Goal: Task Accomplishment & Management: Manage account settings

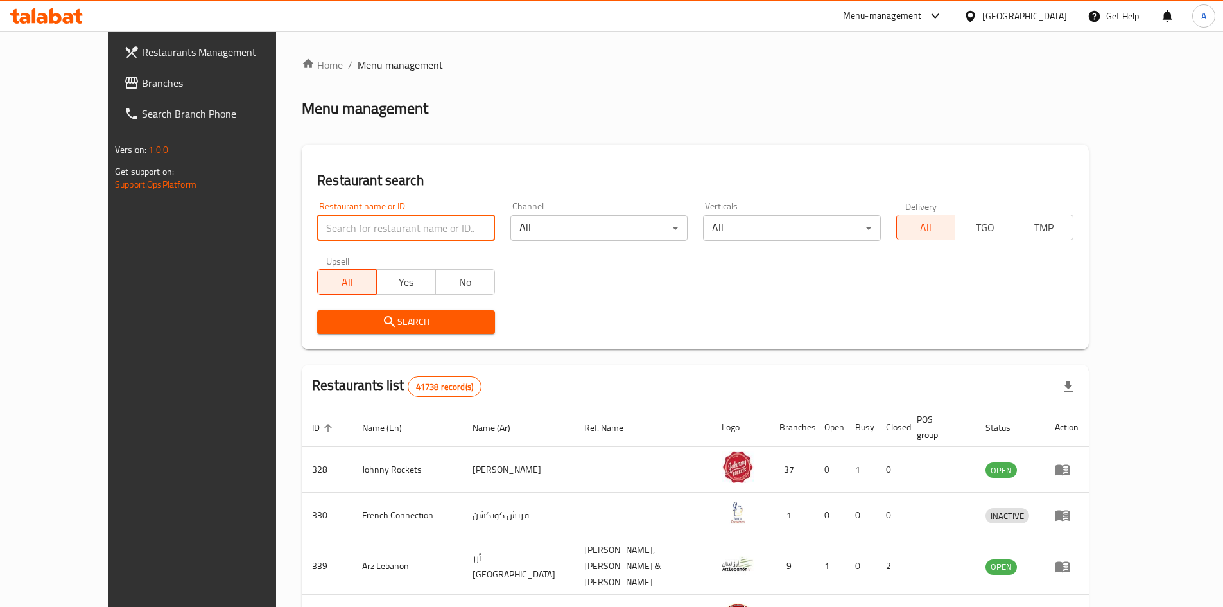
click at [341, 226] on input "search" at bounding box center [405, 228] width 177 height 26
paste input "779485"
type input "779485"
click at [142, 80] on span "Branches" at bounding box center [222, 82] width 160 height 15
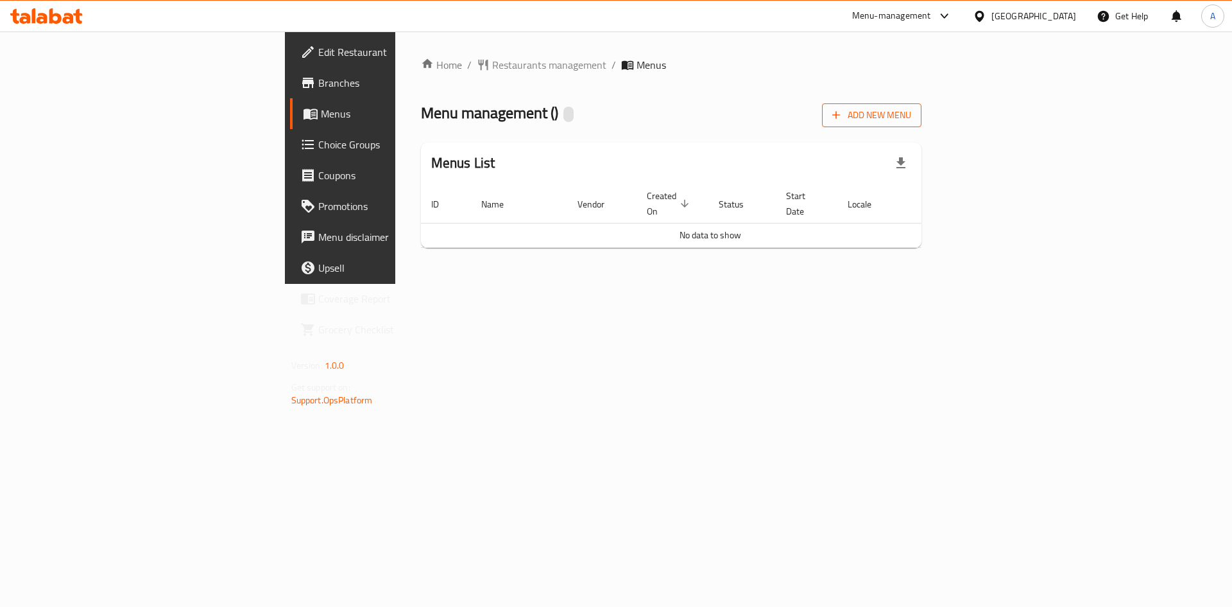
click at [911, 112] on span "Add New Menu" at bounding box center [871, 115] width 79 height 16
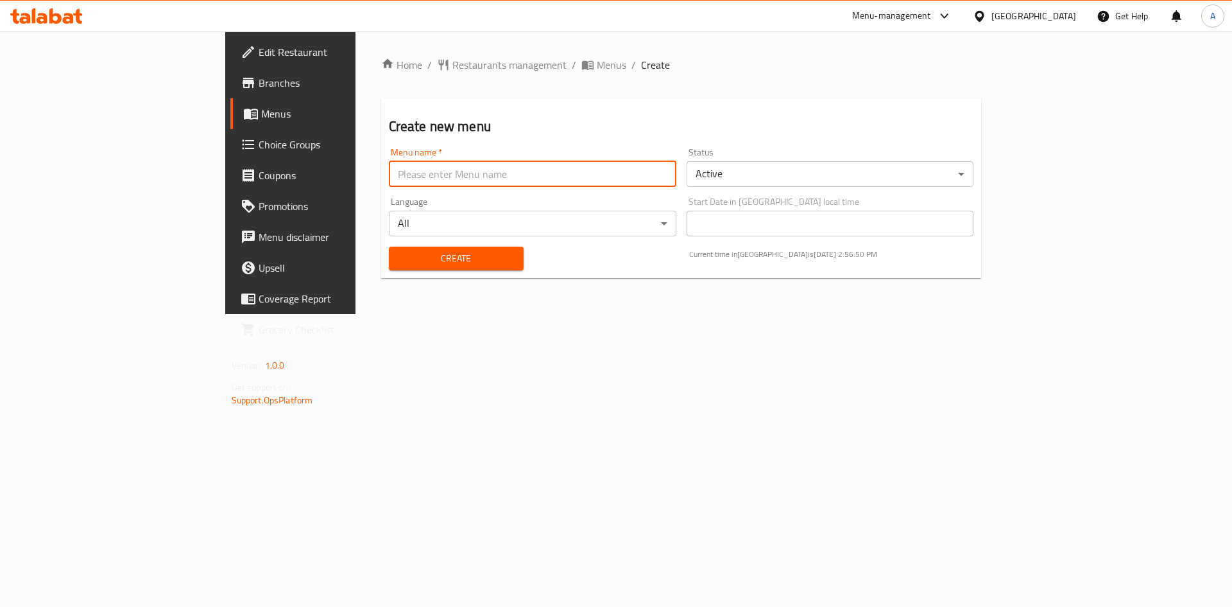
click at [389, 168] on input "text" at bounding box center [533, 174] width 288 height 26
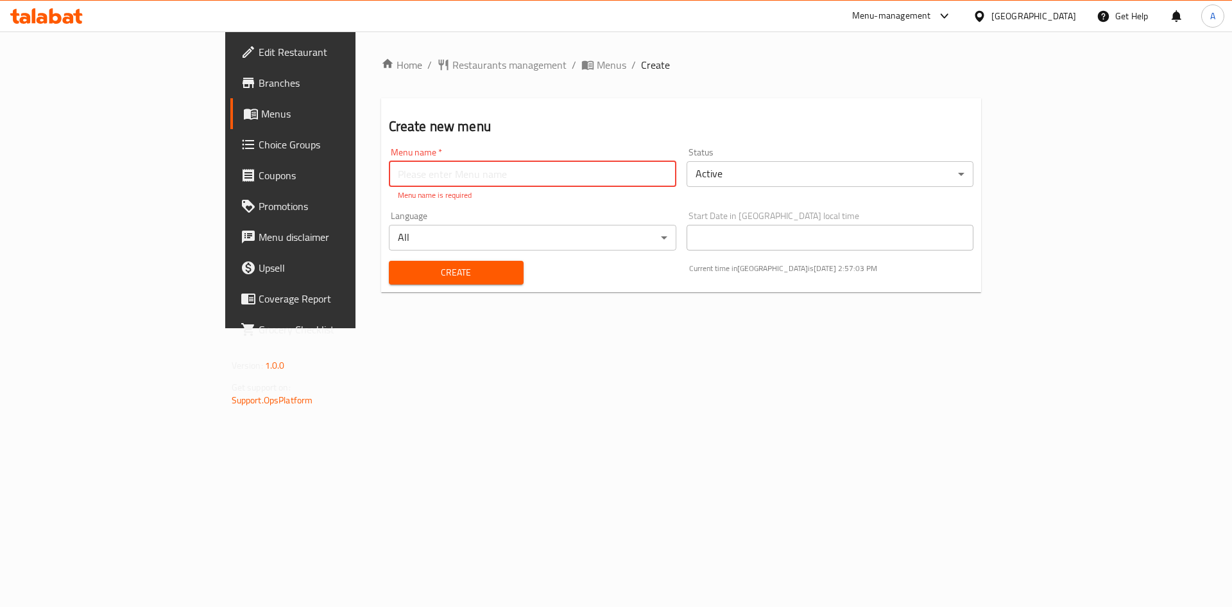
paste input "Lebanese"
type input "Lebanese New"
click at [415, 292] on div "Home / Restaurants management / Menus / Create Create new menu Menu name   * Le…" at bounding box center [682, 179] width 652 height 297
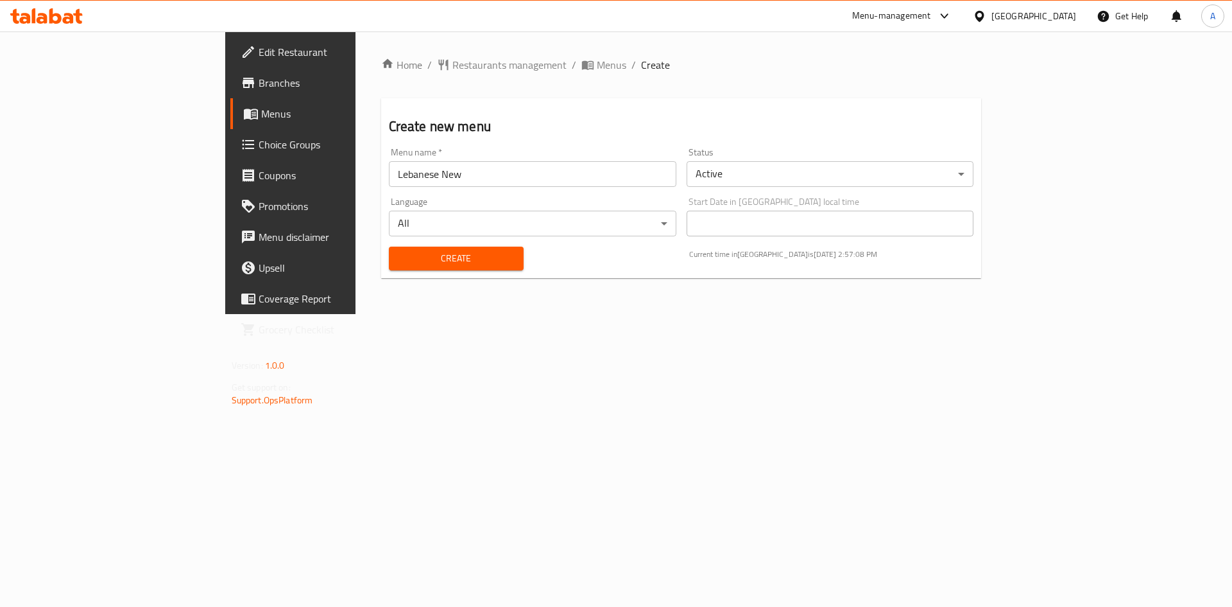
click at [415, 273] on div "Create" at bounding box center [456, 258] width 150 height 39
click at [417, 263] on span "Create" at bounding box center [456, 258] width 114 height 16
click at [597, 69] on span "Menus" at bounding box center [612, 64] width 30 height 15
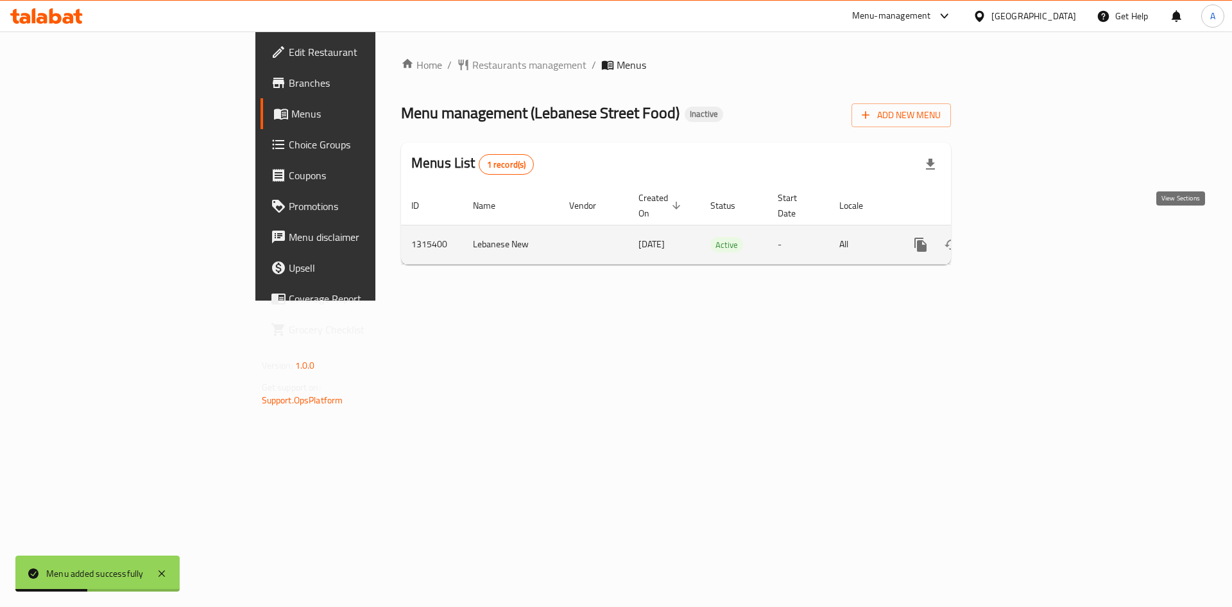
click at [1021, 237] on icon "enhanced table" at bounding box center [1013, 244] width 15 height 15
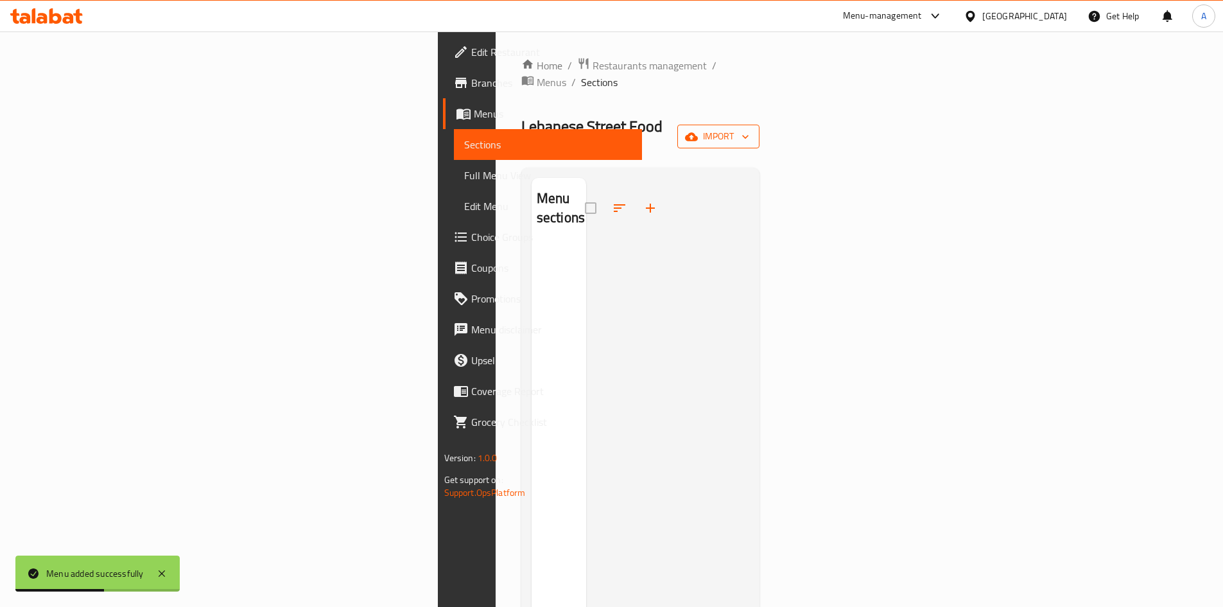
click at [749, 128] on span "import" at bounding box center [718, 136] width 62 height 16
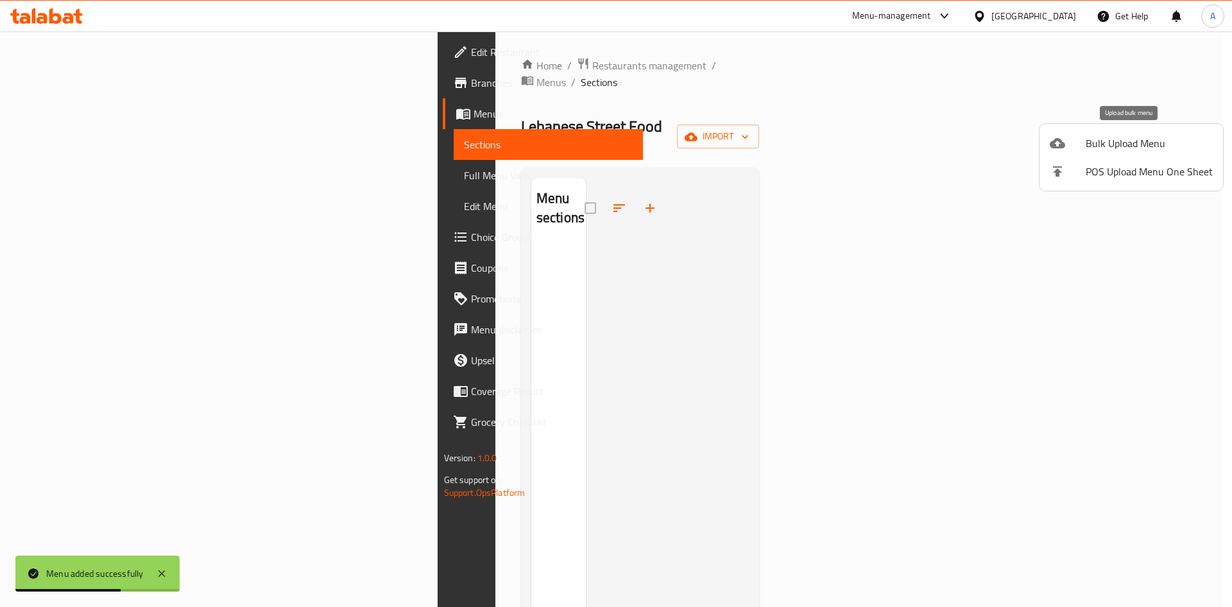
click at [1072, 151] on li "Bulk Upload Menu" at bounding box center [1132, 143] width 184 height 28
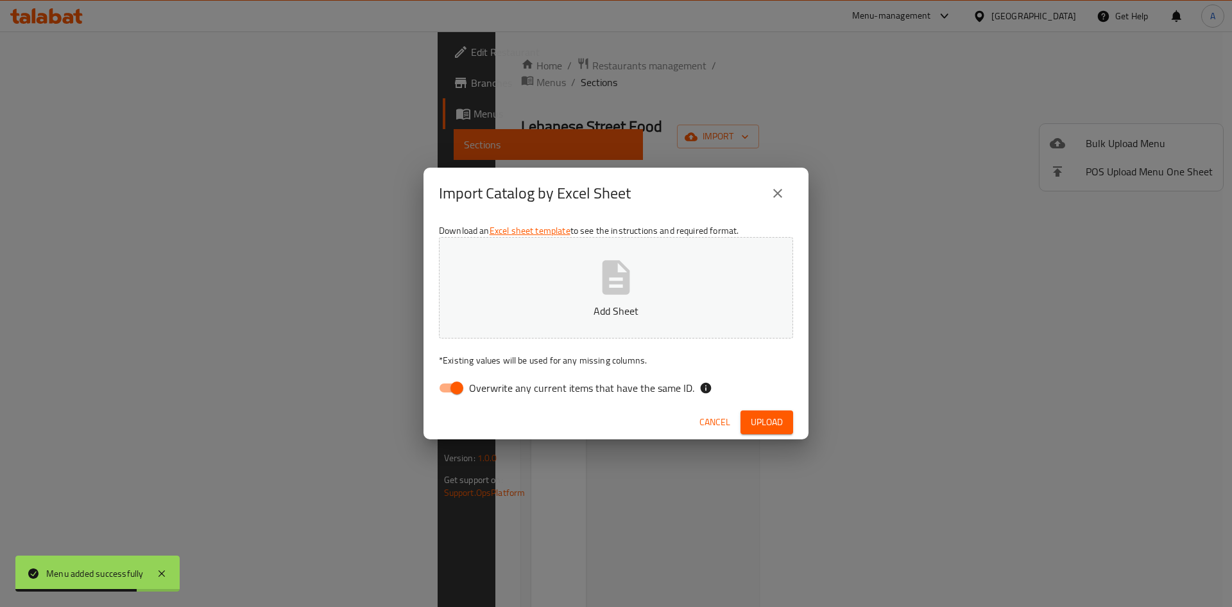
click at [505, 392] on span "Overwrite any current items that have the same ID." at bounding box center [581, 387] width 225 height 15
click at [494, 392] on input "Overwrite any current items that have the same ID." at bounding box center [456, 387] width 73 height 24
checkbox input "false"
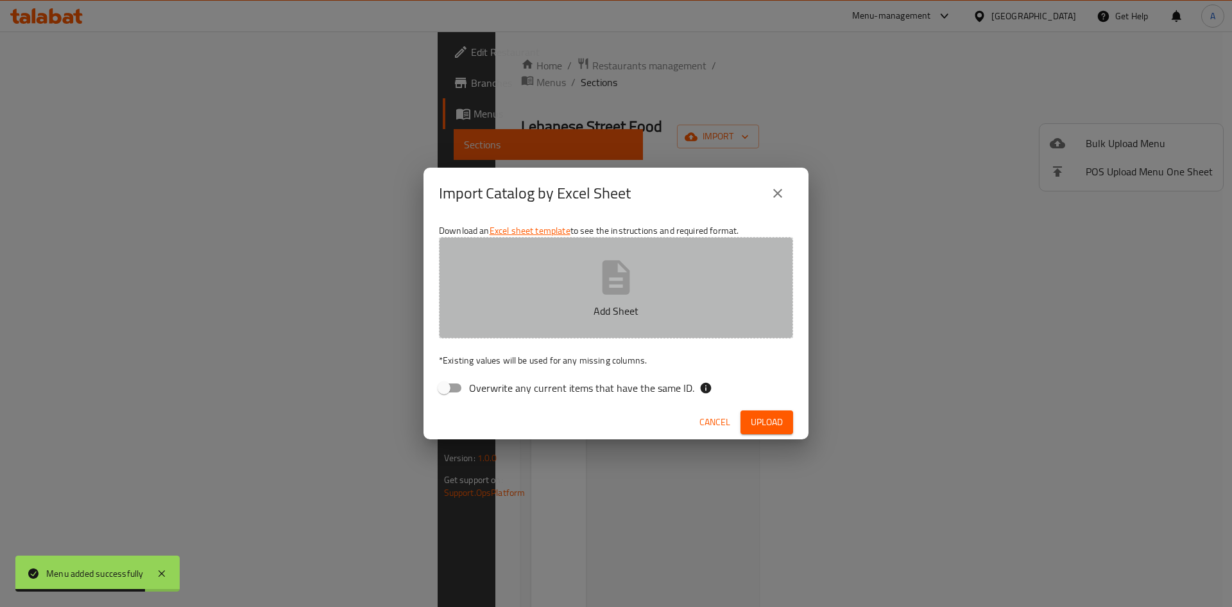
click at [610, 282] on icon "button" at bounding box center [617, 277] width 28 height 34
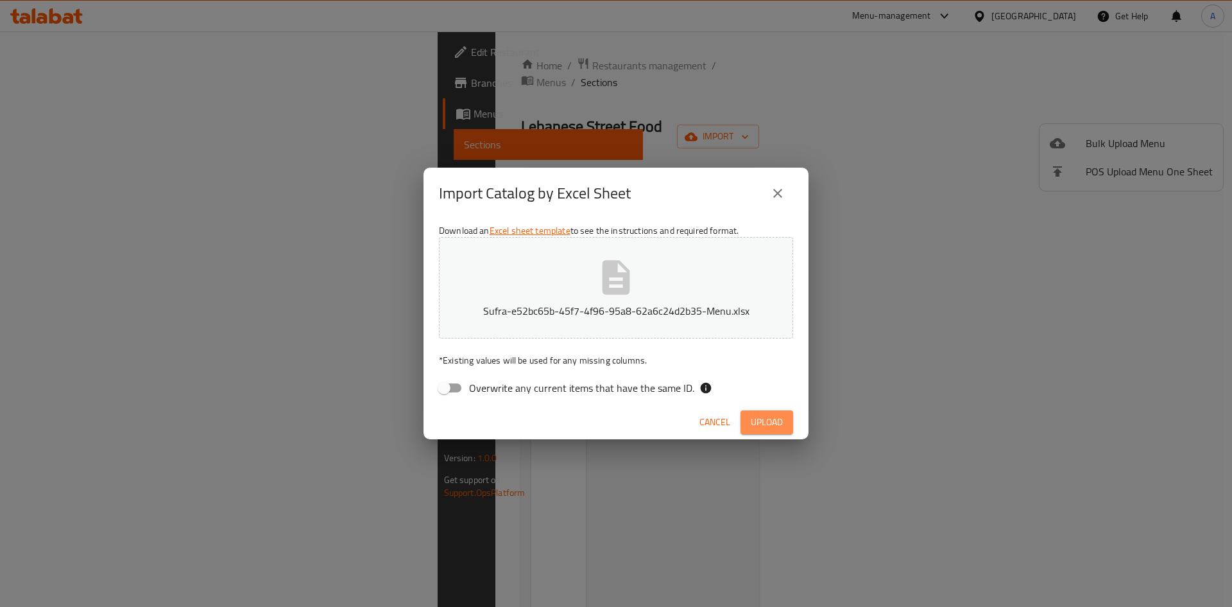
click at [762, 427] on span "Upload" at bounding box center [767, 422] width 32 height 16
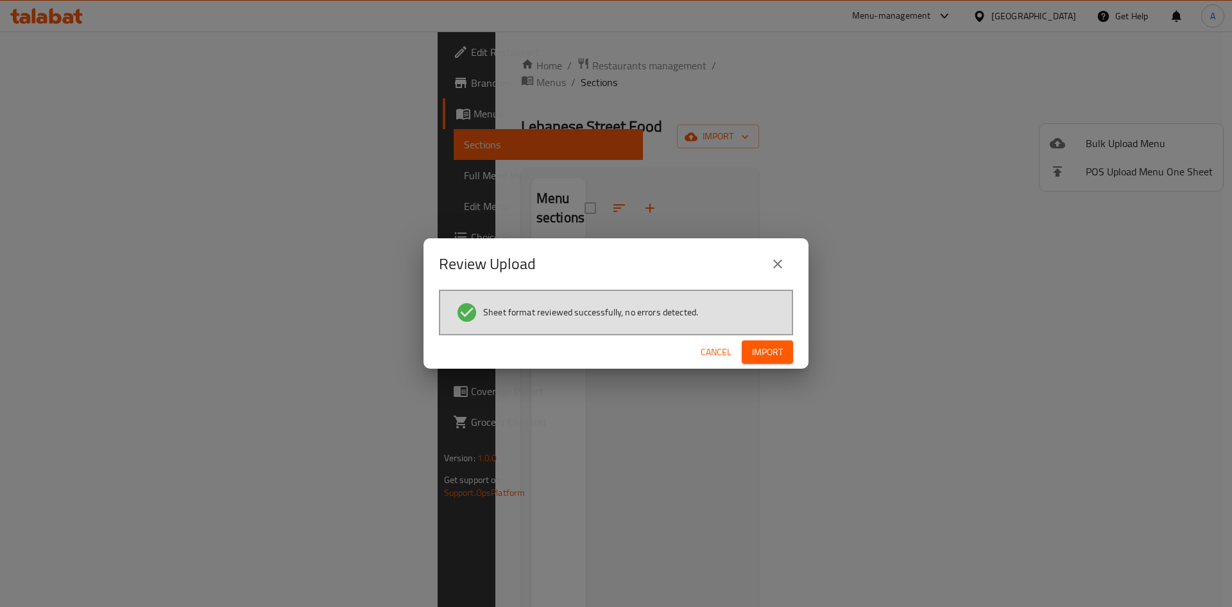
click at [772, 344] on span "Import" at bounding box center [767, 352] width 31 height 16
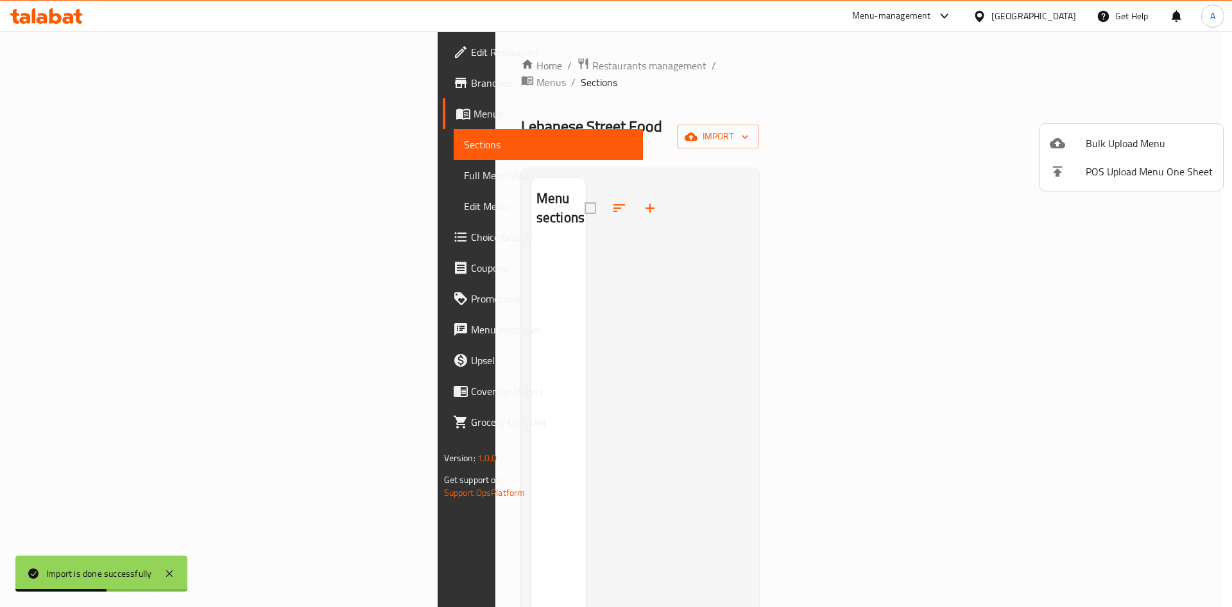
click at [594, 121] on div at bounding box center [616, 303] width 1232 height 607
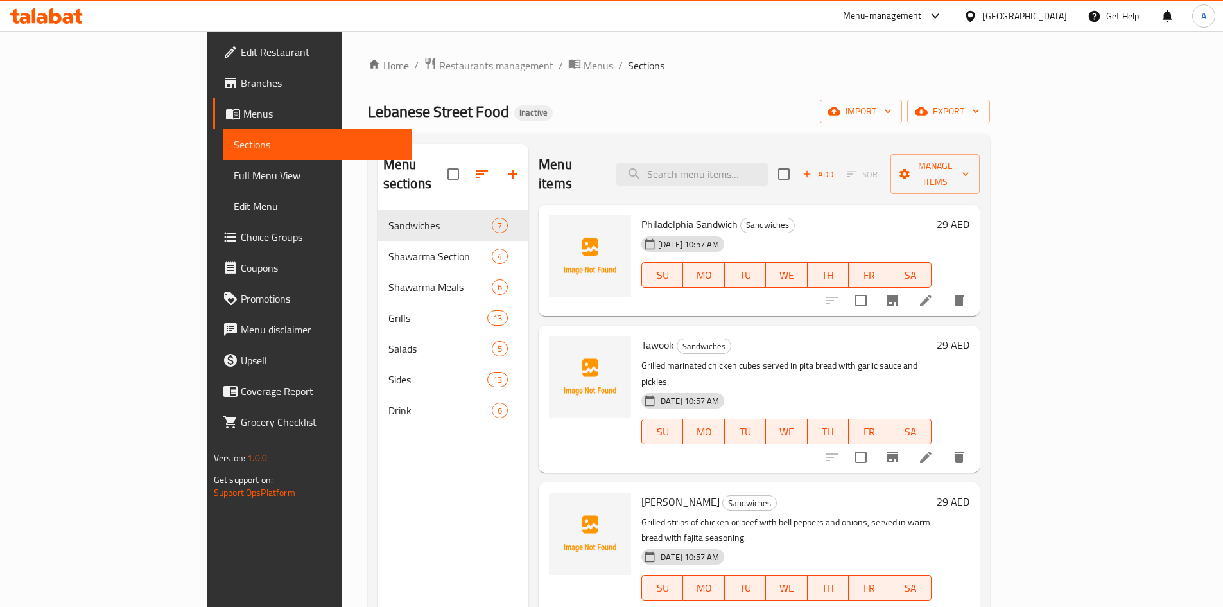
click at [234, 178] on span "Full Menu View" at bounding box center [318, 175] width 168 height 15
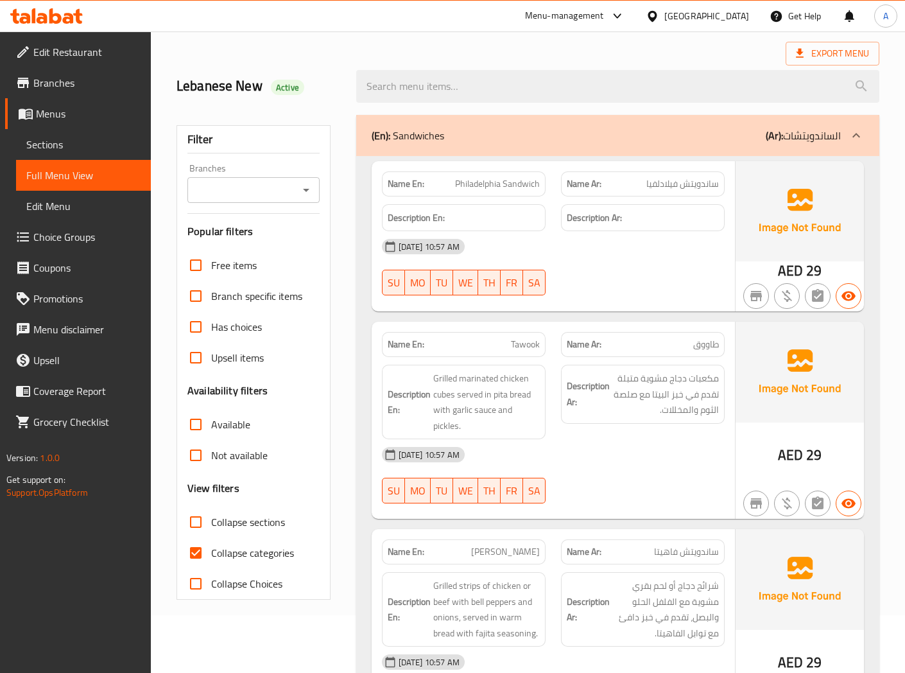
scroll to position [142, 0]
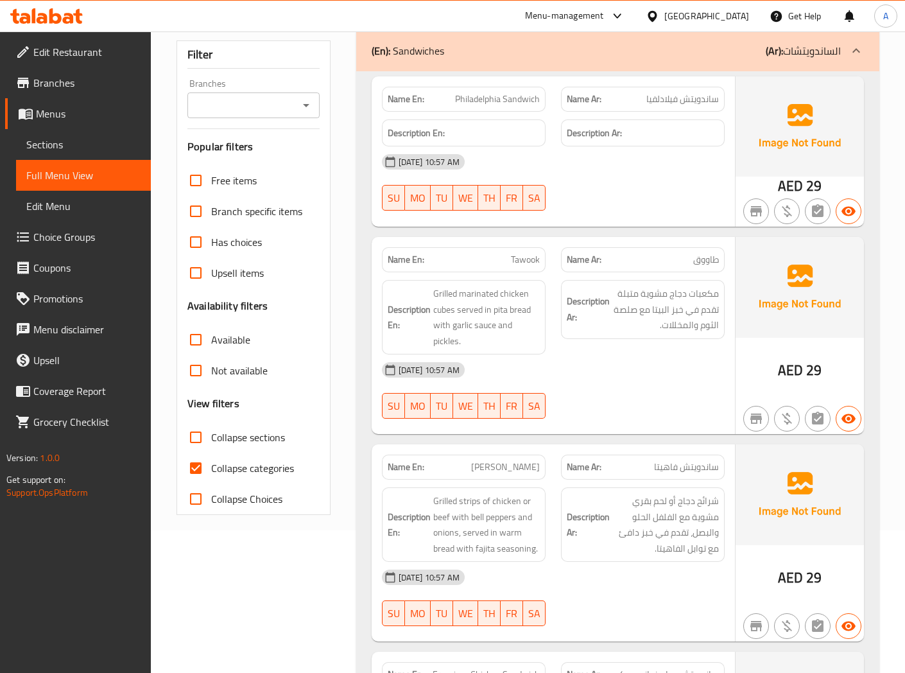
click at [565, 373] on div "[DATE] 10:57 AM" at bounding box center [553, 369] width 358 height 31
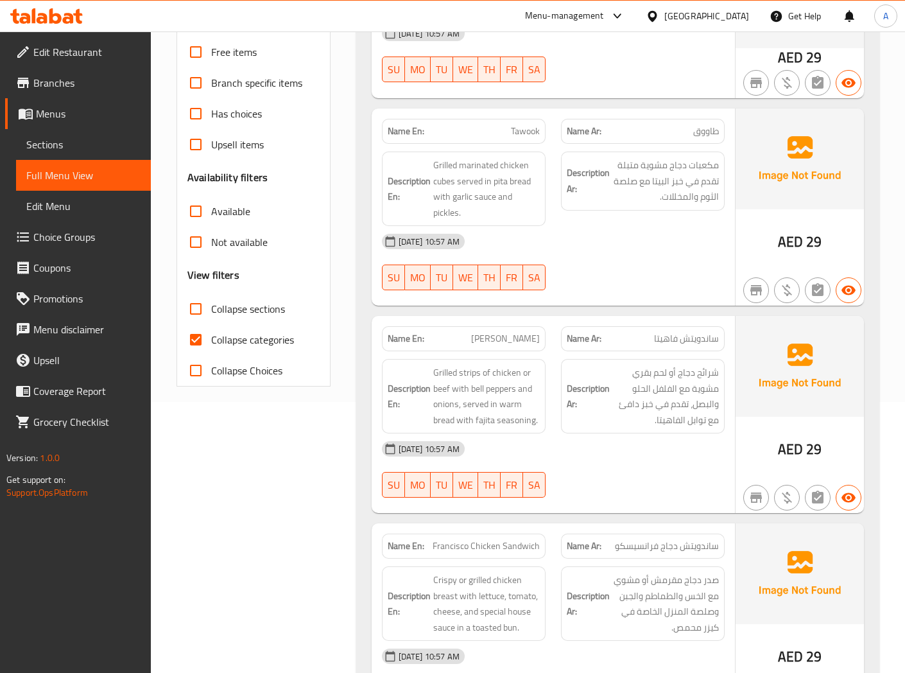
scroll to position [285, 0]
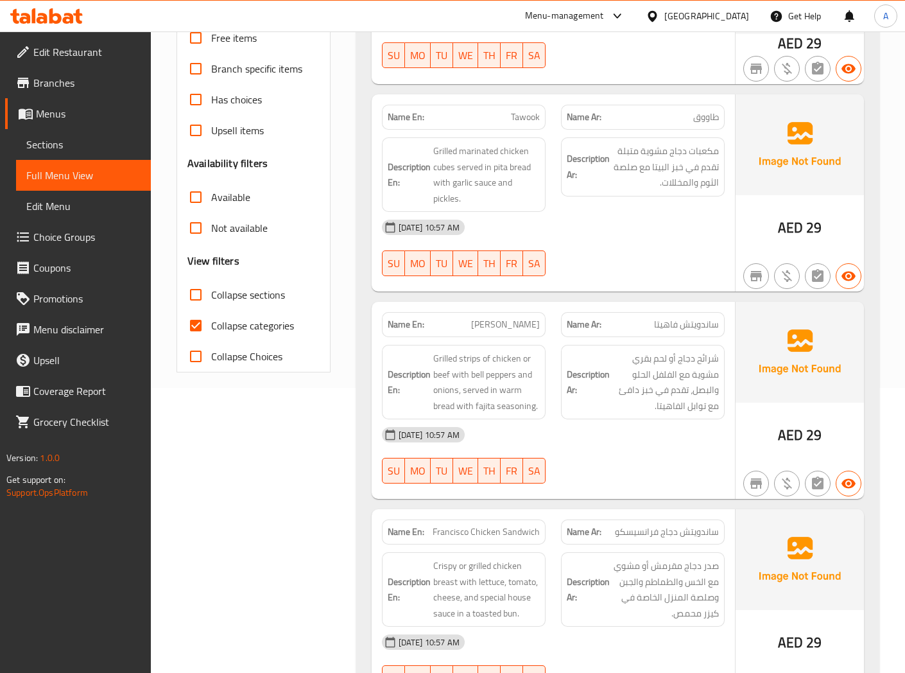
click at [522, 319] on span "[PERSON_NAME]" at bounding box center [505, 324] width 69 height 13
copy span "Sandwich"
click at [647, 434] on div "[DATE] 10:57 AM" at bounding box center [553, 434] width 358 height 31
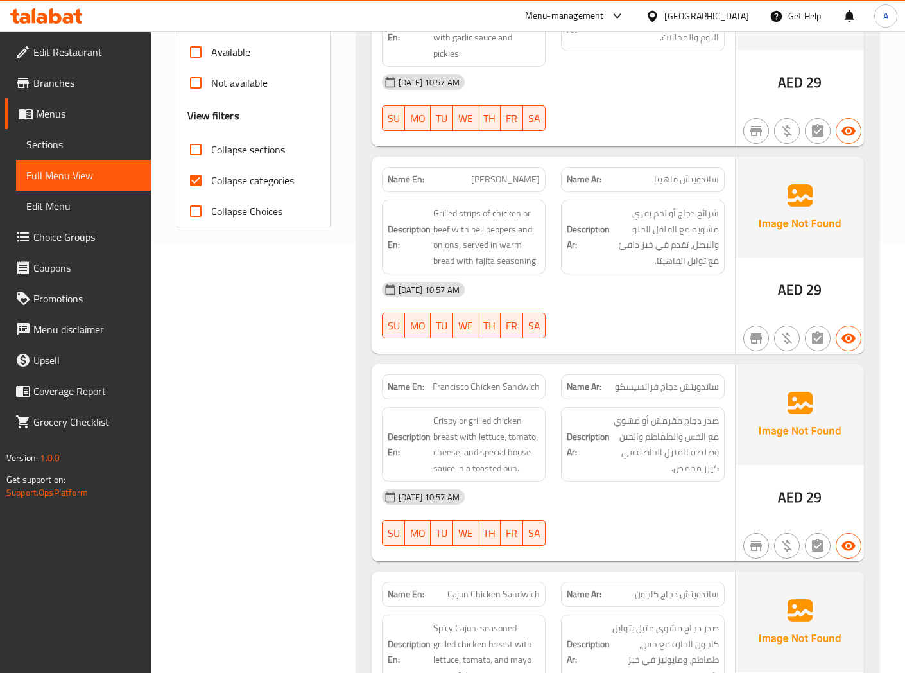
scroll to position [499, 0]
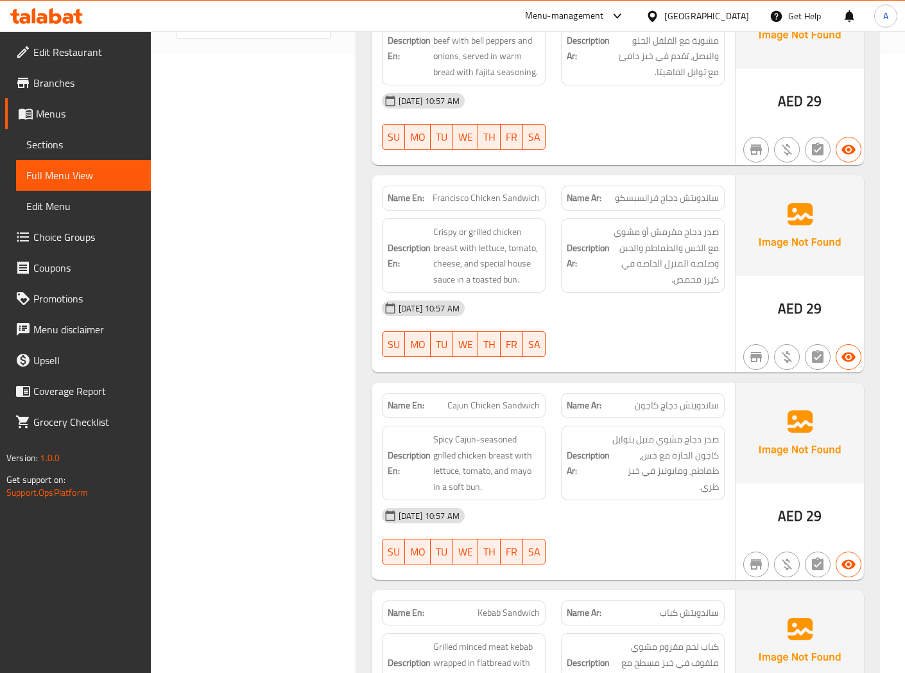
scroll to position [642, 0]
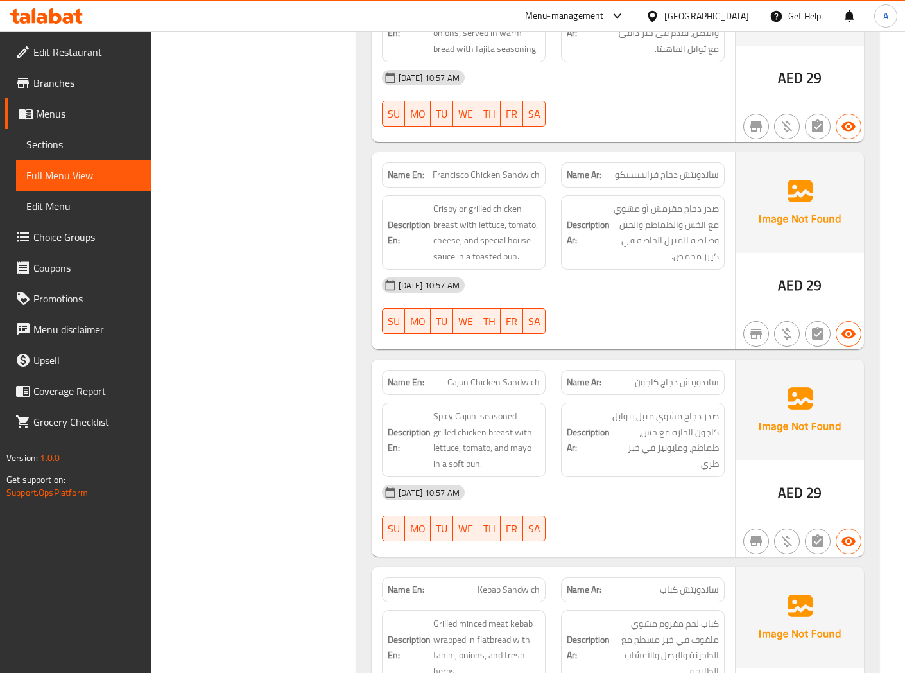
click at [469, 175] on span "Francisco Chicken Sandwich" at bounding box center [486, 174] width 107 height 13
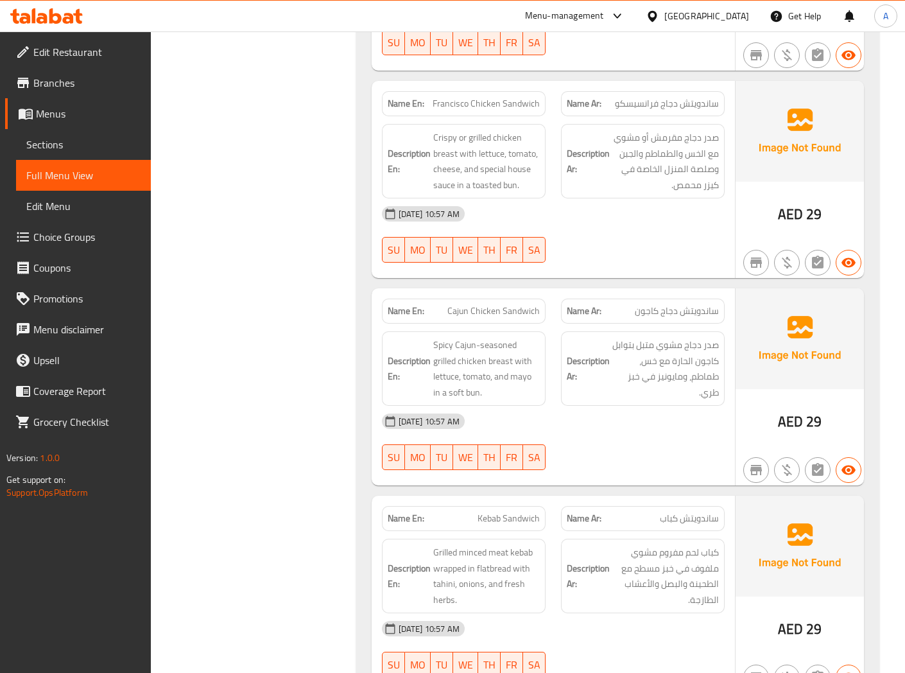
click at [478, 318] on span "Cajun Chicken Sandwich" at bounding box center [493, 310] width 92 height 13
copy span "Cajun Chicken Sandwich"
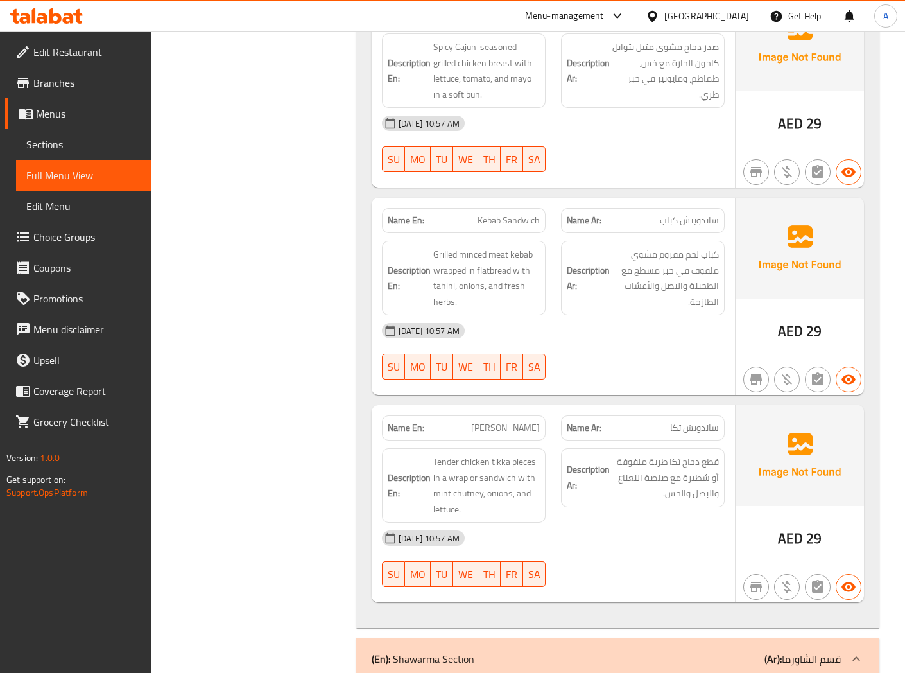
scroll to position [1141, 0]
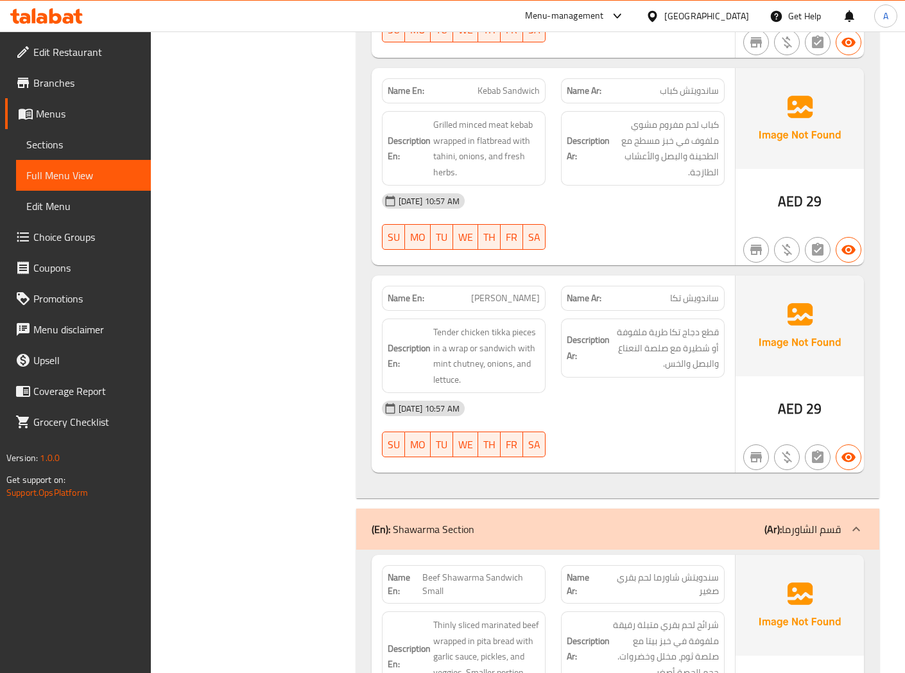
click at [517, 311] on div "Description En: Tender chicken tikka pieces in a wrap or sandwich with mint chu…" at bounding box center [463, 356] width 179 height 90
click at [504, 297] on span "[PERSON_NAME]" at bounding box center [505, 297] width 69 height 13
click at [503, 297] on span "[PERSON_NAME]" at bounding box center [505, 297] width 69 height 13
copy span "[PERSON_NAME]"
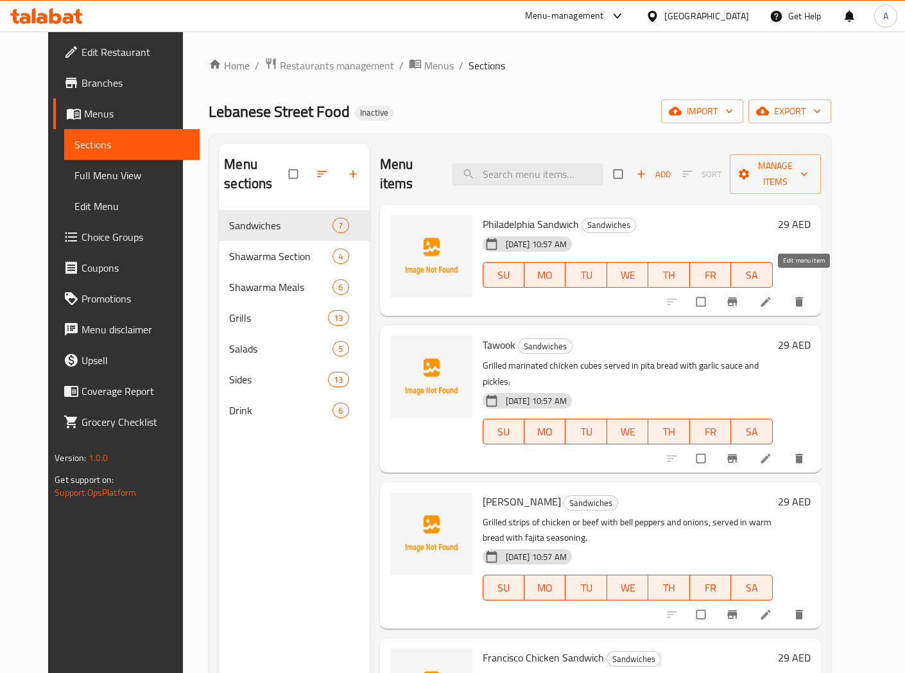
click at [772, 295] on icon at bounding box center [765, 301] width 13 height 13
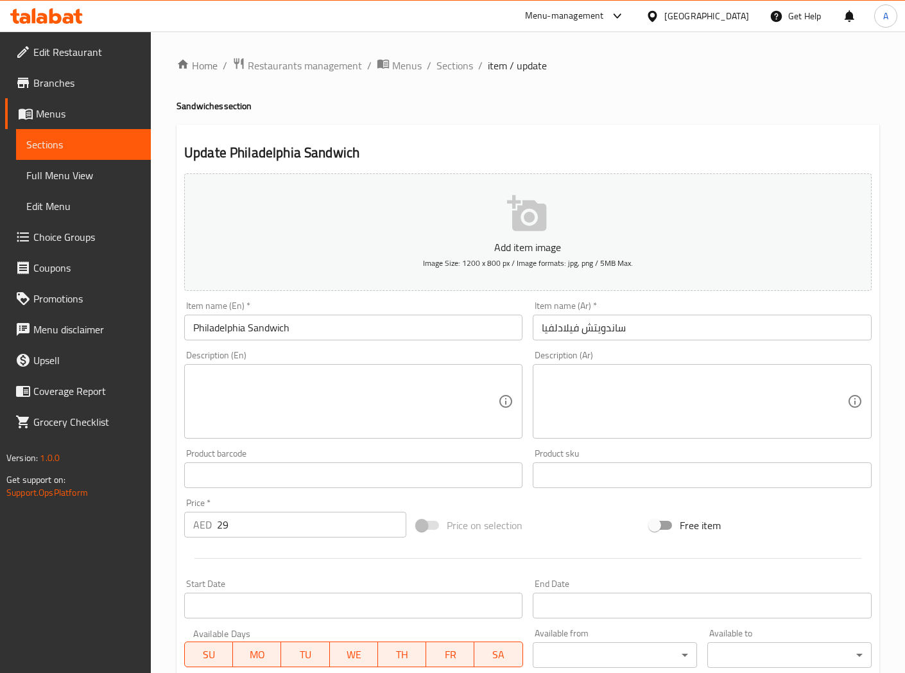
click at [226, 370] on div "Description (En)" at bounding box center [353, 401] width 338 height 74
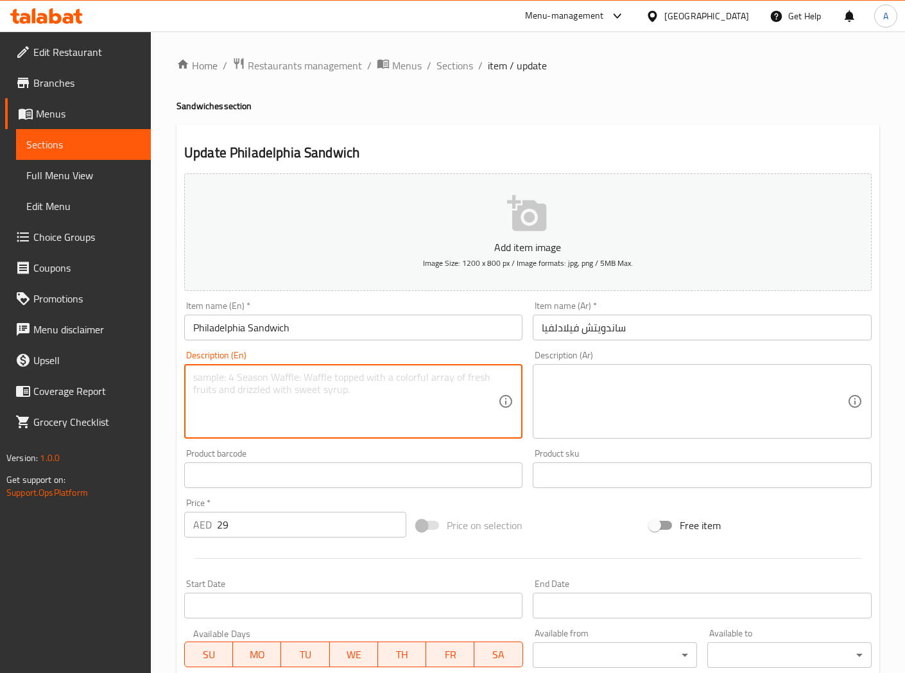
paste textarea "A classic sandwich with thinly sliced beef, melted cheese, sautéed onions, and …"
type textarea "A classic sandwich with thinly sliced beef, melted cheese, sautéed onions, and …"
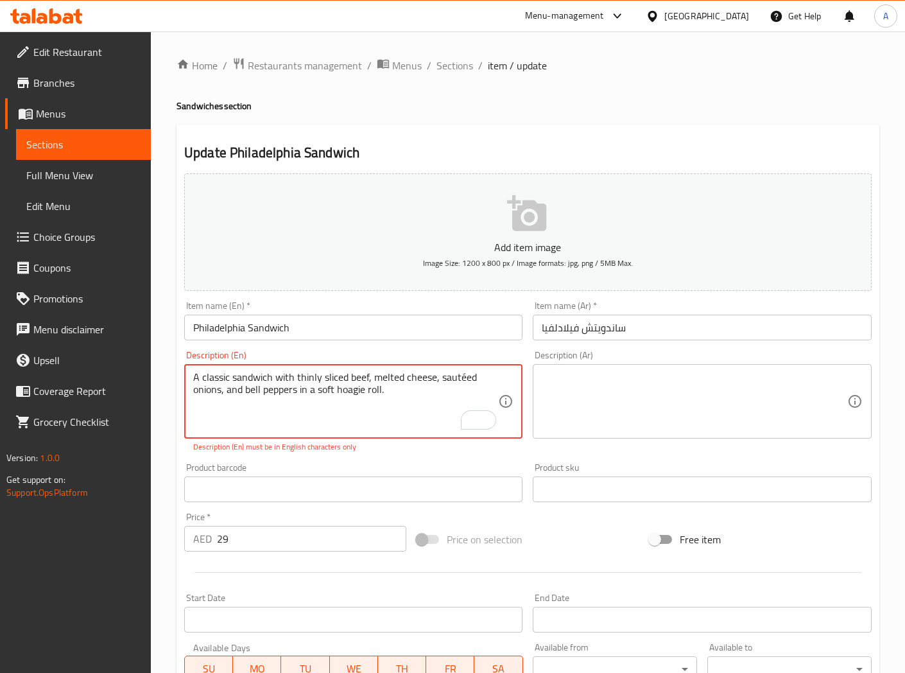
click at [570, 388] on textarea at bounding box center [694, 401] width 305 height 61
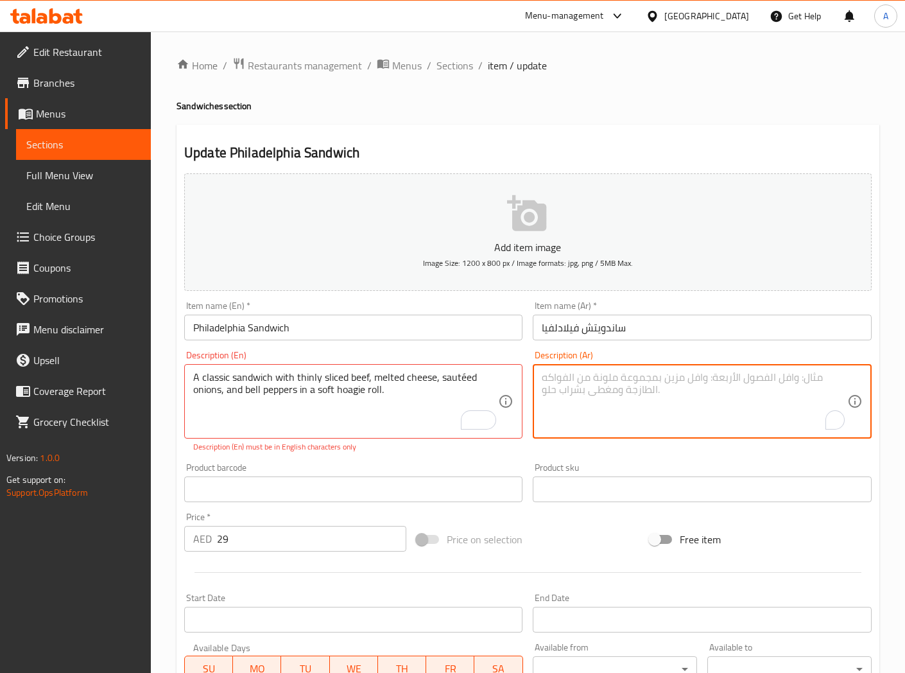
paste textarea "ساندويتش كلاسيكي مع شرائح رقيقة من لحم البقر، وجبن ذائب، وبصل مقلي، وفلفل رومي …"
type textarea "ساندويتش كلاسيكي مع شرائح رقيقة من لحم البقر، وجبن ذائب، وبصل مقلي، وفلفل رومي …"
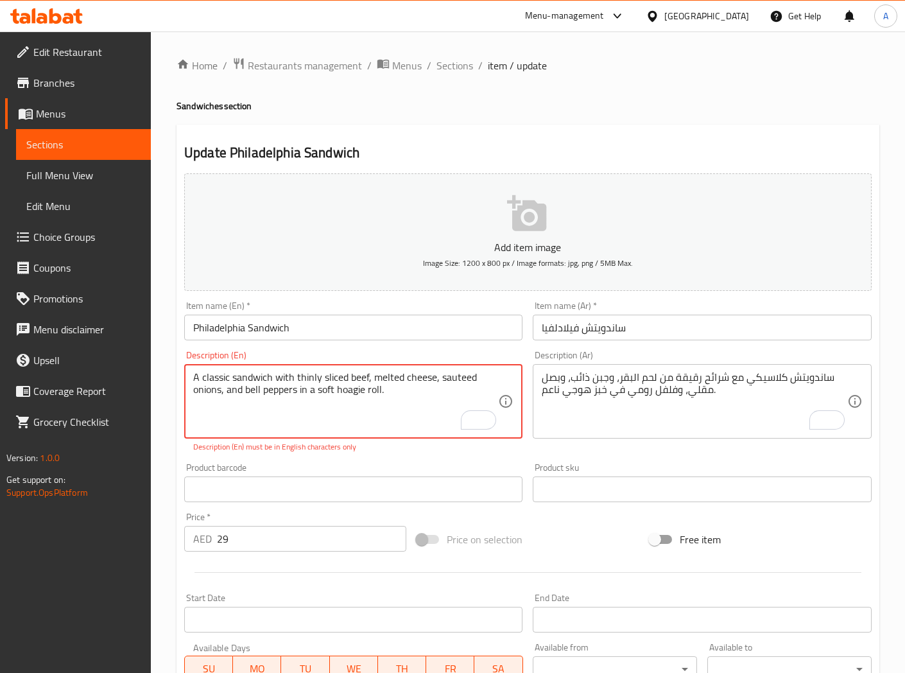
type textarea "A classic sandwich with thinly sliced beef, melted cheese, sauteed onions, and …"
click at [435, 326] on input "Philadelphia Sandwich" at bounding box center [353, 328] width 338 height 26
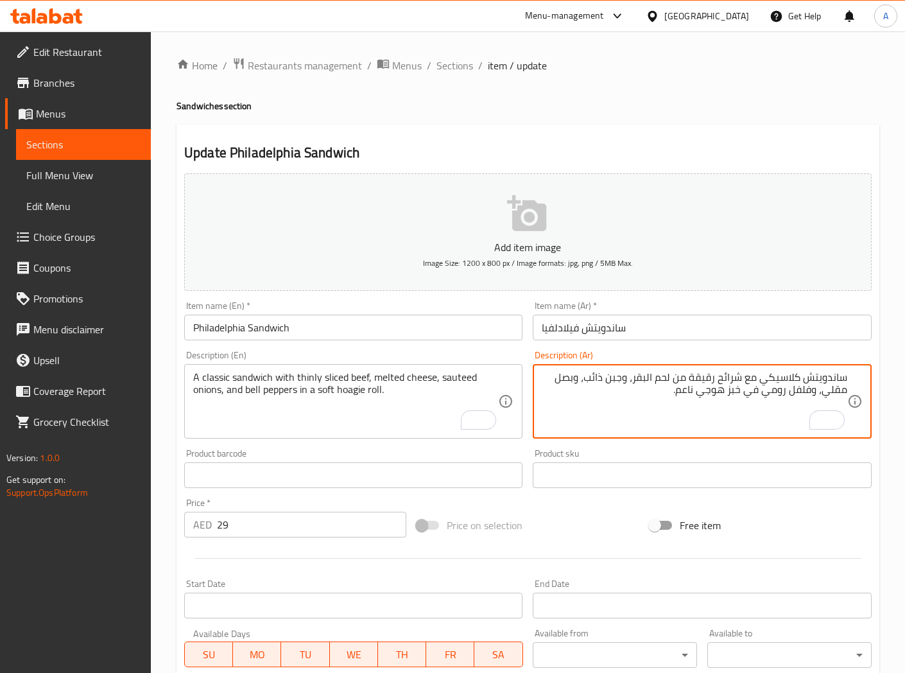
click at [762, 379] on textarea "ساندويتش كلاسيكي مع شرائح رقيقة من لحم البقر، وجبن ذائب، وبصل مقلي، وفلفل رومي …" at bounding box center [694, 401] width 305 height 61
click at [689, 381] on textarea "ساندويتش كلاسيك مع شرائح رقيقة من لحم البقر، وجبن ذائب، وبصل مقلي، وفلفل رومي ف…" at bounding box center [694, 401] width 305 height 61
click at [710, 377] on textarea "ساندويتش كلاسيك مع شرائح رقيقة لحم البقر، وجبن ذائب، وبصل مقلي، وفلفل رومي في خ…" at bounding box center [694, 401] width 305 height 61
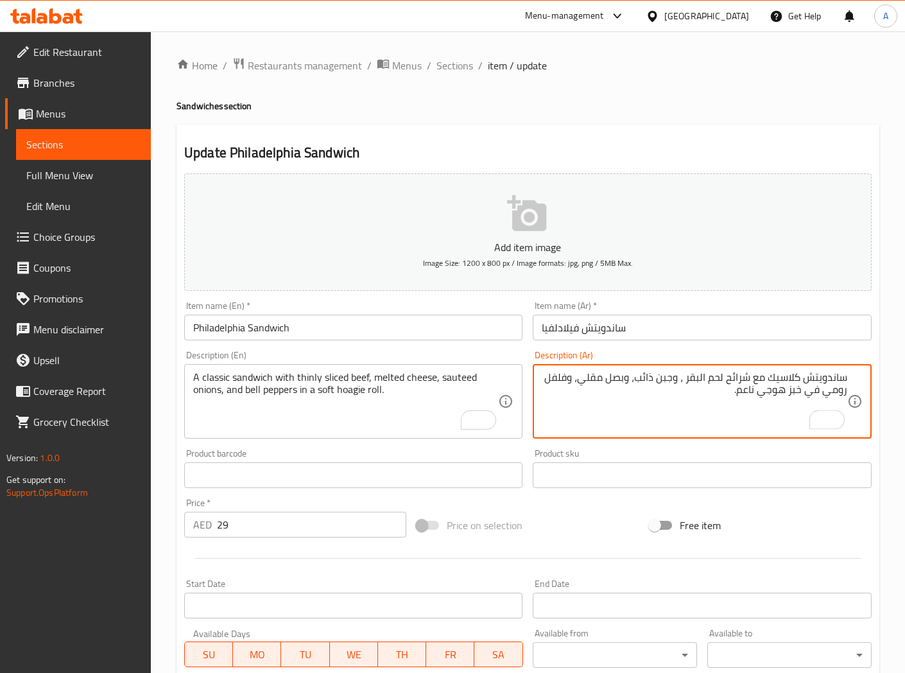
paste textarea "قيقة"
click at [696, 383] on textarea "ساندويتش كلاسيك مع شرائح لحم بقر رقيقة، وجبن ذائب، وبصل مقلي، وفلفل رومي في خبز…" at bounding box center [694, 401] width 305 height 61
click at [567, 380] on textarea "ساندويتش كلاسيك مع شرائح لحم بقرى رقيقة، جبن ذائب، وبصل مقلي، وفلفل رومي في خبز…" at bounding box center [694, 401] width 305 height 61
click at [807, 393] on textarea "ساندويتش كلاسيك مع شرائح لحم بقرى رقيقة، جبن ذائب، وبصل سوتيه، وفلفل رومي في خب…" at bounding box center [694, 401] width 305 height 61
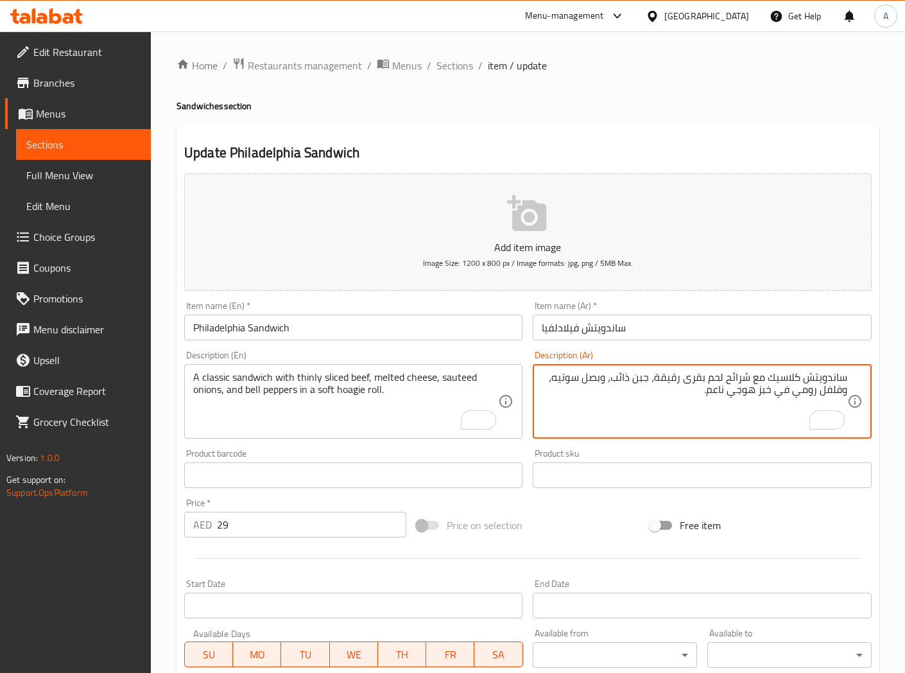
click at [807, 393] on textarea "ساندويتش كلاسيك مع شرائح لحم بقرى رقيقة، جبن ذائب، وبصل سوتيه، وفلفل رومي في خب…" at bounding box center [694, 401] width 305 height 61
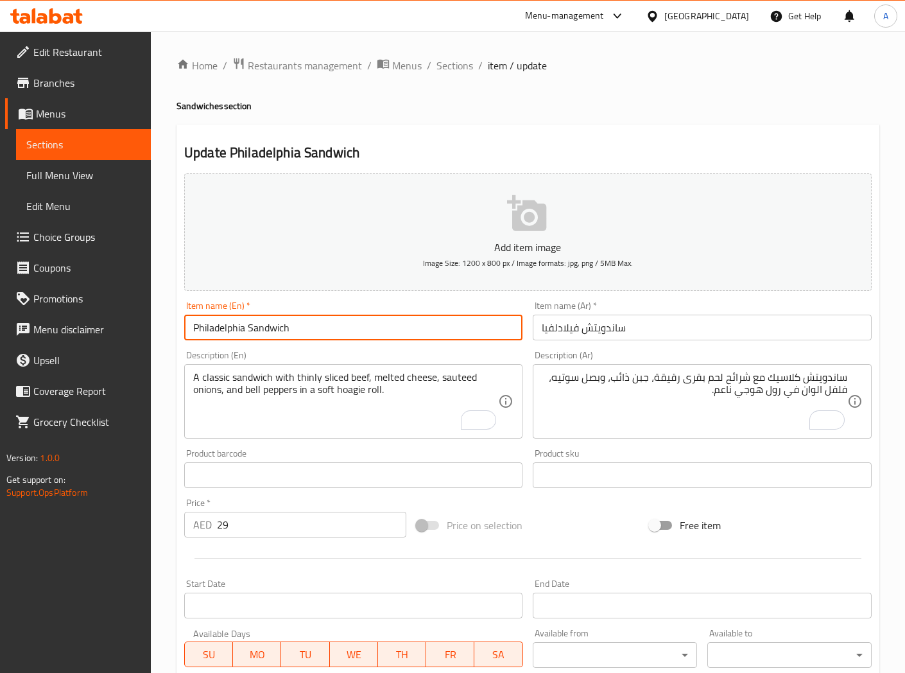
click at [341, 327] on input "Philadelphia Sandwich" at bounding box center [353, 328] width 338 height 26
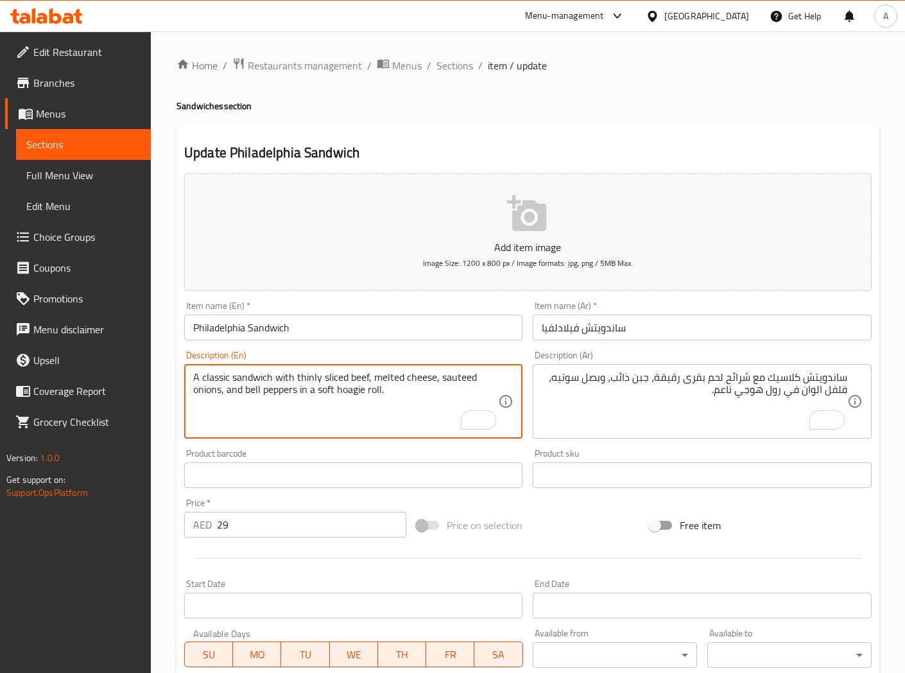
drag, startPoint x: 245, startPoint y: 392, endPoint x: 285, endPoint y: 393, distance: 40.5
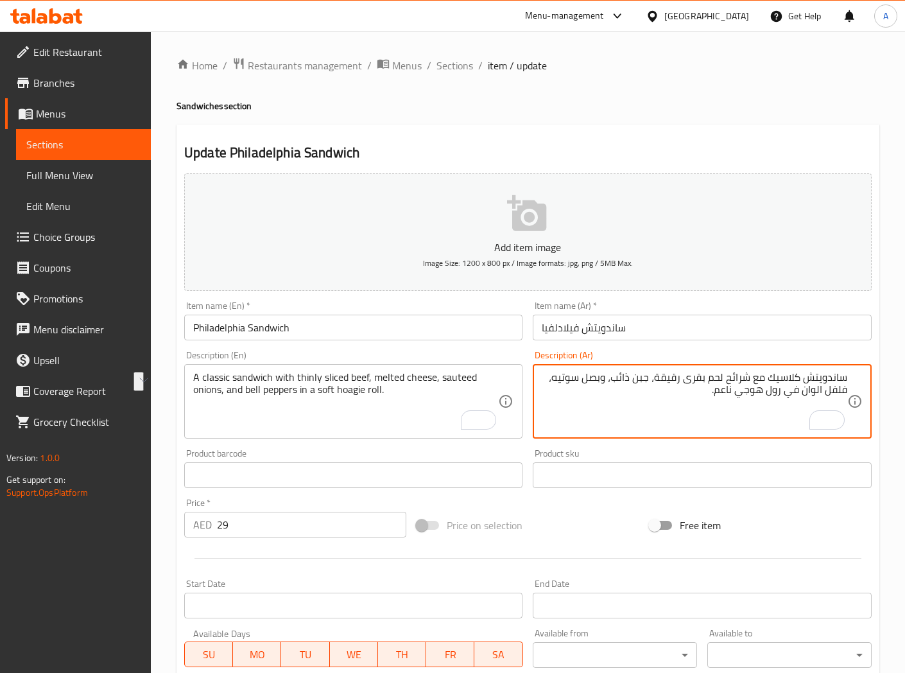
drag, startPoint x: 801, startPoint y: 392, endPoint x: 845, endPoint y: 389, distance: 44.4
paste textarea "لو"
type textarea "ساندويتش كلاسيك مع شرائح لحم بقرى رقيقة، جبن ذائب، وبصل سوتيه، فلفل حلو في رول …"
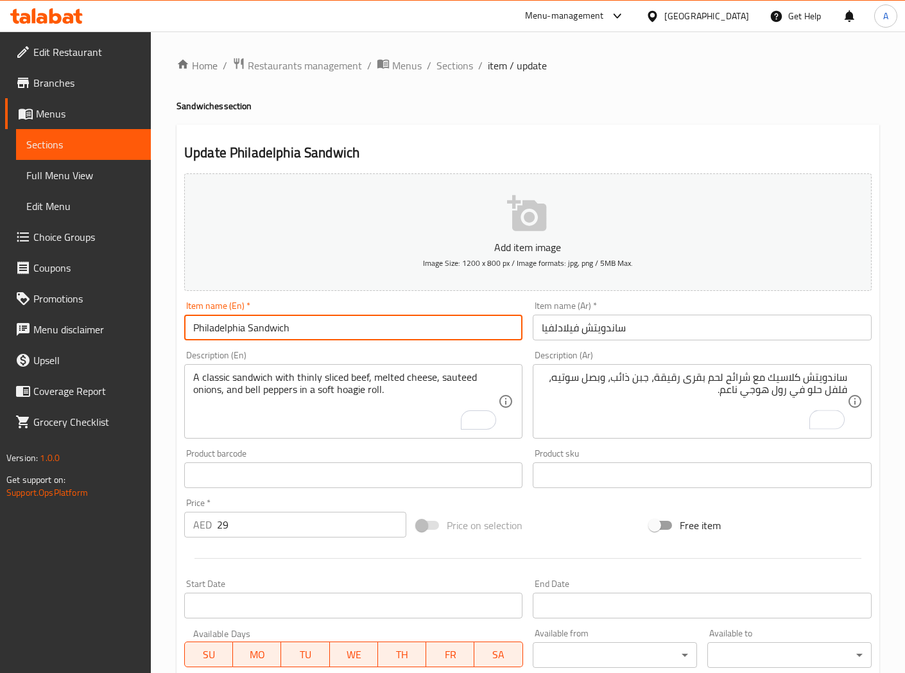
click at [427, 331] on input "Philadelphia Sandwich" at bounding box center [353, 328] width 338 height 26
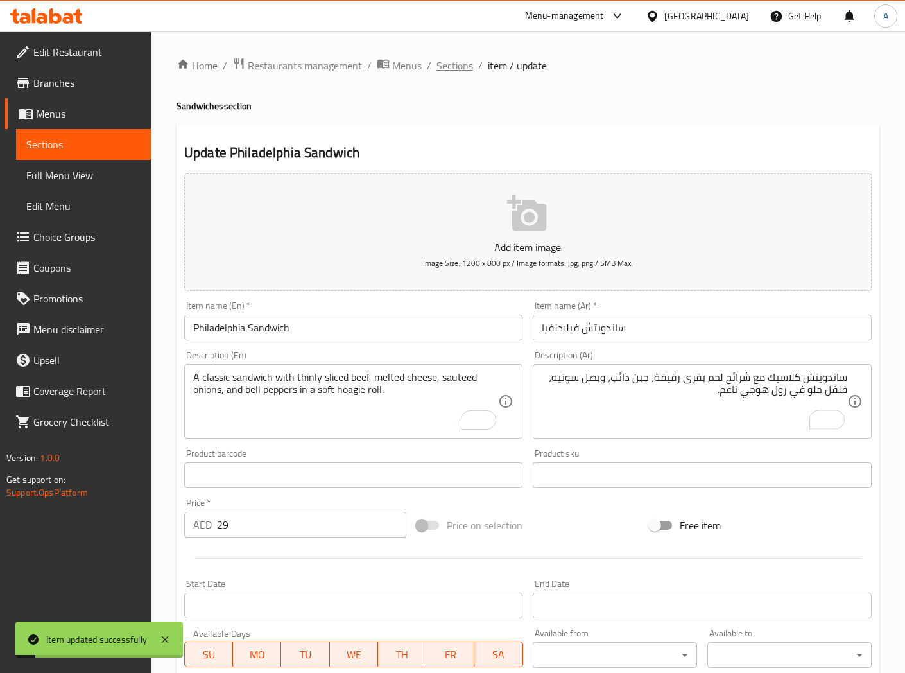
click at [445, 64] on span "Sections" at bounding box center [454, 65] width 37 height 15
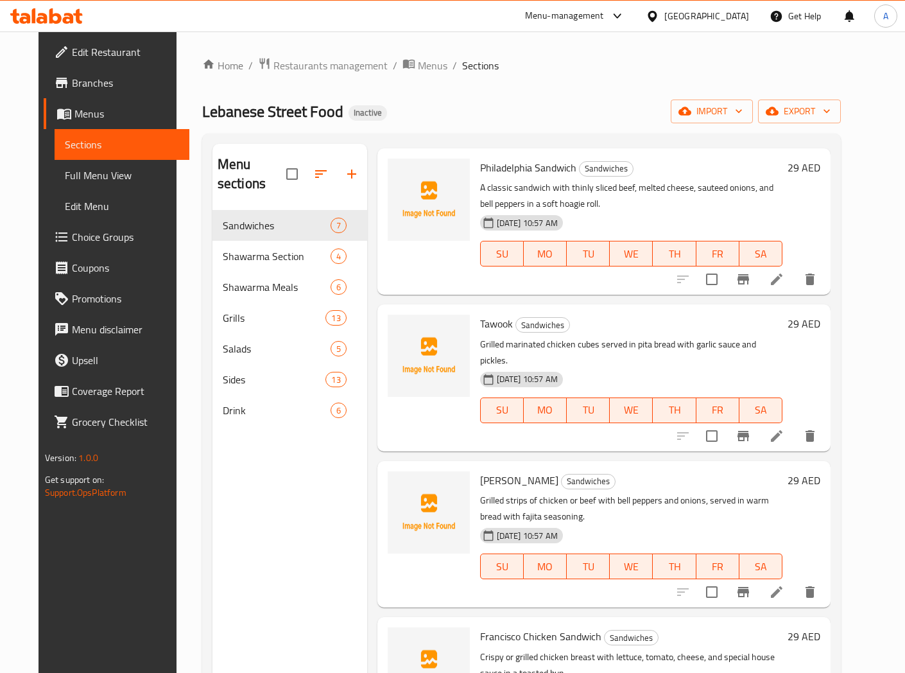
scroll to position [142, 0]
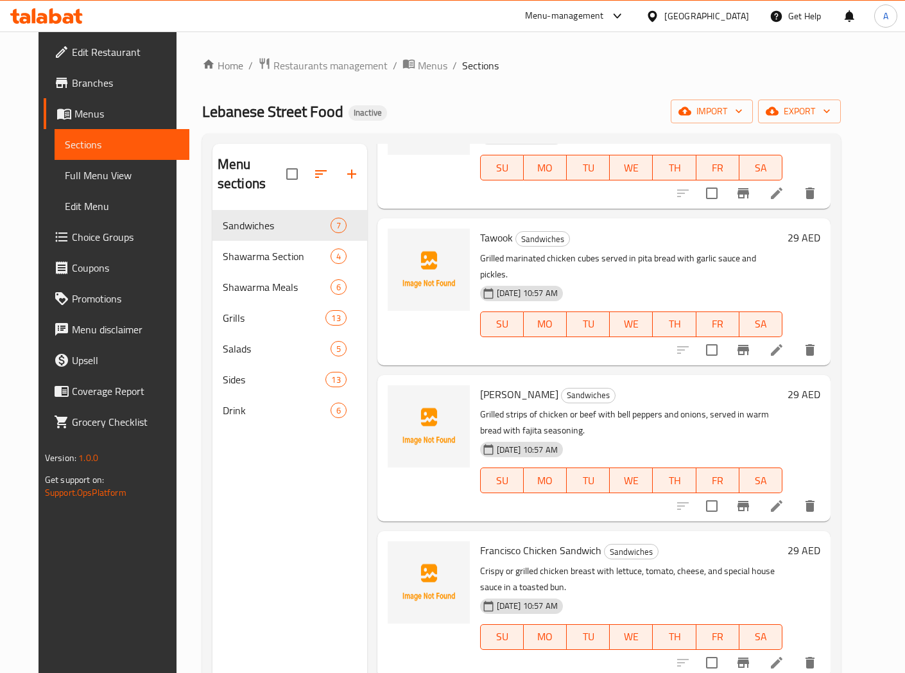
click at [782, 500] on icon at bounding box center [777, 506] width 12 height 12
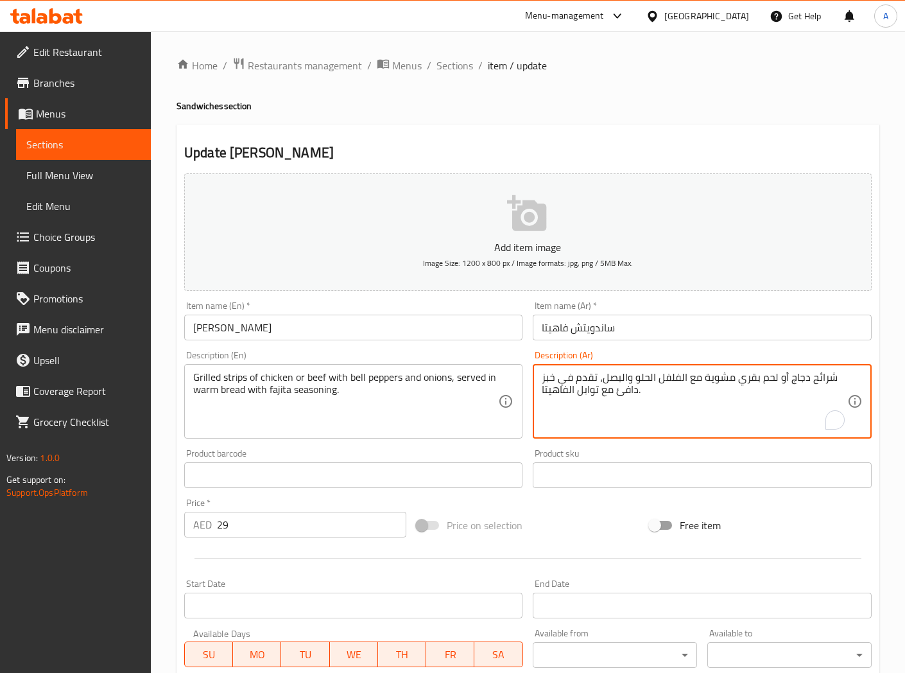
click at [815, 379] on textarea "شرائح دجاج أو لحم بقري مشوية مع الفلفل الحلو والبصل، تقدم في خبز دافئ مع توابل …" at bounding box center [694, 401] width 305 height 61
type textarea "ستريبس دجاج أو لحم بقري مشوية مع الفلفل الحلو والبصل، تقدم في خبز دافئ مع توابل…"
click at [445, 340] on input "[PERSON_NAME]" at bounding box center [353, 328] width 338 height 26
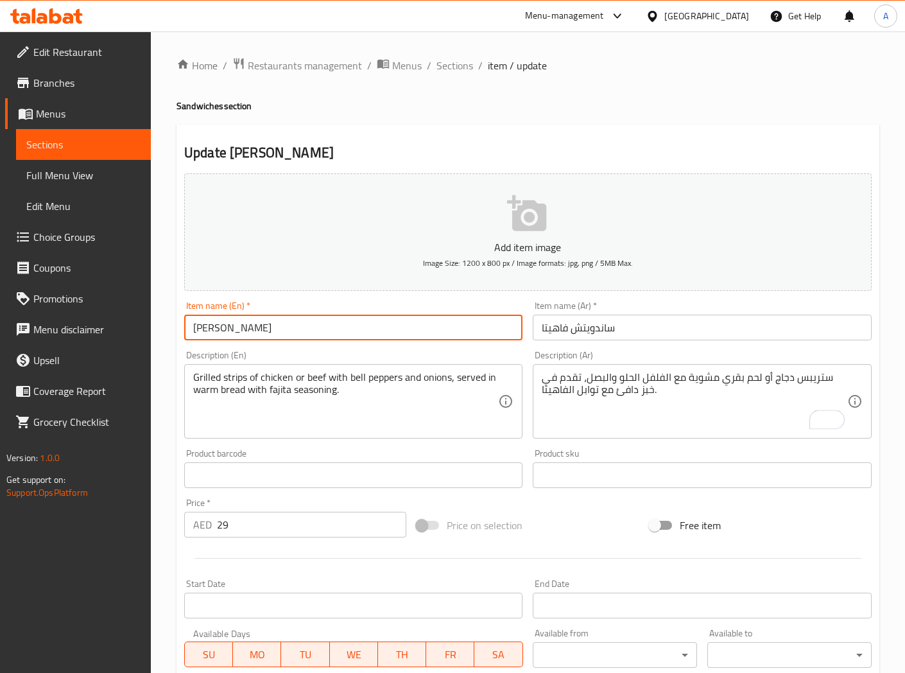
drag, startPoint x: 450, startPoint y: 68, endPoint x: 460, endPoint y: 95, distance: 28.6
click at [450, 68] on span "Sections" at bounding box center [454, 65] width 37 height 15
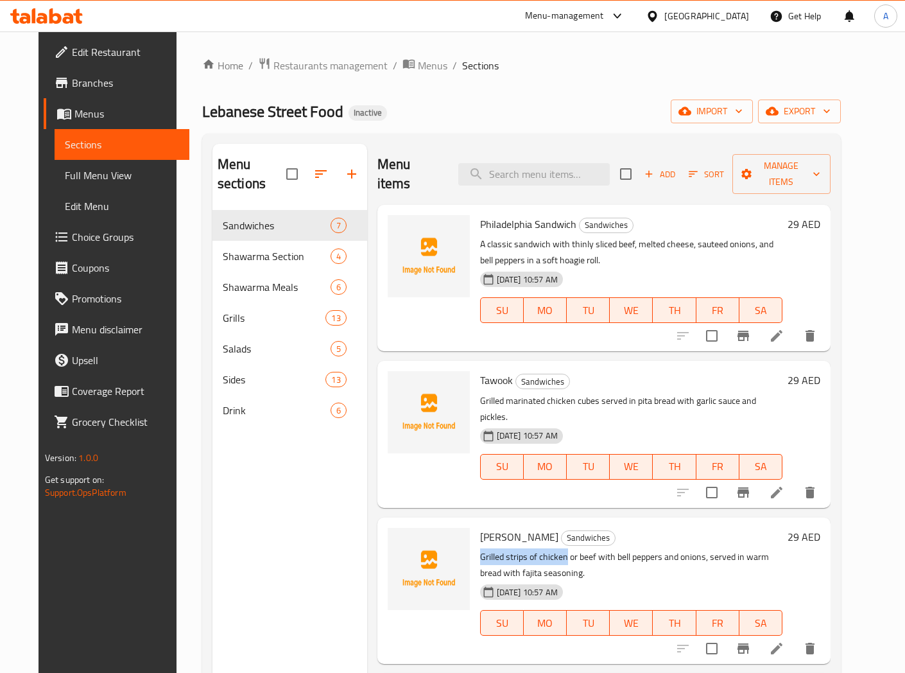
drag, startPoint x: 470, startPoint y: 522, endPoint x: 556, endPoint y: 521, distance: 86.0
click at [556, 549] on p "Grilled strips of chicken or beef with bell peppers and onions, served in warm …" at bounding box center [631, 565] width 302 height 32
copy p "Grilled strips of chicken"
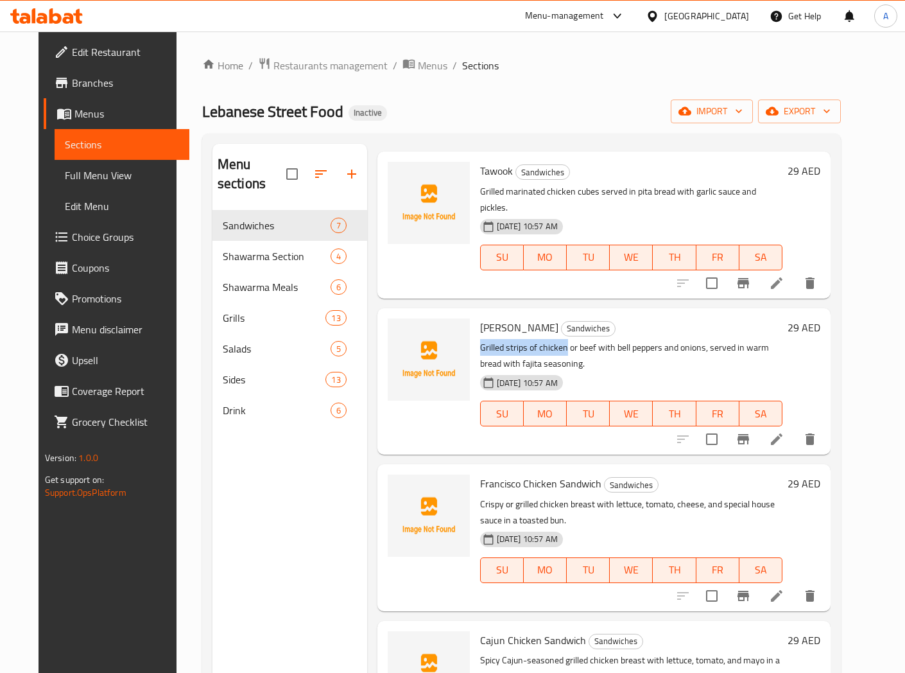
scroll to position [214, 0]
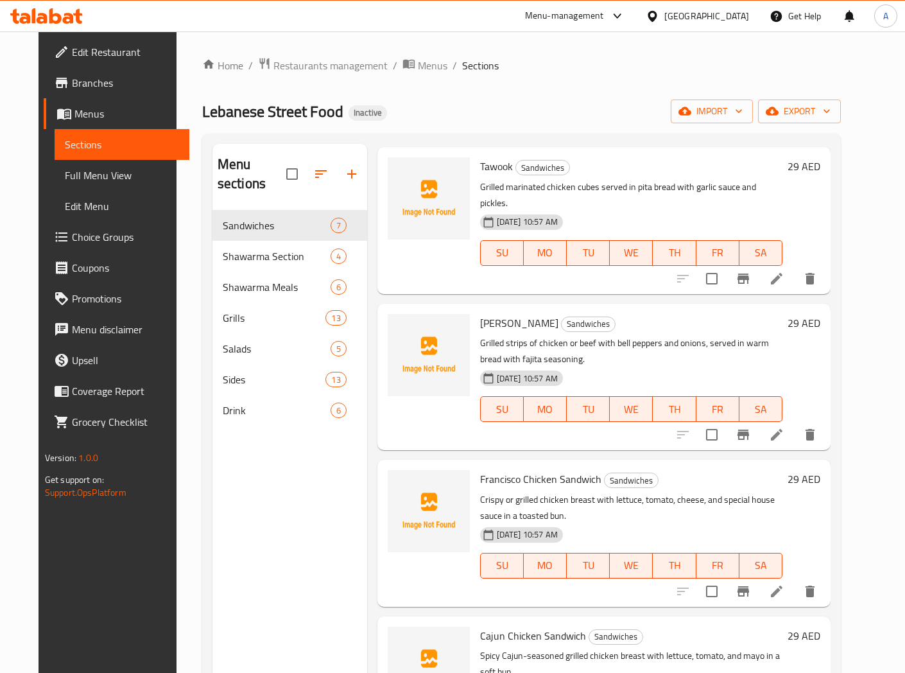
drag, startPoint x: 752, startPoint y: 484, endPoint x: 801, endPoint y: 504, distance: 52.7
click at [761, 491] on div "Francisco Chicken Sandwich Sandwiches Crispy or grilled chicken breast with let…" at bounding box center [631, 533] width 313 height 136
click at [784, 583] on icon at bounding box center [776, 590] width 15 height 15
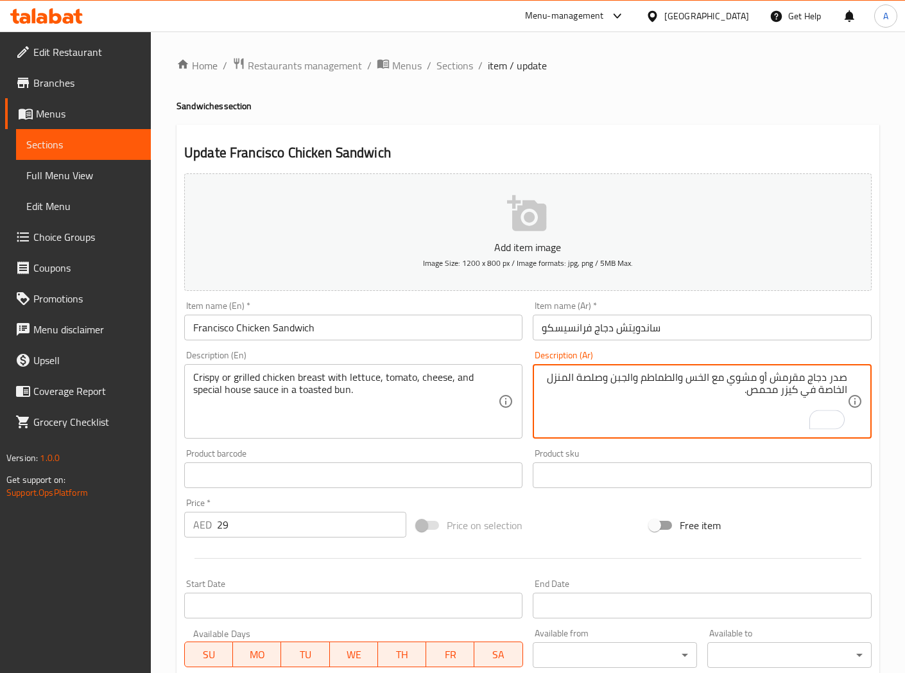
click at [569, 380] on textarea "صدر دجاج مقرمش أو مشوي مع الخس والطماطم والجبن وصلصة المنزل الخاصة في كيزر محمص." at bounding box center [694, 401] width 305 height 61
click at [566, 381] on textarea "صدر دجاج مقرمش أو مشوي مع الخس والطماطم والجبن وصلصة منزل الخاصة في كيزر محمص." at bounding box center [694, 401] width 305 height 61
click at [843, 386] on textarea "صدر دجاج مقرمش أو مشوي مع الخس والطماطم والجبن وصلصة بيتى خاصة في كيزر محمص." at bounding box center [694, 401] width 305 height 61
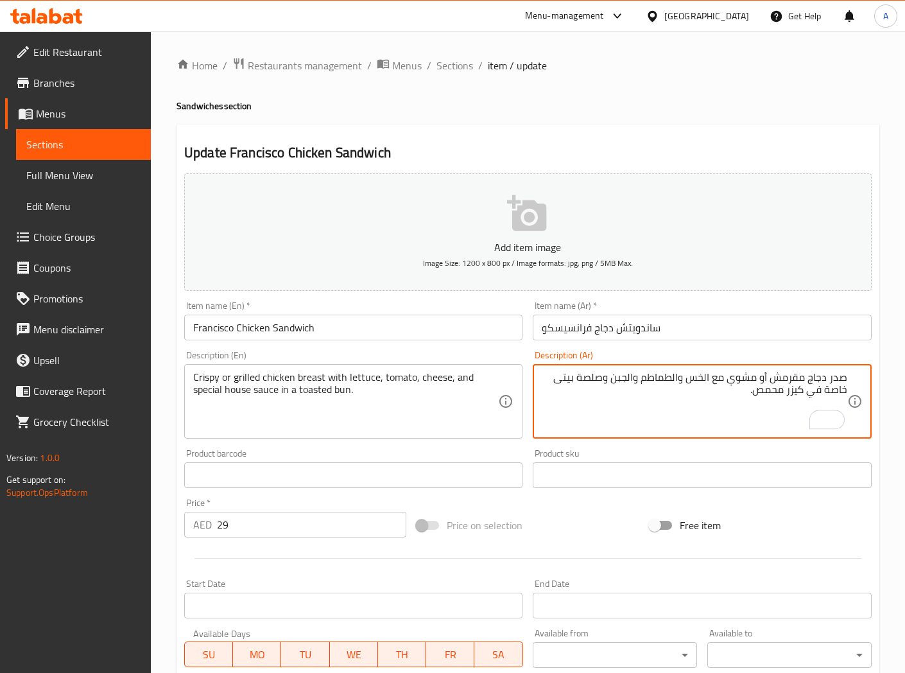
click at [833, 395] on textarea "صدر دجاج مقرمش أو مشوي مع الخس والطماطم والجبن وصلصة بيتى خاصة في كيزر محمص." at bounding box center [694, 401] width 305 height 61
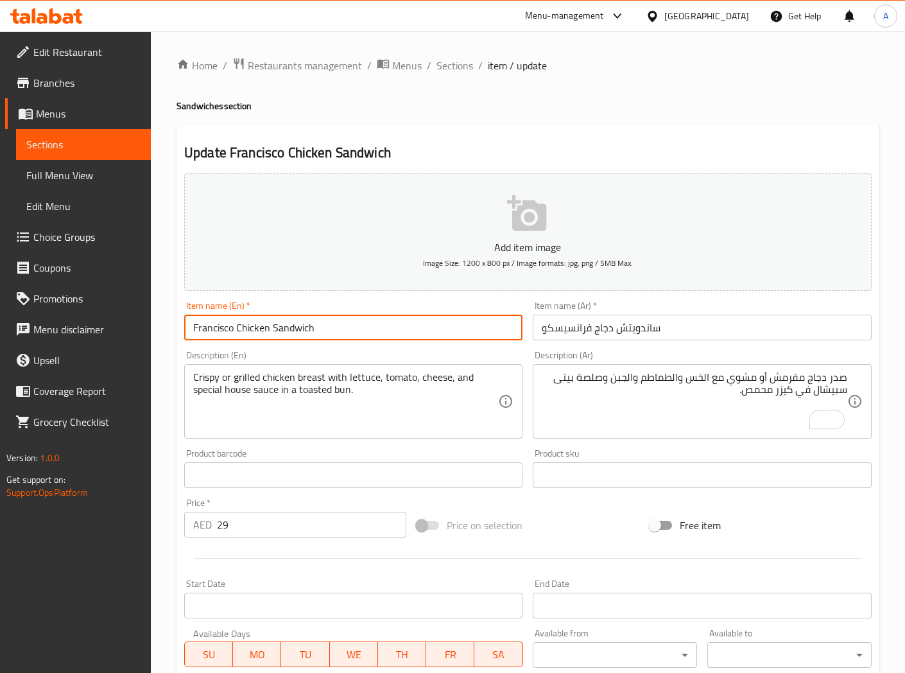
click at [463, 321] on input "Francisco Chicken Sandwich" at bounding box center [353, 328] width 338 height 26
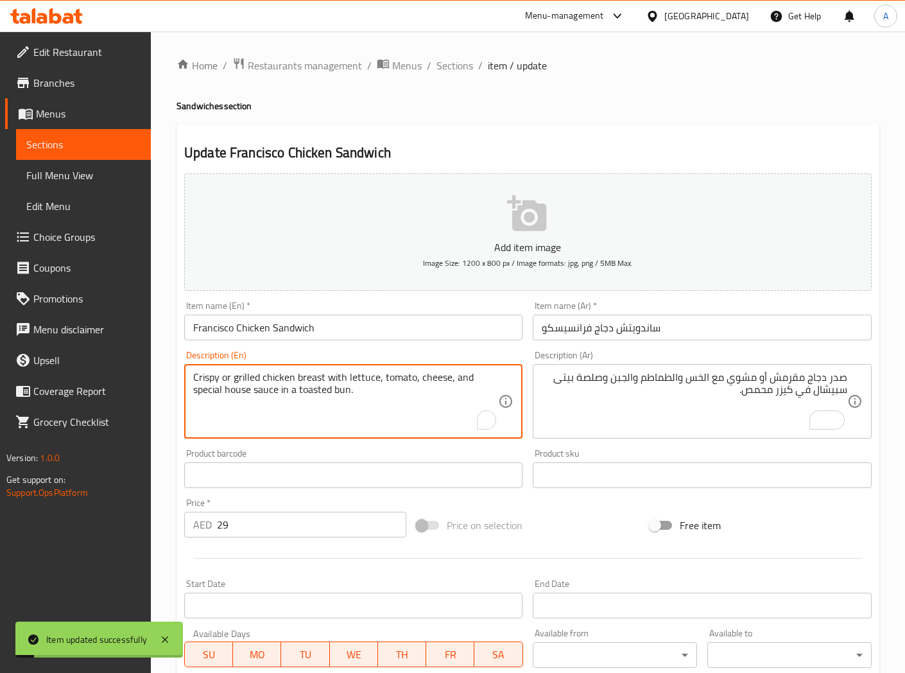
drag, startPoint x: 225, startPoint y: 389, endPoint x: 250, endPoint y: 390, distance: 25.7
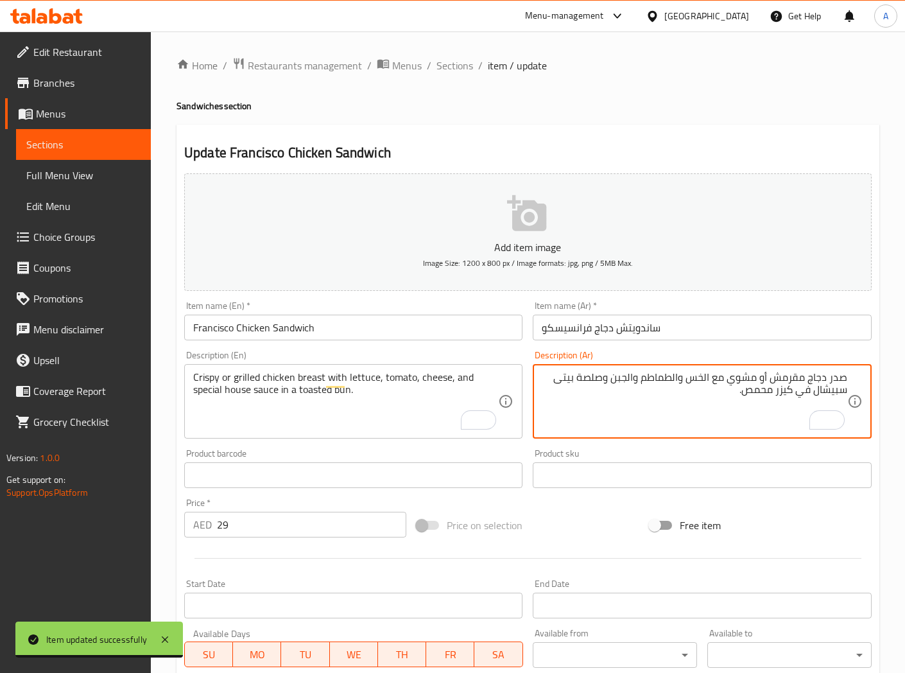
click at [568, 380] on textarea "صدر دجاج مقرمش أو مشوي مع الخس والطماطم والجبن وصلصة بيتى سبيشال في كيزر محمص." at bounding box center [694, 401] width 305 height 61
type textarea "صدر دجاج مقرمش أو مشوي مع الخس والطماطم والجبن وصلصة هاوس سبيشال في كيزر محمص."
click at [430, 332] on input "Francisco Chicken Sandwich" at bounding box center [353, 328] width 338 height 26
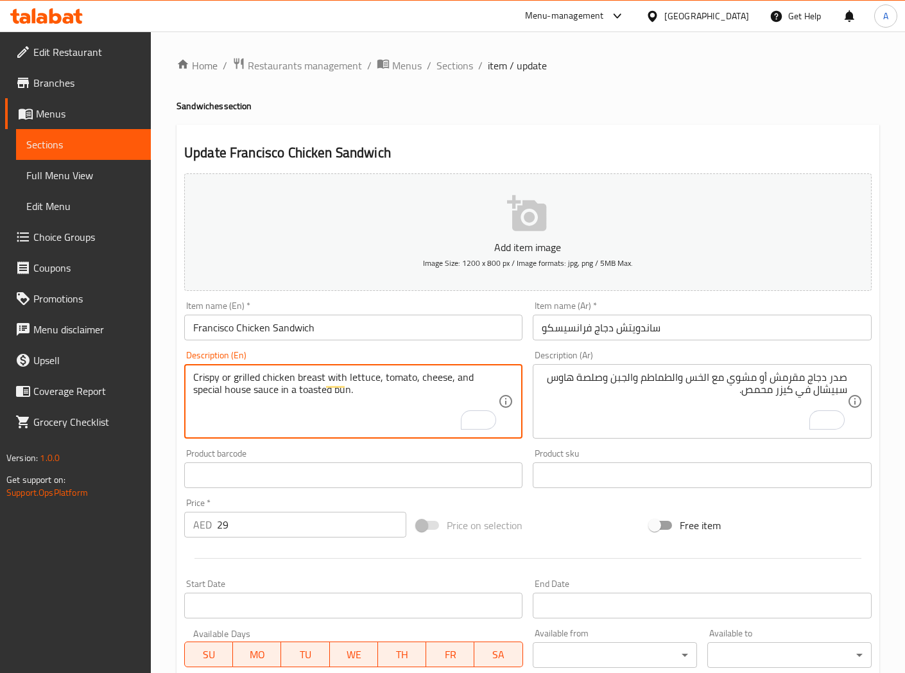
drag, startPoint x: 226, startPoint y: 394, endPoint x: 250, endPoint y: 393, distance: 24.4
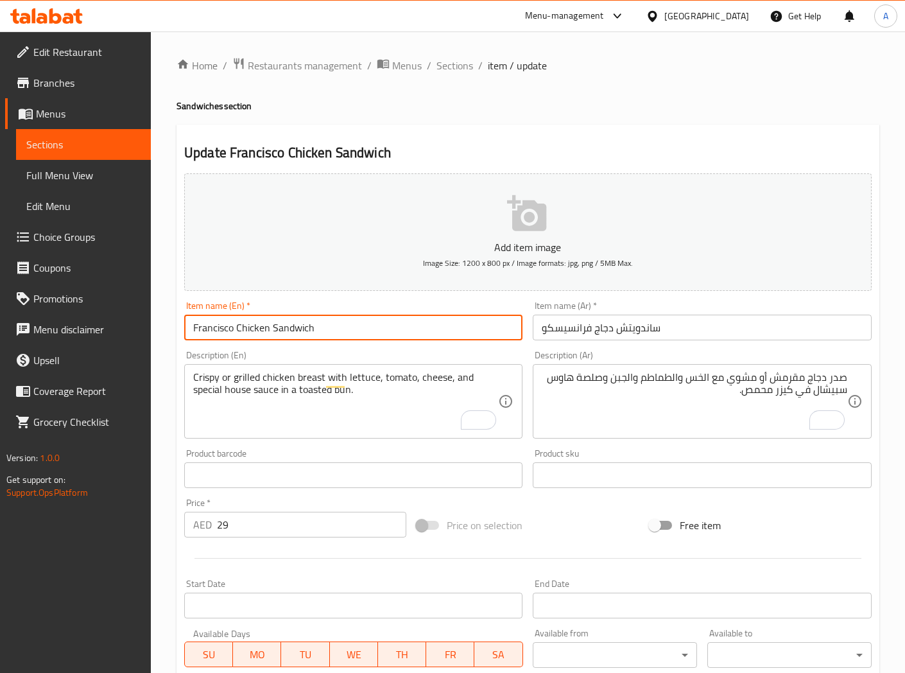
click at [367, 329] on input "Francisco Chicken Sandwich" at bounding box center [353, 328] width 338 height 26
drag, startPoint x: 458, startPoint y: 65, endPoint x: 388, endPoint y: 3, distance: 93.7
click at [458, 65] on span "Sections" at bounding box center [454, 65] width 37 height 15
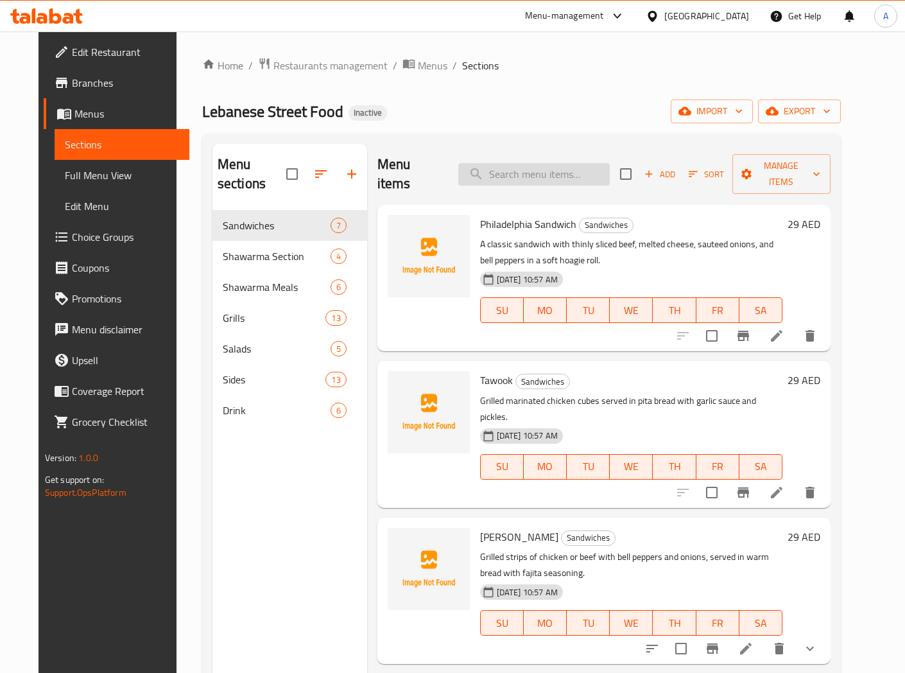
click at [522, 163] on input "search" at bounding box center [533, 174] width 151 height 22
paste input "Cajun Chicken Sandwich"
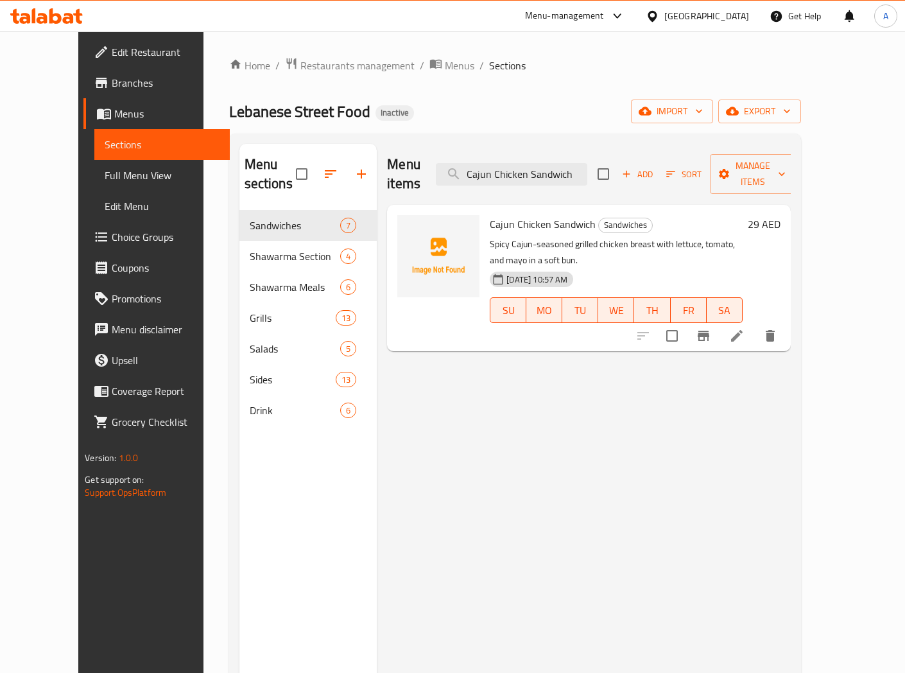
type input "Cajun Chicken Sandwich"
click at [743, 330] on icon at bounding box center [737, 336] width 12 height 12
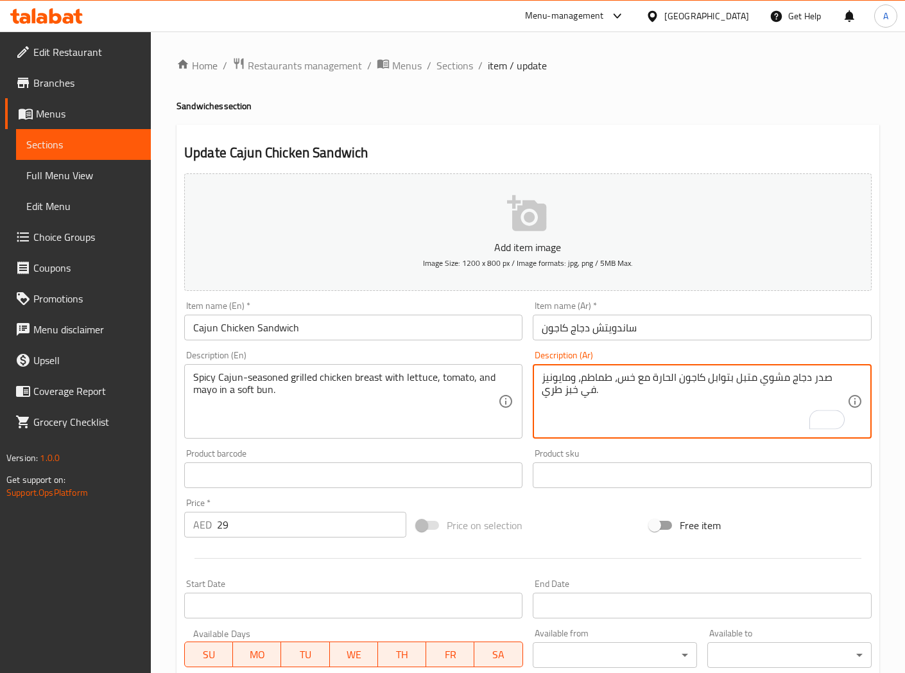
click at [571, 394] on textarea "صدر دجاج مشوي متبل بتوابل كاجون الحارة مع خس، طماطم، ومايونيز في خبز طري." at bounding box center [694, 401] width 305 height 61
type textarea "صدر دجاج مشوي متبل بتوابل كاجون الحارة مع خس، طماطم، ومايونيز في كيزر طري."
click at [383, 329] on input "Cajun Chicken Sandwich" at bounding box center [353, 328] width 338 height 26
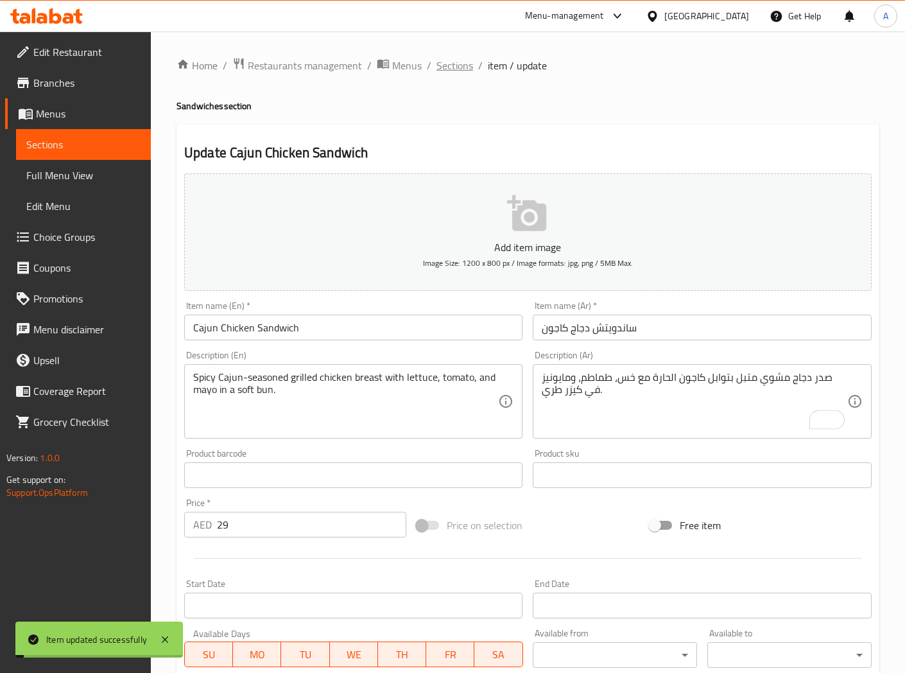
click at [449, 68] on span "Sections" at bounding box center [454, 65] width 37 height 15
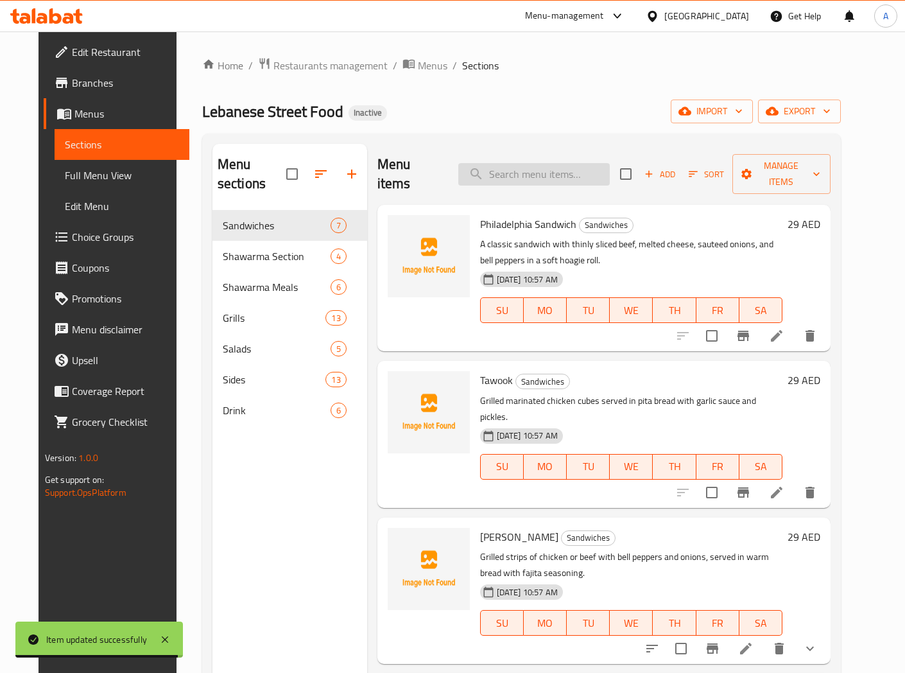
click at [537, 163] on input "search" at bounding box center [533, 174] width 151 height 22
paste input "[PERSON_NAME]"
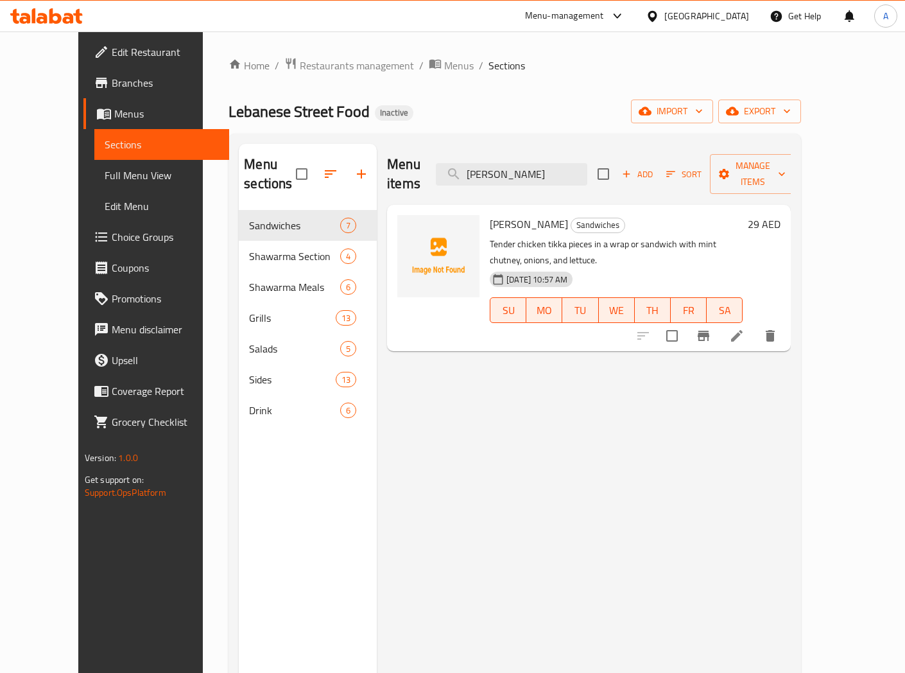
type input "[PERSON_NAME]"
click at [745, 328] on icon at bounding box center [736, 335] width 15 height 15
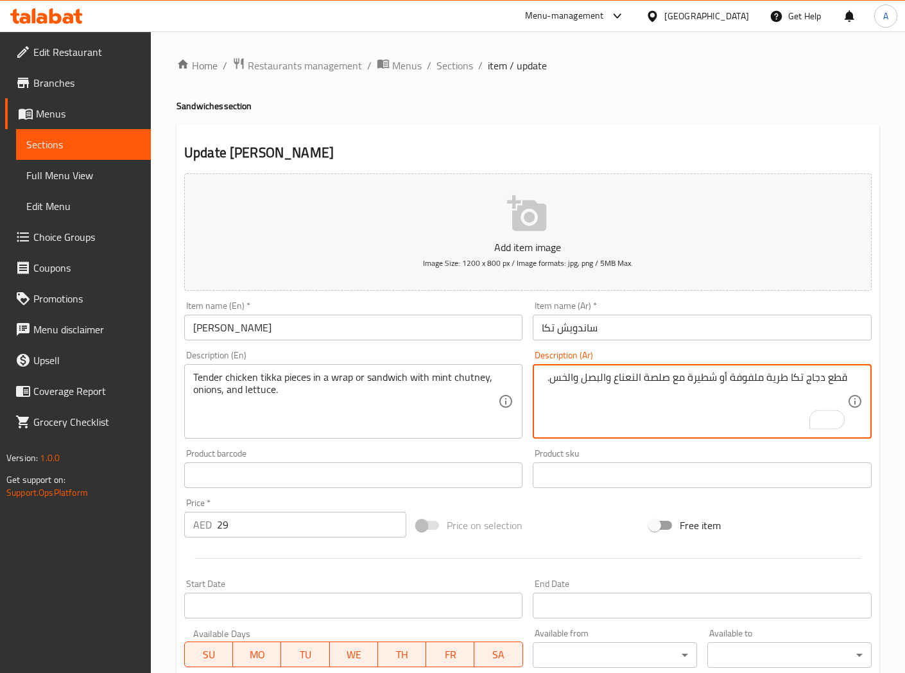
click at [752, 380] on textarea "قطع دجاج تكا طرية ملفوفة أو شطيرة مع صلصة النعناع والبصل والخس." at bounding box center [694, 401] width 305 height 61
click at [703, 374] on textarea "قطع دجاج تكا طرية داخل راب أو شطيرة مع صلصة النعناع والبصل والخس." at bounding box center [694, 401] width 305 height 61
click at [641, 377] on textarea "قطع دجاج تكا طرية داخل راب أو سندويتش مع صلصة النعناع والبصل والخس." at bounding box center [694, 401] width 305 height 61
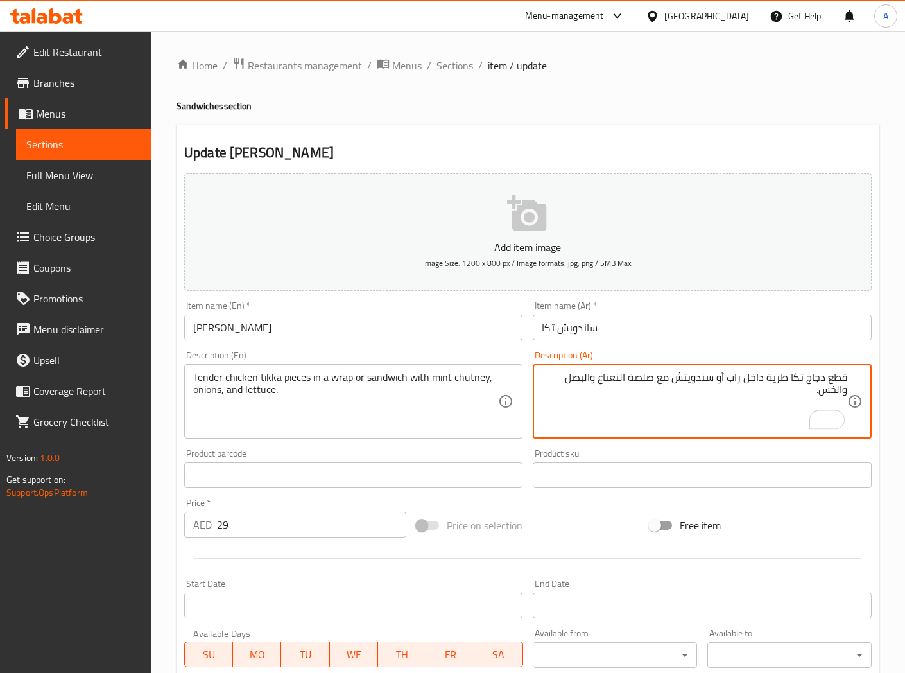
click at [641, 377] on textarea "قطع دجاج تكا طرية داخل راب أو سندويتش مع صلصة النعناع والبصل والخس." at bounding box center [694, 401] width 305 height 61
type textarea "قطع دجاج تكا طرية داخل راب أو سندويتش مع صلصة النعناع والبصل والخس."
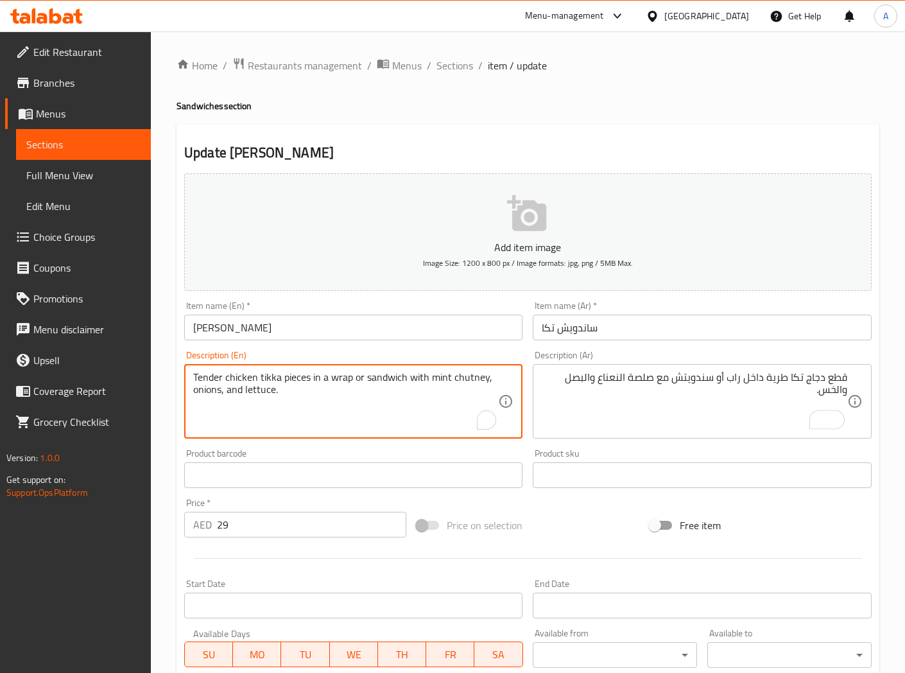
click at [464, 379] on textarea "Tender chicken tikka pieces in a wrap or sandwich with mint chutney, onions, an…" at bounding box center [345, 401] width 305 height 61
click at [471, 379] on textarea "Tender chicken tikka pieces in a wrap or sandwich with mint chutney, onions, an…" at bounding box center [345, 401] width 305 height 61
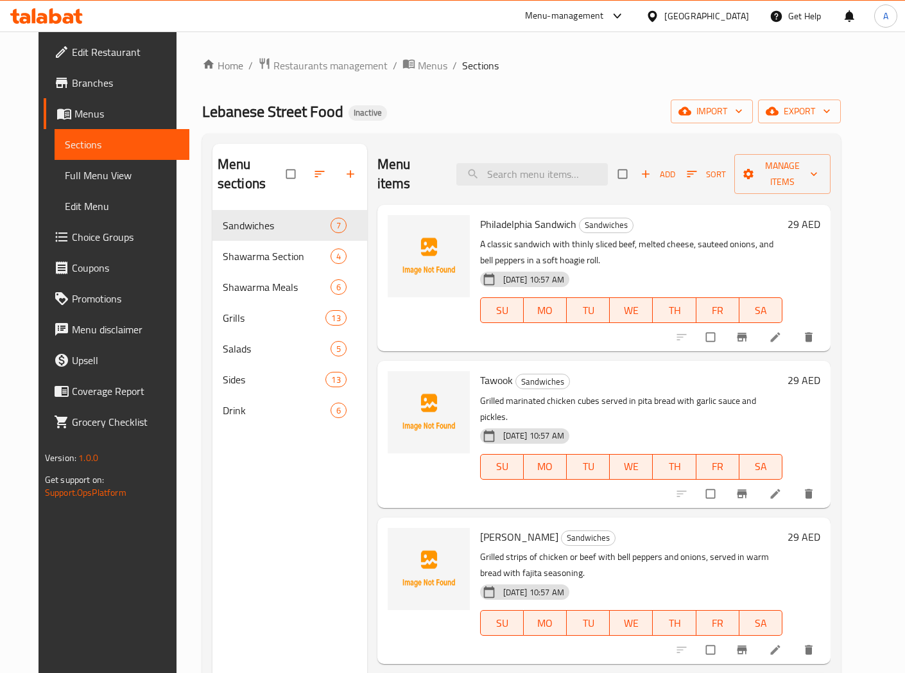
click at [73, 240] on span "Choice Groups" at bounding box center [125, 236] width 107 height 15
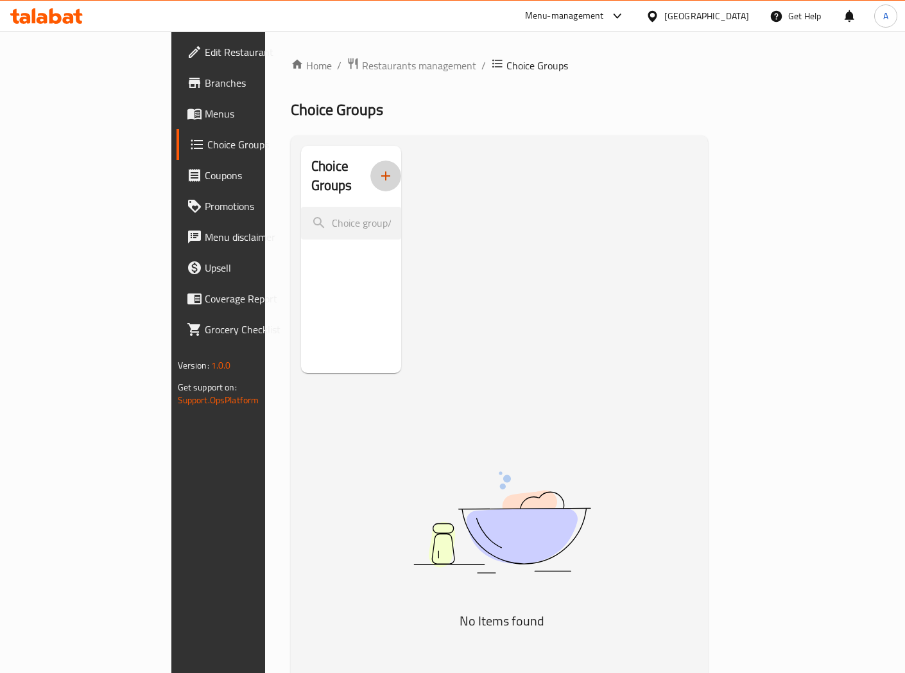
click at [381, 171] on icon "button" at bounding box center [385, 175] width 9 height 9
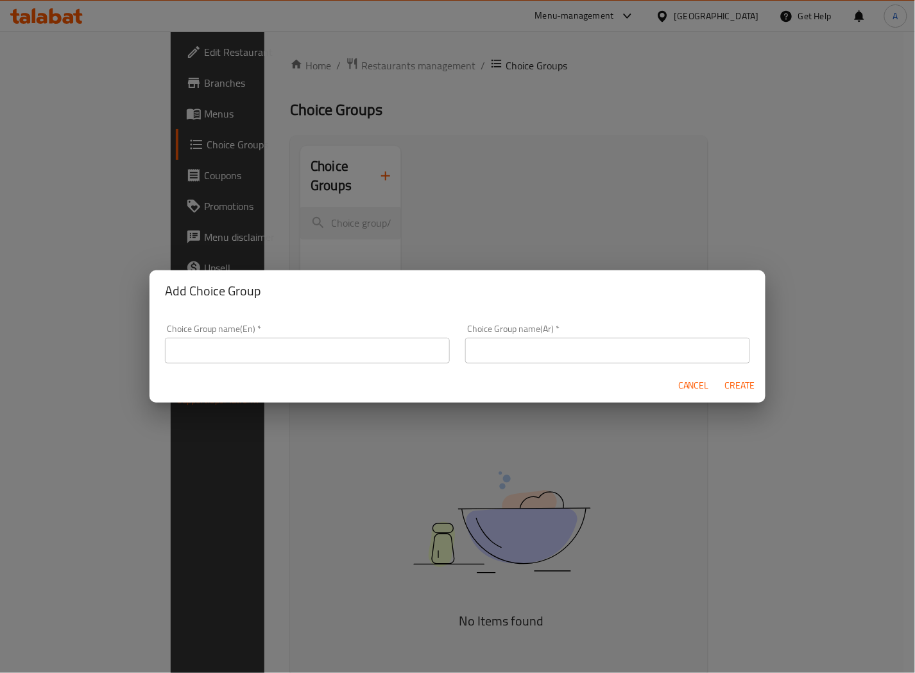
click at [289, 350] on input "text" at bounding box center [307, 351] width 285 height 26
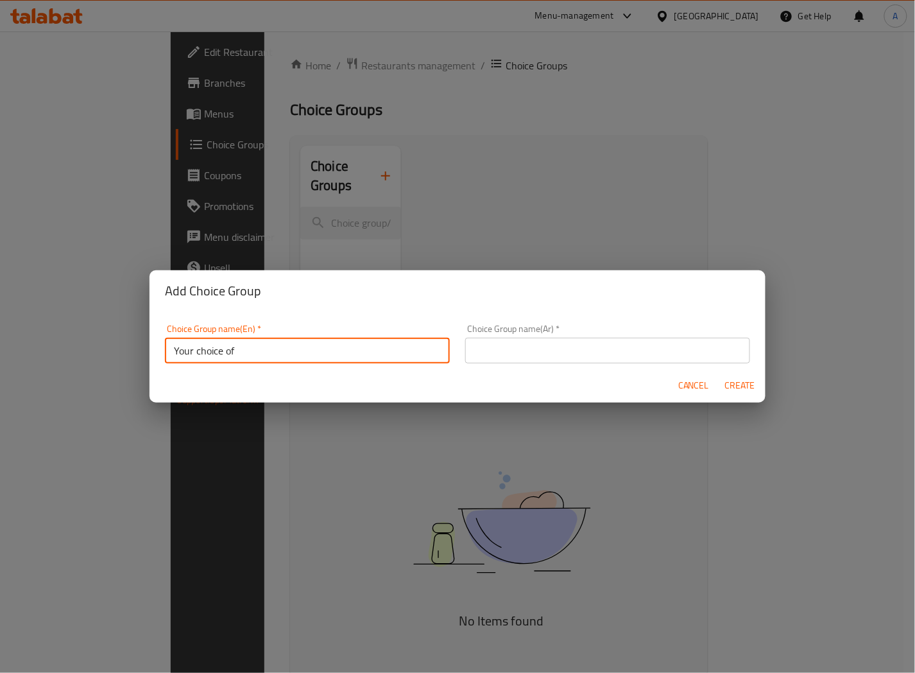
type input "Your choice of"
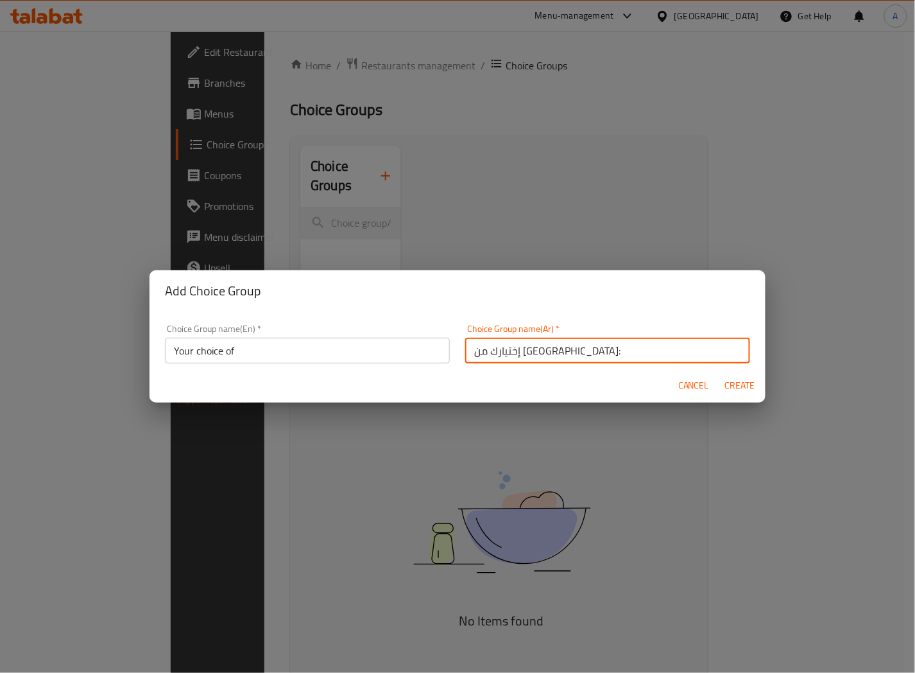
click at [480, 354] on input "إختيارك من البيض:" at bounding box center [607, 351] width 285 height 26
type input "إختيارك من :"
click at [726, 388] on span "Create" at bounding box center [740, 385] width 31 height 16
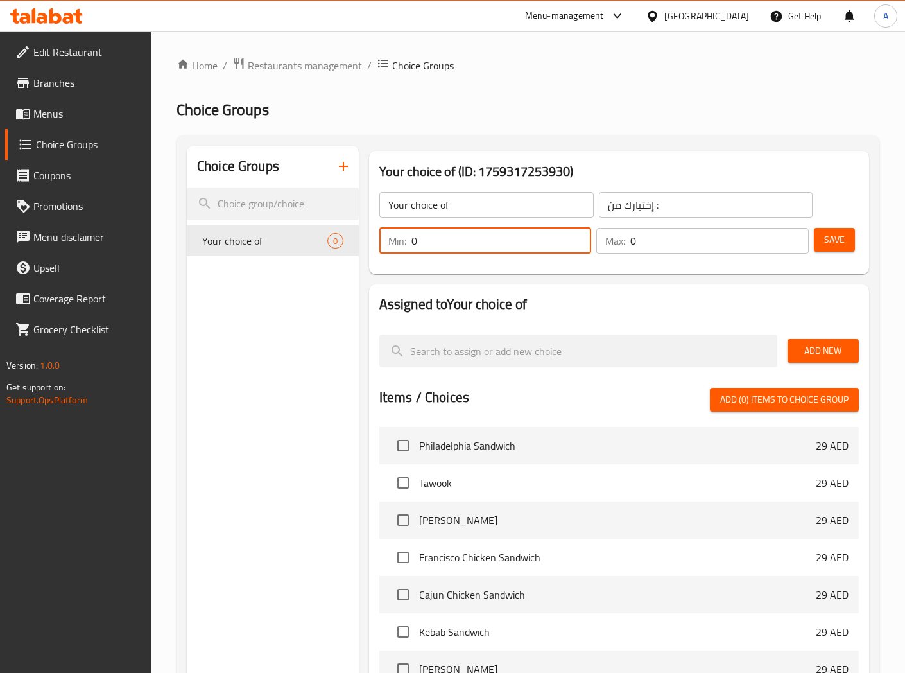
drag, startPoint x: 439, startPoint y: 244, endPoint x: 389, endPoint y: 250, distance: 50.5
click at [390, 249] on div "Min: 0 ​" at bounding box center [485, 241] width 212 height 26
type input "1"
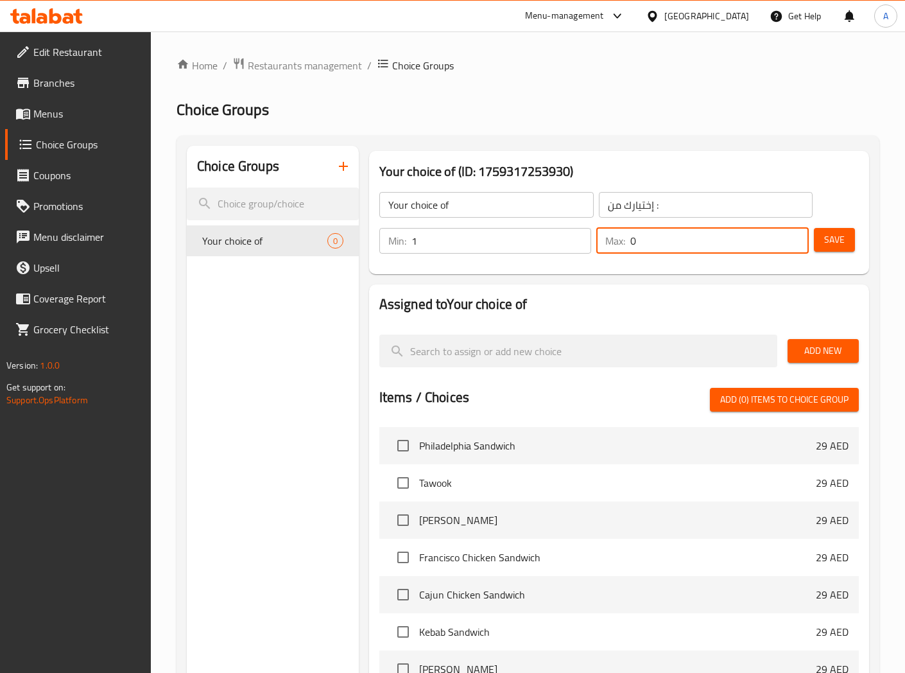
drag, startPoint x: 655, startPoint y: 237, endPoint x: 542, endPoint y: 262, distance: 114.9
click at [542, 262] on div "Your choice of ​ إختيارك من : ​ Min: 1 ​ Max: 0 ​ Save" at bounding box center [619, 223] width 490 height 92
type input "1"
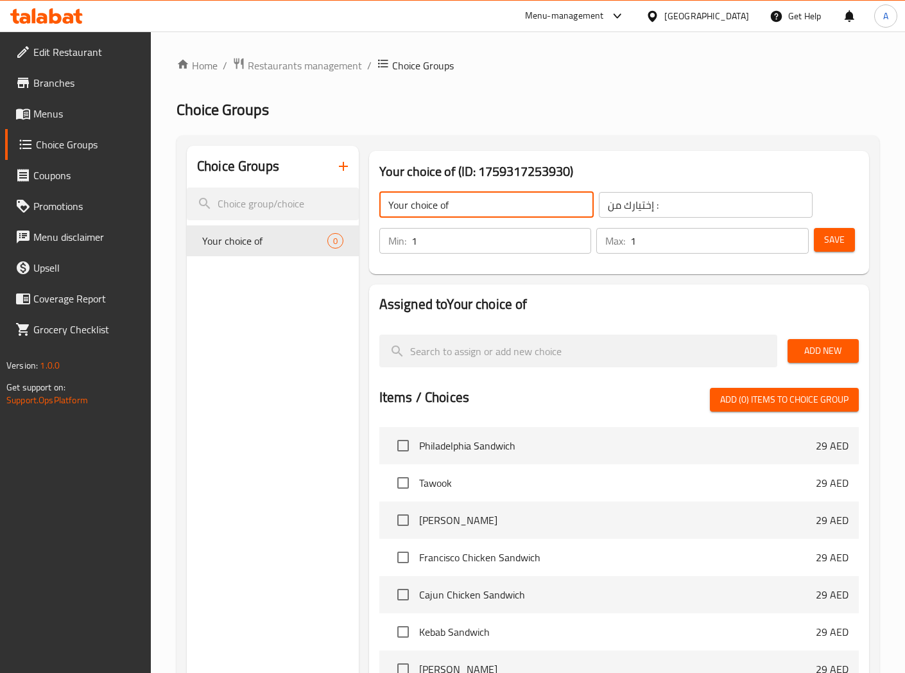
drag, startPoint x: 472, startPoint y: 204, endPoint x: 482, endPoint y: 209, distance: 11.5
click at [472, 204] on input "Your choice of" at bounding box center [486, 205] width 214 height 26
type input "Your choice of fajita"
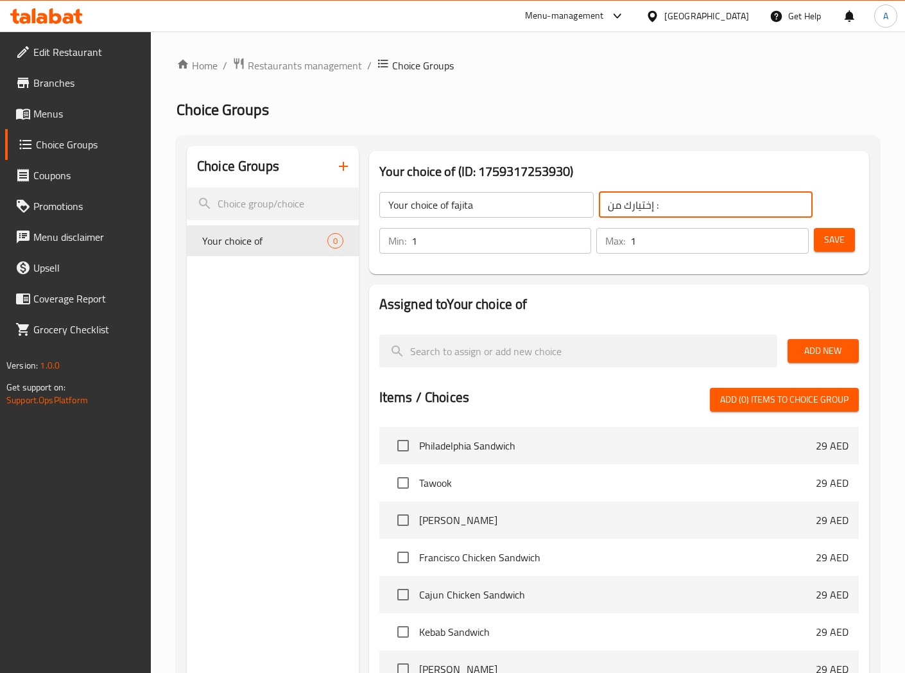
click at [685, 209] on input "إختيارك من :" at bounding box center [706, 205] width 214 height 26
type input "إختيارك من الفاهيتا:"
click at [846, 246] on button "Save" at bounding box center [834, 240] width 41 height 24
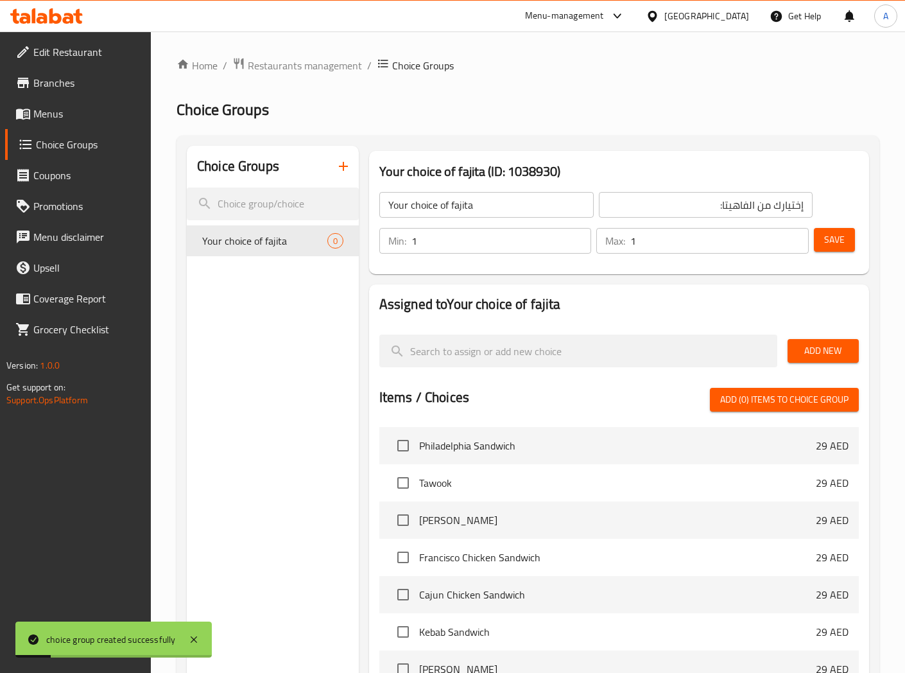
click at [832, 351] on span "Add New" at bounding box center [823, 351] width 51 height 16
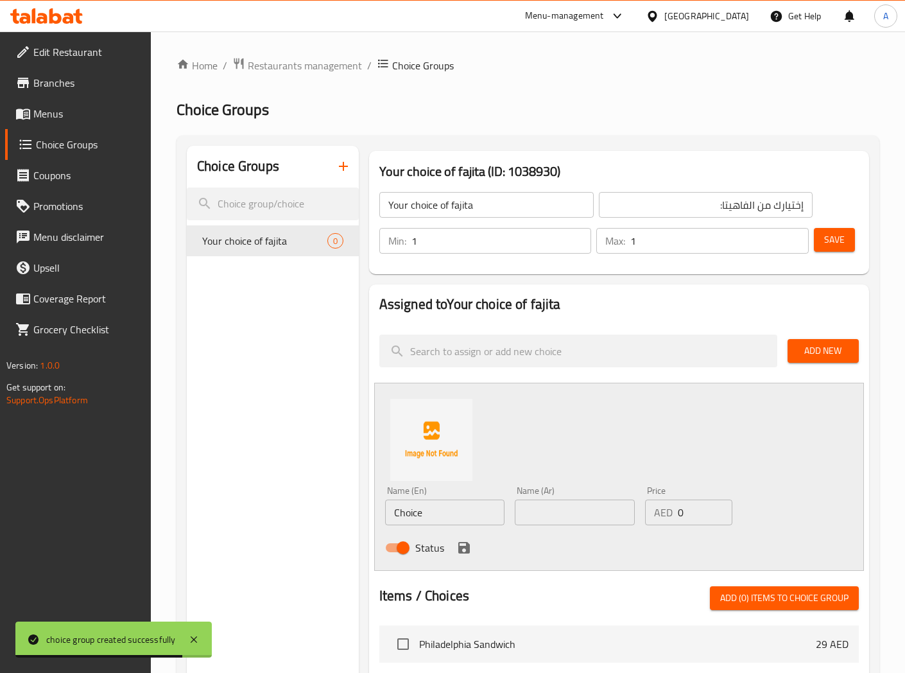
click at [536, 516] on input "text" at bounding box center [575, 512] width 120 height 26
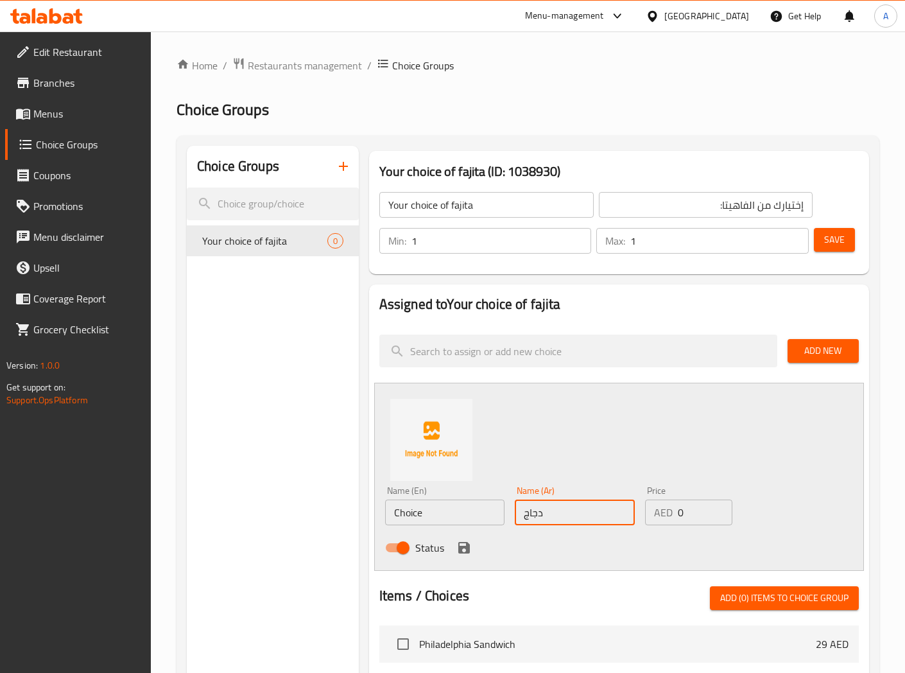
type input "دجاج"
drag, startPoint x: 434, startPoint y: 517, endPoint x: 362, endPoint y: 514, distance: 71.9
click at [362, 514] on div "Your choice of fajita (ID: 1038930) Your choice of fajita ​ إختيارك من الفاهيتا…" at bounding box center [616, 637] width 515 height 983
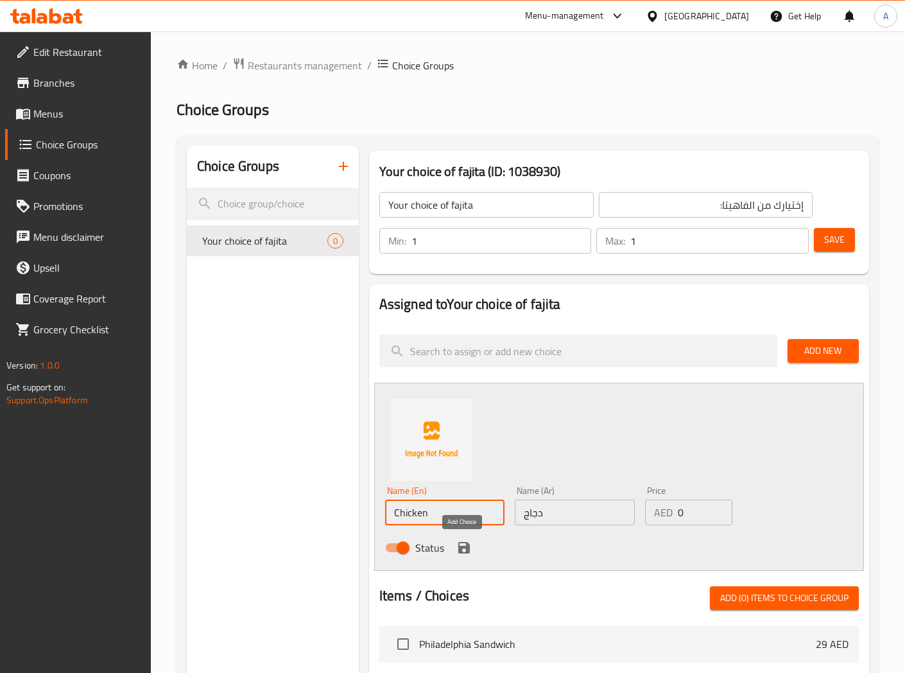
type input "Chicken"
click at [467, 548] on icon "save" at bounding box center [464, 548] width 12 height 12
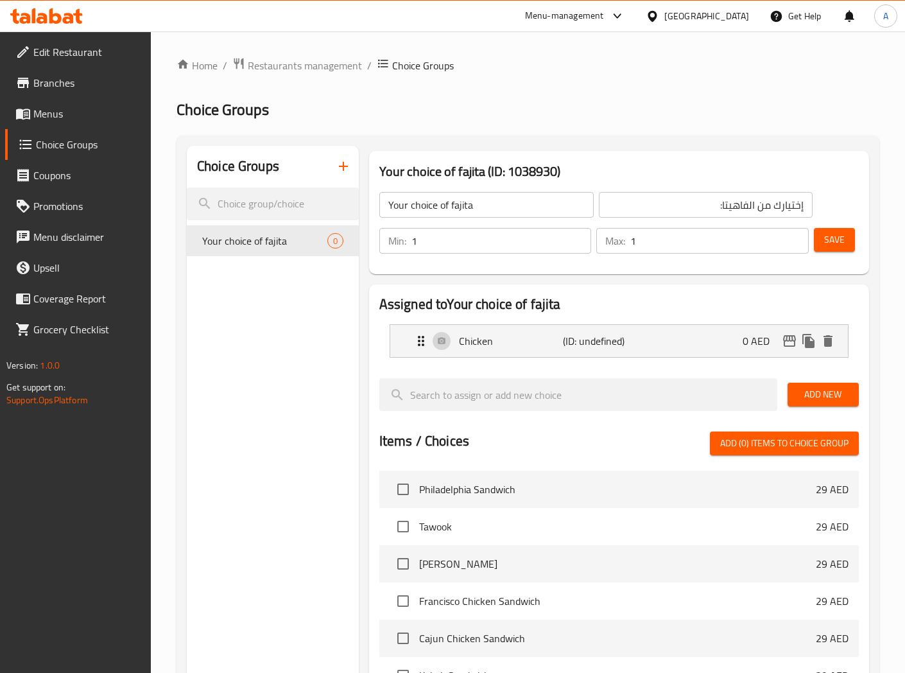
click at [804, 392] on span "Add New" at bounding box center [823, 394] width 51 height 16
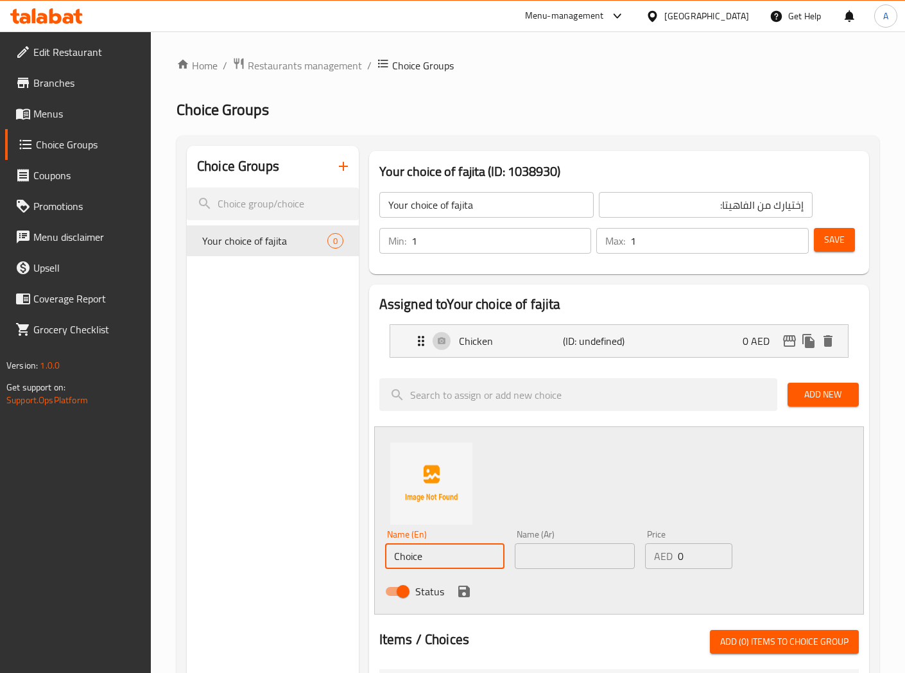
drag, startPoint x: 377, startPoint y: 560, endPoint x: 340, endPoint y: 560, distance: 37.2
click at [340, 560] on div "Choice Groups Your choice of fajita 0 Your choice of fajita (ID: 1038930) Your …" at bounding box center [530, 659] width 687 height 1027
type input "Beef"
click at [562, 555] on input "text" at bounding box center [575, 556] width 120 height 26
type input "لحم بقرى"
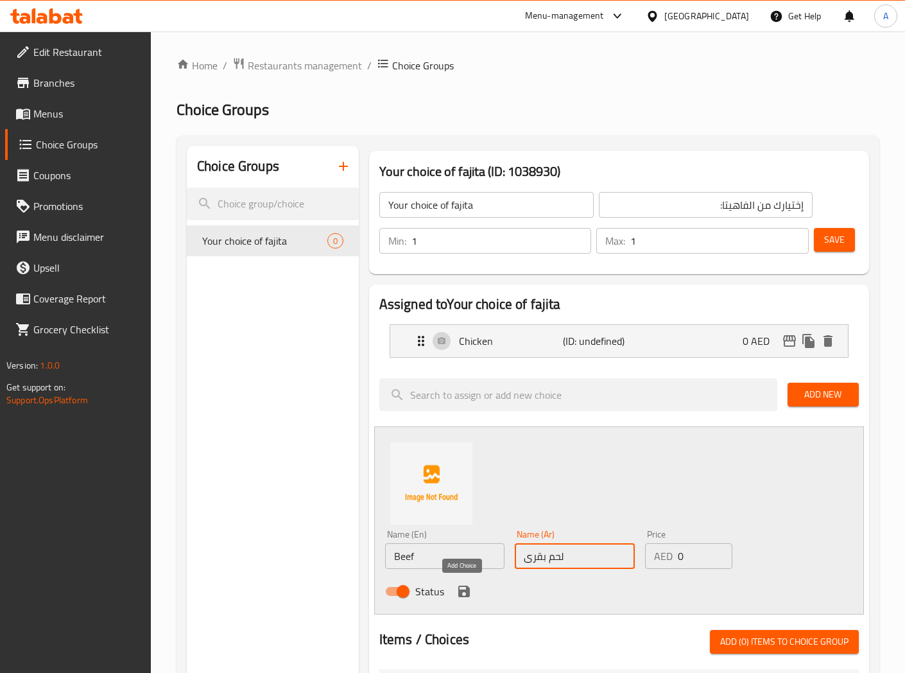
click at [460, 592] on icon "save" at bounding box center [464, 591] width 12 height 12
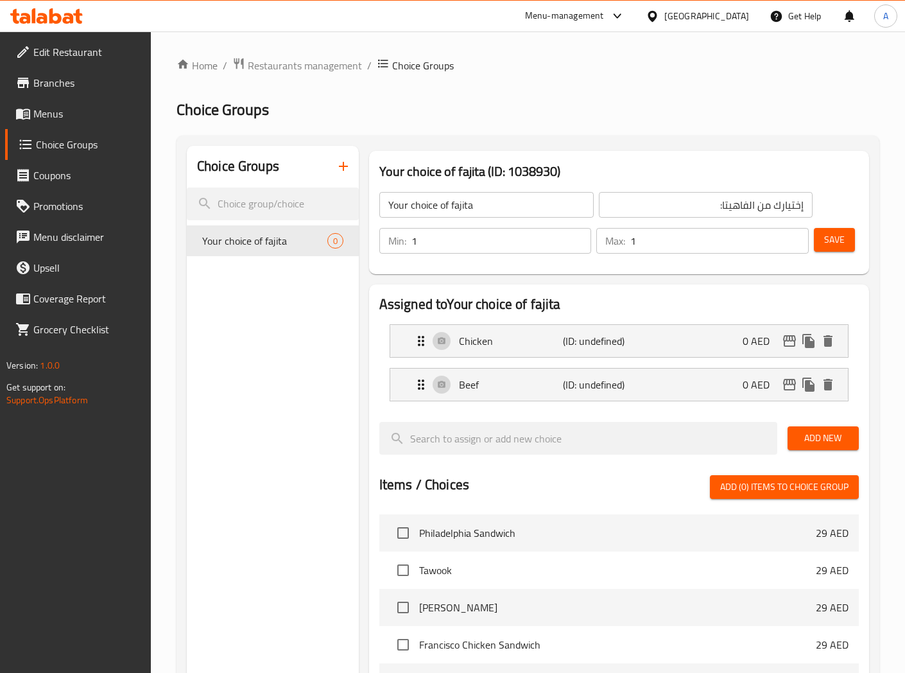
click at [838, 242] on span "Save" at bounding box center [834, 240] width 21 height 16
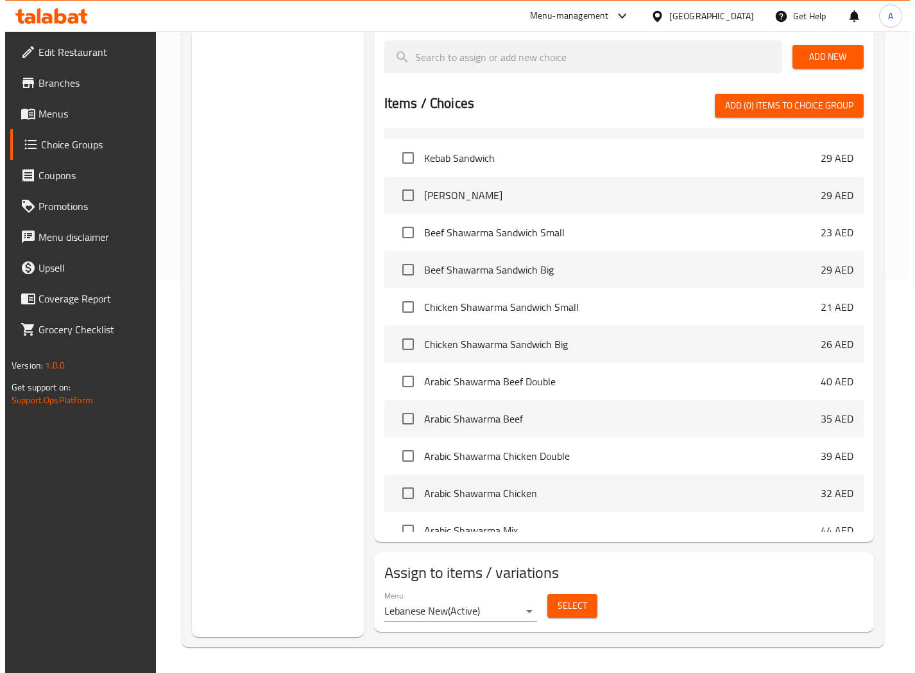
scroll to position [285, 0]
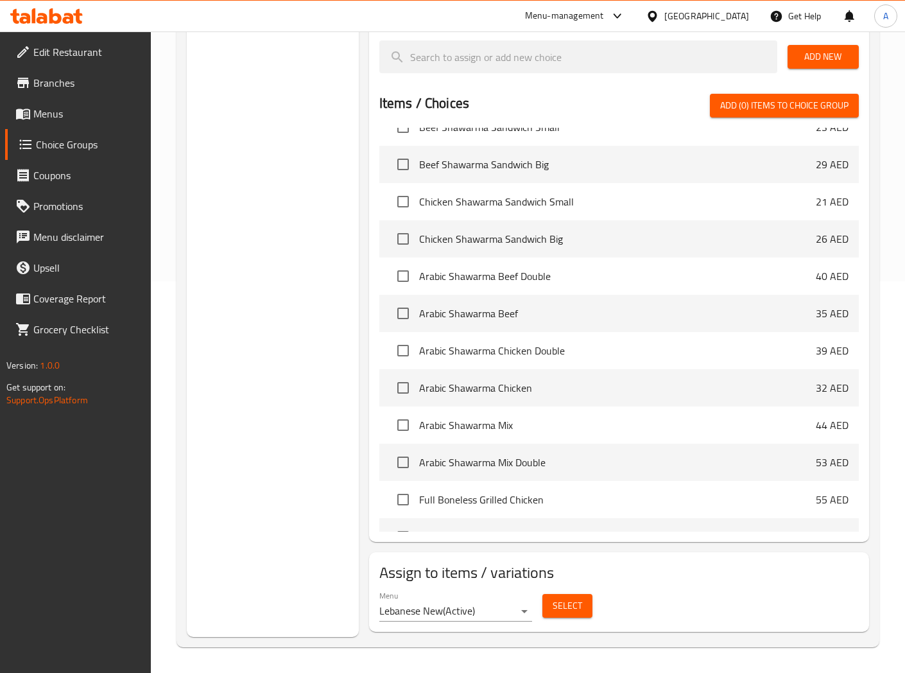
click at [570, 605] on span "Select" at bounding box center [568, 606] width 30 height 16
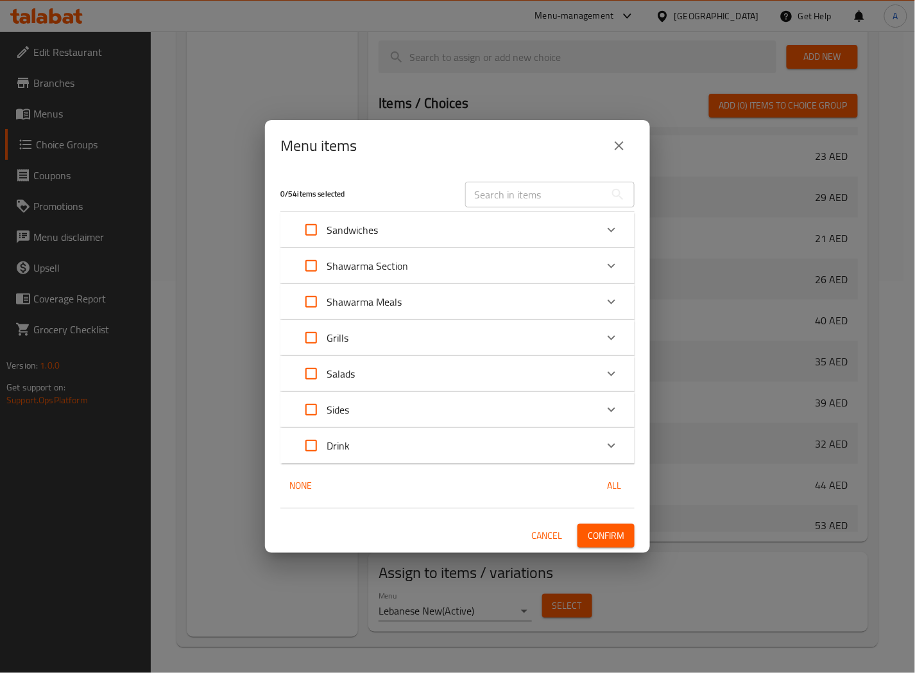
click at [444, 227] on div "Sandwiches" at bounding box center [446, 229] width 300 height 31
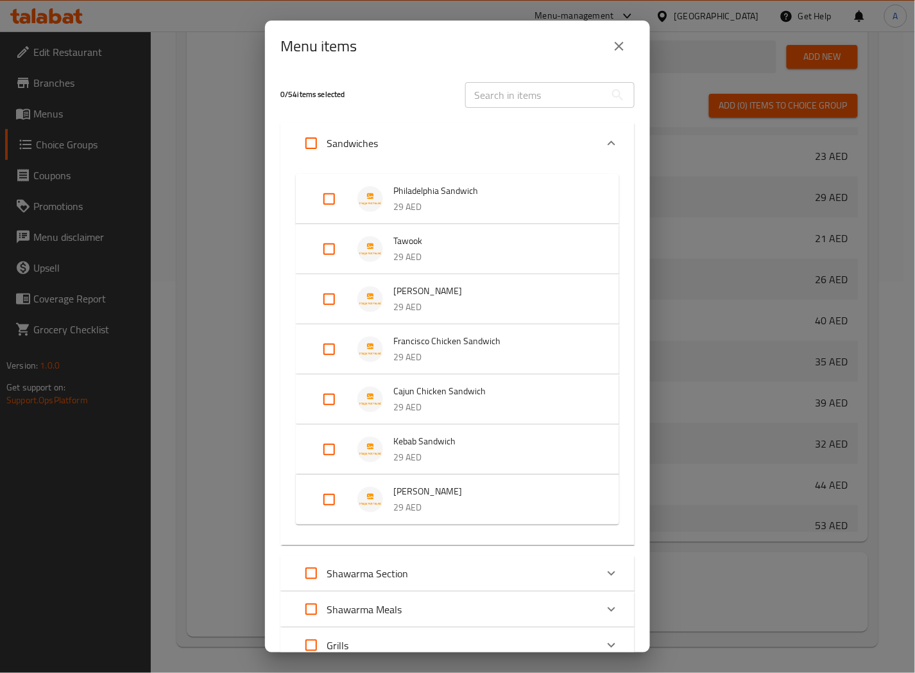
drag, startPoint x: 323, startPoint y: 302, endPoint x: 463, endPoint y: 439, distance: 196.5
click at [323, 300] on input "Expand" at bounding box center [329, 299] width 31 height 31
checkbox input "true"
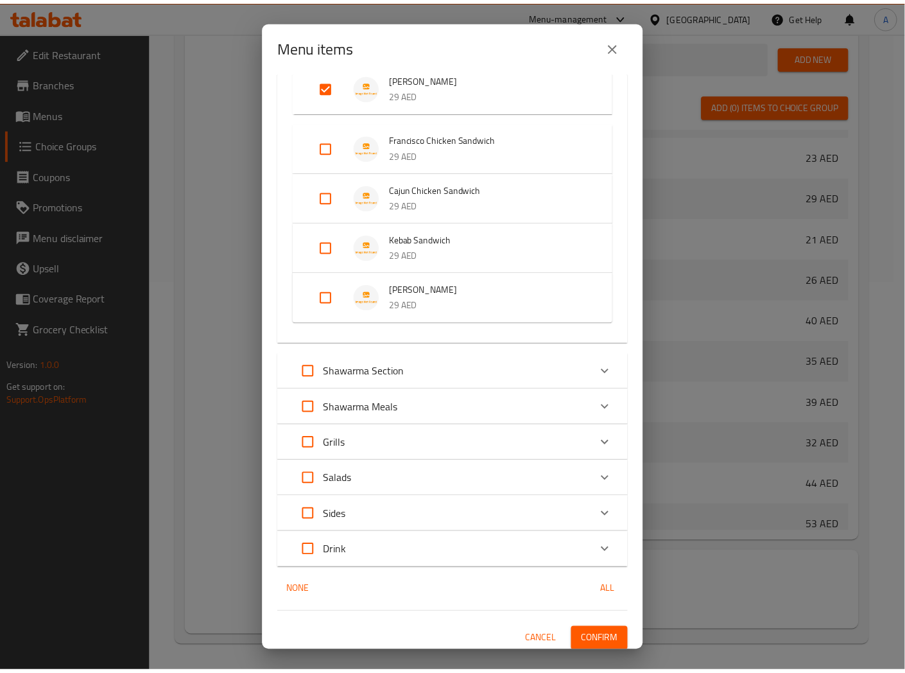
scroll to position [227, 0]
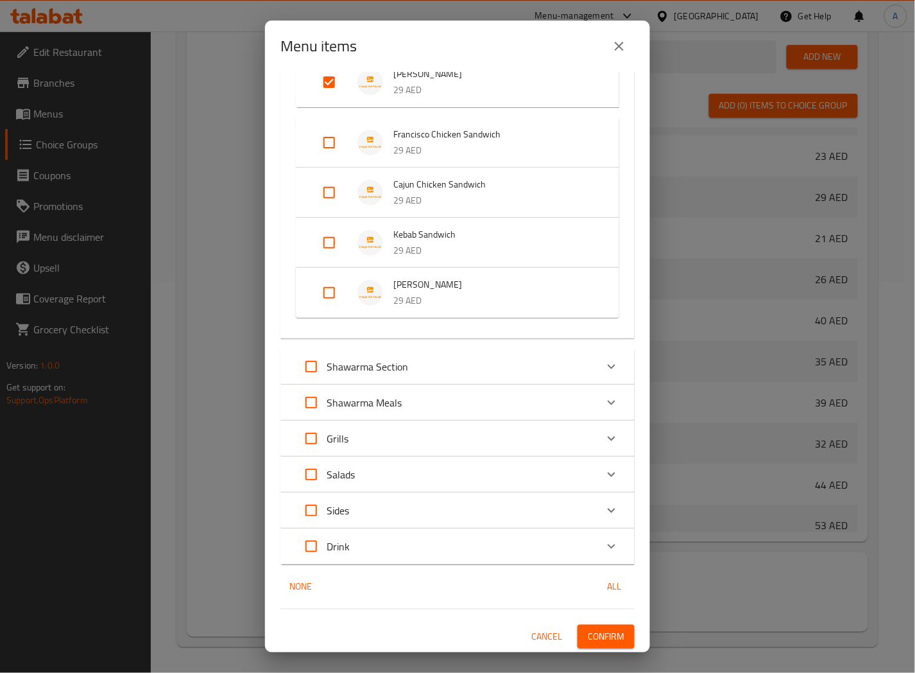
click at [615, 635] on button "Confirm" at bounding box center [606, 637] width 57 height 24
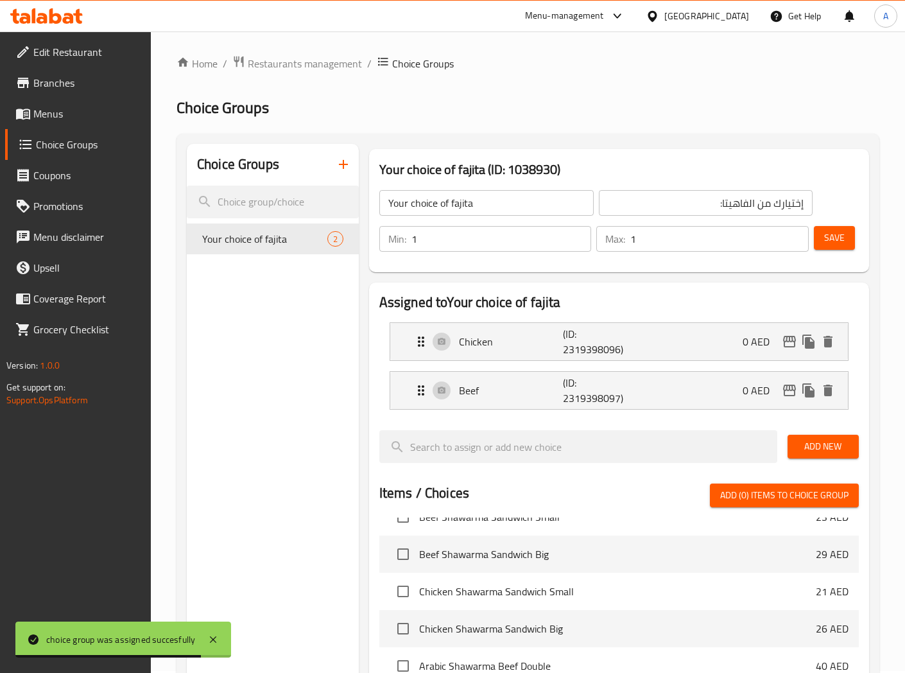
scroll to position [0, 0]
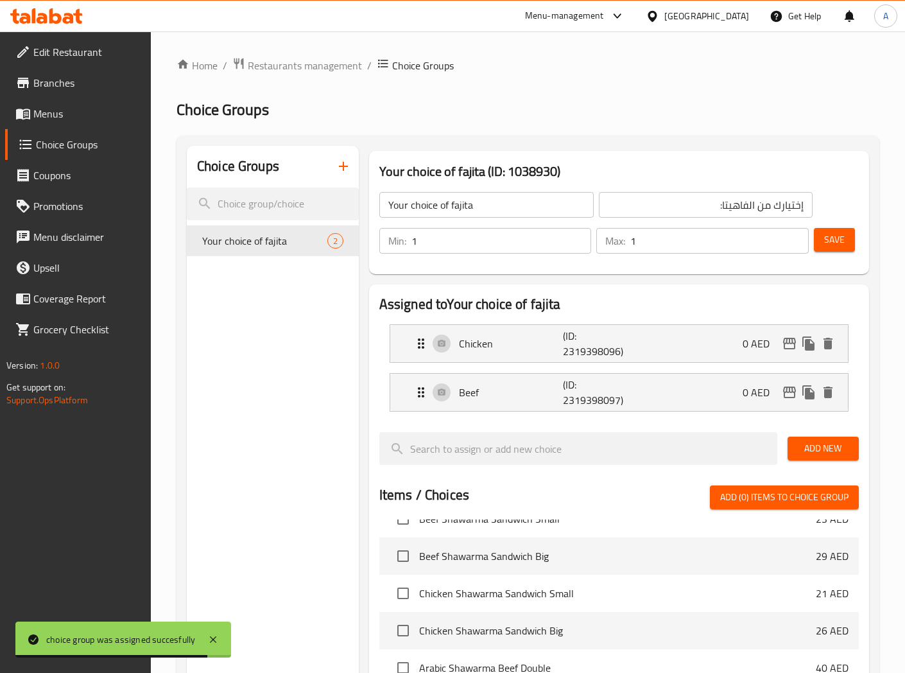
click at [347, 159] on icon "button" at bounding box center [343, 166] width 15 height 15
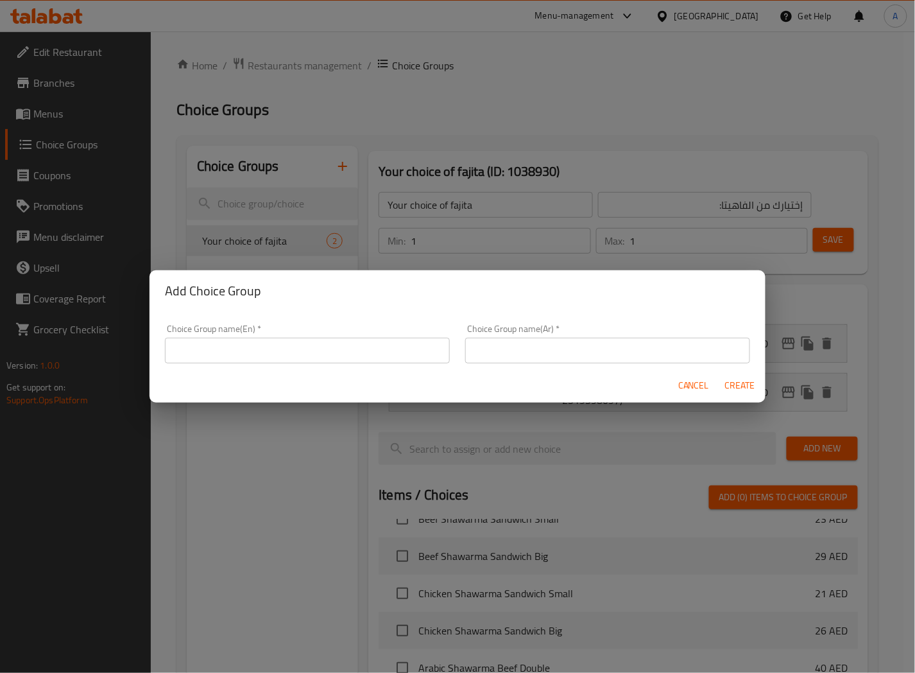
click at [242, 352] on input "text" at bounding box center [307, 351] width 285 height 26
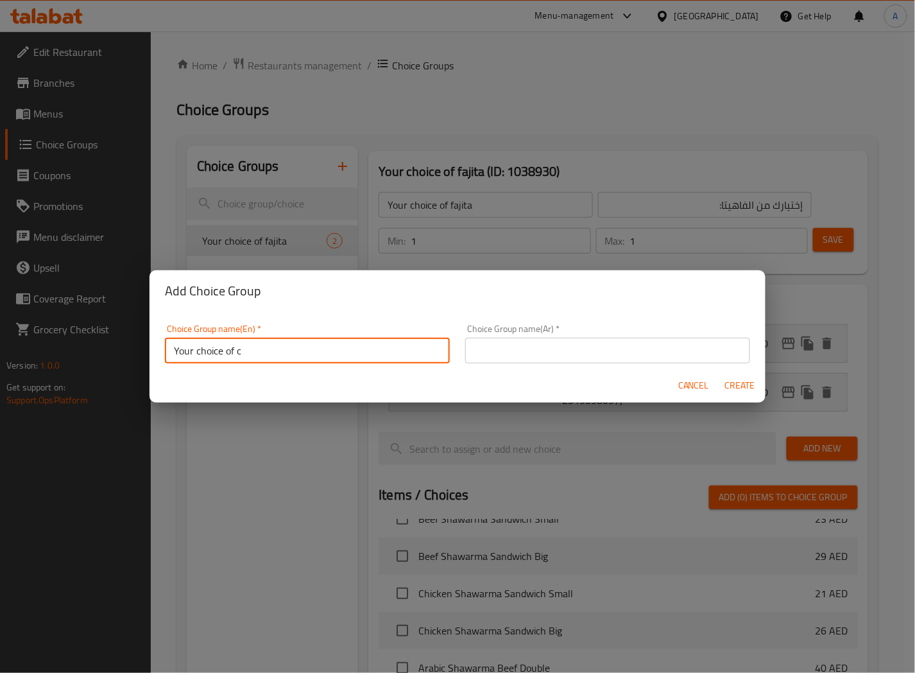
type input "your Choice Of chicken:"
click at [524, 351] on input "text" at bounding box center [607, 351] width 285 height 26
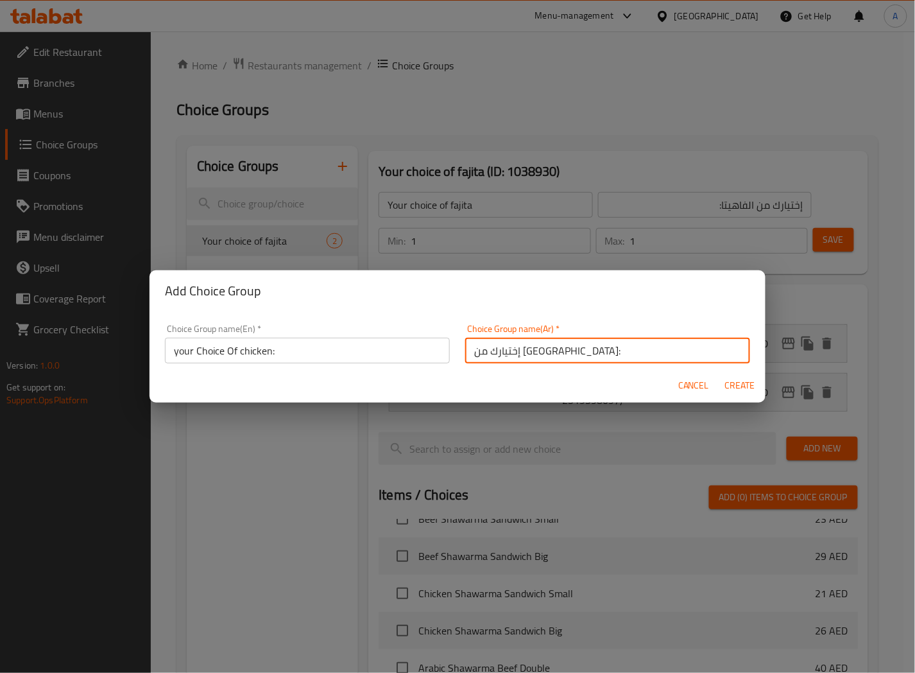
drag, startPoint x: 489, startPoint y: 351, endPoint x: 469, endPoint y: 353, distance: 20.6
click at [469, 353] on input "إختيارك من البيض:" at bounding box center [607, 351] width 285 height 26
type input "إختيارك من الدجاج:"
click at [737, 389] on span "Create" at bounding box center [740, 385] width 31 height 16
type input "your Choice Of chicken:"
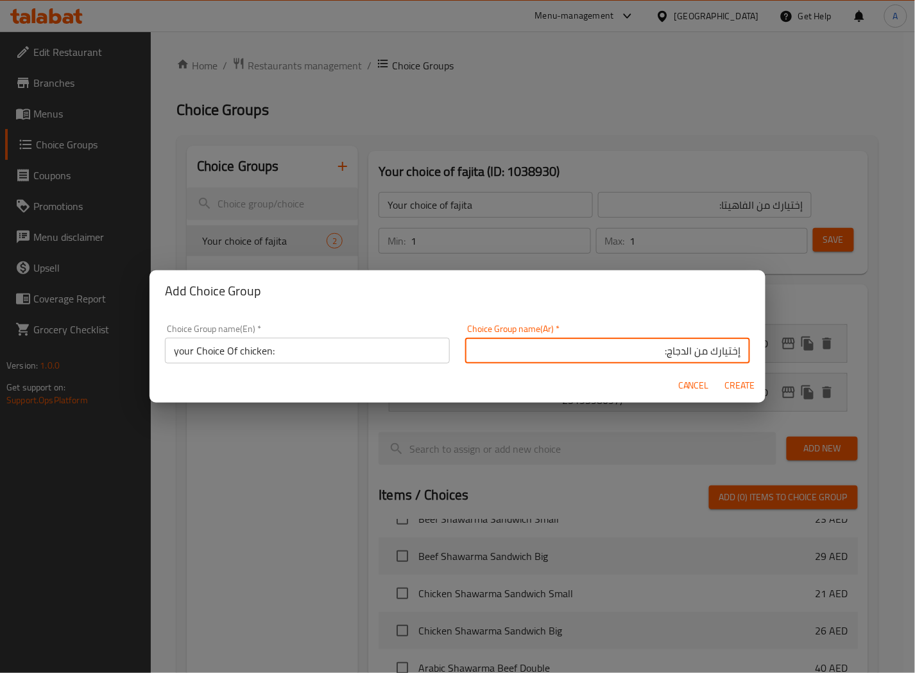
type input "إختيارك من الدجاج:"
type input "0"
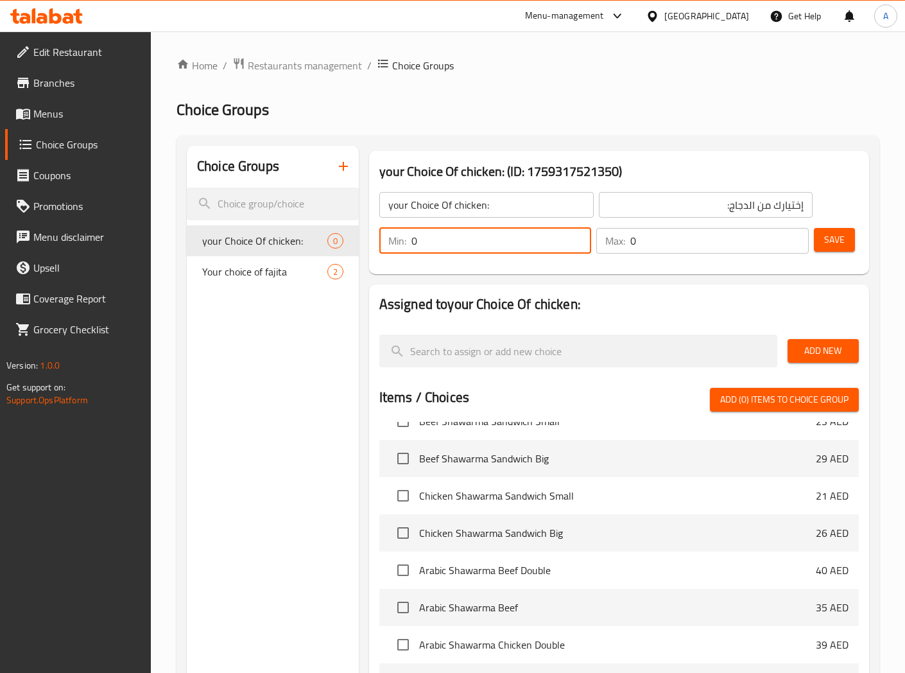
drag, startPoint x: 431, startPoint y: 241, endPoint x: 363, endPoint y: 257, distance: 69.8
click at [363, 255] on div "your Choice Of chicken: (ID: 1759317521350) your Choice Of chicken: ​ إختيارك م…" at bounding box center [616, 538] width 515 height 785
type input "1"
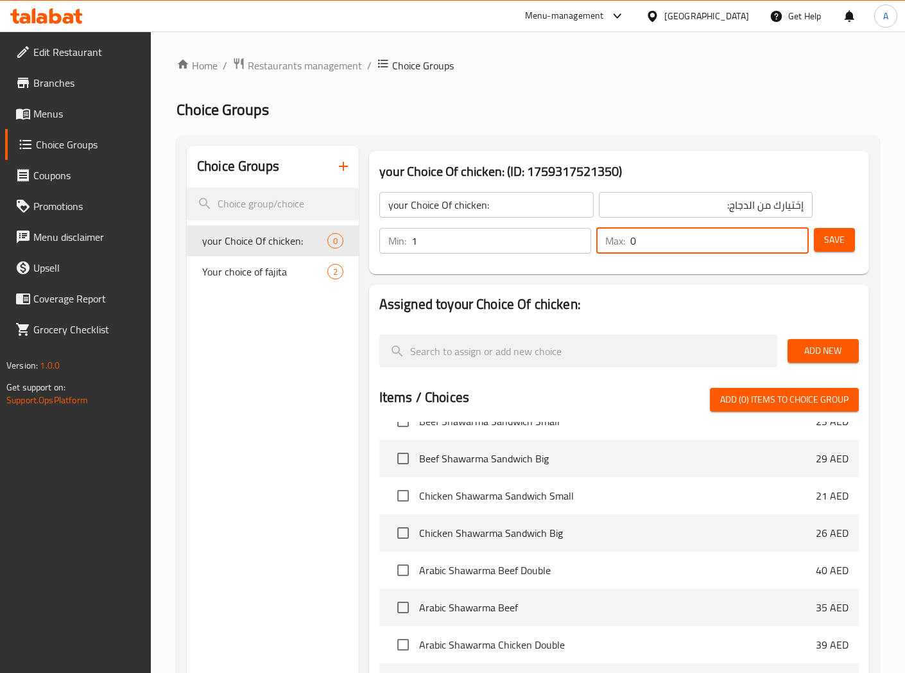
drag, startPoint x: 648, startPoint y: 234, endPoint x: 574, endPoint y: 263, distance: 80.1
click at [585, 261] on div "your Choice Of chicken: ​ إختيارك من الدجاج: ​ Min: 1 ​ Max: 0 ​ Save" at bounding box center [619, 223] width 490 height 92
type input "1"
click at [818, 347] on span "Add New" at bounding box center [823, 351] width 51 height 16
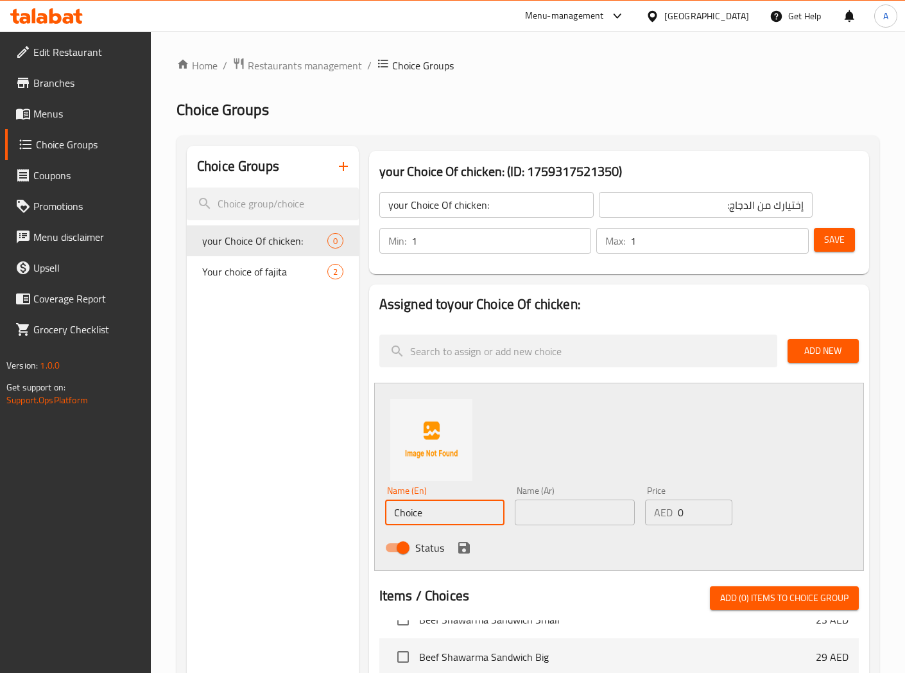
drag, startPoint x: 430, startPoint y: 515, endPoint x: 358, endPoint y: 515, distance: 72.5
click at [359, 516] on div "your Choice Of chicken: (ID: 1759317521350) your Choice Of chicken: ​ إختيارك م…" at bounding box center [616, 637] width 515 height 983
paste input "rispy"
type input "Crispy"
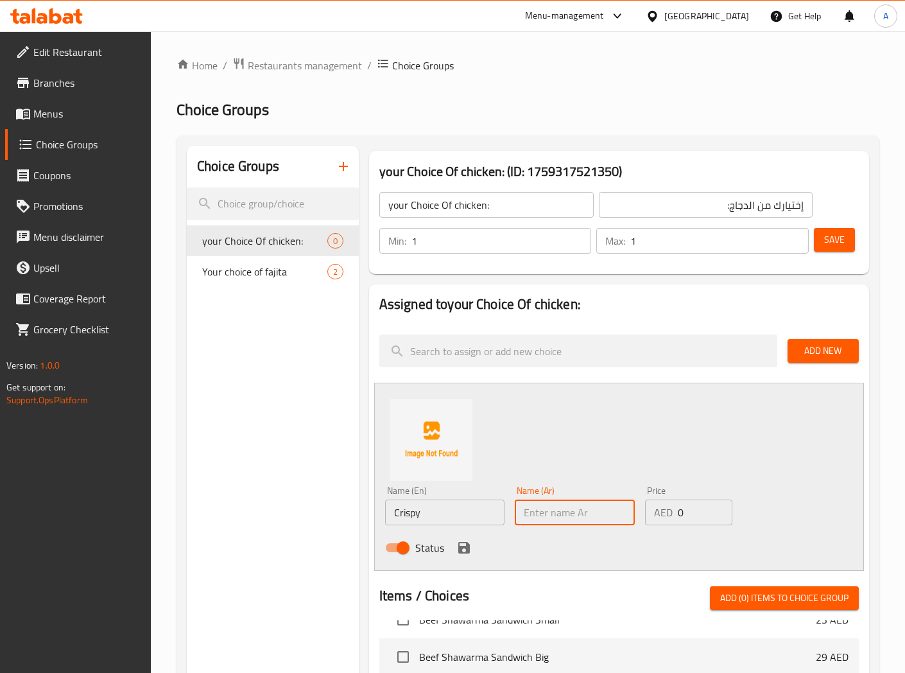
click at [559, 517] on input "text" at bounding box center [575, 512] width 120 height 26
drag, startPoint x: 426, startPoint y: 511, endPoint x: 227, endPoint y: 492, distance: 199.9
click at [259, 504] on div "Choice Groups your Choice Of chicken: 0 Your choice of fajita 2 your Choice Of …" at bounding box center [530, 637] width 687 height 983
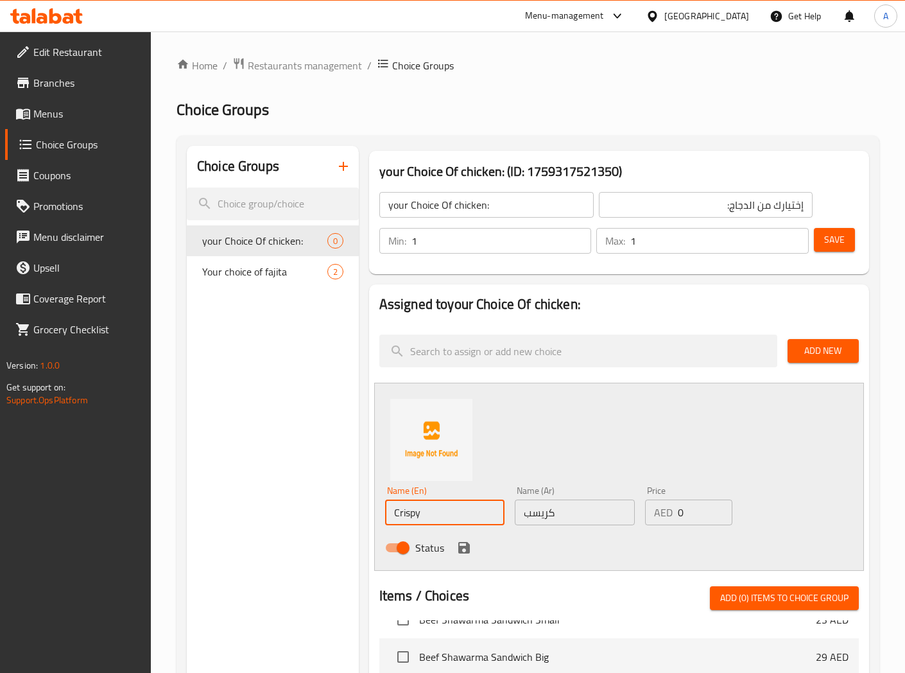
drag, startPoint x: 569, startPoint y: 512, endPoint x: 463, endPoint y: 511, distance: 105.9
click at [463, 511] on div "Name (En) Crispy Name (En) Name (Ar) كريسب Name (Ar) Price AED 0 Price Status" at bounding box center [575, 523] width 390 height 84
paste input "دجاج مقرمش"
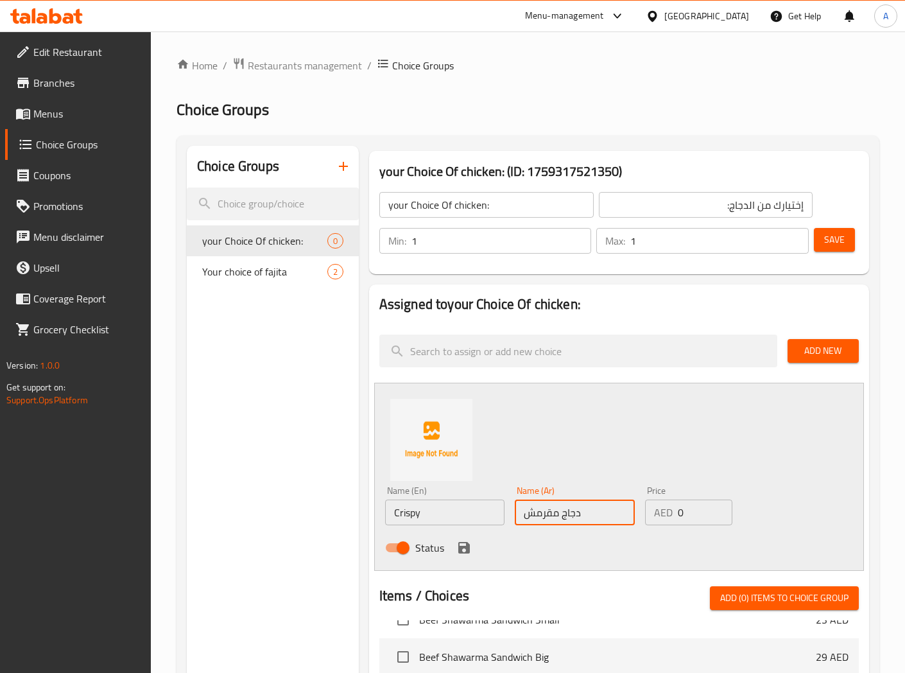
type input "دجاج مقرمش"
drag, startPoint x: 418, startPoint y: 514, endPoint x: 356, endPoint y: 523, distance: 62.9
click at [354, 522] on div "Choice Groups your Choice Of chicken: 0 Your choice of fajita 2 your Choice Of …" at bounding box center [530, 637] width 687 height 983
paste input "Chicken"
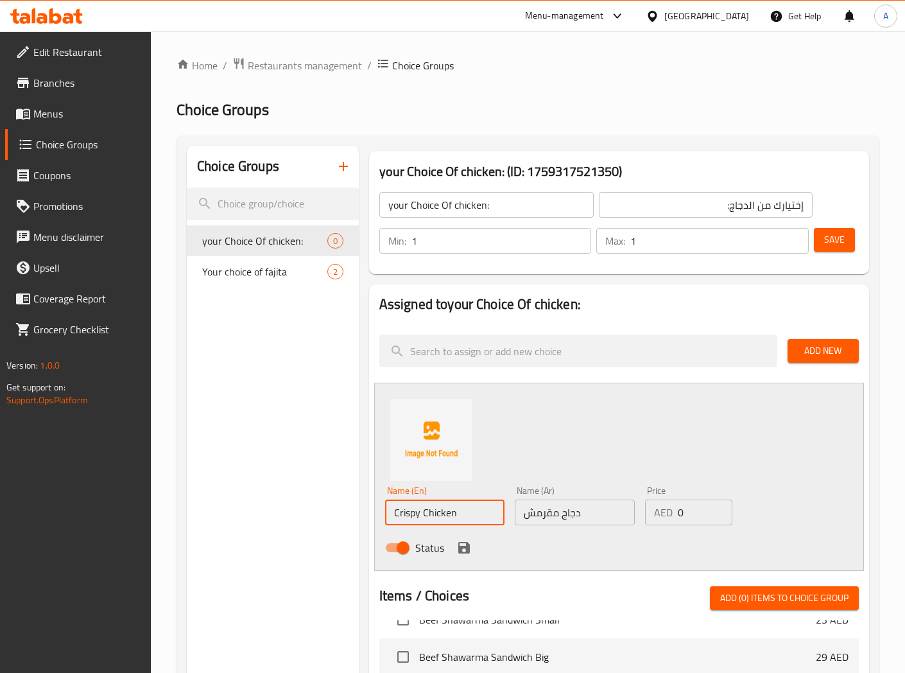
type input "Crispy Chicken"
click at [512, 465] on div "Name (En) Crispy Chicken Name (En) Name (Ar) دجاج مقرمش Name (Ar) Price AED 0 P…" at bounding box center [619, 477] width 490 height 188
click at [464, 550] on icon "save" at bounding box center [463, 547] width 15 height 15
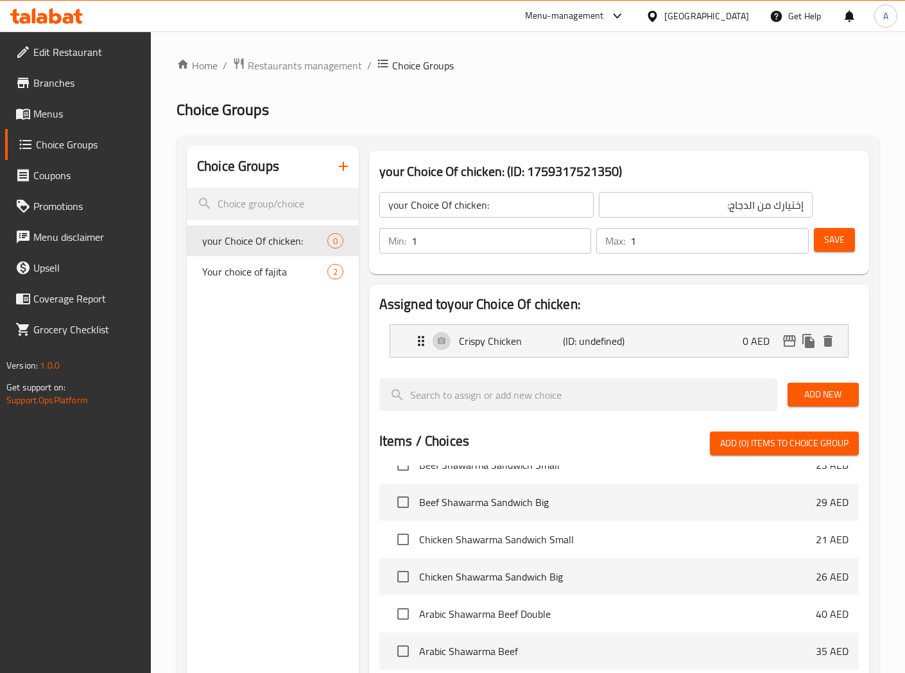
drag, startPoint x: 831, startPoint y: 393, endPoint x: 703, endPoint y: 417, distance: 130.6
click at [831, 393] on span "Add New" at bounding box center [823, 394] width 51 height 16
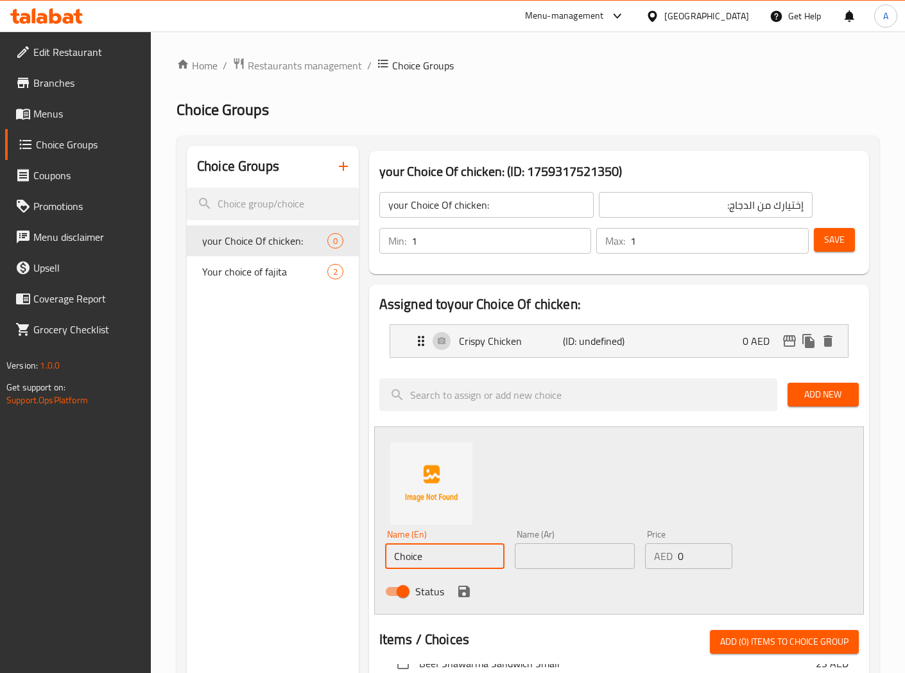
drag, startPoint x: 372, startPoint y: 556, endPoint x: 364, endPoint y: 556, distance: 8.3
click at [364, 556] on div "Assigned to your Choice Of chicken: Crispy Chicken (ID: undefined) 0 AED Name (…" at bounding box center [619, 681] width 510 height 804
paste input "grilled chicken"
drag, startPoint x: 471, startPoint y: 560, endPoint x: 305, endPoint y: 560, distance: 166.2
click at [306, 560] on div "Choice Groups your Choice Of chicken: 0 Your choice of fajita 2 your Choice Of …" at bounding box center [530, 659] width 687 height 1027
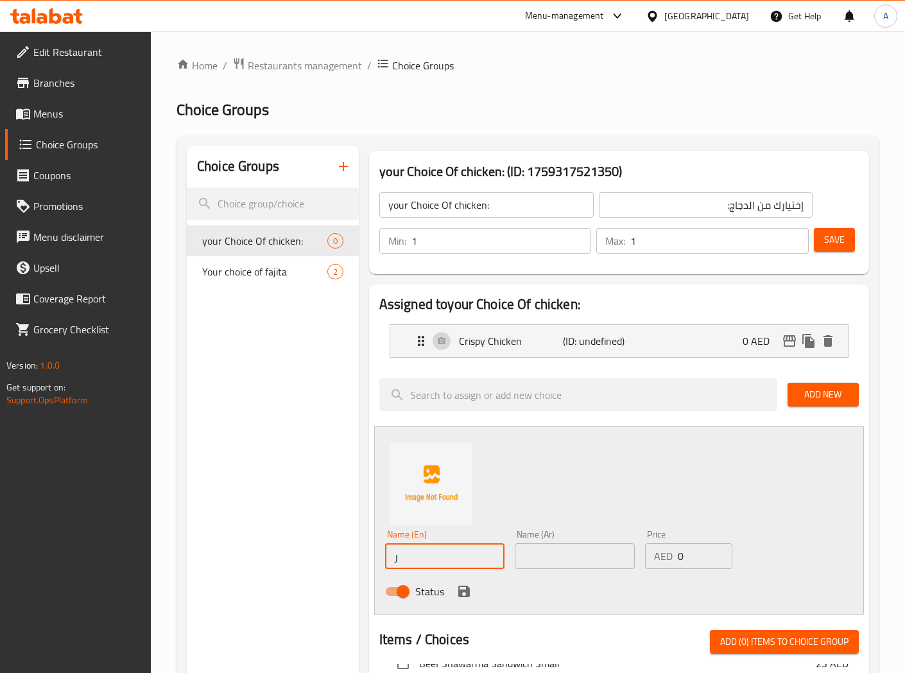
drag, startPoint x: 398, startPoint y: 556, endPoint x: 285, endPoint y: 560, distance: 113.0
click at [306, 560] on div "Choice Groups your Choice Of chicken: 0 Your choice of fajita 2 your Choice Of …" at bounding box center [530, 659] width 687 height 1027
paste input "grilled chicken"
type input "Grilled Chicken"
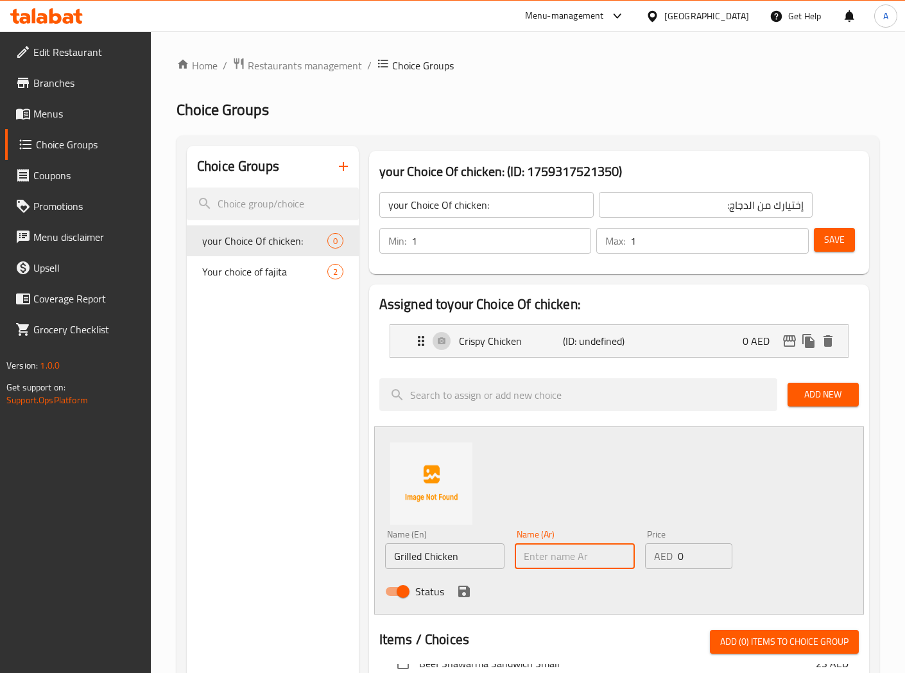
click at [582, 558] on input "text" at bounding box center [575, 556] width 120 height 26
type input "دجاج مشوي"
click at [467, 597] on icon "save" at bounding box center [464, 591] width 12 height 12
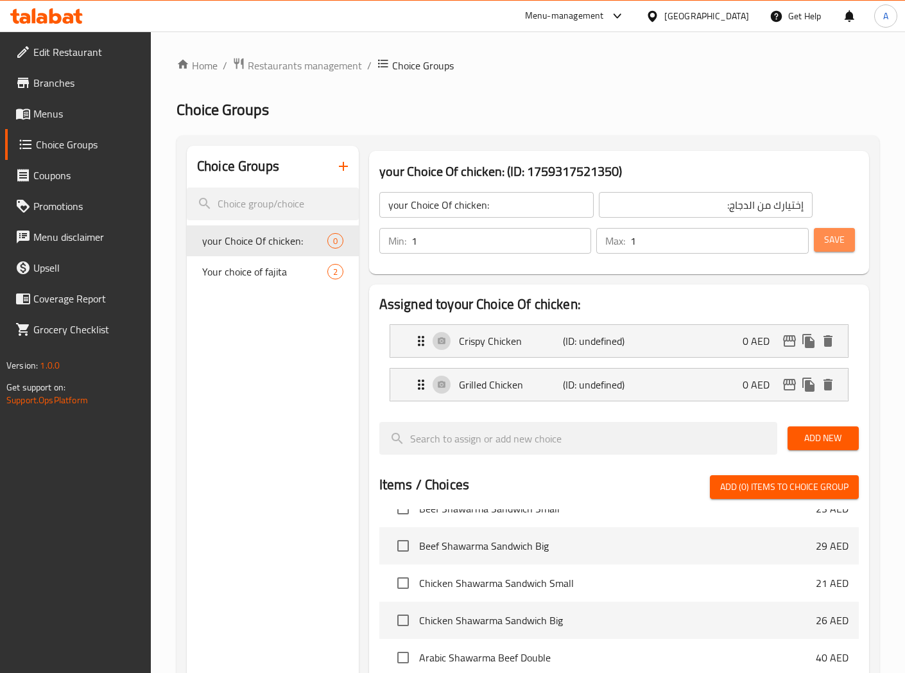
click at [832, 243] on span "Save" at bounding box center [834, 240] width 21 height 16
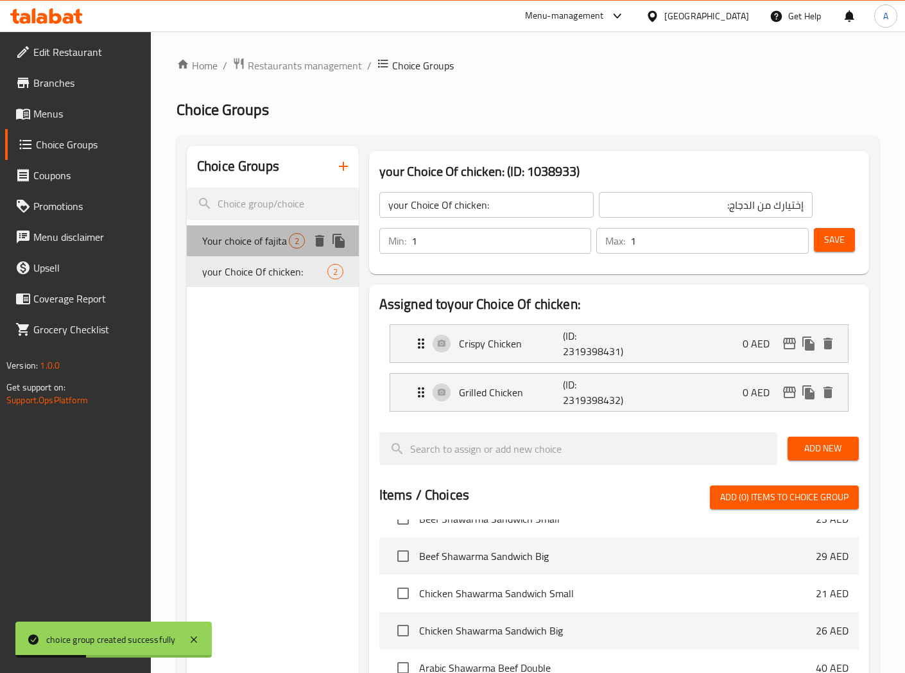
click at [259, 245] on span "Your choice of fajita" at bounding box center [245, 240] width 87 height 15
type input "Your choice of fajita"
type input "إختيارك من الفاهيتا:"
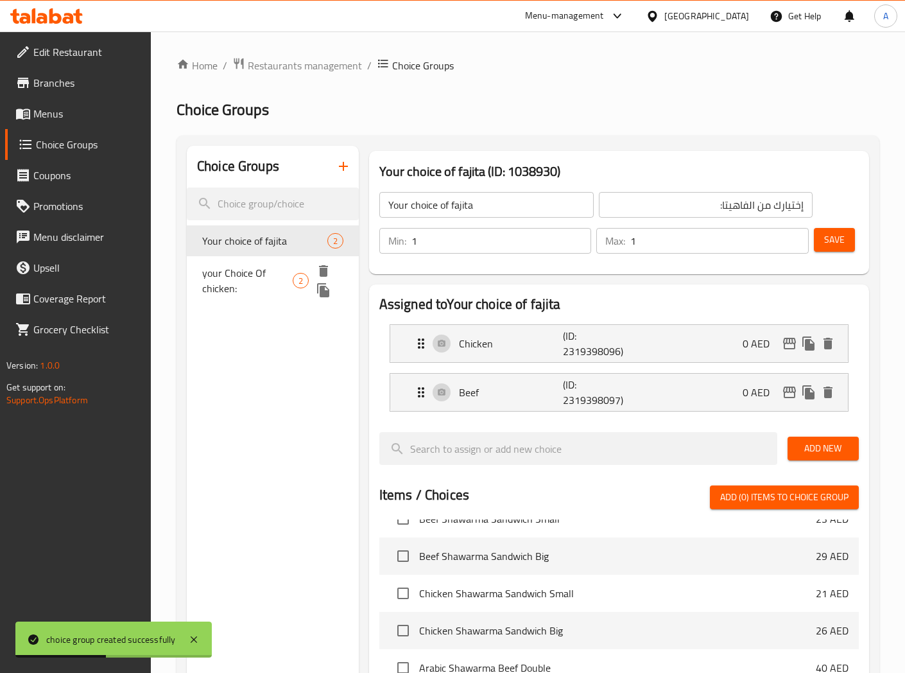
click at [244, 274] on span "your Choice Of chicken:" at bounding box center [247, 280] width 91 height 31
type input "your Choice Of chicken:"
type input "إختيارك من الدجاج:"
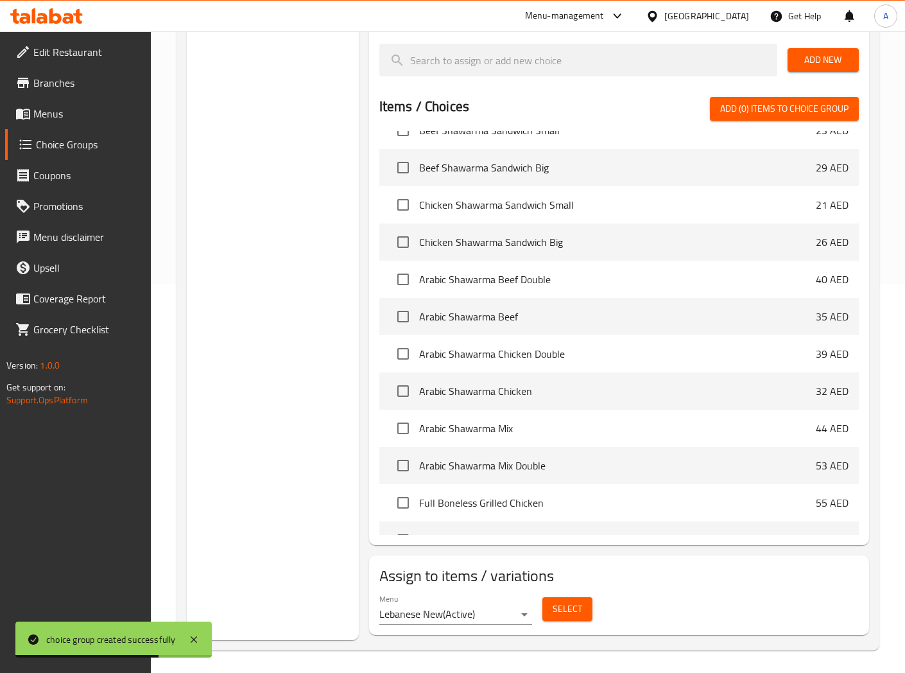
scroll to position [392, 0]
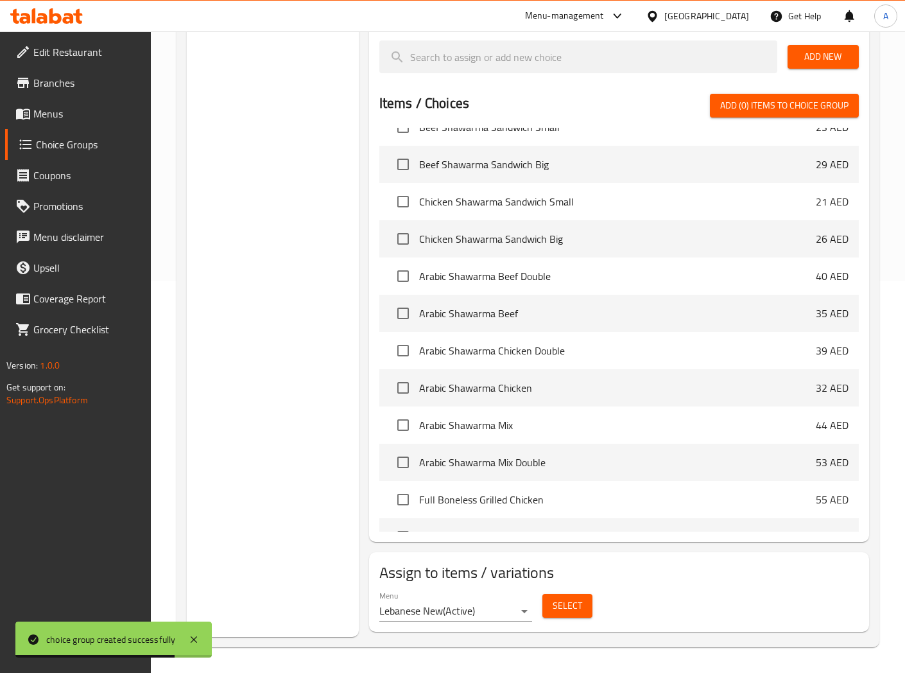
click at [574, 612] on span "Select" at bounding box center [568, 606] width 30 height 16
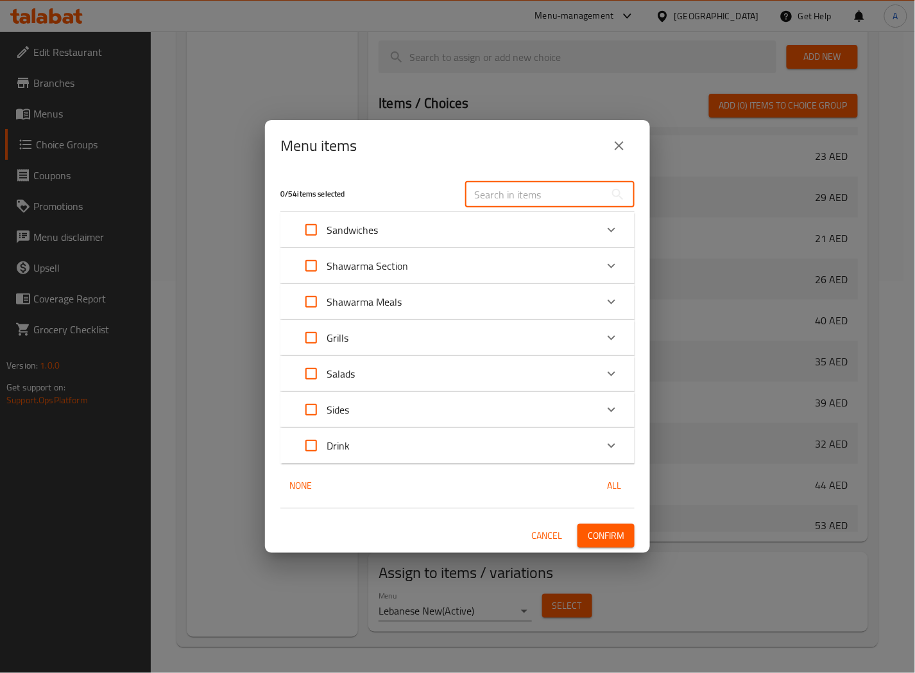
click at [535, 194] on input "text" at bounding box center [535, 195] width 140 height 26
paste input "Francisco Chicken Sandwich"
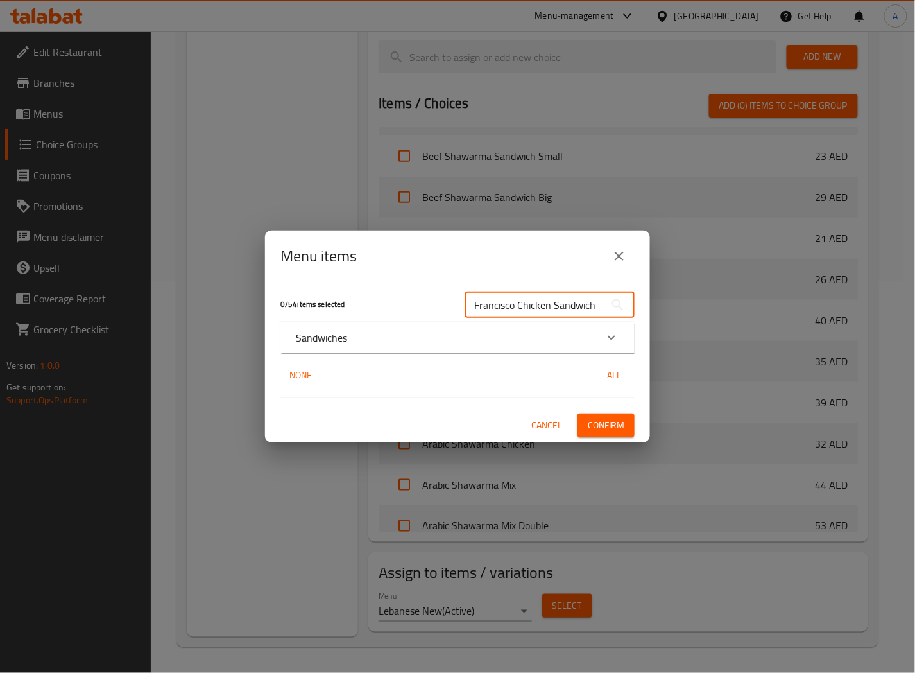
type input "Francisco Chicken Sandwich"
click at [375, 331] on div "Sandwiches" at bounding box center [446, 337] width 300 height 15
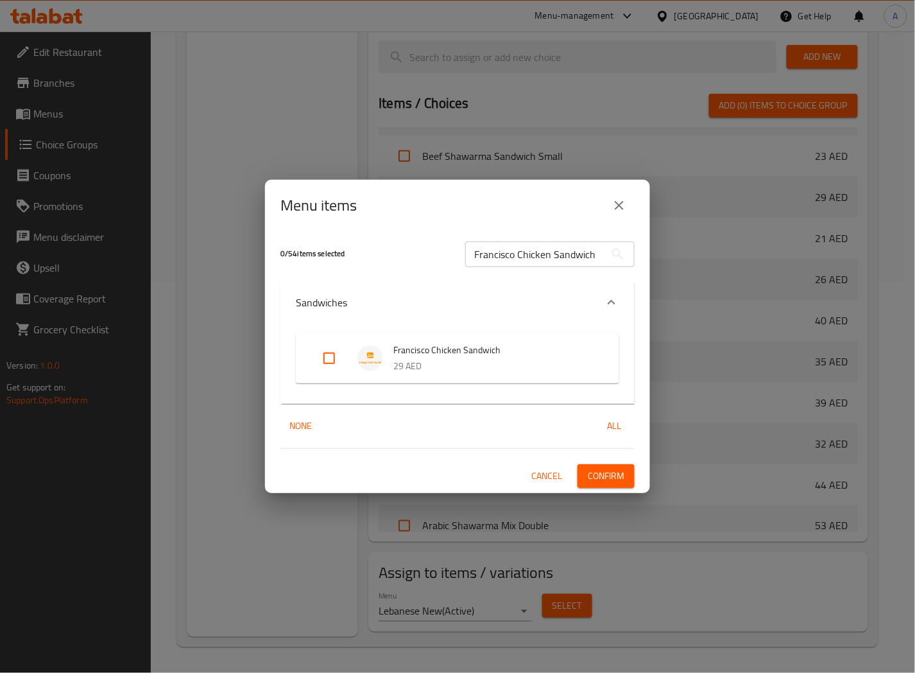
click at [327, 359] on input "Expand" at bounding box center [329, 358] width 31 height 31
checkbox input "true"
click at [591, 471] on span "Confirm" at bounding box center [606, 476] width 37 height 16
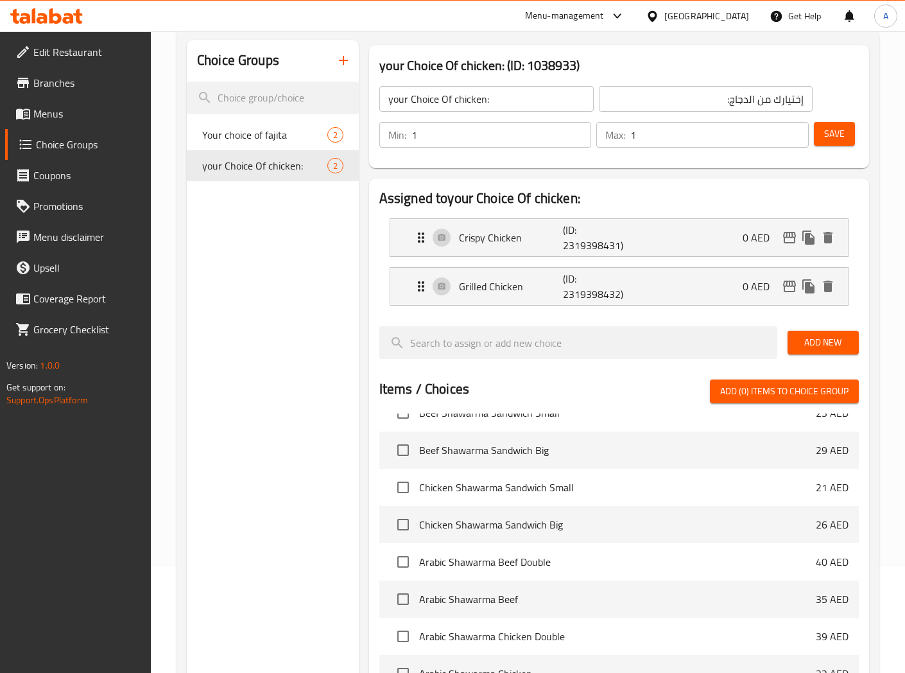
scroll to position [0, 0]
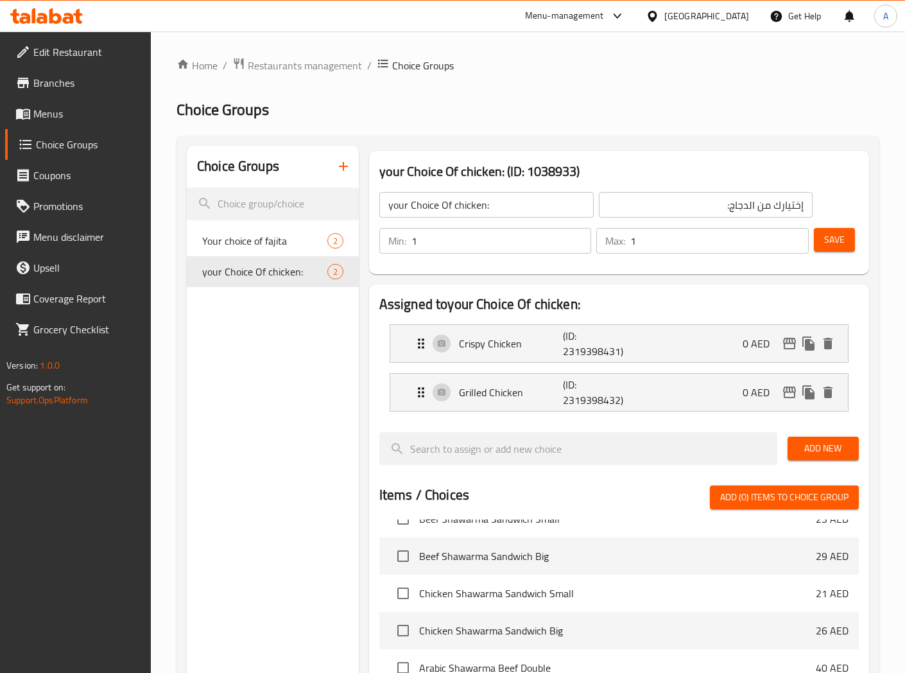
click at [345, 168] on icon "button" at bounding box center [343, 166] width 15 height 15
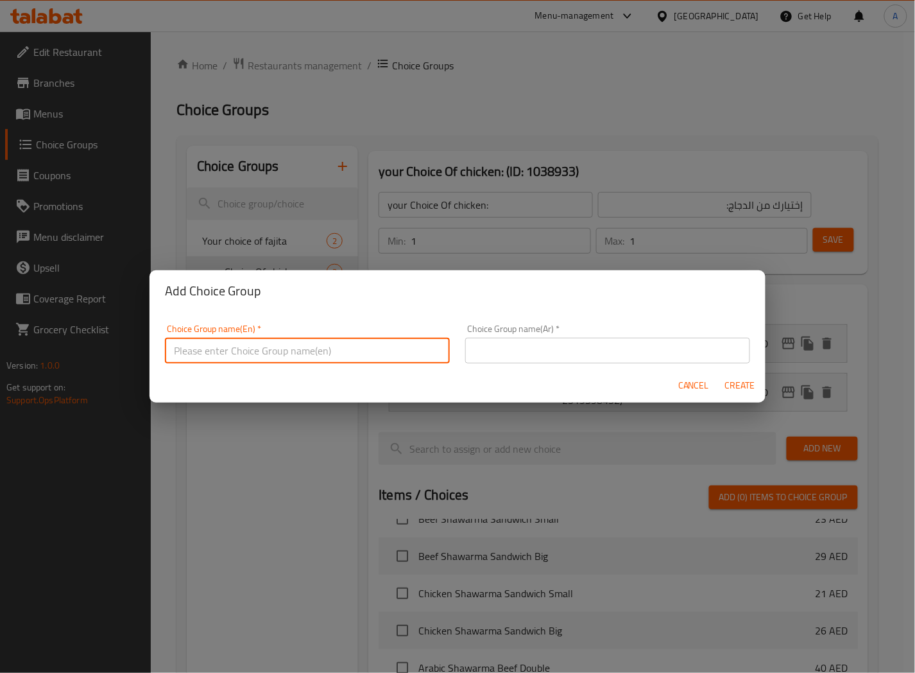
click at [261, 356] on input "text" at bounding box center [307, 351] width 285 height 26
type input "Your choice of"
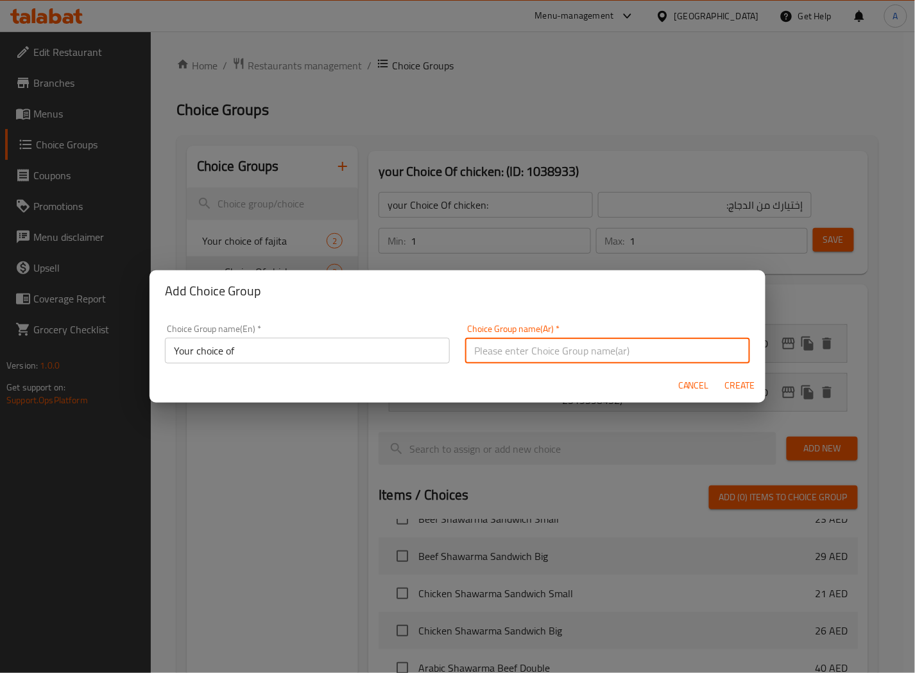
click at [488, 348] on input "text" at bounding box center [607, 351] width 285 height 26
click at [481, 345] on input "إختيارك من الدجاج:" at bounding box center [607, 351] width 285 height 26
type input "إختيارك من:"
click at [733, 381] on span "Create" at bounding box center [740, 385] width 31 height 16
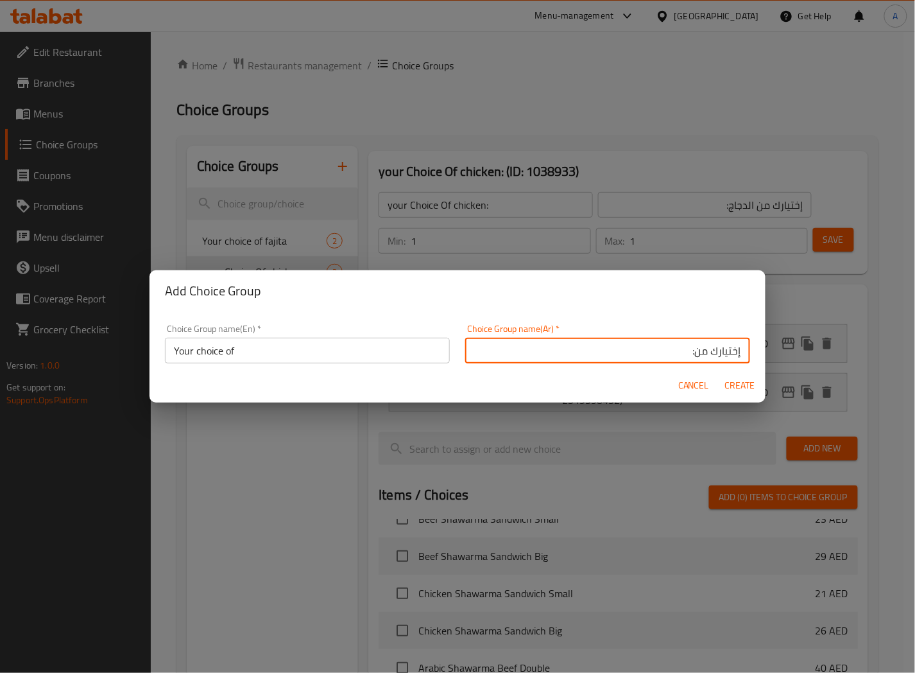
type input "Your choice of"
type input "إختيارك من:"
type input "0"
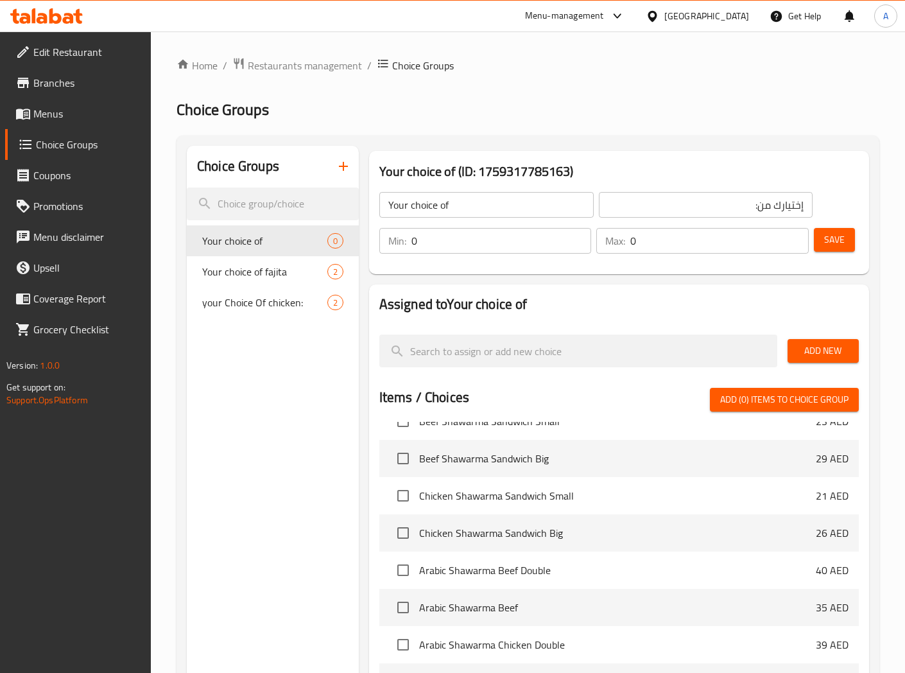
drag, startPoint x: 441, startPoint y: 240, endPoint x: 399, endPoint y: 254, distance: 44.5
click at [400, 252] on div "Min: 0 ​" at bounding box center [485, 241] width 212 height 26
type input "1"
drag, startPoint x: 646, startPoint y: 239, endPoint x: 515, endPoint y: 254, distance: 131.1
click at [524, 253] on div "Min: 1 ​ Max: 0 ​" at bounding box center [594, 241] width 440 height 36
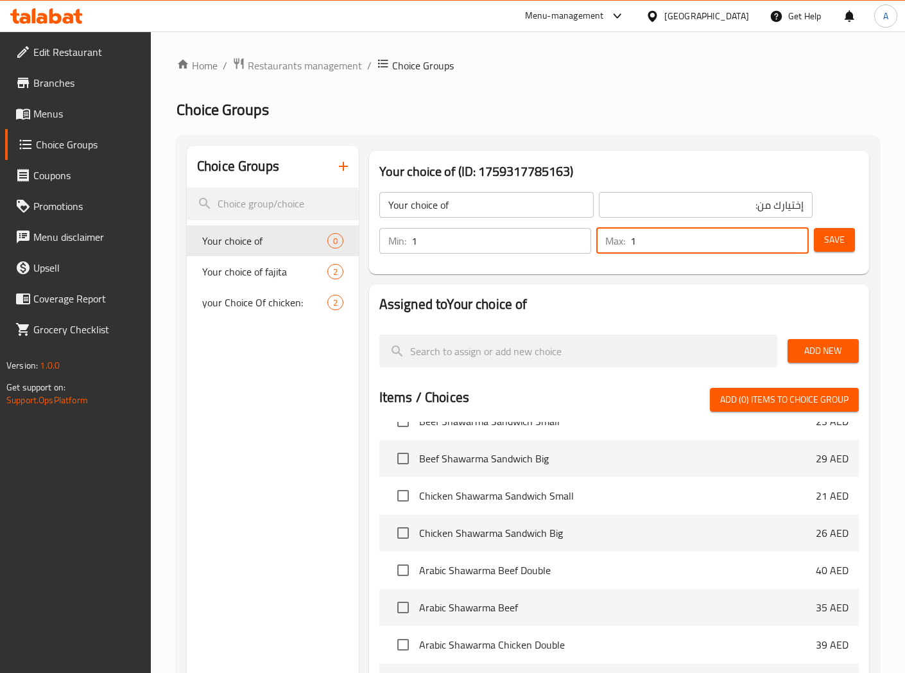
type input "1"
click at [833, 349] on span "Add New" at bounding box center [823, 351] width 51 height 16
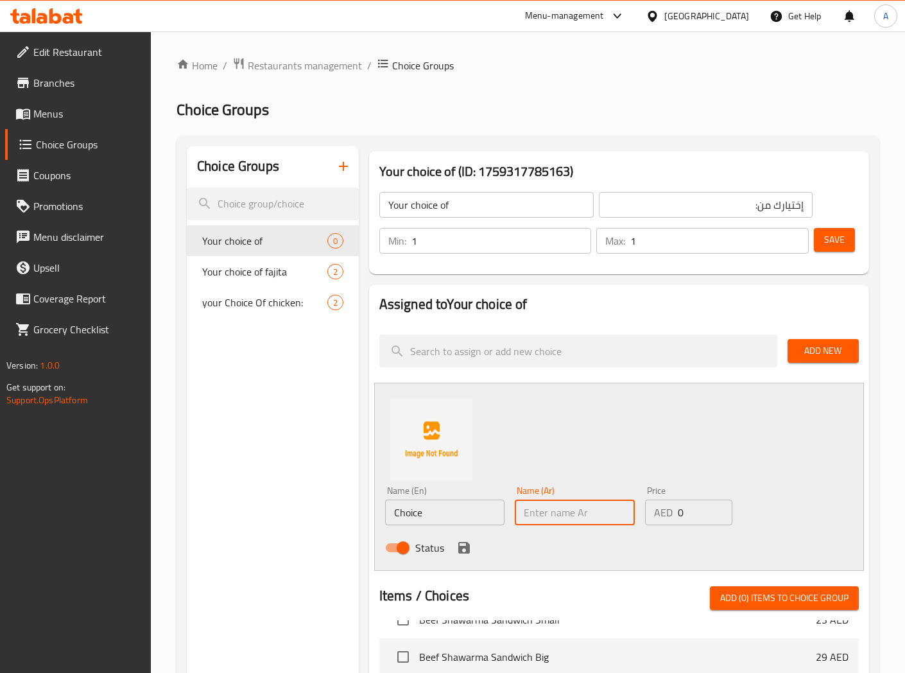
click at [548, 512] on input "text" at bounding box center [575, 512] width 120 height 26
type input "راب"
drag, startPoint x: 388, startPoint y: 510, endPoint x: 367, endPoint y: 510, distance: 21.8
click at [367, 510] on div "Assigned to Your choice of Add New Name (En) Choice Name (En) Name (Ar) راب Nam…" at bounding box center [619, 659] width 510 height 760
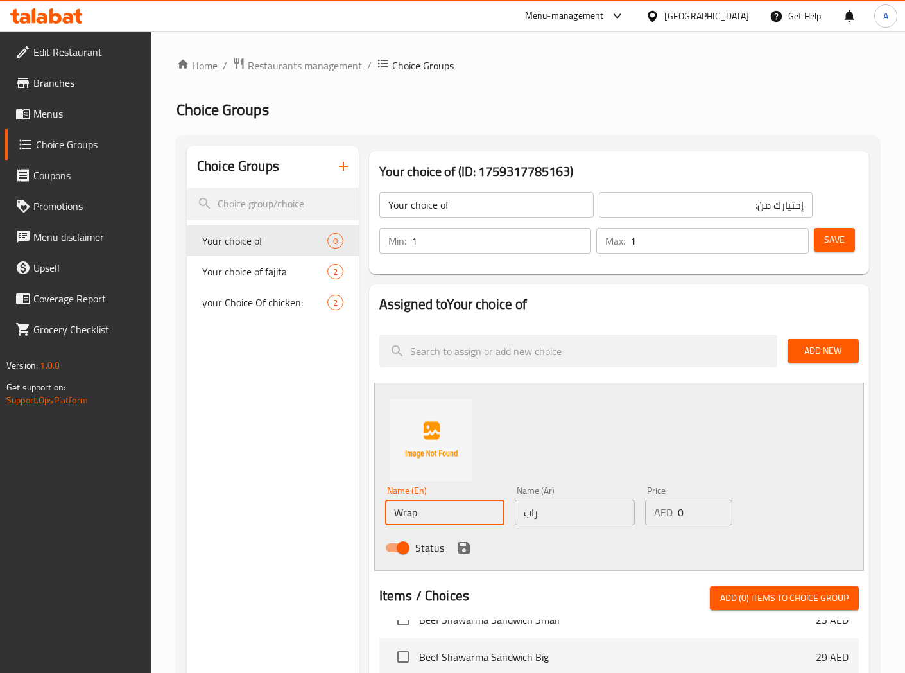
type input "Wrap"
click at [464, 550] on icon "save" at bounding box center [463, 547] width 15 height 15
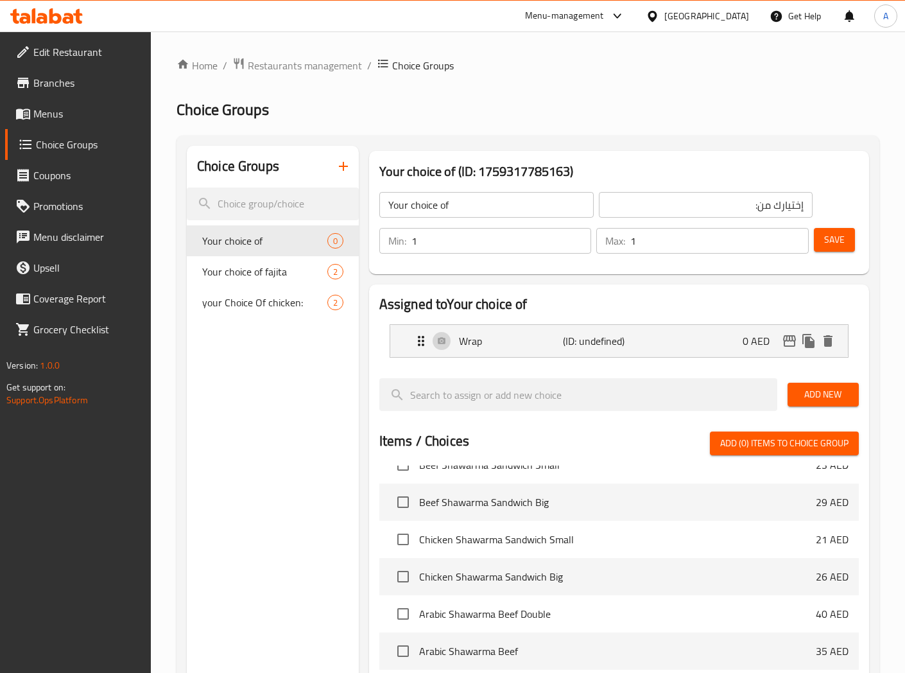
click at [825, 395] on span "Add New" at bounding box center [823, 394] width 51 height 16
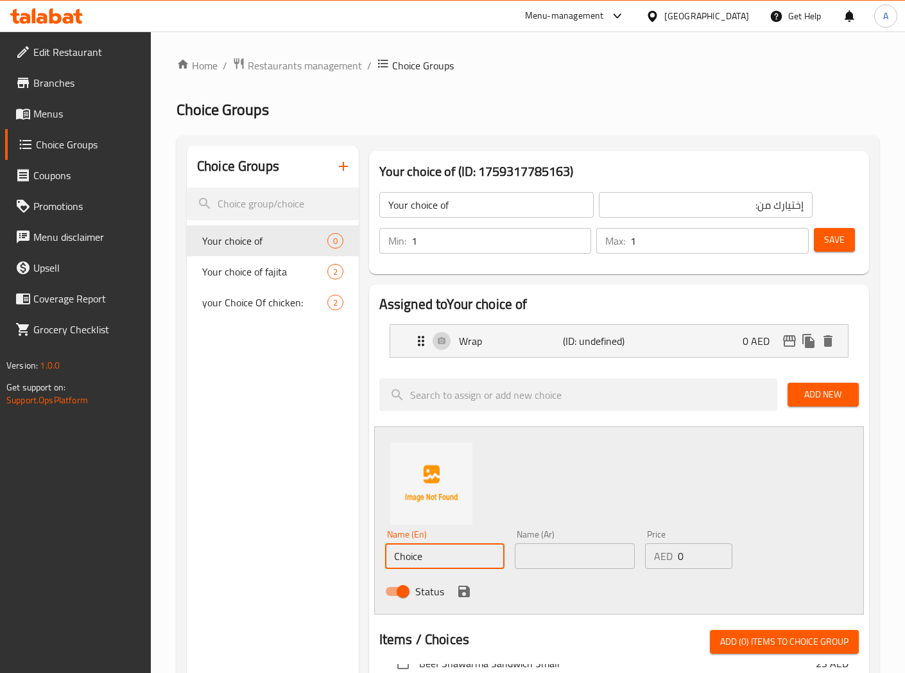
click at [446, 557] on input "Choice" at bounding box center [445, 556] width 120 height 26
type input "Sandwich"
click at [565, 555] on input "text" at bounding box center [575, 556] width 120 height 26
type input "سندويتش"
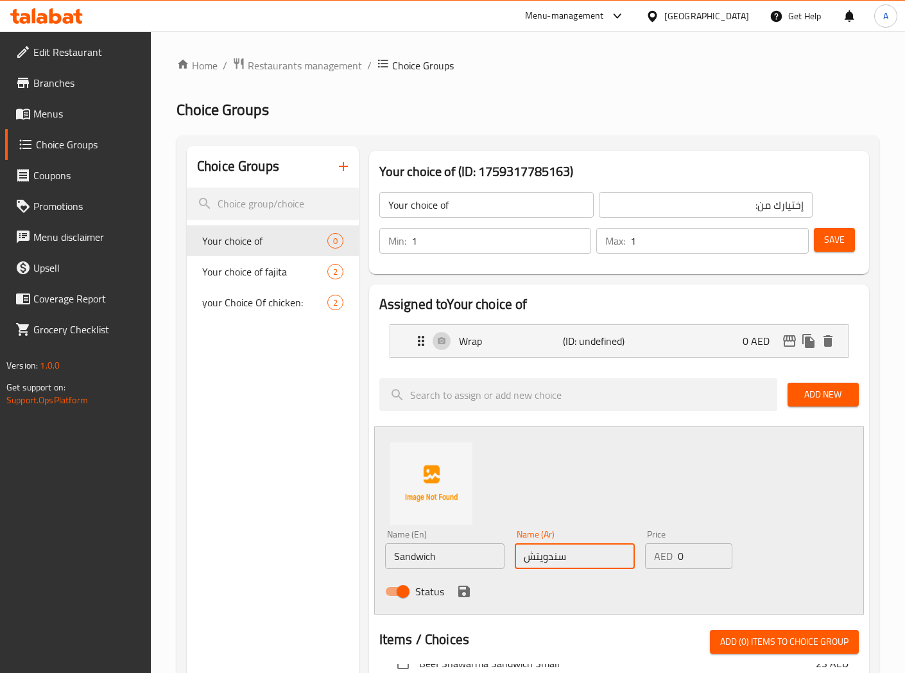
drag, startPoint x: 529, startPoint y: 505, endPoint x: 489, endPoint y: 548, distance: 59.1
click at [529, 505] on div "Name (En) Sandwich Name (En) Name (Ar) سندويتش Name (Ar) Price AED 0 Price Stat…" at bounding box center [619, 520] width 490 height 188
click at [463, 593] on icon "save" at bounding box center [463, 590] width 15 height 15
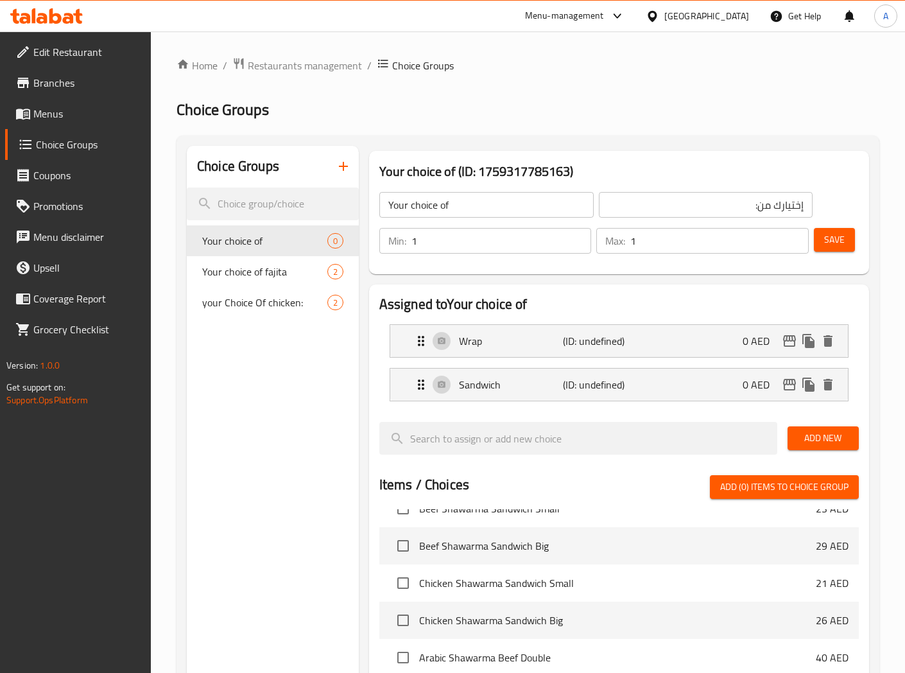
click at [833, 244] on span "Save" at bounding box center [834, 240] width 21 height 16
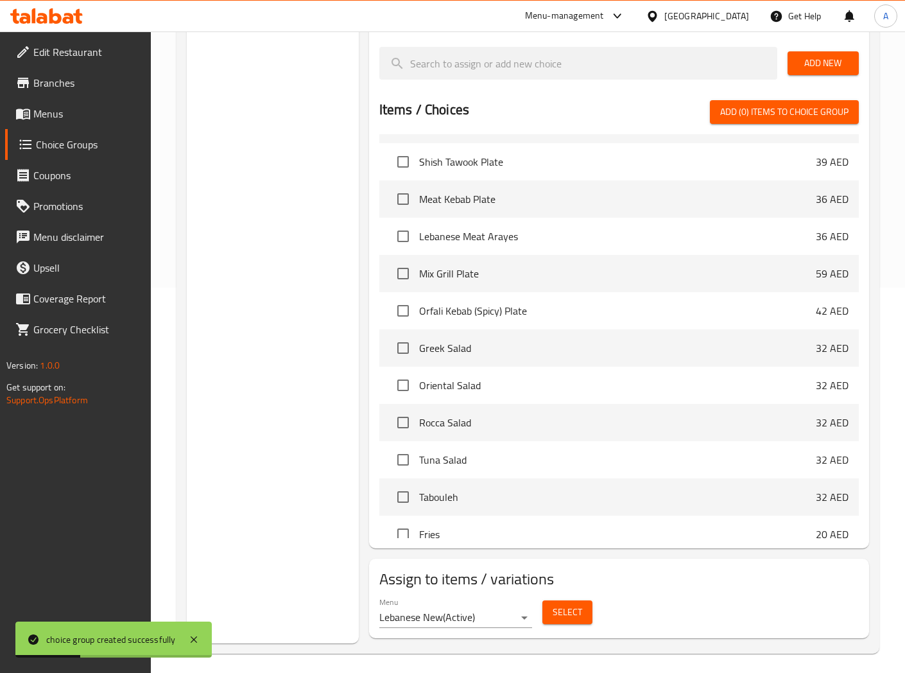
scroll to position [392, 0]
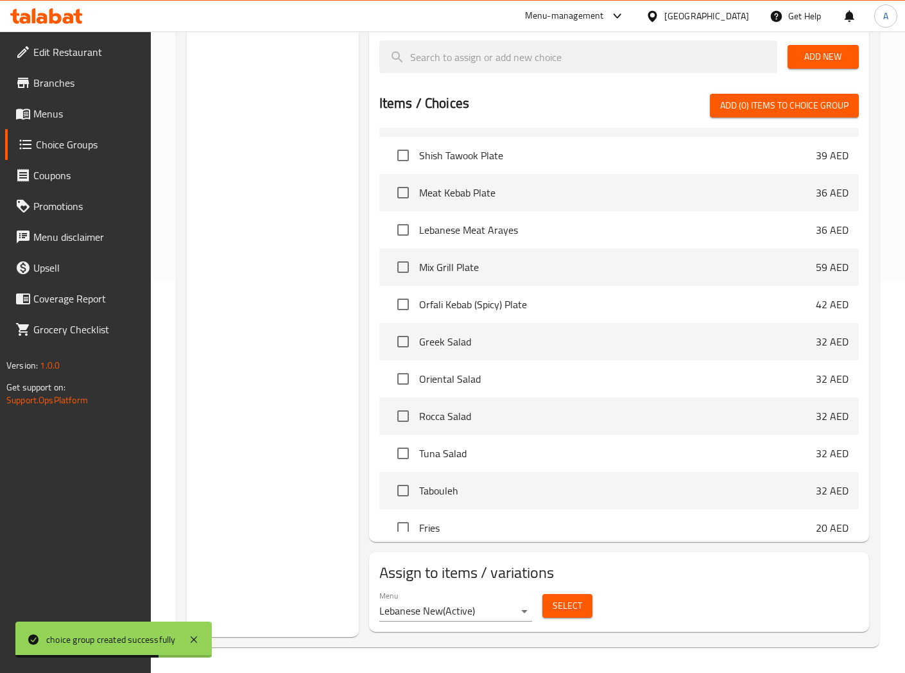
drag, startPoint x: 600, startPoint y: 604, endPoint x: 591, endPoint y: 601, distance: 9.5
click at [600, 604] on div "Menu Lebanese New ( Active ) Select" at bounding box center [619, 605] width 490 height 41
click at [563, 612] on span "Select" at bounding box center [568, 606] width 30 height 16
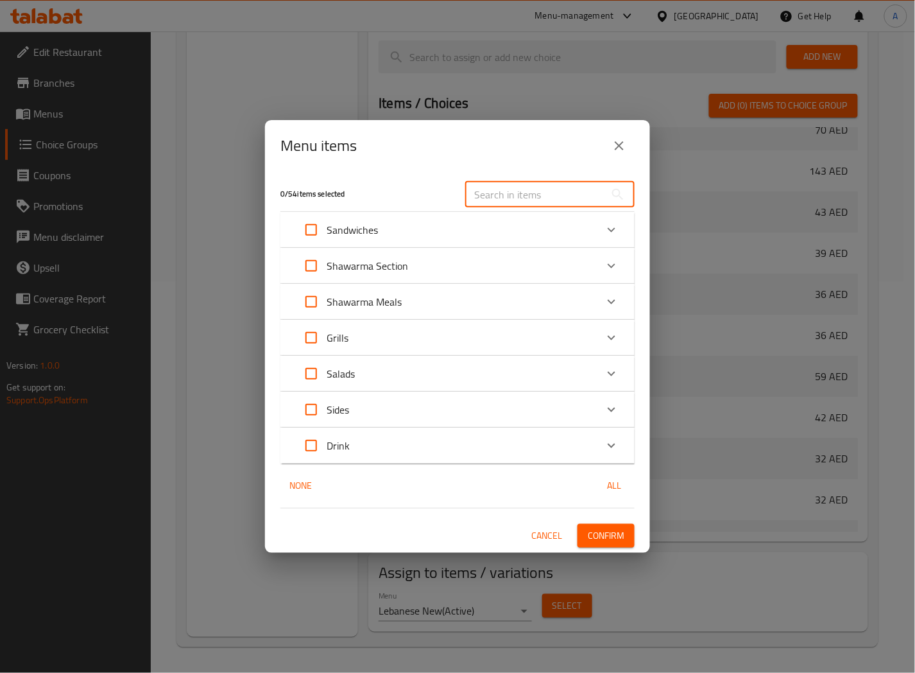
paste input "Tikka Sandwich"
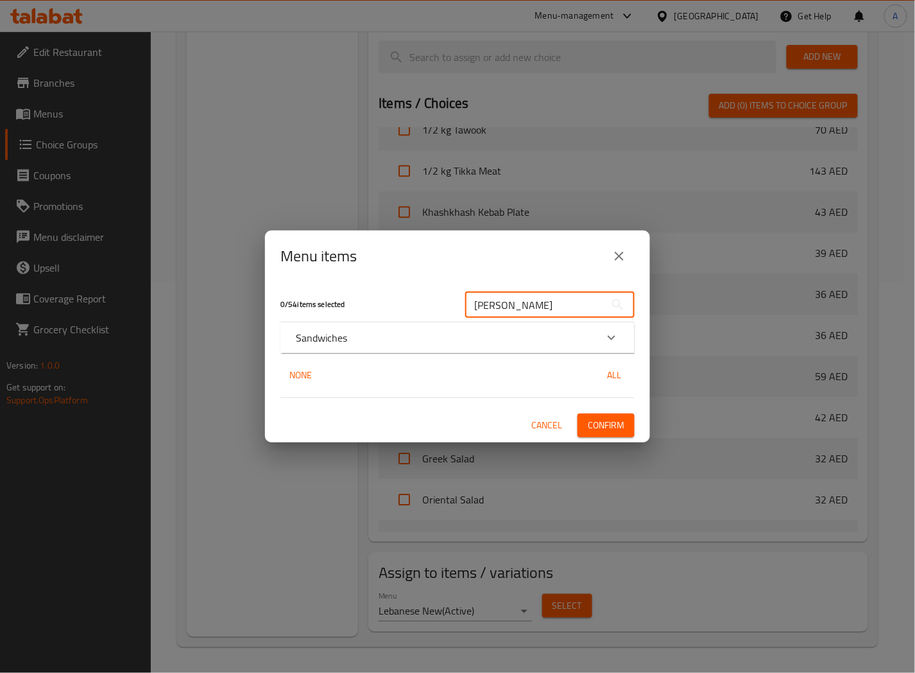
type input "Tikka Sandwich"
click at [443, 326] on div "Sandwiches" at bounding box center [457, 337] width 354 height 31
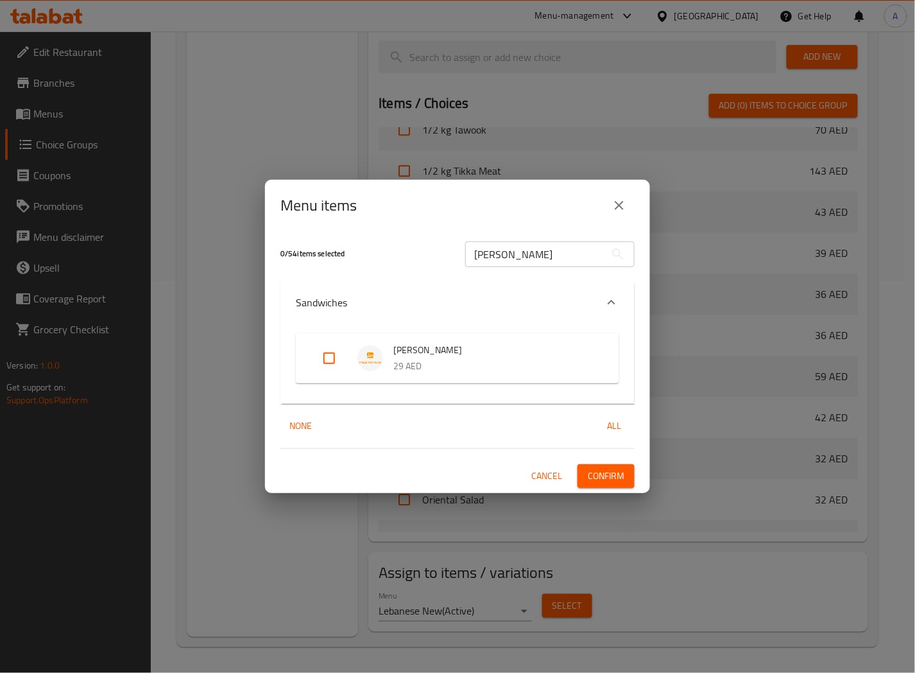
click at [332, 359] on input "Expand" at bounding box center [329, 358] width 31 height 31
checkbox input "true"
click at [601, 473] on span "Confirm" at bounding box center [606, 476] width 37 height 16
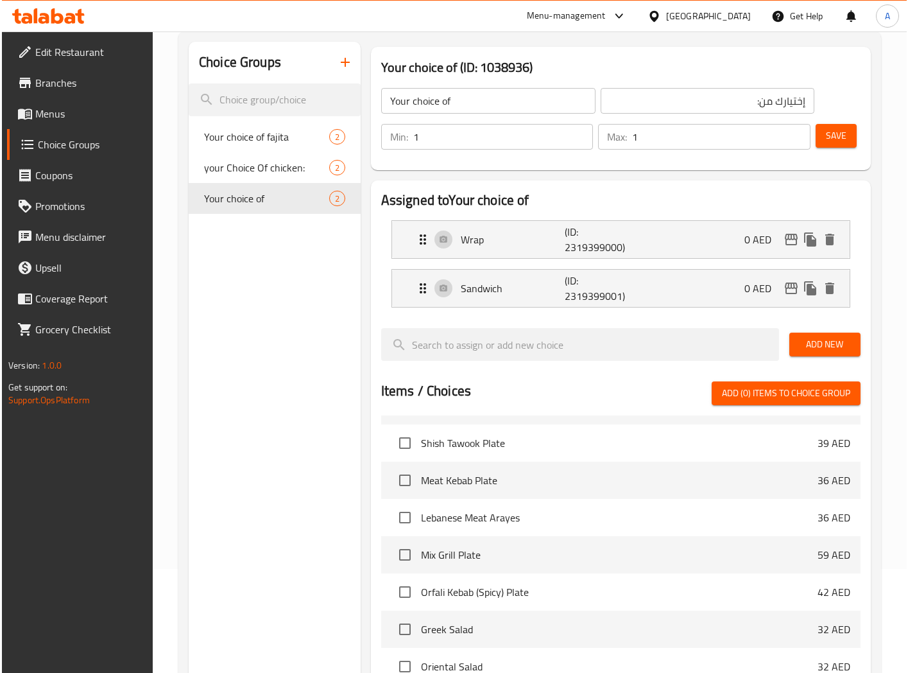
scroll to position [35, 0]
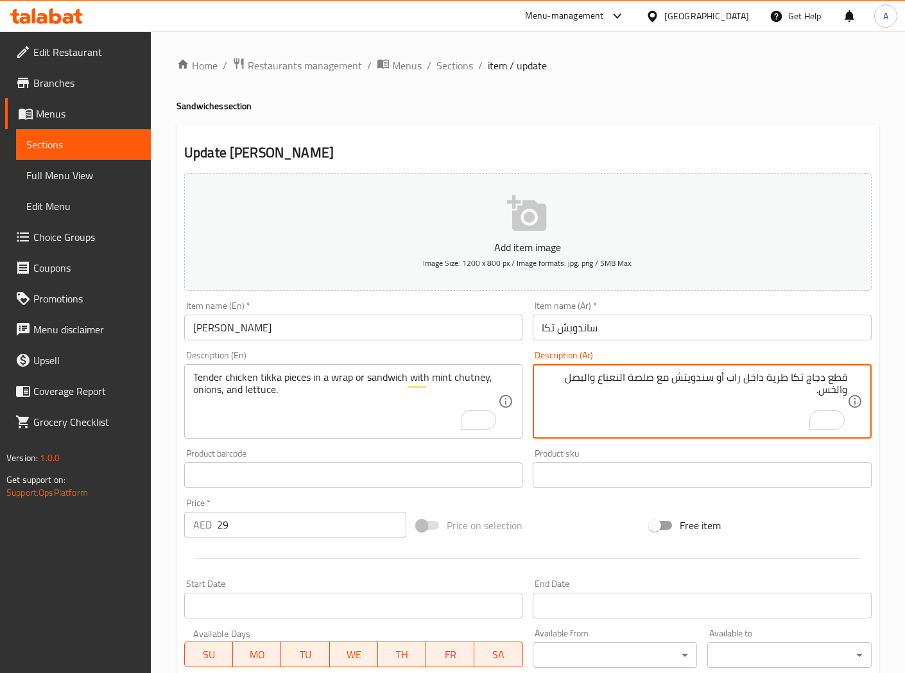
click at [646, 381] on textarea "قطع دجاج تكا طرية داخل راب أو سندويتش مع صلصة النعناع والبصل والخس." at bounding box center [694, 401] width 305 height 61
paste textarea "وتني"
type textarea "قطع دجاج تكا طرية داخل راب أو سندويتش مع شوتني نعناع، بصل وخس."
click at [398, 327] on input "[PERSON_NAME]" at bounding box center [353, 328] width 338 height 26
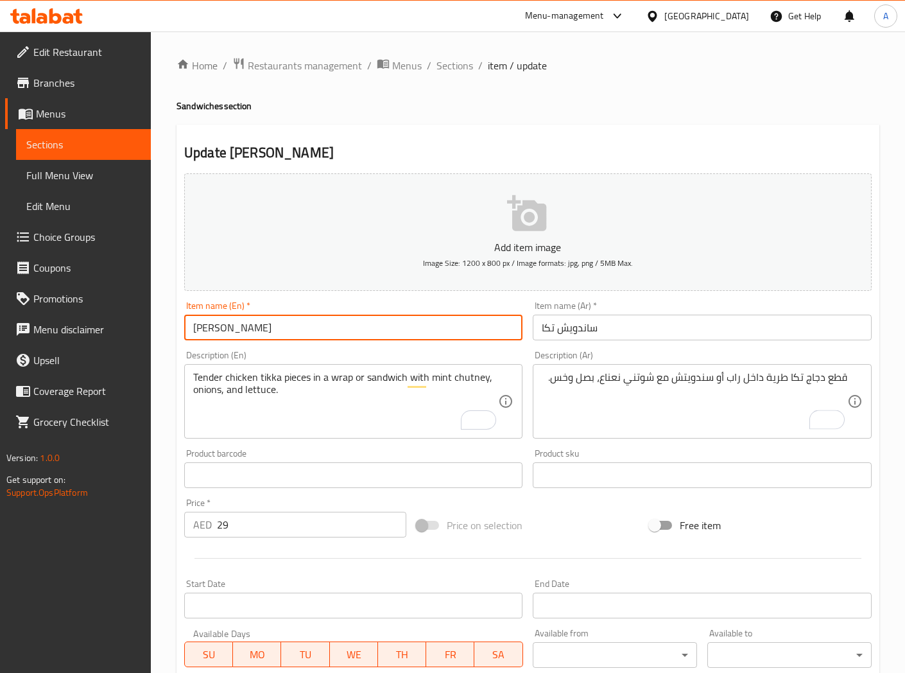
drag, startPoint x: 283, startPoint y: 318, endPoint x: 160, endPoint y: 324, distance: 122.7
click at [160, 324] on div "Home / Restaurants management / Menus / Sections / item / update Sandwiches sec…" at bounding box center [528, 469] width 754 height 876
drag, startPoint x: 444, startPoint y: 63, endPoint x: 482, endPoint y: 0, distance: 73.4
click at [444, 63] on span "Sections" at bounding box center [454, 65] width 37 height 15
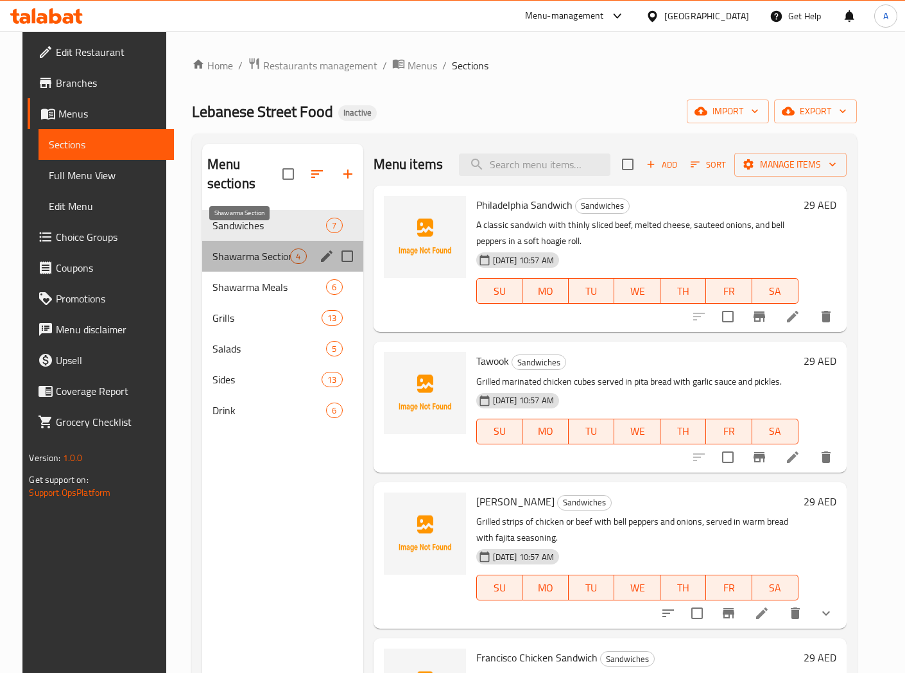
click at [237, 248] on span "Shawarma Section" at bounding box center [251, 255] width 78 height 15
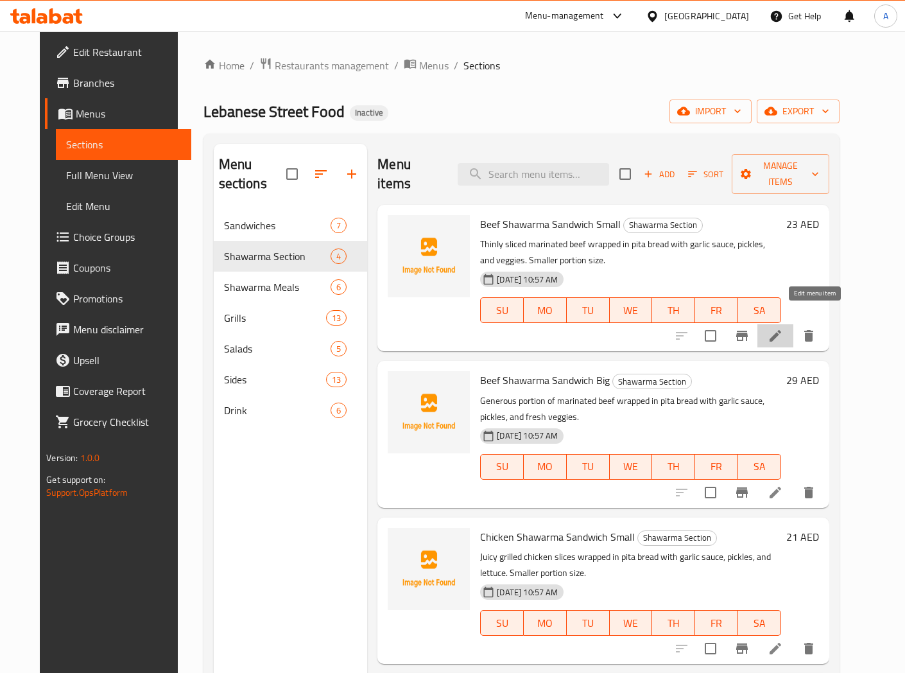
click at [783, 328] on icon at bounding box center [775, 335] width 15 height 15
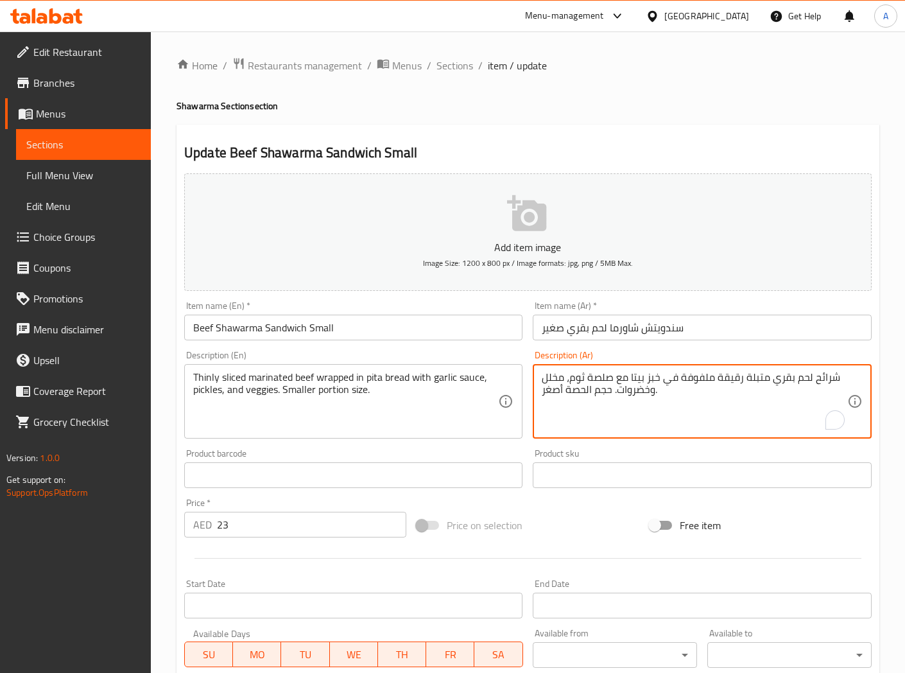
click at [580, 392] on textarea "شرائح لحم بقري متبلة رقيقة ملفوفة في خبز بيتا مع صلصة ثوم، مخلل وخضروات. حجم ال…" at bounding box center [694, 401] width 305 height 61
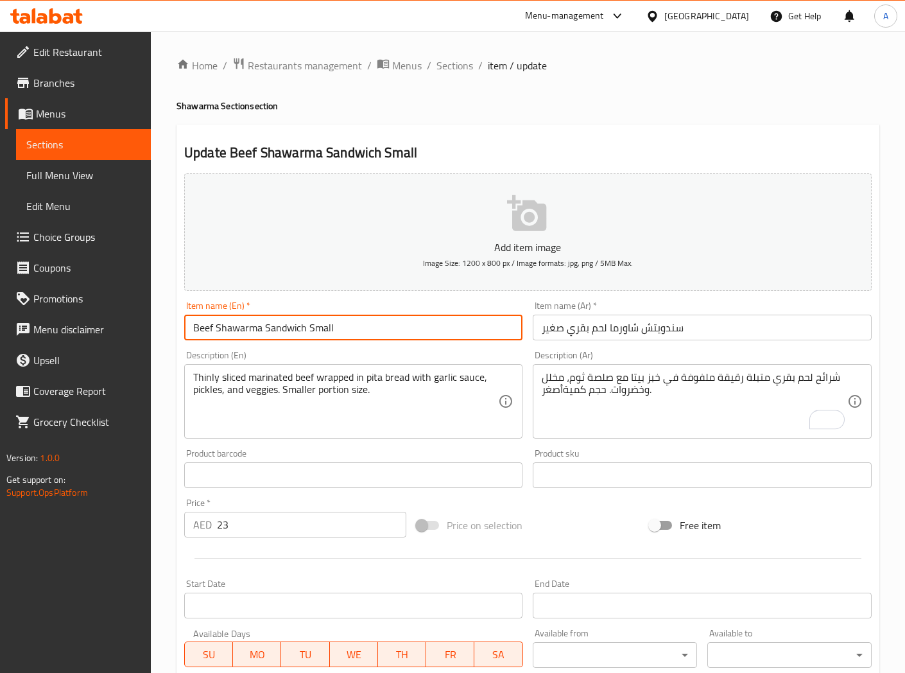
click at [401, 325] on input "Beef Shawarma Sandwich Small" at bounding box center [353, 328] width 338 height 26
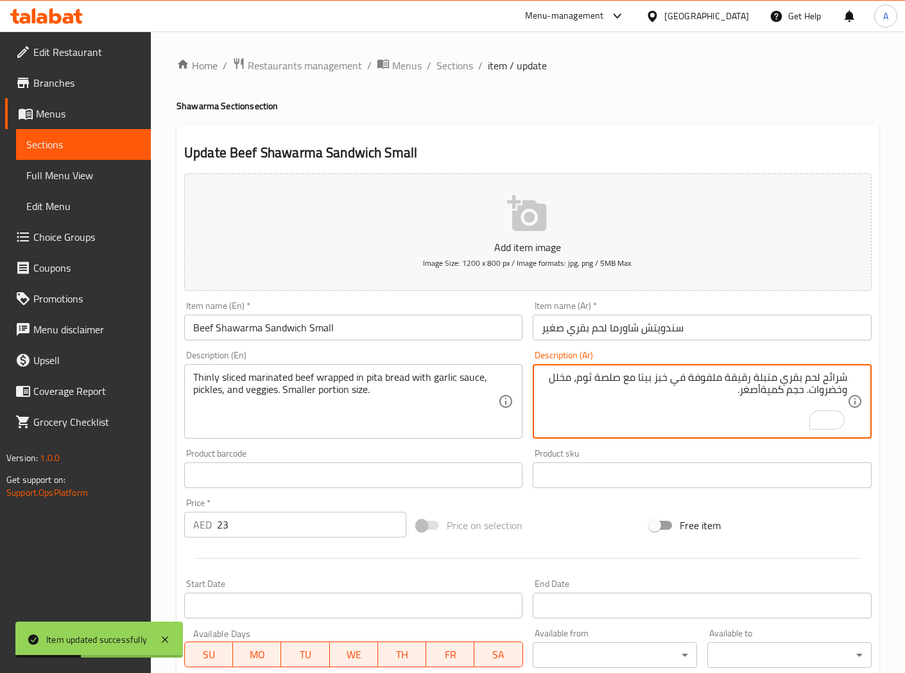
click at [761, 392] on textarea "شرائح لحم بقري متبلة رقيقة ملفوفة في خبز بيتا مع صلصة ثوم، مخلل وخضروات. حجم كم…" at bounding box center [694, 401] width 305 height 61
type textarea "شرائح لحم بقري متبلة رقيقة ملفوفة في خبز بيتا مع صلصة ثوم، مخلل وخضروات. حجم كم…"
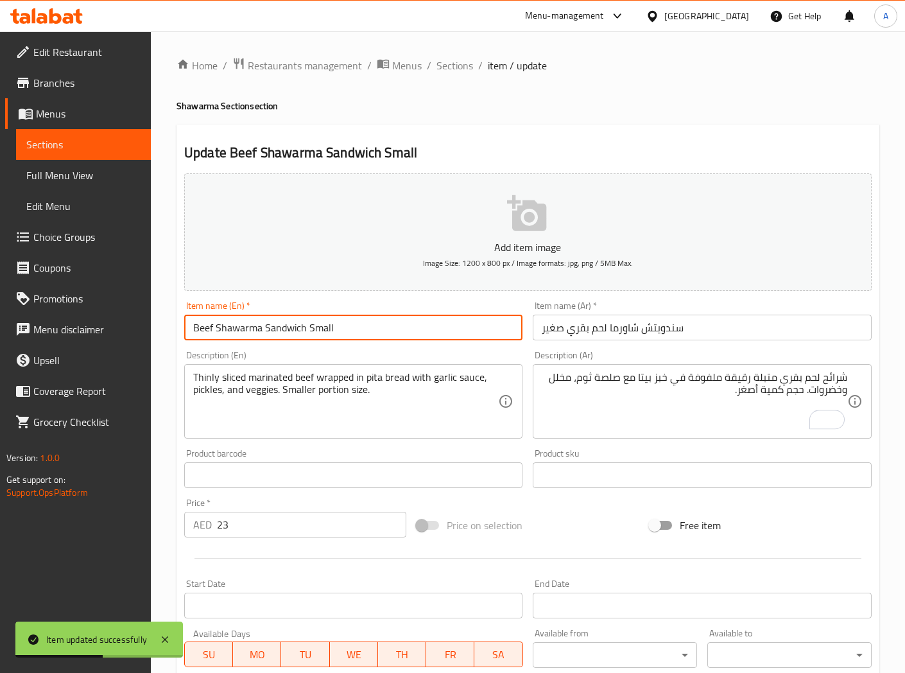
click at [485, 329] on input "Beef Shawarma Sandwich Small" at bounding box center [353, 328] width 338 height 26
drag, startPoint x: 458, startPoint y: 69, endPoint x: 480, endPoint y: 97, distance: 36.1
click at [458, 69] on span "Sections" at bounding box center [454, 65] width 37 height 15
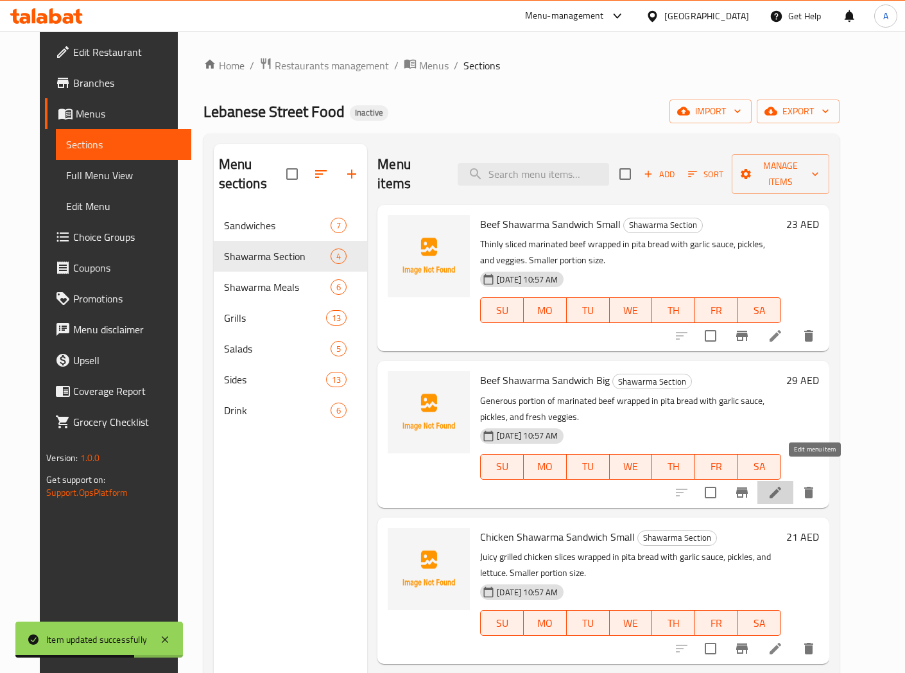
click at [783, 485] on icon at bounding box center [775, 492] width 15 height 15
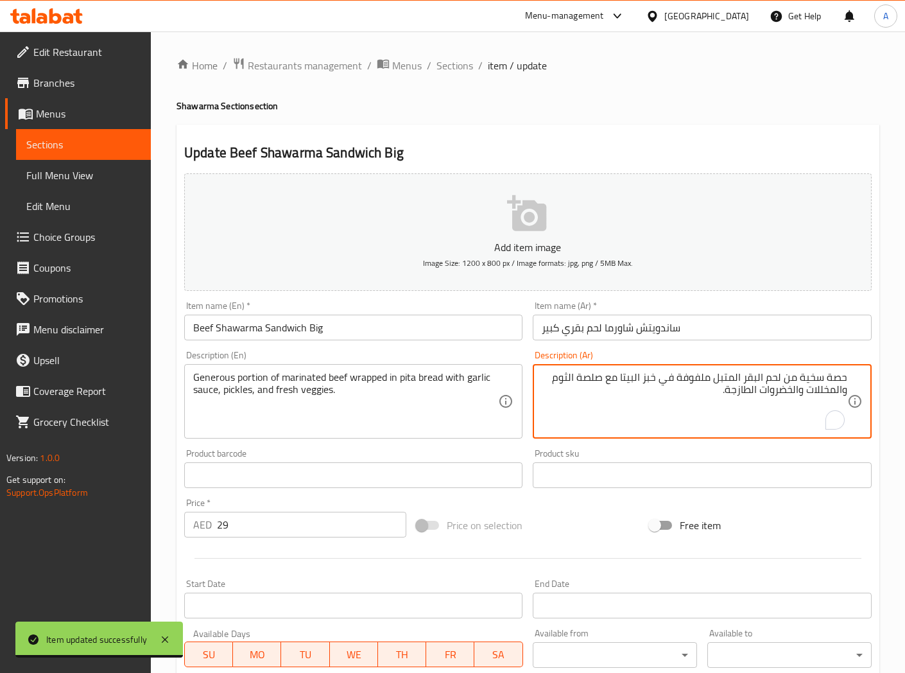
click at [843, 379] on textarea "حصة سخية من لحم البقر المتبل ملفوفة في خبز البيتا مع صلصة الثوم والمخللات والخض…" at bounding box center [694, 401] width 305 height 61
click at [787, 379] on textarea "كمية سخية من لحم البقر المتبل ملفوفة في خبز البيتا مع صلصة الثوم والمخللات والخ…" at bounding box center [694, 401] width 305 height 61
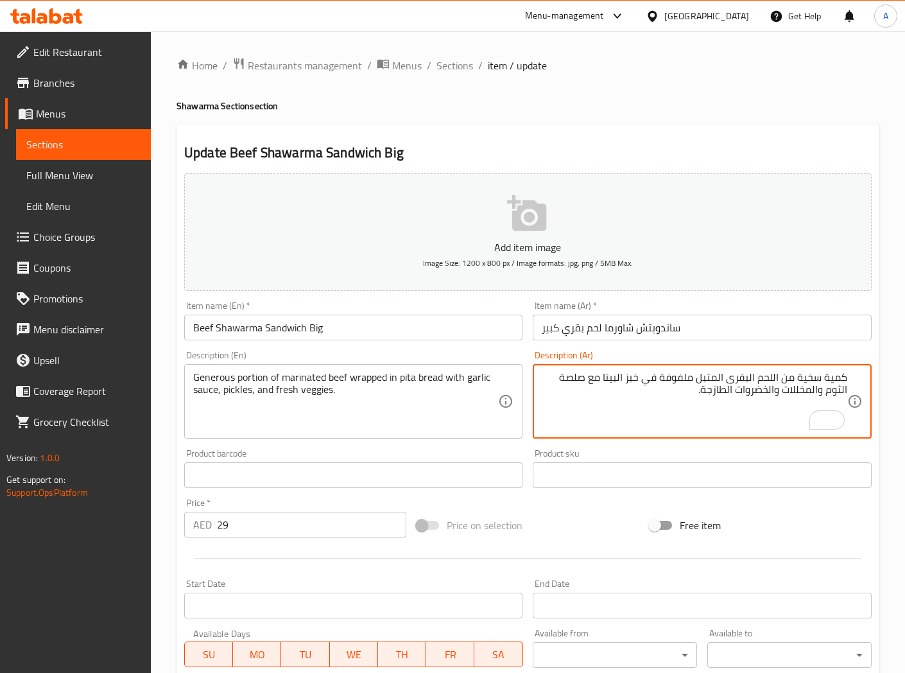
type textarea "كمية سخية من اللحم البقرى المتبل ملفوفة في خبز البيتا مع صلصة الثوم والمخللات و…"
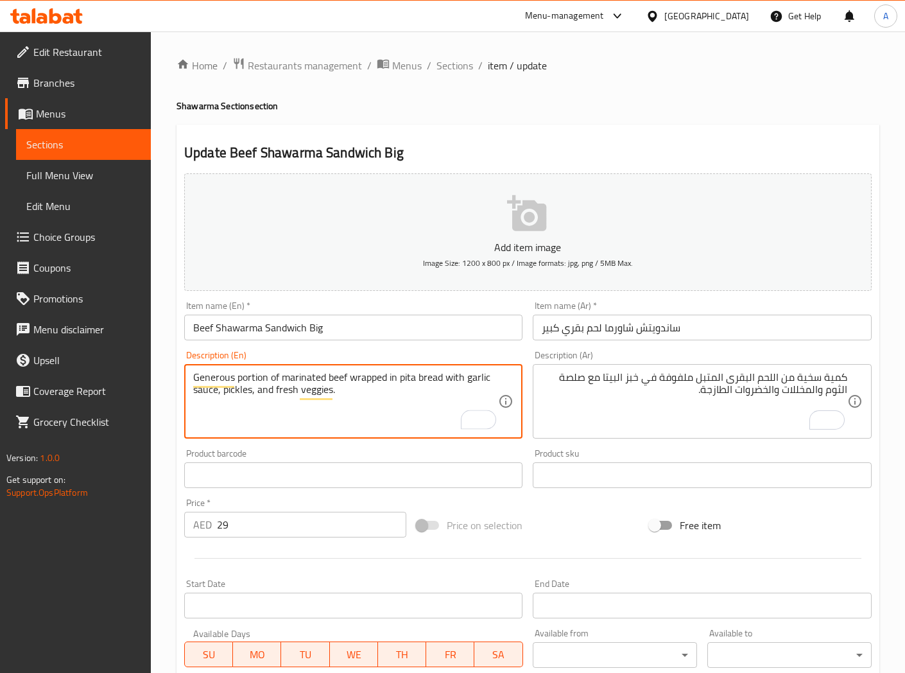
drag, startPoint x: 469, startPoint y: 381, endPoint x: 216, endPoint y: 395, distance: 253.3
click at [387, 329] on input "Beef Shawarma Sandwich Big" at bounding box center [353, 328] width 338 height 26
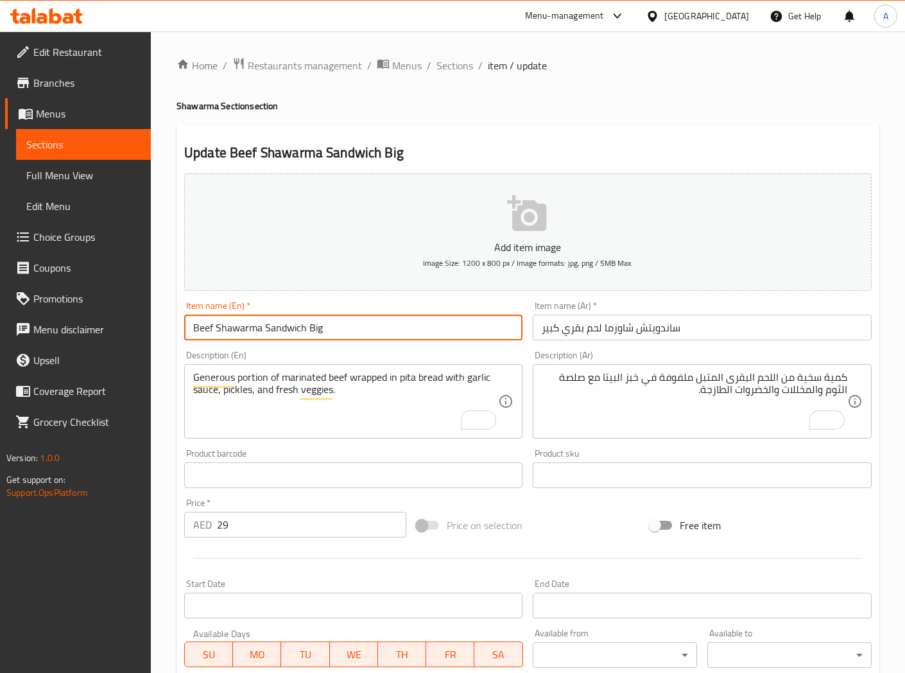
drag, startPoint x: 440, startPoint y: 60, endPoint x: 356, endPoint y: 1, distance: 102.2
click at [440, 60] on span "Sections" at bounding box center [454, 65] width 37 height 15
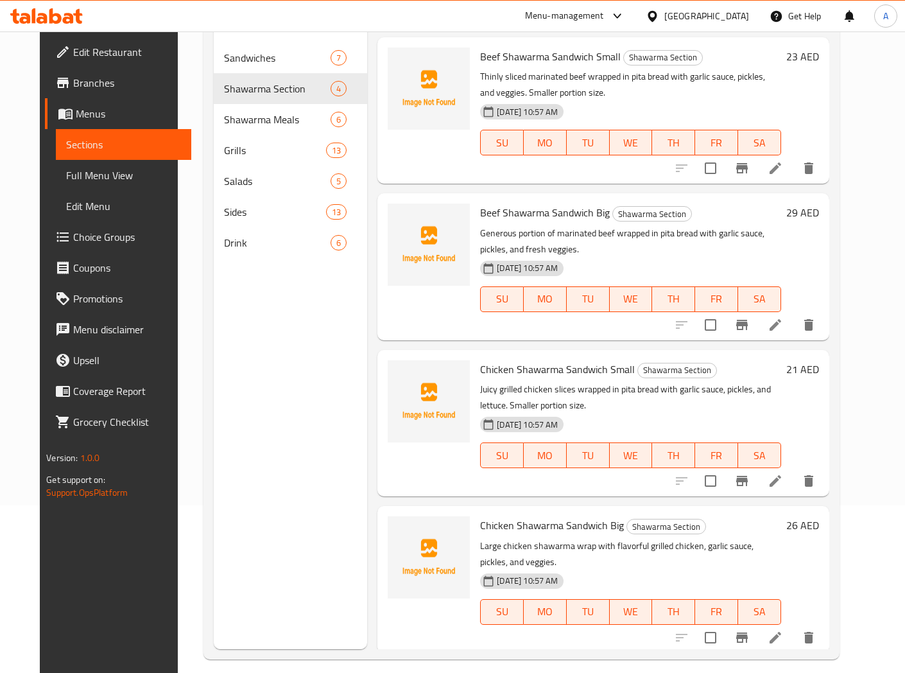
scroll to position [180, 0]
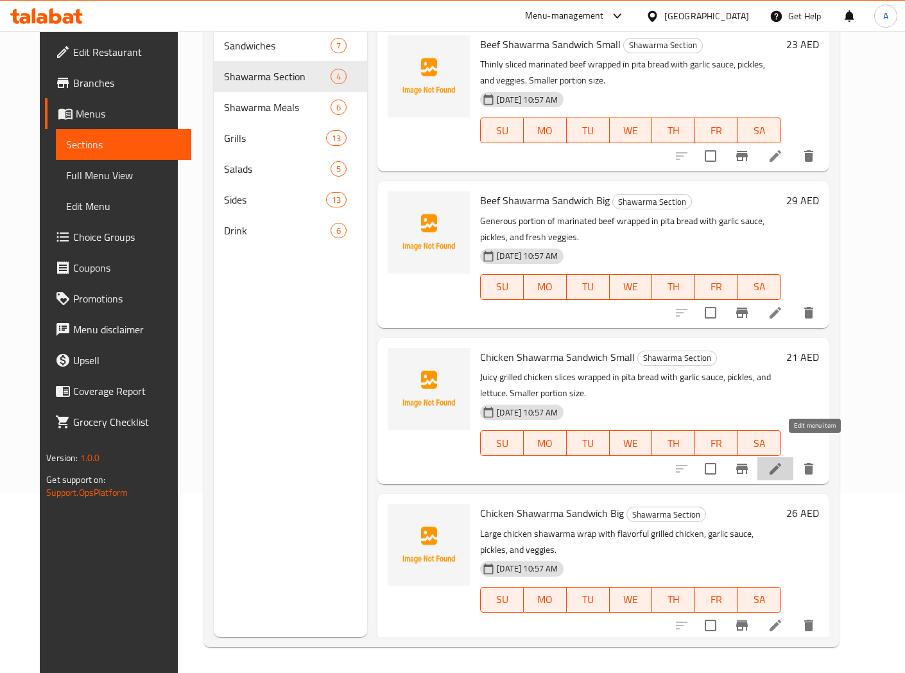
click at [781, 463] on icon at bounding box center [776, 469] width 12 height 12
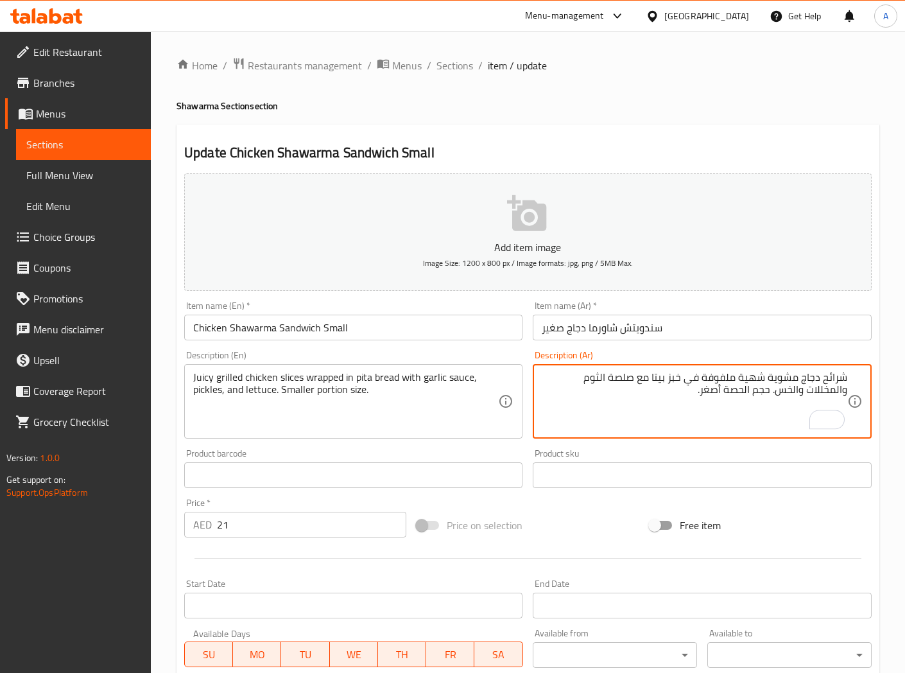
click at [749, 379] on textarea "شرائح دجاج مشوية شهية ملفوفة في خبز بيتا مع صلصة الثوم والمخللات والخس. حجم الح…" at bounding box center [694, 401] width 305 height 61
click at [741, 393] on textarea "شرائح دجاج مشوية جوسى ملفوفة في خبز بيتا مع صلصة الثوم والمخللات والخس. حجم الح…" at bounding box center [694, 401] width 305 height 61
type textarea "شرائح دجاج مشوية جوسى ملفوفة في خبز بيتا مع صلصة الثوم والمخللات والخس. حجم كمي…"
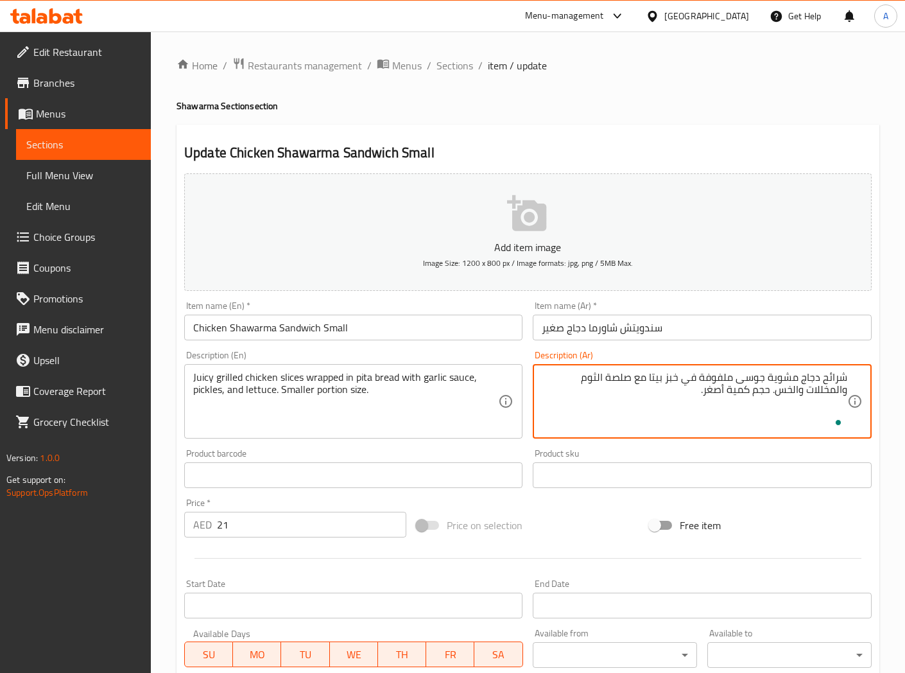
click at [404, 327] on input "Chicken Shawarma Sandwich Small" at bounding box center [353, 328] width 338 height 26
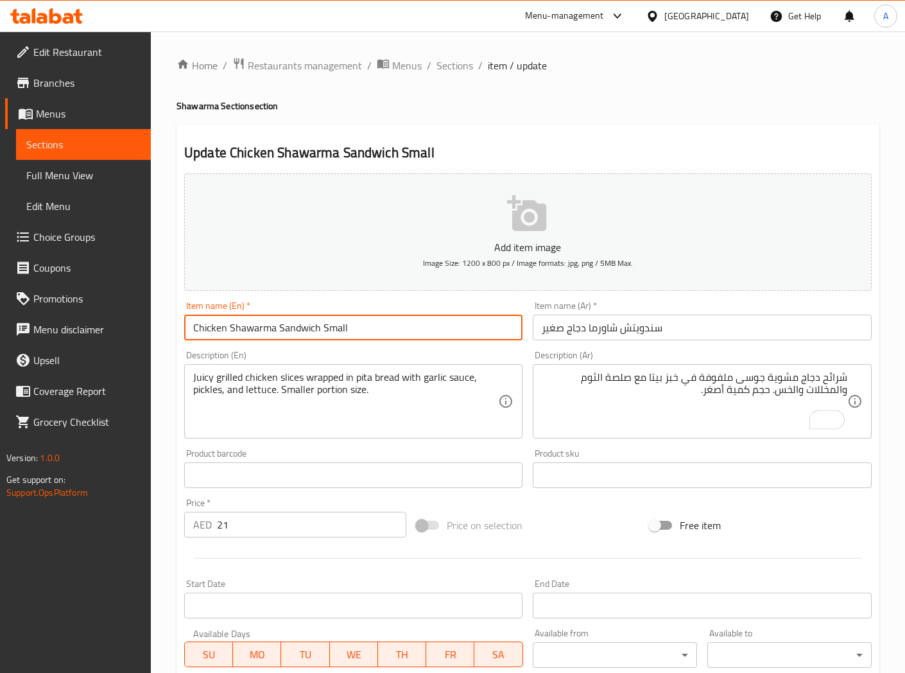
click at [445, 68] on span "Sections" at bounding box center [454, 65] width 37 height 15
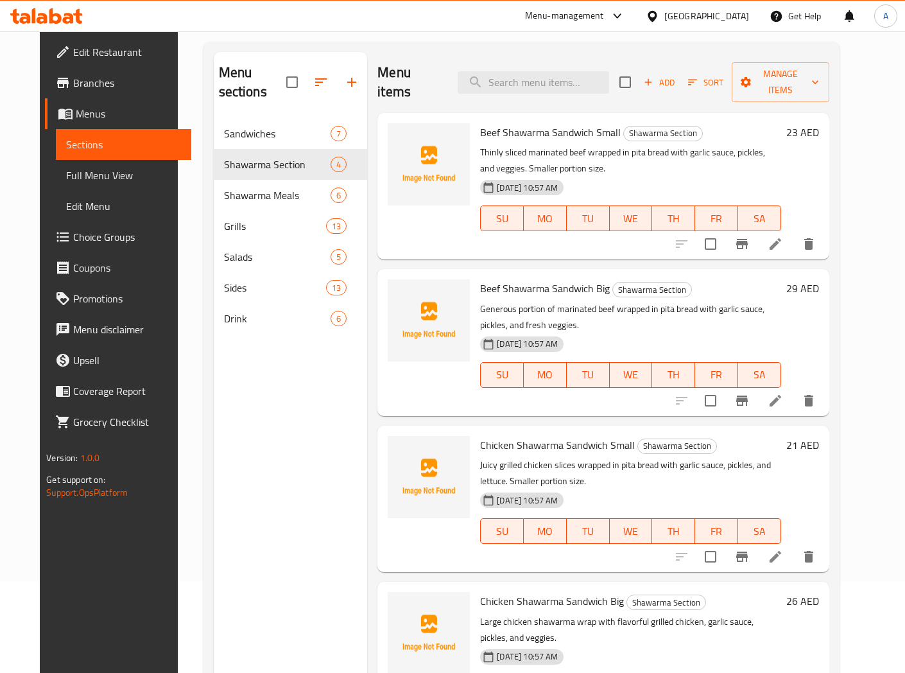
scroll to position [180, 0]
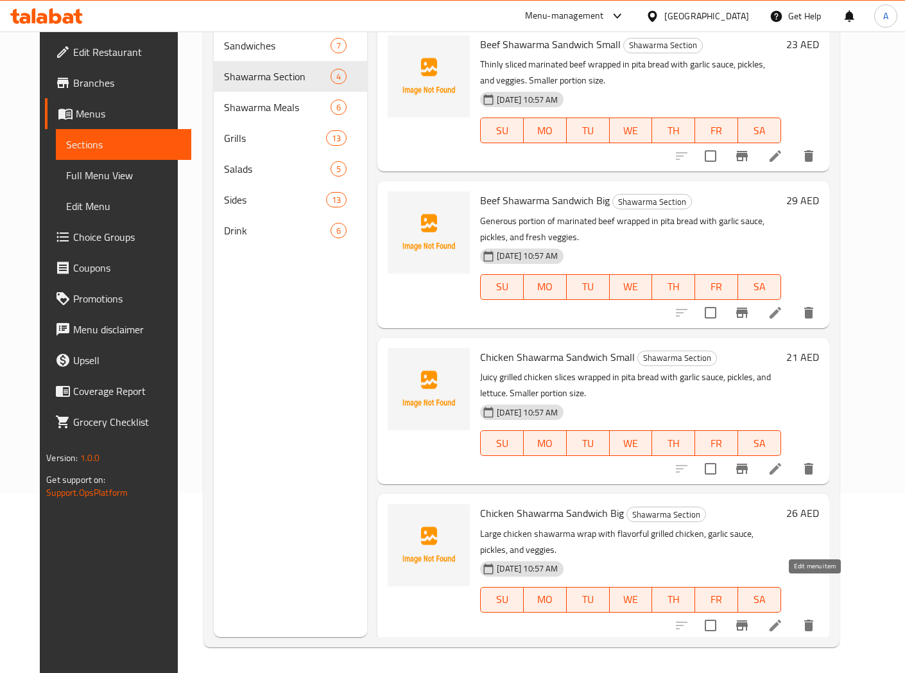
click at [783, 617] on icon at bounding box center [775, 624] width 15 height 15
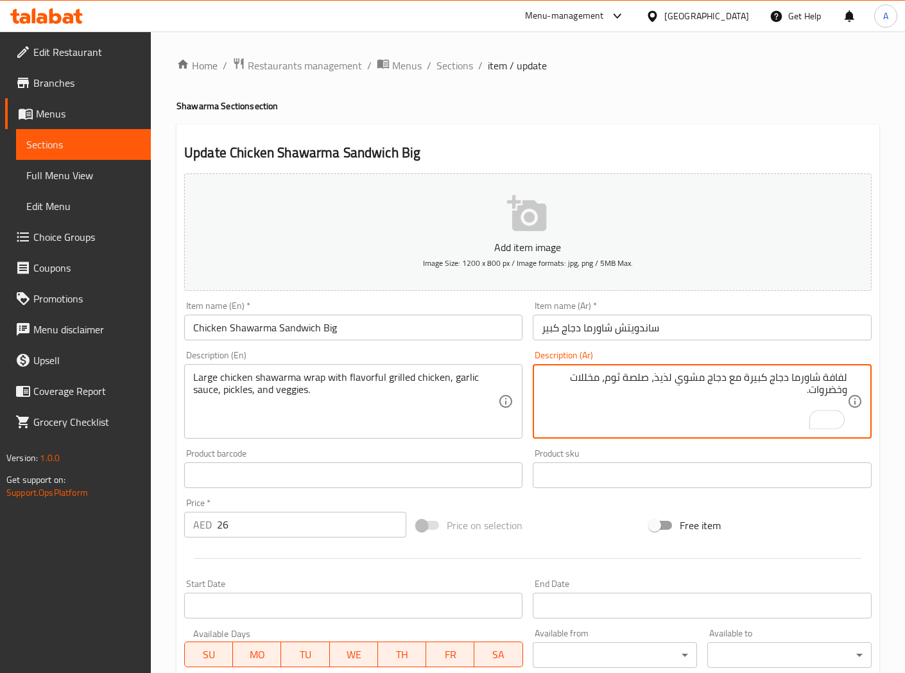
click at [835, 383] on textarea "لفافة شاورما دجاج كبيرة مع دجاج مشوي لذيذ، صلصة ثوم، مخللات وخضروات." at bounding box center [694, 401] width 305 height 61
type textarea "راب شاورما دجاج كبير مع دجاج مشوي لذيذ، صلصة ثوم، مخللات وخضروات."
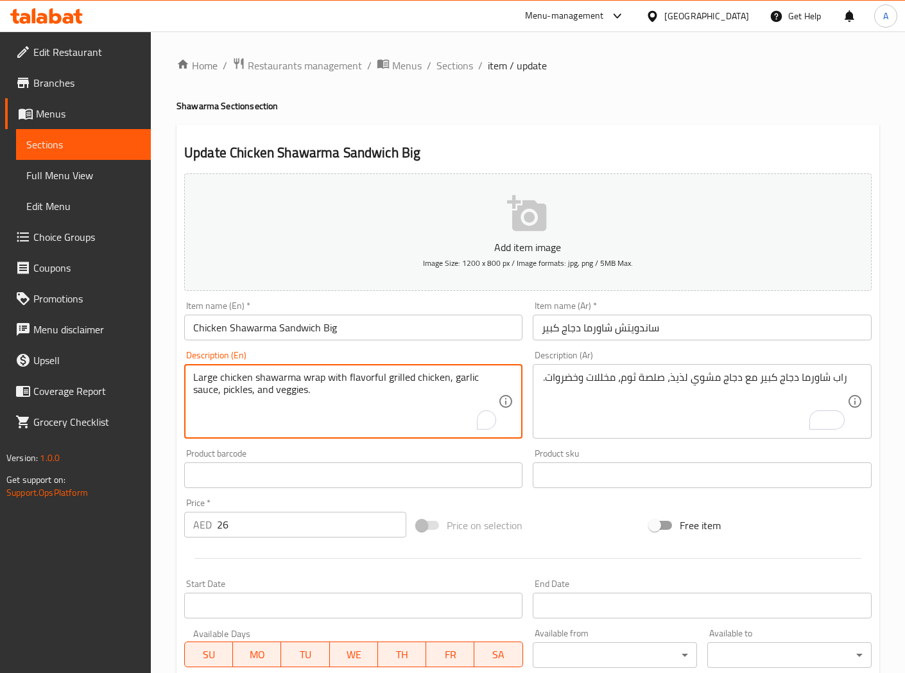
click at [361, 376] on textarea "Large chicken shawarma wrap with flavorful grilled chicken, garlic sauce, pickl…" at bounding box center [345, 401] width 305 height 61
type textarea "Large chicken shawarma wrap with grilled chicken, garlic sauce, pickles, and ve…"
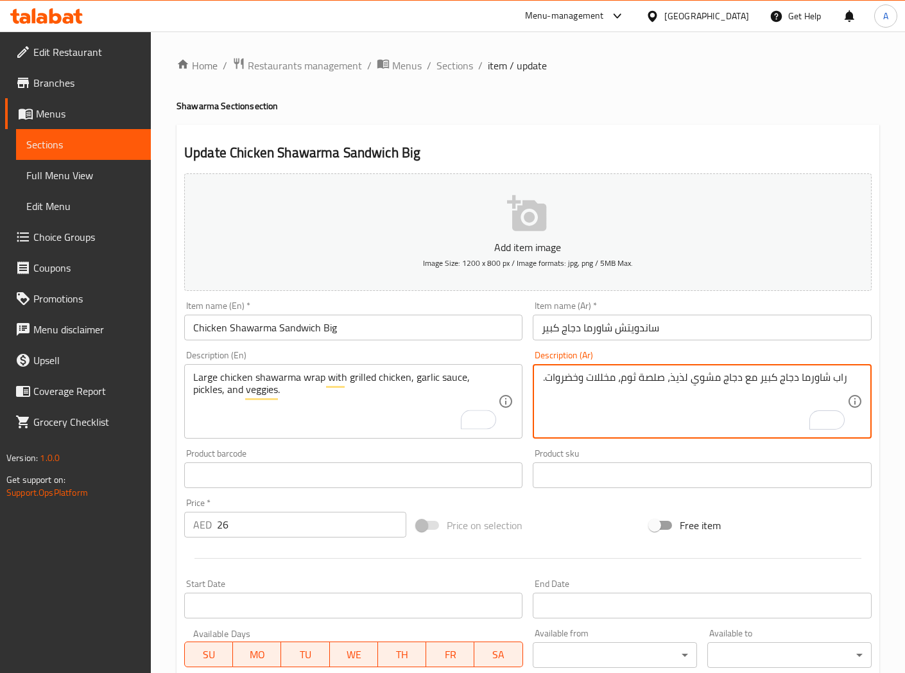
click at [683, 380] on textarea "راب شاورما دجاج كبير مع دجاج مشوي لذيذ، صلصة ثوم، مخللات وخضروات." at bounding box center [694, 401] width 305 height 61
type textarea "راب شاورما دجاج كبير مع دجاج مشوي، صلصة ثوم، مخللات وخضروات."
click at [460, 332] on input "Chicken Shawarma Sandwich Big" at bounding box center [353, 328] width 338 height 26
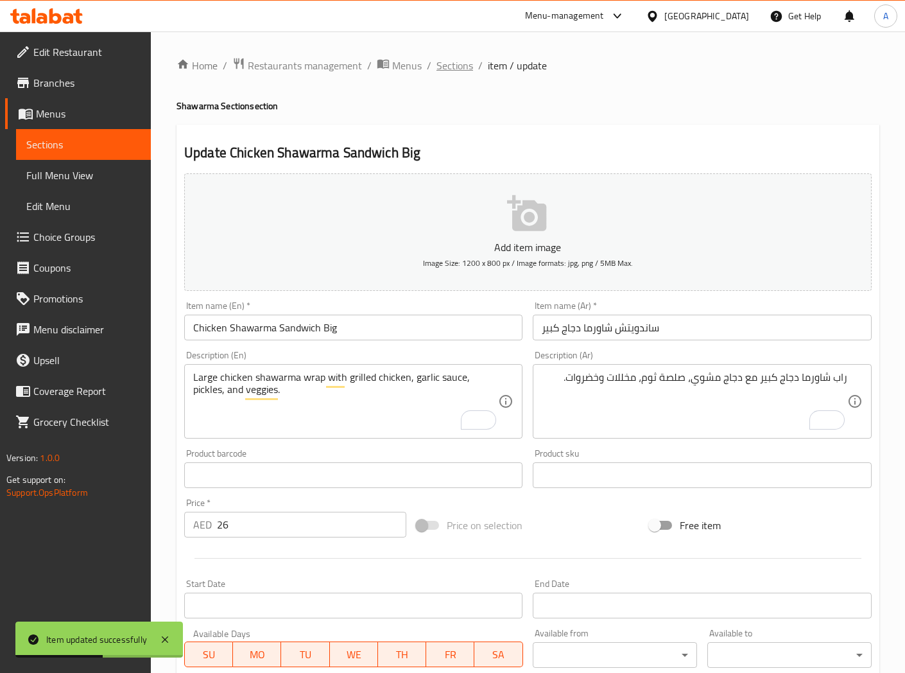
click at [449, 65] on span "Sections" at bounding box center [454, 65] width 37 height 15
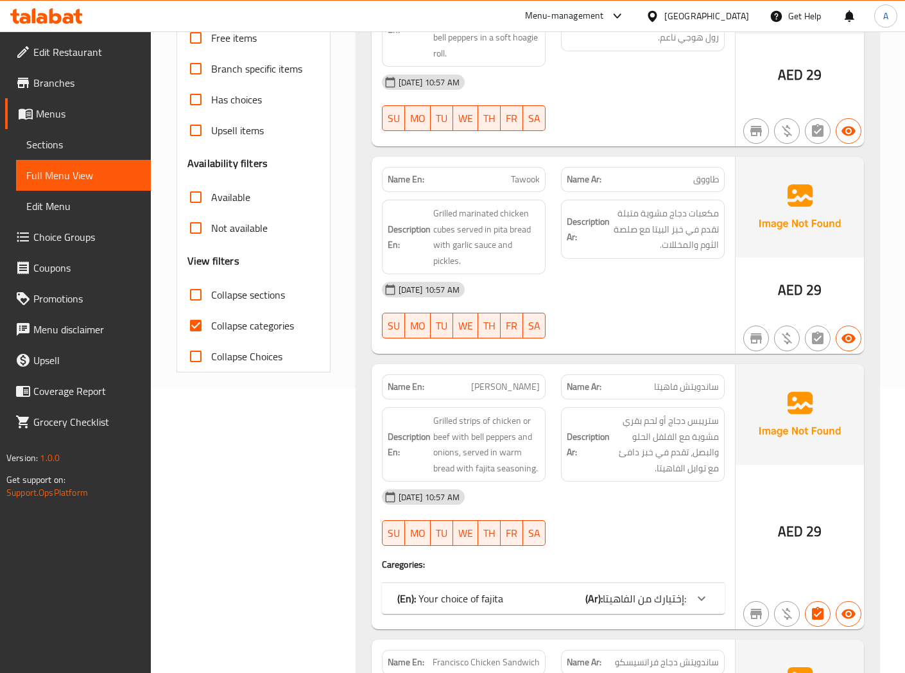
scroll to position [570, 0]
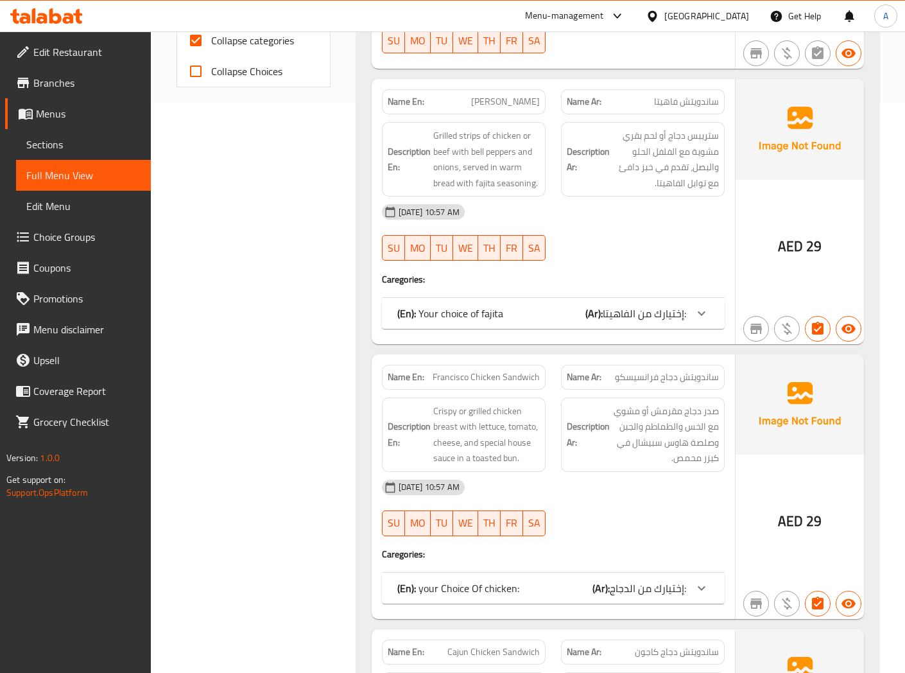
click at [544, 313] on div "(En): Your choice of fajita (Ar): إختيارك من الفاهيتا:" at bounding box center [541, 313] width 289 height 15
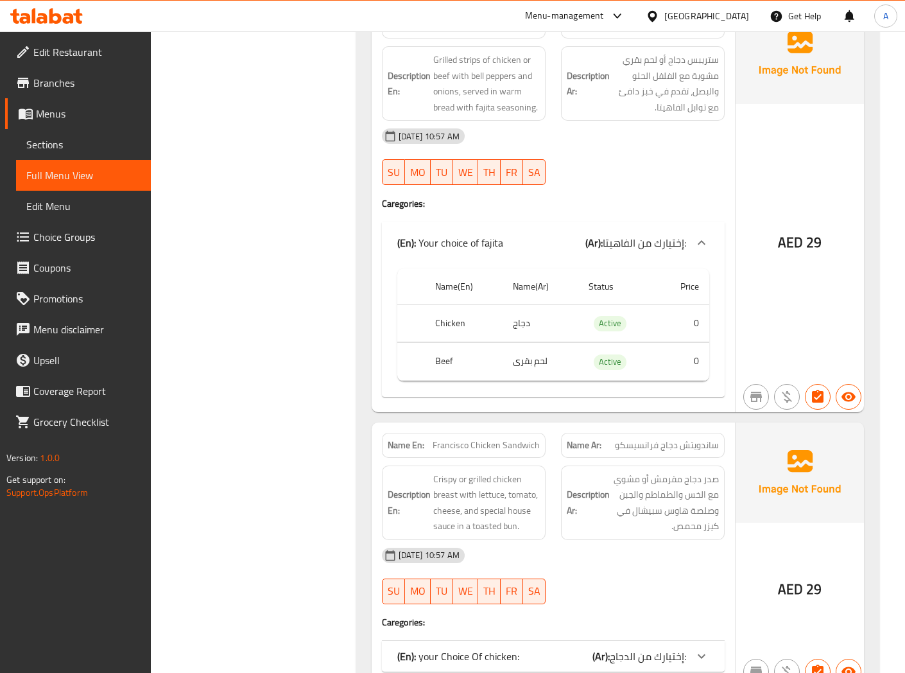
scroll to position [784, 0]
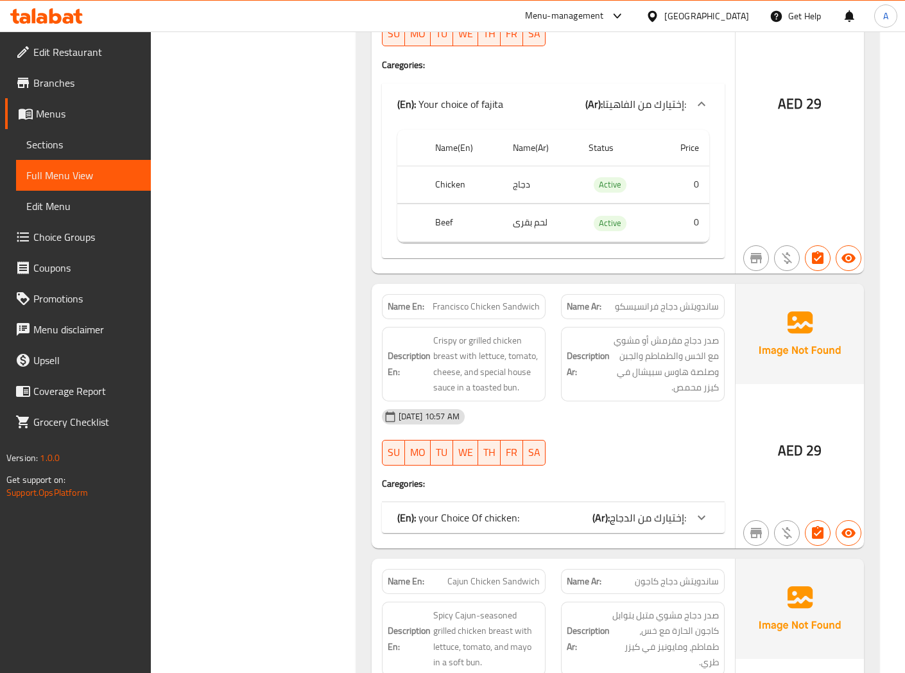
click at [548, 507] on div "(En): your Choice Of chicken: (Ar): إختيارك من الدجاج:" at bounding box center [553, 517] width 343 height 31
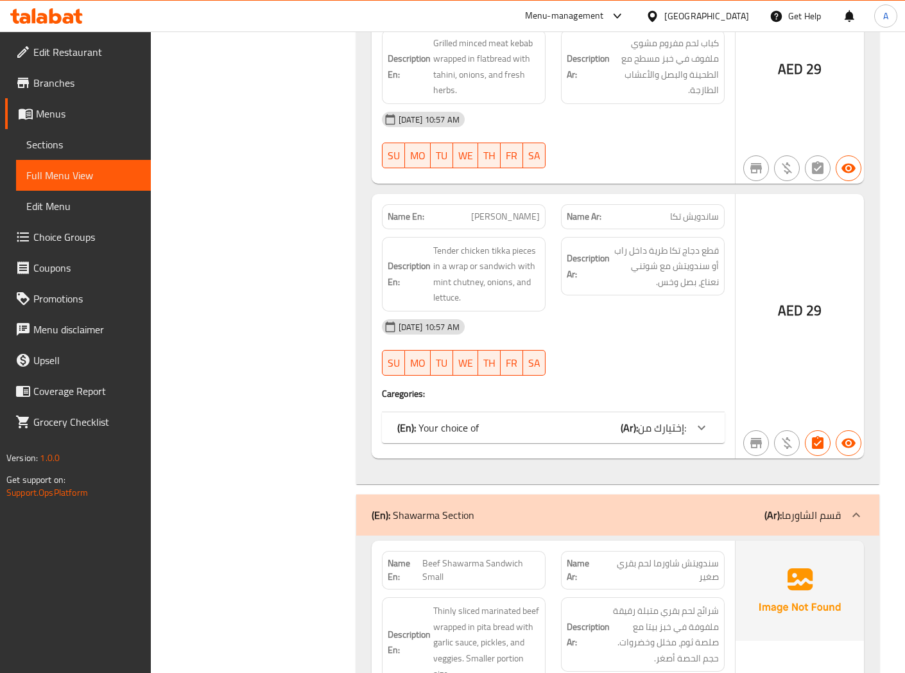
scroll to position [1711, 0]
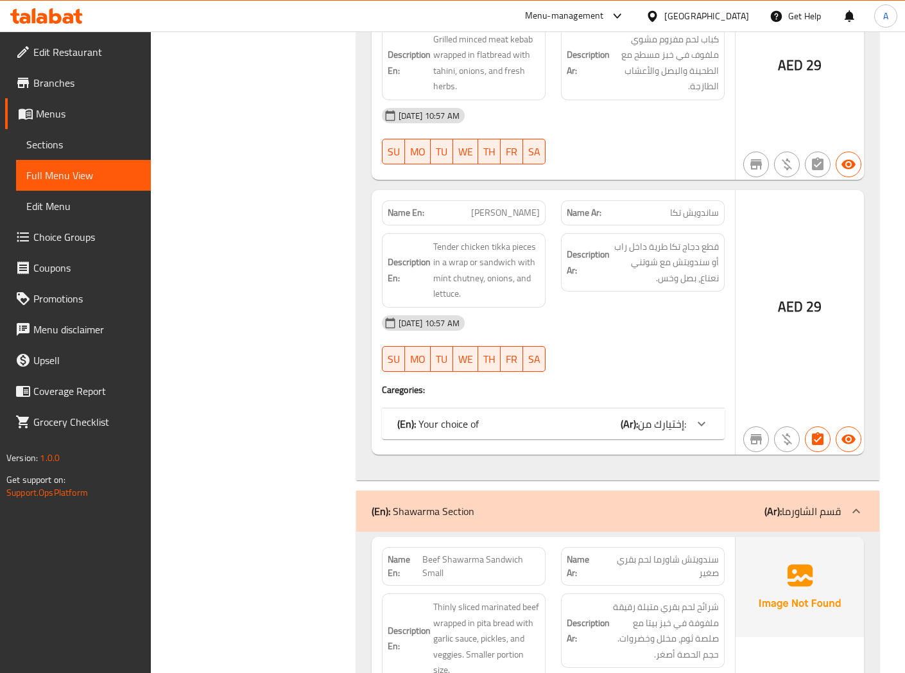
click at [574, 422] on div "(En): Your choice of (Ar): إختيارك من:" at bounding box center [541, 423] width 289 height 15
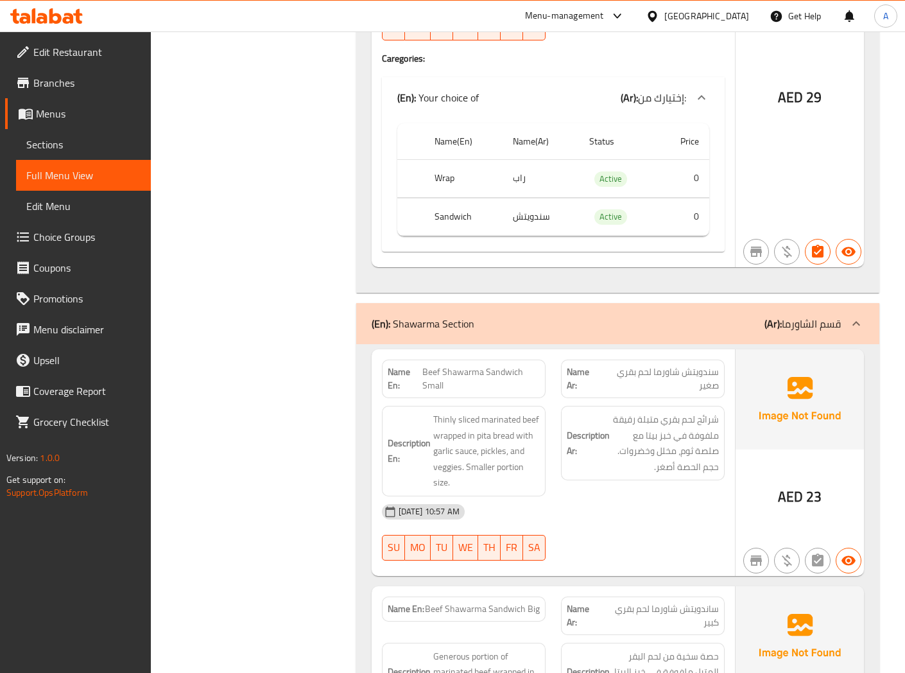
scroll to position [2068, 0]
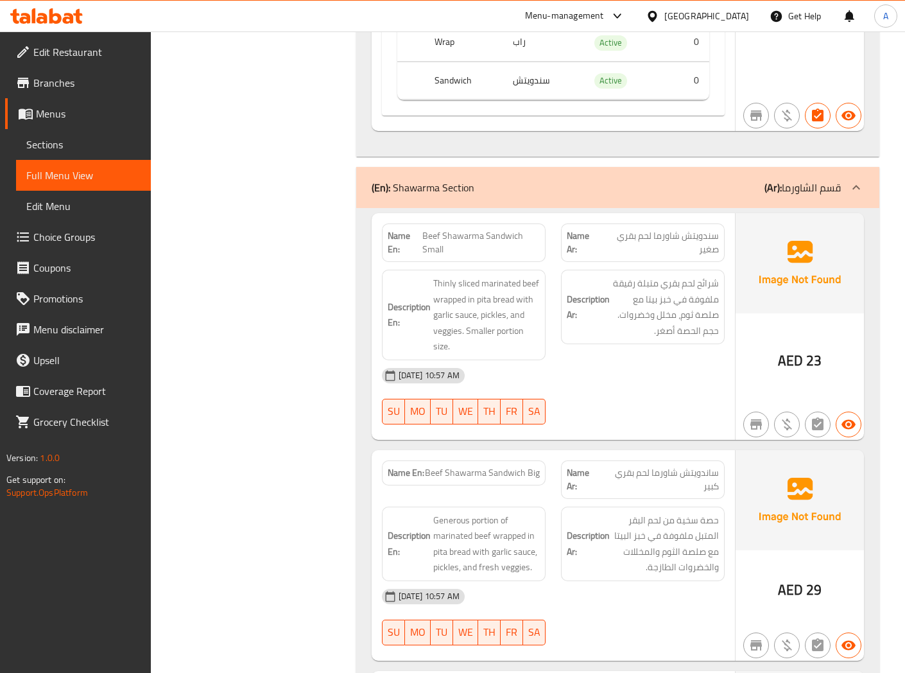
scroll to position [2211, 0]
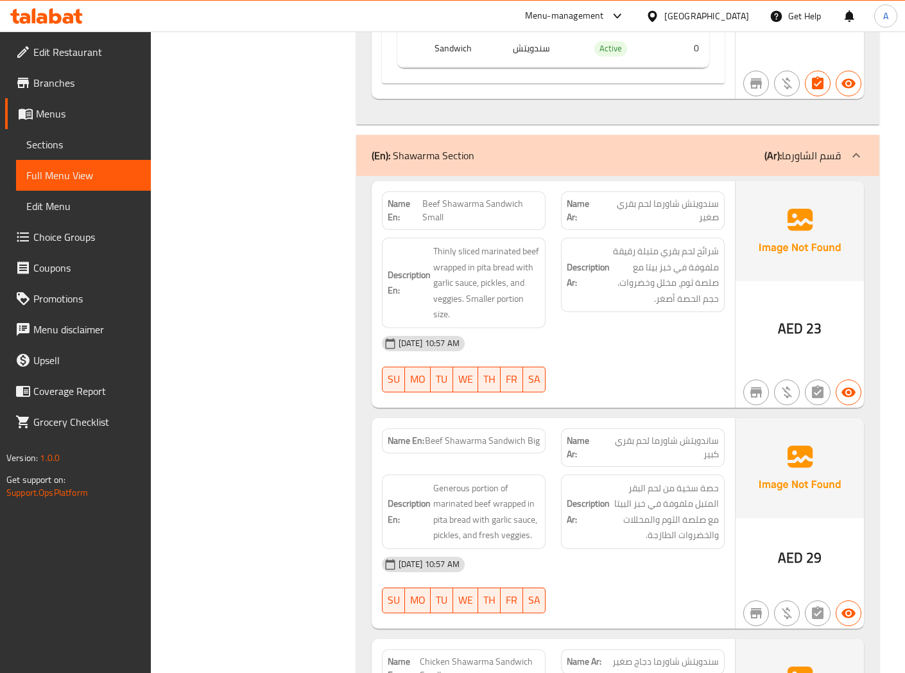
click at [474, 203] on span "Beef Shawarma Sandwich Small" at bounding box center [480, 210] width 117 height 27
click at [503, 302] on span "Thinly sliced marinated beef wrapped in pita bread with garlic sauce, pickles, …" at bounding box center [486, 282] width 107 height 79
copy span "portion"
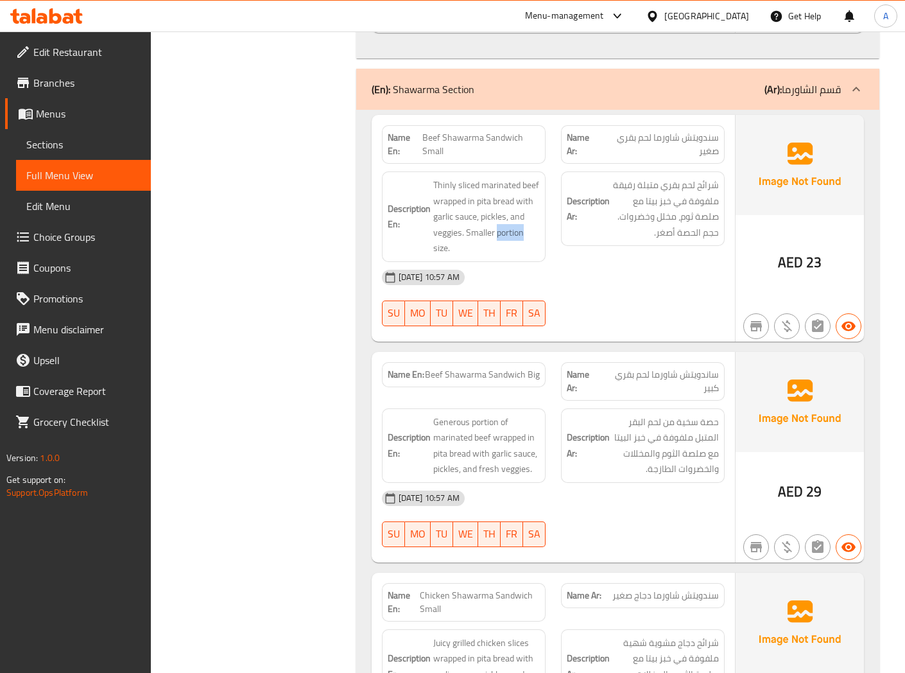
scroll to position [2282, 0]
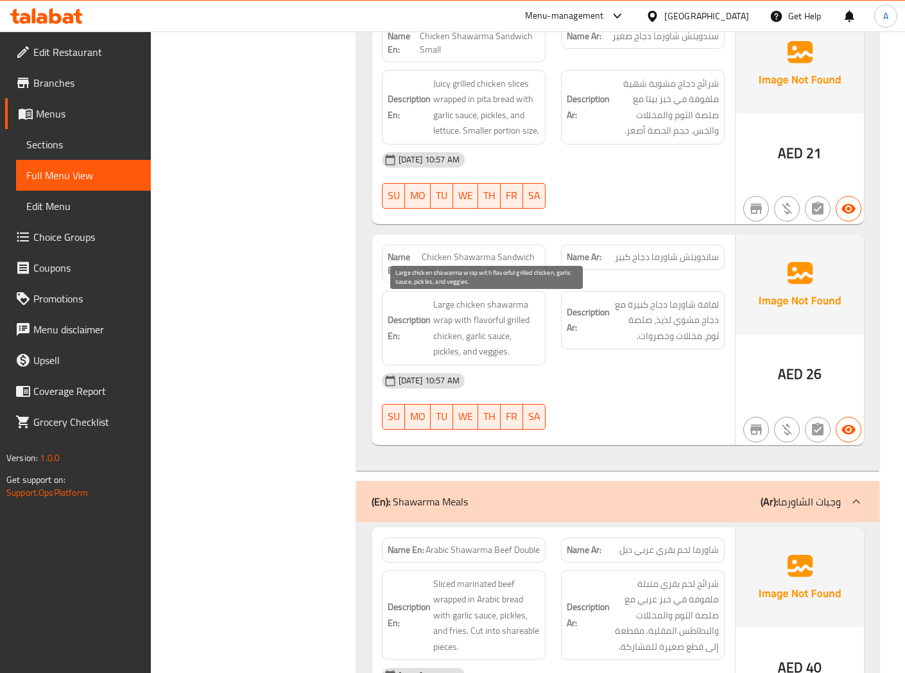
scroll to position [2852, 0]
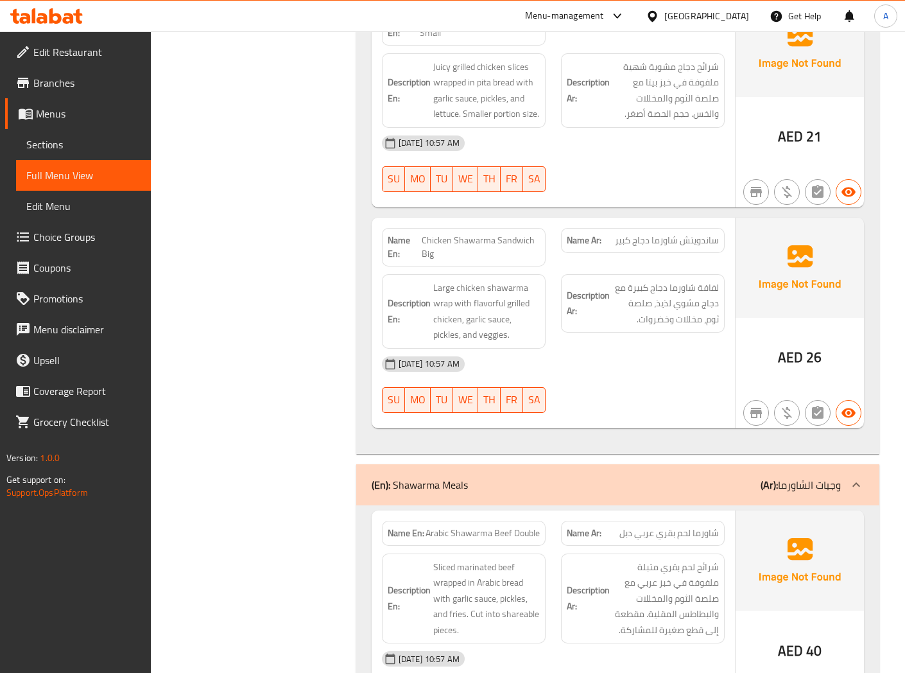
click at [483, 241] on span "Chicken Shawarma Sandwich Big" at bounding box center [481, 247] width 118 height 27
copy span "Chicken Shawarma Sandwich Big"
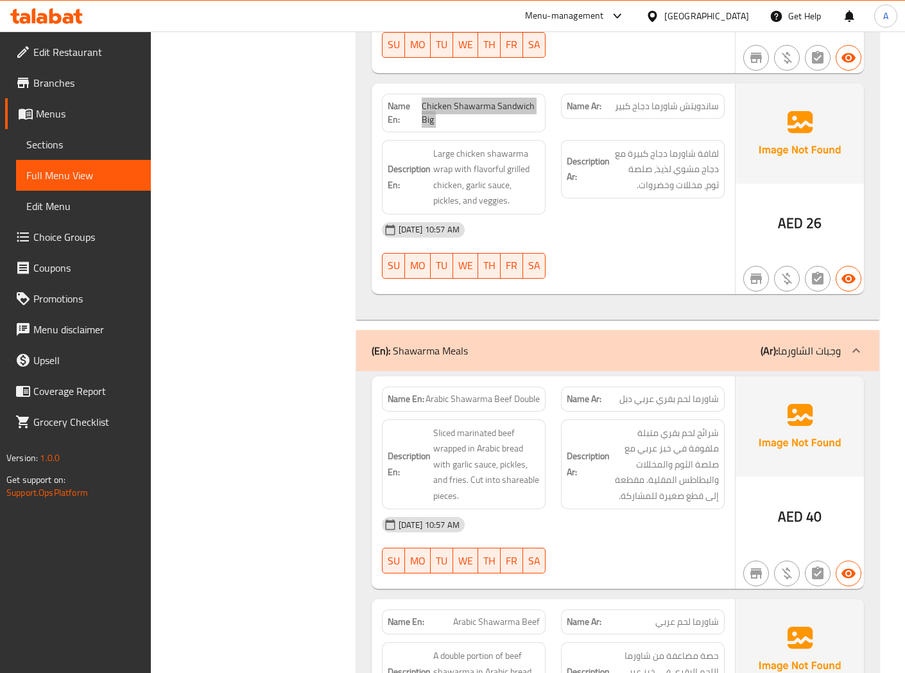
scroll to position [3137, 0]
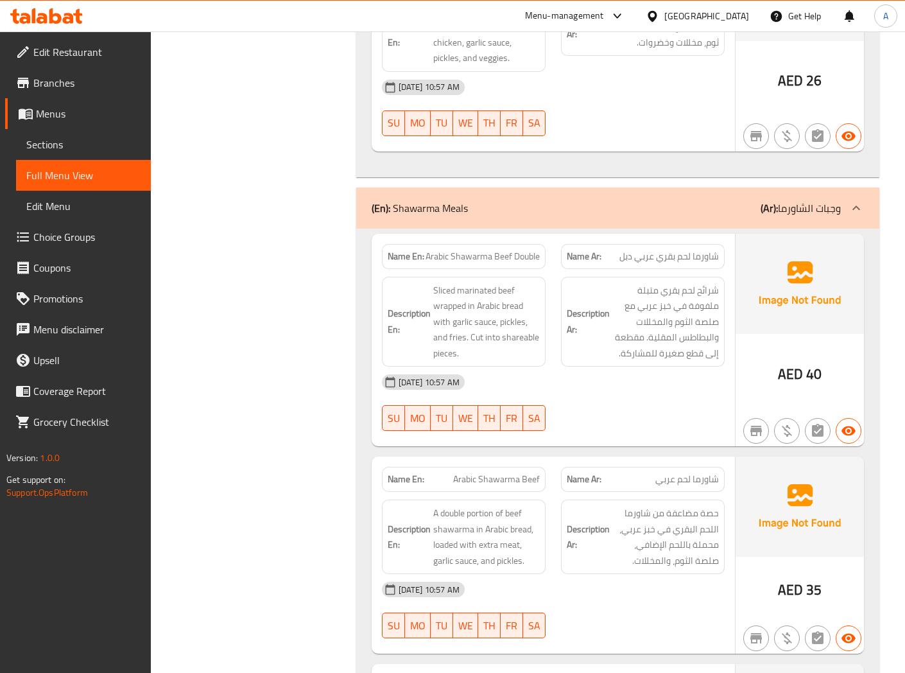
scroll to position [3209, 0]
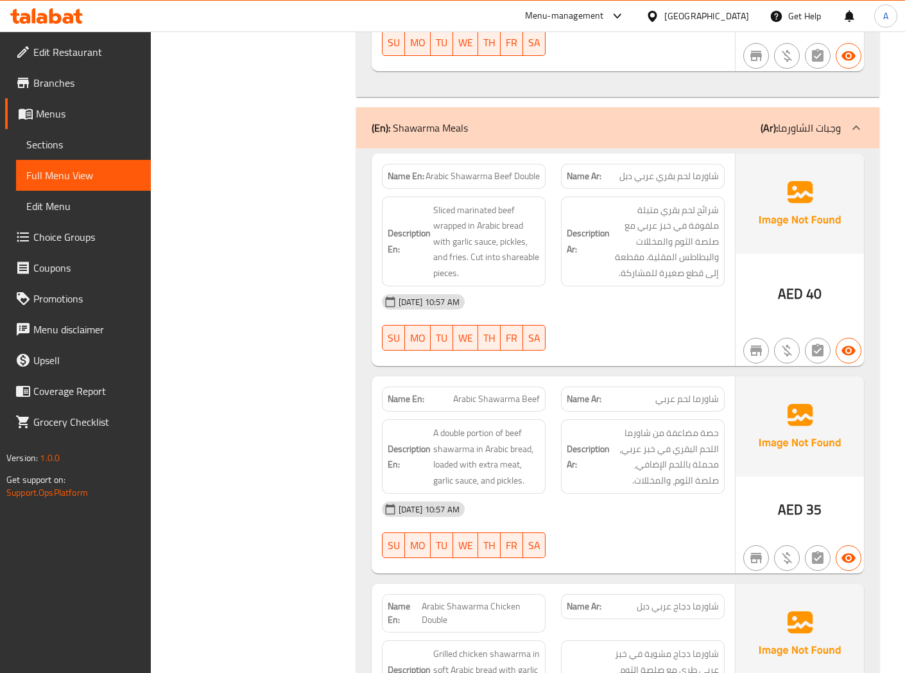
click at [526, 177] on span "Arabic Shawarma Beef Double" at bounding box center [483, 175] width 114 height 13
copy span "Double"
click at [536, 225] on span "Sliced marinated beef wrapped in Arabic bread with garlic sauce, pickles, and f…" at bounding box center [486, 241] width 107 height 79
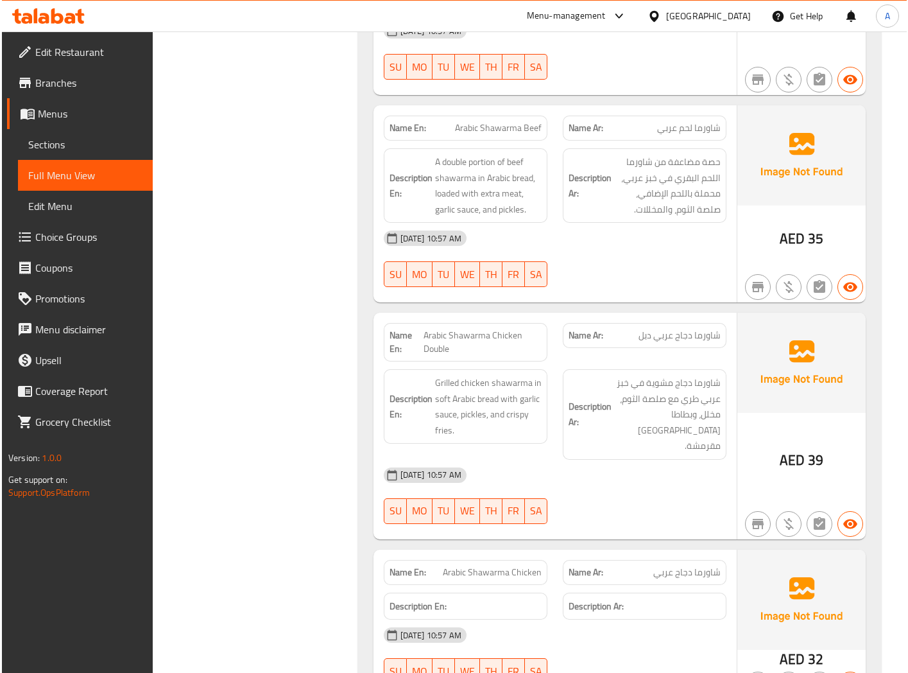
scroll to position [3494, 0]
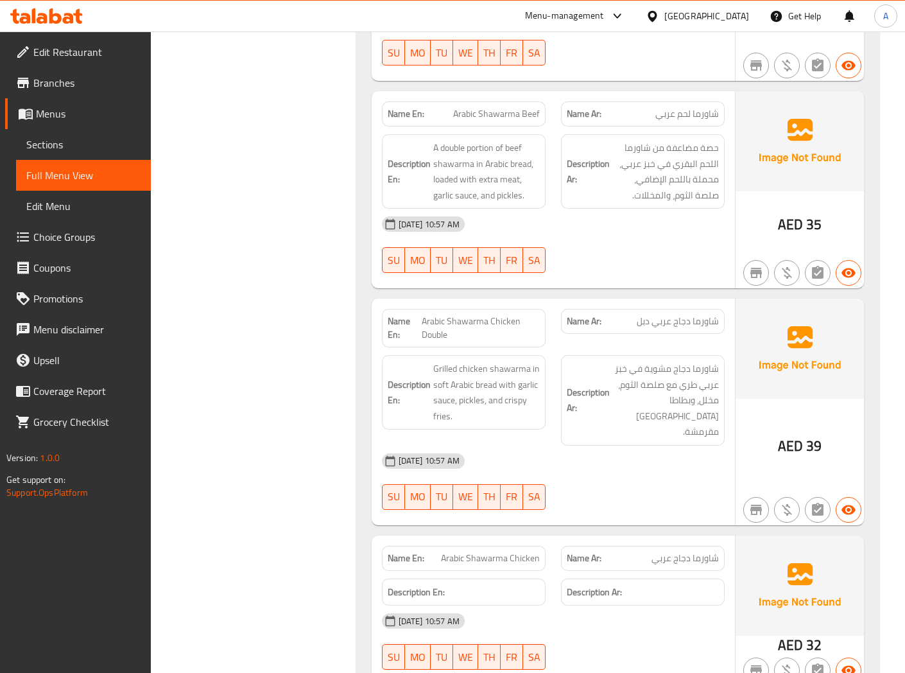
click at [488, 117] on span "Arabic Shawarma Beef" at bounding box center [496, 113] width 87 height 13
click at [482, 116] on span "Arabic Shawarma Beef" at bounding box center [496, 113] width 87 height 13
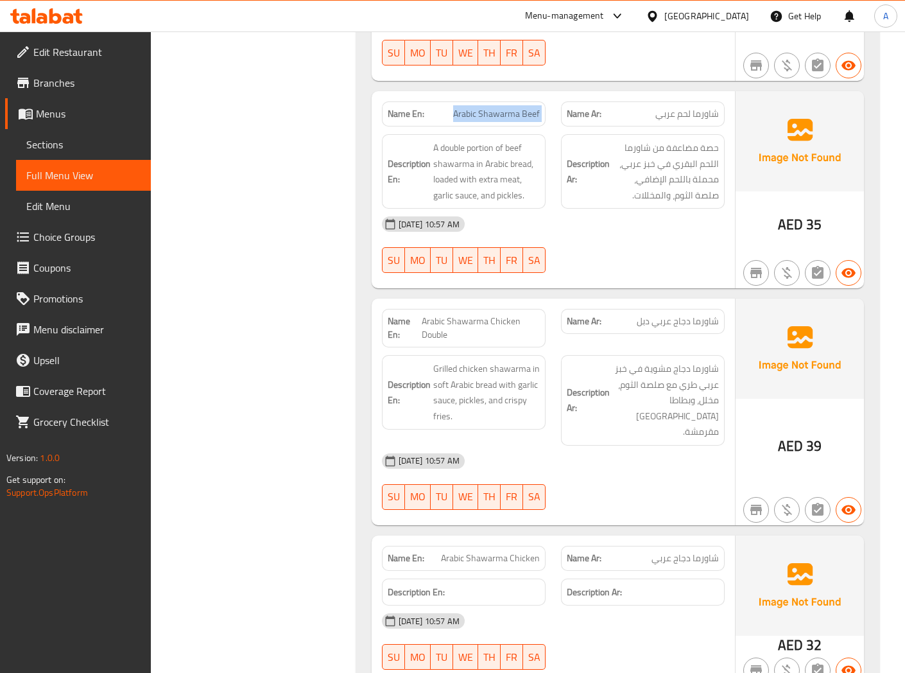
click at [482, 116] on span "Arabic Shawarma Beef" at bounding box center [496, 113] width 87 height 13
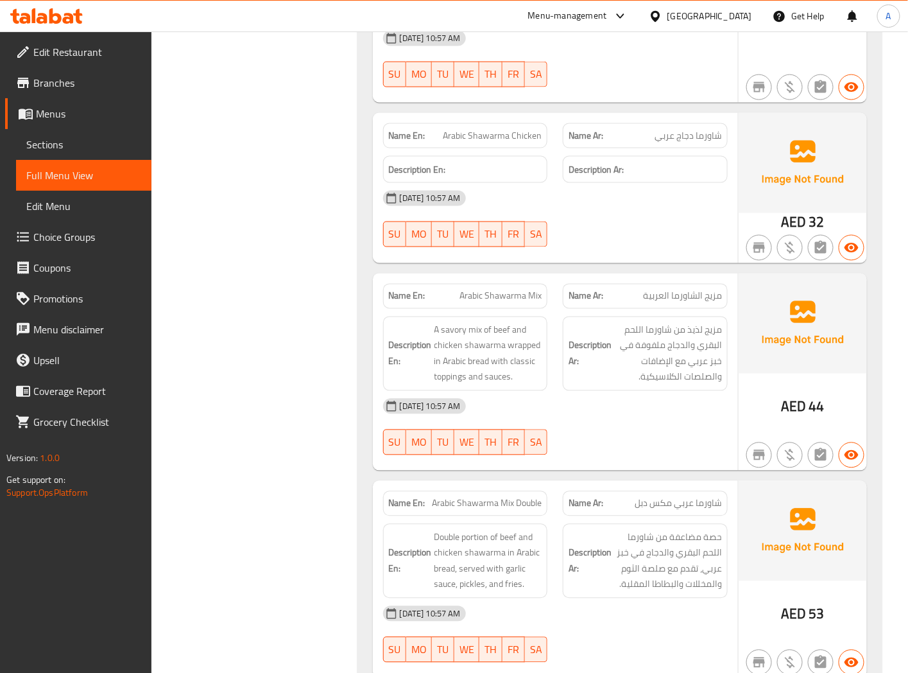
scroll to position [3922, 0]
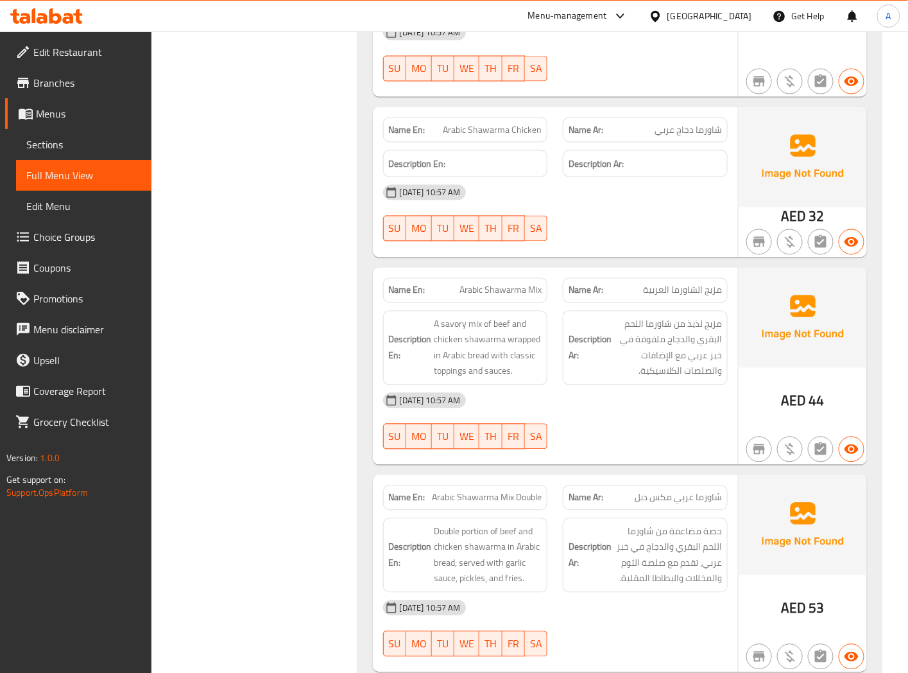
click at [486, 284] on span "Arabic Shawarma Mix" at bounding box center [501, 290] width 82 height 13
copy span "Arabic Shawarma Mix"
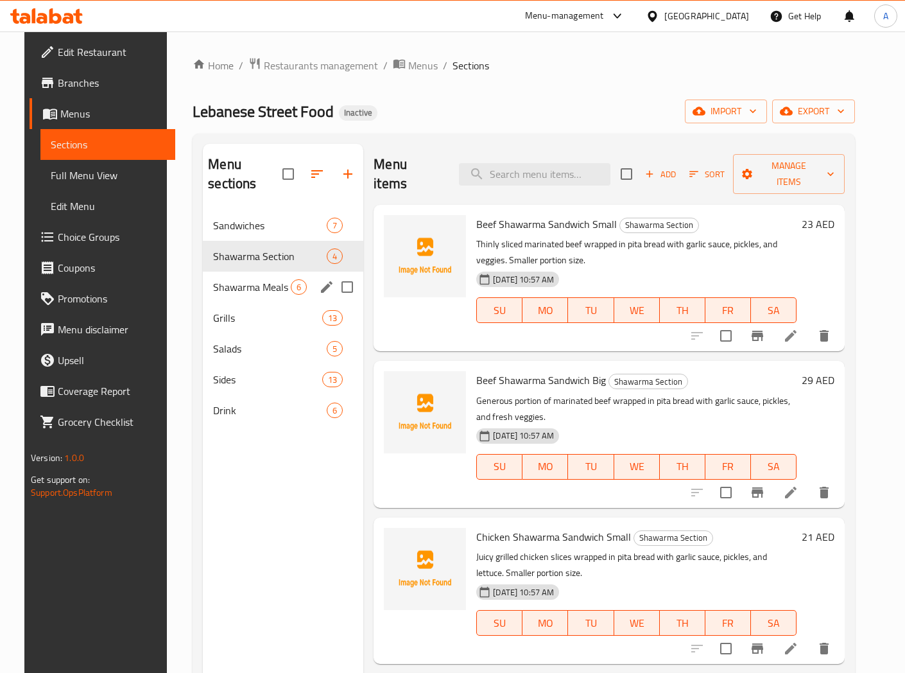
click at [265, 279] on span "Shawarma Meals" at bounding box center [252, 286] width 78 height 15
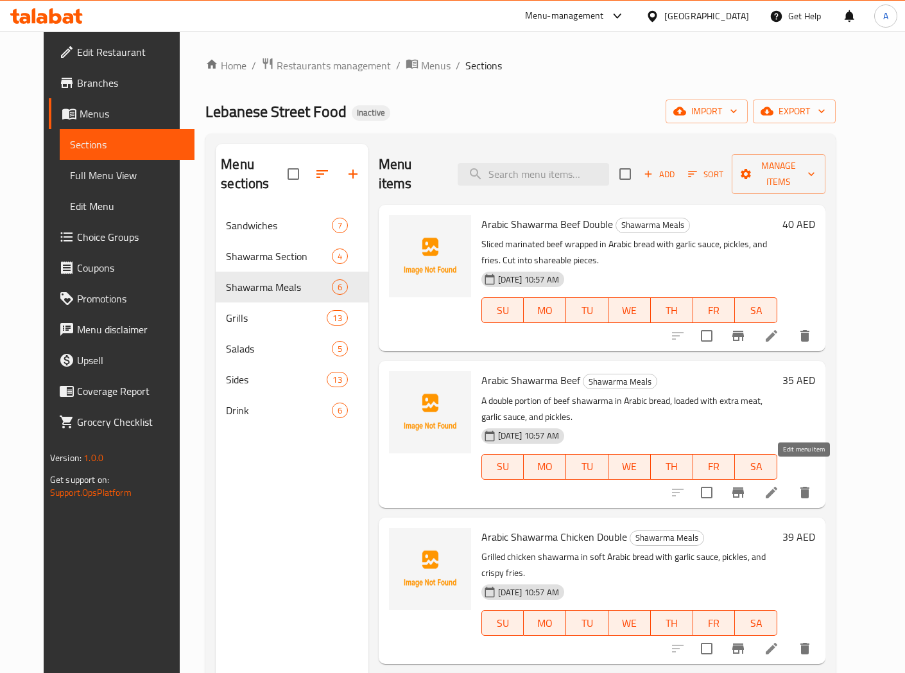
click at [779, 485] on icon at bounding box center [771, 492] width 15 height 15
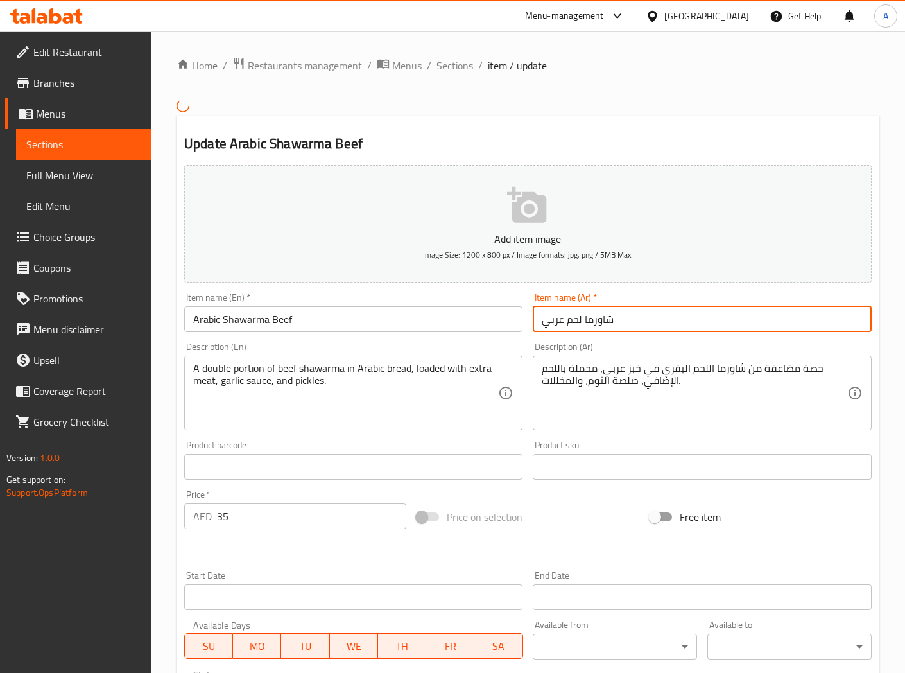
click at [632, 323] on input "شاورما لحم عربي" at bounding box center [702, 319] width 338 height 26
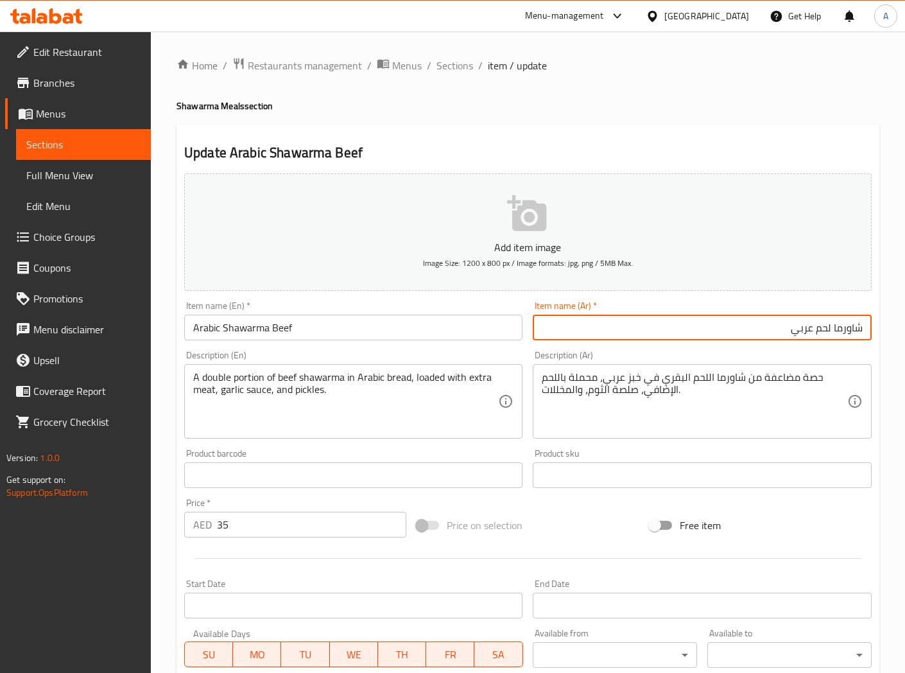
click at [827, 334] on input "شاورما لحم عربي" at bounding box center [702, 328] width 338 height 26
paste input "لحم"
click at [775, 325] on input "شاورما عربي لحم" at bounding box center [702, 328] width 338 height 26
click at [774, 334] on input "شاورما عربي لحم" at bounding box center [702, 328] width 338 height 26
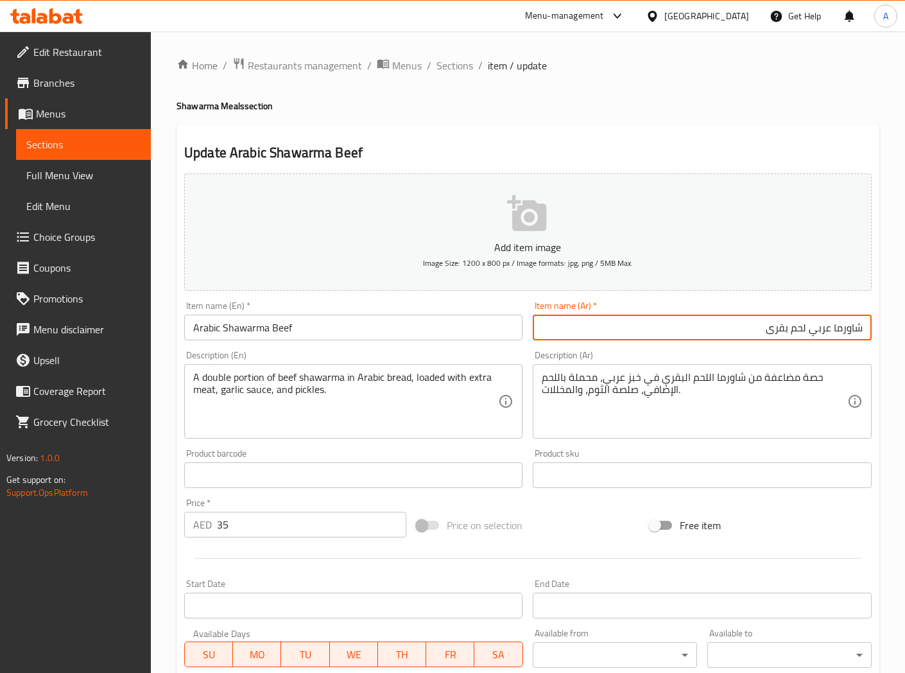
type input "شاورما عربي لحم بقرى"
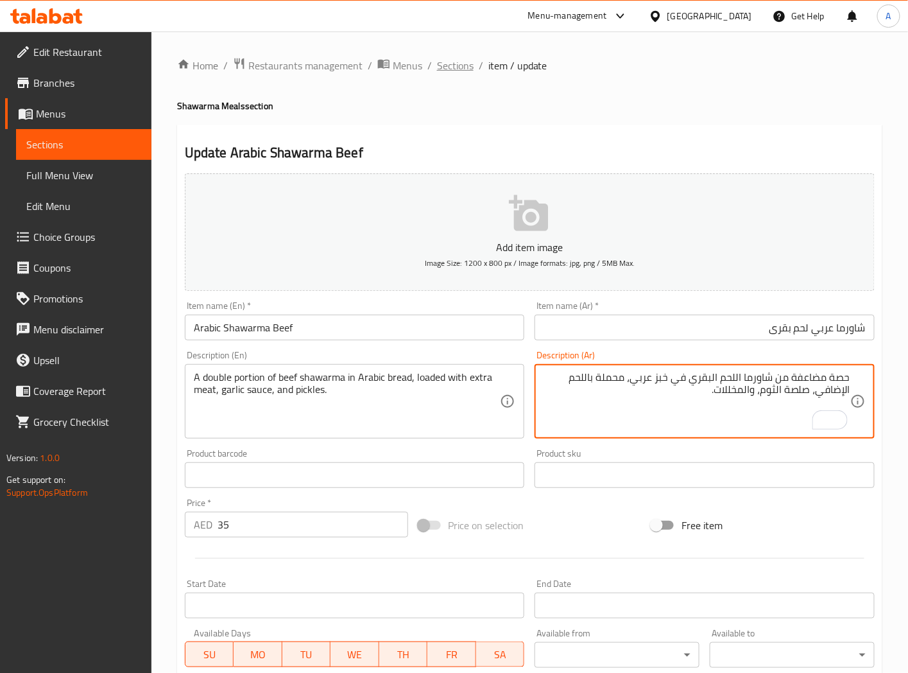
click at [440, 67] on span "Sections" at bounding box center [455, 65] width 37 height 15
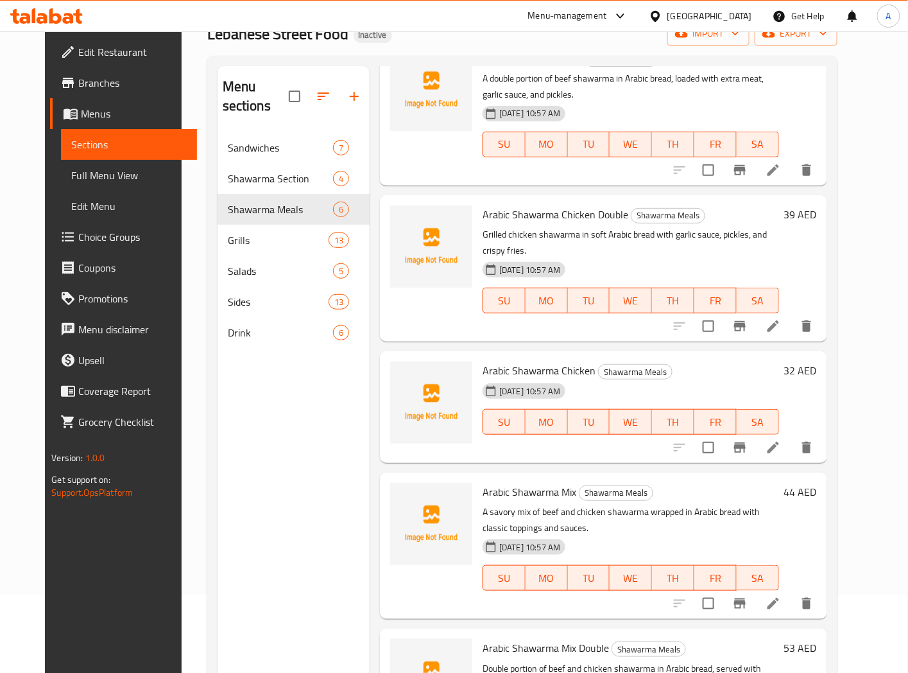
scroll to position [180, 0]
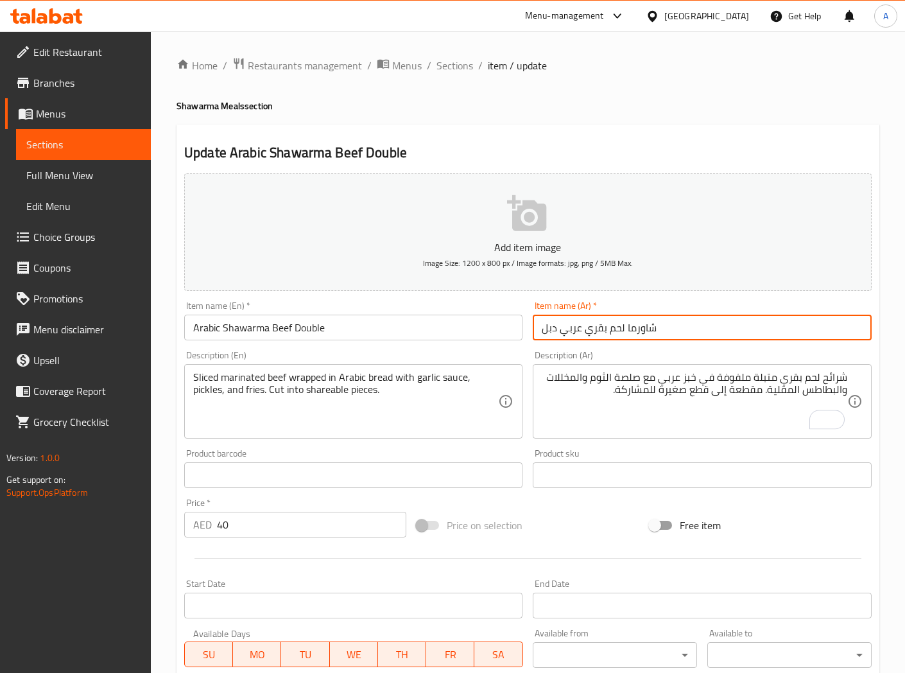
click at [555, 331] on input "شاورما لحم بقري عربي دبل" at bounding box center [702, 328] width 338 height 26
type input "شاورما لحم بقري عربي دوبل"
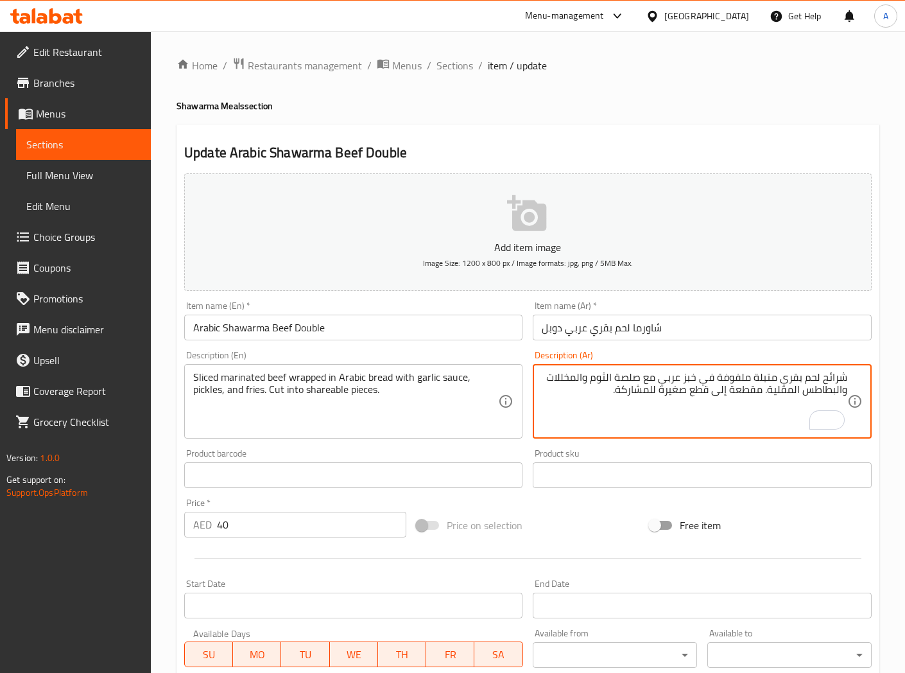
click at [678, 392] on textarea "شرائح لحم بقري متبلة ملفوفة في خبز عربي مع صلصة الثوم والمخللات والبطاطس المقلي…" at bounding box center [694, 401] width 305 height 61
type textarea "شرائح لحم بقري متبلة ملفوفة في خبز عربي مع صلصة الثوم والمخللات والبطاطس المقلي…"
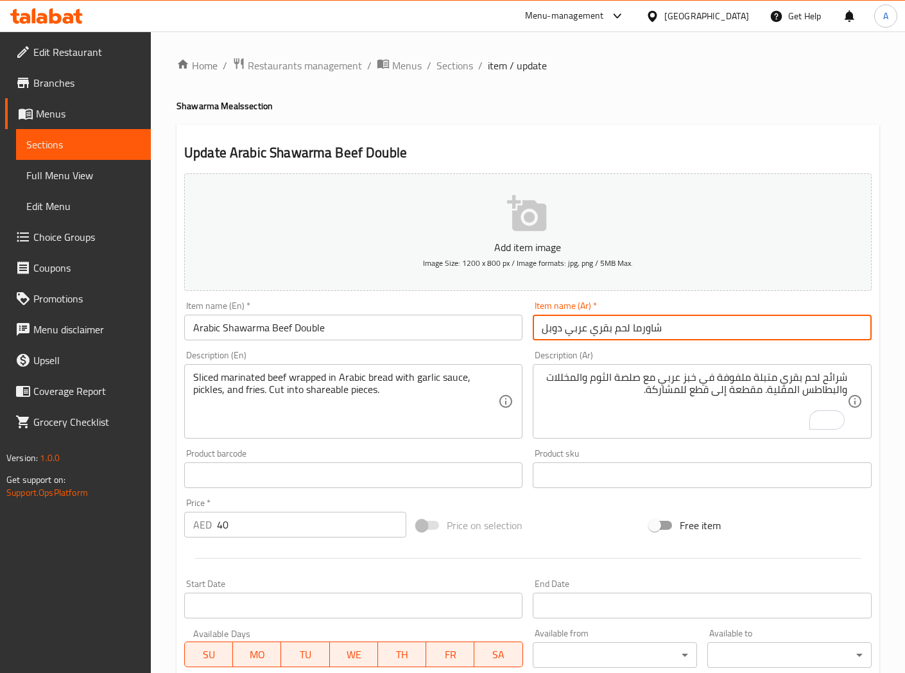
click at [685, 337] on input "شاورما لحم بقري عربي دوبل" at bounding box center [702, 328] width 338 height 26
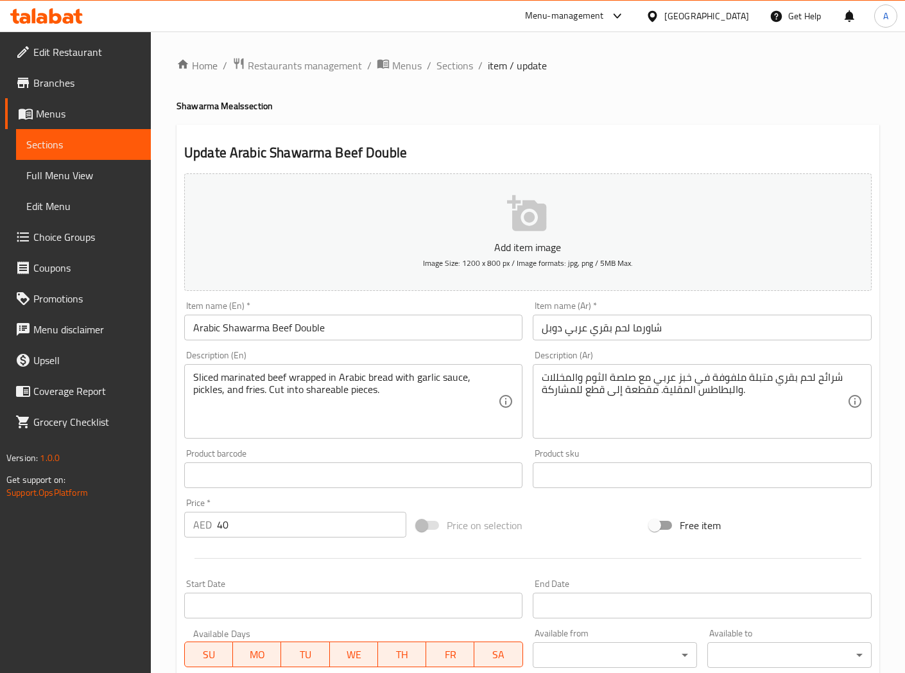
click at [582, 332] on input "شاورما لحم بقري عربي دوبل" at bounding box center [702, 328] width 338 height 26
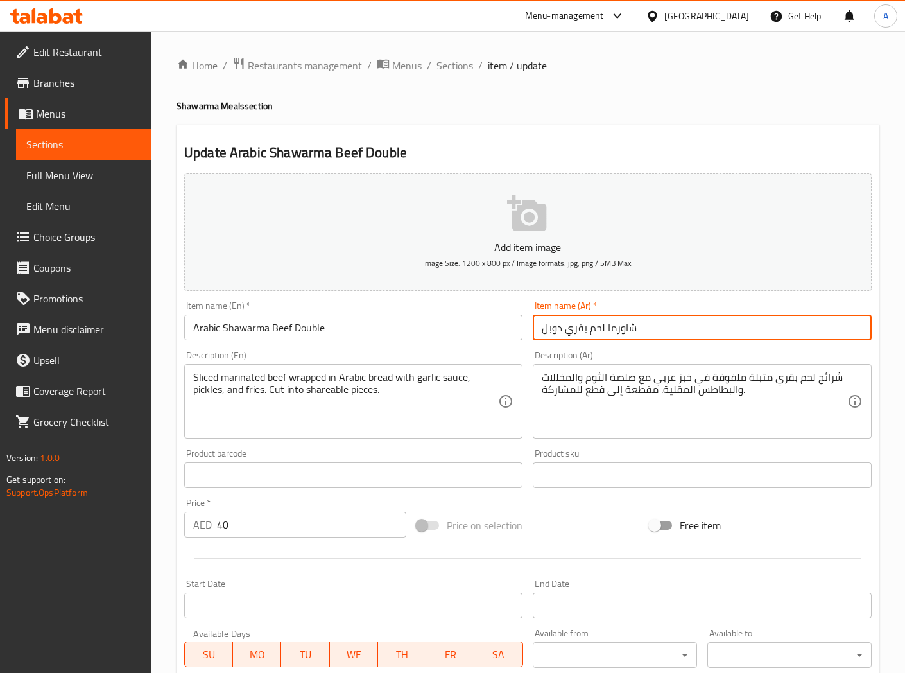
paste input "عربي"
type input "شاورما عربي لحم بقري دوبل"
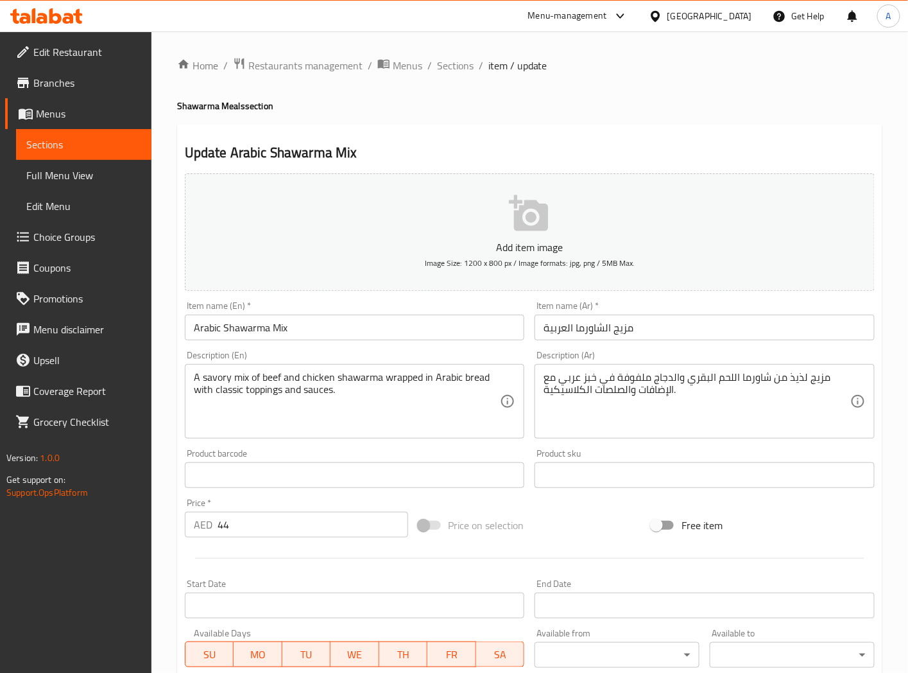
click at [216, 381] on textarea "A savory mix of beef and chicken shawarma wrapped in Arabic bread with classic …" at bounding box center [347, 401] width 307 height 61
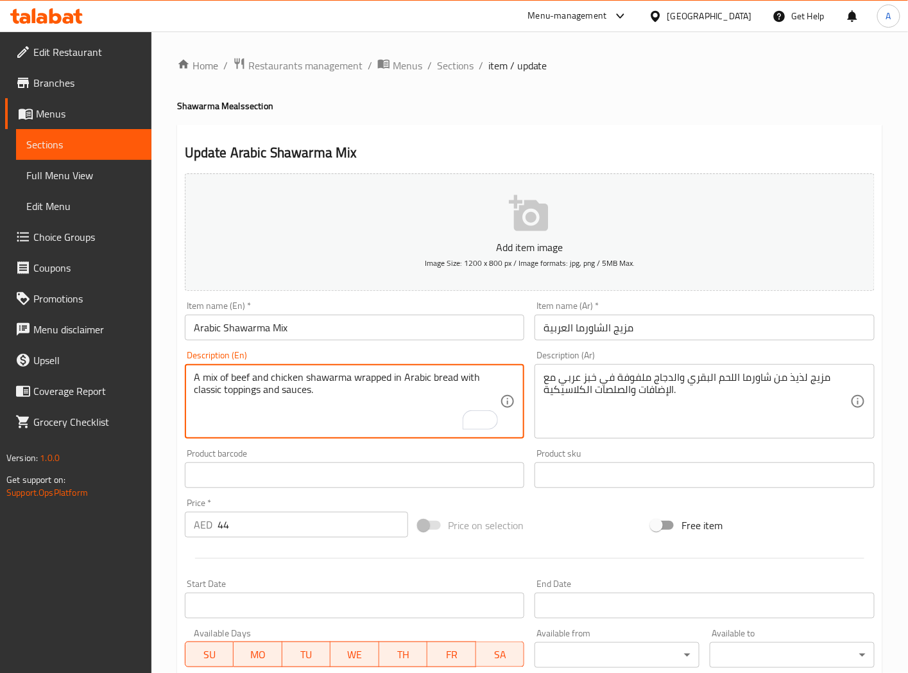
type textarea "A mix of beef and chicken shawarma wrapped in Arabic bread with classic topping…"
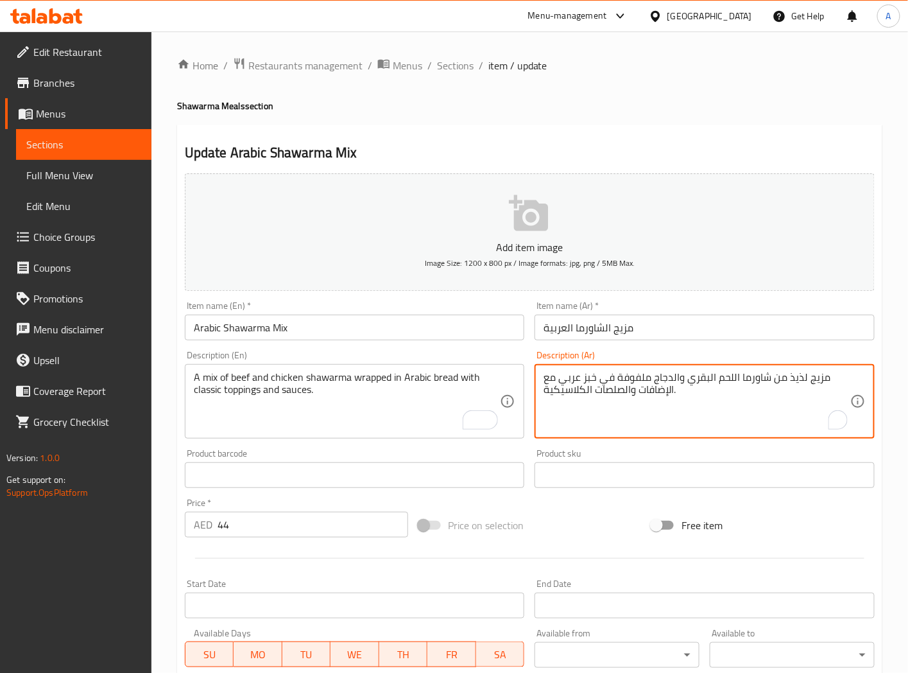
click at [793, 377] on textarea "مزيج لذيذ من شاورما اللحم البقري والدجاج ملفوفة في خبز عربي مع الإضافات والصلصا…" at bounding box center [697, 401] width 307 height 61
click at [772, 376] on textarea "مزيج من شاورما اللحم البقري والدجاج ملفوفة في خبز عربي مع الإضافات والصلصات الك…" at bounding box center [697, 401] width 307 height 61
click at [746, 379] on textarea "مزيج من شاورما لحم البقري والدجاج ملفوفة في خبز عربي مع الإضافات والصلصات الكلا…" at bounding box center [697, 401] width 307 height 61
click at [728, 381] on textarea "مزيج من شاورما لحم بقري والدجاج ملفوفة في خبز عربي مع الإضافات والصلصات الكلاسي…" at bounding box center [697, 401] width 307 height 61
click at [761, 390] on textarea "مزيج من شاورما لحم بقري ودجاج ملفوفة في خبز عربي مع الإضافات والصلصات الكلاسيكي…" at bounding box center [697, 401] width 307 height 61
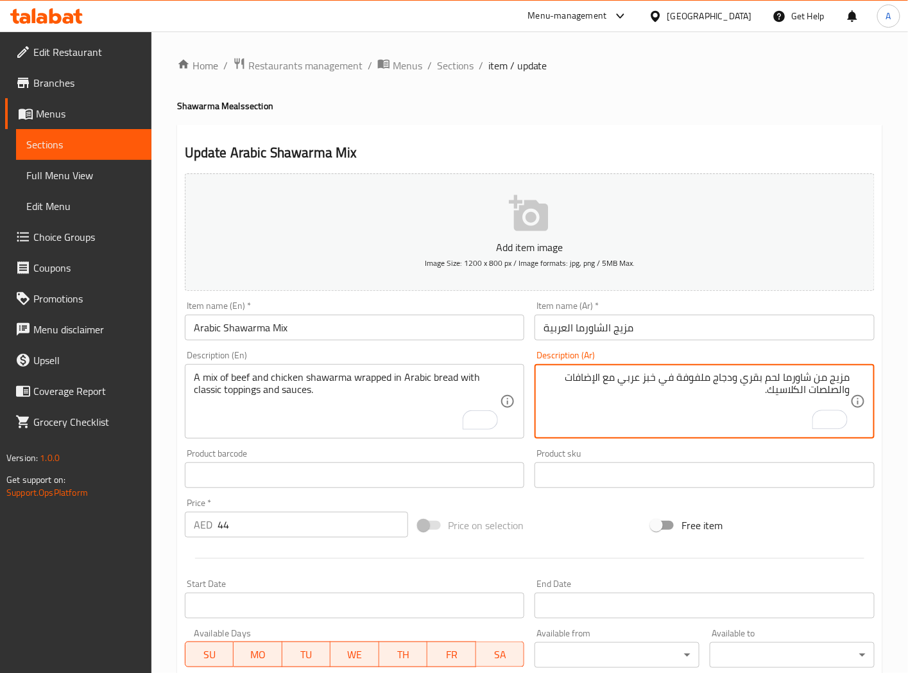
click at [842, 390] on textarea "مزيج من شاورما لحم بقري ودجاج ملفوفة في خبز عربي مع الإضافات والصلصات الكلاسيك." at bounding box center [697, 401] width 307 height 61
click at [840, 392] on textarea "مزيج من شاورما لحم بقري ودجاج ملفوفة في خبز عربي مع الإضافات والصلصات الكلاسيك." at bounding box center [697, 401] width 307 height 61
click at [804, 389] on textarea "مزيج من شاورما لحم بقري ودجاج ملفوفة في خبز عربي مع الإضافات وصلصات الكلاسيك." at bounding box center [697, 401] width 307 height 61
click at [597, 377] on textarea "مزيج من شاورما لحم بقري ودجاج ملفوفة في خبز عربي مع الإضافات وصلصات كلاسيك." at bounding box center [697, 401] width 307 height 61
type textarea "مزيج من شاورما لحم بقري ودجاج ملفوفة في خبز عربي مع إضافات وصلصات كلاسيك."
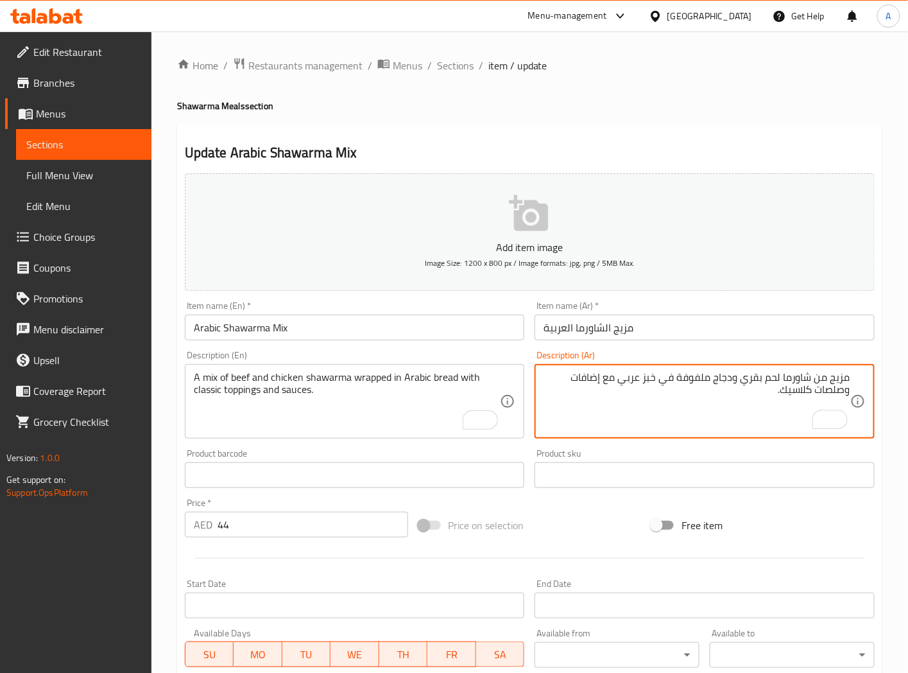
click at [623, 332] on input "مزيج الشاورما العربية" at bounding box center [705, 328] width 340 height 26
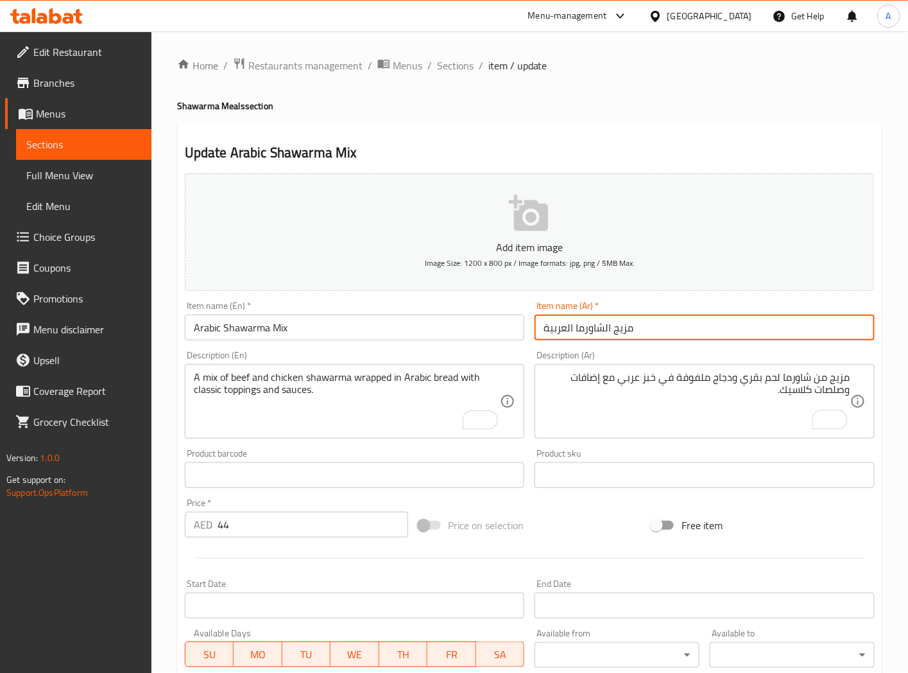
click at [623, 332] on input "مزيج الشاورما العربية" at bounding box center [705, 328] width 340 height 26
click at [629, 337] on input "الشاورما العربية" at bounding box center [705, 328] width 340 height 26
click at [860, 329] on input "الشاورما العربية" at bounding box center [705, 328] width 340 height 26
click at [828, 328] on input "شاورما العربية" at bounding box center [705, 328] width 340 height 26
click at [784, 326] on input "شاورما عربية" at bounding box center [705, 328] width 340 height 26
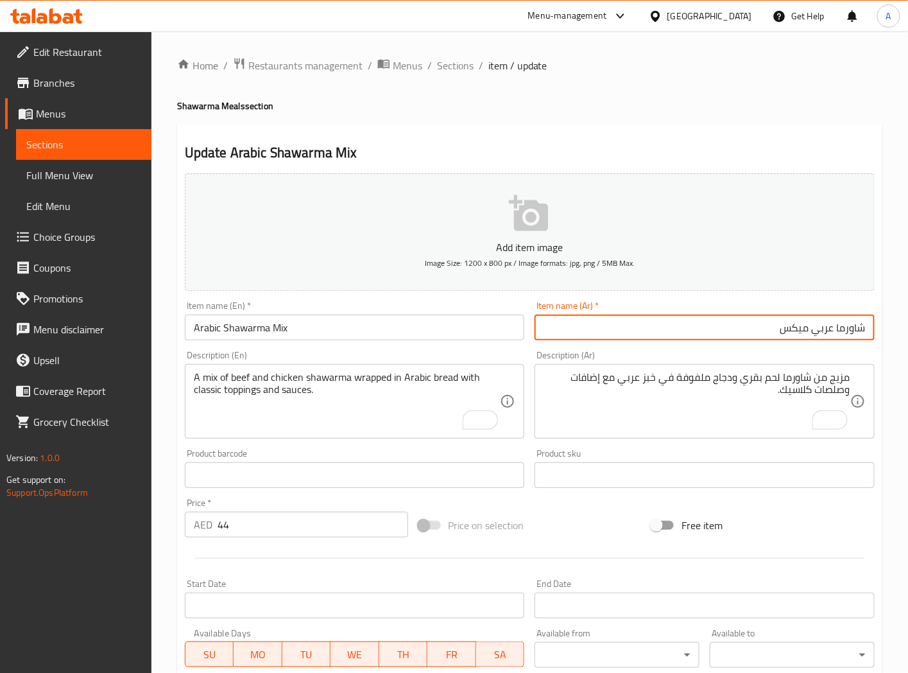
type input "شاورما عربي ميكس"
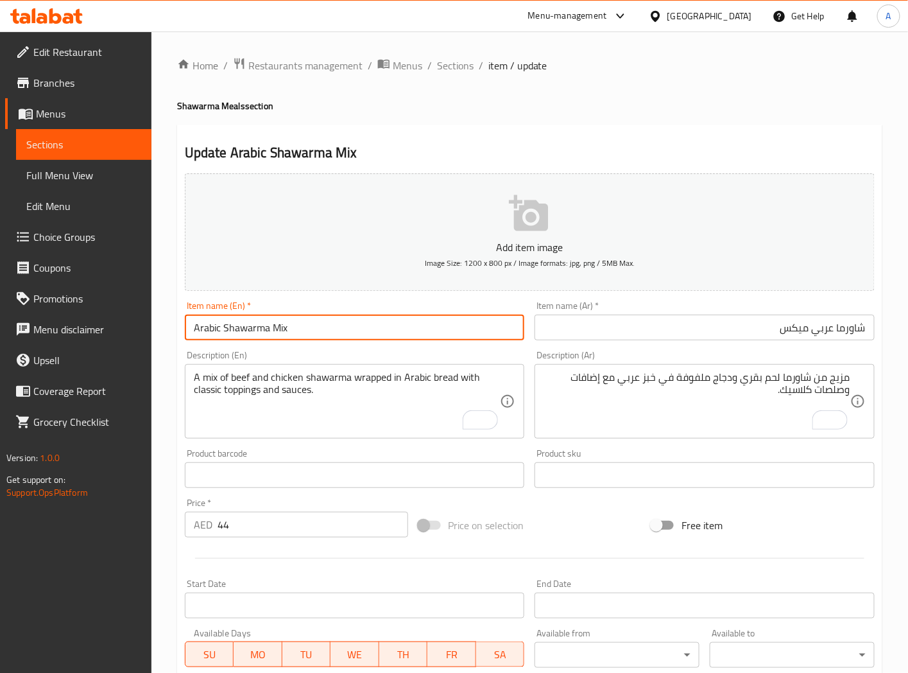
click at [416, 334] on input "Arabic Shawarma Mix" at bounding box center [355, 328] width 340 height 26
click at [797, 332] on input "شاورما عربي ميكس" at bounding box center [705, 328] width 340 height 26
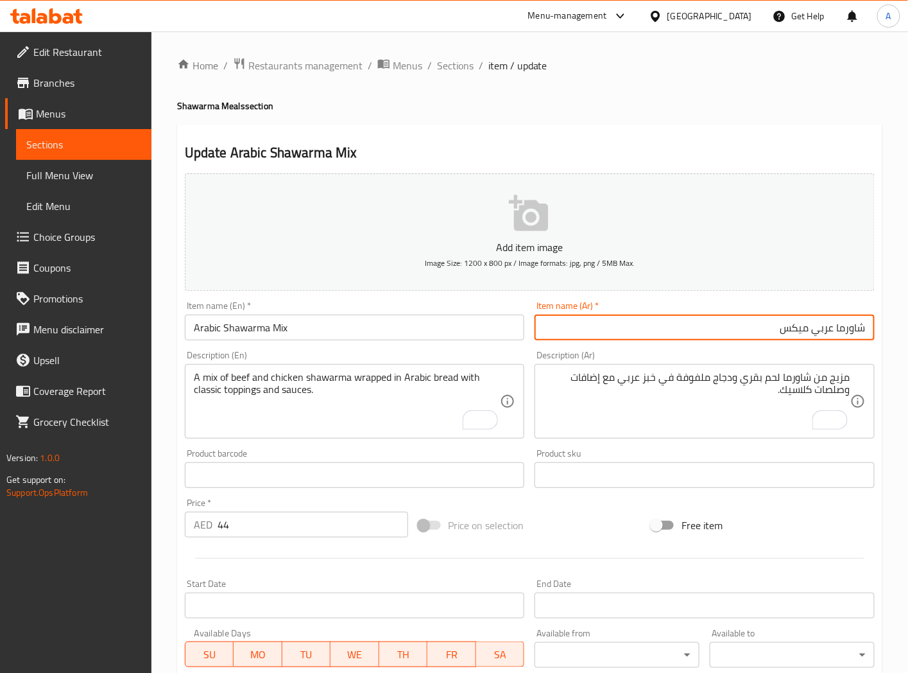
click at [797, 332] on input "شاورما عربي ميكس" at bounding box center [705, 328] width 340 height 26
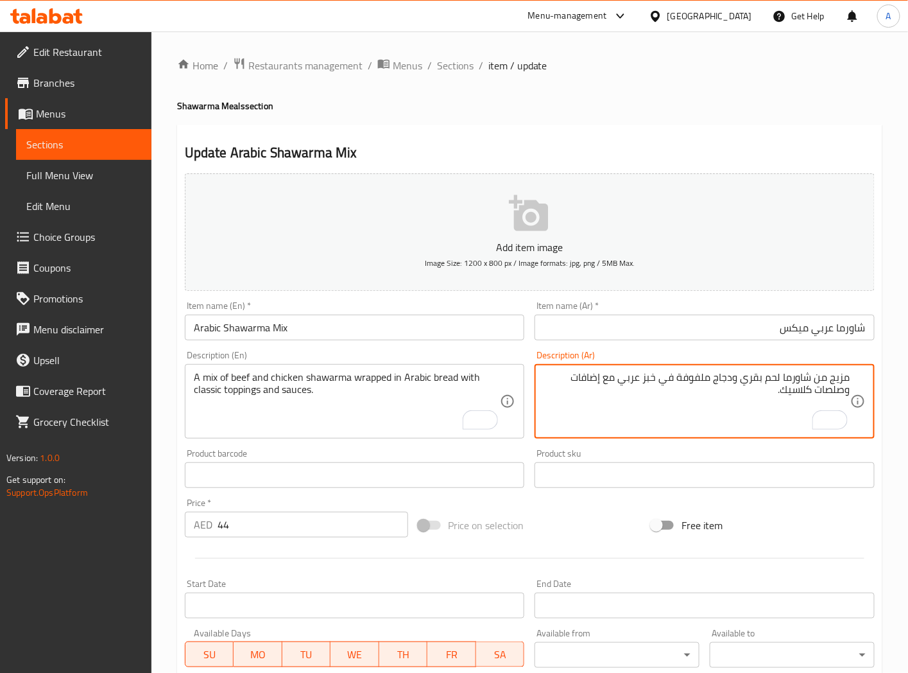
click at [839, 379] on textarea "مزيج من شاورما لحم بقري ودجاج ملفوفة في خبز عربي مع إضافات وصلصات كلاسيك." at bounding box center [697, 401] width 307 height 61
paste textarea "يكس"
click at [812, 383] on textarea "ميكس من شاورما لحم بقري ودجاج ملفوفة في خبز عربي مع إضافات وصلصات كلاسيك." at bounding box center [697, 401] width 307 height 61
type textarea "ميكس شاورما لحم بقري ودجاج ملفوفة في خبز عربي مع إضافات وصلصات كلاسيك."
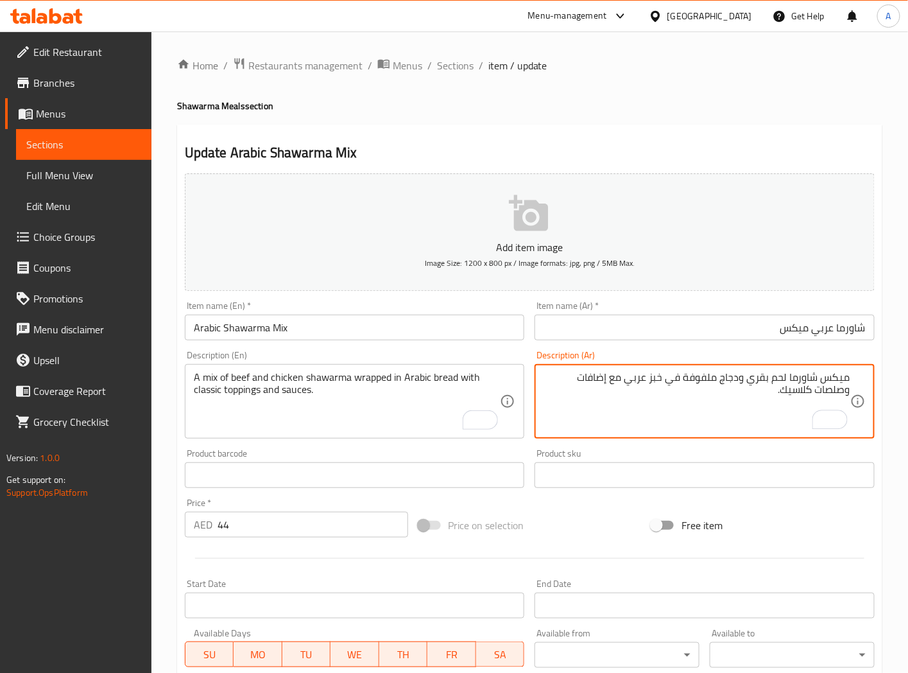
click at [716, 332] on input "شاورما عربي ميكس" at bounding box center [705, 328] width 340 height 26
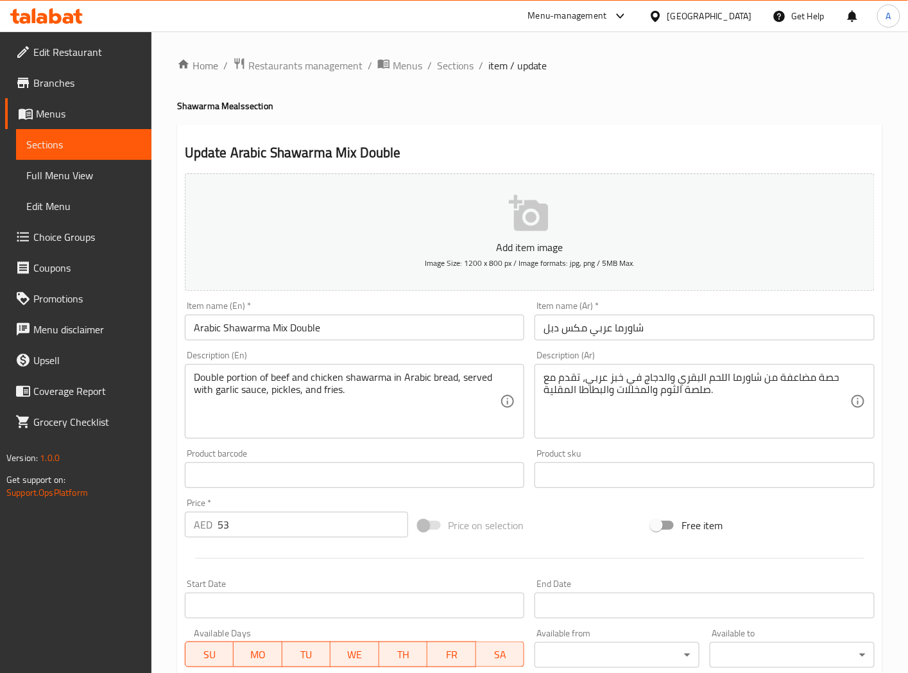
click at [555, 330] on input "شاورما عربي مكس دبل" at bounding box center [705, 328] width 340 height 26
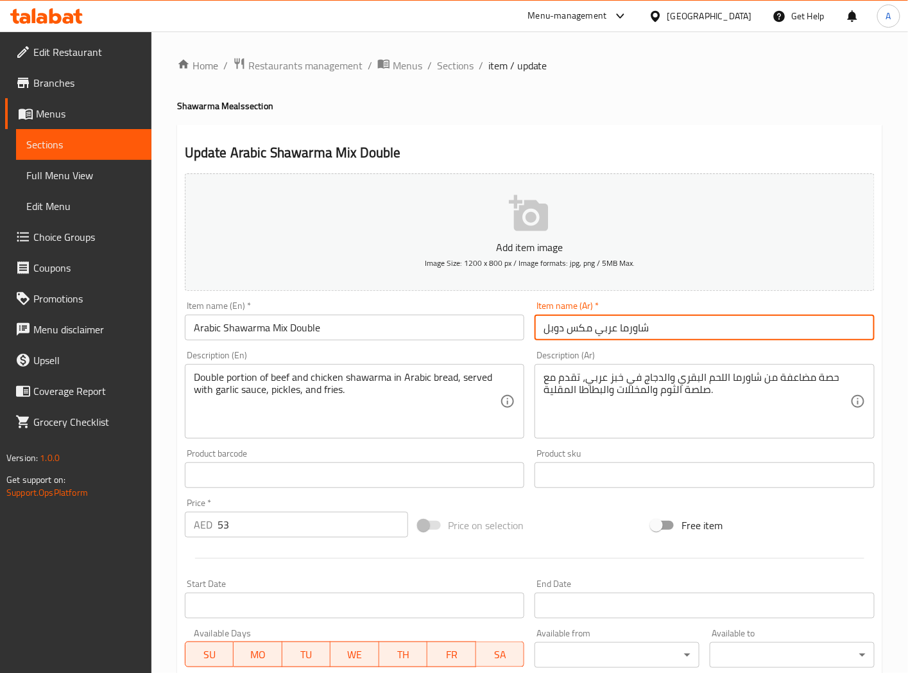
click at [587, 331] on input "شاورما عربي مكس دوبل" at bounding box center [705, 328] width 340 height 26
type input "شاورما عربي ميكس دوبل"
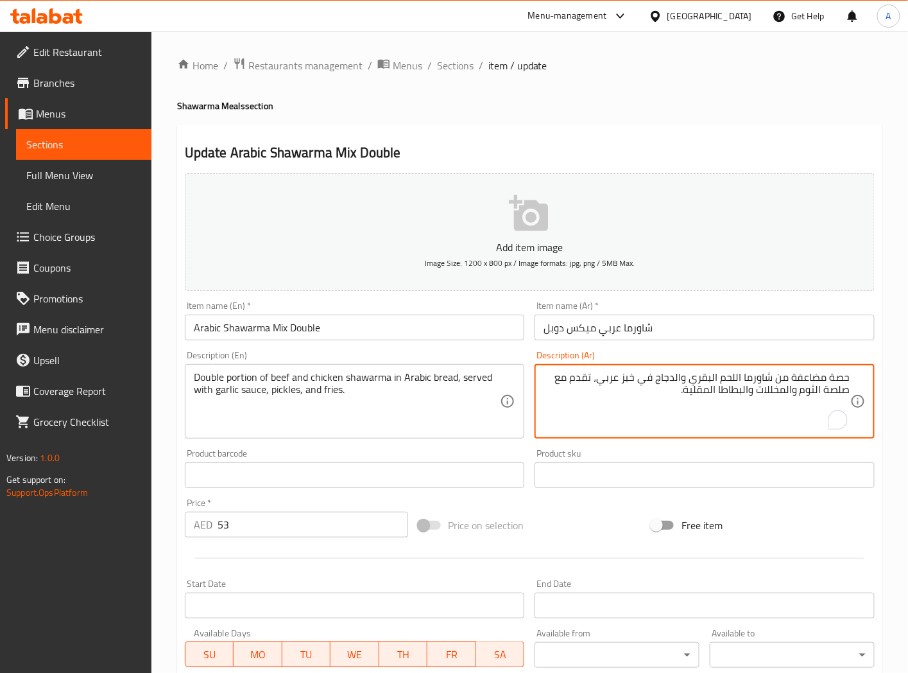
click at [842, 377] on textarea "حصة مضاعفة من شاورما اللحم البقري والدجاج في خبز عربي، تقدم مع صلصة الثوم والمخ…" at bounding box center [697, 401] width 307 height 61
click at [734, 377] on textarea "كمية مضاعفة من شاورما اللحم البقري والدجاج في خبز عربي، تقدم مع صلصة الثوم والم…" at bounding box center [697, 401] width 307 height 61
click at [717, 379] on textarea "كمية مضاعفة من شاورما لحم البقري والدجاج في خبز عربي، تقدم مع صلصة الثوم والمخل…" at bounding box center [697, 401] width 307 height 61
click at [686, 379] on textarea "كمية مضاعفة من شاورما لحم بقري والدجاج في خبز عربي، تقدم مع صلصة الثوم والمخللا…" at bounding box center [697, 401] width 307 height 61
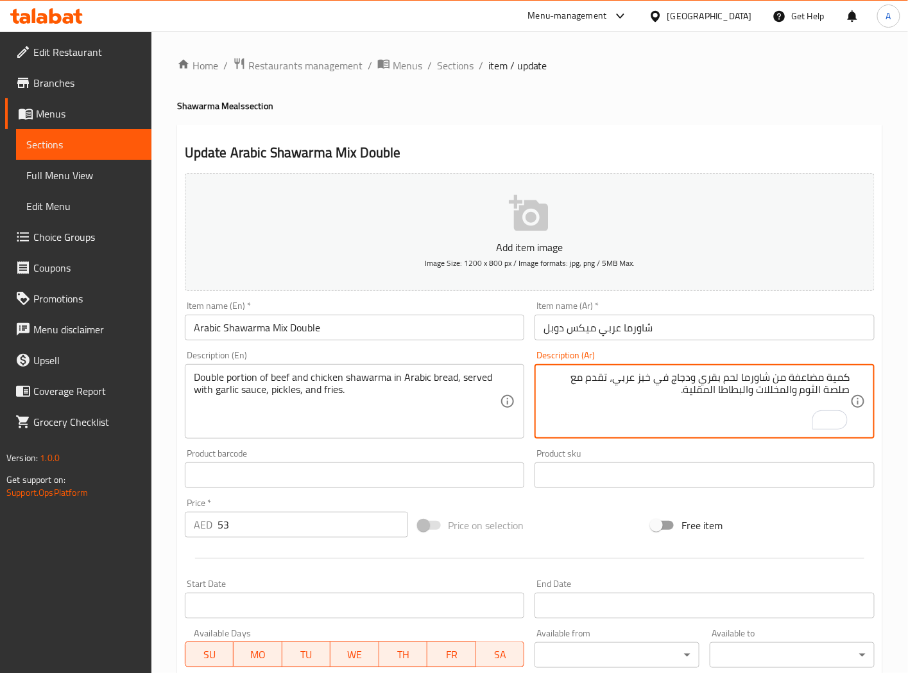
type textarea "كمية مضاعفة من شاورما لحم بقري ودجاج في خبز عربي، تقدم مع صلصة الثوم والمخللات …"
click at [668, 324] on input "شاورما عربي ميكس دوبل" at bounding box center [705, 328] width 340 height 26
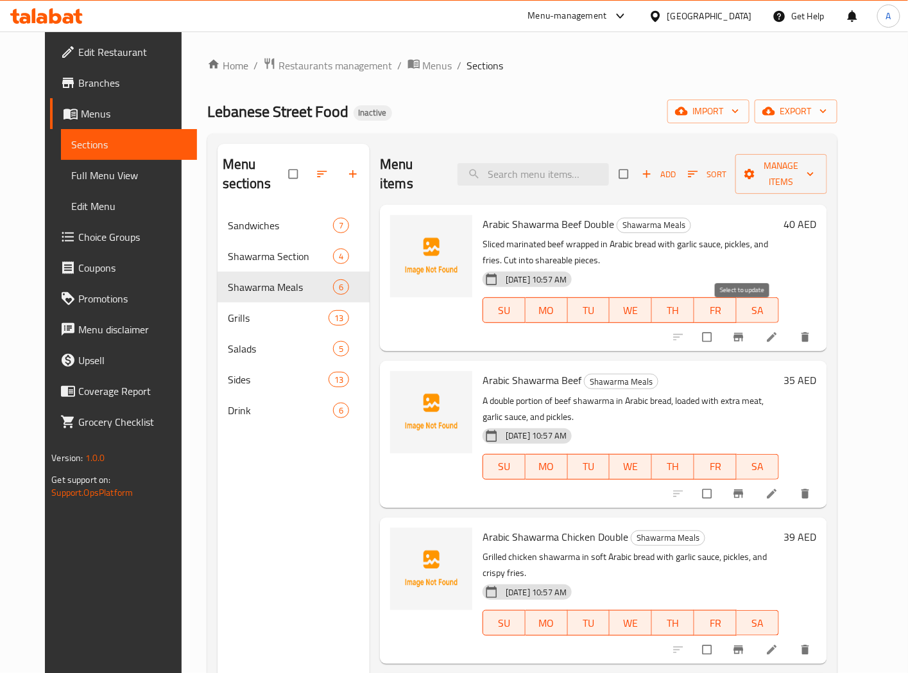
click at [722, 325] on input "checkbox" at bounding box center [708, 337] width 27 height 24
checkbox input "true"
click at [722, 481] on input "checkbox" at bounding box center [708, 493] width 27 height 24
checkbox input "true"
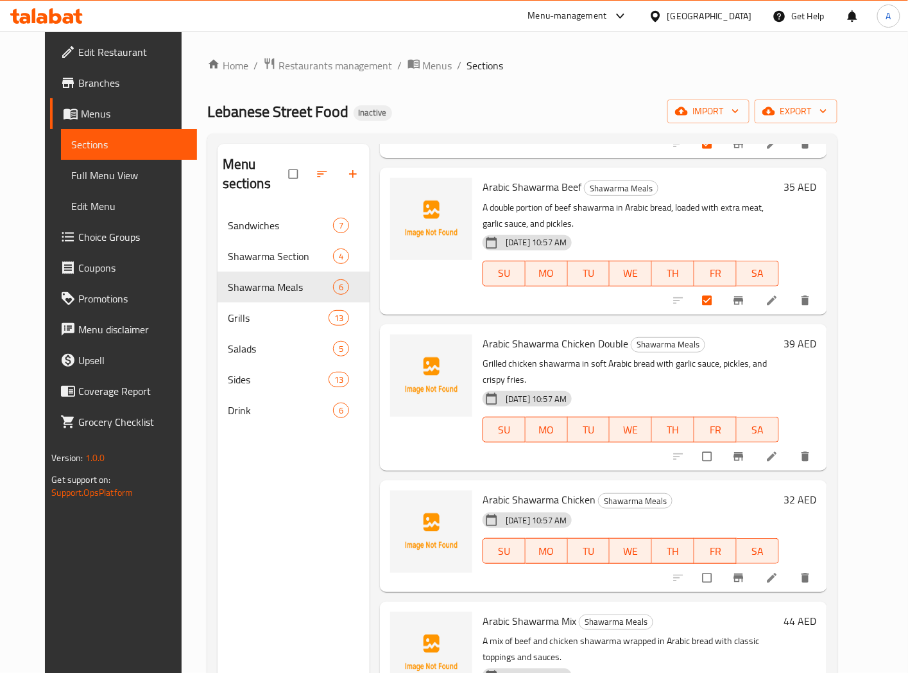
scroll to position [214, 0]
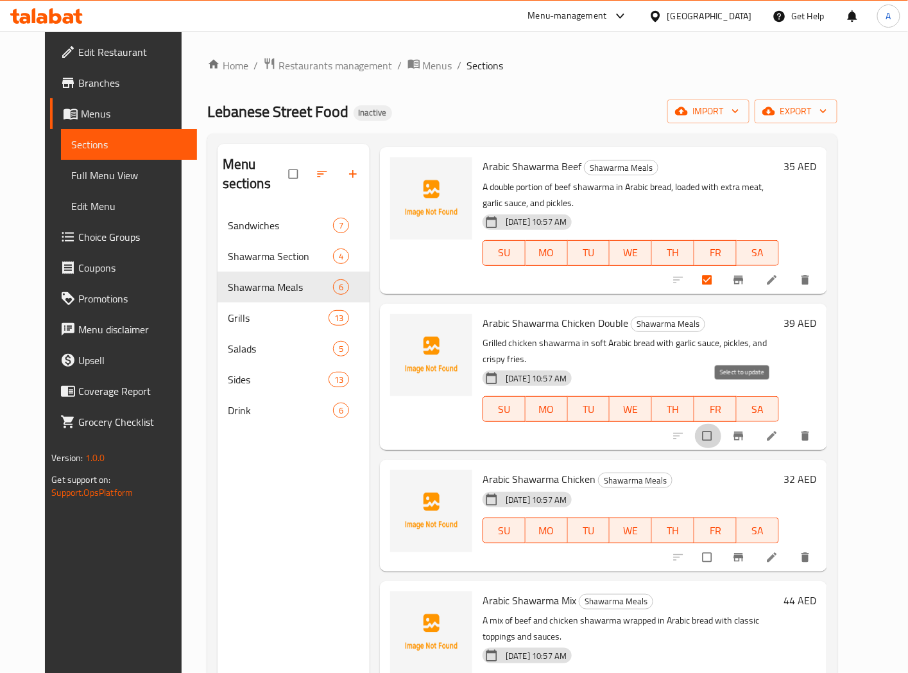
click at [722, 424] on input "checkbox" at bounding box center [708, 436] width 27 height 24
checkbox input "true"
click at [722, 545] on input "checkbox" at bounding box center [708, 557] width 27 height 24
checkbox input "true"
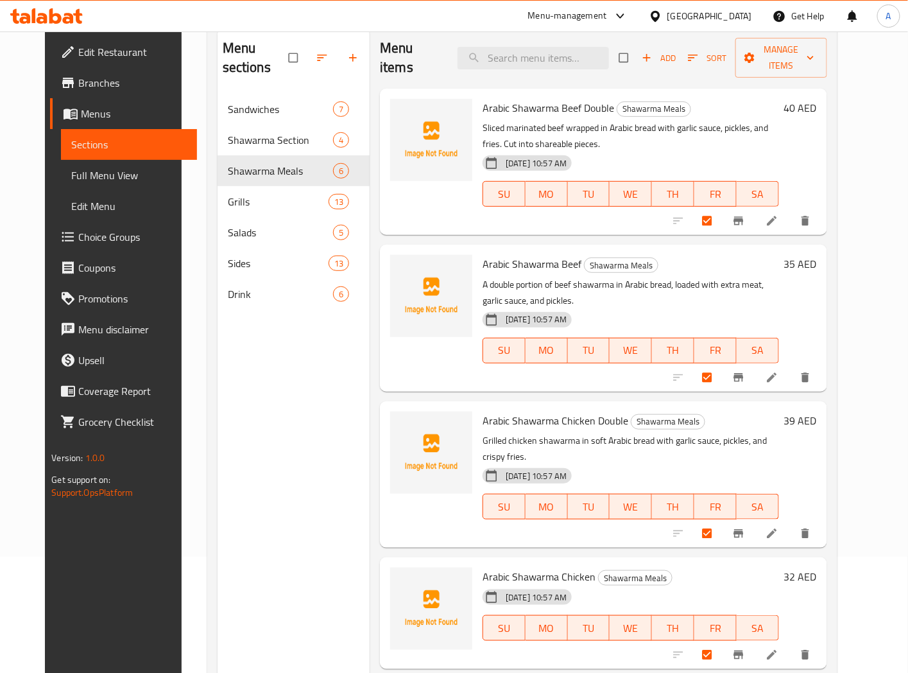
scroll to position [0, 0]
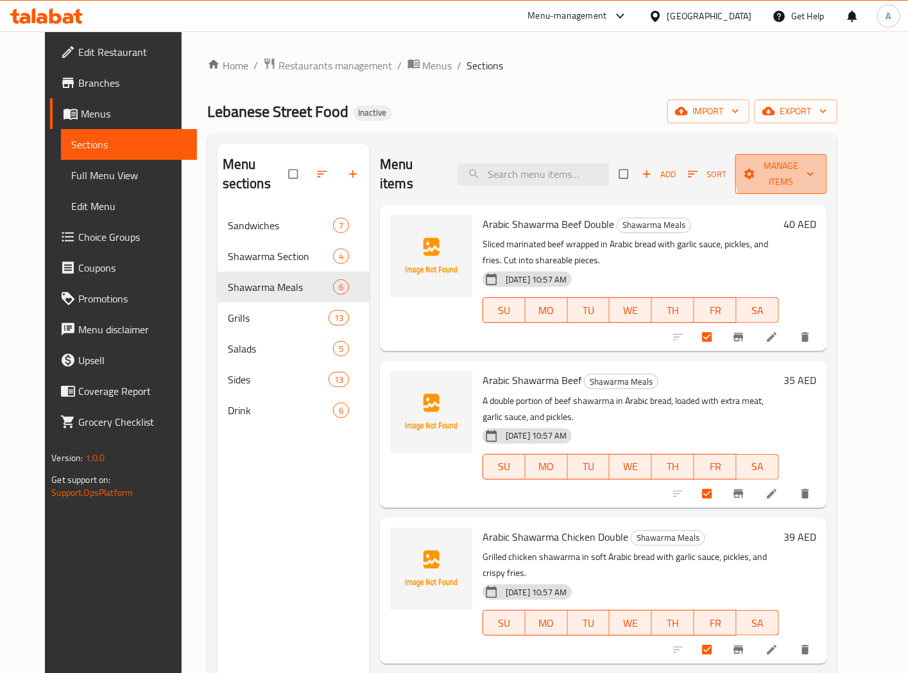
click at [814, 173] on icon "button" at bounding box center [810, 175] width 6 height 4
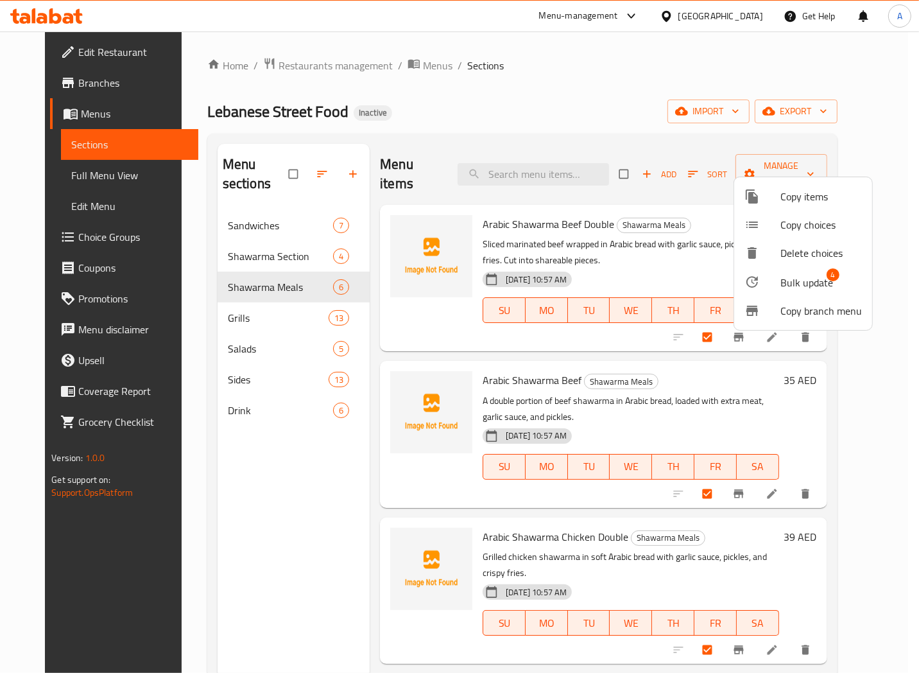
click at [807, 286] on span "Bulk update" at bounding box center [807, 282] width 53 height 15
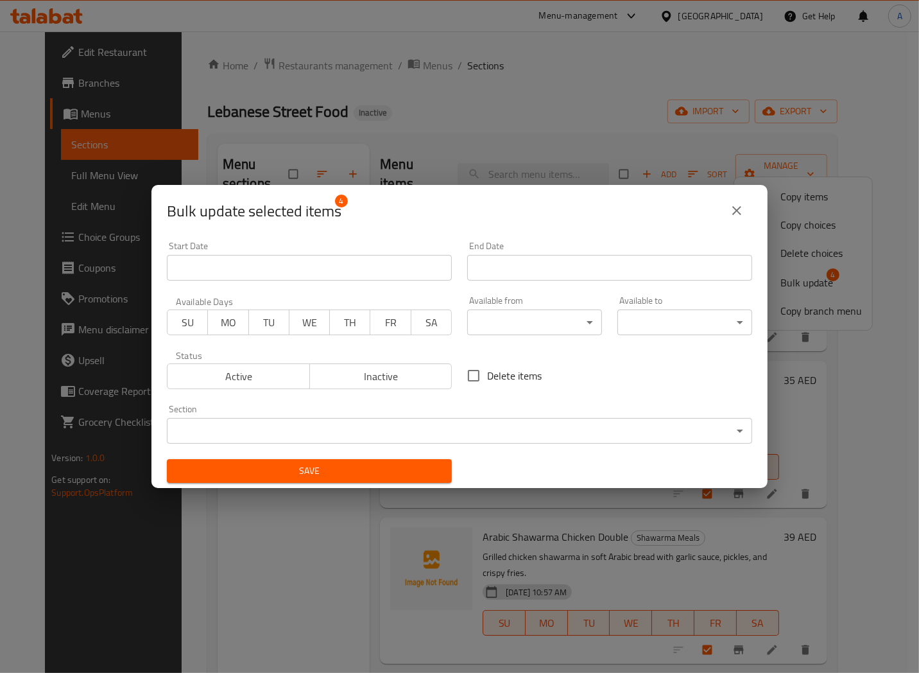
click at [510, 379] on span "Delete items" at bounding box center [514, 375] width 55 height 15
click at [487, 379] on input "Delete items" at bounding box center [473, 375] width 27 height 27
checkbox input "true"
click at [327, 465] on span "Save" at bounding box center [309, 471] width 264 height 16
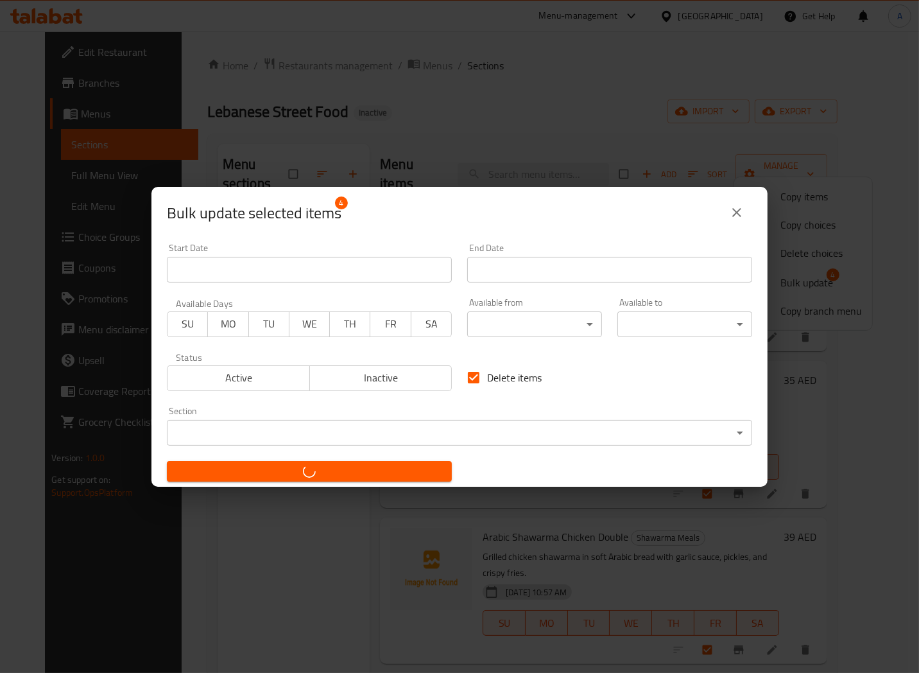
checkbox input "false"
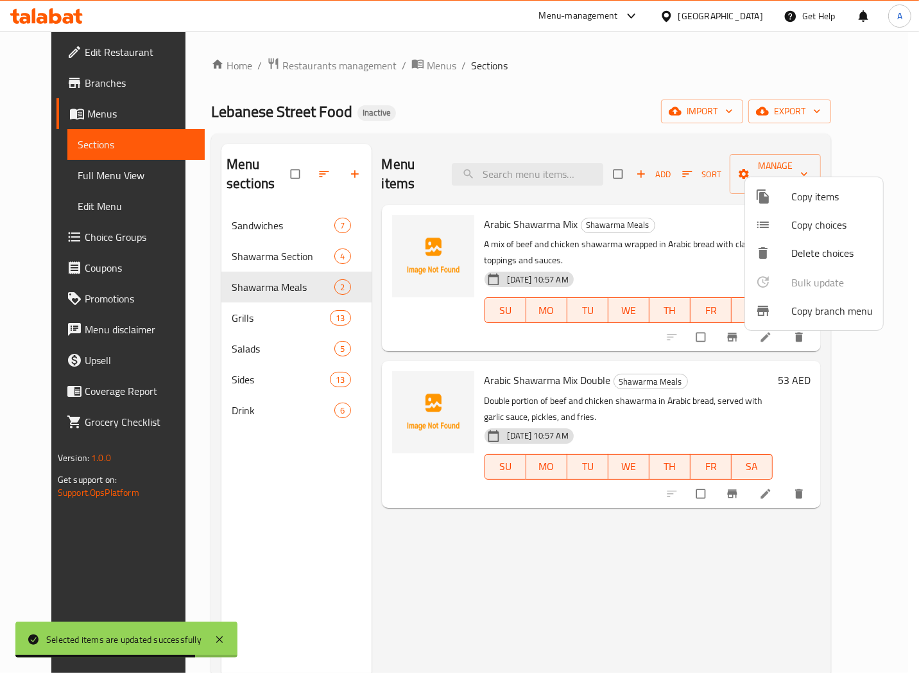
click at [211, 302] on div at bounding box center [459, 336] width 919 height 673
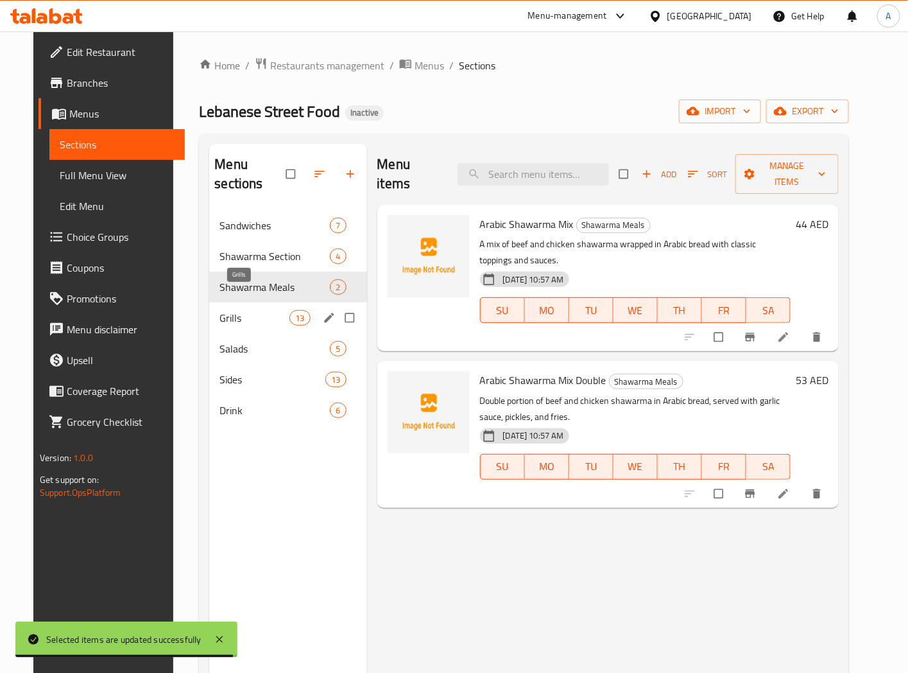
click at [232, 310] on span "Grills" at bounding box center [255, 317] width 70 height 15
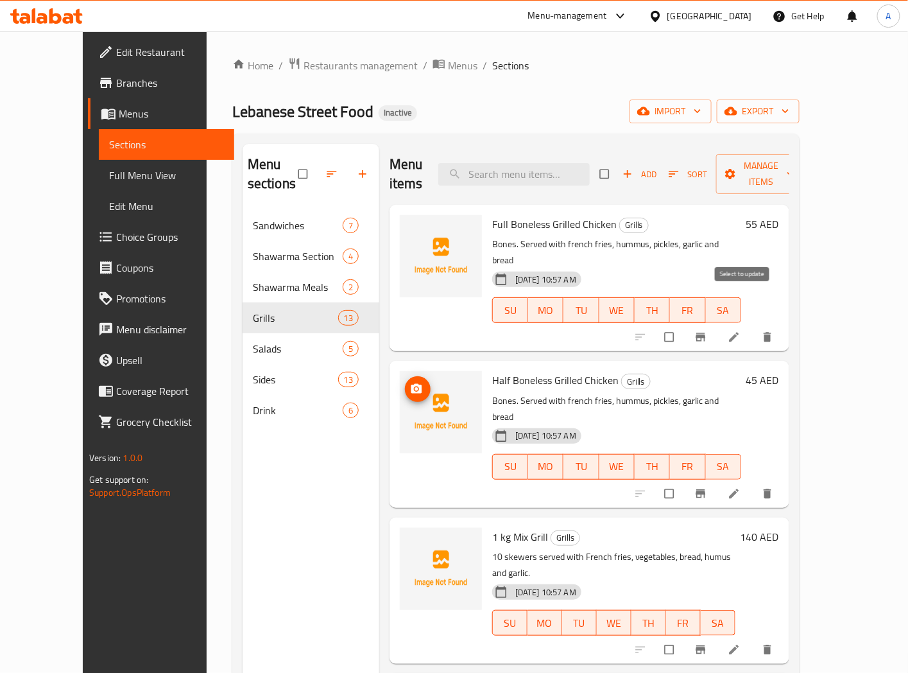
click at [684, 325] on input "checkbox" at bounding box center [670, 337] width 27 height 24
checkbox input "true"
click at [684, 481] on input "checkbox" at bounding box center [670, 493] width 27 height 24
checkbox input "true"
click at [797, 168] on icon "button" at bounding box center [790, 174] width 13 height 13
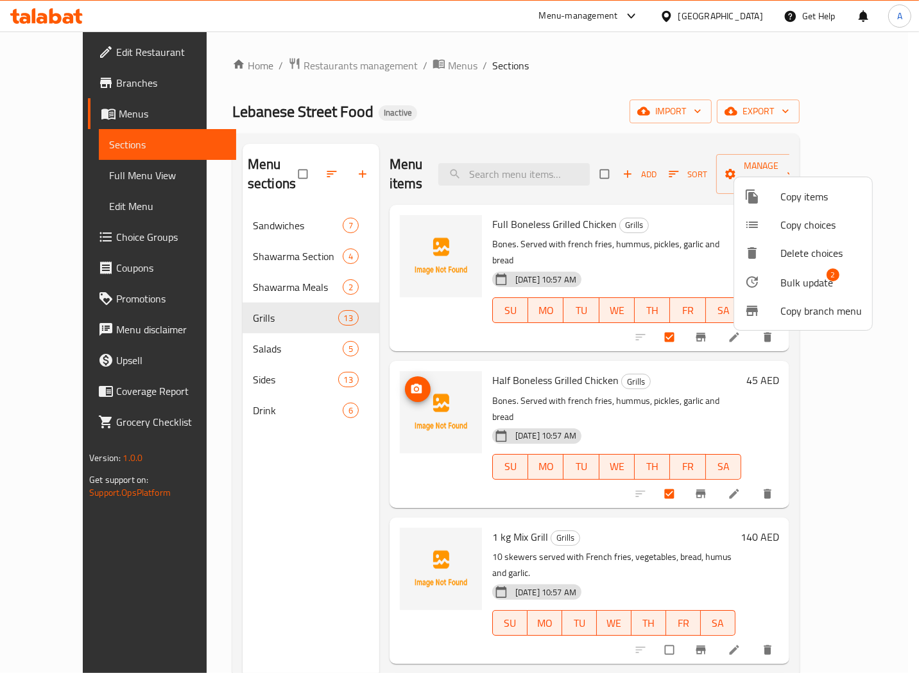
click at [825, 279] on span "Bulk update" at bounding box center [807, 282] width 53 height 15
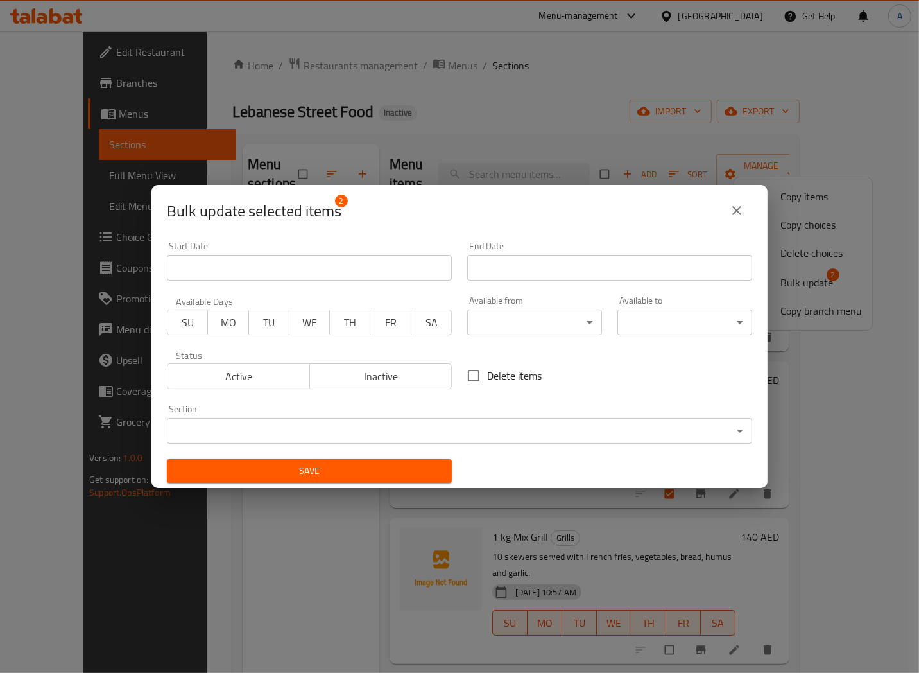
click at [473, 379] on input "Delete items" at bounding box center [473, 375] width 27 height 27
checkbox input "true"
drag, startPoint x: 386, startPoint y: 472, endPoint x: 401, endPoint y: 472, distance: 14.1
click at [386, 472] on span "Save" at bounding box center [309, 471] width 264 height 16
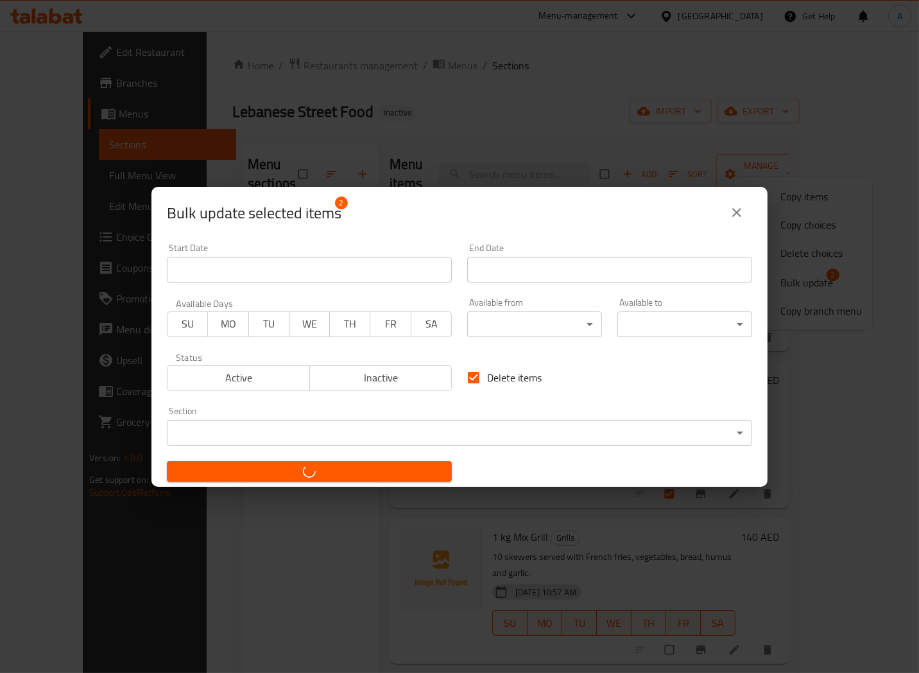
checkbox input "false"
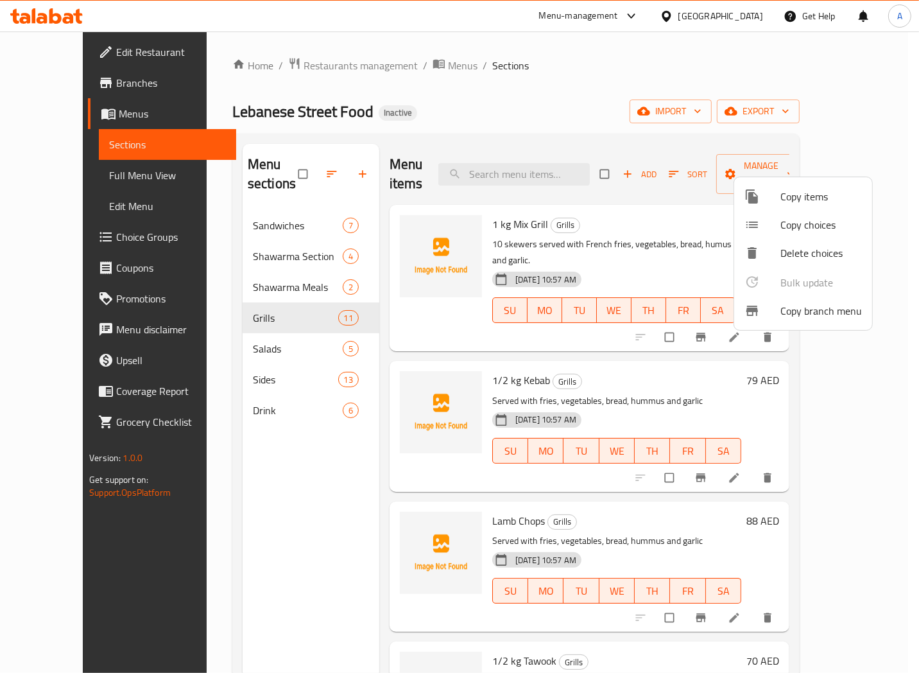
click at [376, 431] on div at bounding box center [459, 336] width 919 height 673
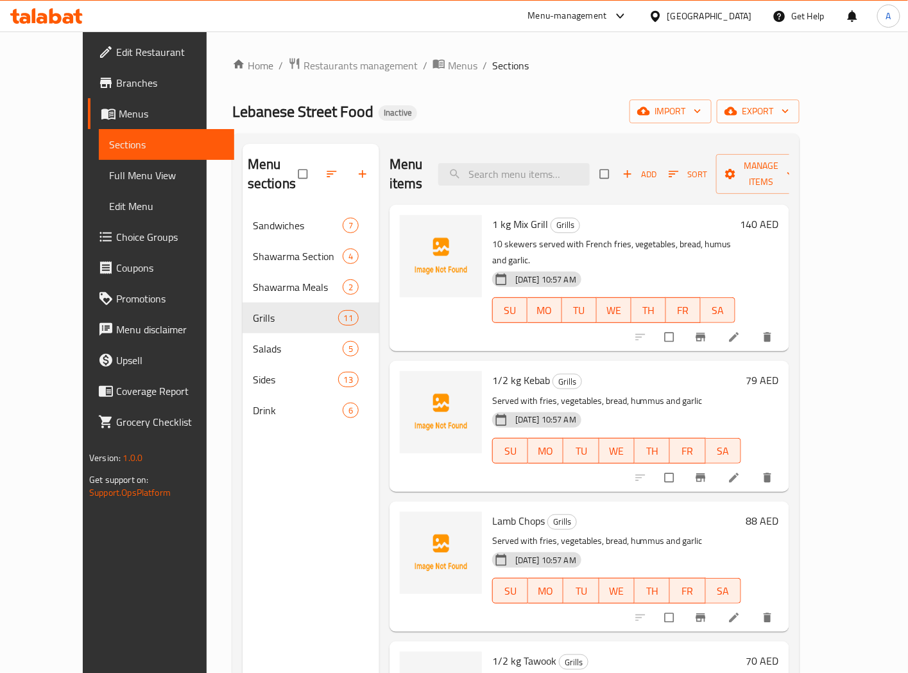
click at [741, 331] on icon at bounding box center [734, 337] width 13 height 13
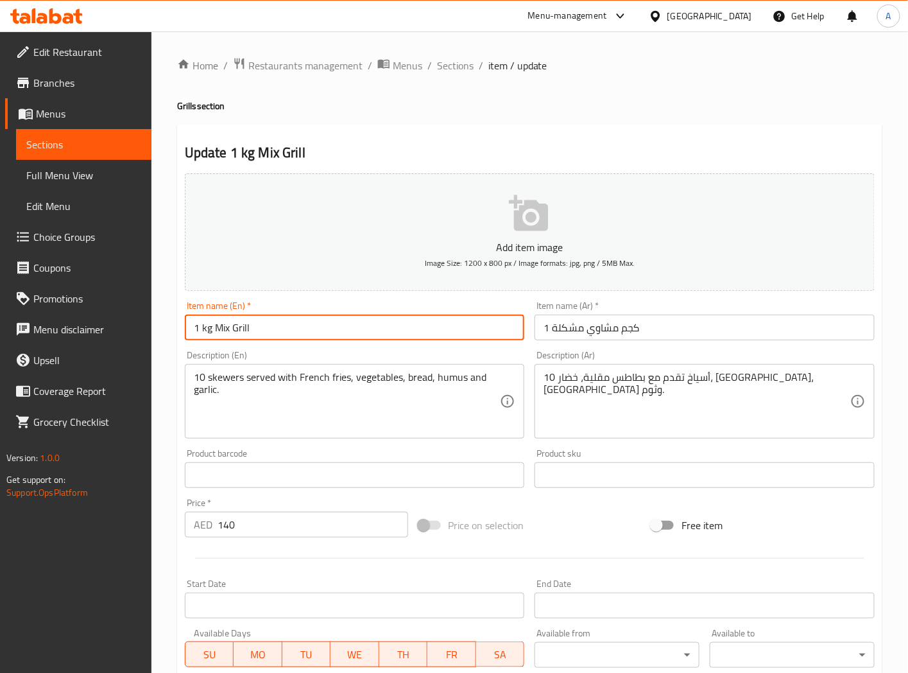
click at [206, 330] on input "1 kg Mix Grill" at bounding box center [355, 328] width 340 height 26
click at [330, 324] on input "1 Kg Mix Grill" at bounding box center [355, 328] width 340 height 26
type input "1 Kg Mix Grill"
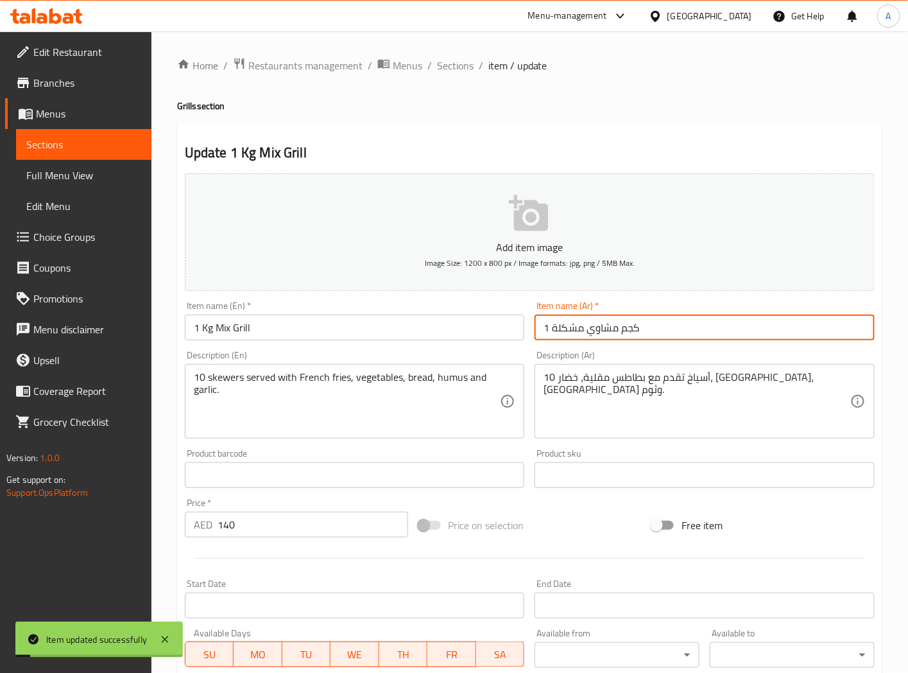
click at [669, 323] on input "1 كجم مشاوي مشكلة" at bounding box center [705, 328] width 340 height 26
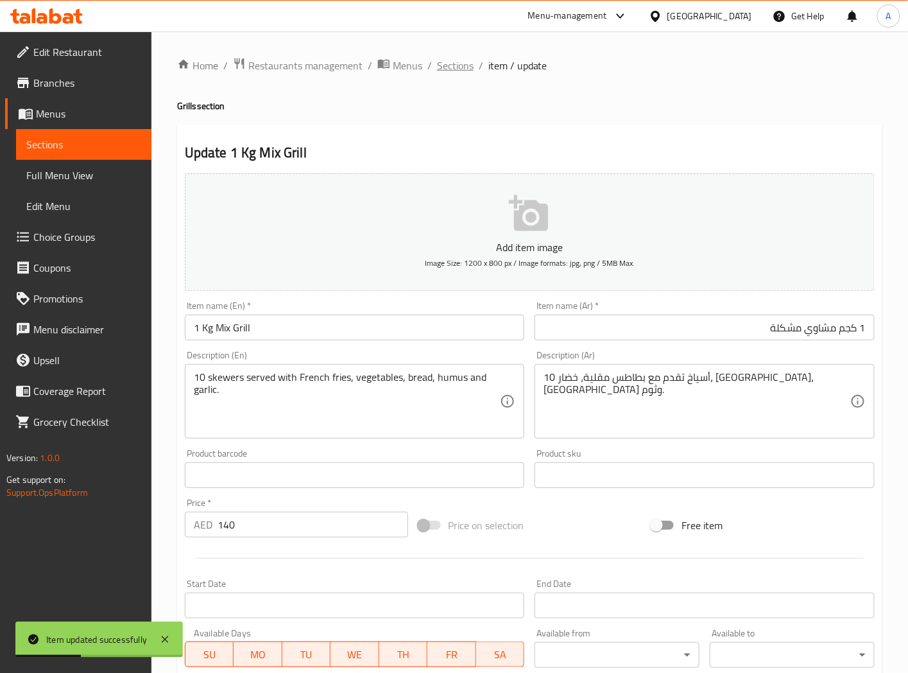
click at [452, 65] on span "Sections" at bounding box center [455, 65] width 37 height 15
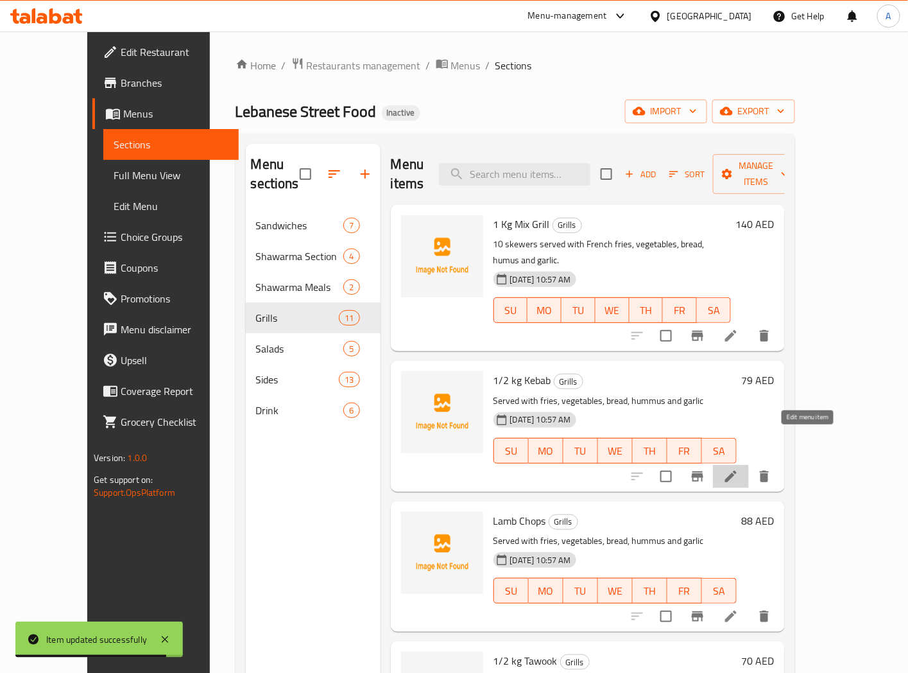
click at [737, 470] on icon at bounding box center [731, 476] width 12 height 12
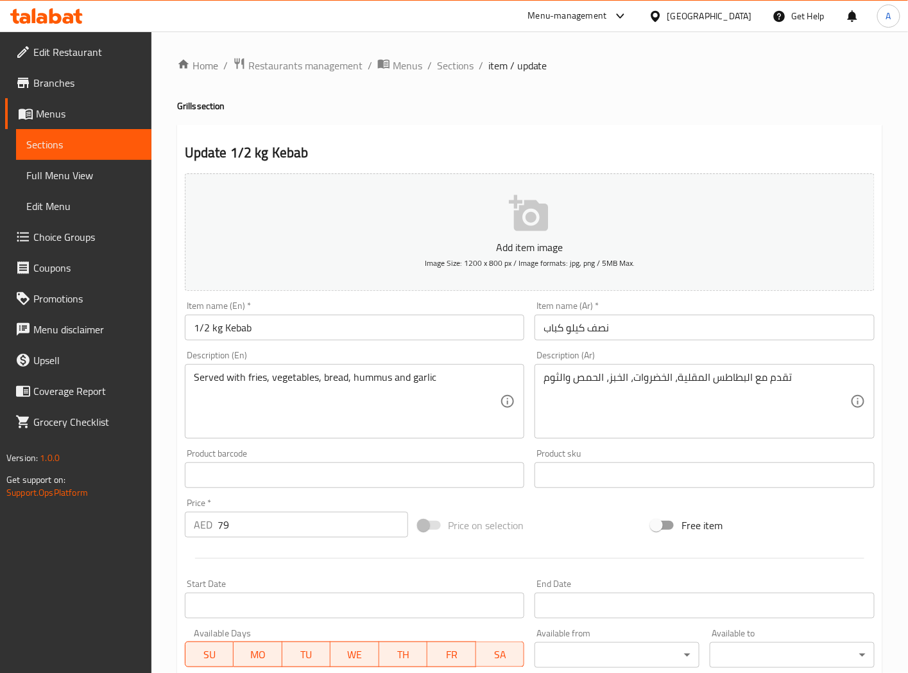
click at [605, 332] on input "نصف كيلو كباب" at bounding box center [705, 328] width 340 height 26
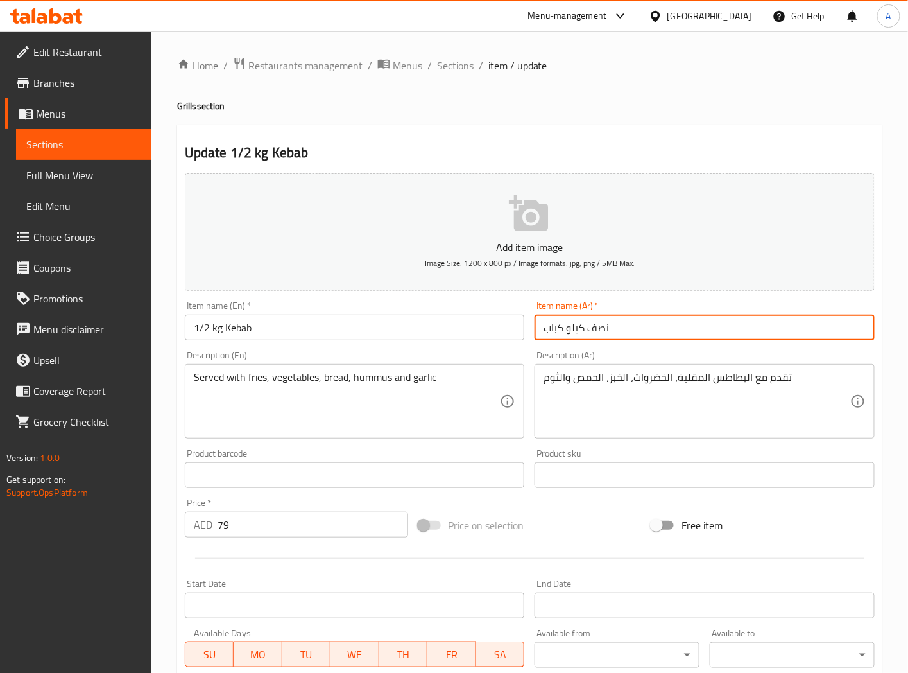
click at [605, 332] on input "نصف كيلو كباب" at bounding box center [705, 328] width 340 height 26
type input "1/2 كيلو كباب"
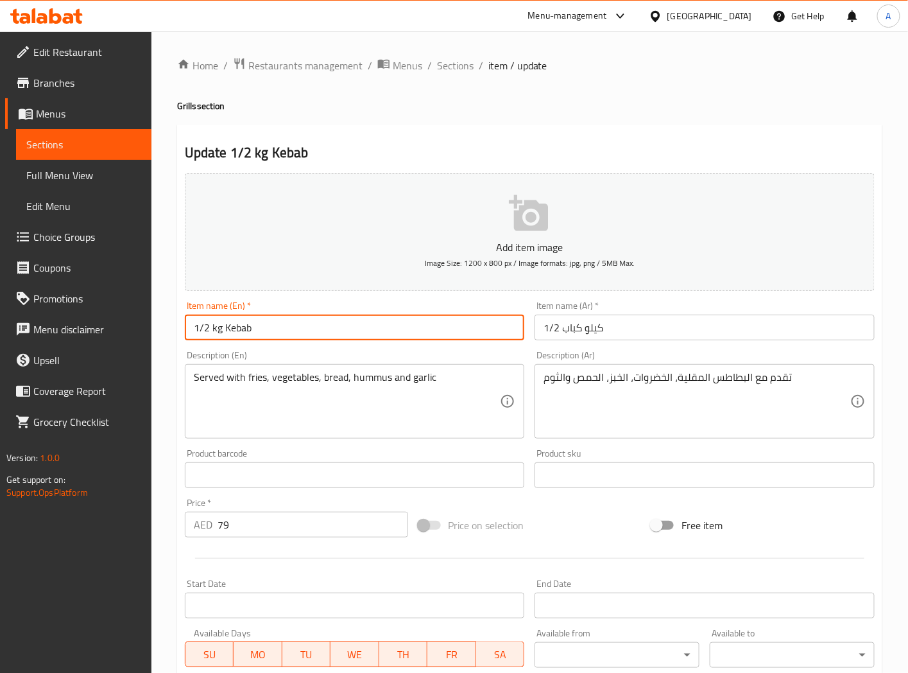
click at [214, 329] on input "1/2 kg Kebab" at bounding box center [355, 328] width 340 height 26
click at [220, 325] on input "1/2 kg Kebab" at bounding box center [355, 328] width 340 height 26
click at [215, 329] on input "1/2 kg Kebab" at bounding box center [355, 328] width 340 height 26
click at [357, 337] on input "1/2 Kg Kebab" at bounding box center [355, 328] width 340 height 26
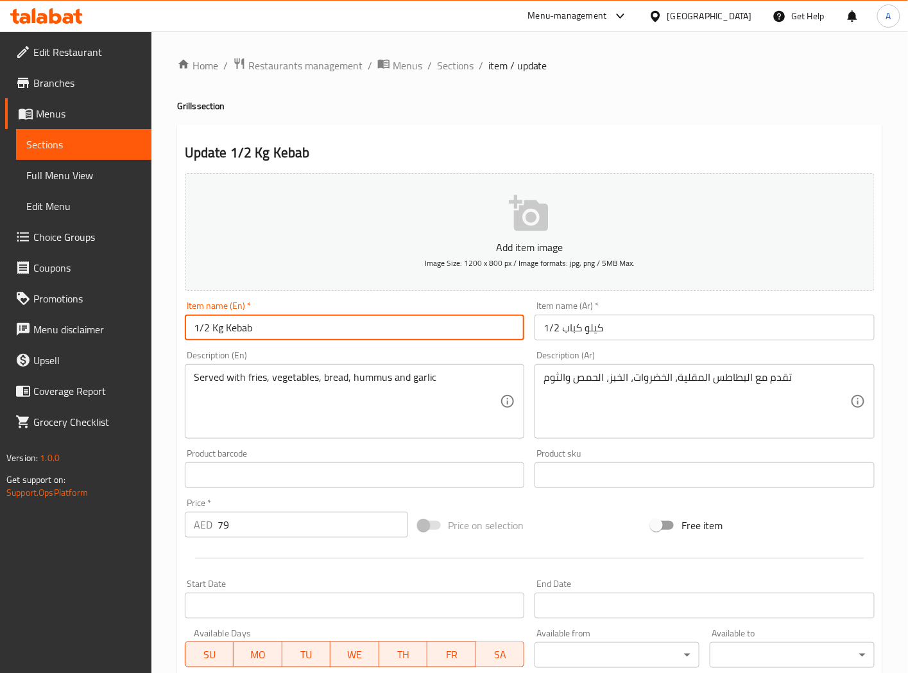
click at [357, 326] on input "1/2 Kg Kebab" at bounding box center [355, 328] width 340 height 26
type input "1/2 Kg Kebab"
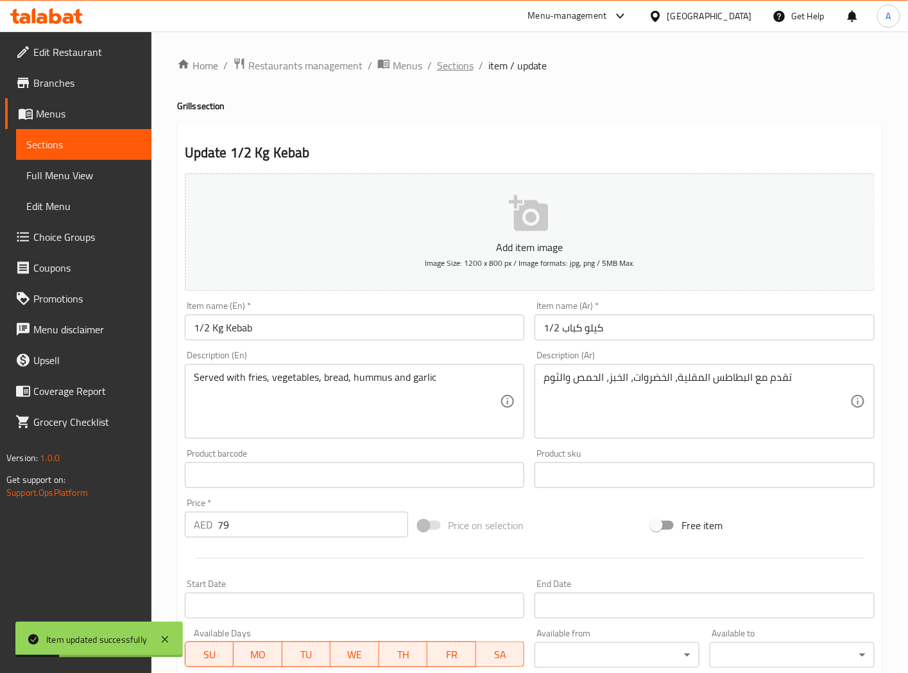
click at [449, 65] on span "Sections" at bounding box center [455, 65] width 37 height 15
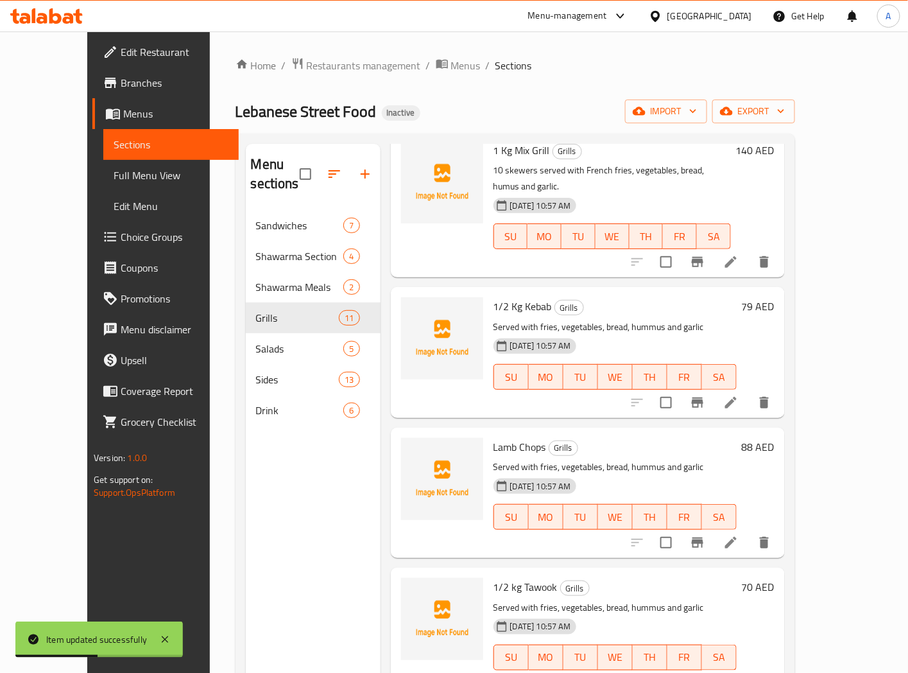
scroll to position [142, 0]
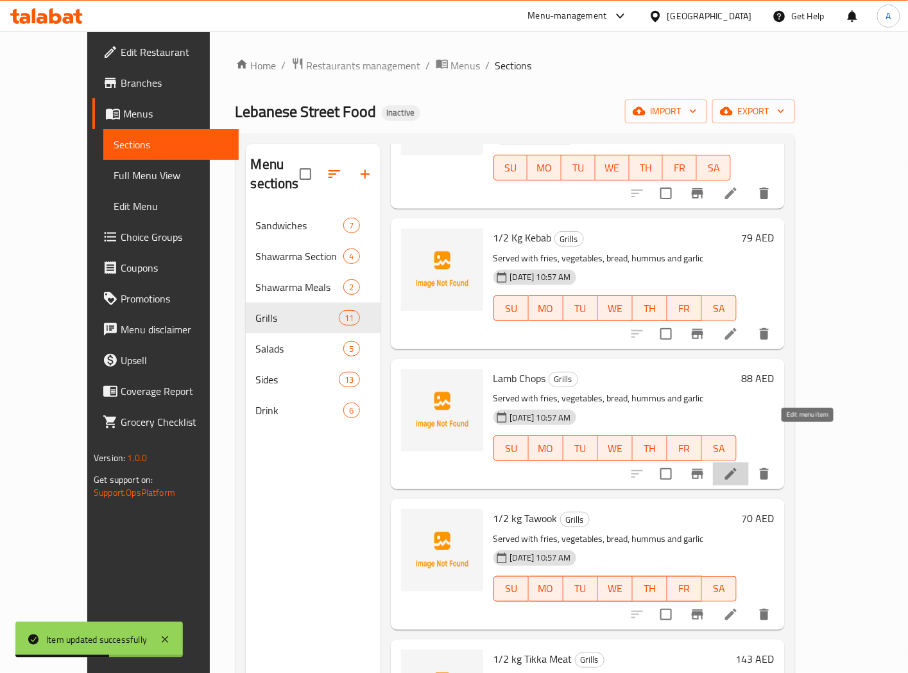
click at [739, 466] on icon at bounding box center [730, 473] width 15 height 15
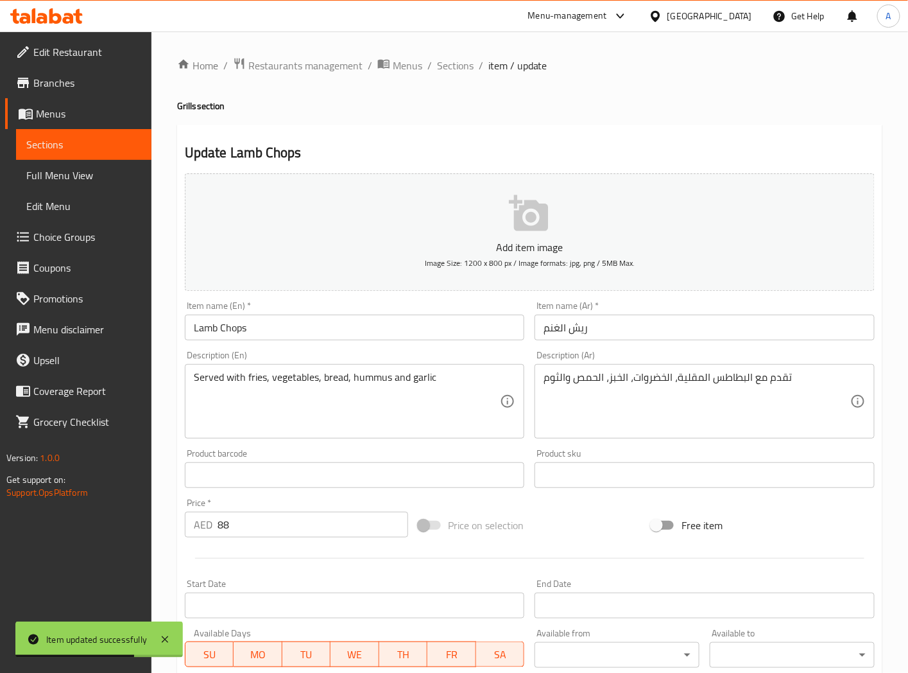
click at [556, 334] on input "ريش الغنم" at bounding box center [705, 328] width 340 height 26
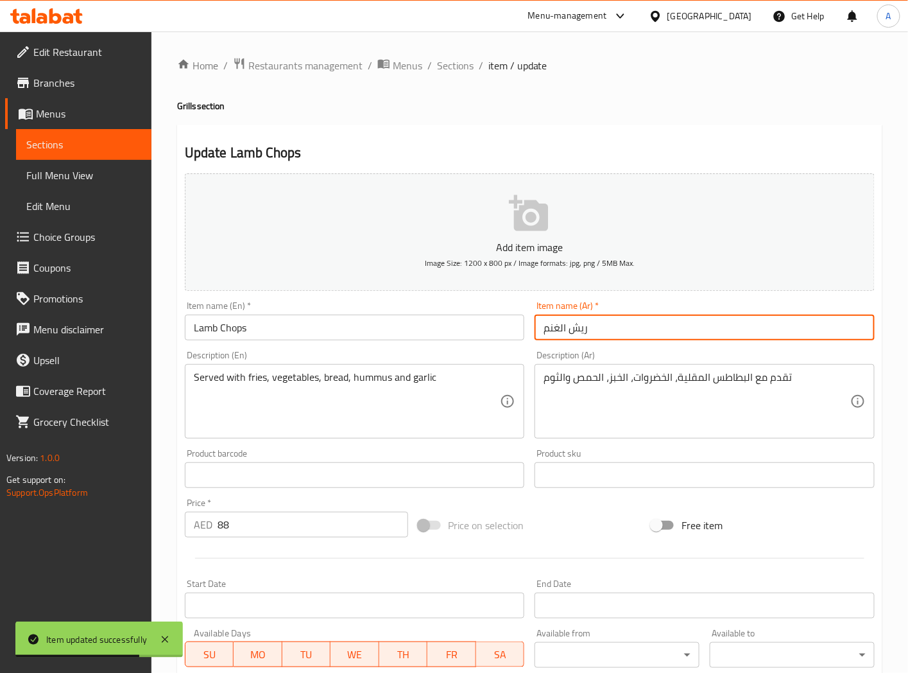
click at [556, 334] on input "ريش الغنم" at bounding box center [705, 328] width 340 height 26
type input "ريش لحم ضأن"
click at [415, 331] on input "Lamb Chops" at bounding box center [355, 328] width 340 height 26
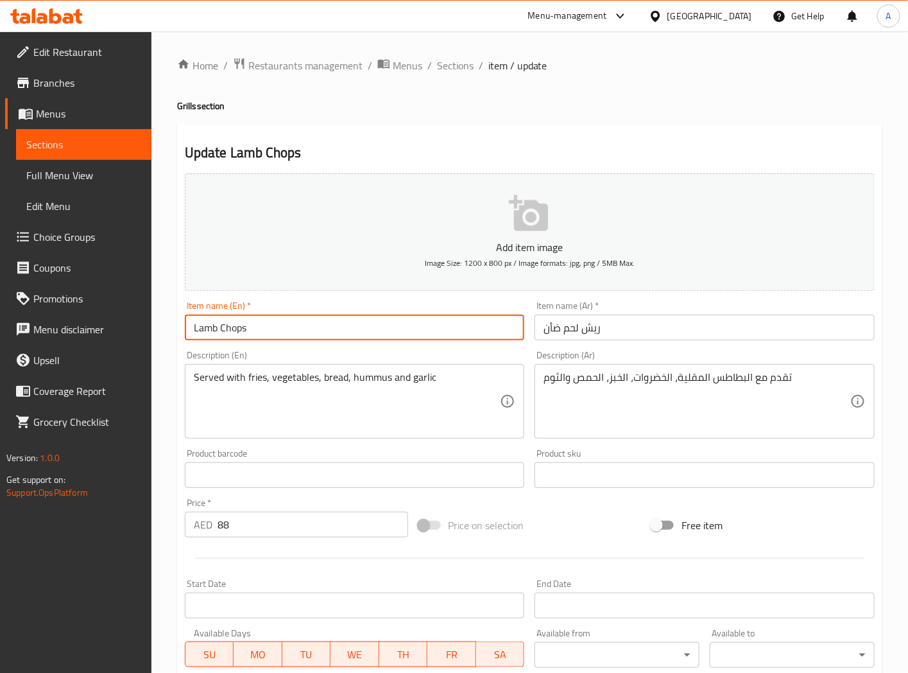
drag, startPoint x: 452, startPoint y: 68, endPoint x: 372, endPoint y: 0, distance: 104.7
click at [452, 68] on span "Sections" at bounding box center [455, 65] width 37 height 15
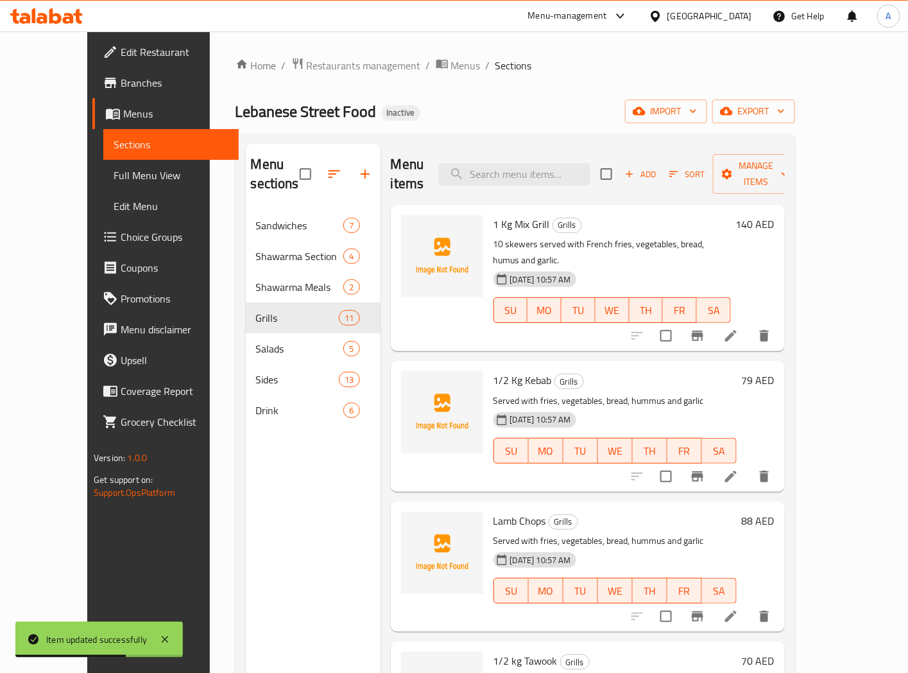
click at [684, 366] on div "1/2 Kg Kebab Grills Served with fries, vegetables, bread, hummus and garlic 01-…" at bounding box center [615, 426] width 254 height 120
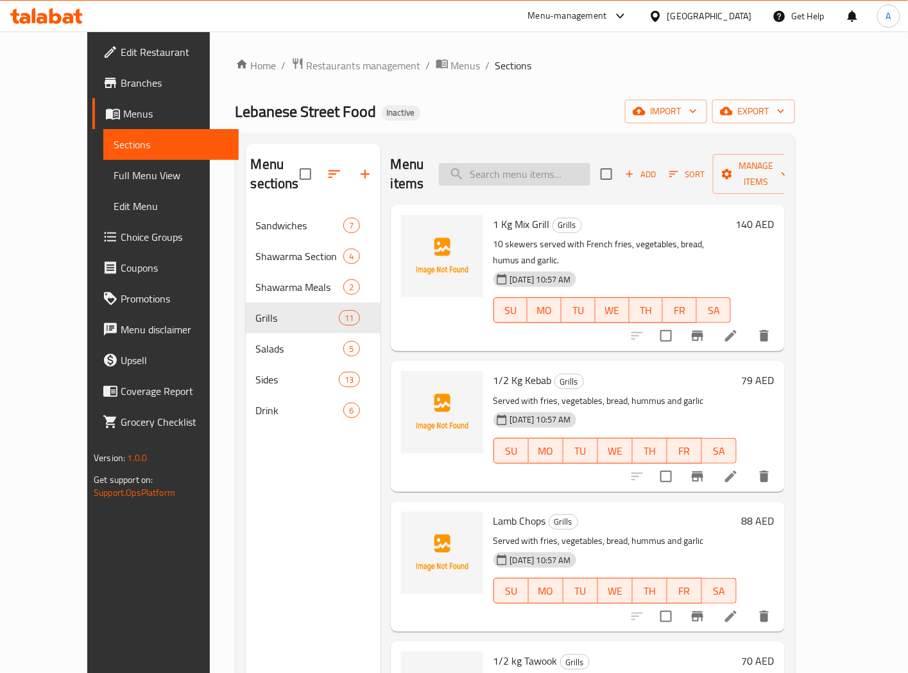
click at [542, 168] on input "search" at bounding box center [514, 174] width 151 height 22
paste input "Meat Kebab Plate"
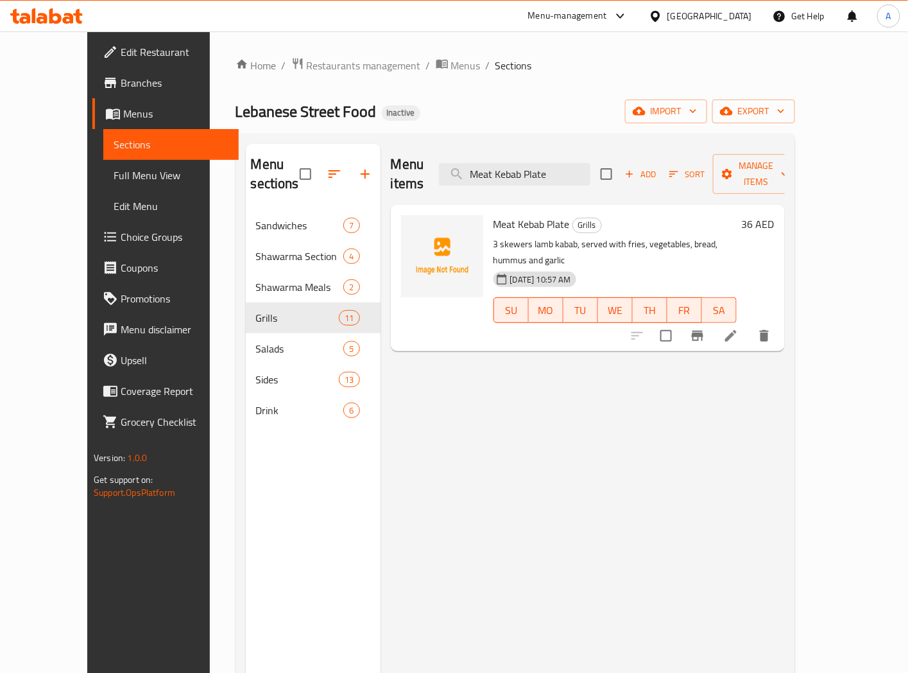
type input "Meat Kebab Plate"
click at [739, 328] on icon at bounding box center [730, 335] width 15 height 15
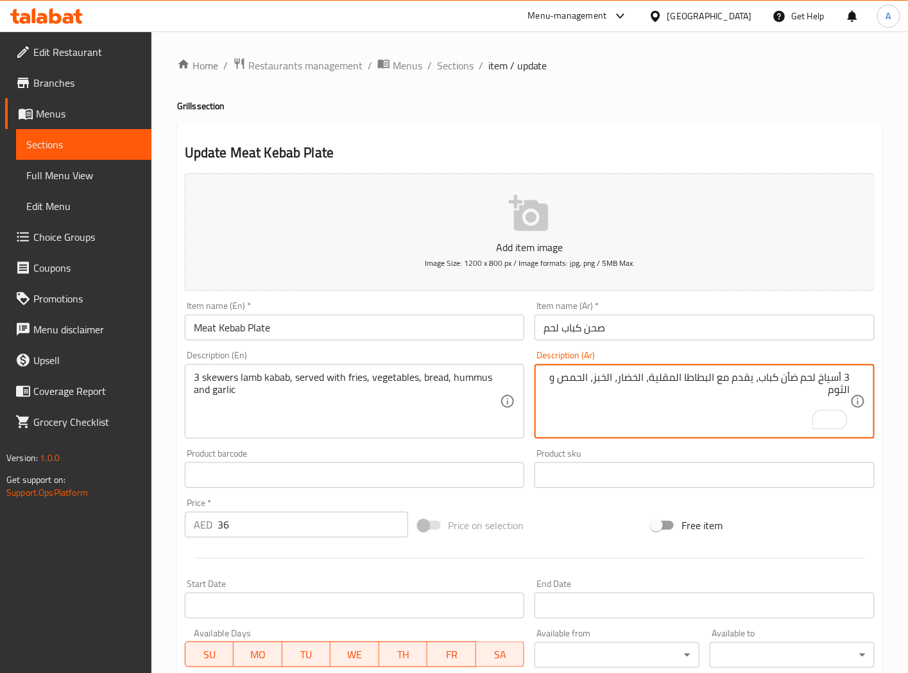
click at [775, 380] on textarea "3 أسياخ لحم ضأن كباب، يقدم مع البطاطا المقلية، الخضار، الخبز، الحمص و الثوم" at bounding box center [697, 401] width 307 height 61
paste textarea "باب"
type textarea "3 أسياخ كباب لحم ضأن، يقدم مع البطاطا المقلية، الخضار، الخبز، الحمص و الثوم"
click at [356, 329] on input "Meat Kebab Plate" at bounding box center [355, 328] width 340 height 26
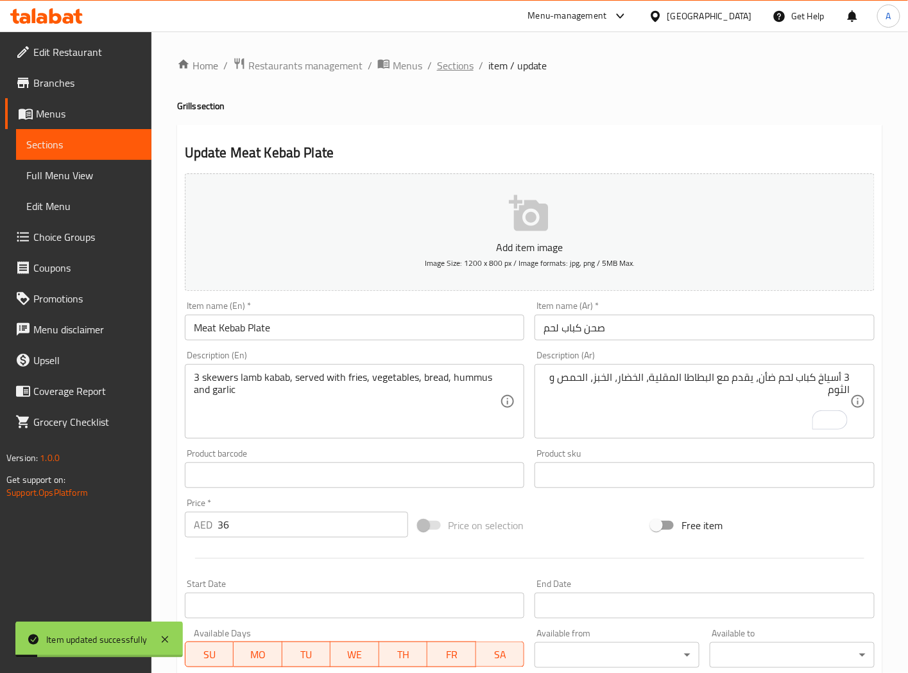
click at [467, 66] on span "Sections" at bounding box center [455, 65] width 37 height 15
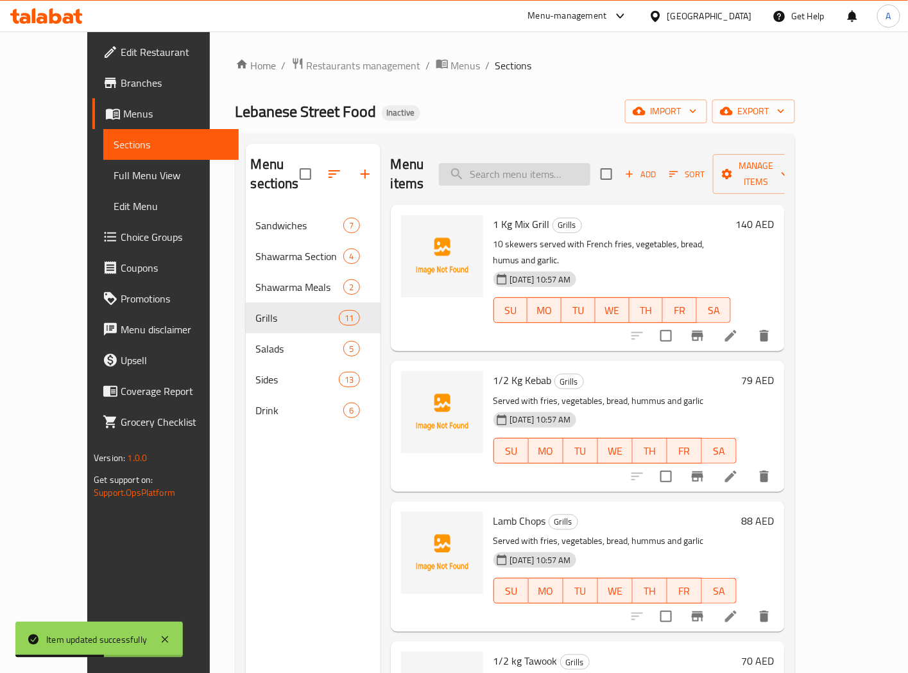
click at [519, 165] on input "search" at bounding box center [514, 174] width 151 height 22
paste input "Lebanese Meat Arayes"
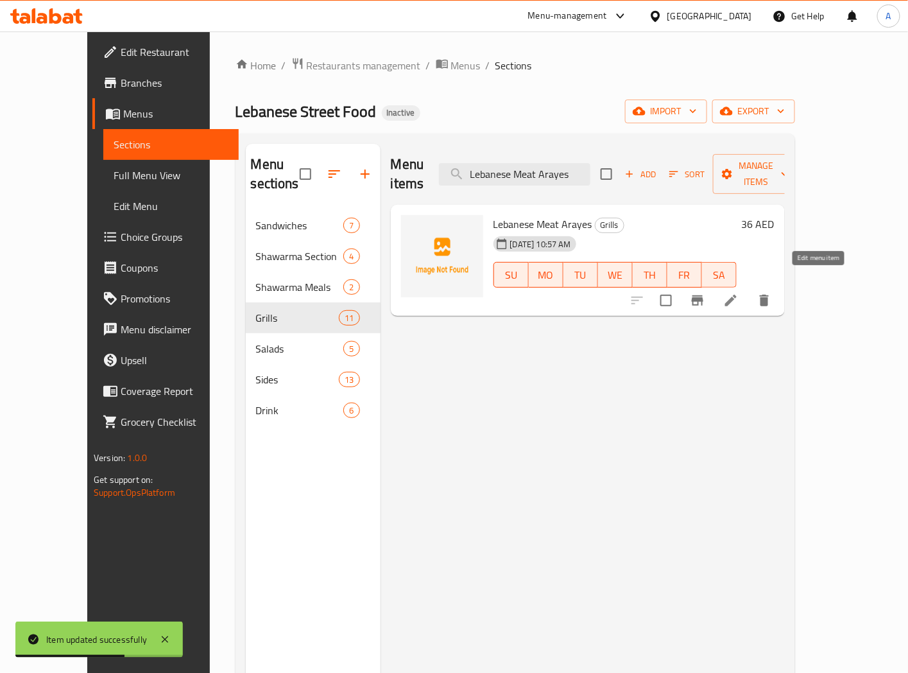
type input "Lebanese Meat Arayes"
click at [739, 293] on icon at bounding box center [730, 300] width 15 height 15
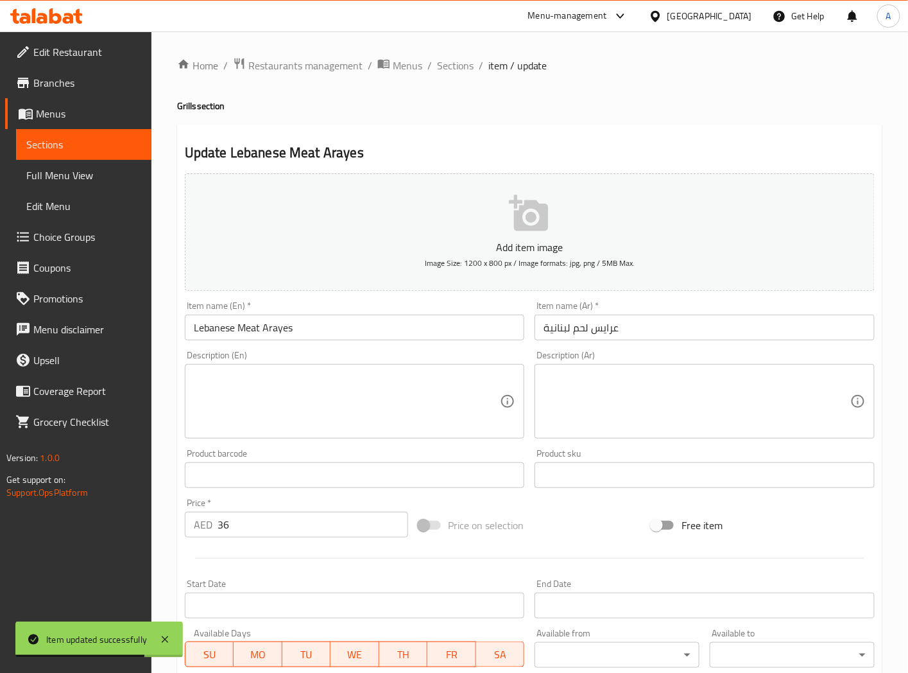
click at [640, 329] on input "عرايس لحم لبنانية" at bounding box center [705, 328] width 340 height 26
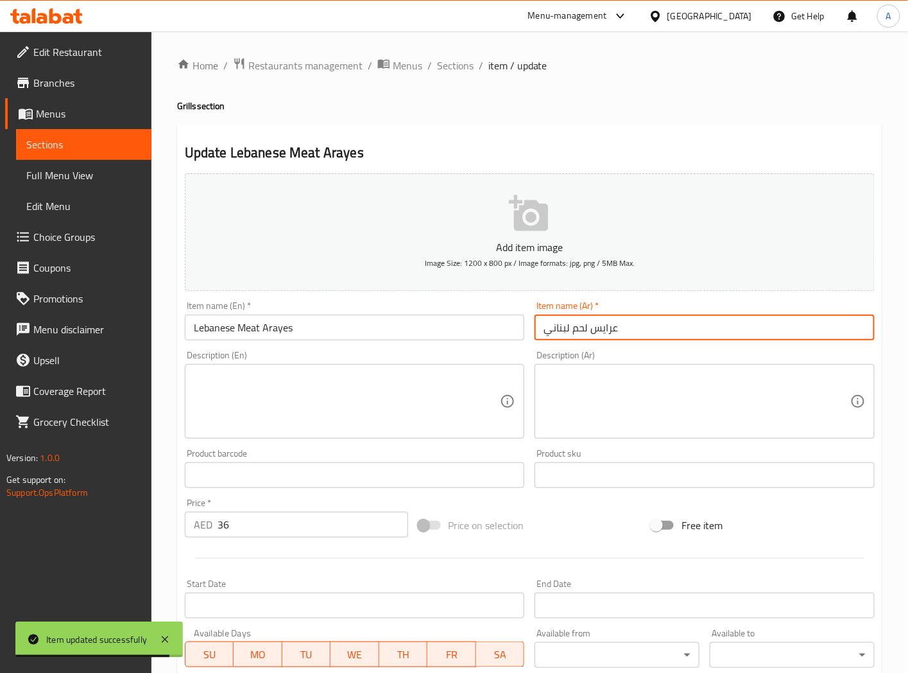
type input "عرايس لحم لبناني"
click at [462, 334] on input "Lebanese Meat Arayes" at bounding box center [355, 328] width 340 height 26
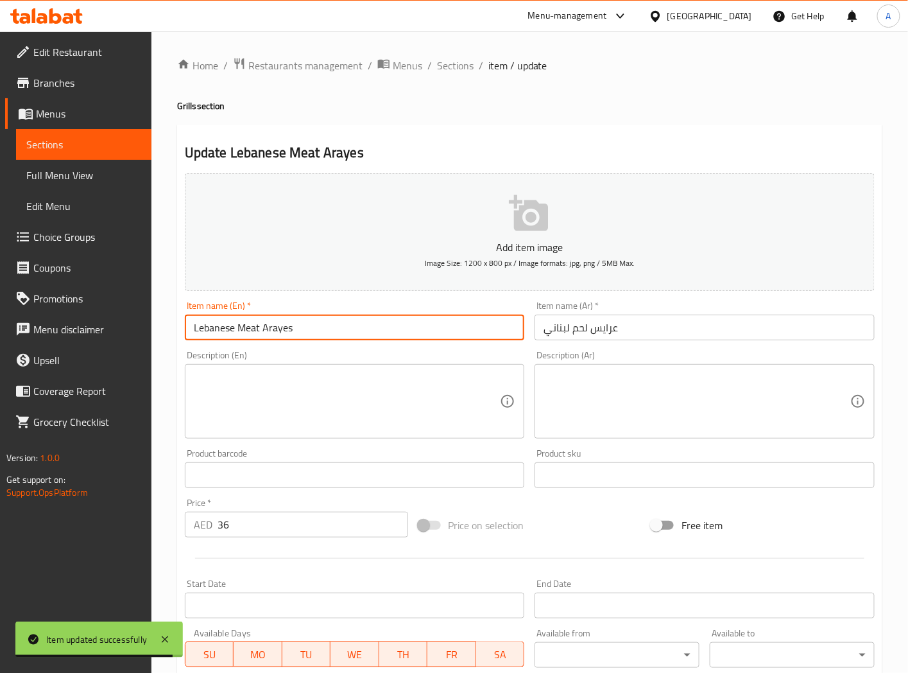
click at [442, 64] on span "Sections" at bounding box center [455, 65] width 37 height 15
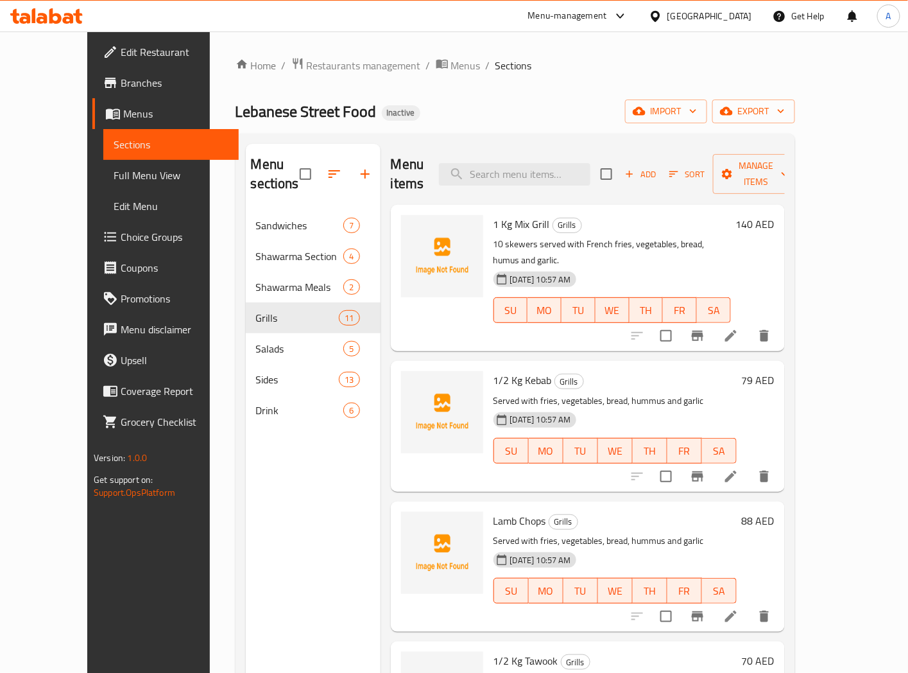
click at [309, 508] on div "Menu sections Sandwiches 7 Shawarma Section 4 Shawarma Meals 2 Grills 11 Salads…" at bounding box center [313, 480] width 135 height 673
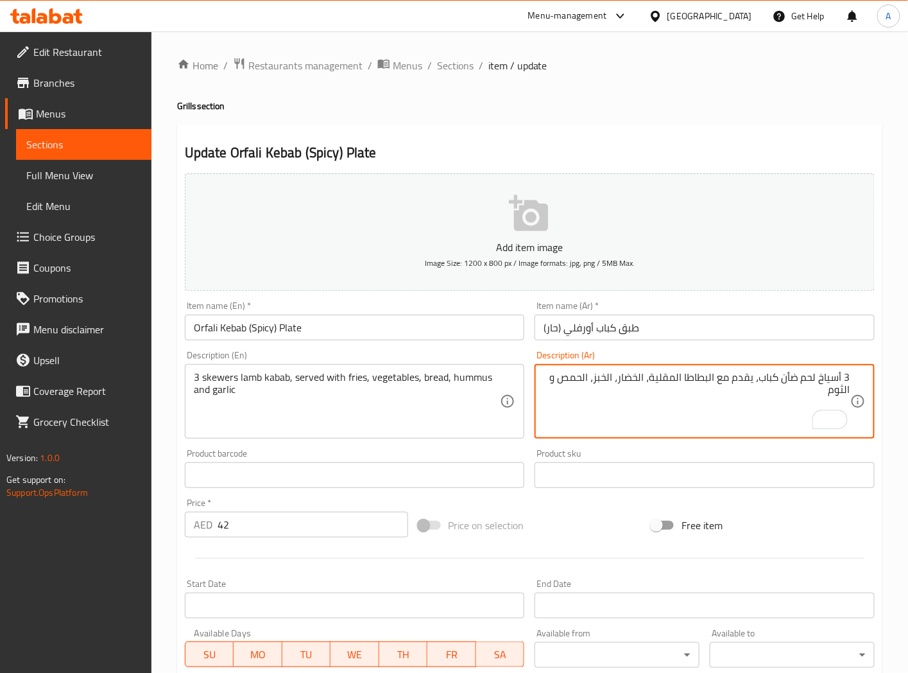
click at [775, 379] on textarea "3 أسياخ لحم ضأن كباب، يقدم مع البطاطا المقلية، الخضار، الخبز، الحمص و الثوم" at bounding box center [697, 401] width 307 height 61
paste textarea "باب"
type textarea "3 أسياخ كباب لحم ضأن، يقدم مع البطاطا المقلية، الخضار، الخبز، الحمص و الثوم"
click at [438, 329] on input "Orfali Kebab (Spicy) Plate" at bounding box center [355, 328] width 340 height 26
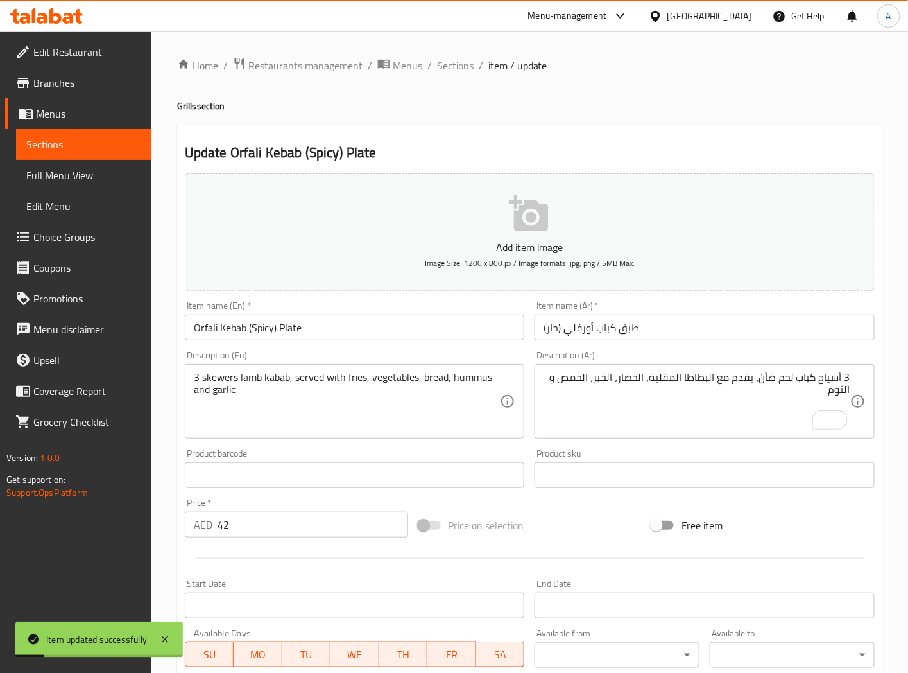
drag, startPoint x: 445, startPoint y: 62, endPoint x: 353, endPoint y: 1, distance: 110.2
click at [445, 62] on span "Sections" at bounding box center [455, 65] width 37 height 15
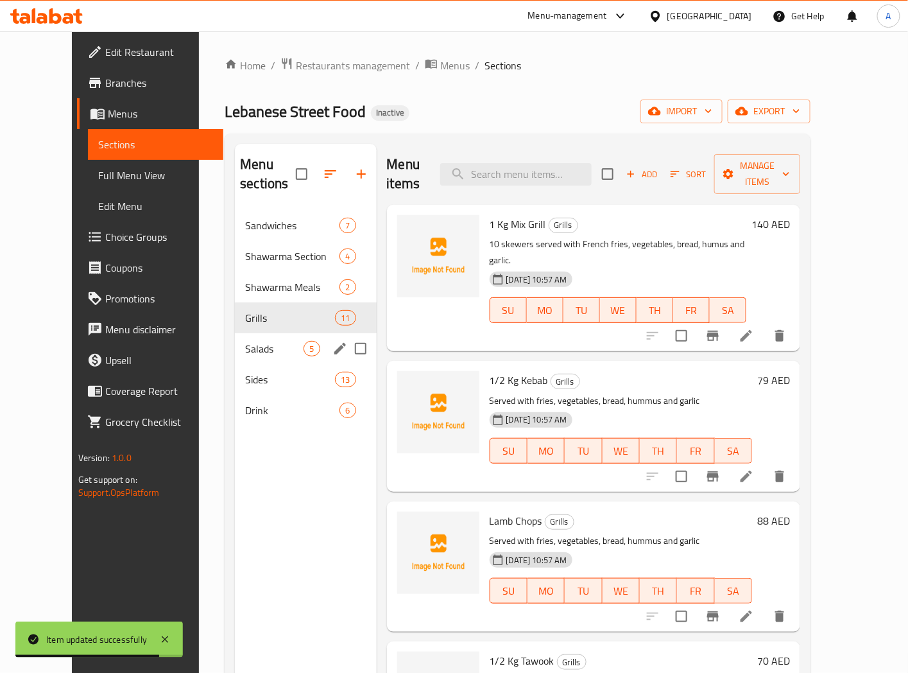
drag, startPoint x: 225, startPoint y: 334, endPoint x: 279, endPoint y: 470, distance: 147.0
click at [245, 341] on span "Salads" at bounding box center [274, 348] width 58 height 15
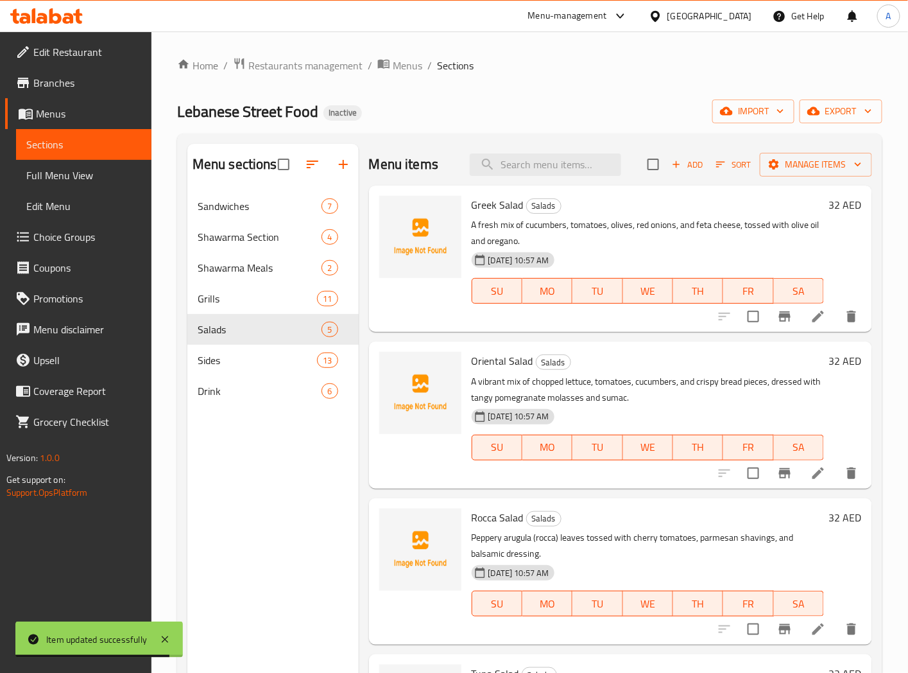
click at [291, 507] on div "Menu sections Sandwiches 7 Shawarma Section 4 Shawarma Meals 2 Grills 11 Salads…" at bounding box center [272, 480] width 171 height 673
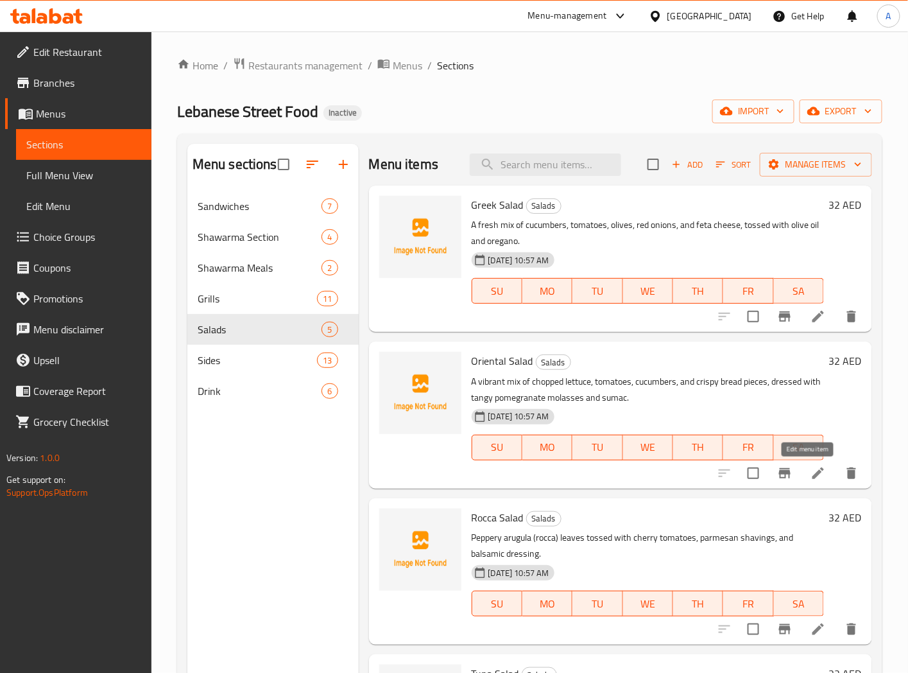
click at [813, 472] on icon at bounding box center [819, 473] width 12 height 12
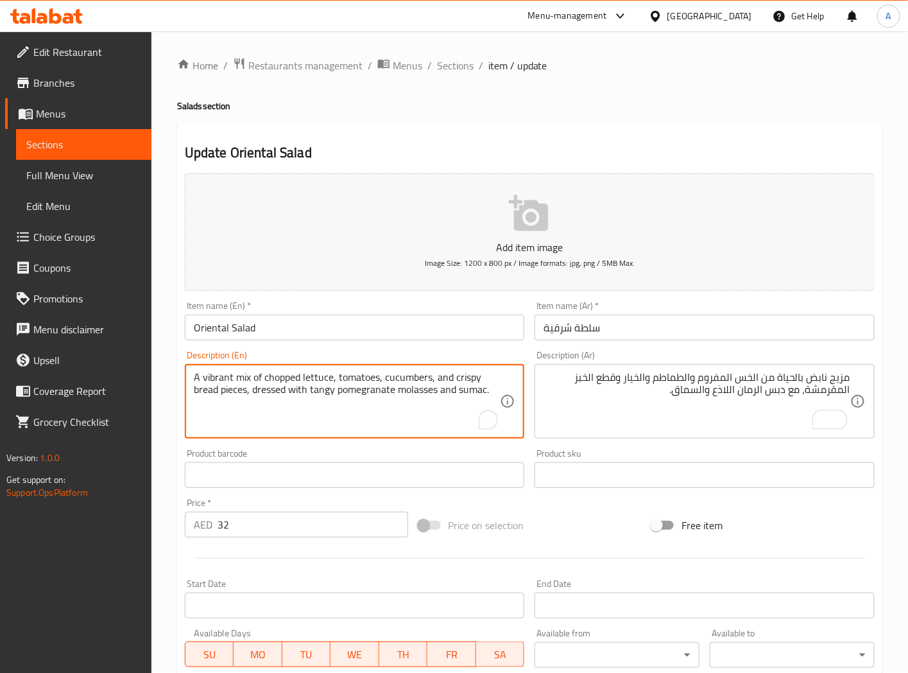
click at [215, 375] on textarea "A vibrant mix of chopped lettuce, tomatoes, cucumbers, and crispy bread pieces,…" at bounding box center [347, 401] width 307 height 61
type textarea "A mix of chopped lettuce, tomatoes, cucumbers, and crispy bread pieces, dressed…"
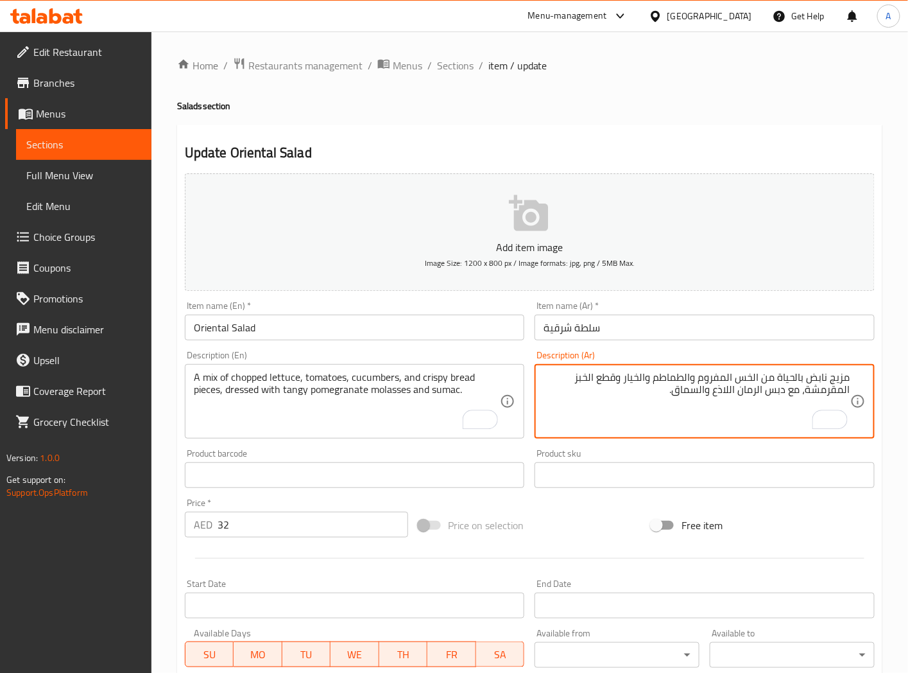
click at [820, 377] on textarea "مزيج نابض بالحياة من الخس المفروم والطماطم والخيار وقطع الخبز المقرمشة، مع دبس …" at bounding box center [697, 401] width 307 height 61
click at [812, 379] on textarea "مزيج بالحياة من الخس المفروم والطماطم والخيار وقطع الخبز المقرمشة، مع دبس الرما…" at bounding box center [697, 401] width 307 height 61
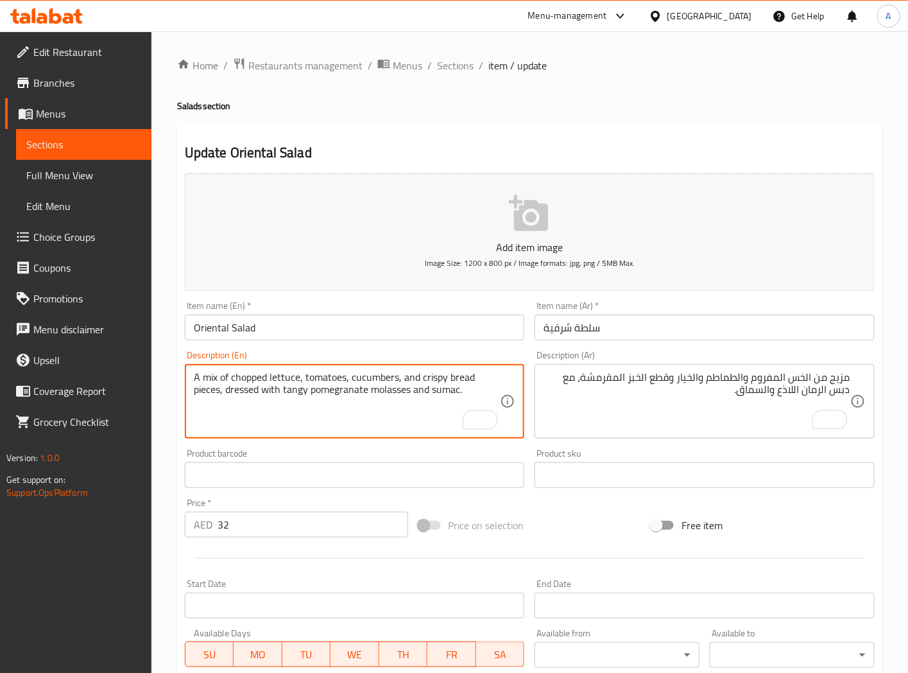
drag, startPoint x: 231, startPoint y: 379, endPoint x: 268, endPoint y: 381, distance: 36.6
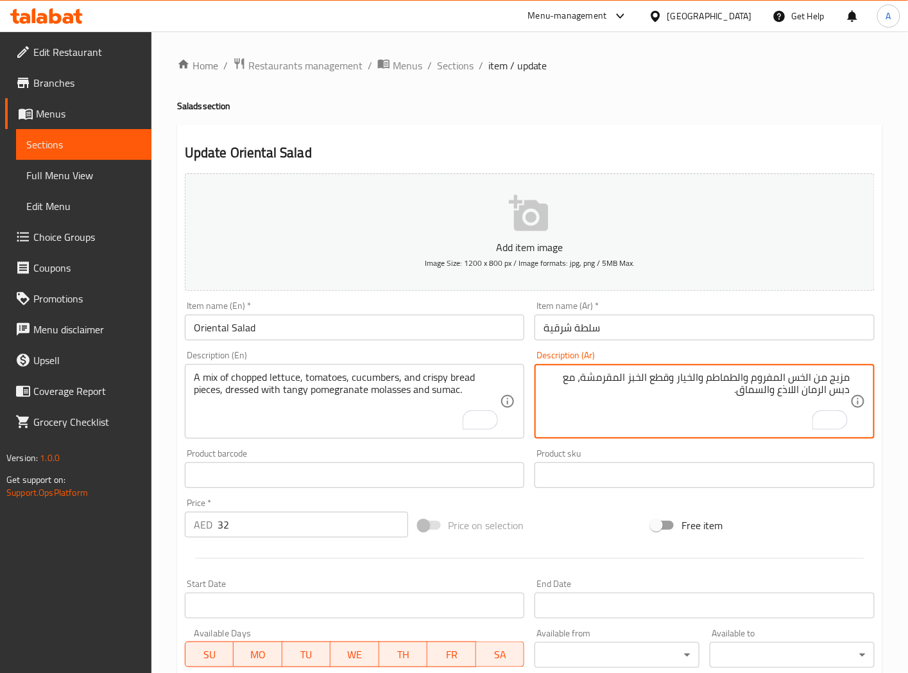
click at [773, 380] on textarea "مزيج من الخس المفروم والطماطم والخيار وقطع الخبز المقرمشة، مع دبس الرمان اللاذع…" at bounding box center [697, 401] width 307 height 61
click at [778, 383] on textarea "مزيج من الخس المفروم والطماطم والخيار وقطع الخبز المقرمشة، مع دبس الرمان اللاذع…" at bounding box center [697, 401] width 307 height 61
drag, startPoint x: 778, startPoint y: 380, endPoint x: 754, endPoint y: 384, distance: 24.7
click at [754, 384] on textarea "مزيج من الخس المفروم والطماطم والخيار وقطع الخبز المقرمشة، مع دبس الرمان اللاذع…" at bounding box center [697, 401] width 307 height 61
paste textarea "طع"
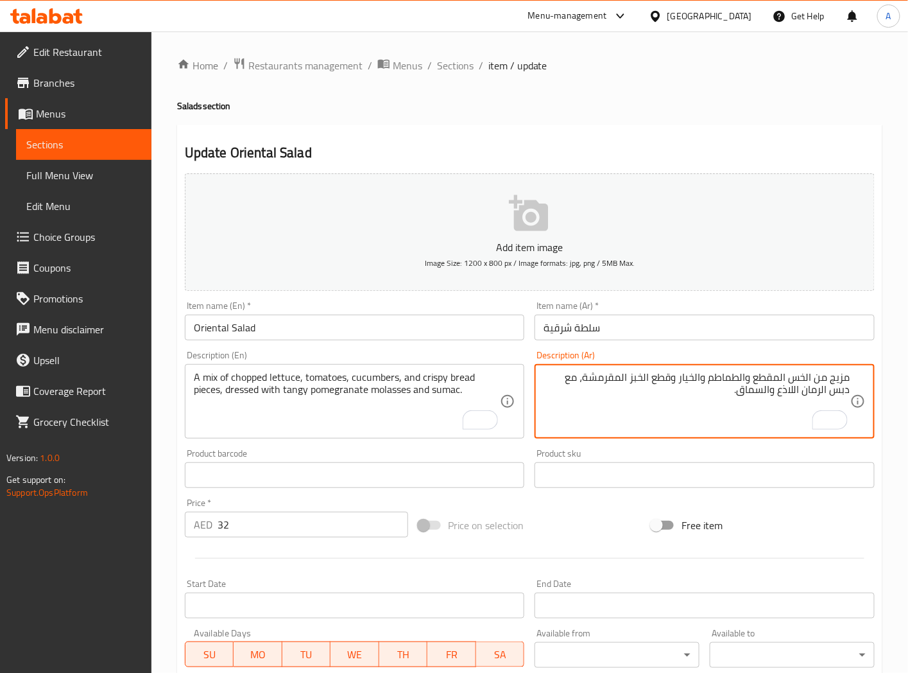
click at [819, 379] on textarea "مزيج من الخس المقطع والطماطم والخيار وقطع الخبز المقرمشة، مع دبس الرمان اللاذع …" at bounding box center [697, 401] width 307 height 61
click at [789, 390] on textarea "مزيج من الخس المقطع والطماطم والخيار وقطع الخبز المقرمشة، مع دبس الرمان اللاذع …" at bounding box center [697, 401] width 307 height 61
type textarea "مزيج من الخس المقطع والطماطم والخيار وقطع الخبز المقرمشة، مع دبس الرمان المنعش …"
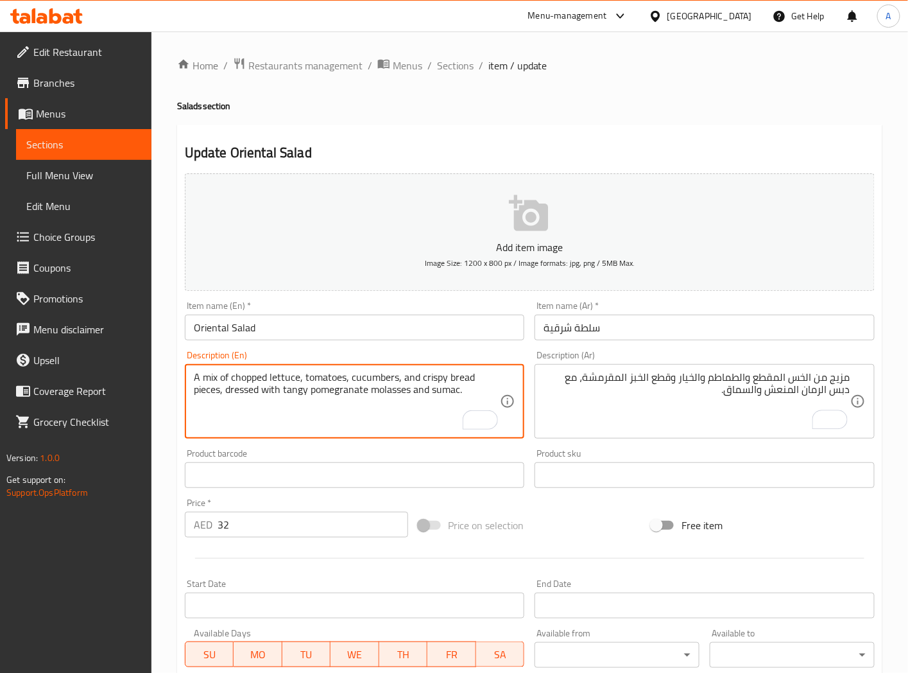
click at [291, 393] on textarea "A mix of chopped lettuce, tomatoes, cucumbers, and crispy bread pieces, dressed…" at bounding box center [347, 401] width 307 height 61
click at [411, 325] on input "Oriental Salad" at bounding box center [355, 328] width 340 height 26
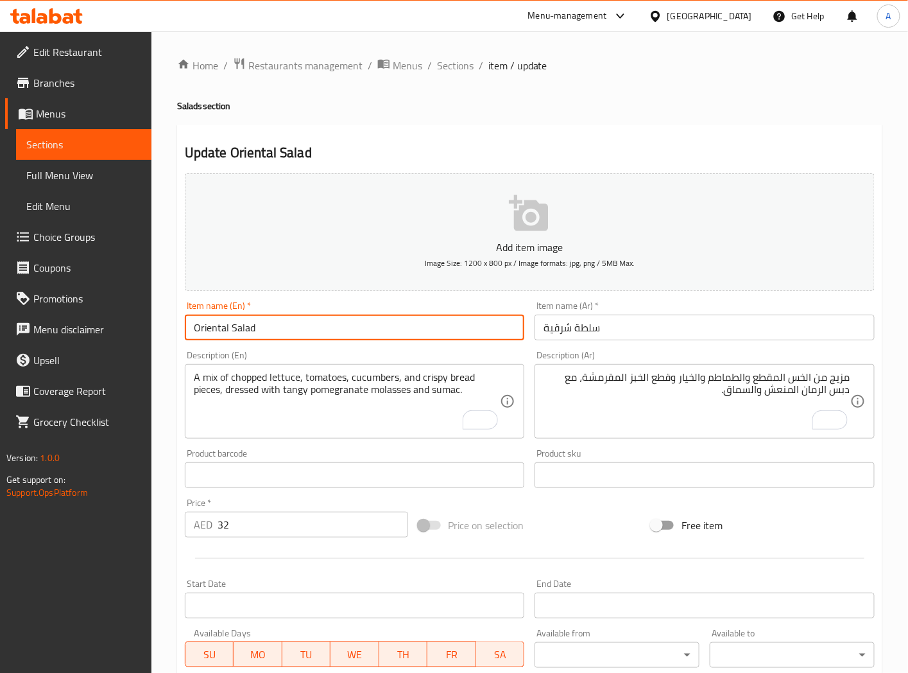
drag, startPoint x: 464, startPoint y: 65, endPoint x: 368, endPoint y: 1, distance: 115.4
click at [464, 65] on span "Sections" at bounding box center [455, 65] width 37 height 15
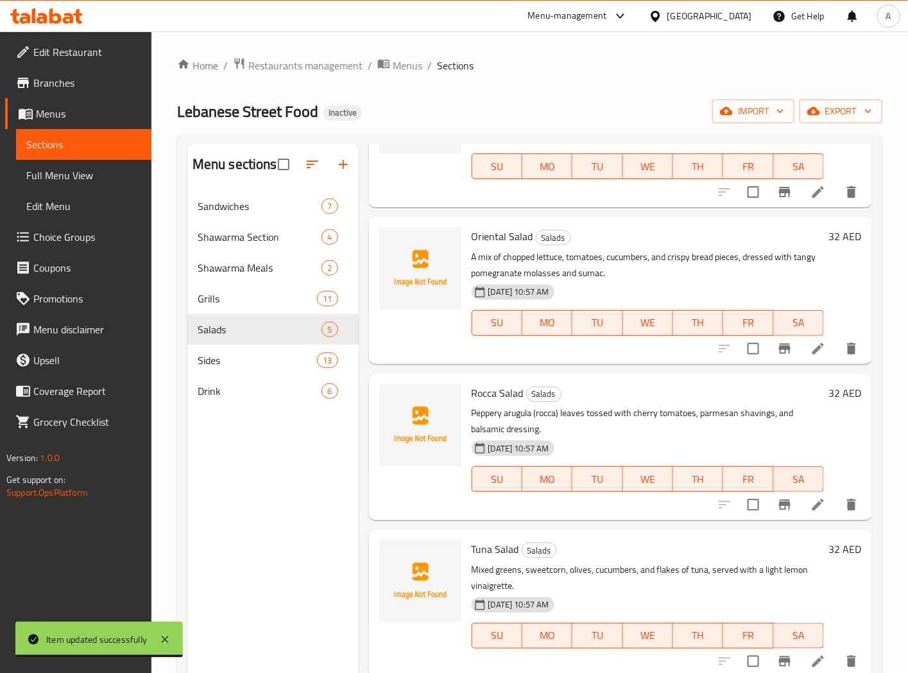
scroll to position [139, 0]
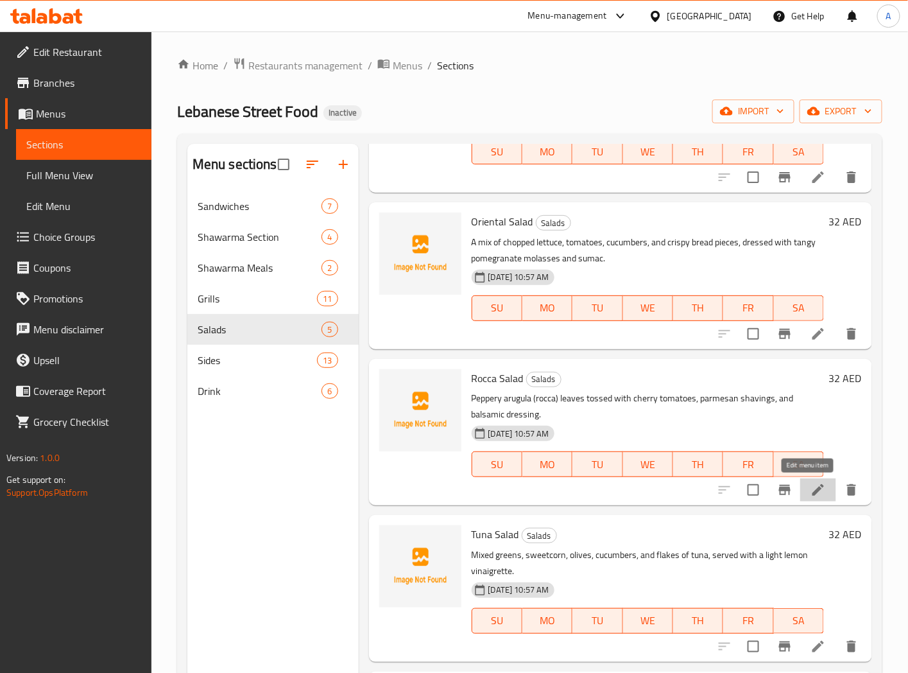
click at [813, 490] on icon at bounding box center [819, 490] width 12 height 12
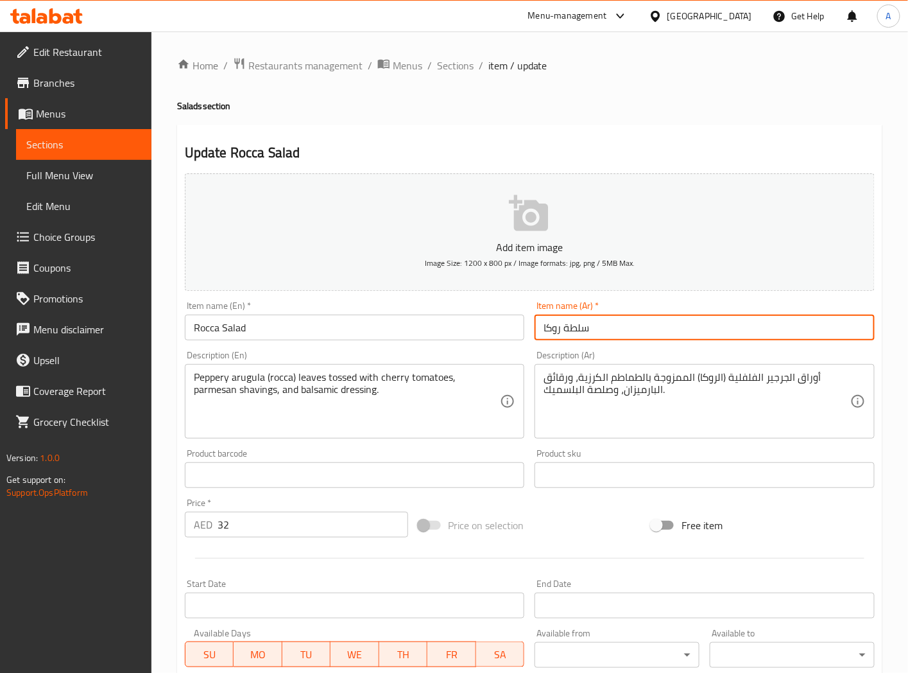
click at [555, 329] on input "سلطة روكا" at bounding box center [705, 328] width 340 height 26
paste input "رجير"
click at [704, 330] on input "سلطة جرجير" at bounding box center [705, 328] width 340 height 26
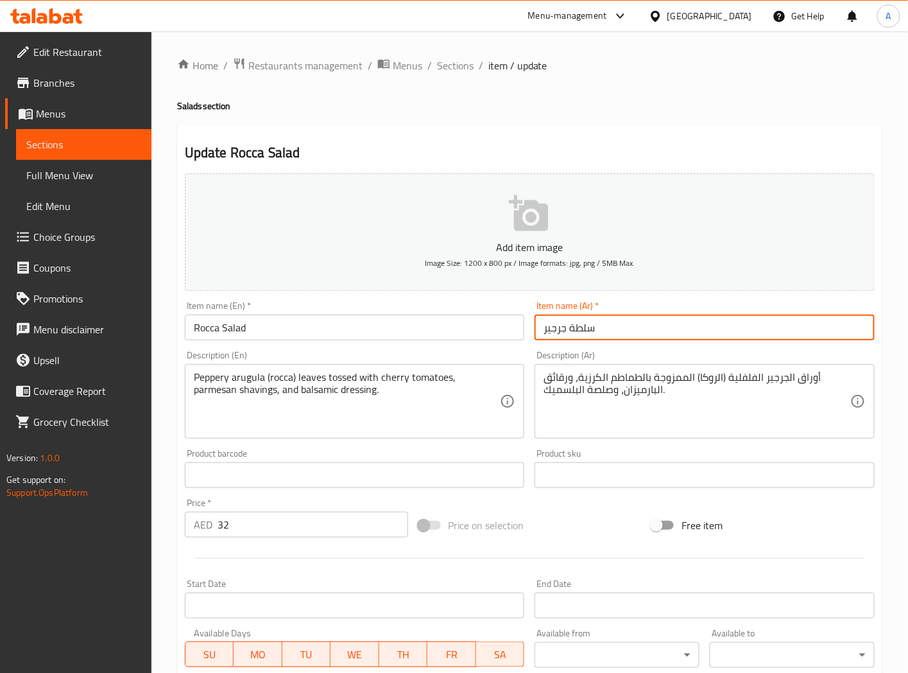
type input "سلطة جرجير"
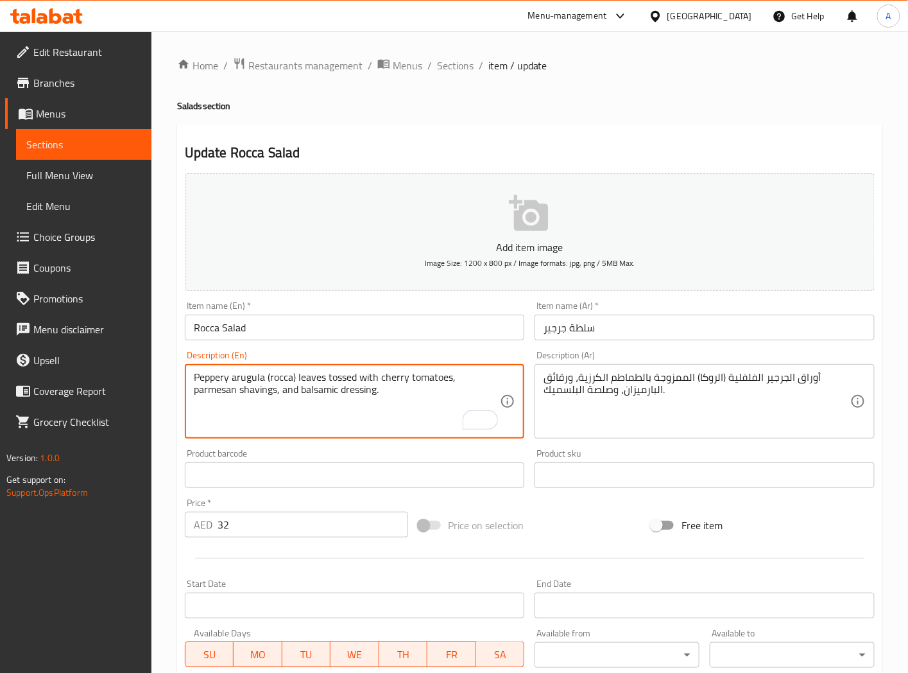
drag, startPoint x: 194, startPoint y: 392, endPoint x: 228, endPoint y: 393, distance: 33.4
click at [228, 393] on textarea "Peppery arugula (rocca) leaves tossed with cherry tomatoes, parmesan shavings, …" at bounding box center [347, 401] width 307 height 61
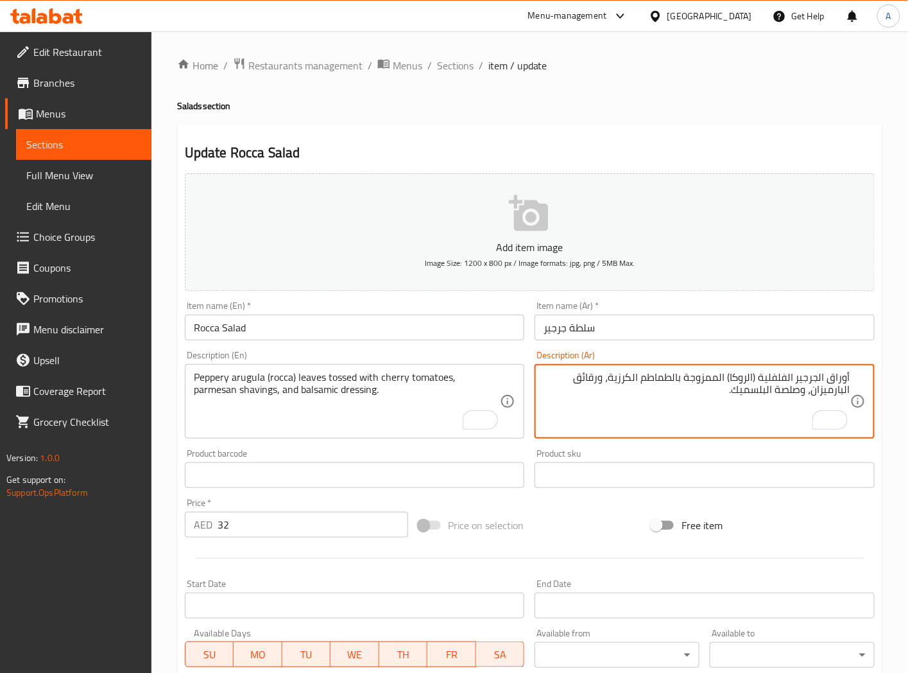
drag, startPoint x: 598, startPoint y: 379, endPoint x: 578, endPoint y: 382, distance: 20.2
click at [578, 382] on textarea "أوراق الجرجير الفلفلية (الروكا) الممزوجة بالطماطم الكرزية، ورقائق البارميزان، و…" at bounding box center [697, 401] width 307 height 61
type textarea "أوراق الجرجير الفلفلية (الروكا) الممزوجة بالطماطم الكرزية، بارميزان شيفينجز، وص…"
click at [427, 334] on input "Rocca Salad" at bounding box center [355, 328] width 340 height 26
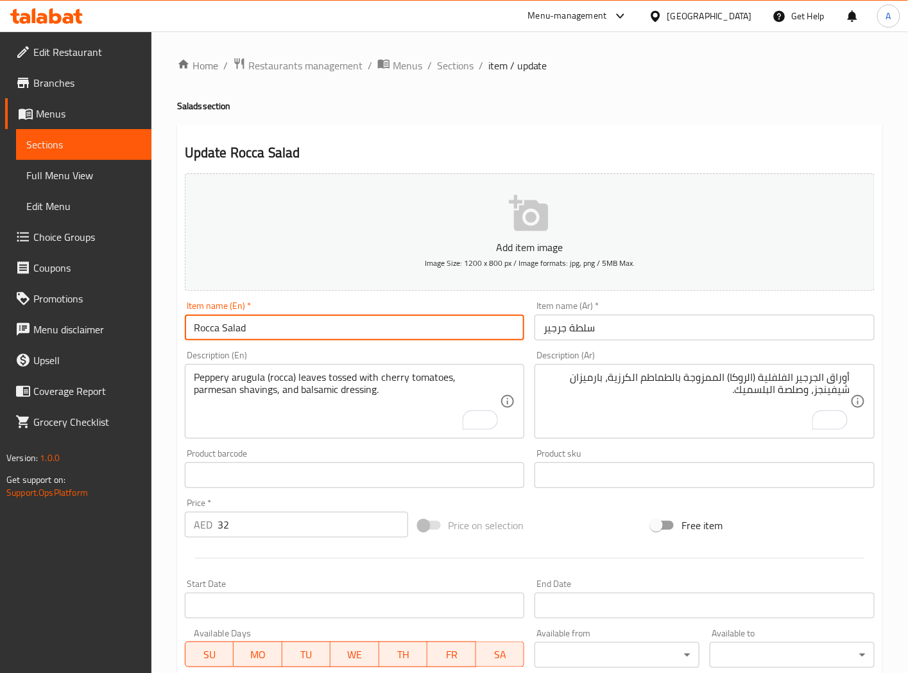
click at [647, 320] on input "سلطة جرجير" at bounding box center [705, 328] width 340 height 26
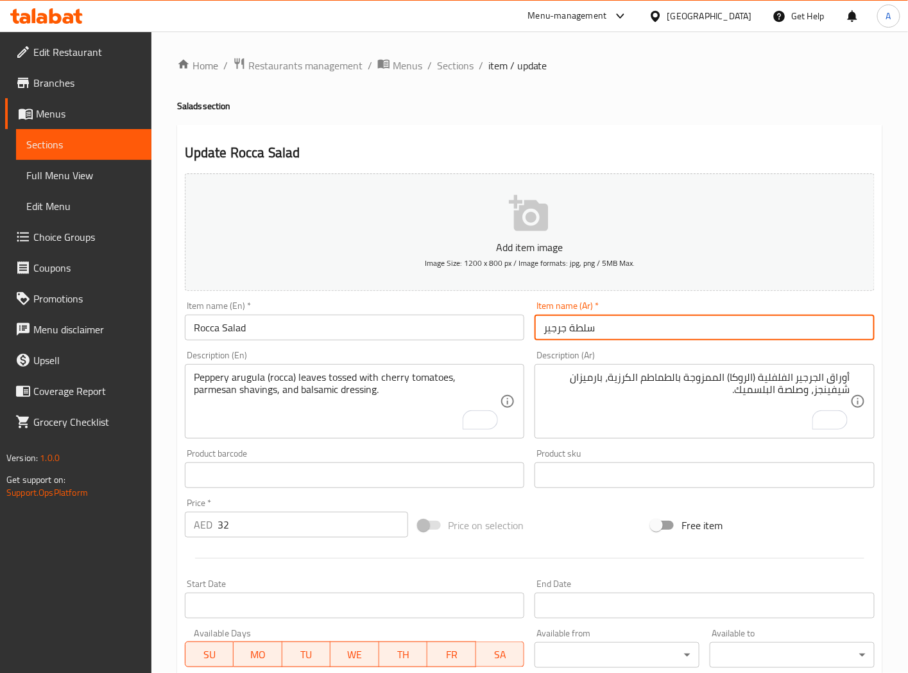
click at [341, 315] on input "Rocca Salad" at bounding box center [355, 328] width 340 height 26
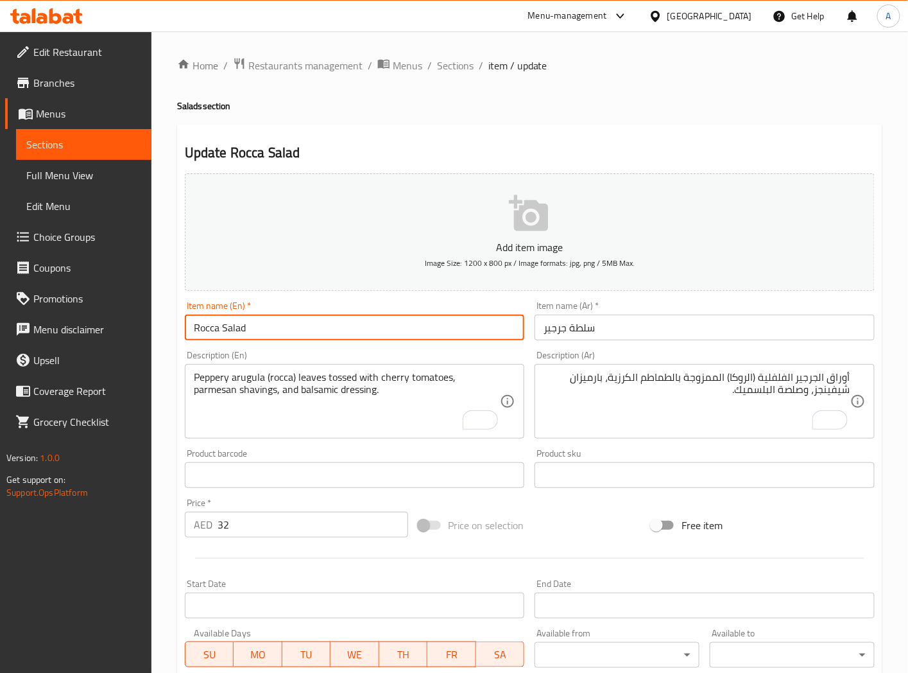
drag, startPoint x: 448, startPoint y: 64, endPoint x: 332, endPoint y: 4, distance: 130.6
click at [450, 64] on span "Sections" at bounding box center [455, 65] width 37 height 15
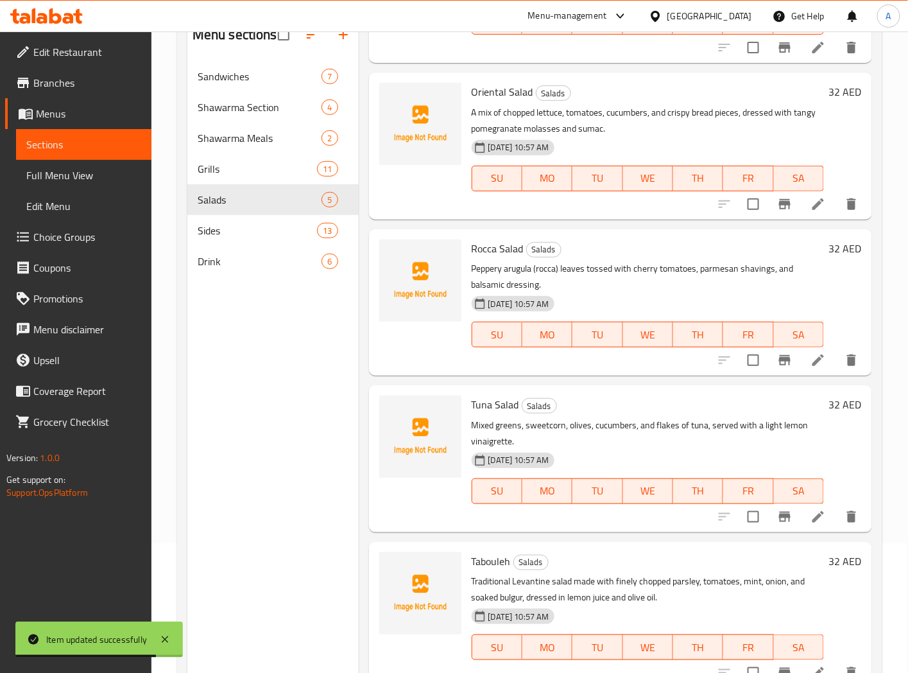
scroll to position [142, 0]
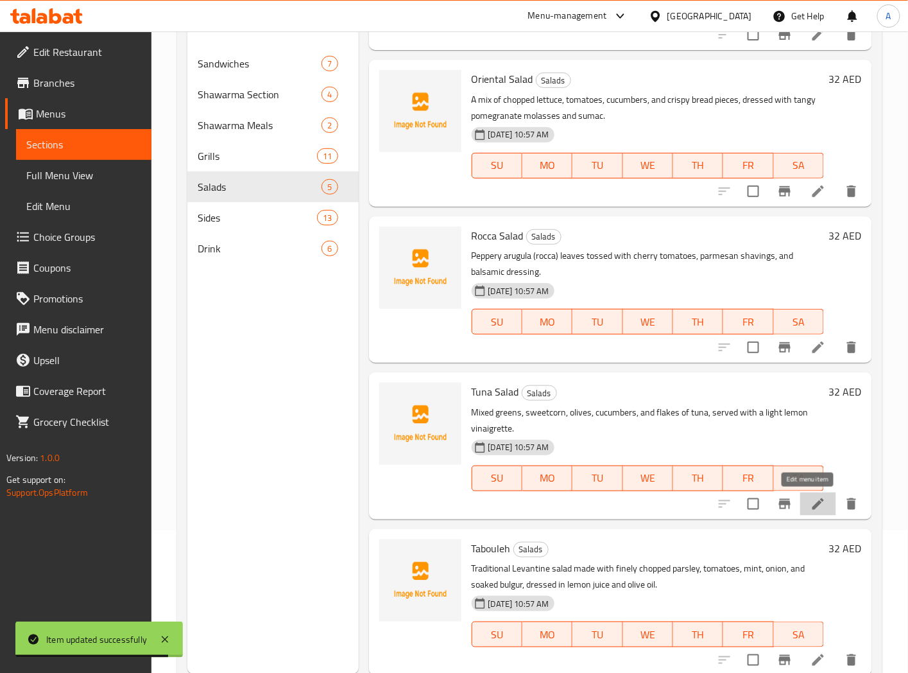
click at [813, 501] on icon at bounding box center [819, 504] width 12 height 12
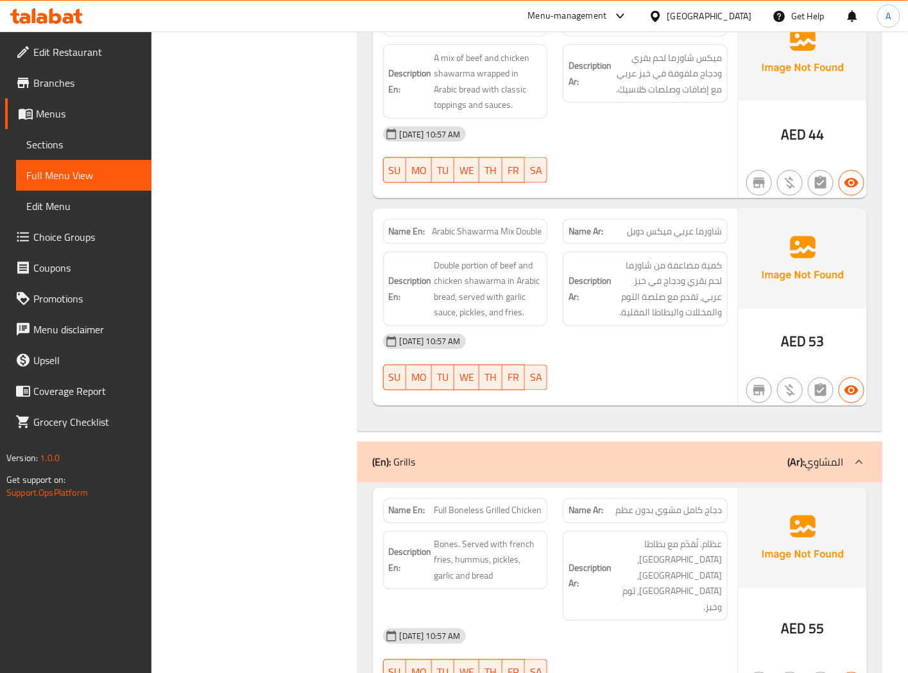
scroll to position [3779, 0]
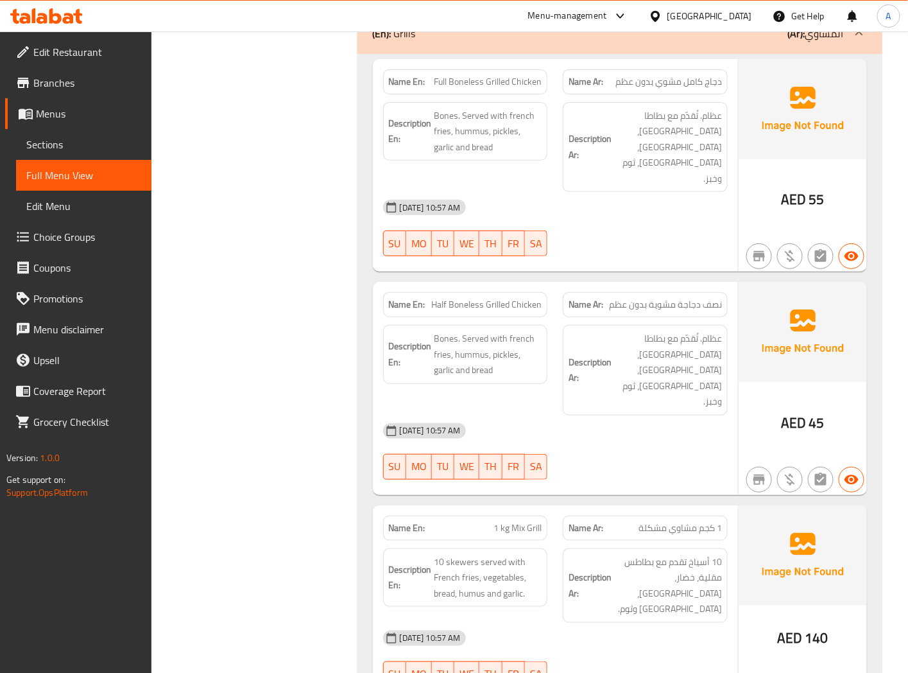
scroll to position [3281, 0]
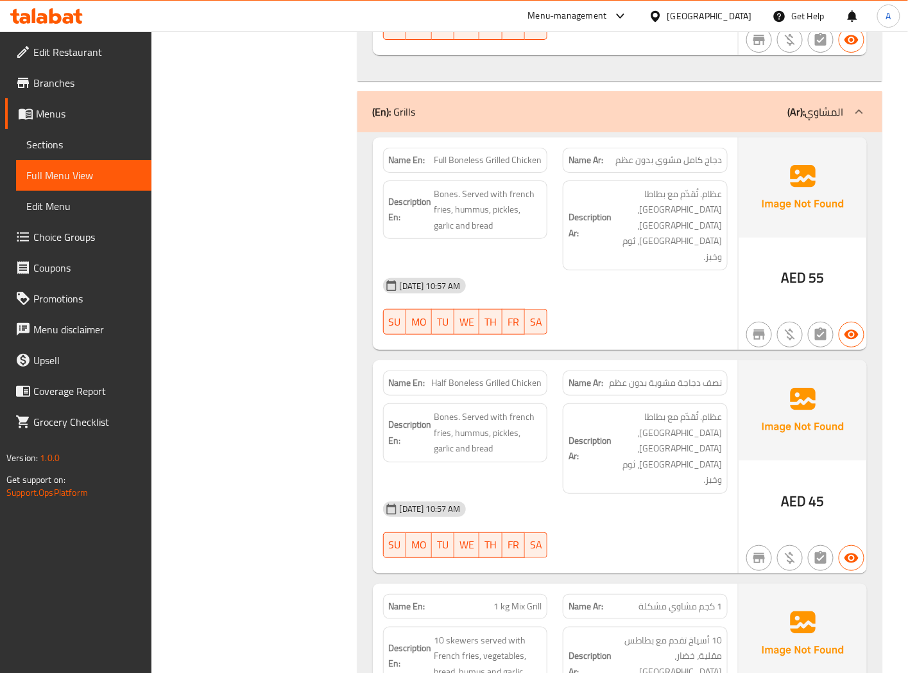
click at [474, 162] on span "Full Boneless Grilled Chicken" at bounding box center [488, 159] width 108 height 13
click at [464, 167] on span "Full Boneless Grilled Chicken" at bounding box center [488, 159] width 108 height 13
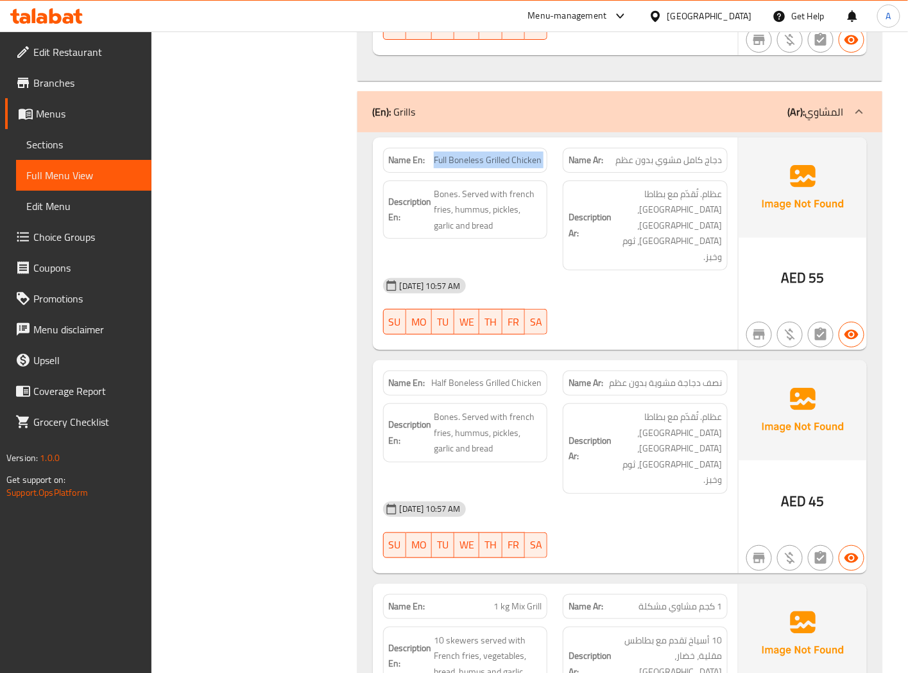
click at [464, 167] on span "Full Boneless Grilled Chicken" at bounding box center [488, 159] width 108 height 13
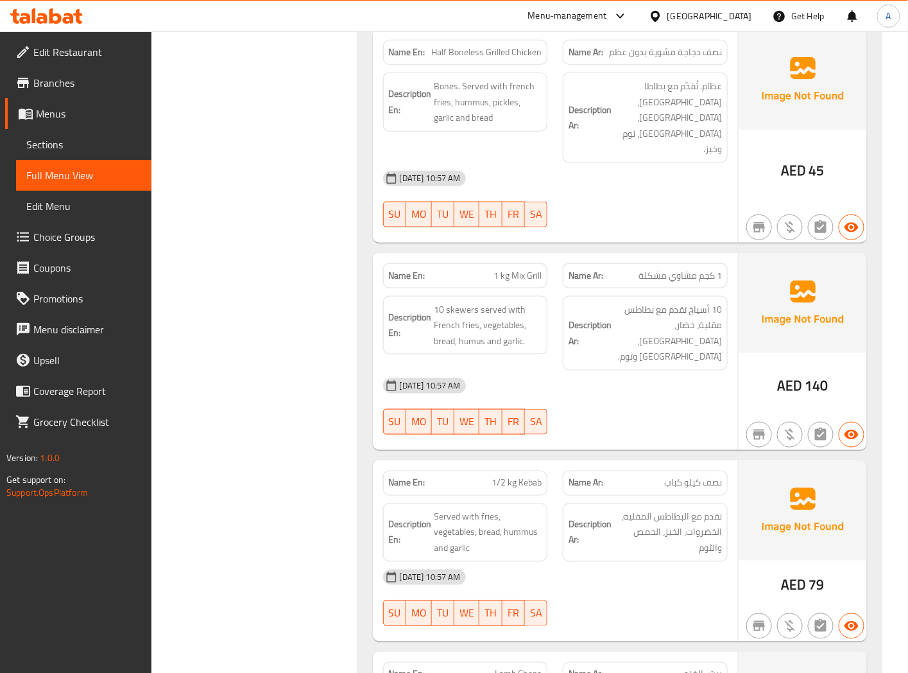
scroll to position [3637, 0]
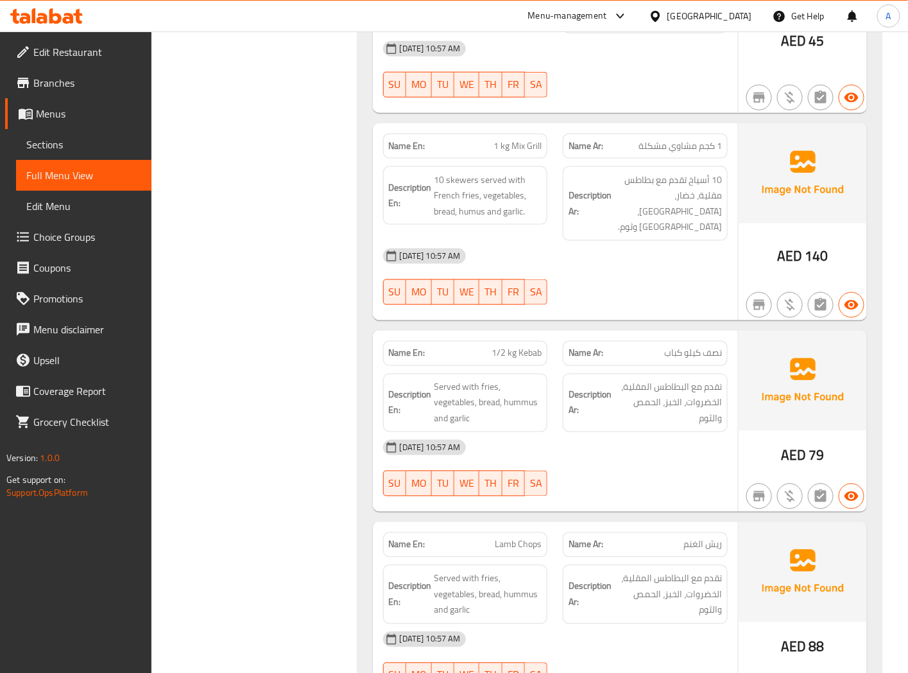
scroll to position [3708, 0]
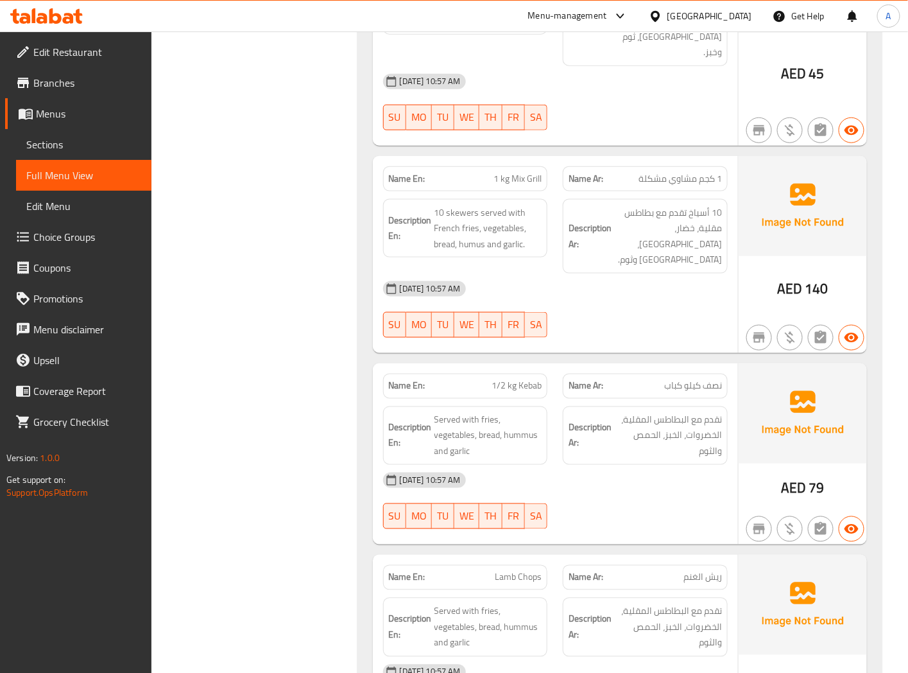
click at [508, 172] on span "1 kg Mix Grill" at bounding box center [518, 178] width 48 height 13
click at [509, 172] on span "1 kg Mix Grill" at bounding box center [518, 178] width 48 height 13
click at [528, 172] on span "1 kg Mix Grill" at bounding box center [518, 178] width 48 height 13
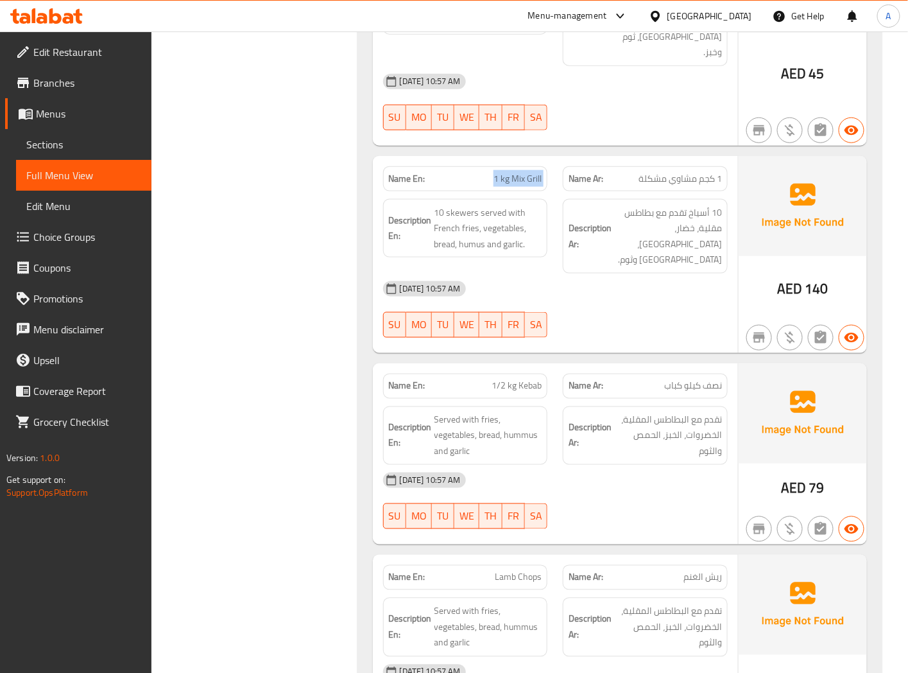
click at [528, 172] on span "1 kg Mix Grill" at bounding box center [518, 178] width 48 height 13
copy span "1 kg Mix Grill"
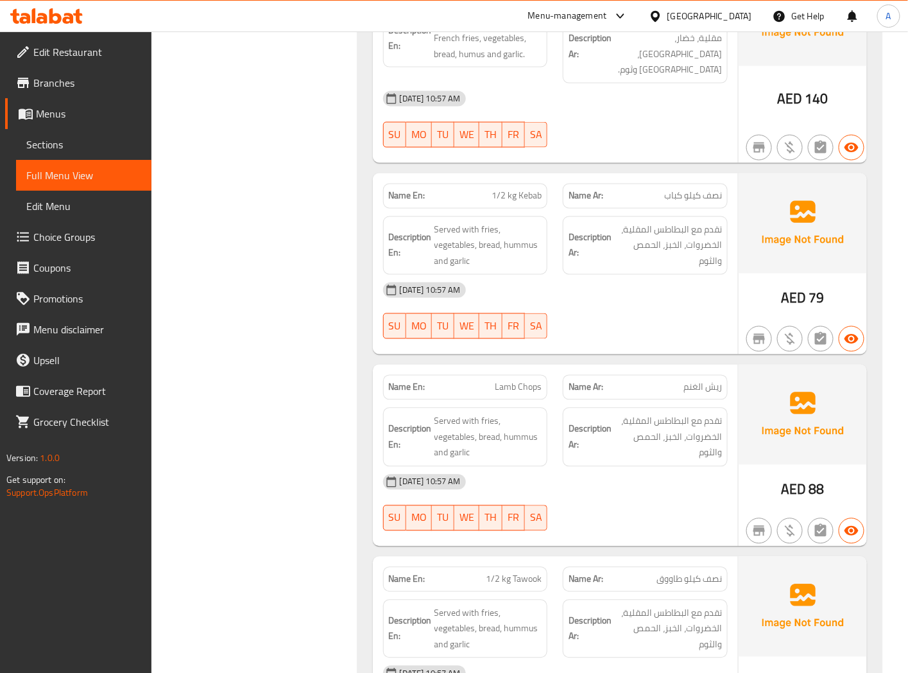
scroll to position [3922, 0]
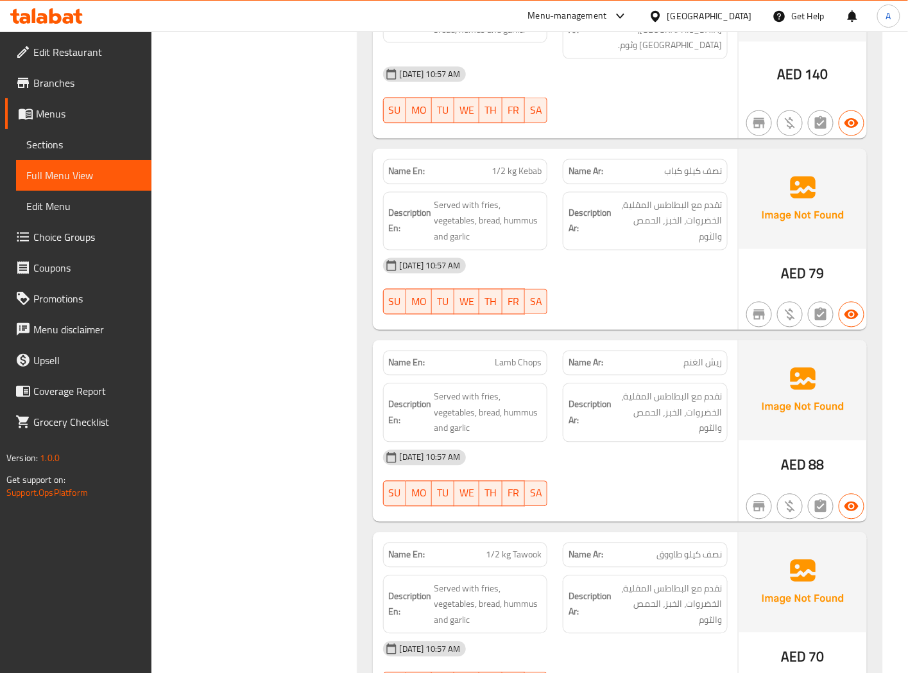
click at [518, 356] on span "Lamb Chops" at bounding box center [518, 362] width 47 height 13
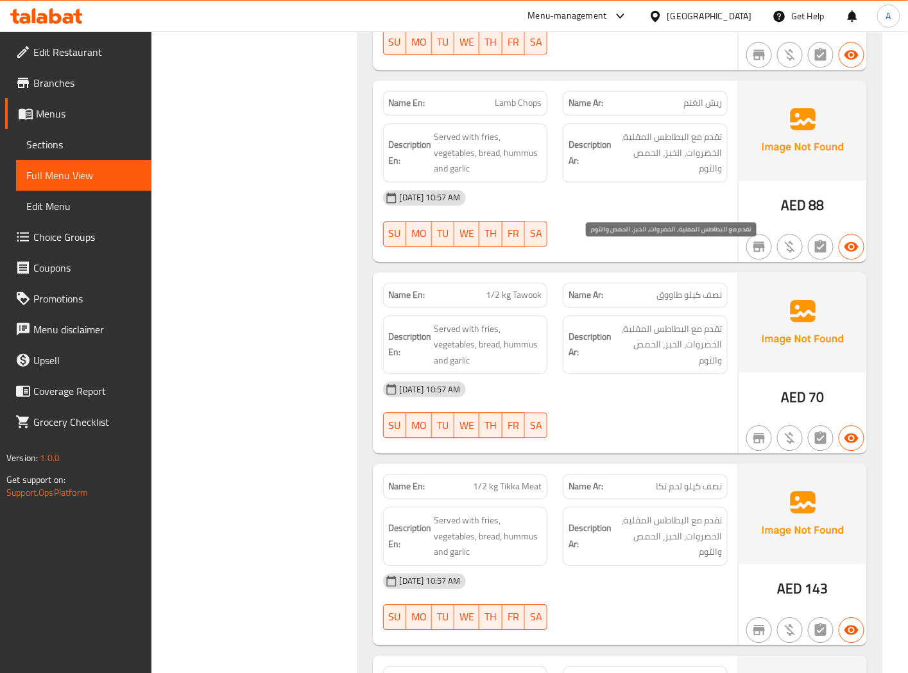
scroll to position [4207, 0]
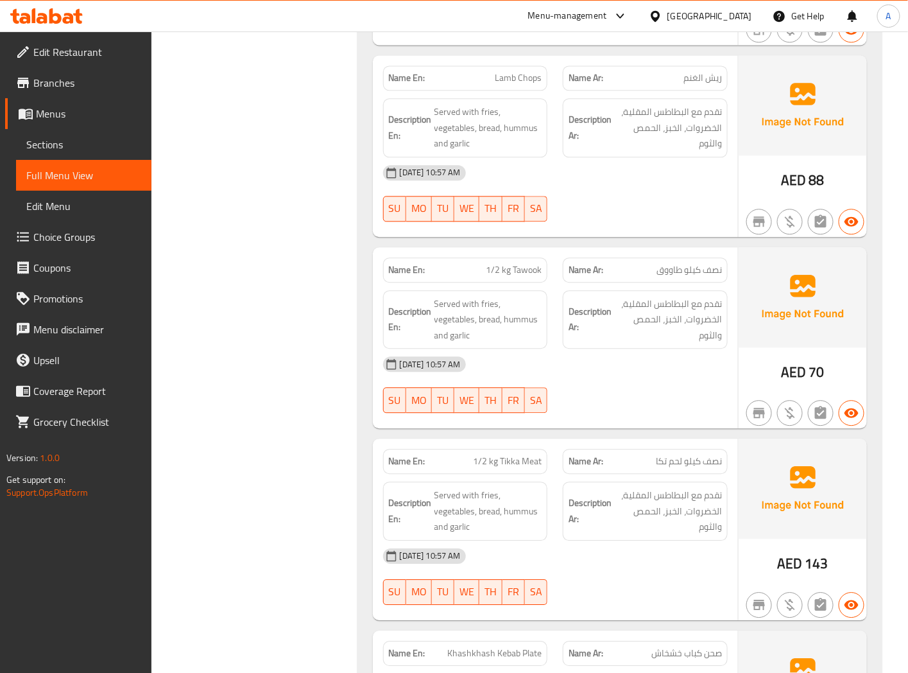
click at [523, 257] on div "Name En: 1/2 kg Tawook" at bounding box center [465, 269] width 165 height 25
click at [524, 263] on span "1/2 kg Tawook" at bounding box center [514, 269] width 56 height 13
copy span "1/2 kg Tawook"
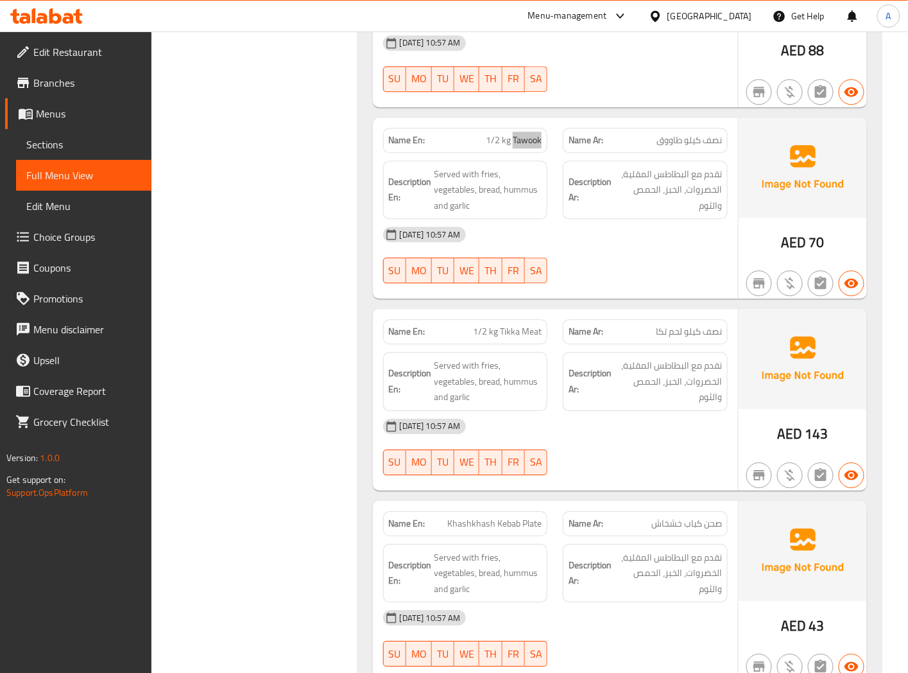
scroll to position [4349, 0]
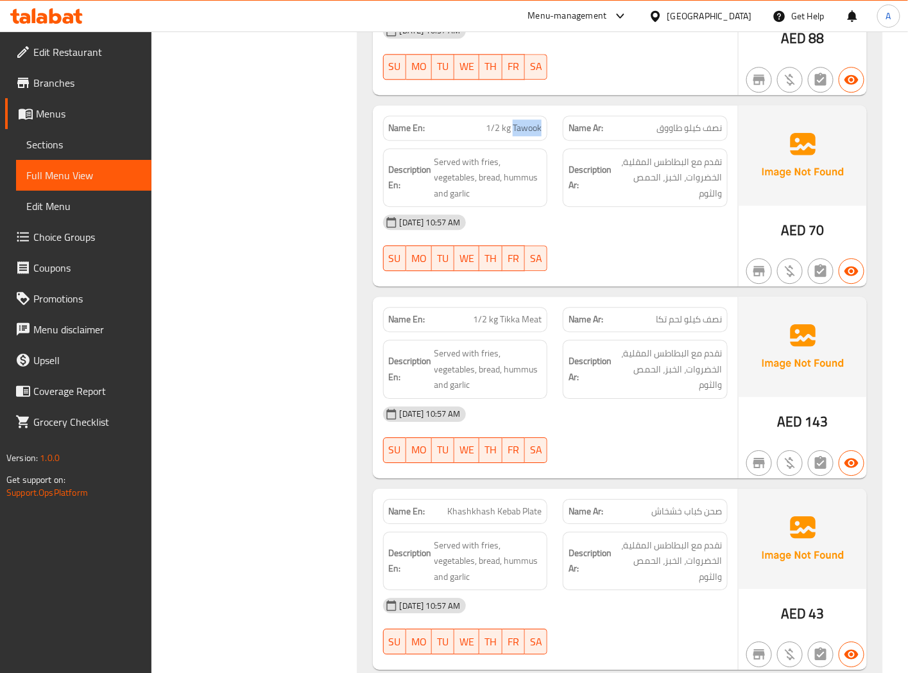
click at [504, 313] on span "1/2 kg Tikka Meat" at bounding box center [507, 319] width 69 height 13
copy span "1/2 kg Tikka Meat"
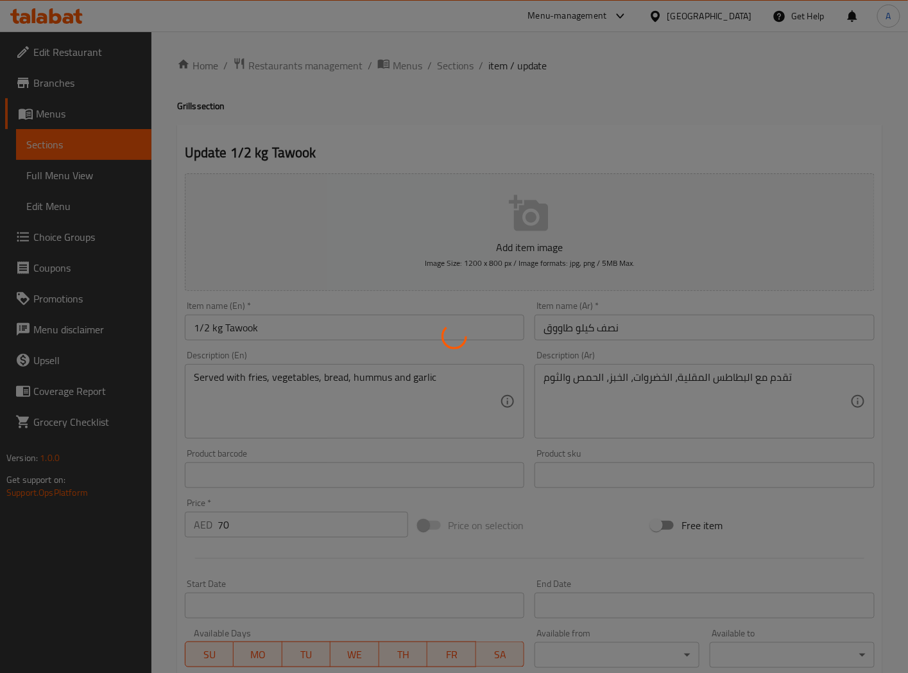
click at [643, 331] on div at bounding box center [454, 336] width 908 height 673
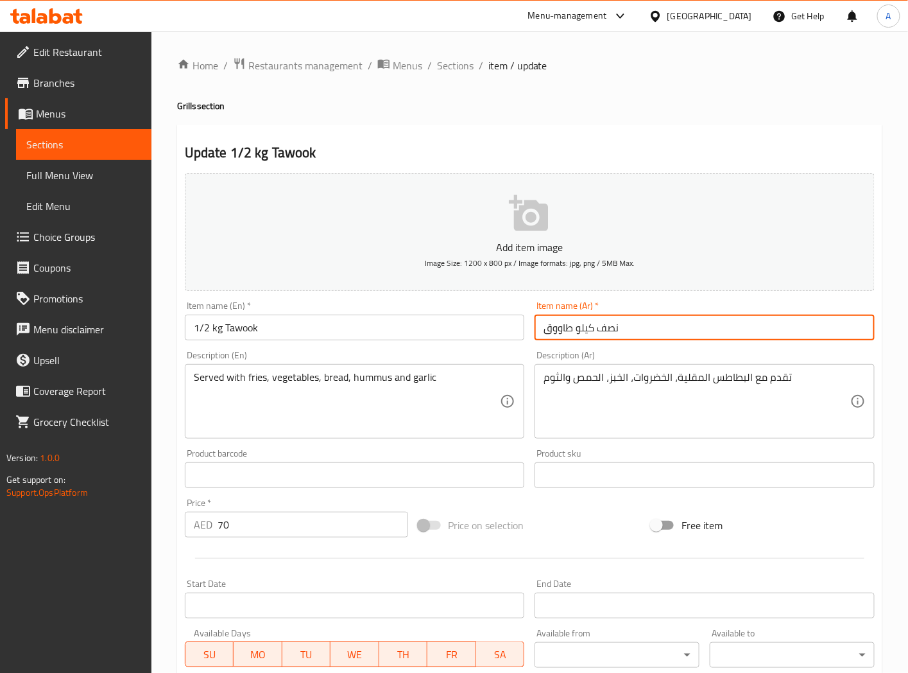
click at [649, 328] on input "نصف كيلو طاووق" at bounding box center [705, 328] width 340 height 26
click at [851, 331] on input "نصف كيلو طاووق" at bounding box center [705, 328] width 340 height 26
type input "1/2 كيلو طاووق"
click at [462, 331] on input "1/2 kg Tawook" at bounding box center [355, 328] width 340 height 26
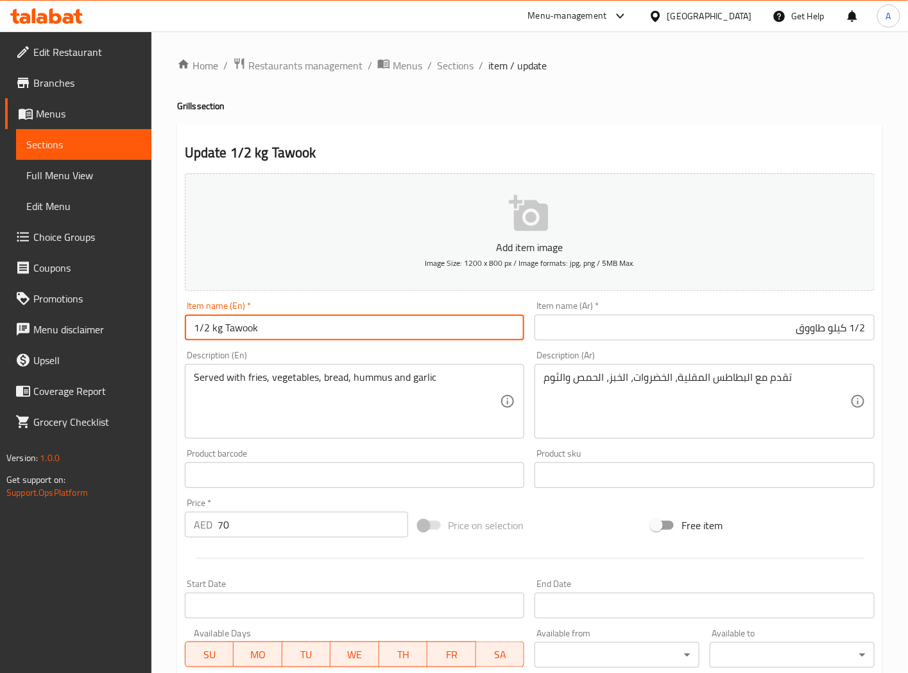
click at [213, 331] on input "1/2 kg Tawook" at bounding box center [355, 328] width 340 height 26
click at [291, 331] on input "1/2 Kg Tawook" at bounding box center [355, 328] width 340 height 26
type input "1/2 Kg Tawook"
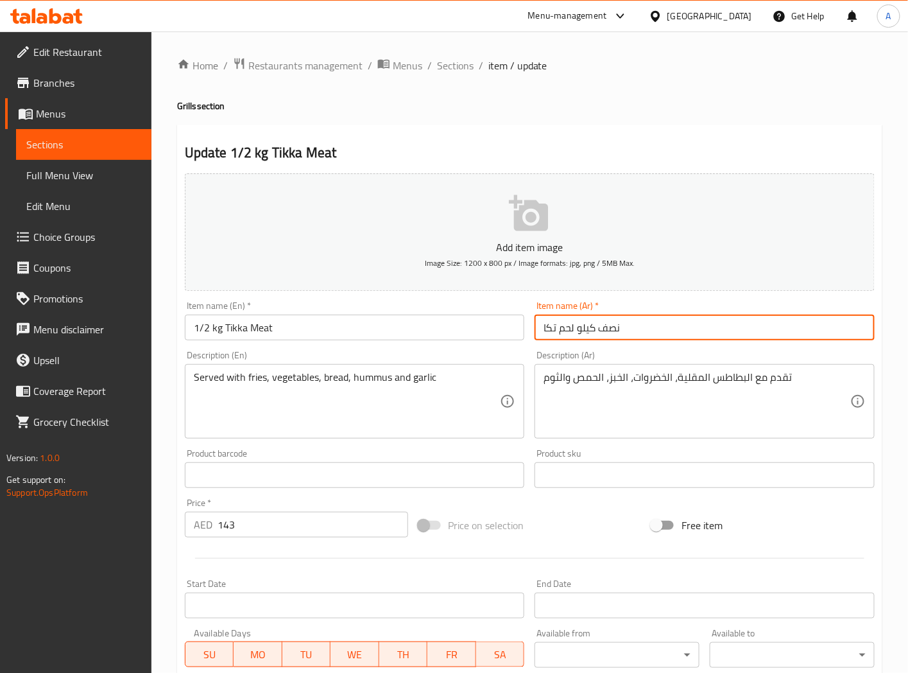
click at [611, 331] on input "نصف كيلو لحم تكا" at bounding box center [705, 328] width 340 height 26
click at [862, 330] on input "نصف كيلو لحم تكا" at bounding box center [705, 328] width 340 height 26
type input "1/2 كيلو لحم تكا"
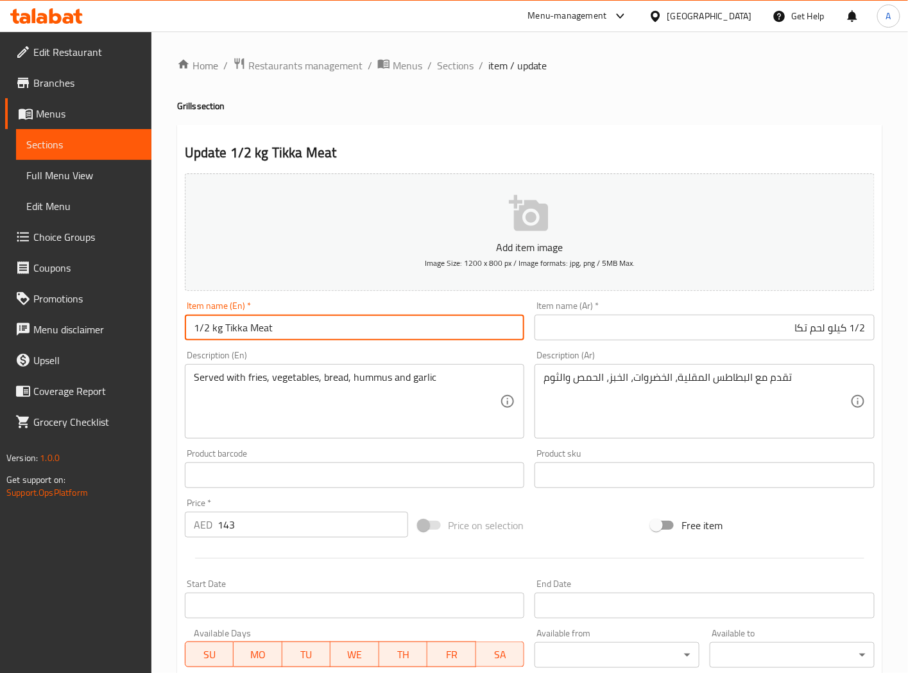
click at [214, 330] on input "1/2 kg Tikka Meat" at bounding box center [355, 328] width 340 height 26
type input "1/2 Kg Tikka Meat"
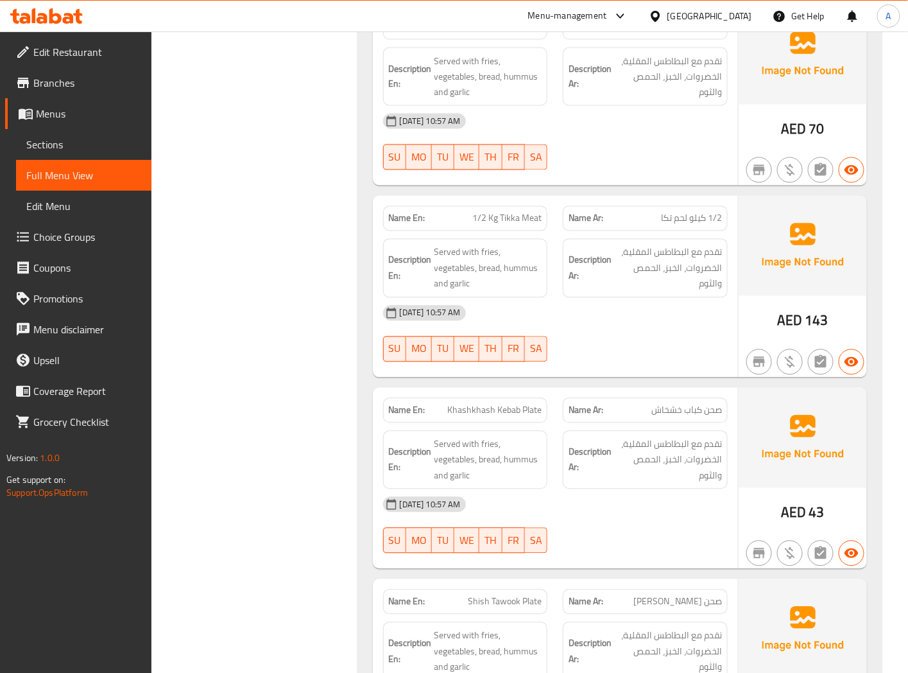
scroll to position [4015, 0]
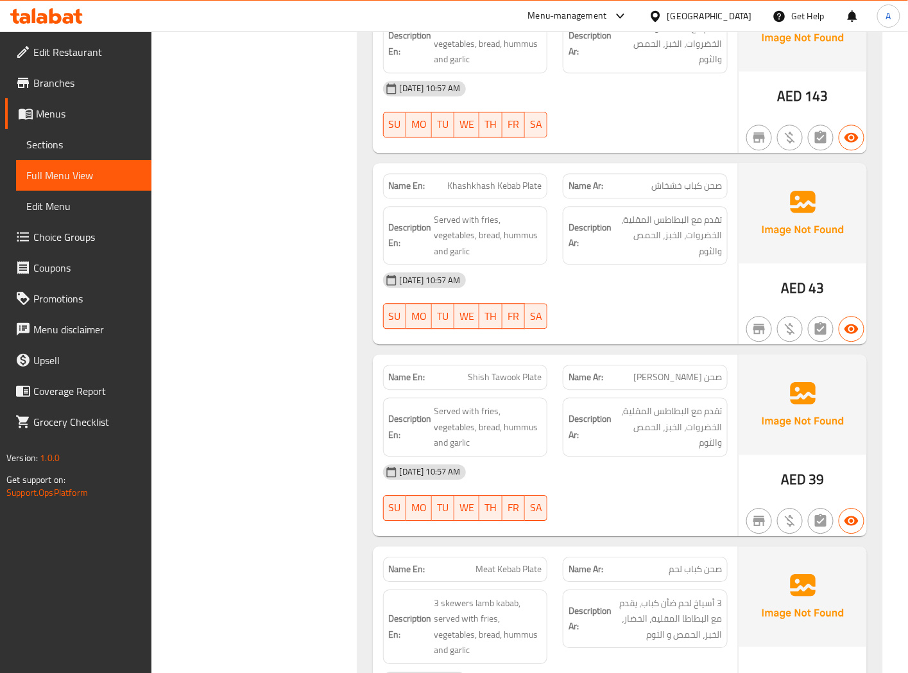
scroll to position [4372, 0]
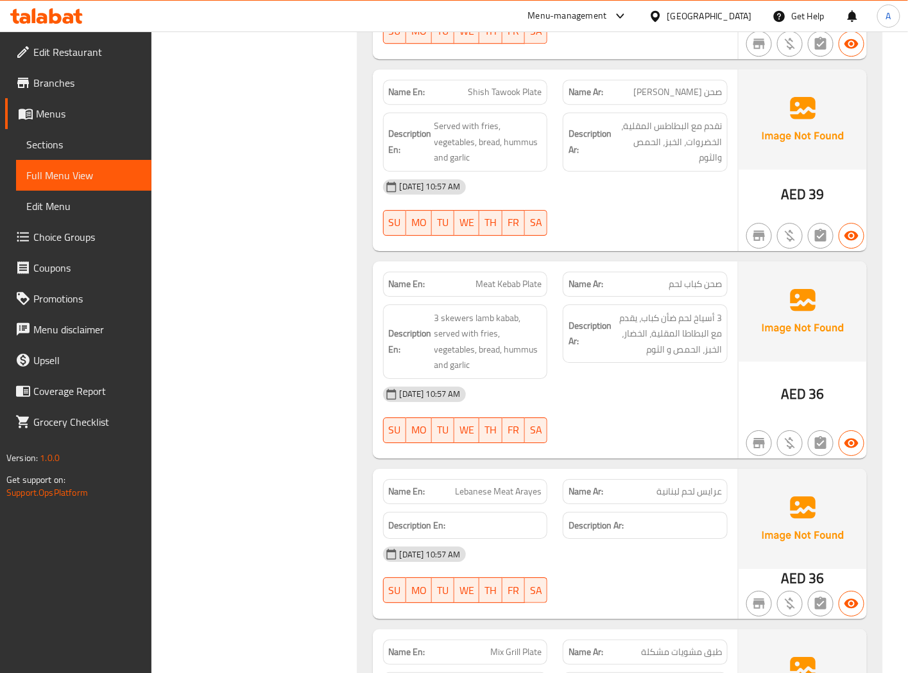
scroll to position [4514, 0]
click at [515, 277] on span "Meat Kebab Plate" at bounding box center [509, 283] width 66 height 13
click at [514, 277] on span "Meat Kebab Plate" at bounding box center [509, 283] width 66 height 13
copy span "Meat Kebab Plate"
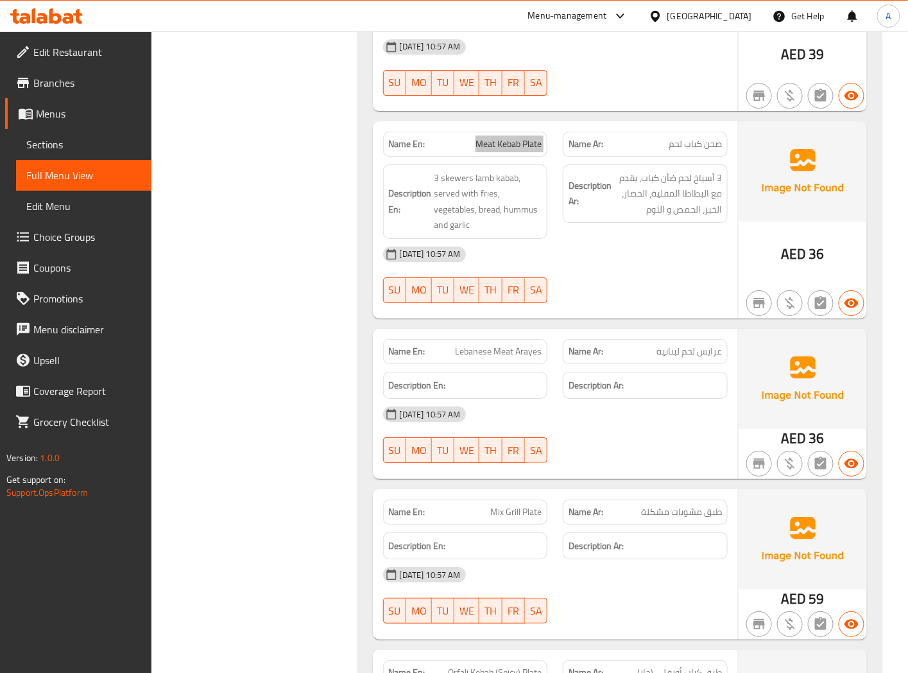
scroll to position [4657, 0]
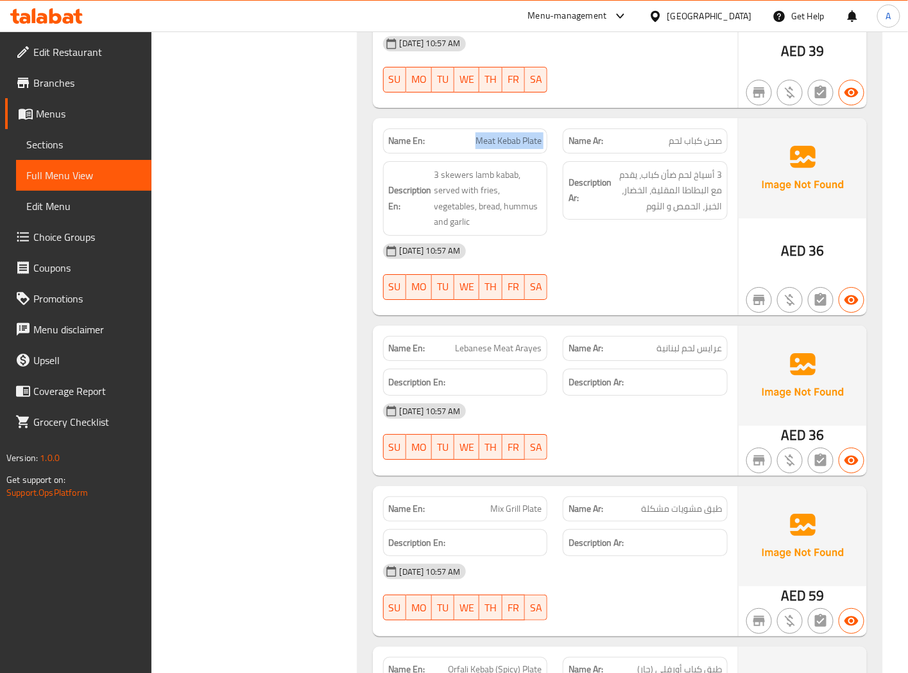
click at [508, 341] on span "Lebanese Meat Arayes" at bounding box center [498, 347] width 87 height 13
copy span "Lebanese Meat Arayes"
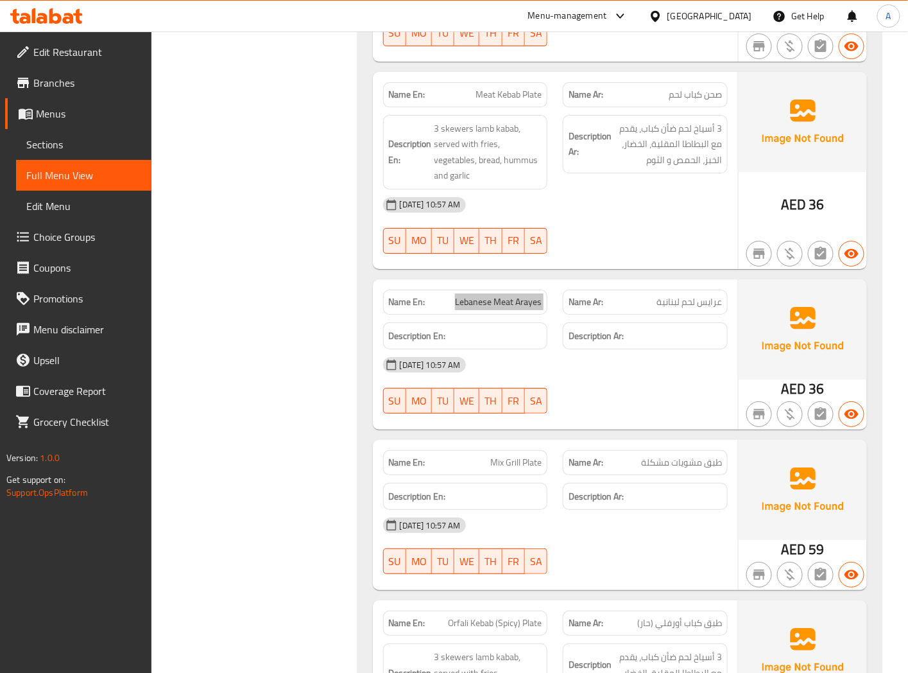
scroll to position [4728, 0]
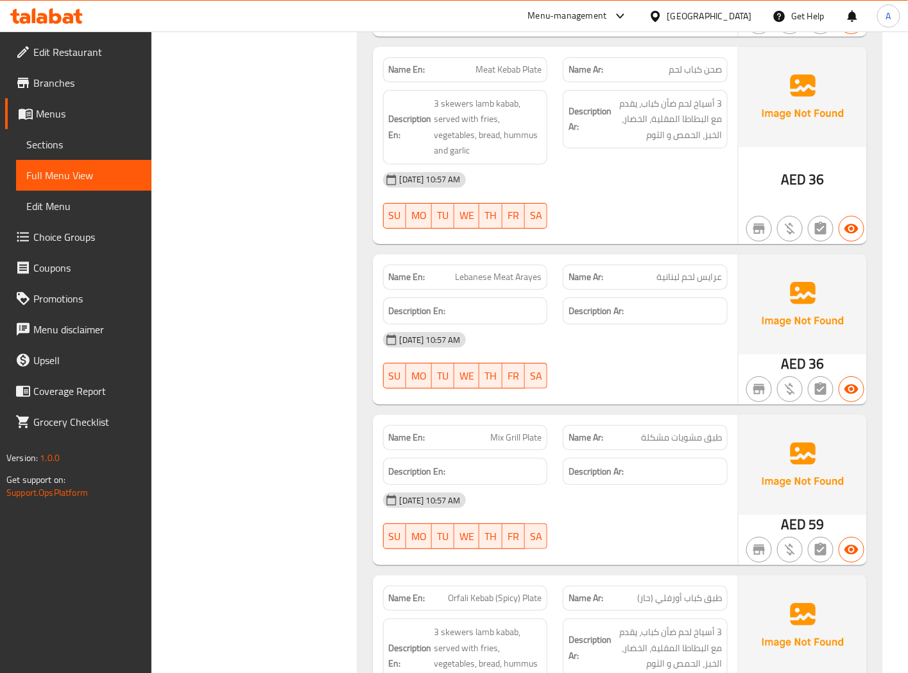
click at [243, 435] on div "Filter Branches Branches Popular filters Free items Branch specific items Has c…" at bounding box center [259, 503] width 180 height 10133
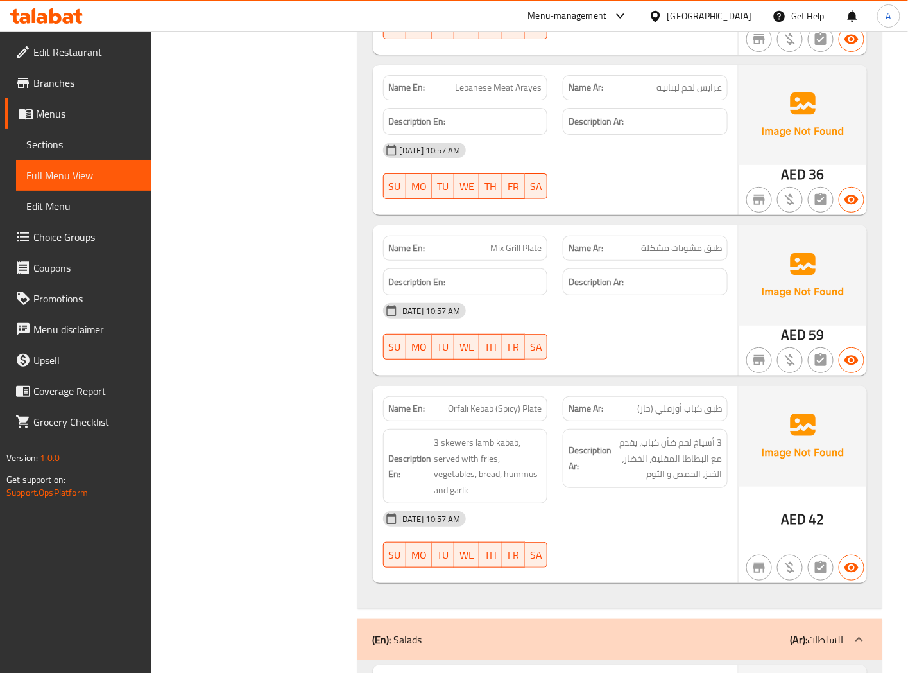
scroll to position [4942, 0]
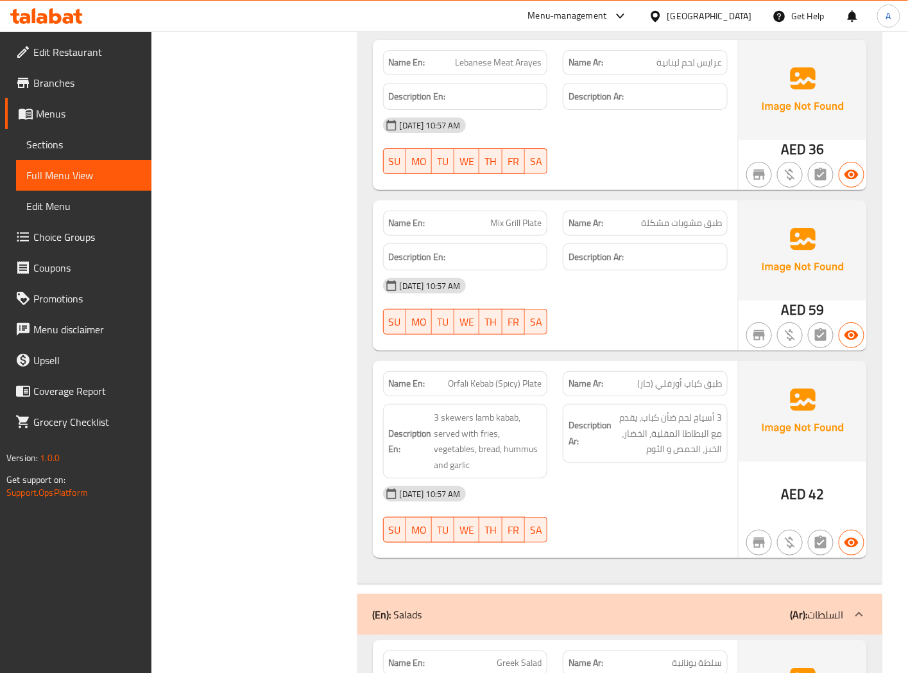
click at [456, 377] on span "Orfali Kebab (Spicy) Plate" at bounding box center [495, 383] width 94 height 13
copy span "Orfali"
click at [644, 487] on div "[DATE] 10:57 AM" at bounding box center [555, 493] width 360 height 31
click at [488, 377] on span "Orfali Kebab (Spicy) Plate" at bounding box center [495, 383] width 94 height 13
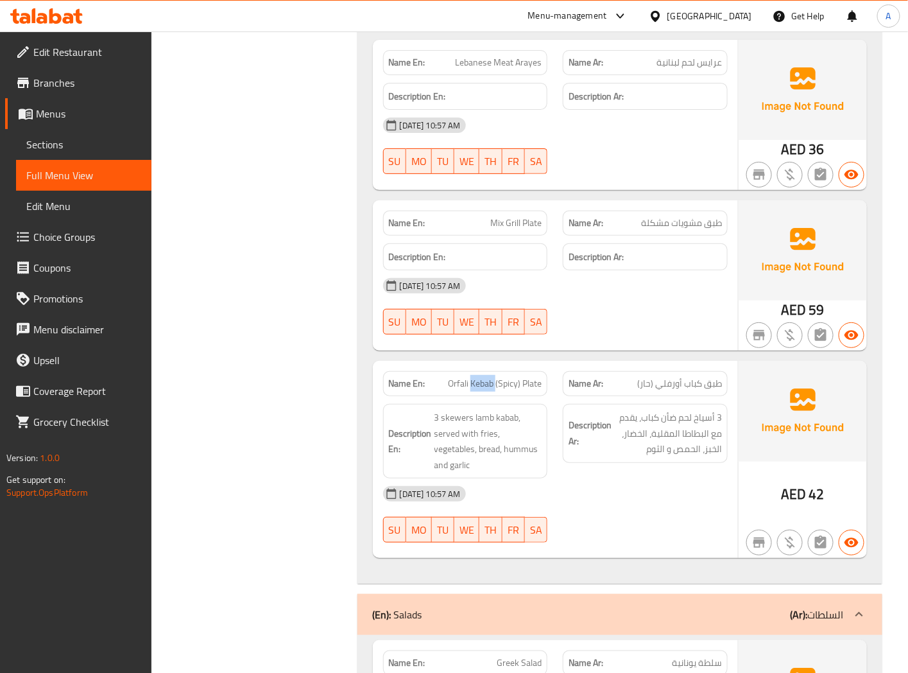
click at [488, 377] on span "Orfali Kebab (Spicy) Plate" at bounding box center [495, 383] width 94 height 13
copy span "Orfali Kebab (Spicy) Plate"
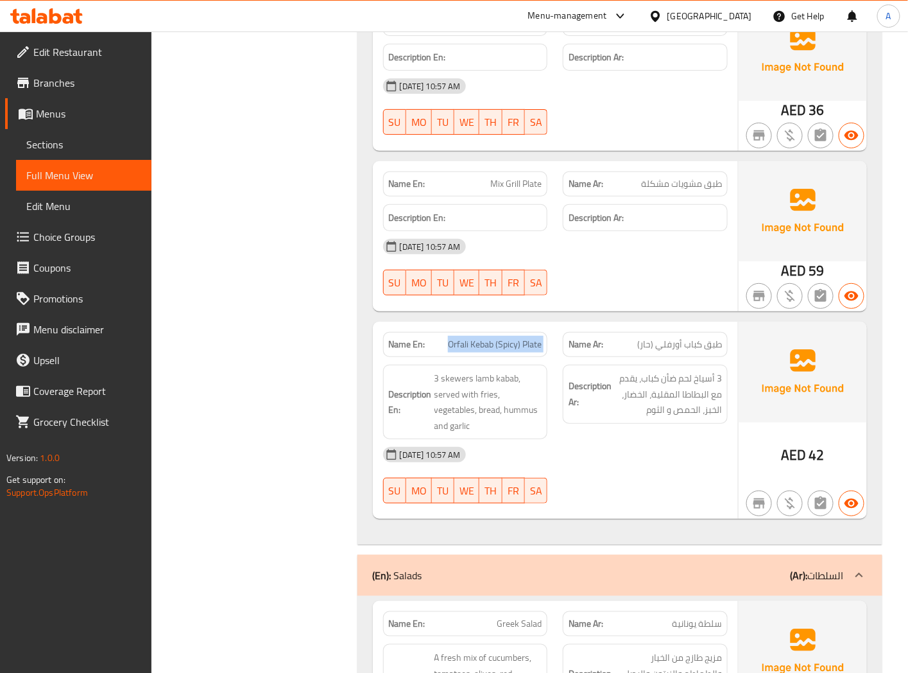
scroll to position [5014, 0]
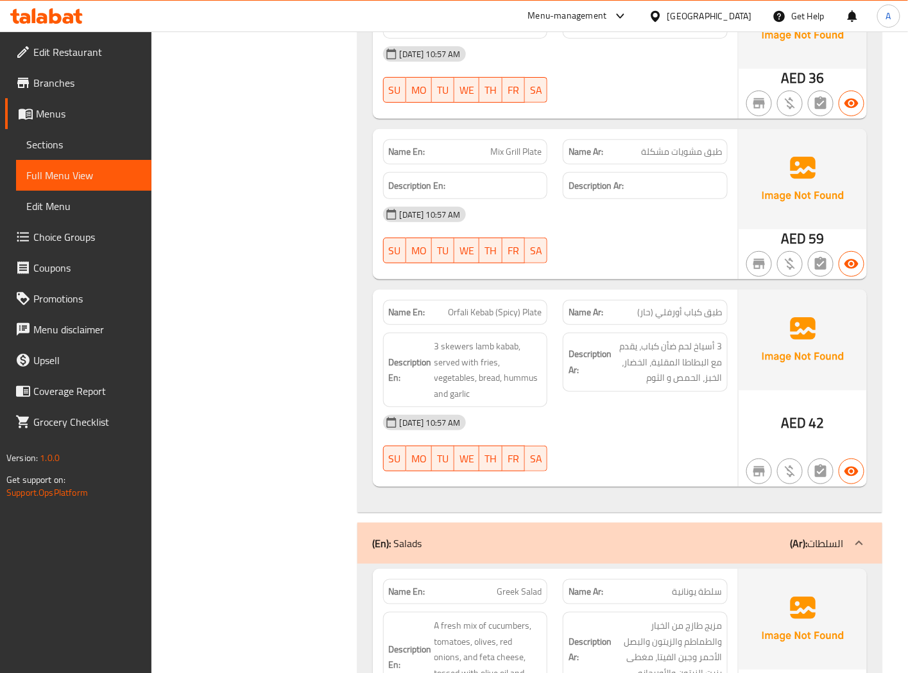
click at [271, 292] on div "Filter Branches Branches Popular filters Free items Branch specific items Has c…" at bounding box center [259, 217] width 180 height 10133
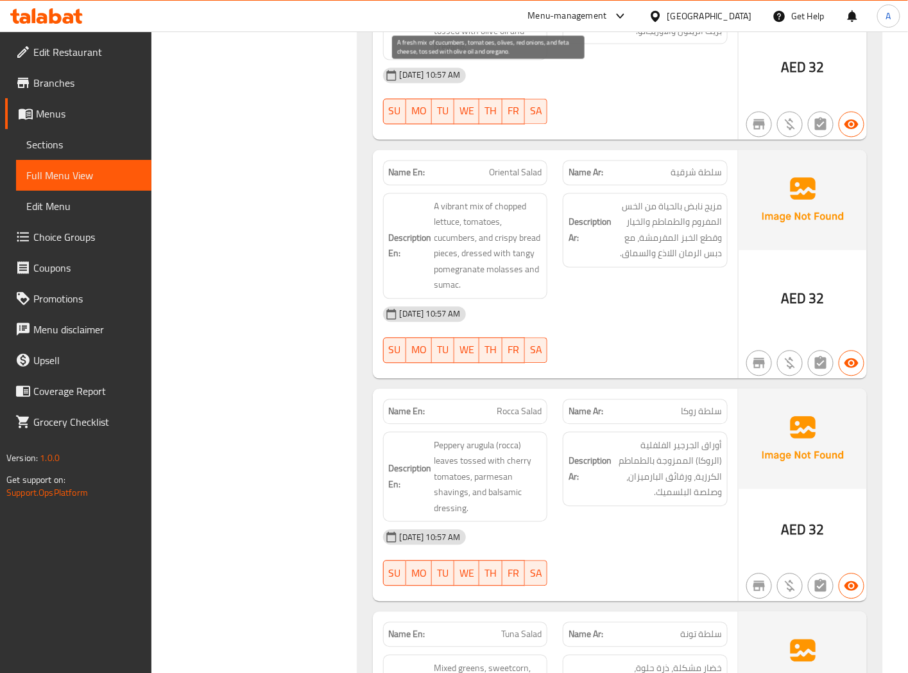
scroll to position [5727, 0]
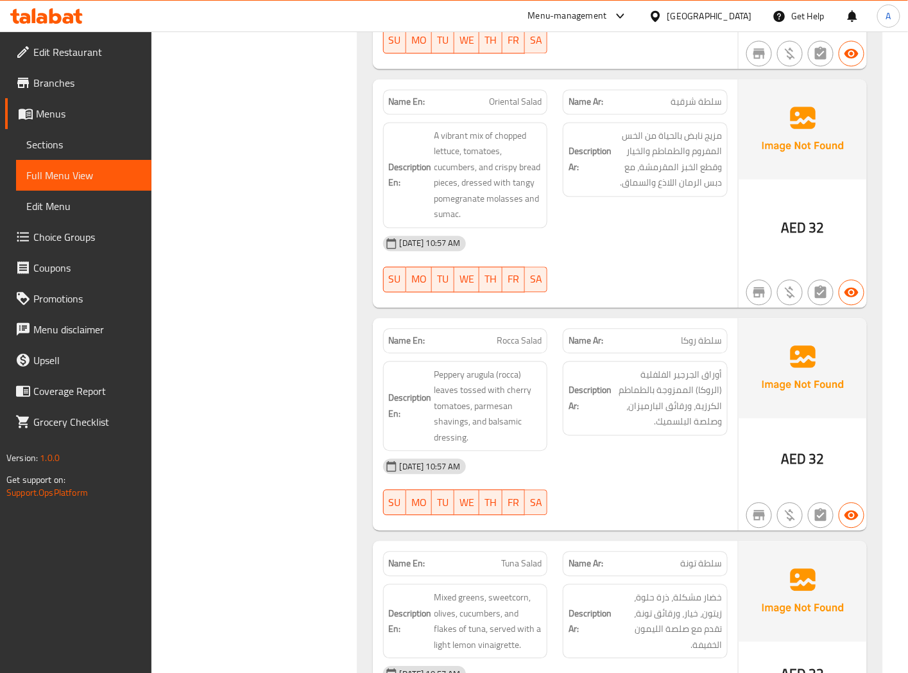
click at [494, 95] on span "Oriental Salad" at bounding box center [515, 101] width 53 height 13
copy span "Oriental Salad"
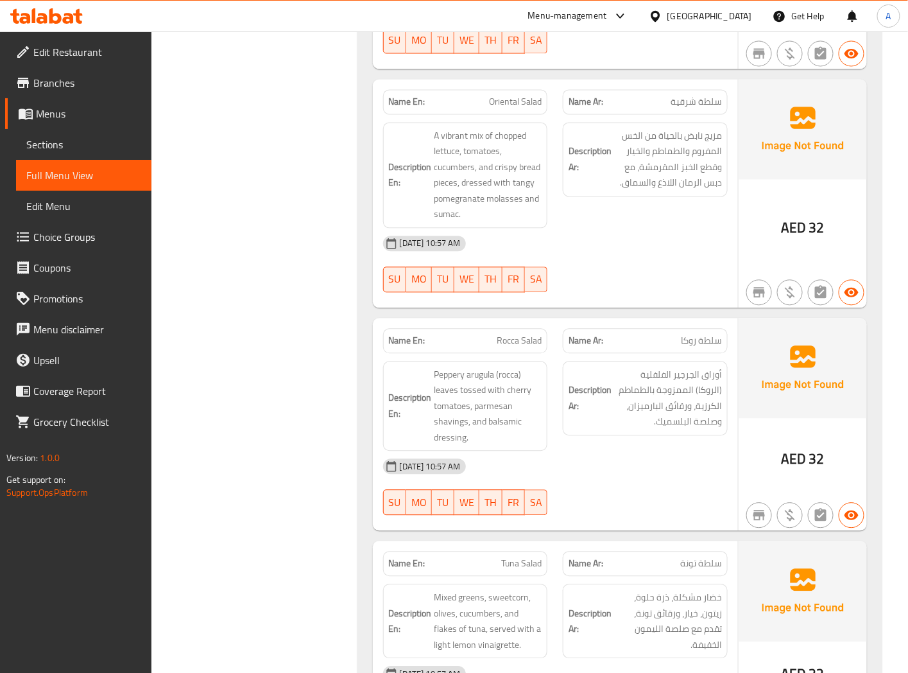
click at [510, 334] on span "Rocca Salad" at bounding box center [519, 340] width 45 height 13
copy span "Rocca"
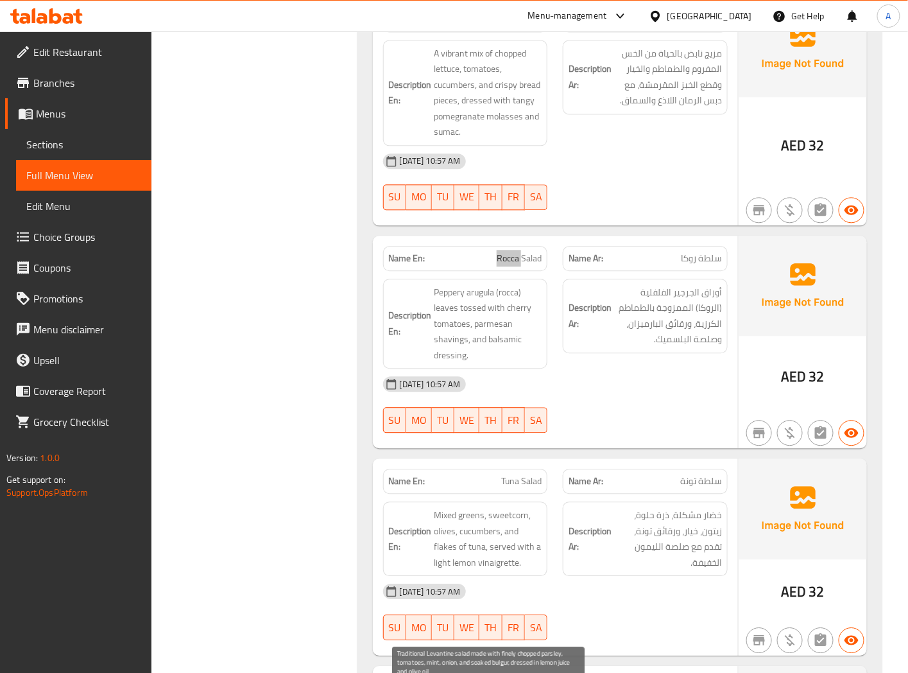
scroll to position [5869, 0]
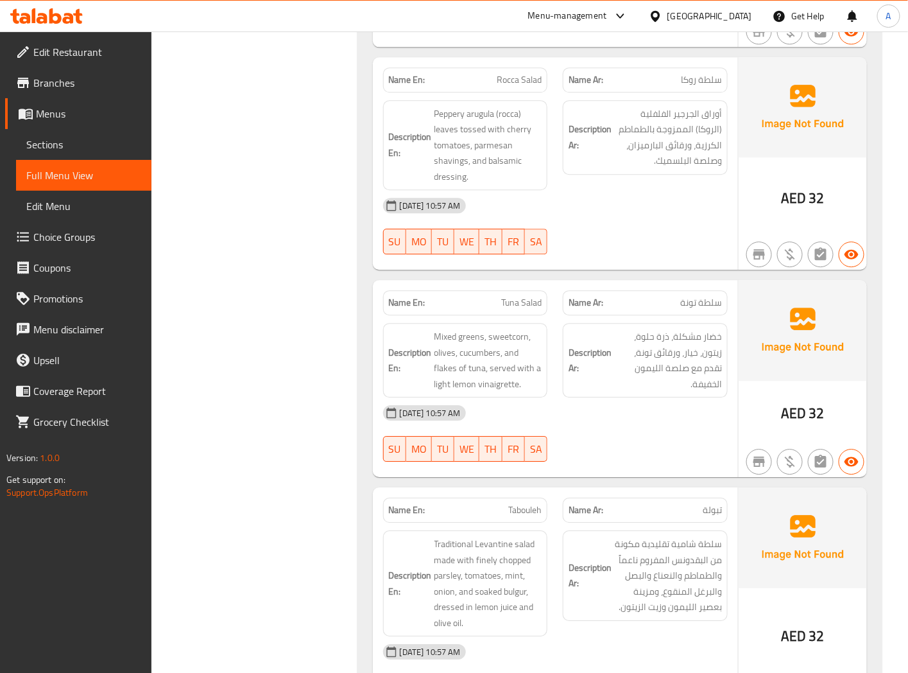
scroll to position [6012, 0]
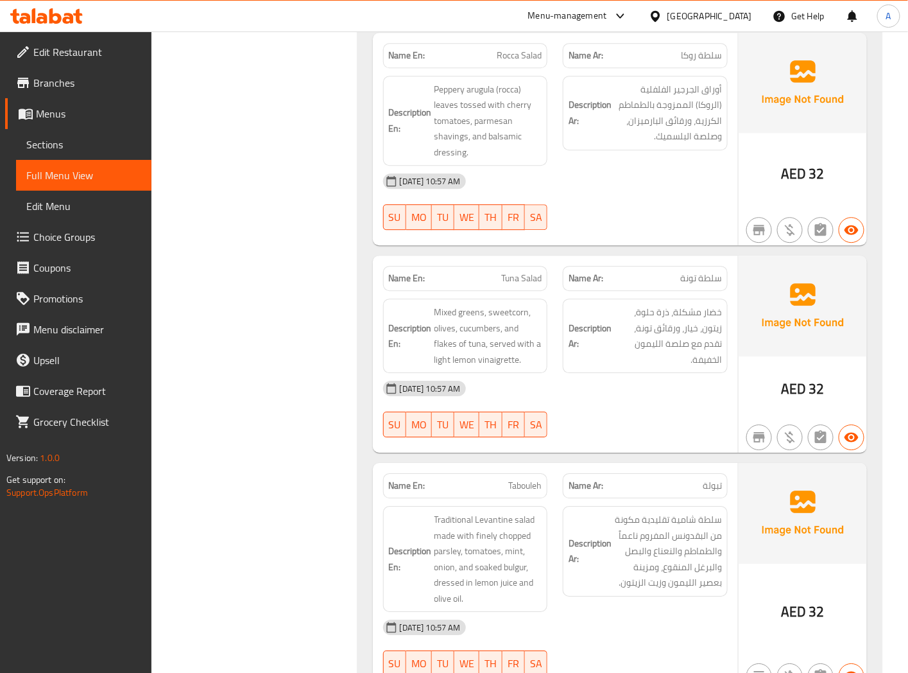
click at [549, 332] on div "Description En: Mixed greens, sweetcorn, olives, cucumbers, and flakes of tuna,…" at bounding box center [465, 336] width 180 height 90
click at [444, 317] on span "Mixed greens, sweetcorn, olives, cucumbers, and flakes of tuna, served with a l…" at bounding box center [489, 335] width 108 height 63
drag, startPoint x: 444, startPoint y: 317, endPoint x: 454, endPoint y: 313, distance: 11.0
click at [445, 316] on span "Mixed greens, sweetcorn, olives, cucumbers, and flakes of tuna, served with a l…" at bounding box center [489, 335] width 108 height 63
copy span "flakes"
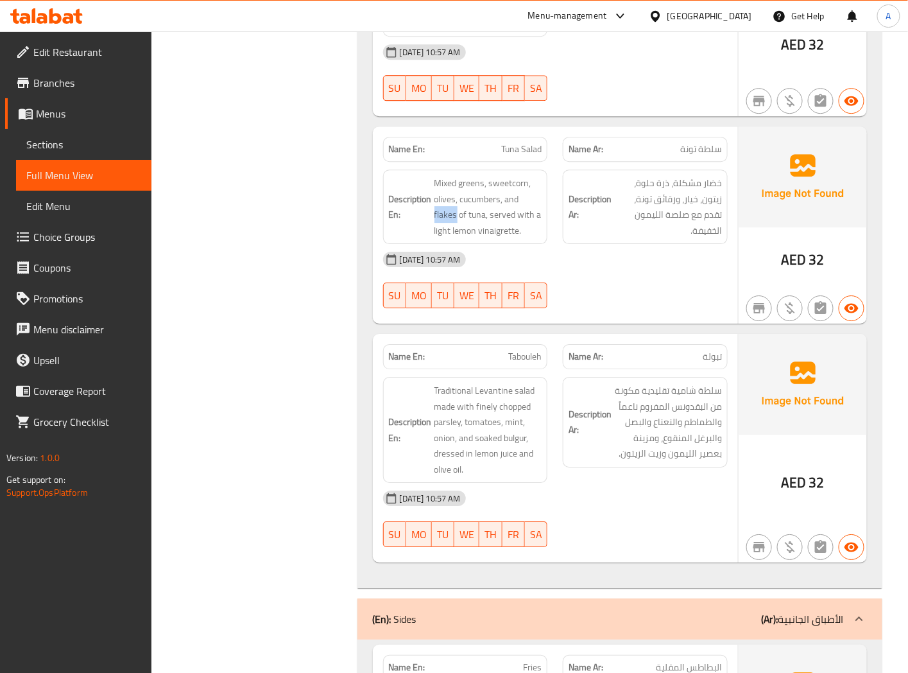
scroll to position [6154, 0]
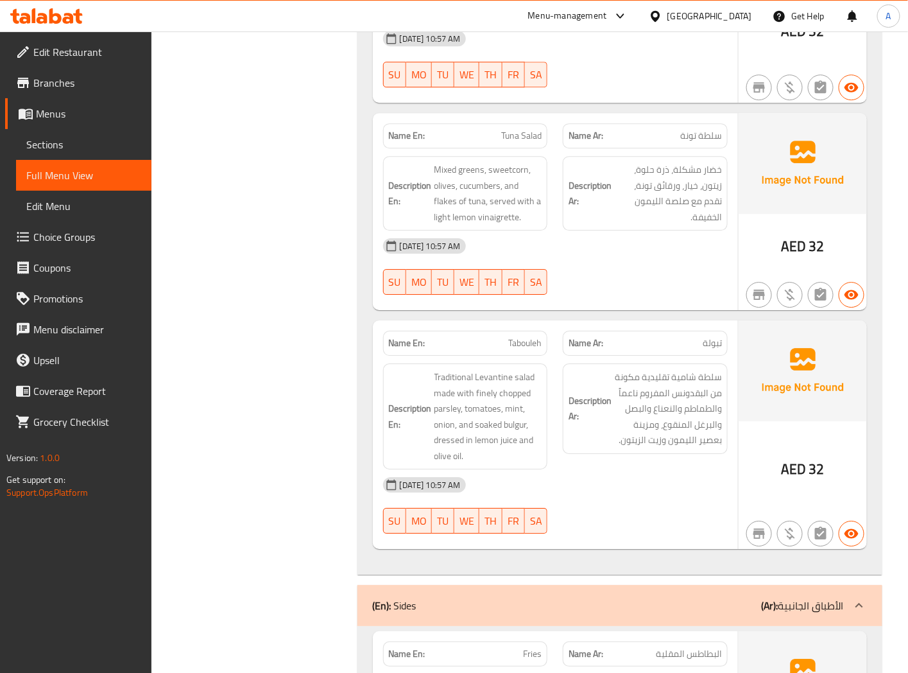
click at [528, 331] on div "Name En: Tabouleh" at bounding box center [465, 343] width 165 height 25
copy span "Tabouleh"
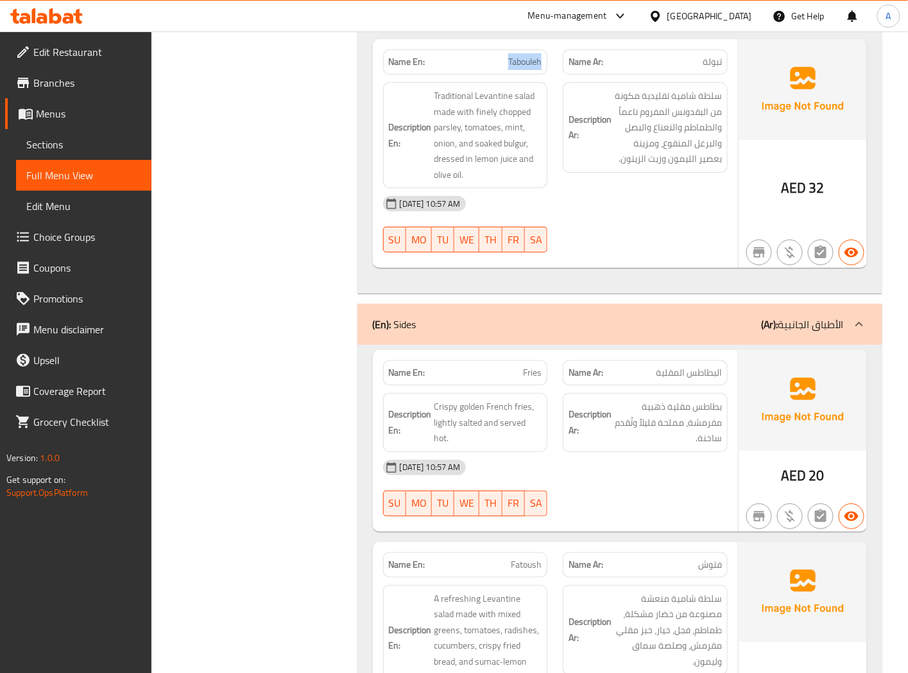
scroll to position [6440, 0]
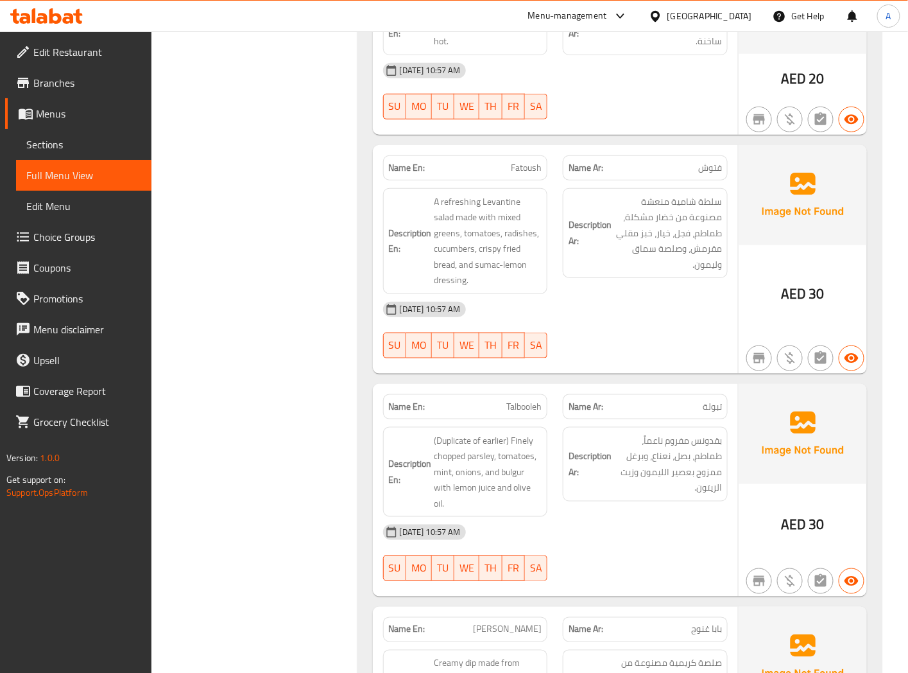
scroll to position [6868, 0]
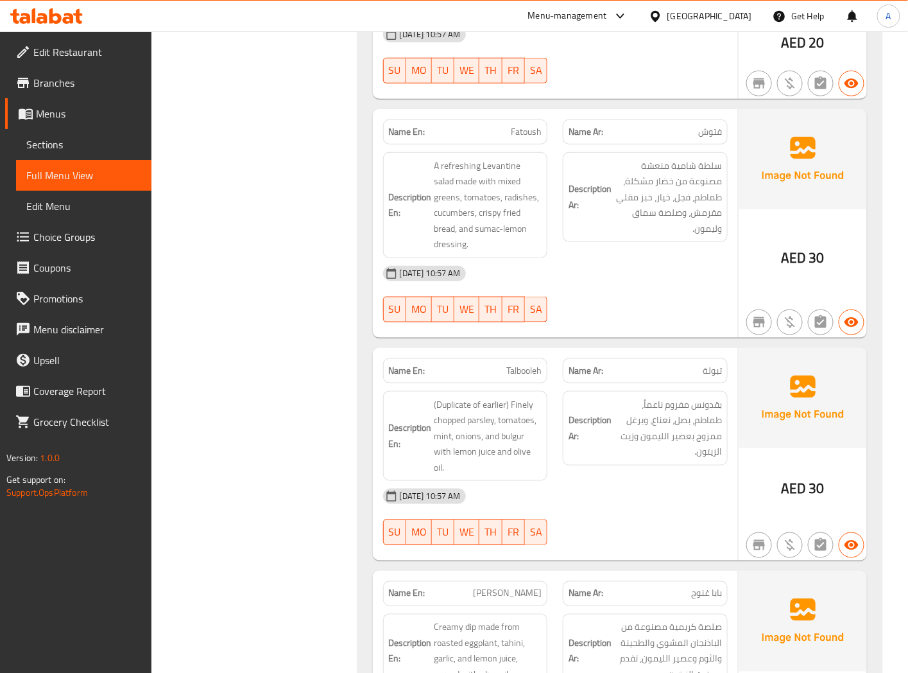
click at [526, 125] on span "Fatoush" at bounding box center [526, 131] width 31 height 13
copy span "Fatoush"
click at [530, 364] on span "Talbooleh" at bounding box center [523, 370] width 35 height 13
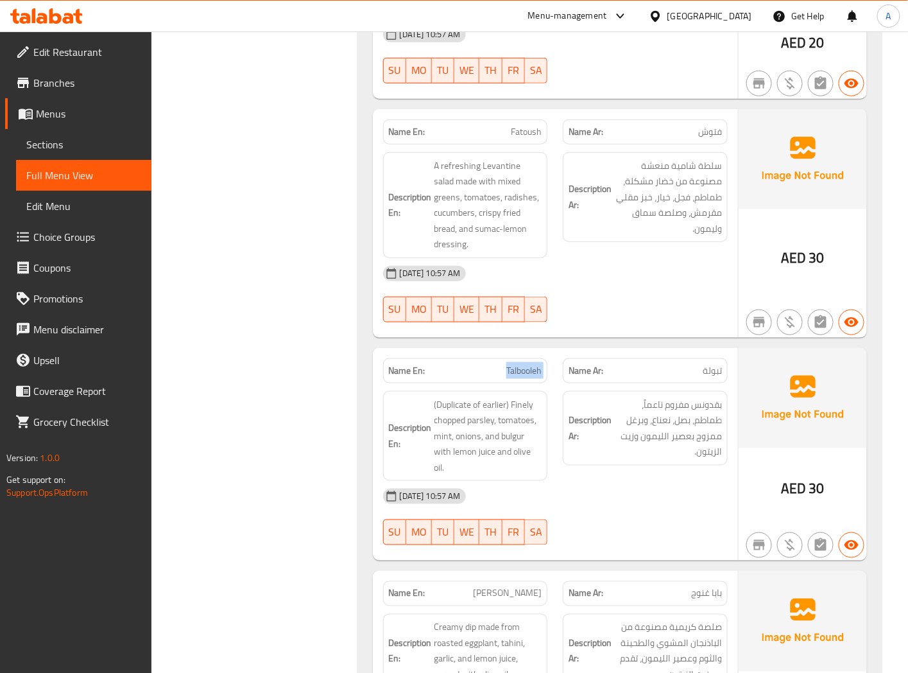
click at [530, 364] on span "Talbooleh" at bounding box center [523, 370] width 35 height 13
copy span "Talbooleh"
drag, startPoint x: 141, startPoint y: 254, endPoint x: 274, endPoint y: 197, distance: 144.6
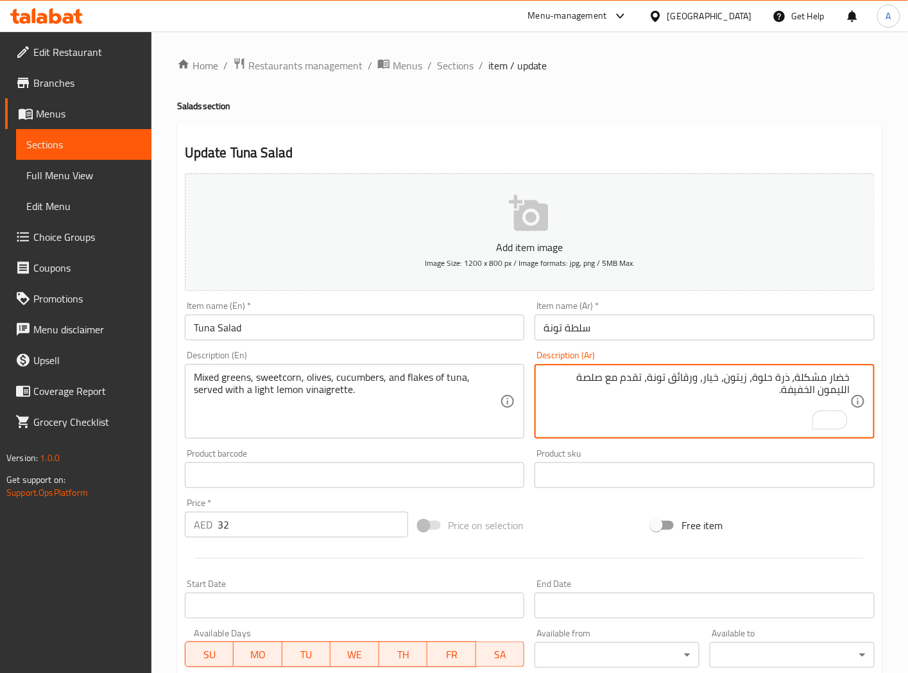
click at [798, 377] on textarea "خضار مشكلة، ذرة حلوة، زيتون، خيار، ورقائق تونة، تقدم مع صلصة الليمون الخفيفة." at bounding box center [697, 401] width 307 height 61
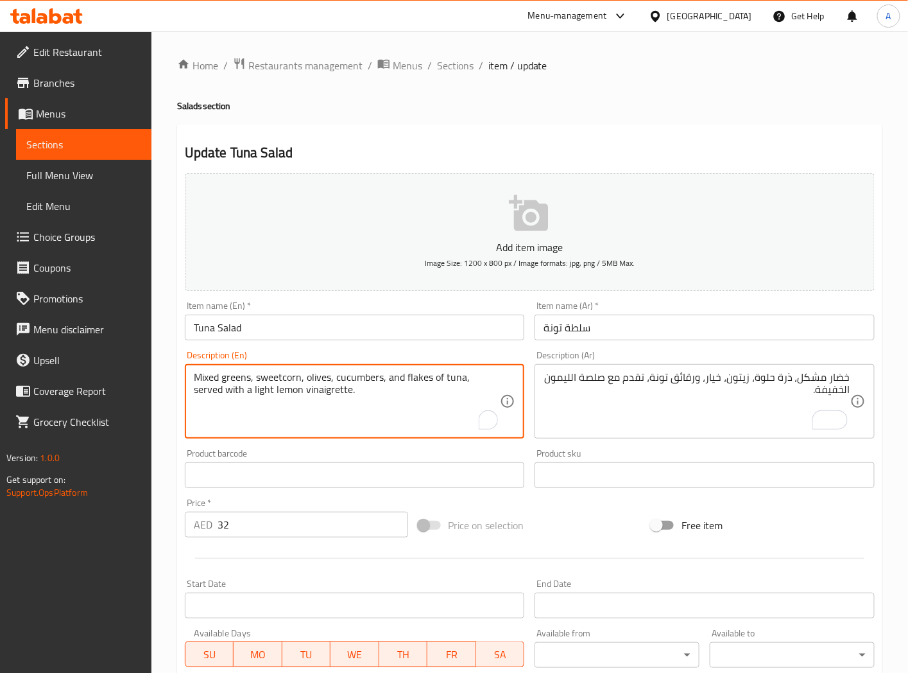
drag, startPoint x: 290, startPoint y: 390, endPoint x: 439, endPoint y: 424, distance: 152.9
click at [291, 388] on textarea "Mixed greens, sweetcorn, olives, cucumbers, and flakes of tuna, served with a l…" at bounding box center [347, 401] width 307 height 61
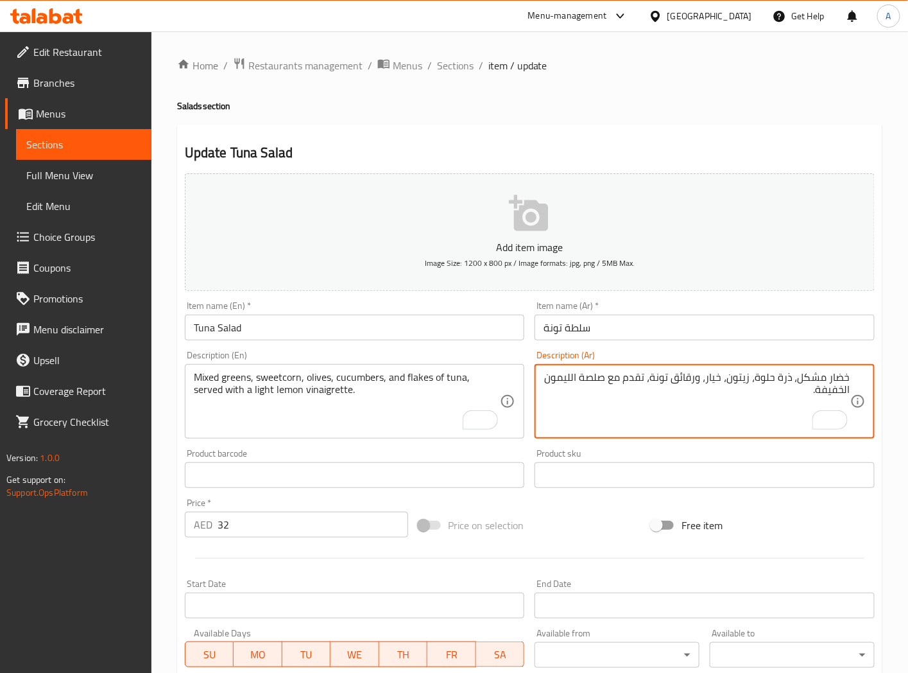
click at [578, 377] on textarea "خضار مشكل، ذرة حلوة، زيتون، خيار، ورقائق تونة، تقدم مع صلصة الليمون الخفيفة." at bounding box center [697, 401] width 307 height 61
click at [600, 379] on textarea "خضار مشكل، ذرة حلوة، زيتون، خيار، ورقائق تونة، تقدم مع صلصة الليمون الخفيفة." at bounding box center [697, 401] width 307 height 61
paste textarea "فينجريت"
type textarea "خضار مشكل، ذرة حلوة، زيتون، خيار، ورقائق تونة، تقدم مع فينجريت ليمون خفيف."
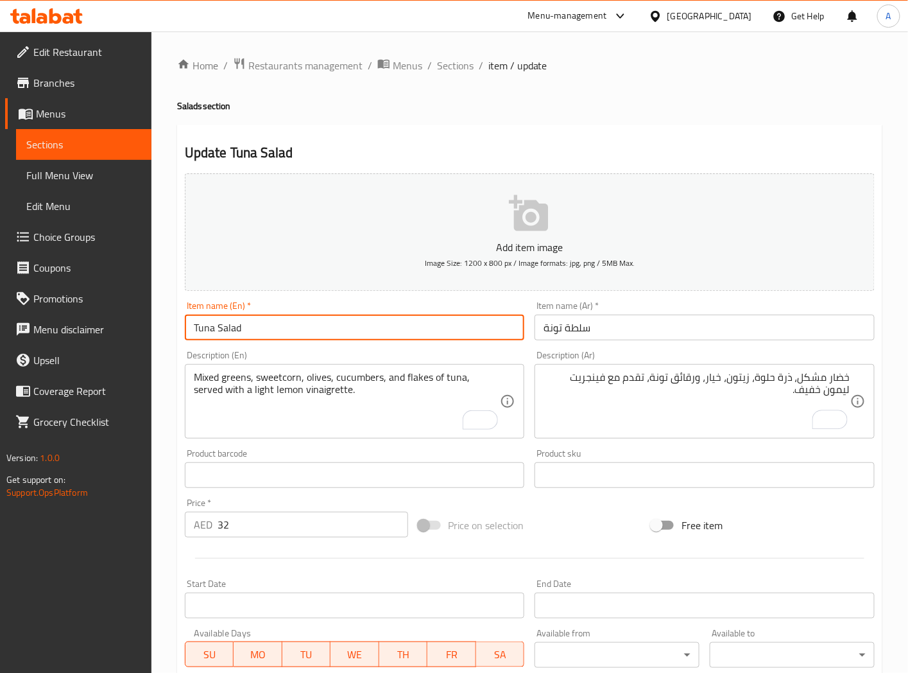
click at [432, 327] on input "Tuna Salad" at bounding box center [355, 328] width 340 height 26
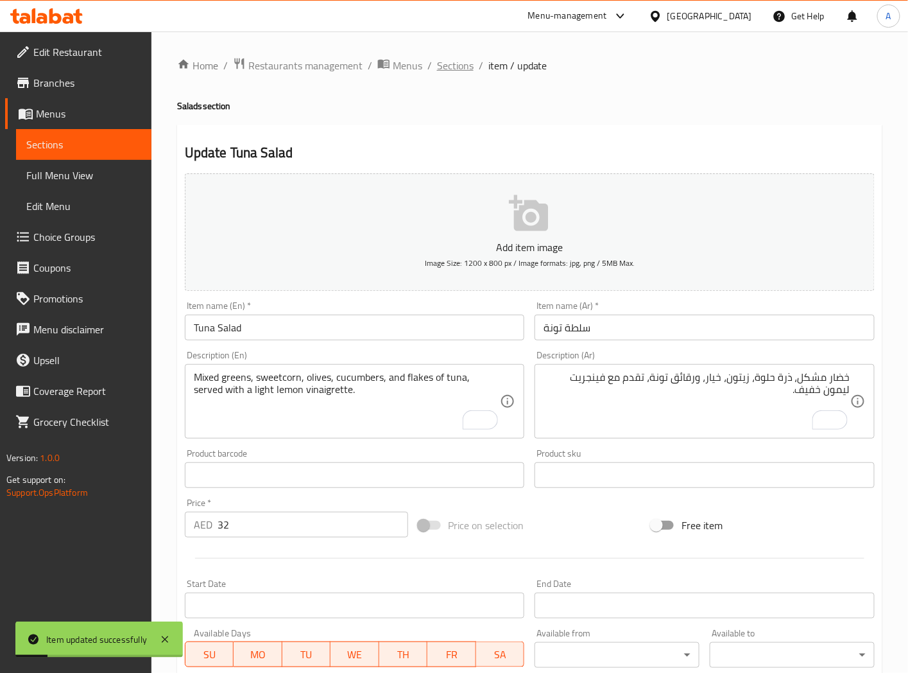
click at [447, 65] on span "Sections" at bounding box center [455, 65] width 37 height 15
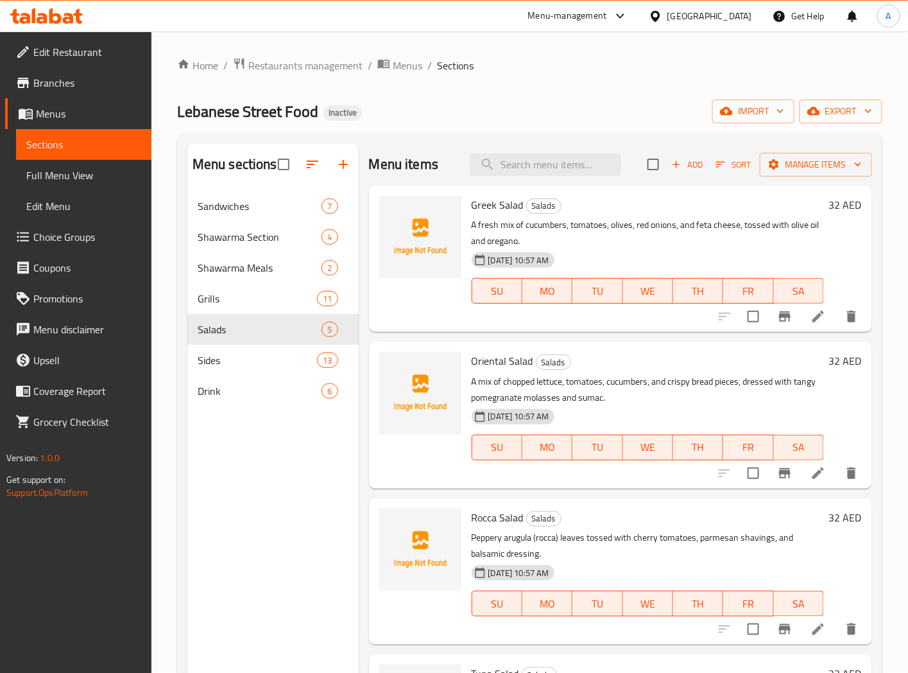
click at [315, 535] on div "Menu sections Sandwiches 7 Shawarma Section 4 Shawarma Meals 2 Grills 11 Salads…" at bounding box center [272, 480] width 171 height 673
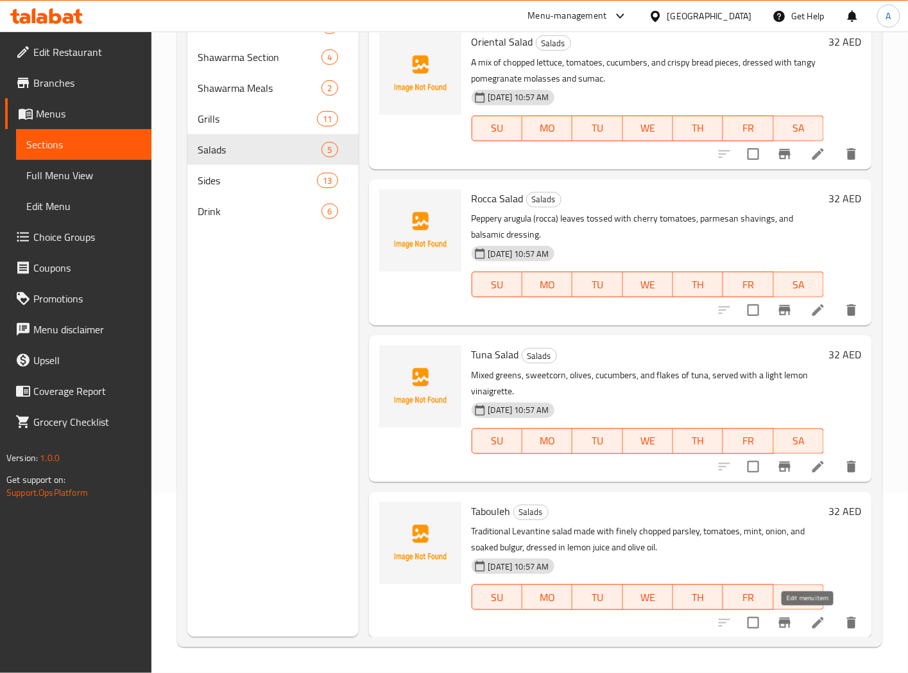
click at [811, 615] on icon at bounding box center [818, 622] width 15 height 15
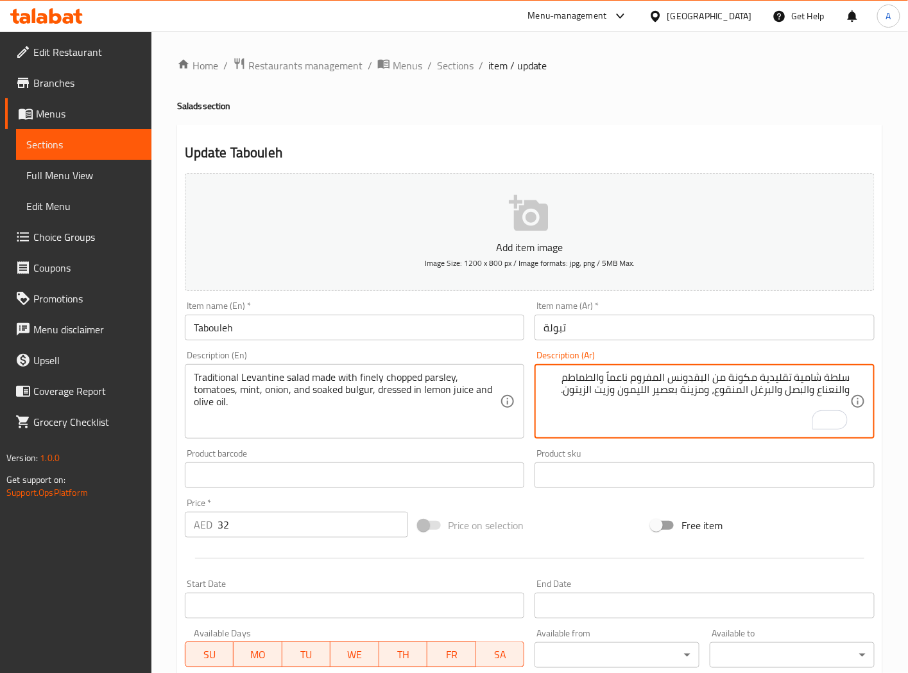
click at [705, 380] on textarea "سلطة شامية تقليدية مكونة من البقدونس المفروم ناعماً والطماطم والنعناع والبصل وا…" at bounding box center [697, 401] width 307 height 61
click at [657, 377] on textarea "سلطة شامية تقليدية مكونة من بقدونس المفروم ناعماً والطماطم والنعناع والبصل والب…" at bounding box center [697, 401] width 307 height 61
type textarea "سلطة شامية تقليدية مكونة من بقدونس مقطع ناعم، طماطم، نعناع، بصل، برغل منقوع، وم…"
click at [313, 327] on input "Tabouleh" at bounding box center [355, 328] width 340 height 26
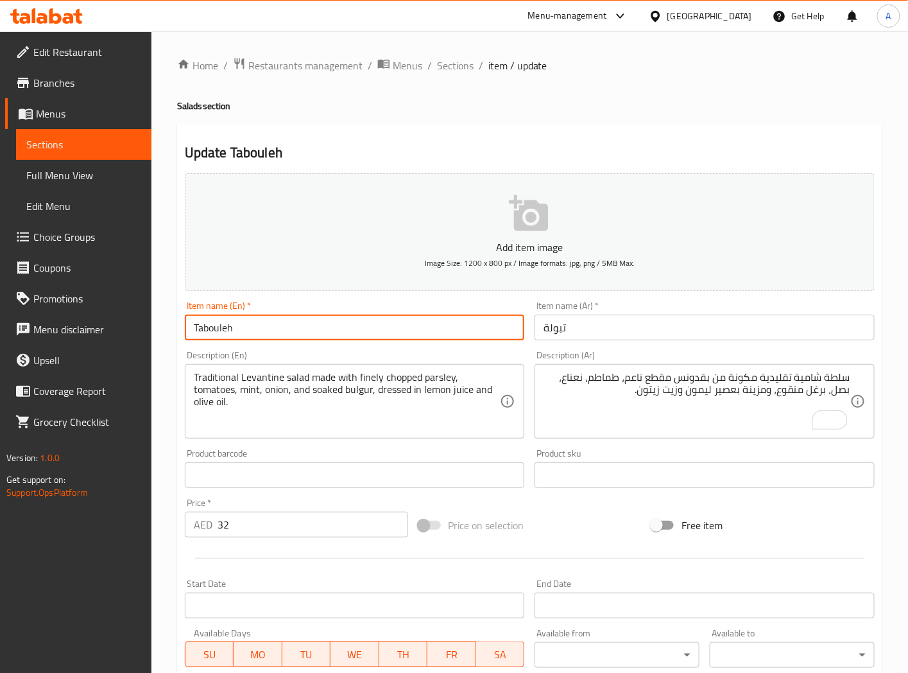
drag, startPoint x: 448, startPoint y: 62, endPoint x: 386, endPoint y: 3, distance: 86.3
click at [448, 62] on span "Sections" at bounding box center [455, 65] width 37 height 15
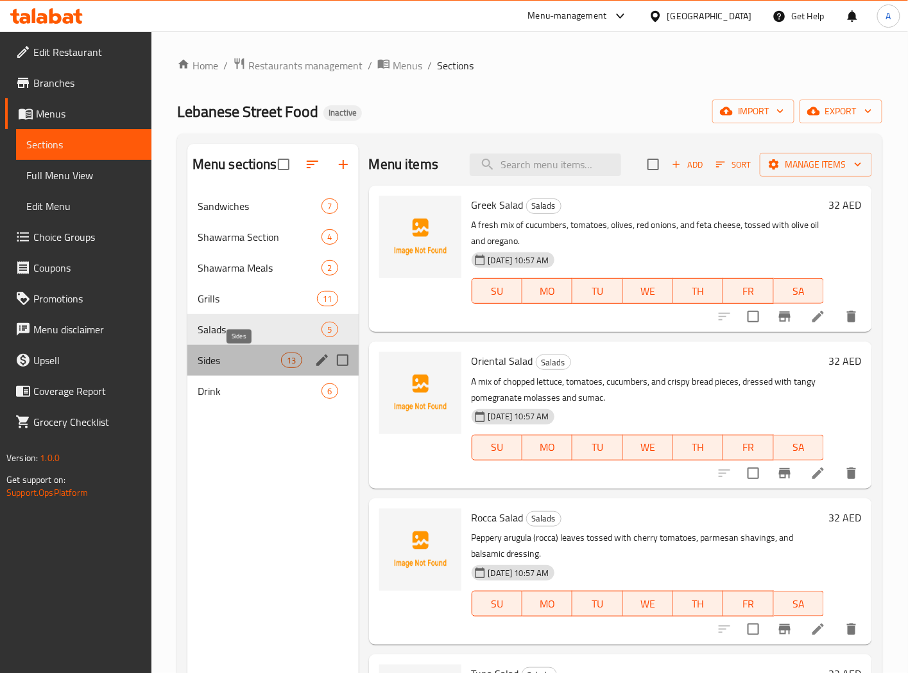
click at [219, 362] on span "Sides" at bounding box center [239, 359] width 83 height 15
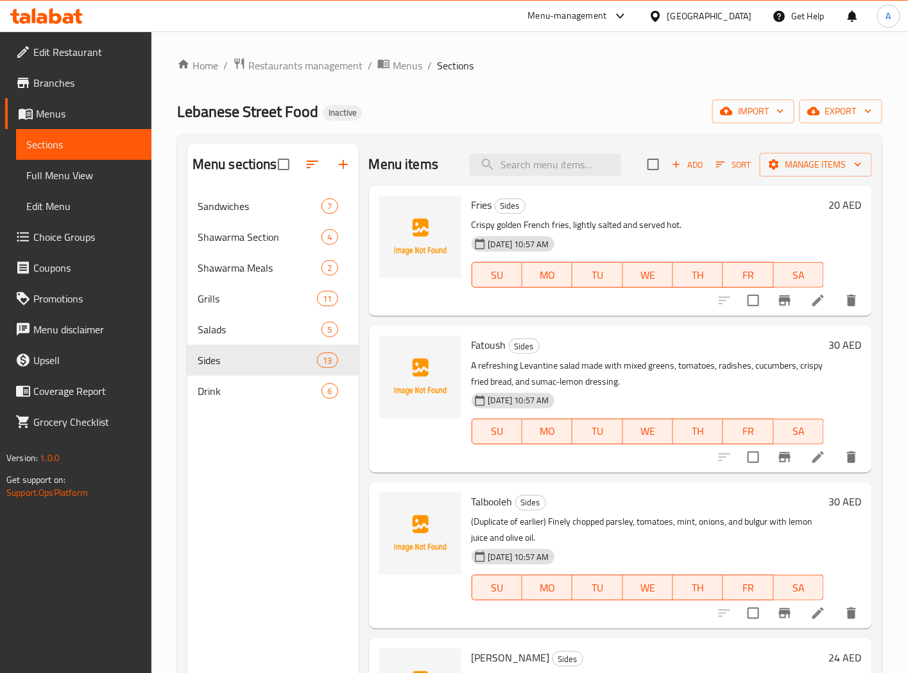
click at [288, 494] on div "Menu sections Sandwiches 7 Shawarma Section 4 Shawarma Meals 2 Grills 11 Salads…" at bounding box center [272, 480] width 171 height 673
click at [815, 453] on icon at bounding box center [818, 456] width 15 height 15
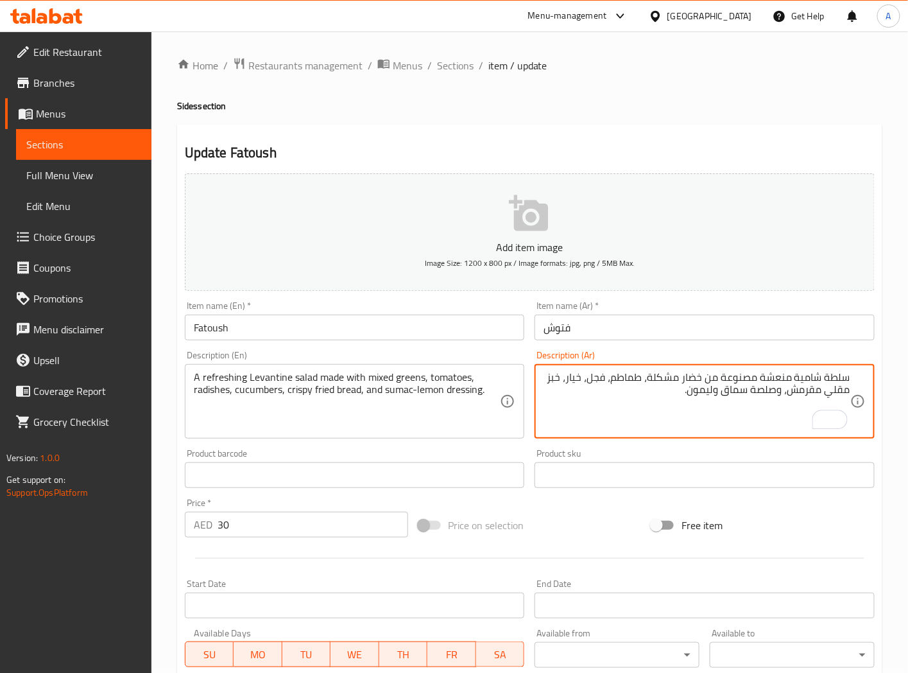
click at [652, 380] on textarea "سلطة شامية منعشة مصنوعة من خضار مشكلة، طماطم، فجل، خيار، خبز مقلي مقرمش، وصلصة …" at bounding box center [697, 401] width 307 height 61
type textarea "سلطة شامية منعشة مصنوعة من خضار مشكل، طماطم، فجل، خيار، خبز مقلي مقرمش، وصلصة س…"
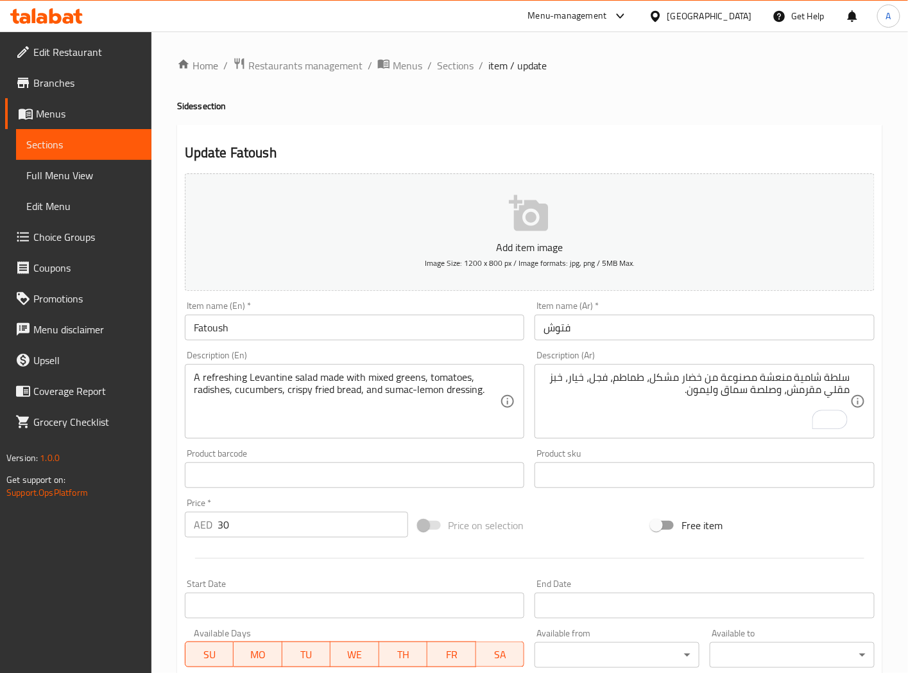
drag, startPoint x: 193, startPoint y: 392, endPoint x: 220, endPoint y: 389, distance: 27.7
click at [220, 389] on div "A refreshing Levantine salad made with mixed greens, tomatoes, radishes, cucumb…" at bounding box center [355, 401] width 340 height 74
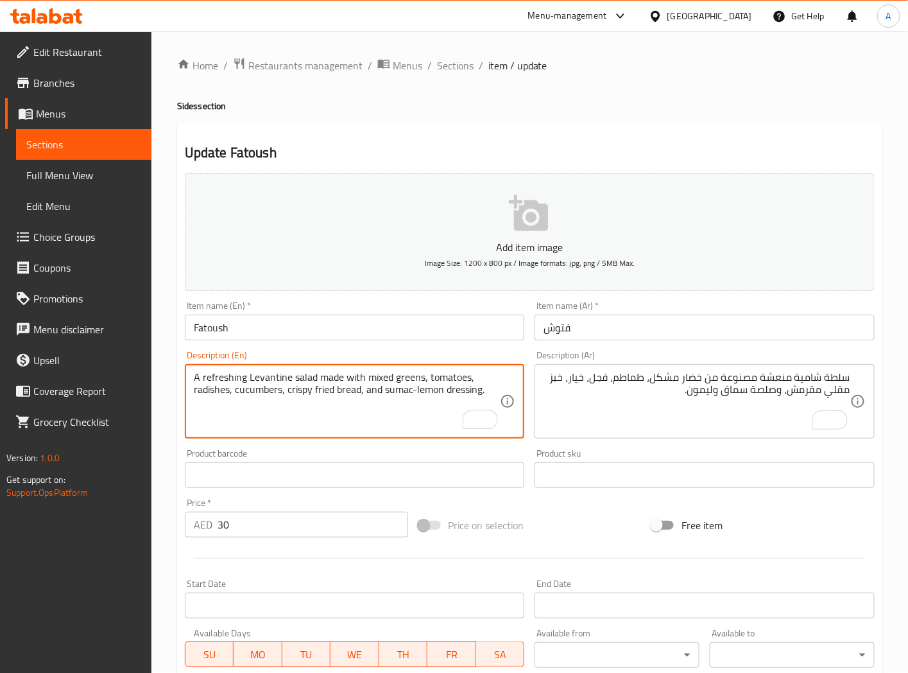
drag, startPoint x: 194, startPoint y: 392, endPoint x: 221, endPoint y: 392, distance: 27.0
click at [221, 392] on textarea "A refreshing Levantine salad made with mixed greens, tomatoes, radishes, cucumb…" at bounding box center [347, 401] width 307 height 61
click at [413, 318] on input "Fatoush" at bounding box center [355, 328] width 340 height 26
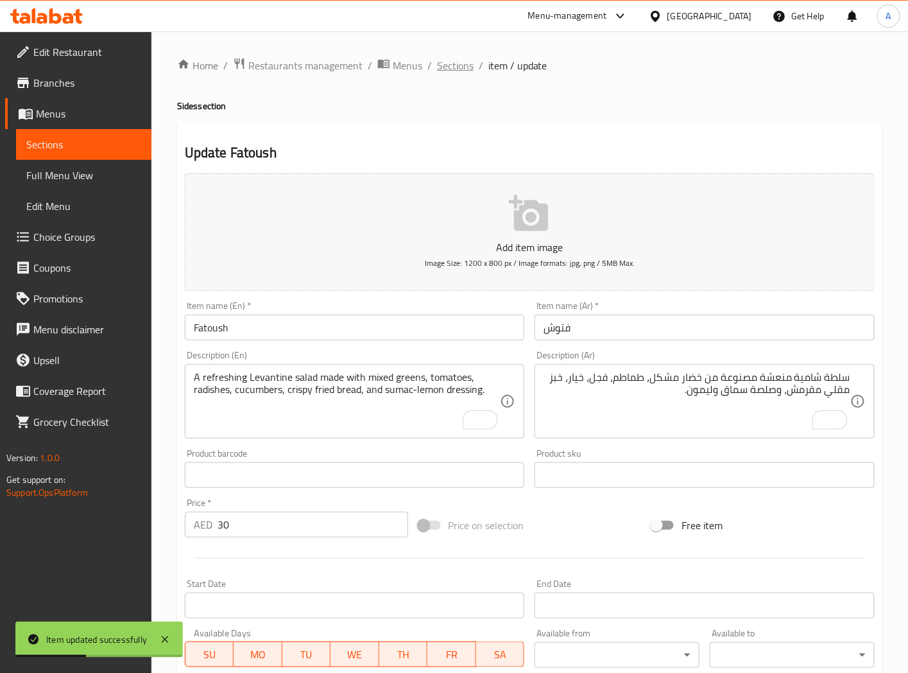
click at [453, 67] on span "Sections" at bounding box center [455, 65] width 37 height 15
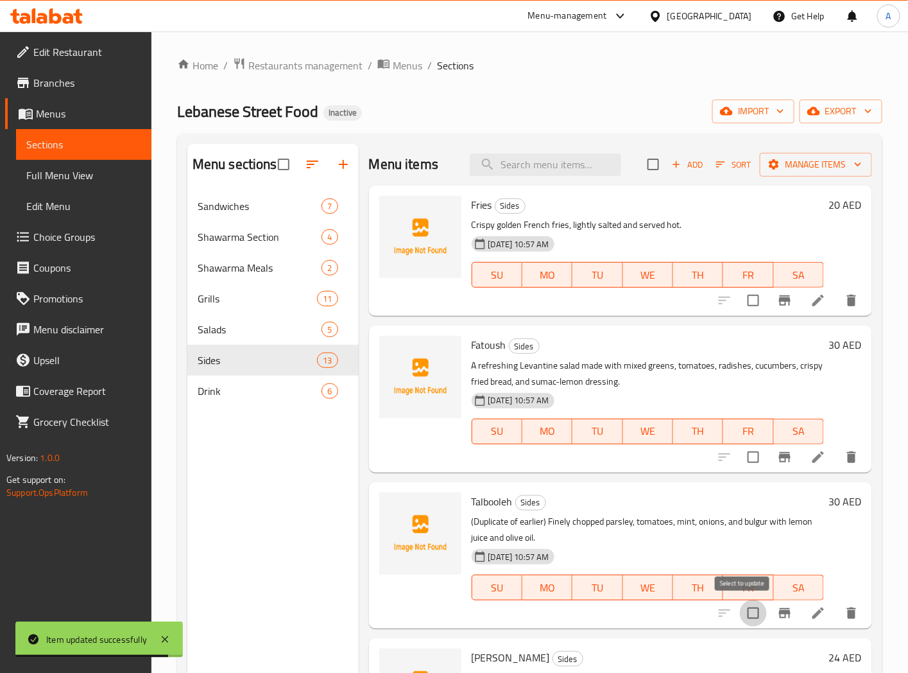
click at [741, 615] on input "checkbox" at bounding box center [753, 613] width 27 height 27
checkbox input "true"
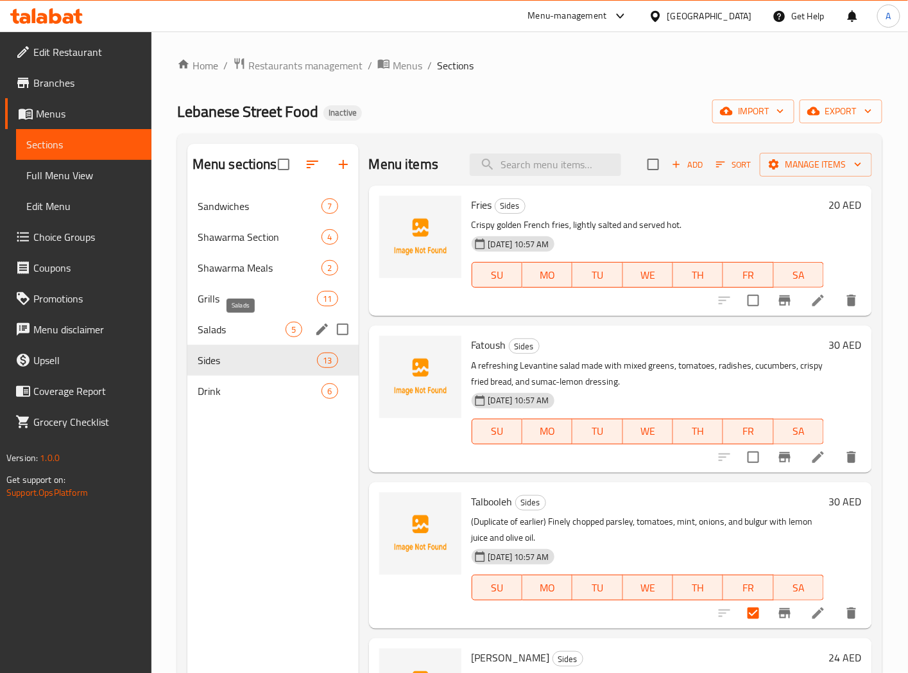
click at [210, 329] on span "Salads" at bounding box center [242, 329] width 89 height 15
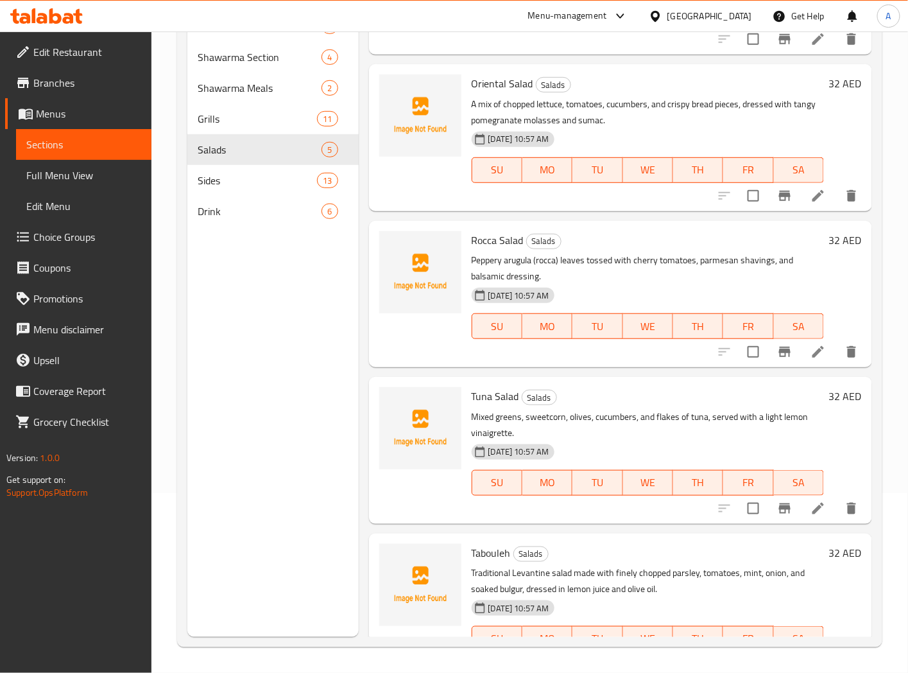
scroll to position [139, 0]
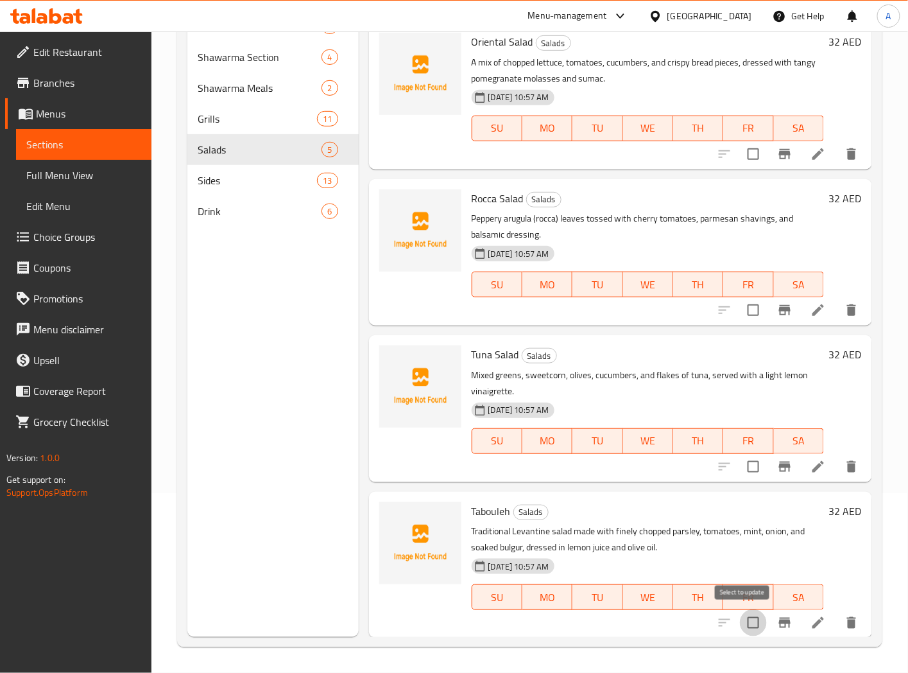
drag, startPoint x: 740, startPoint y: 619, endPoint x: 799, endPoint y: 508, distance: 125.2
click at [741, 619] on input "checkbox" at bounding box center [753, 622] width 27 height 27
checkbox input "true"
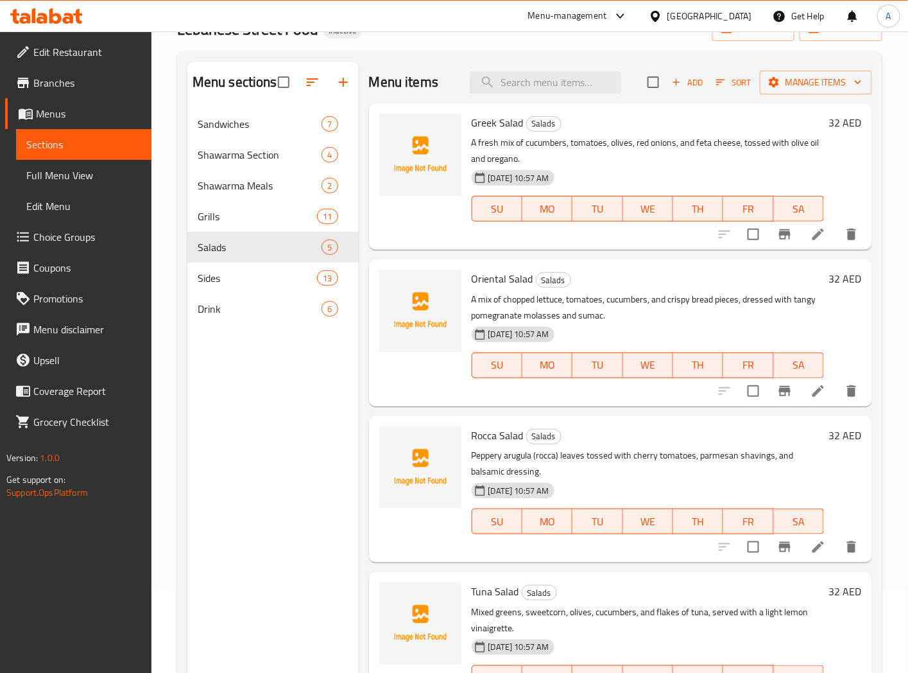
scroll to position [0, 0]
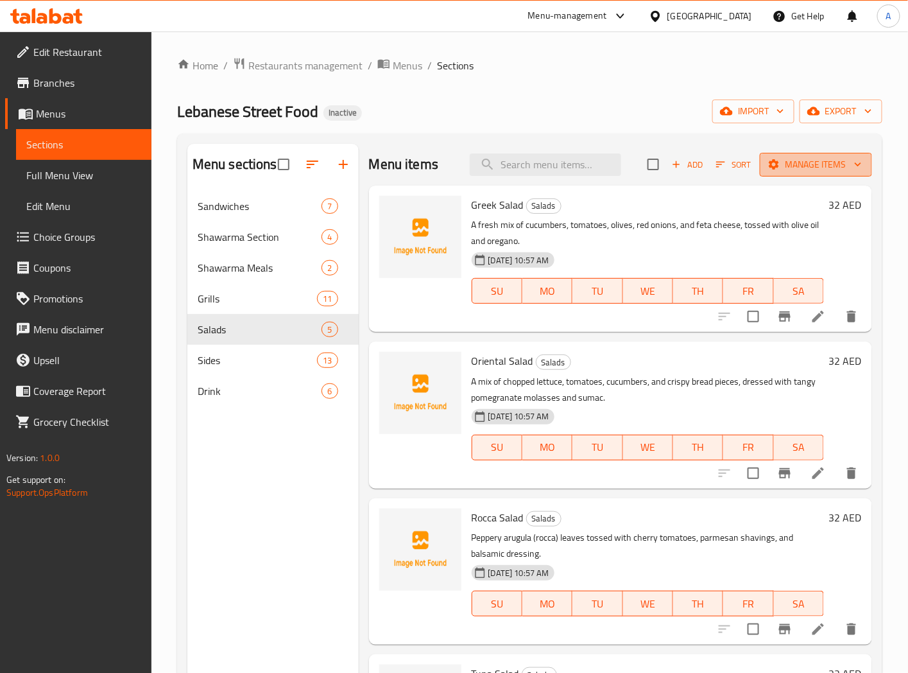
click at [852, 164] on icon "button" at bounding box center [858, 164] width 13 height 13
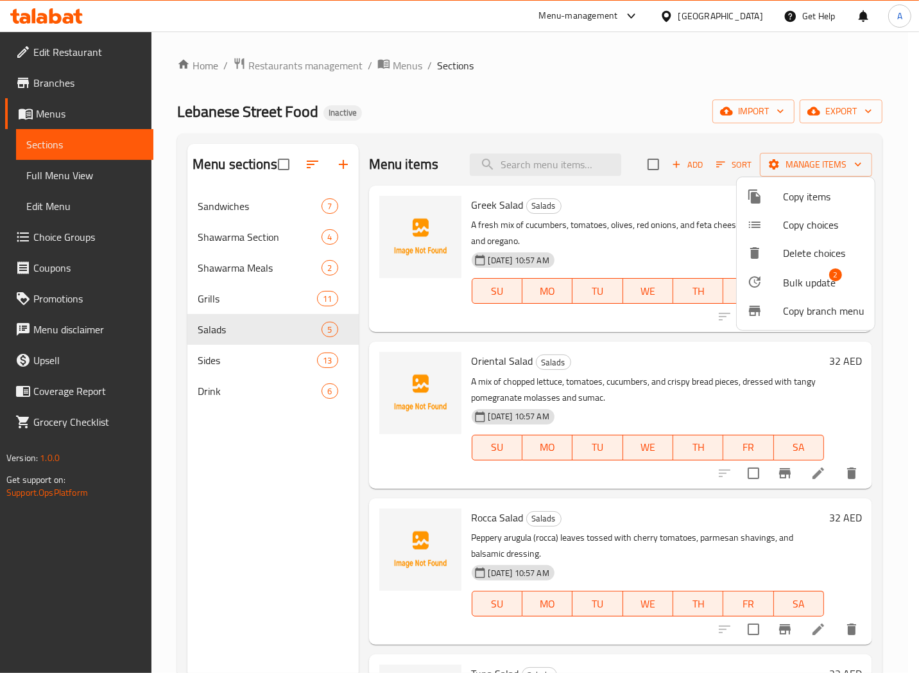
click at [829, 286] on span "Bulk update" at bounding box center [809, 282] width 53 height 15
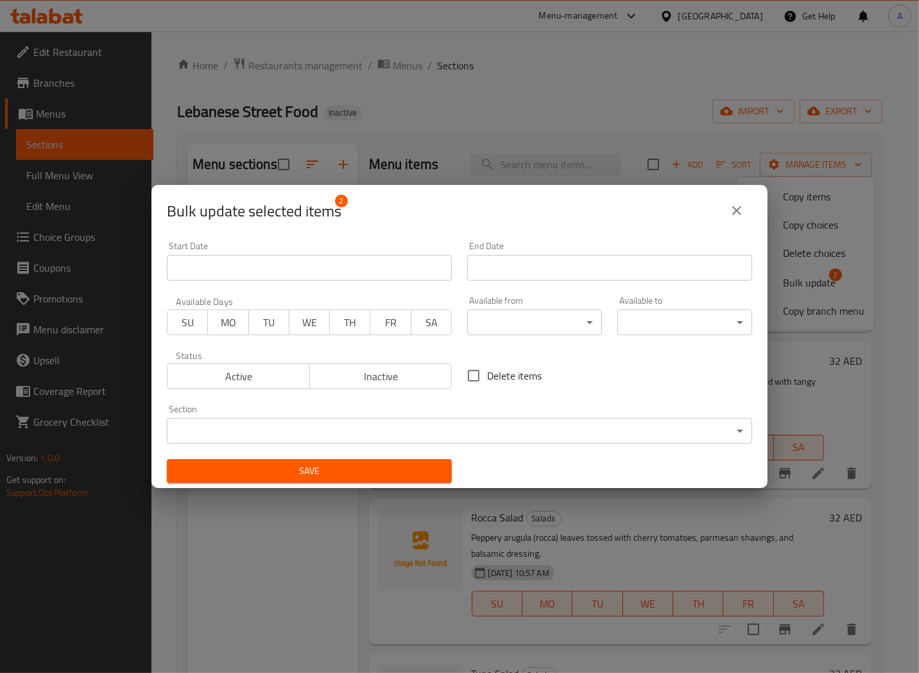
click at [499, 380] on span "Delete items" at bounding box center [514, 375] width 55 height 15
click at [487, 380] on input "Delete items" at bounding box center [473, 375] width 27 height 27
checkbox input "true"
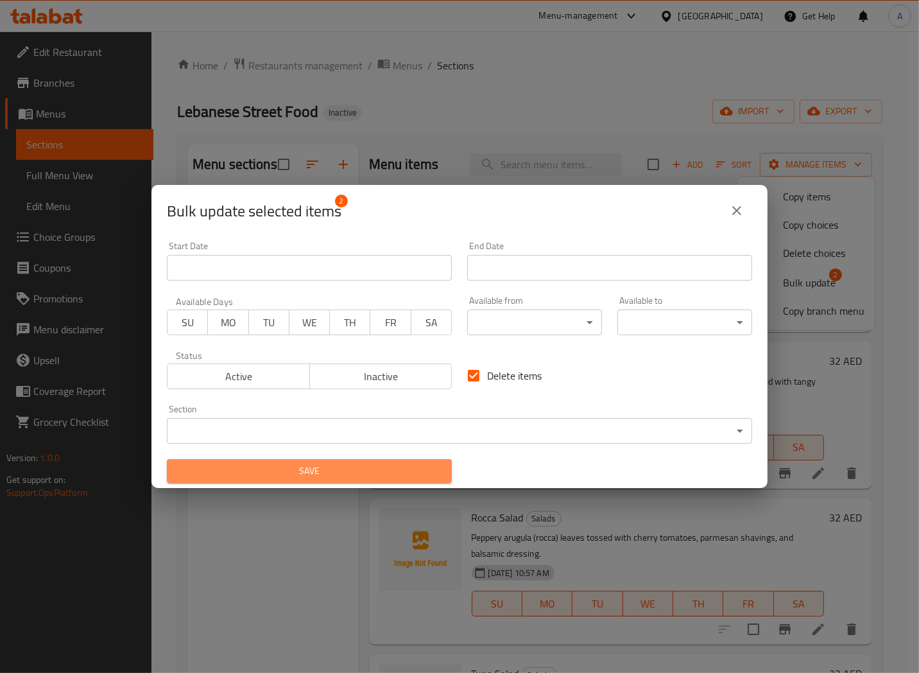
click at [334, 472] on span "Save" at bounding box center [309, 471] width 264 height 16
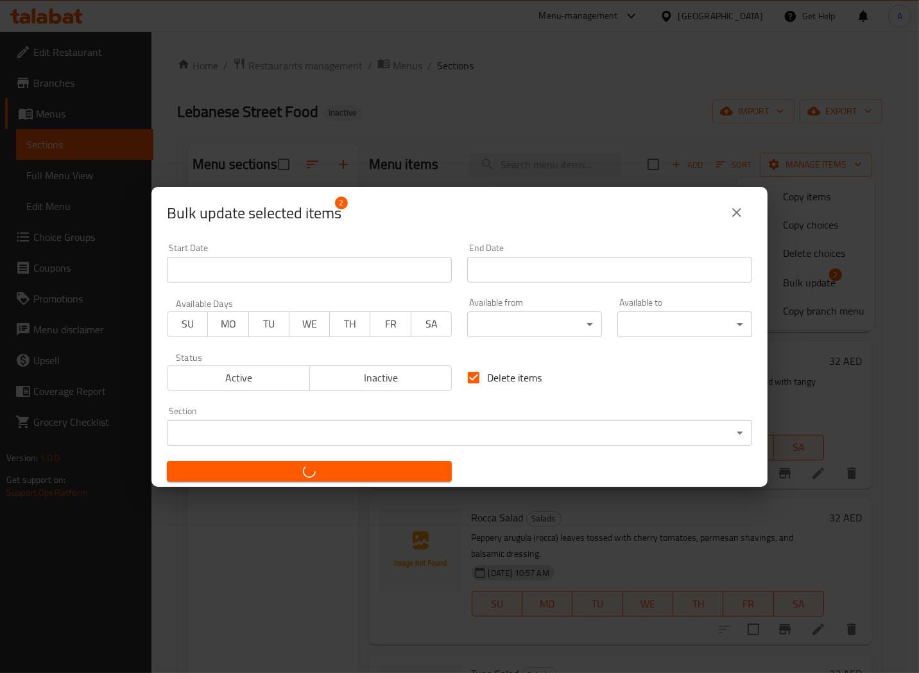
checkbox input "false"
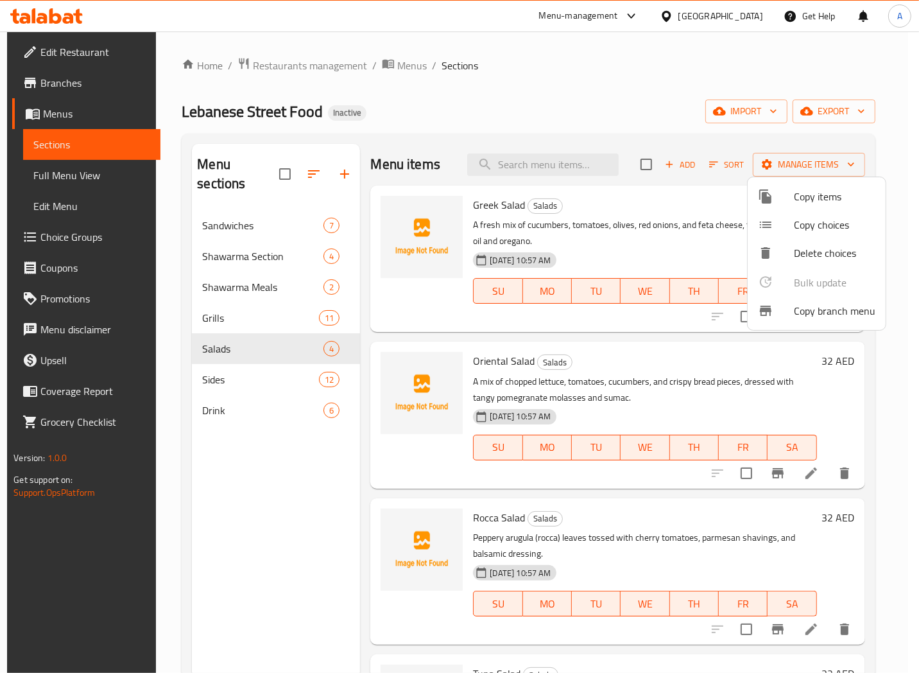
click at [289, 483] on div at bounding box center [459, 336] width 919 height 673
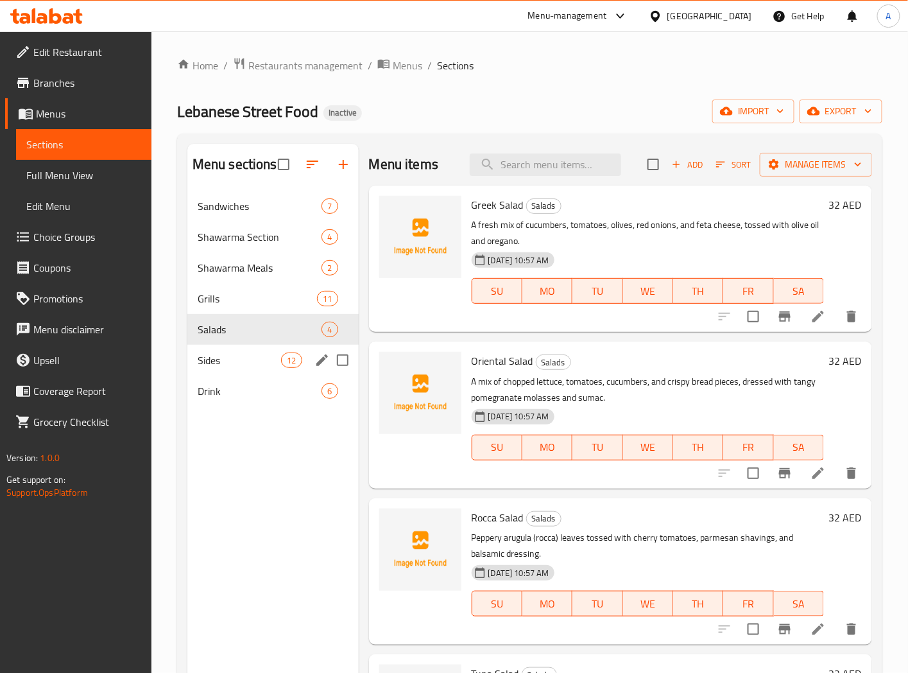
click at [211, 362] on span "Sides" at bounding box center [239, 359] width 83 height 15
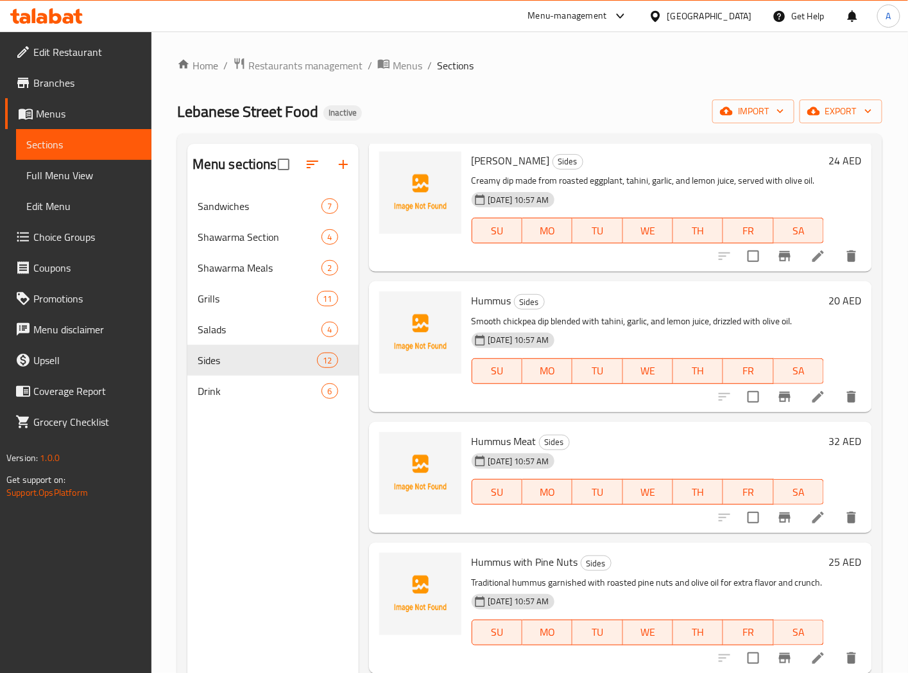
scroll to position [427, 0]
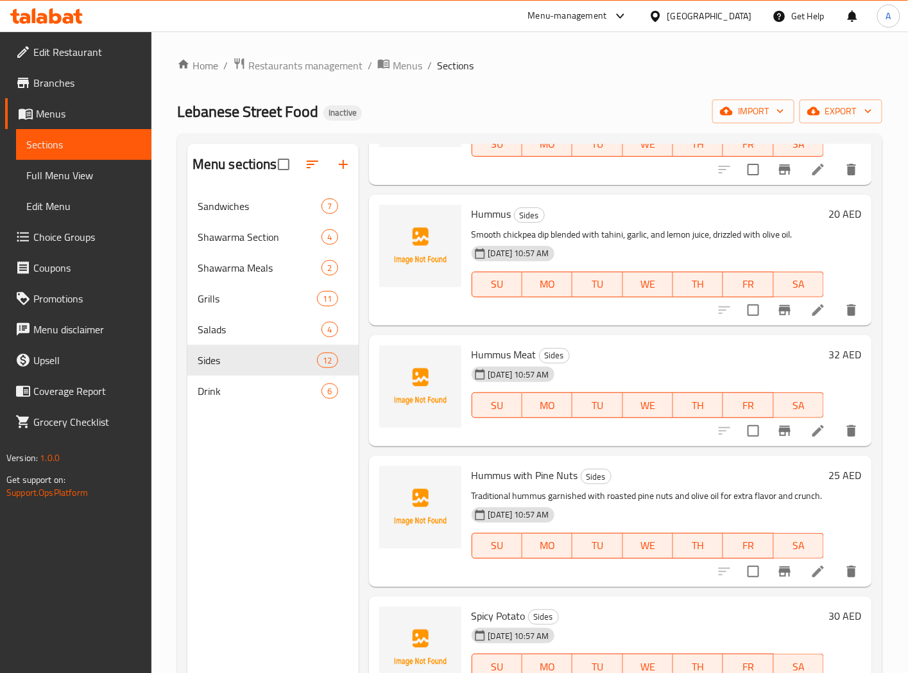
click at [811, 318] on icon at bounding box center [818, 309] width 15 height 15
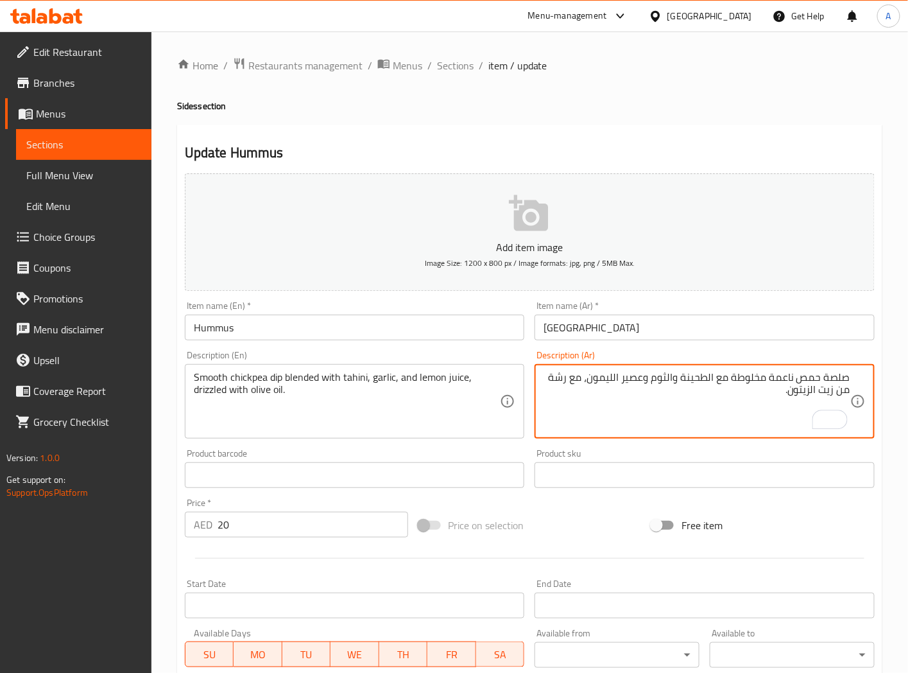
drag, startPoint x: 553, startPoint y: 381, endPoint x: 581, endPoint y: 377, distance: 28.4
click at [581, 377] on textarea "صلصة حمص ناعمة مخلوطة مع الطحينة والثوم وعصير الليمون، مع رشة من زيت الزيتون." at bounding box center [697, 401] width 307 height 61
click at [849, 393] on textarea "صلصة حمص ناعمة مخلوطة مع الطحينة والثوم وعصير الليمون، دريزلد من زيت الزيتون." at bounding box center [697, 401] width 307 height 61
type textarea "صلصة حمص ناعمة مخلوطة مع الطحينة والثوم وعصير الليمون، دريزلد مع زيت الزيتون."
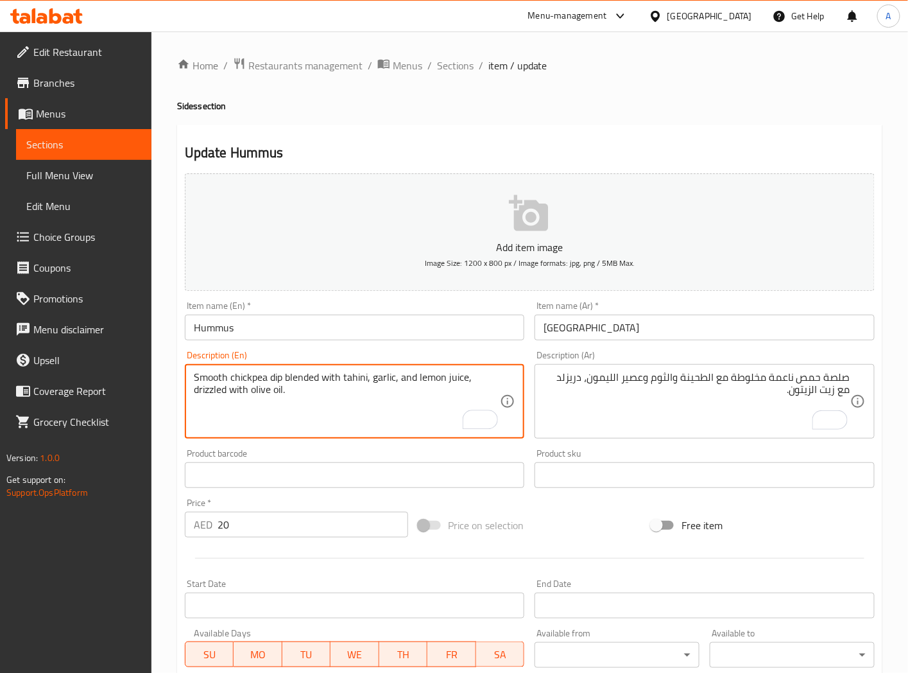
drag, startPoint x: 194, startPoint y: 392, endPoint x: 216, endPoint y: 392, distance: 21.2
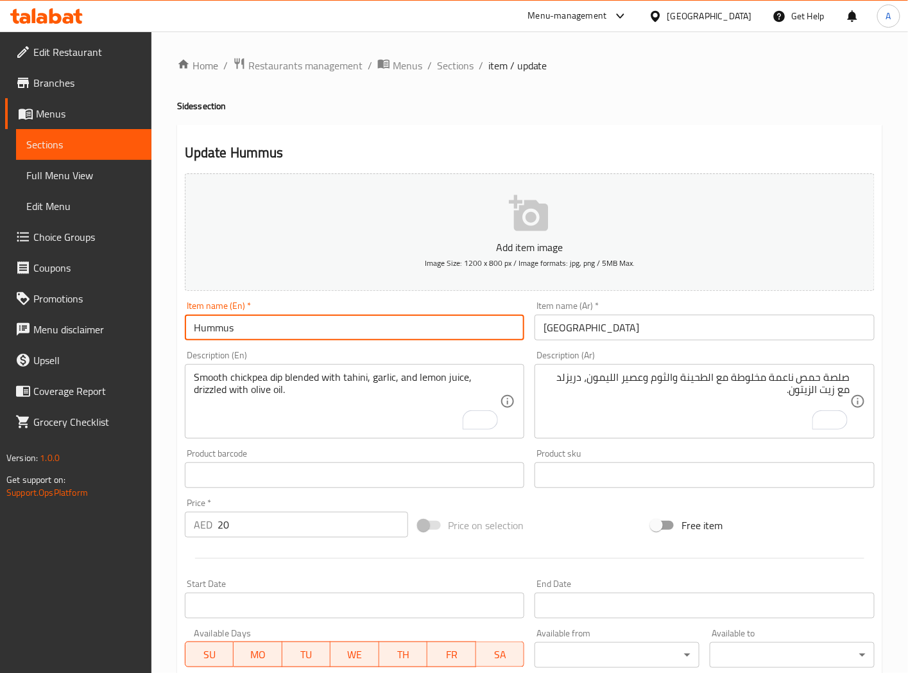
click at [371, 327] on input "Hummus" at bounding box center [355, 328] width 340 height 26
drag, startPoint x: 460, startPoint y: 69, endPoint x: 313, endPoint y: 0, distance: 162.5
click at [460, 69] on span "Sections" at bounding box center [455, 65] width 37 height 15
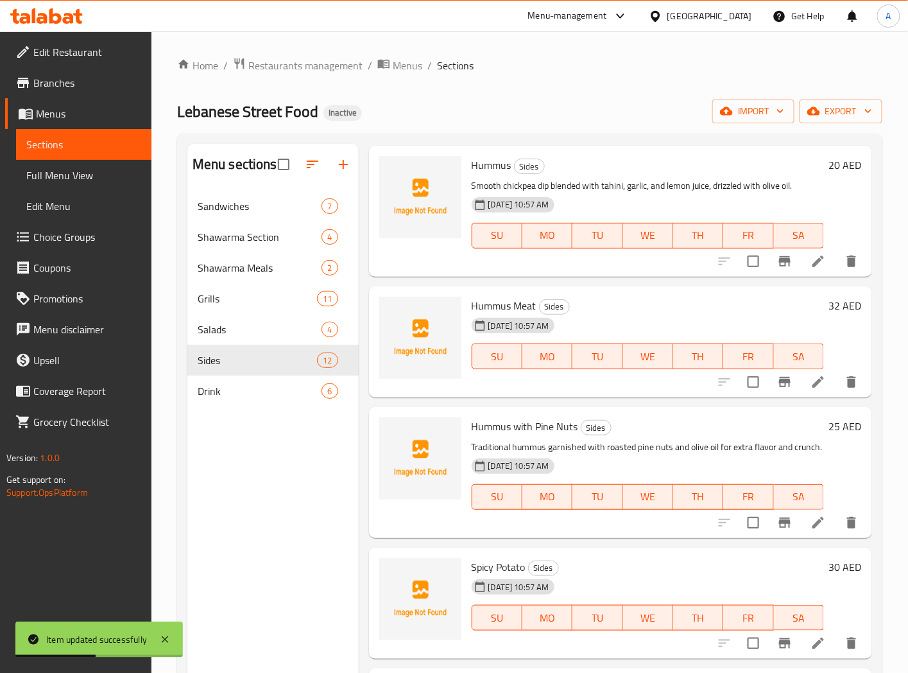
scroll to position [499, 0]
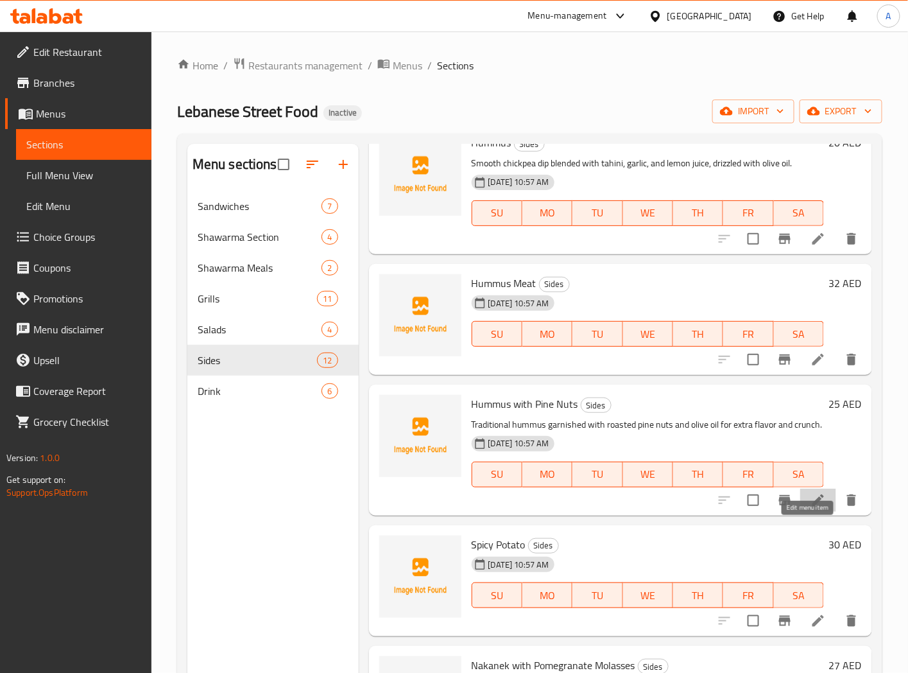
click at [813, 508] on icon at bounding box center [818, 499] width 15 height 15
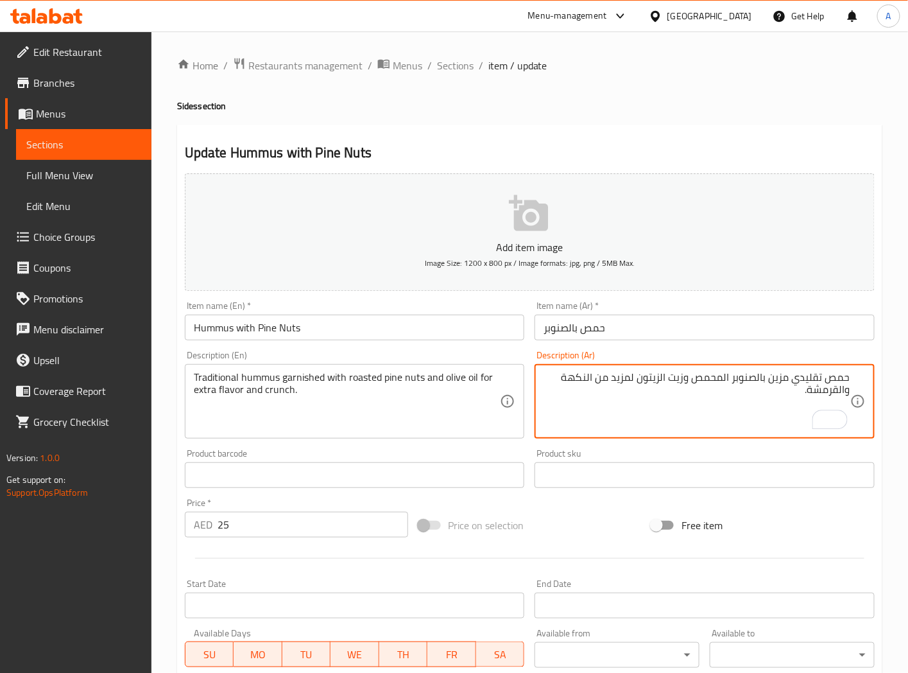
drag, startPoint x: 718, startPoint y: 379, endPoint x: 696, endPoint y: 383, distance: 22.2
click at [696, 383] on textarea "حمص تقليدي مزين بالصنوبر المحمص وزيت الزيتون لمزيد من النكهة والقرمشة." at bounding box center [697, 401] width 307 height 61
type textarea "حمص تقليدي مزين بالصنوبر المشوى وزيت الزيتون لمزيد من النكهة والقرمشة."
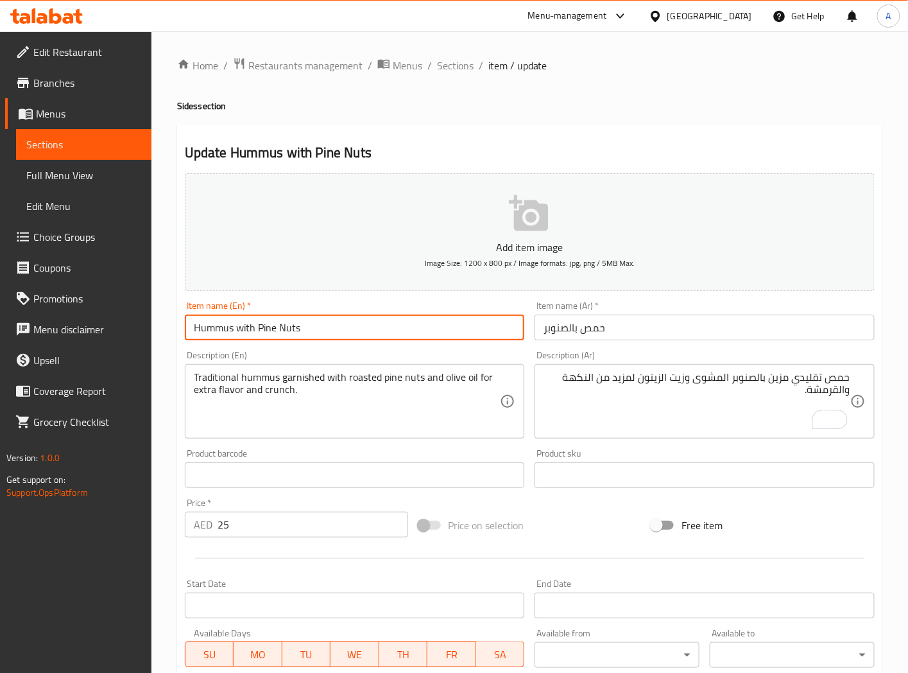
click at [438, 330] on input "Hummus with Pine Nuts" at bounding box center [355, 328] width 340 height 26
click at [374, 326] on input "Hummus with Pine Nuts" at bounding box center [355, 328] width 340 height 26
drag, startPoint x: 451, startPoint y: 73, endPoint x: 387, endPoint y: 1, distance: 95.9
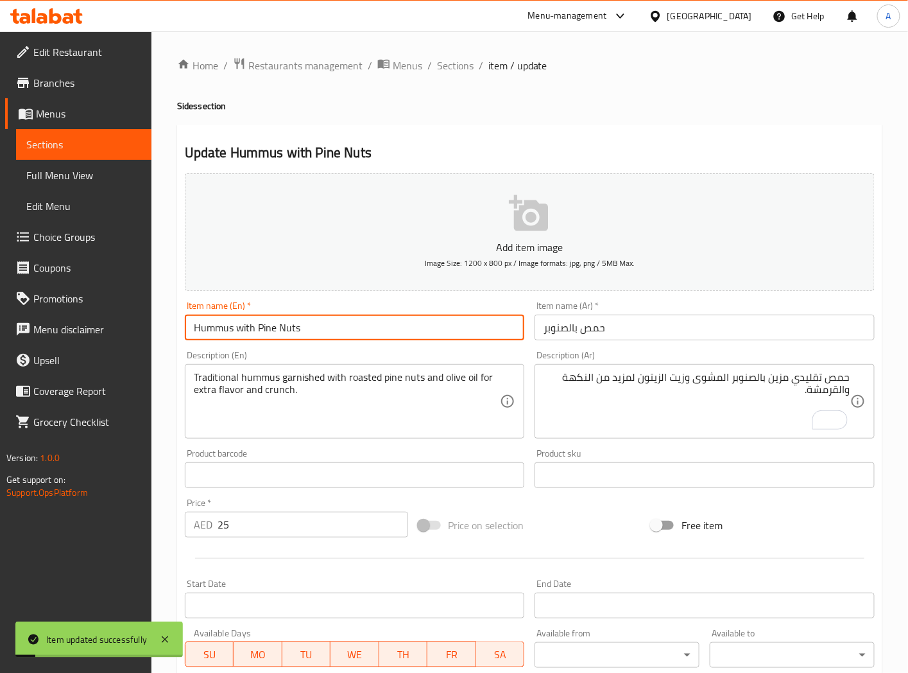
click at [451, 73] on span "Sections" at bounding box center [455, 65] width 37 height 15
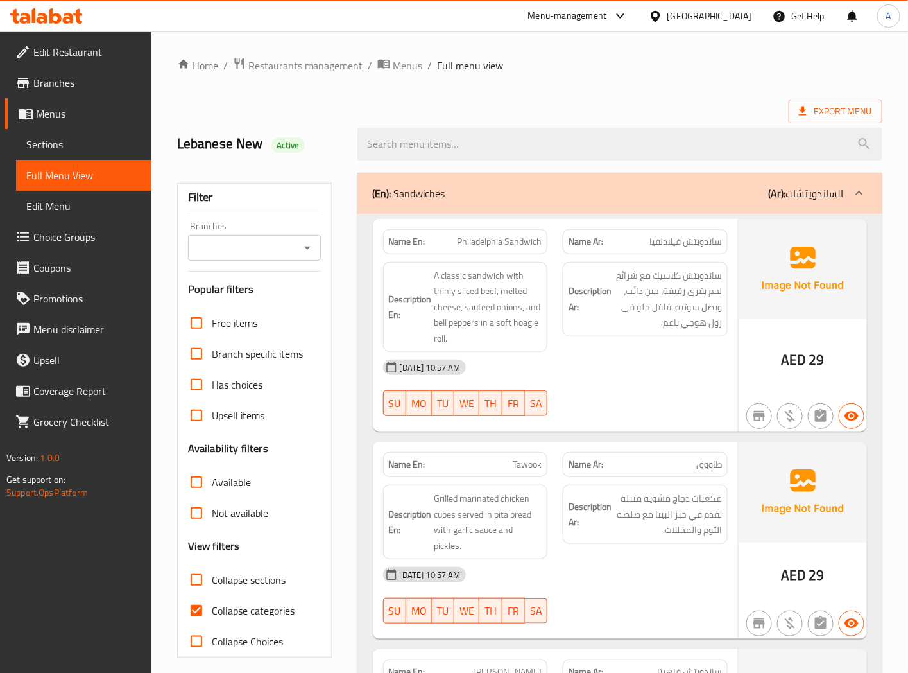
click at [336, 139] on h2 "Lebanese New Active" at bounding box center [259, 143] width 165 height 19
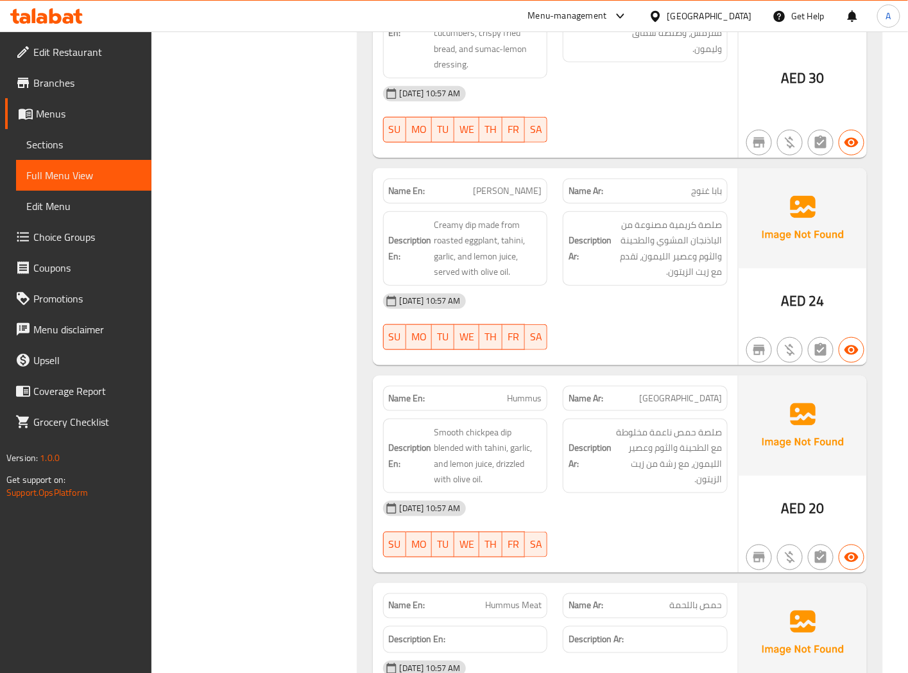
scroll to position [6818, 0]
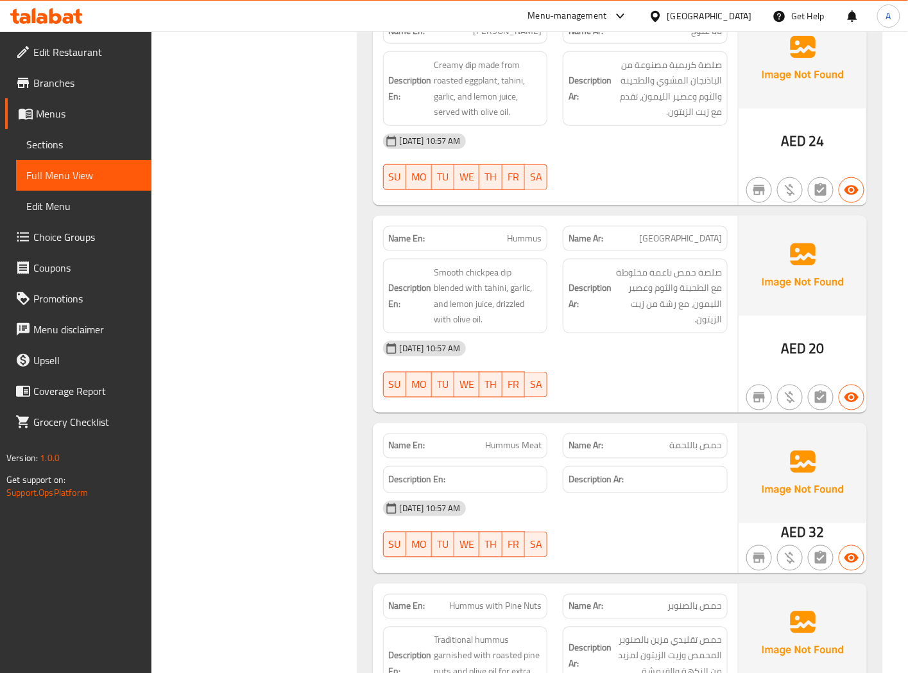
scroll to position [6960, 0]
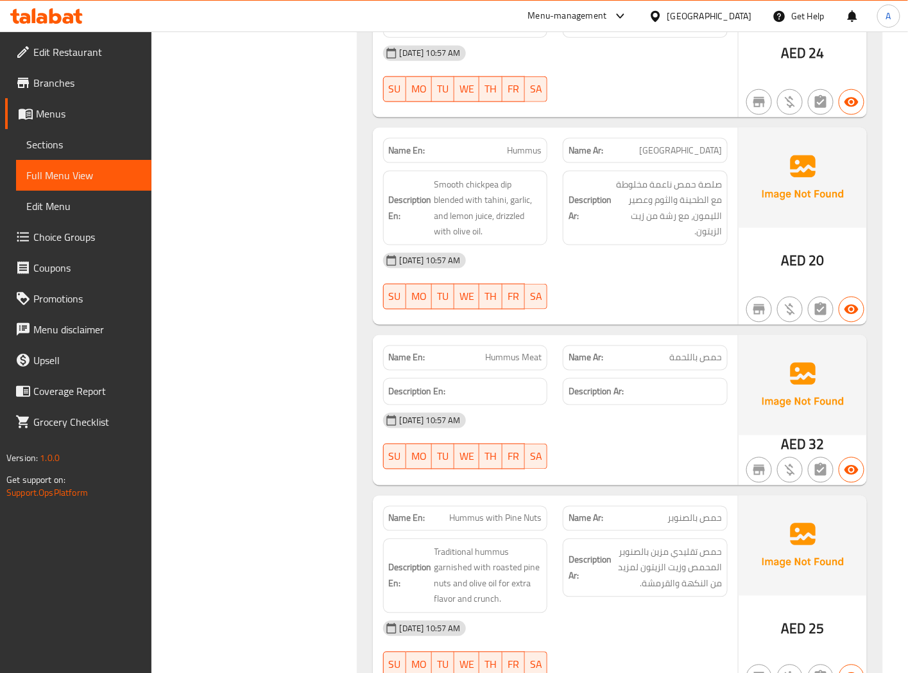
scroll to position [7112, 0]
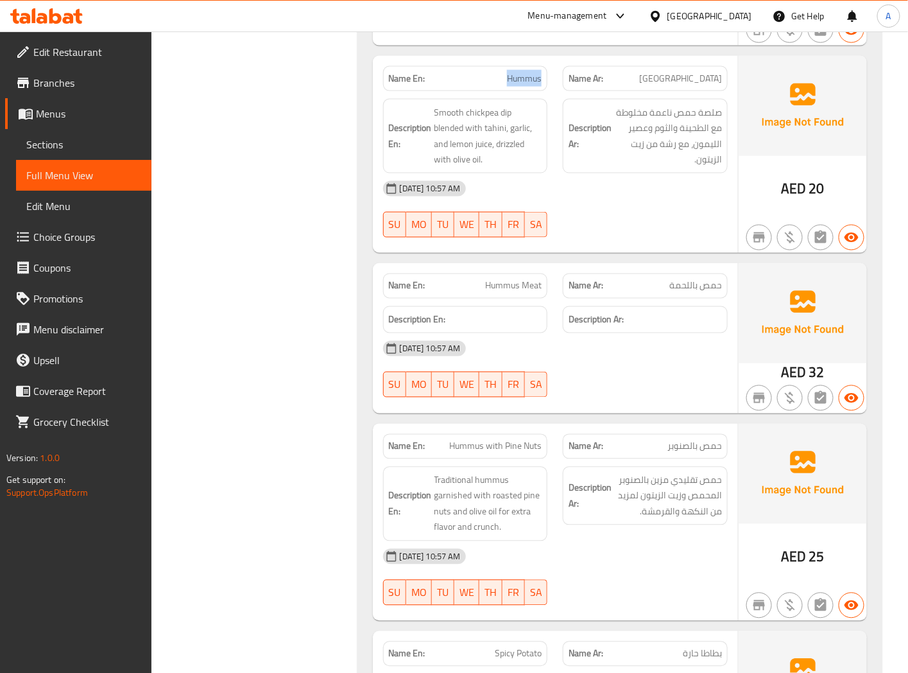
click at [522, 72] on span "Hummus" at bounding box center [524, 78] width 35 height 13
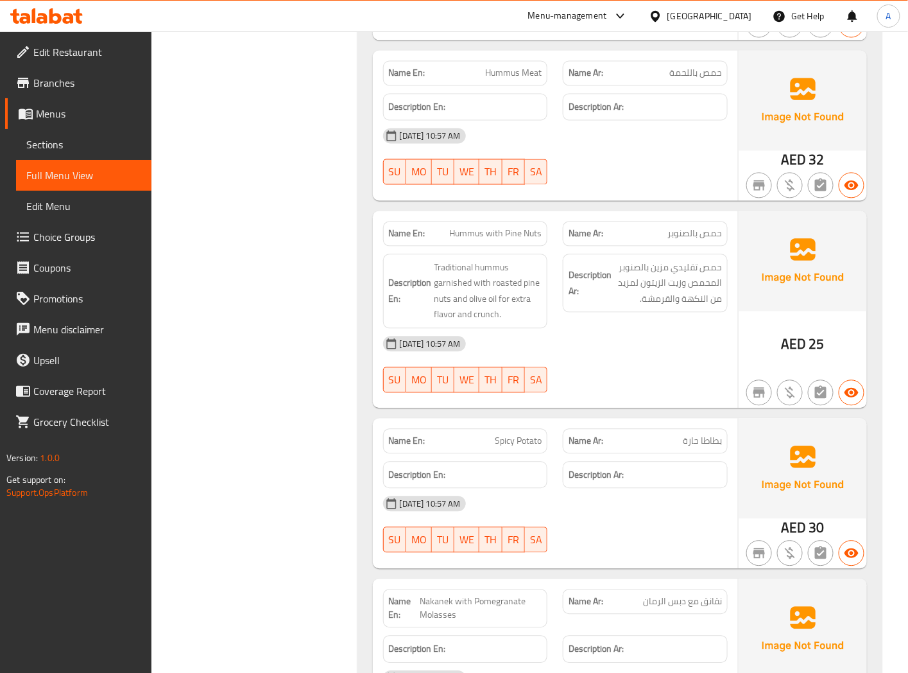
scroll to position [7326, 0]
click at [470, 226] on span "Hummus with Pine Nuts" at bounding box center [495, 232] width 92 height 13
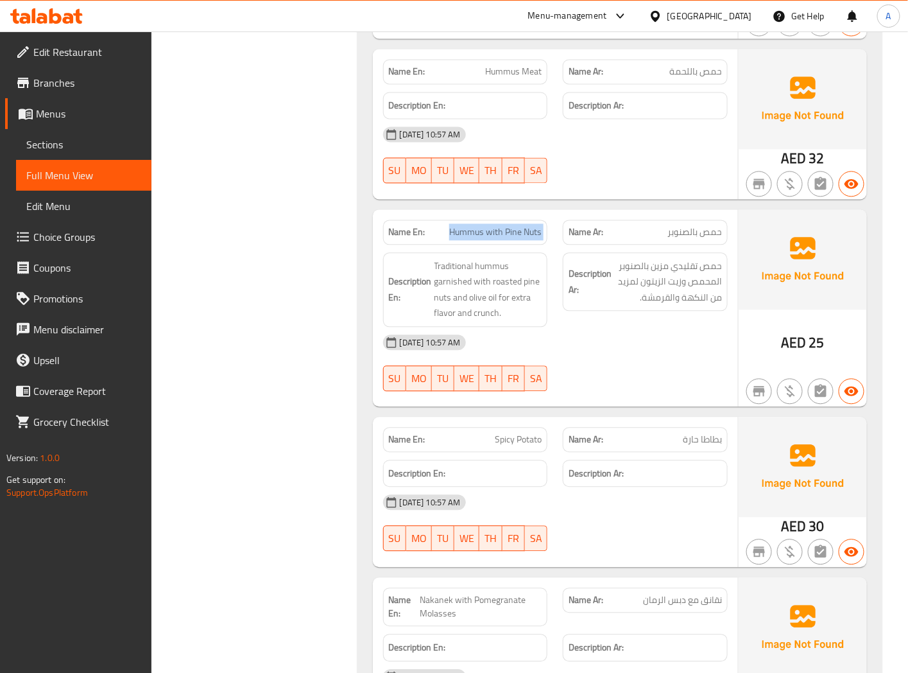
click at [470, 226] on span "Hummus with Pine Nuts" at bounding box center [495, 232] width 92 height 13
copy span "Hummus with Pine Nuts"
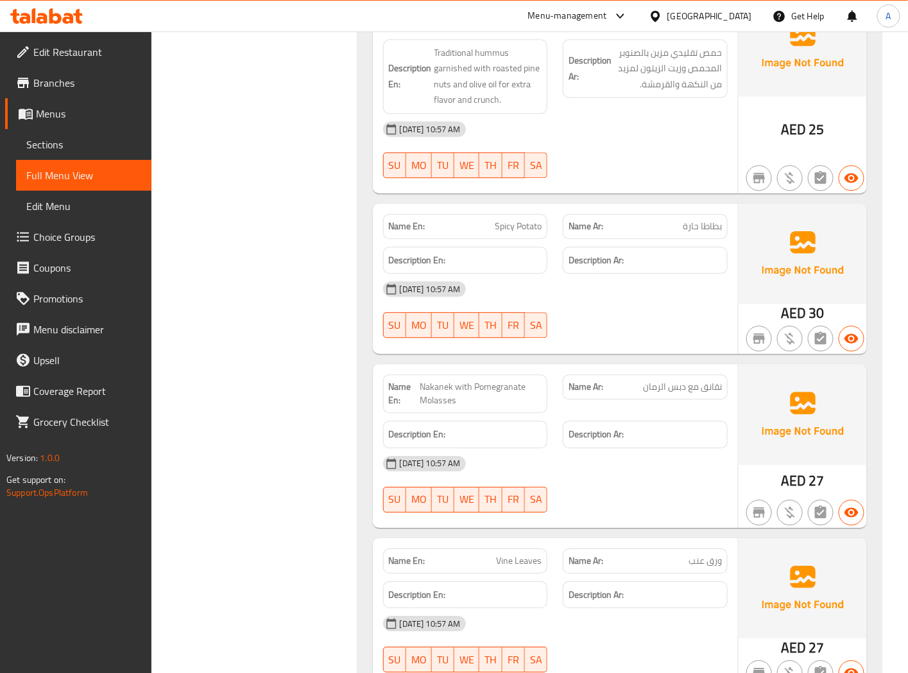
scroll to position [7611, 0]
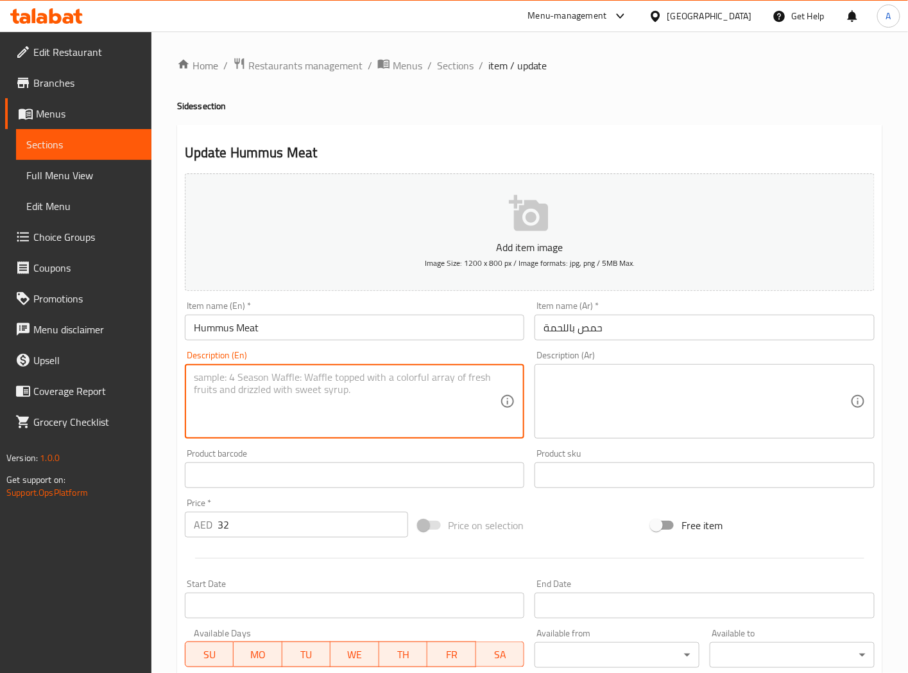
click at [228, 387] on textarea at bounding box center [347, 401] width 307 height 61
paste textarea "Classic hummus topped with sautéed minced beef or lamb and pine nuts, served wa…"
type textarea "Classic hummus topped with sautéed minced beef or lamb and pine nuts, served wa…"
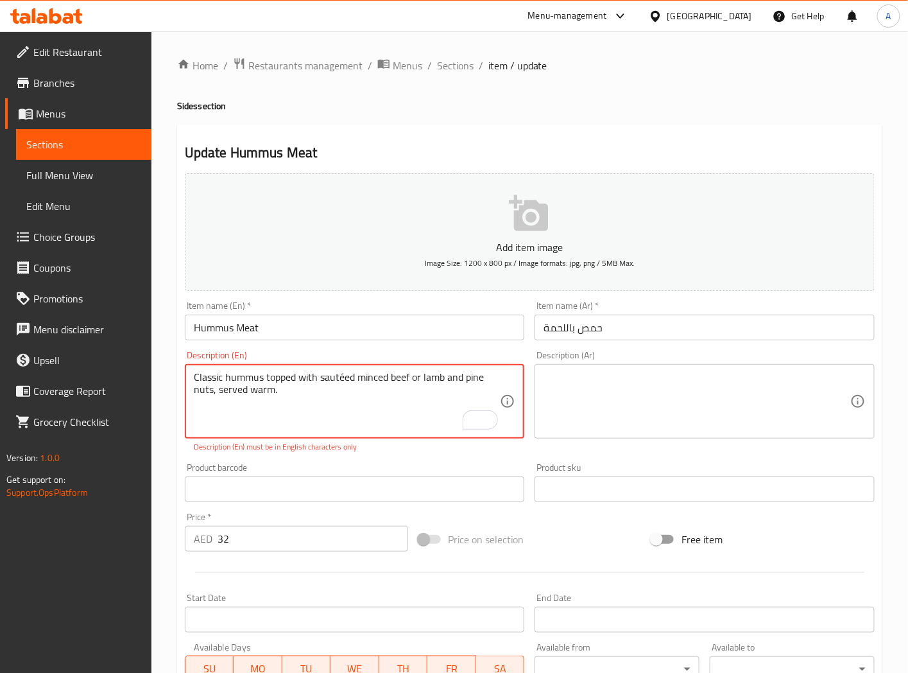
click at [584, 390] on textarea at bounding box center [697, 401] width 307 height 61
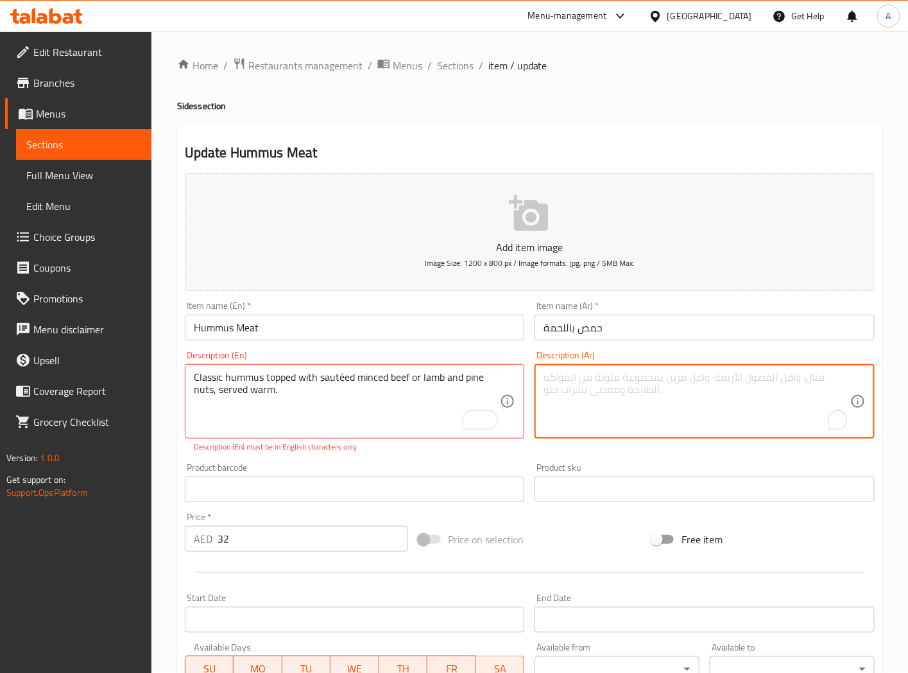
paste textarea "حمص كلاسيكي مغطى باللحم البقري المفروم أو لحم الضأن والصنوبر، ويقدم دافئًا."
type textarea "حمص كلاسيكي مغطى باللحم البقري المفروم أو لحم الضأن والصنوبر، ويقدم دافئًا."
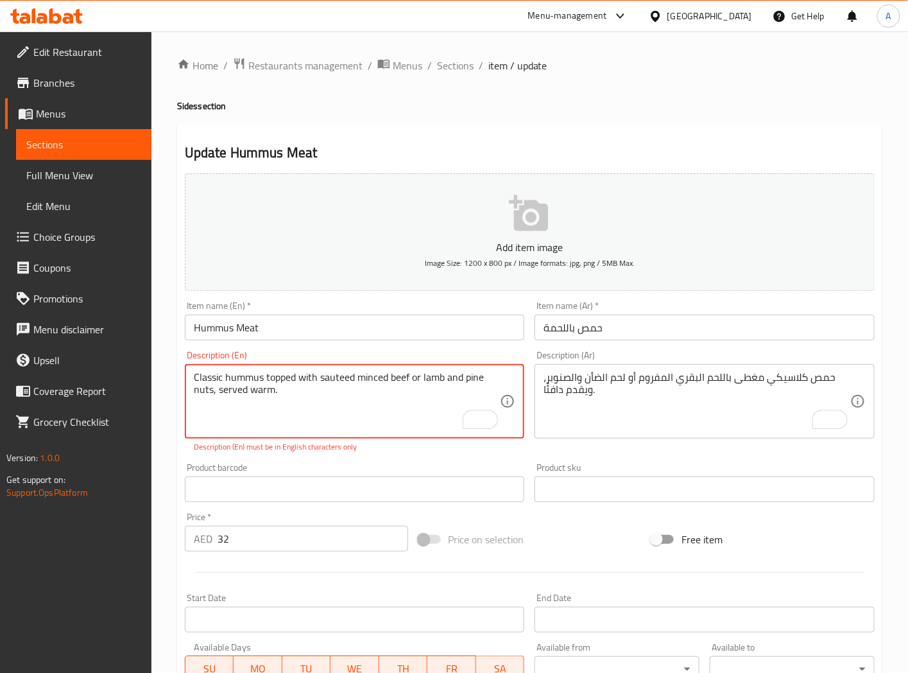
type textarea "Classic hummus topped with sauteed minced beef or lamb and pine nuts, served wa…"
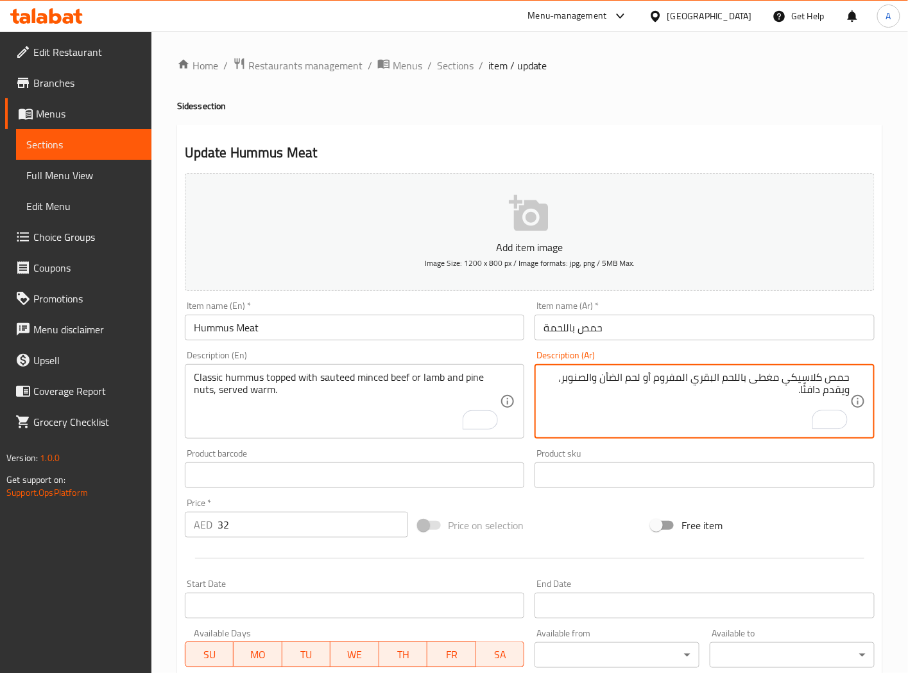
click at [786, 377] on textarea "حمص كلاسيكي مغطى باللحم البقري المفروم أو لحم الضأن والصنوبر، ويقدم دافئًا." at bounding box center [697, 401] width 307 height 61
click at [660, 381] on textarea "حمص كلاسيك مغطى باللحم البقري المفروم أو لحم الضأن والصنوبر، ويقدم دافئًا." at bounding box center [697, 401] width 307 height 61
type textarea "حمص كلاسيك مغطى بلحم بقري مفروم سوتيه أو لحم ضأن والصنوبر، ويقدم دافئًا."
click at [363, 332] on input "Hummus Meat" at bounding box center [355, 328] width 340 height 26
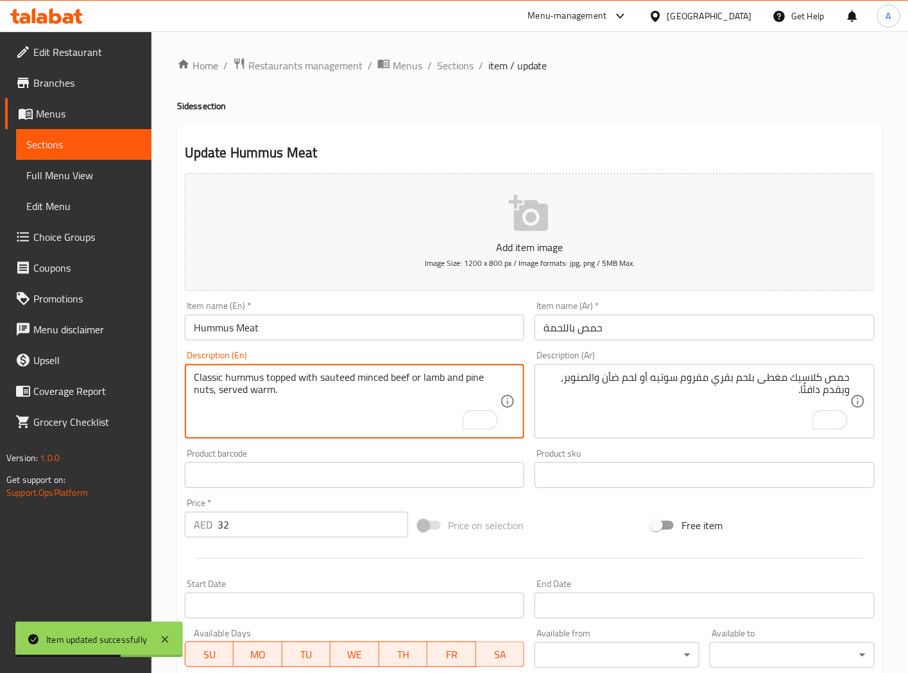
drag, startPoint x: 392, startPoint y: 380, endPoint x: 411, endPoint y: 375, distance: 20.4
click at [412, 395] on textarea "Classic hummus topped with sauteed minced beef or lamb and pine nuts, served wa…" at bounding box center [347, 401] width 307 height 61
drag, startPoint x: 393, startPoint y: 375, endPoint x: 402, endPoint y: 374, distance: 8.4
click at [402, 374] on textarea "Classic hummus topped with sauteed minced beef or lamb and pine nuts, served wa…" at bounding box center [347, 401] width 307 height 61
click at [390, 379] on textarea "Classic hummus topped with sauteed minced beef or lamb and pine nuts, served wa…" at bounding box center [347, 401] width 307 height 61
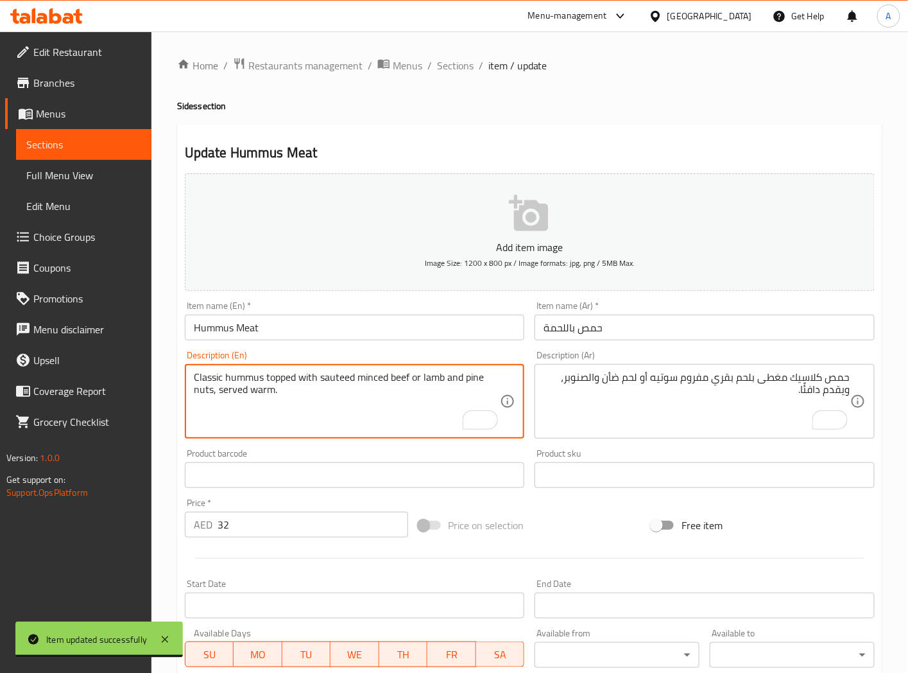
click at [393, 379] on textarea "Classic hummus topped with sauteed minced beef or lamb and pine nuts, served wa…" at bounding box center [347, 401] width 307 height 61
drag, startPoint x: 390, startPoint y: 379, endPoint x: 406, endPoint y: 375, distance: 15.7
click at [408, 375] on textarea "Classic hummus topped with sauteed minced beef or lamb and pine nuts, served wa…" at bounding box center [347, 401] width 307 height 61
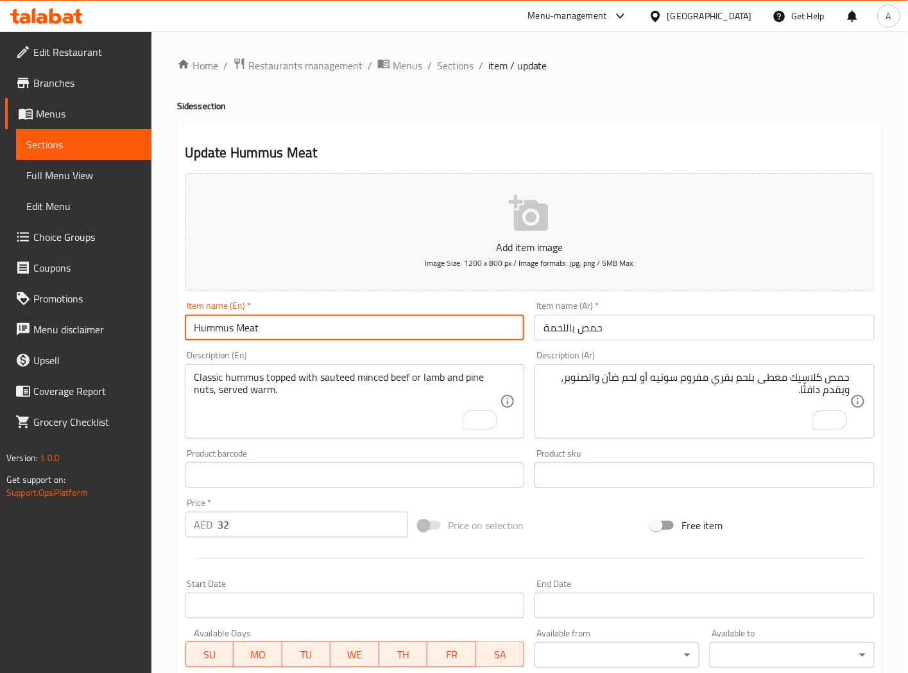
drag, startPoint x: 279, startPoint y: 325, endPoint x: 72, endPoint y: 350, distance: 208.2
click at [72, 349] on div "Edit Restaurant Branches Menus Sections Full Menu View Edit Menu Choice Groups …" at bounding box center [454, 469] width 908 height 876
click at [299, 327] on input "Hummus Meat" at bounding box center [355, 328] width 340 height 26
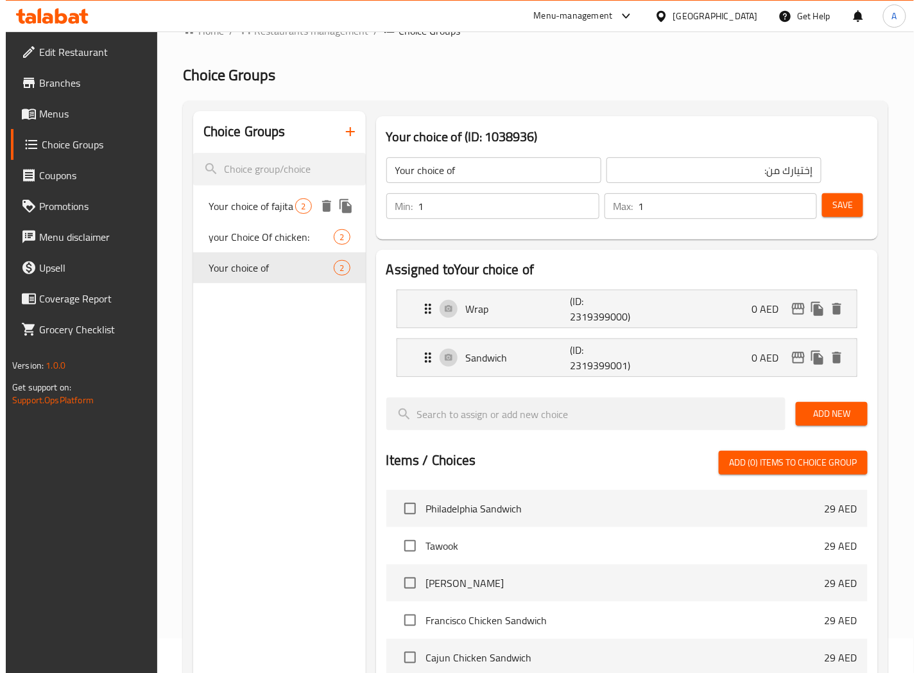
scroll to position [927, 0]
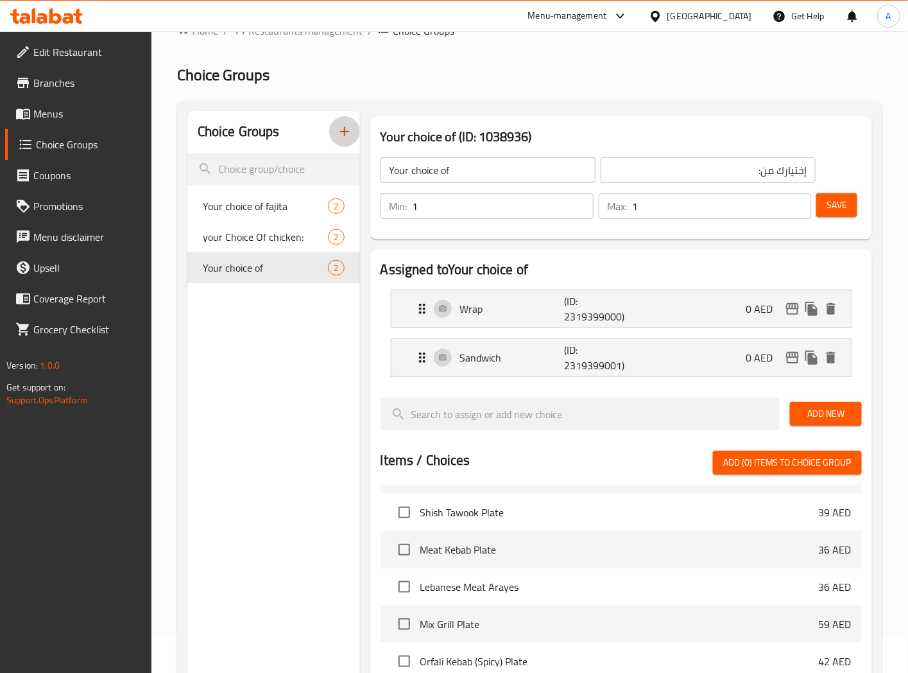
click at [341, 134] on icon "button" at bounding box center [344, 131] width 15 height 15
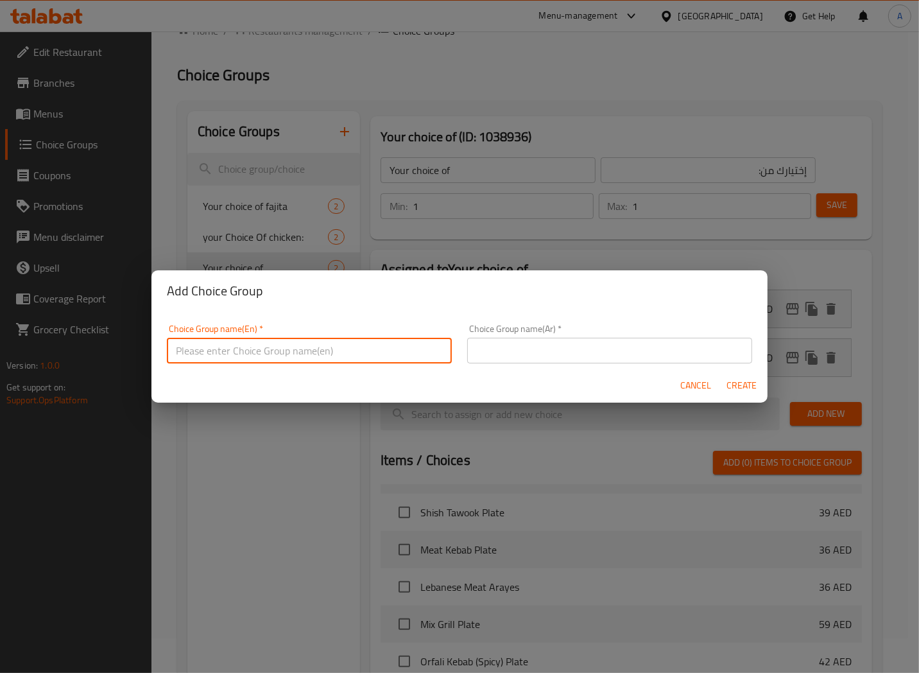
click at [291, 345] on input "text" at bounding box center [309, 351] width 285 height 26
type input "Your choice of meat"
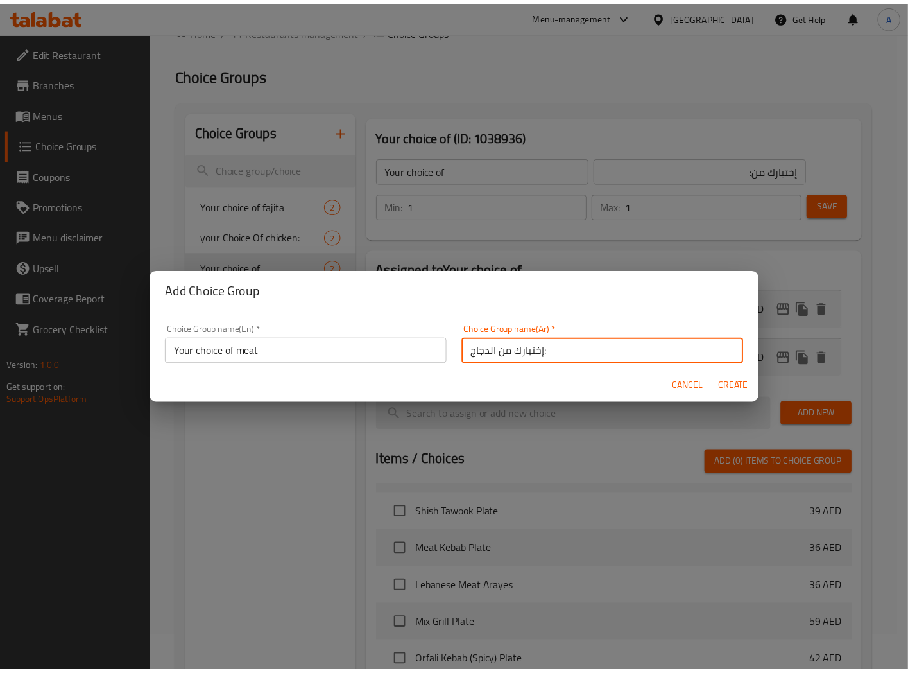
scroll to position [3, 0]
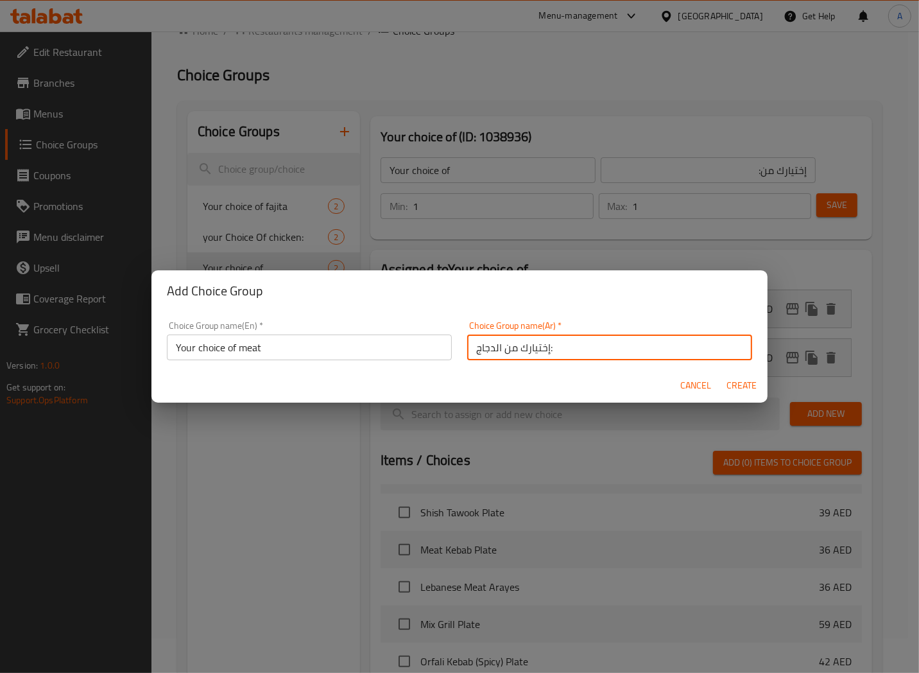
click at [477, 355] on input "إختيارك من الدجاج:" at bounding box center [609, 347] width 285 height 26
click at [488, 348] on input "إختيارك من الدجاج:" at bounding box center [609, 347] width 285 height 26
drag, startPoint x: 489, startPoint y: 348, endPoint x: 472, endPoint y: 352, distance: 17.8
click at [472, 352] on input "إختيارك من الدجاج:" at bounding box center [609, 347] width 285 height 26
type input "إختيارك من اللحم:"
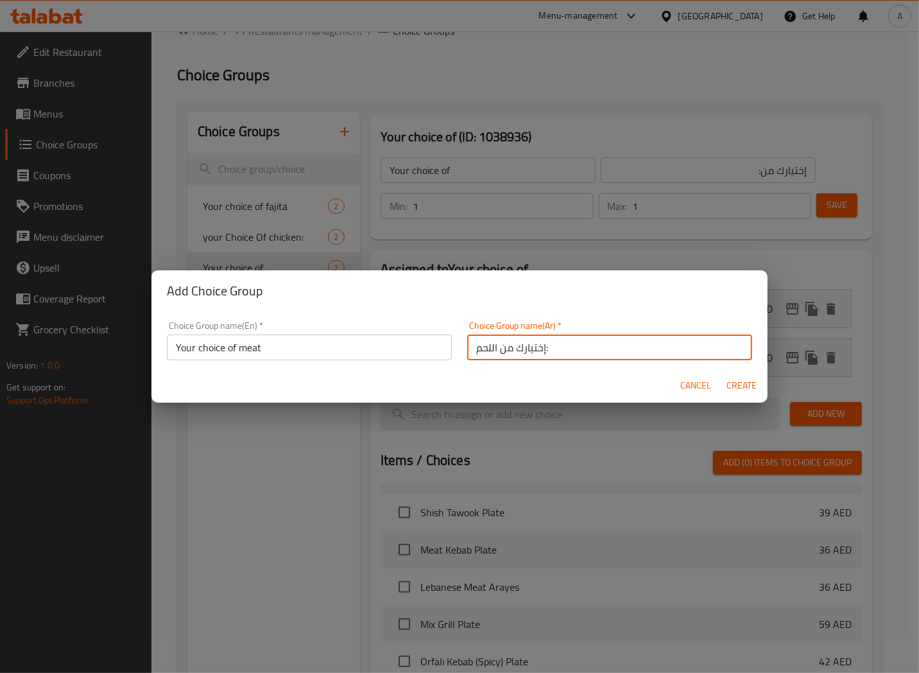
click at [745, 388] on span "Create" at bounding box center [742, 385] width 31 height 16
type input "Your choice of meat"
type input "إختيارك من اللحم:"
type input "0"
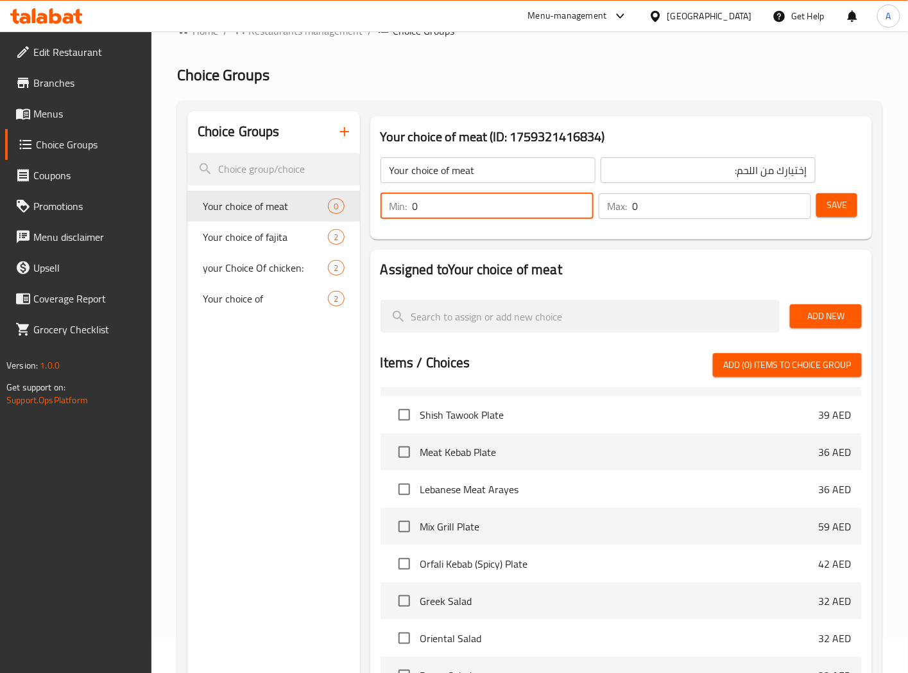
drag, startPoint x: 436, startPoint y: 202, endPoint x: 394, endPoint y: 225, distance: 48.3
click at [395, 220] on div "Min: 0 ​" at bounding box center [487, 206] width 218 height 31
type input "1"
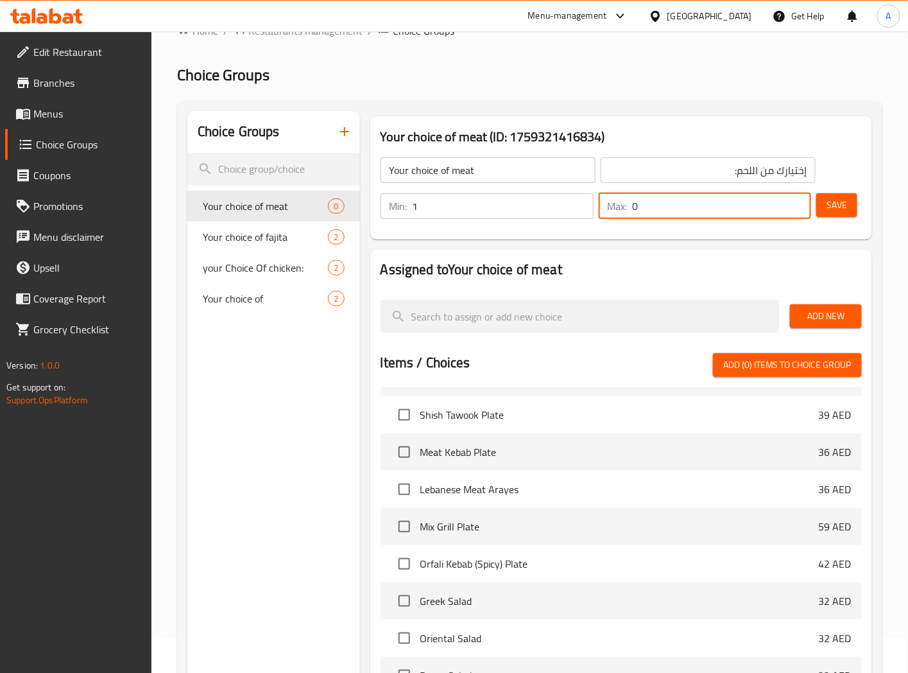
drag, startPoint x: 647, startPoint y: 204, endPoint x: 582, endPoint y: 225, distance: 68.8
click at [591, 221] on div "Min: 1 ​ Max: 0 ​" at bounding box center [596, 206] width 442 height 36
type input "1"
click at [831, 315] on span "Add New" at bounding box center [825, 316] width 51 height 16
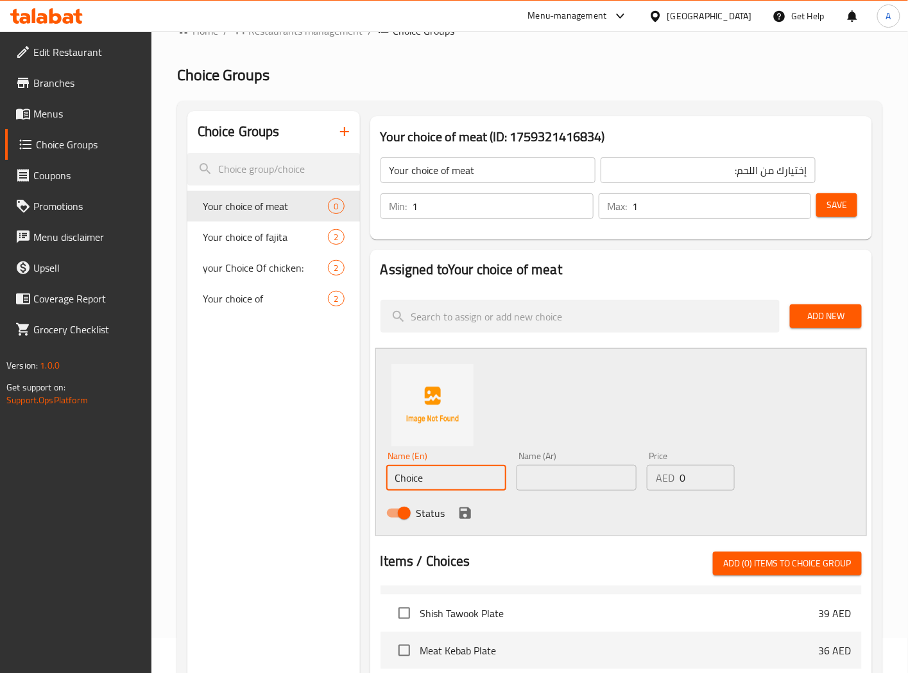
drag, startPoint x: 431, startPoint y: 479, endPoint x: 273, endPoint y: 487, distance: 157.4
click at [304, 487] on div "Choice Groups Your choice of meat 0 Your choice of fajita 2 your Choice Of chic…" at bounding box center [532, 602] width 690 height 983
paste input "be"
type input "Beef"
click at [548, 470] on input "text" at bounding box center [577, 478] width 120 height 26
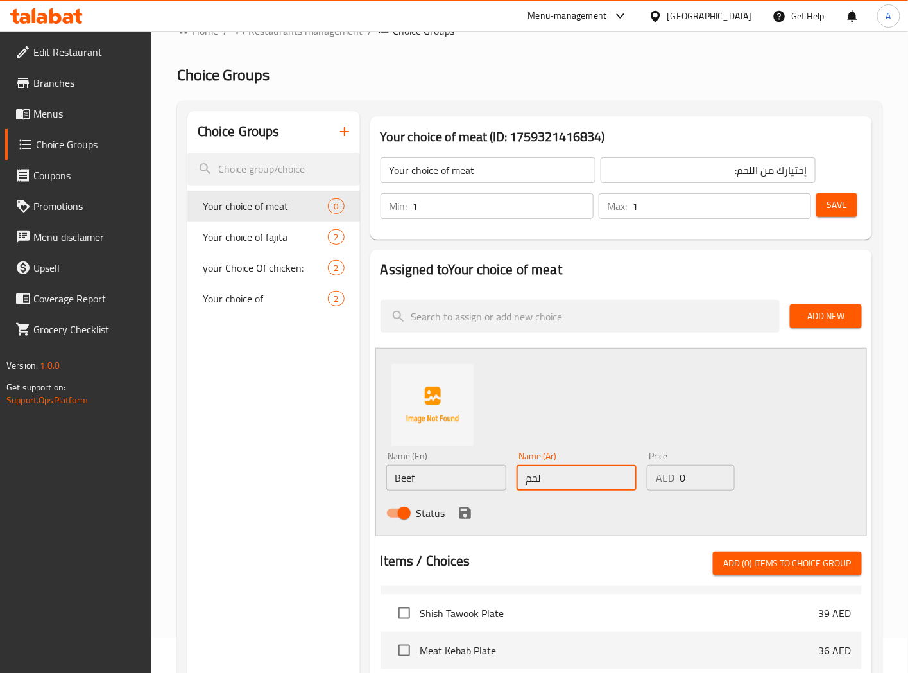
type input "لحم بقرى"
click at [470, 515] on icon "save" at bounding box center [466, 513] width 12 height 12
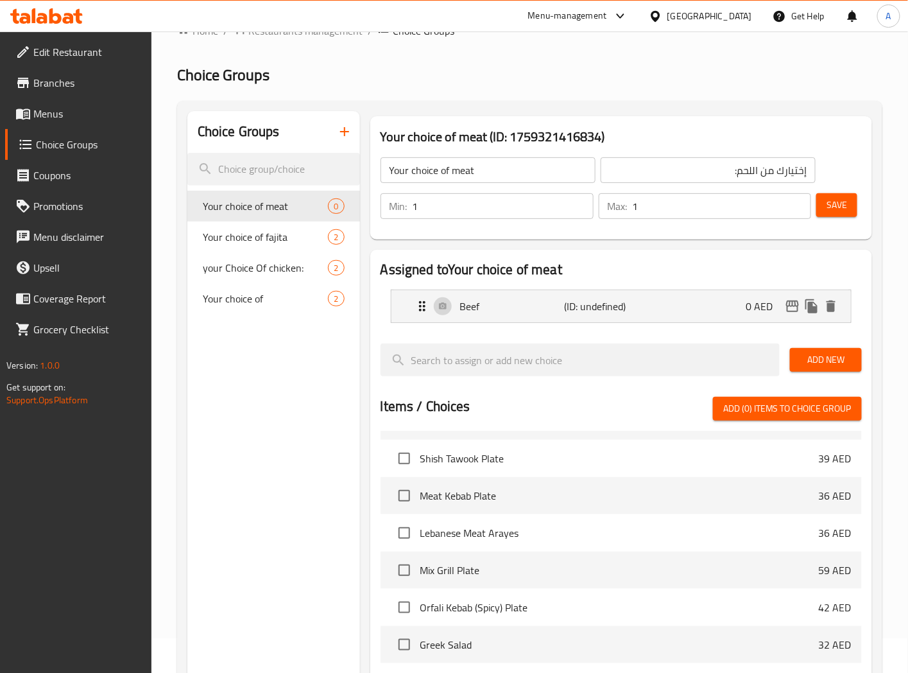
click at [831, 366] on span "Add New" at bounding box center [825, 360] width 51 height 16
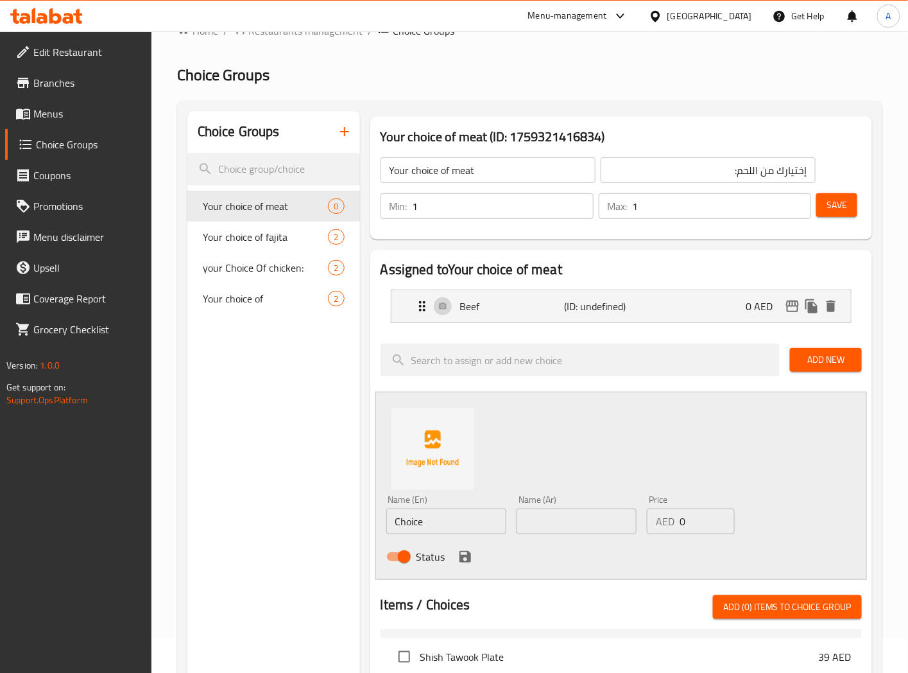
click at [551, 526] on input "text" at bounding box center [577, 521] width 120 height 26
type input "لحم ضأن"
drag, startPoint x: 425, startPoint y: 521, endPoint x: 393, endPoint y: 522, distance: 31.5
click at [396, 522] on input "Choice" at bounding box center [446, 521] width 120 height 26
type input "Lamb"
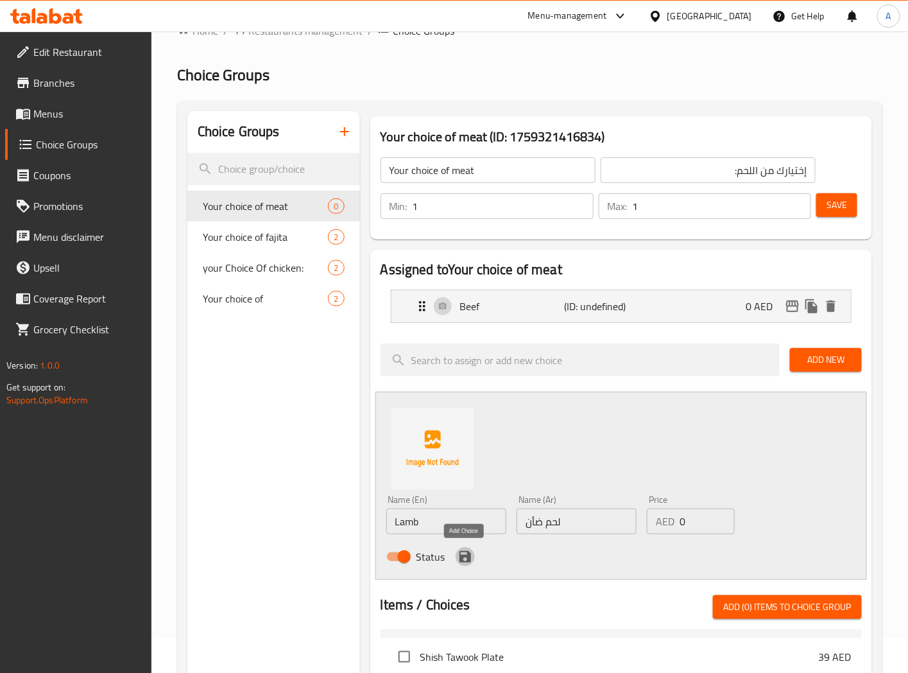
click at [467, 560] on icon "save" at bounding box center [466, 557] width 12 height 12
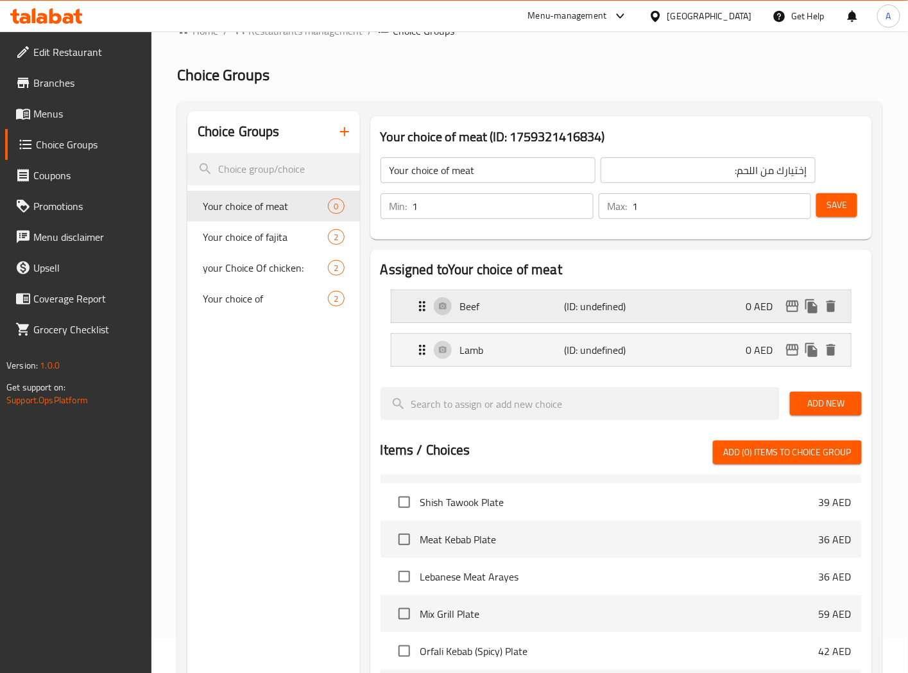
scroll to position [0, 0]
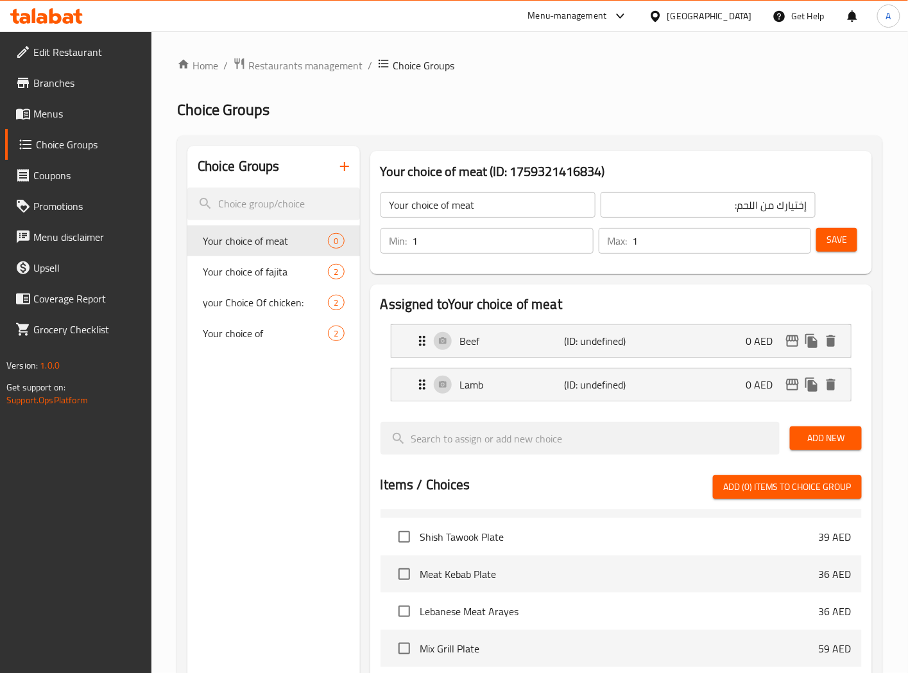
click at [836, 243] on span "Save" at bounding box center [837, 240] width 21 height 16
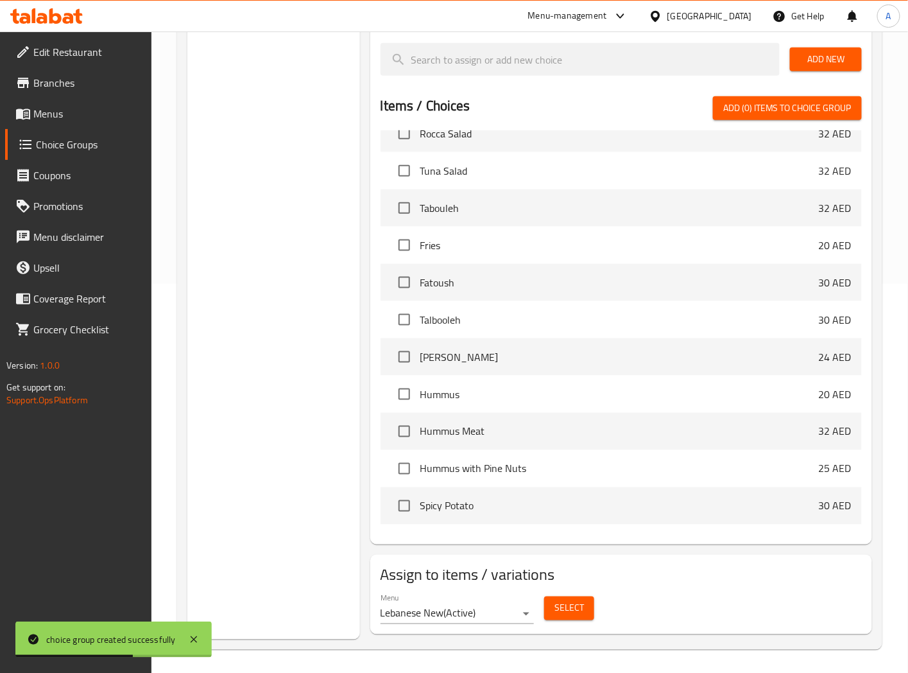
scroll to position [392, 0]
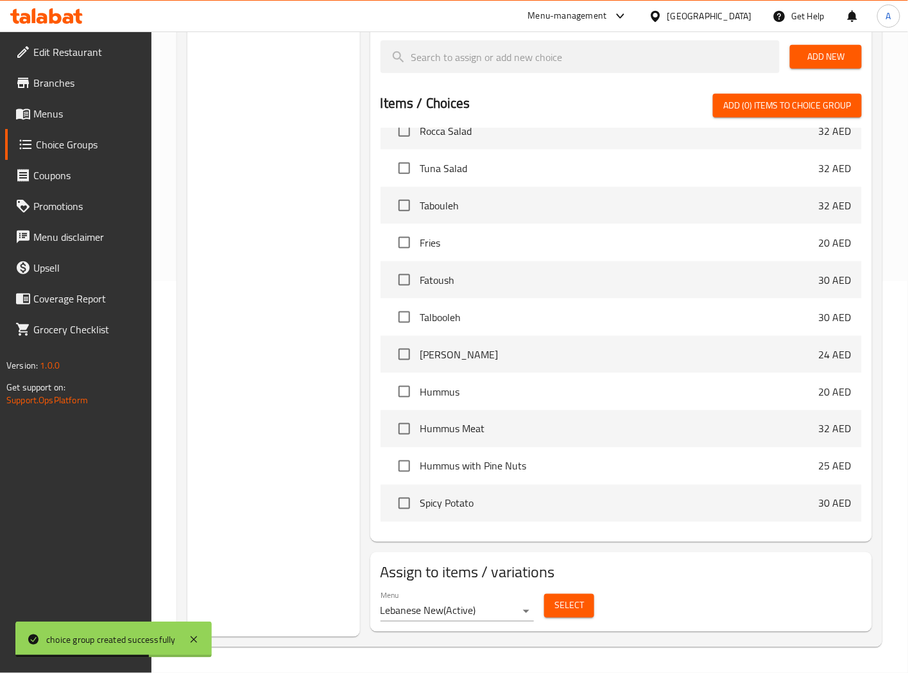
click at [562, 607] on span "Select" at bounding box center [570, 606] width 30 height 16
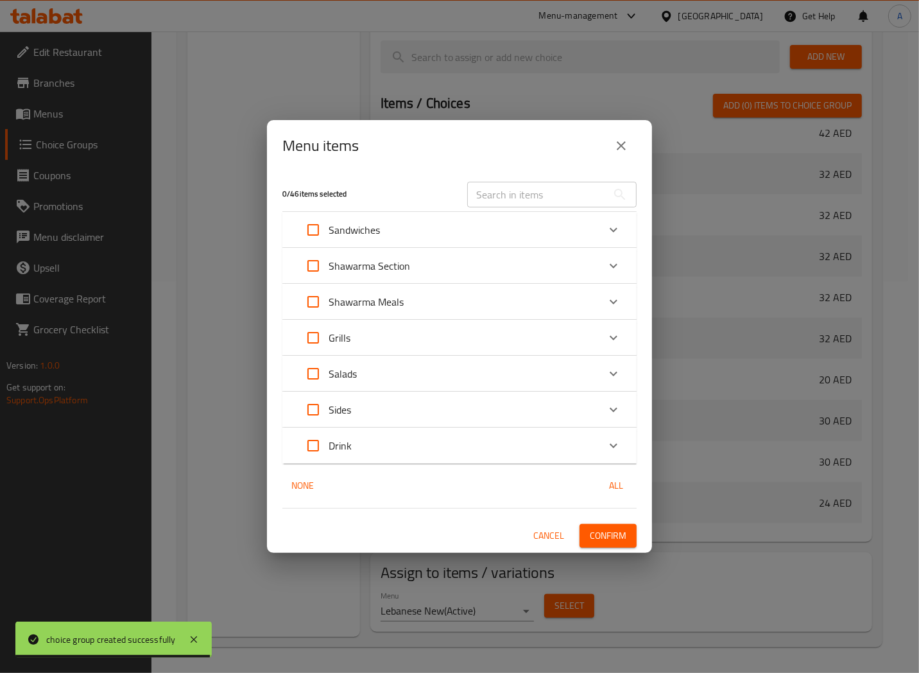
click at [499, 197] on input "text" at bounding box center [537, 195] width 140 height 26
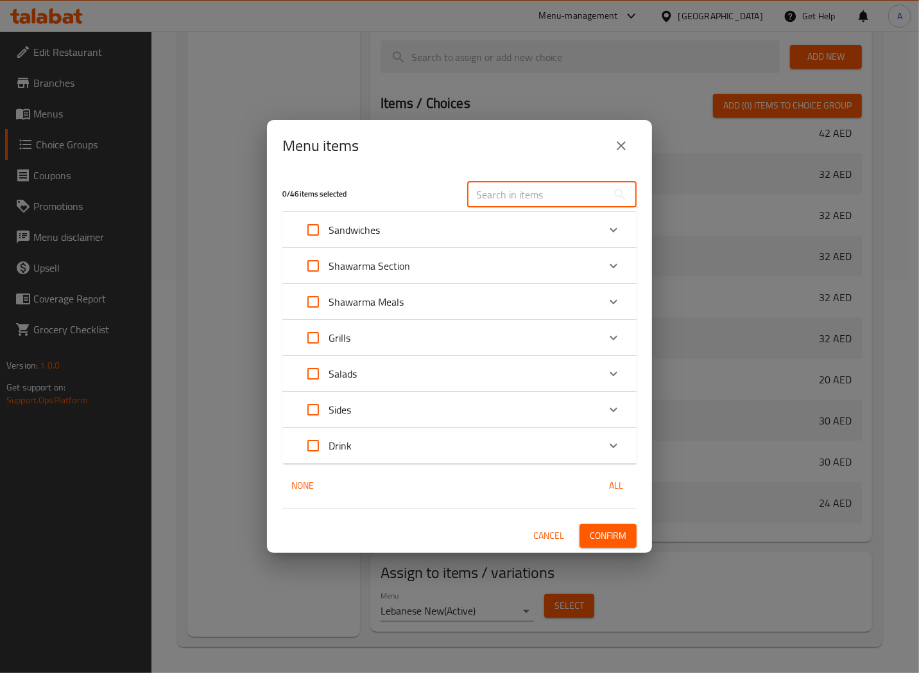
paste input "Hummus Meat"
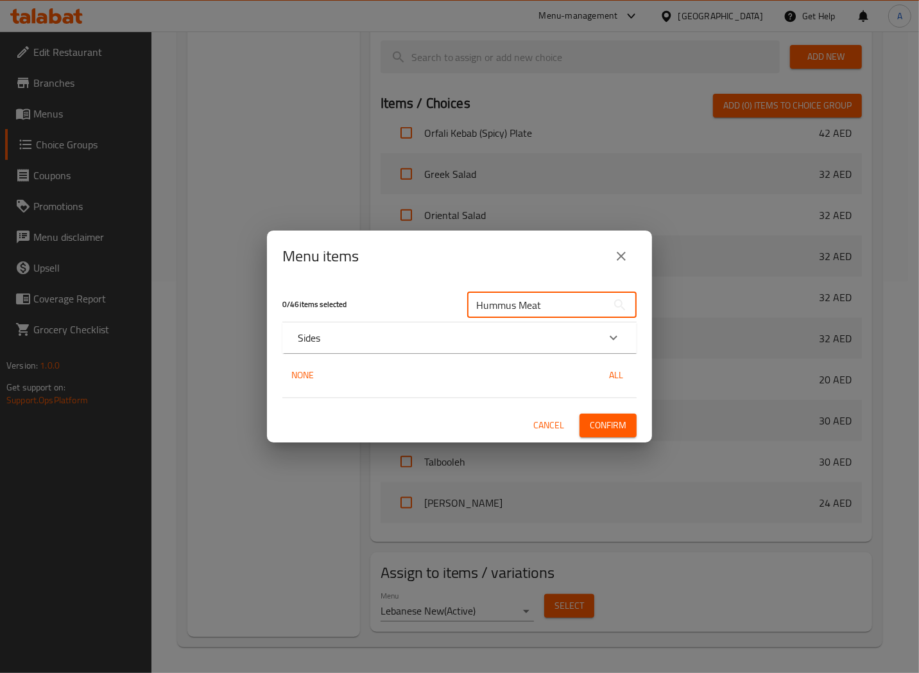
type input "Hummus Meat"
click at [447, 332] on div "Sides" at bounding box center [448, 337] width 300 height 15
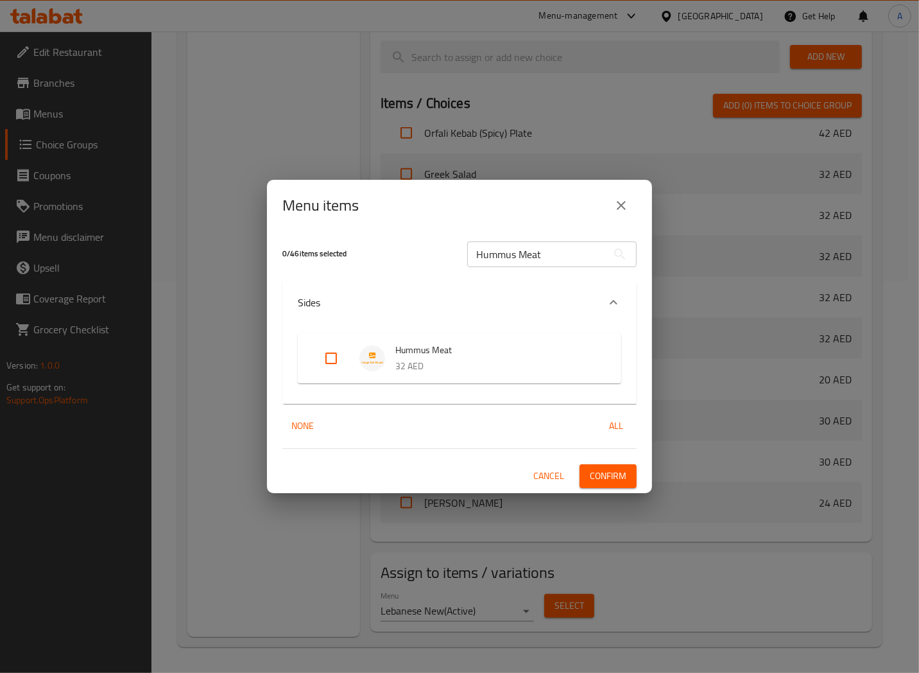
click at [334, 361] on input "Expand" at bounding box center [331, 358] width 31 height 31
checkbox input "true"
click at [597, 472] on span "Confirm" at bounding box center [608, 476] width 37 height 16
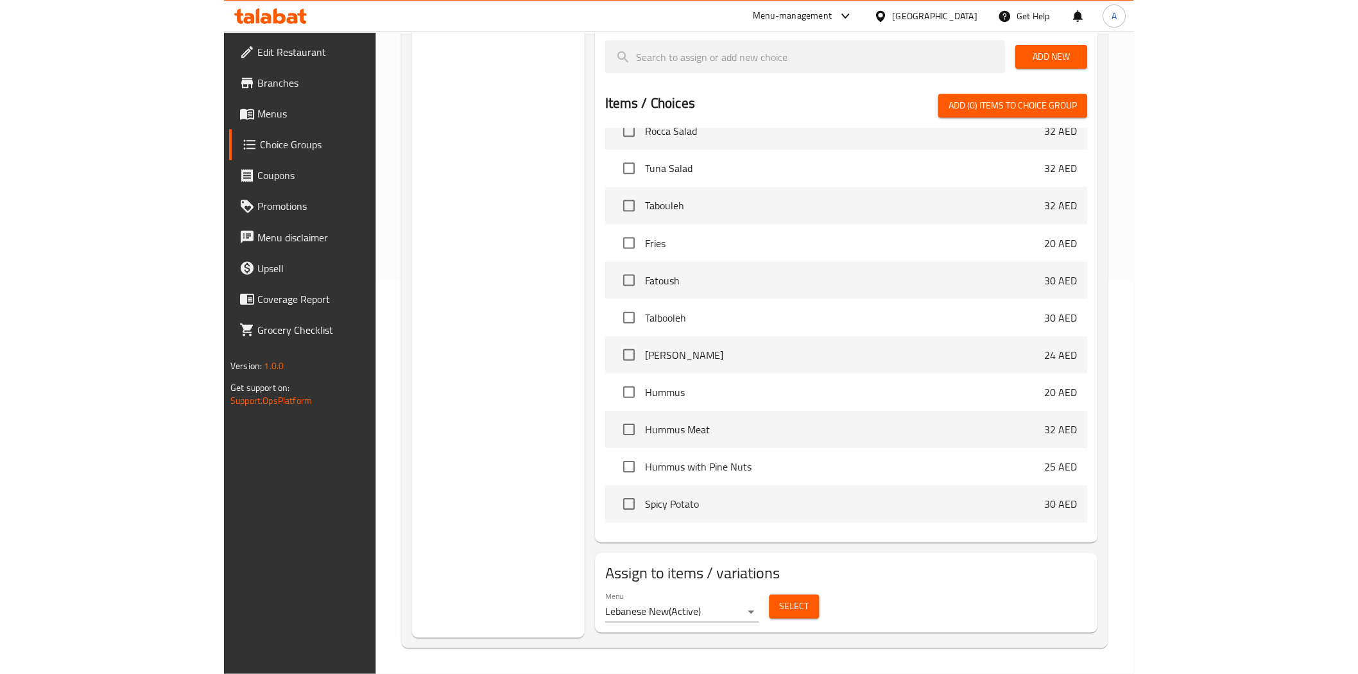
scroll to position [344, 0]
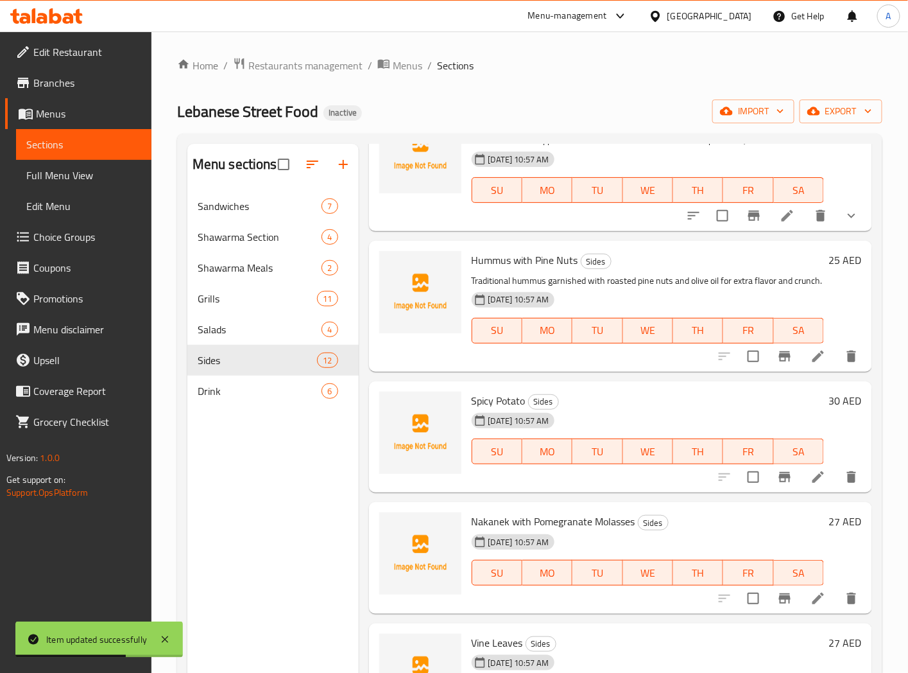
scroll to position [713, 0]
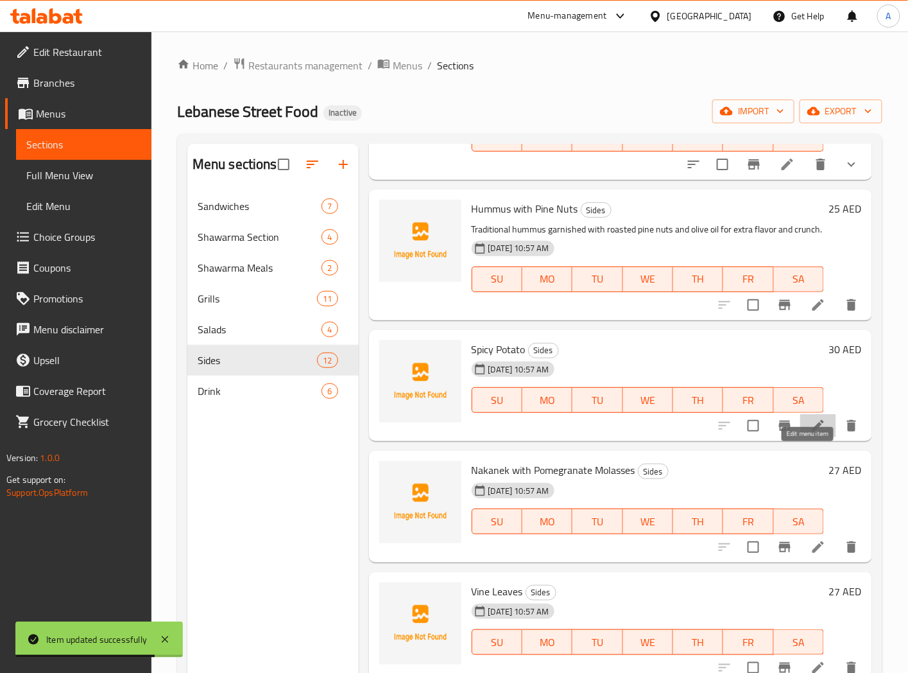
click at [811, 433] on icon at bounding box center [818, 425] width 15 height 15
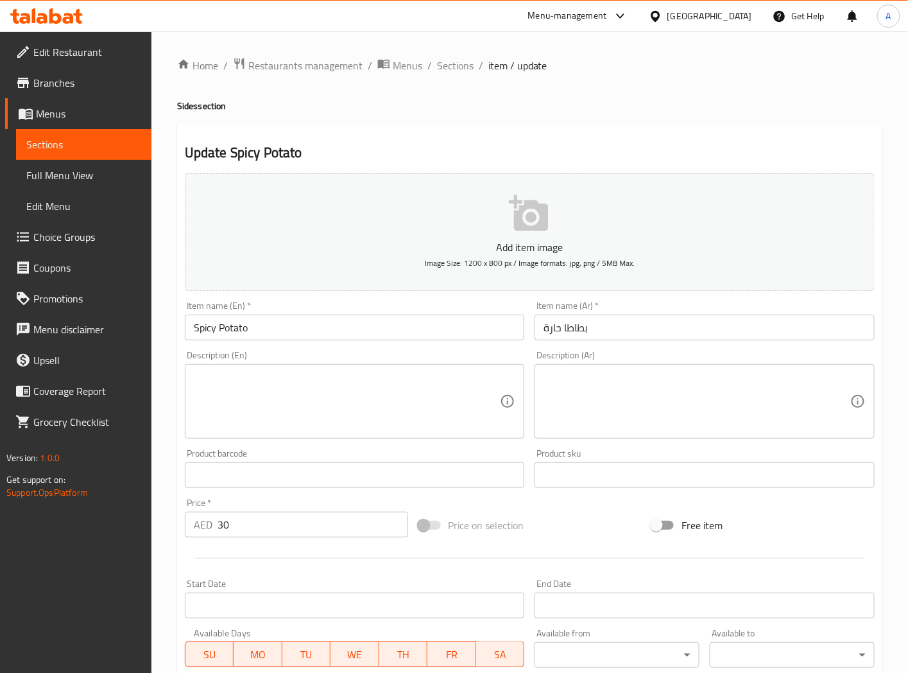
drag, startPoint x: 279, startPoint y: 399, endPoint x: 341, endPoint y: 379, distance: 65.2
click at [279, 399] on textarea at bounding box center [347, 401] width 307 height 61
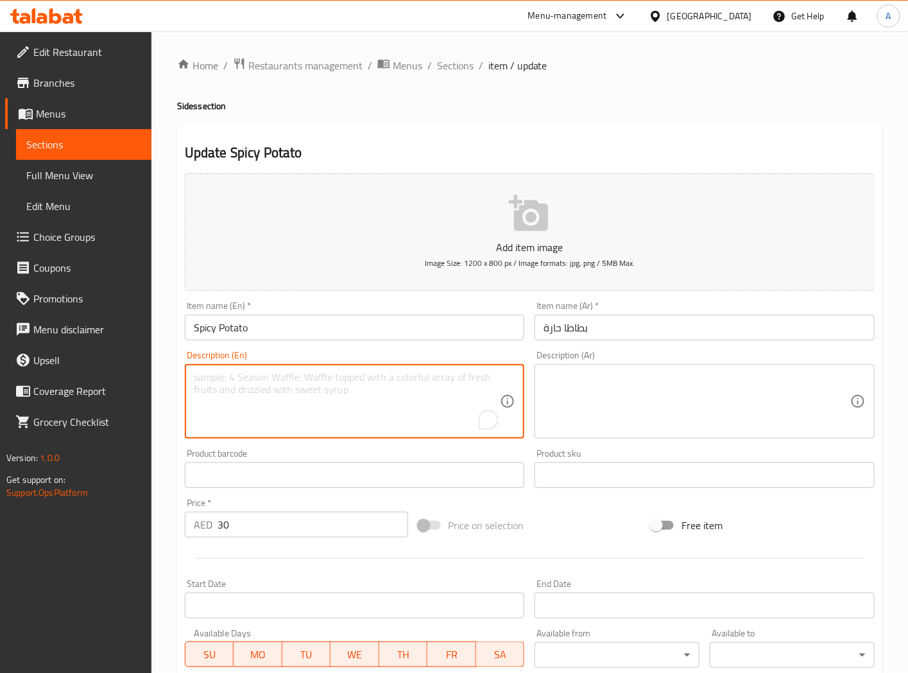
paste textarea "Fried potato cubes tossed with garlic, coriander, chili, and lemon — a bold and…"
type textarea "Fried potato cubes tossed with garlic, coriander, chili, and lemon — a bold and…"
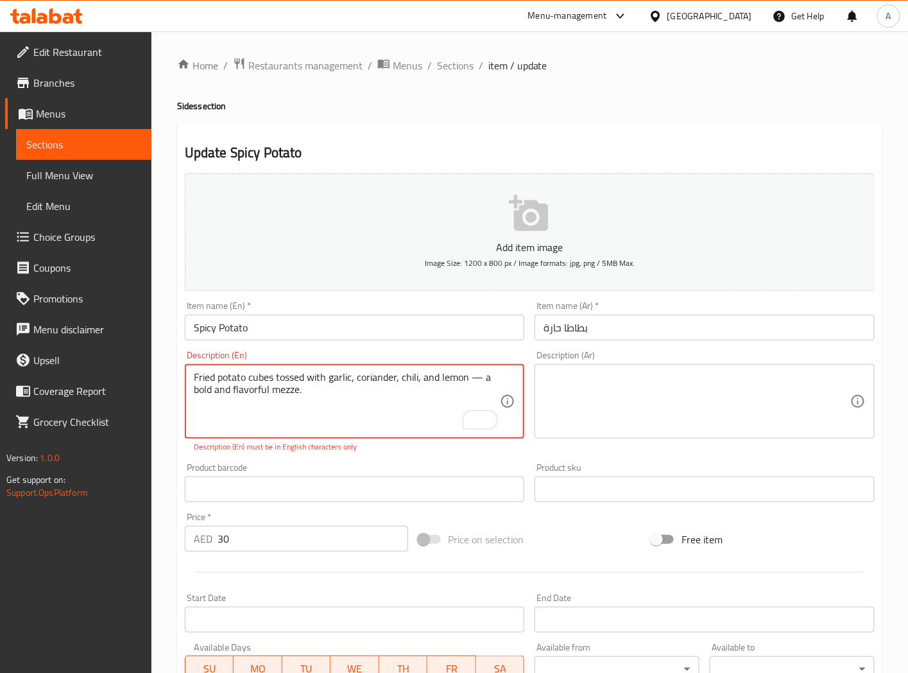
click at [596, 386] on textarea at bounding box center [697, 401] width 307 height 61
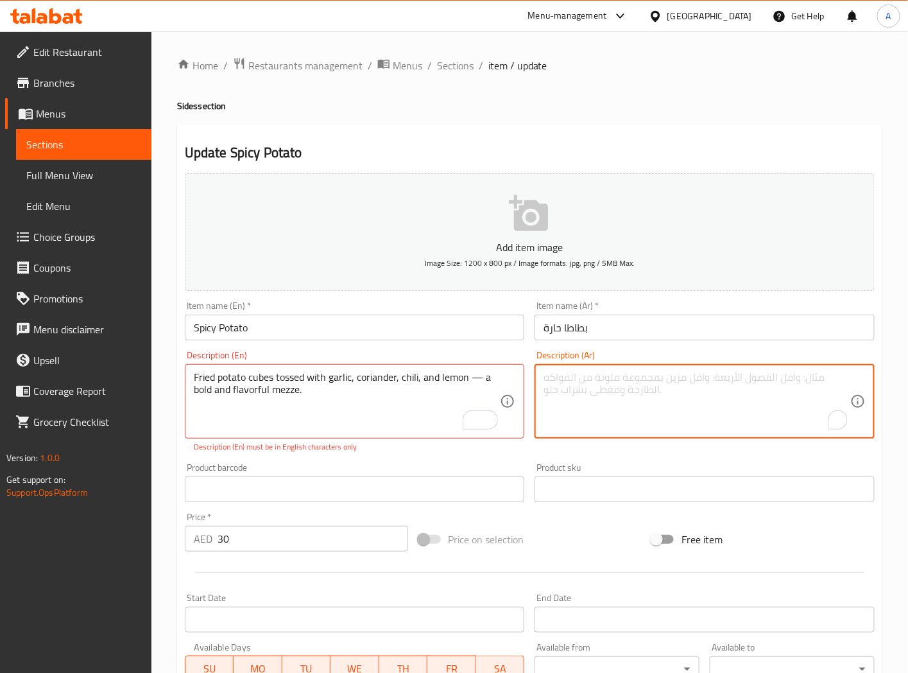
paste textarea "مكعبات البطاطس المقلية الممزوجة بالثوم والكزبرة والفلفل الحار والليمون - مقبلات…"
type textarea "مكعبات البطاطس المقلية الممزوجة بالثوم والكزبرة والفلفل الحار والليمون - مقبلات…"
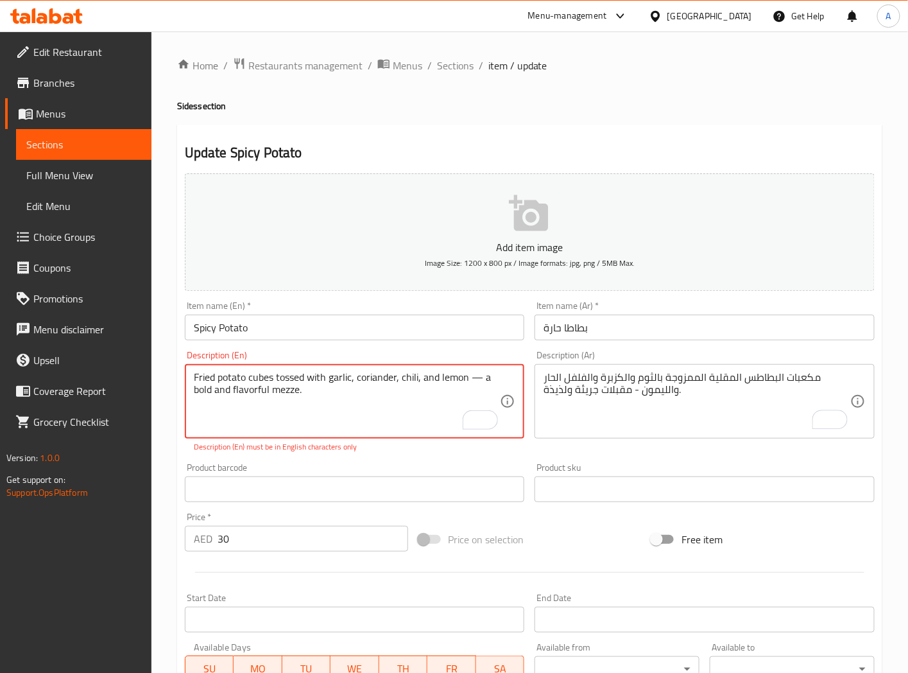
click at [478, 379] on textarea "Fried potato cubes tossed with garlic, coriander, chili, and lemon — a bold and…" at bounding box center [347, 401] width 307 height 61
drag, startPoint x: 427, startPoint y: 407, endPoint x: 488, endPoint y: 381, distance: 66.8
click at [430, 406] on textarea "Fried potato cubes tossed with garlic, coriander, chili, and lemon — a bold and…" at bounding box center [347, 401] width 307 height 61
drag, startPoint x: 467, startPoint y: 381, endPoint x: 493, endPoint y: 386, distance: 26.2
click at [493, 386] on textarea "Fried potato cubes tossed with garlic, coriander, chili, and lemon — a bold and…" at bounding box center [347, 401] width 307 height 61
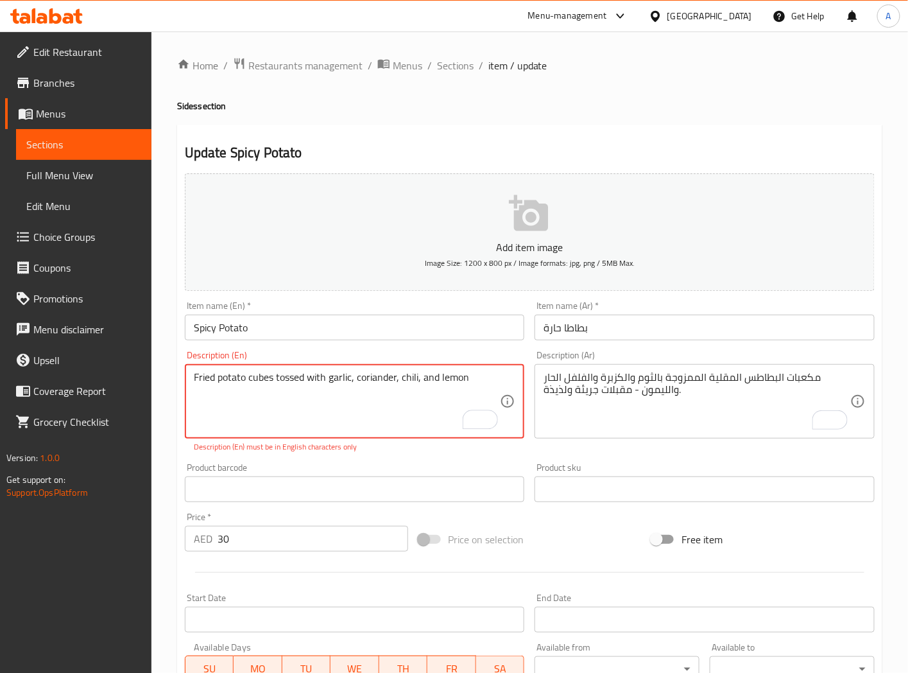
type textarea "Fried potato cubes tossed with garlic, coriander, chili, and lemon"
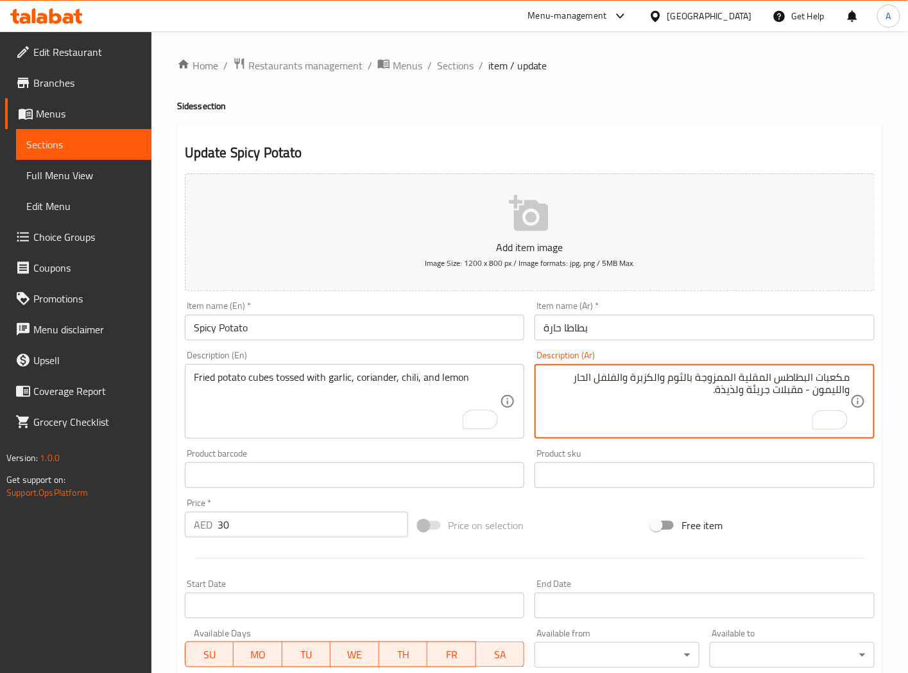
drag, startPoint x: 814, startPoint y: 390, endPoint x: 687, endPoint y: 403, distance: 127.8
click at [687, 403] on textarea "مكعبات البطاطس المقلية الممزوجة بالثوم والكزبرة والفلفل الحار والليمون - مقبلات…" at bounding box center [697, 401] width 307 height 61
click at [804, 375] on textarea "مكعبات البطاطس المقلية الممزوجة بالثوم والكزبرة والفلفل الحار والليمون" at bounding box center [697, 401] width 307 height 61
type textarea "مكعبات بطاطس مقلية ممزوجة بالثوم والكزبرة والفلفل الحار والليمون"
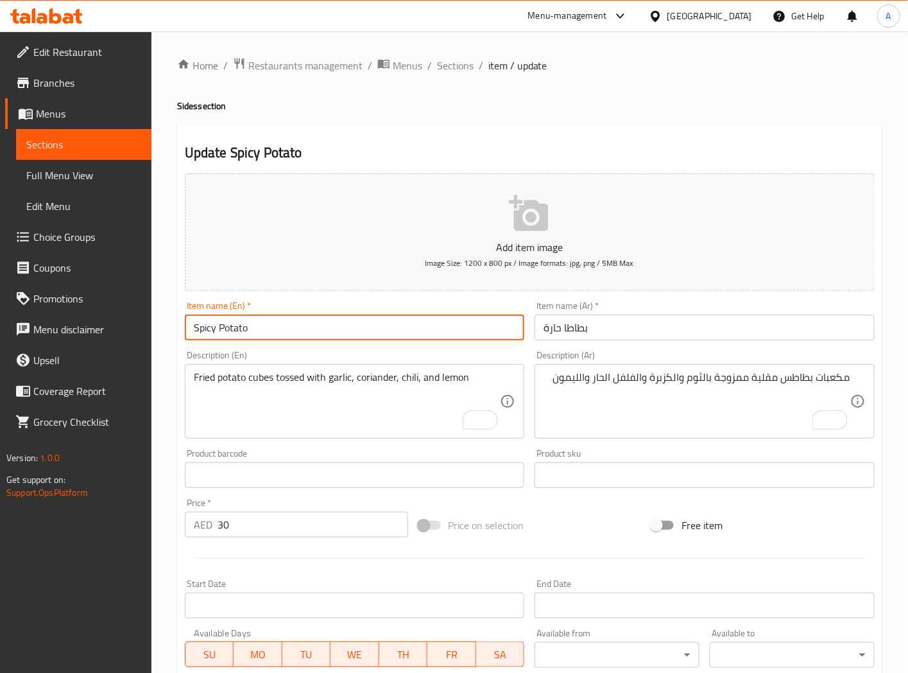
click at [343, 321] on input "Spicy Potato" at bounding box center [355, 328] width 340 height 26
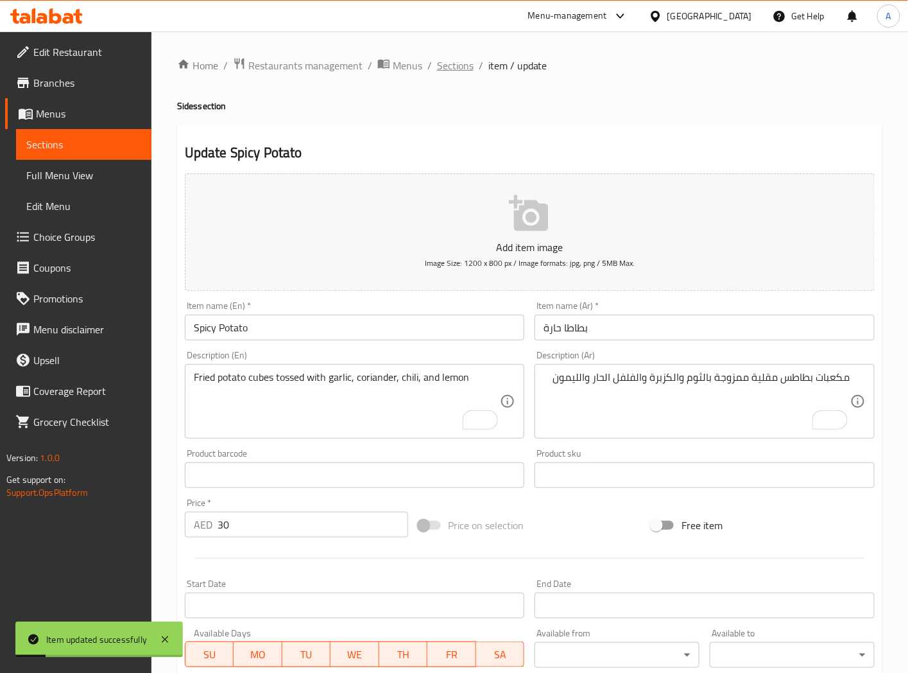
click at [448, 65] on span "Sections" at bounding box center [455, 65] width 37 height 15
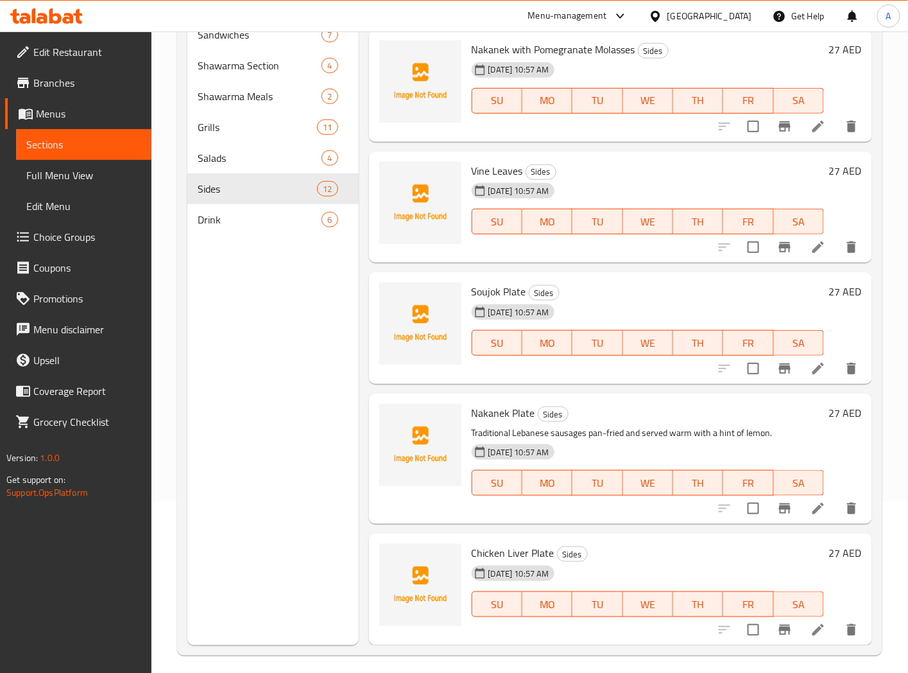
scroll to position [180, 0]
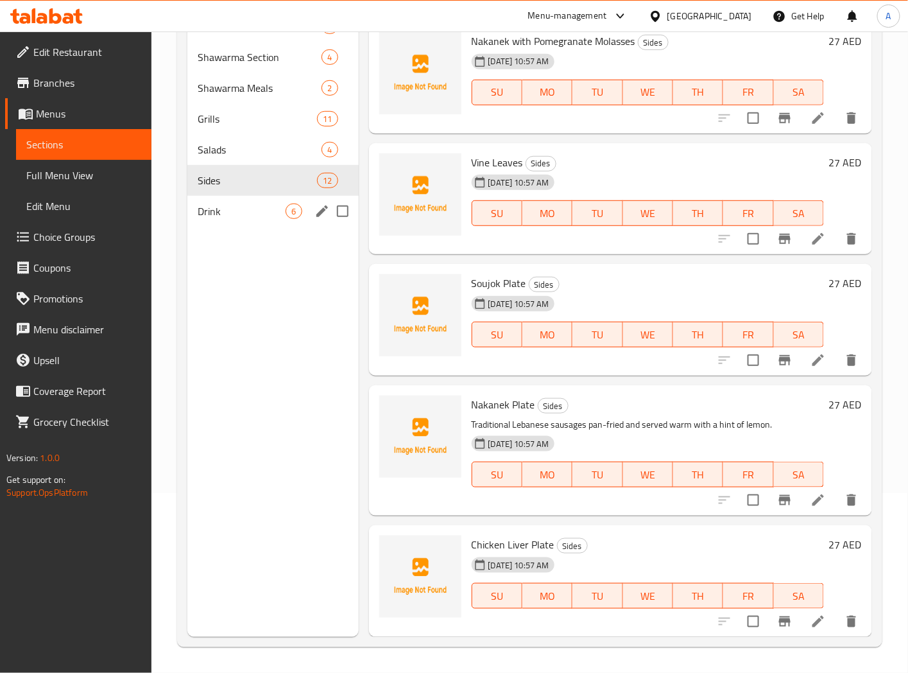
click at [236, 215] on span "Drink" at bounding box center [242, 210] width 89 height 15
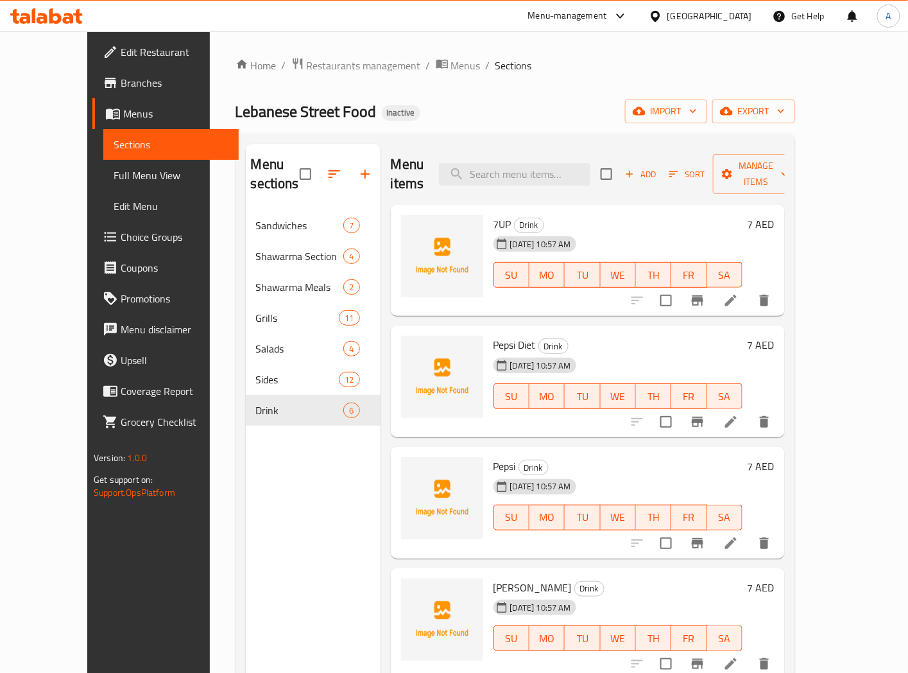
click at [494, 214] on span "7UP" at bounding box center [503, 223] width 18 height 19
copy h6 "7UP"
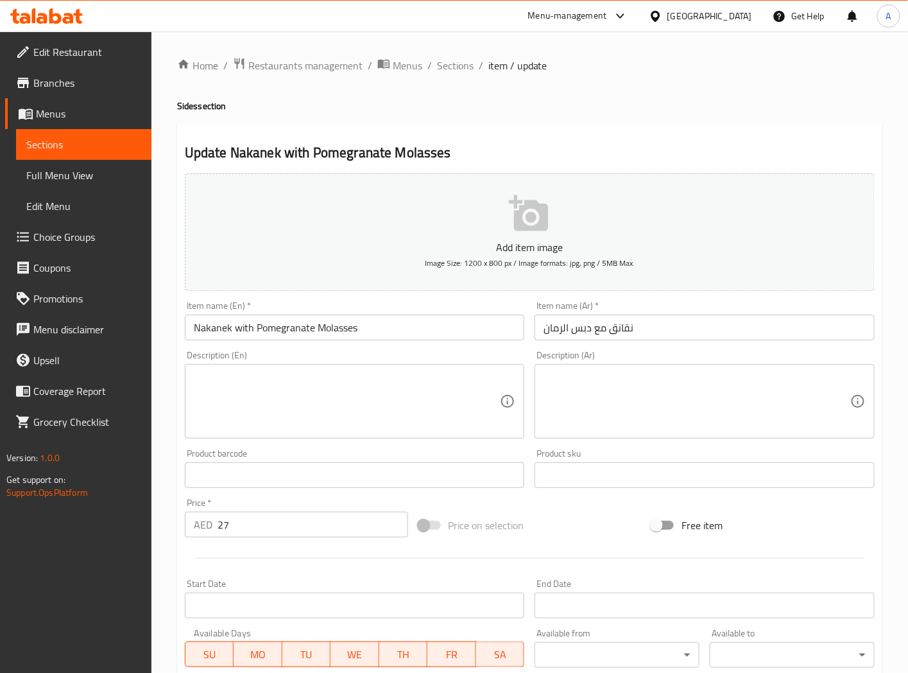
click at [325, 388] on textarea at bounding box center [347, 401] width 307 height 61
paste textarea "Mini Lebanese sausages sautéed and glazed with sweet and tangy pomegranate mola…"
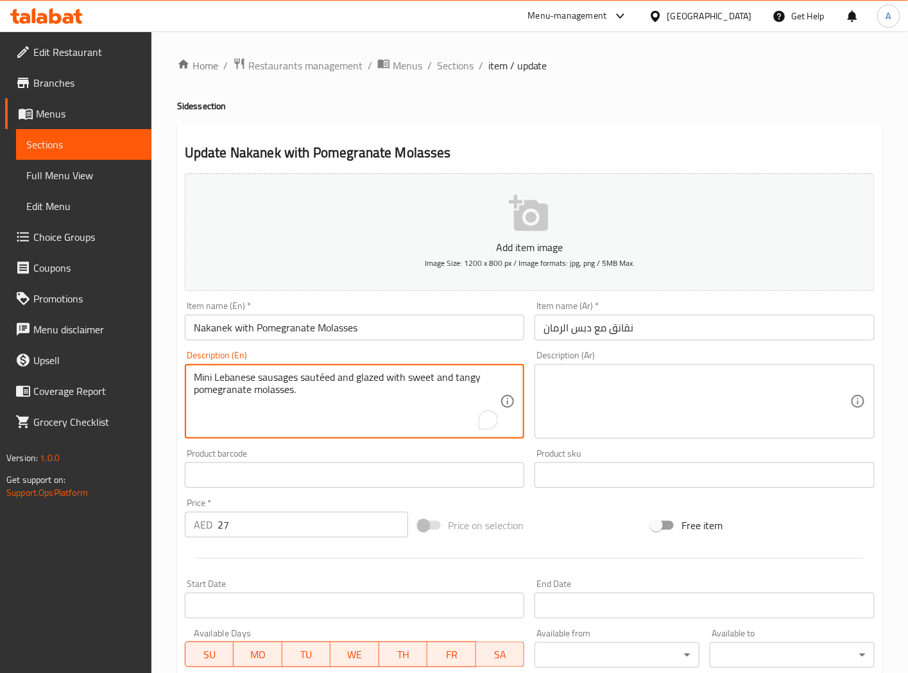
type textarea "Mini Lebanese sausages sautéed and glazed with sweet and tangy pomegranate mola…"
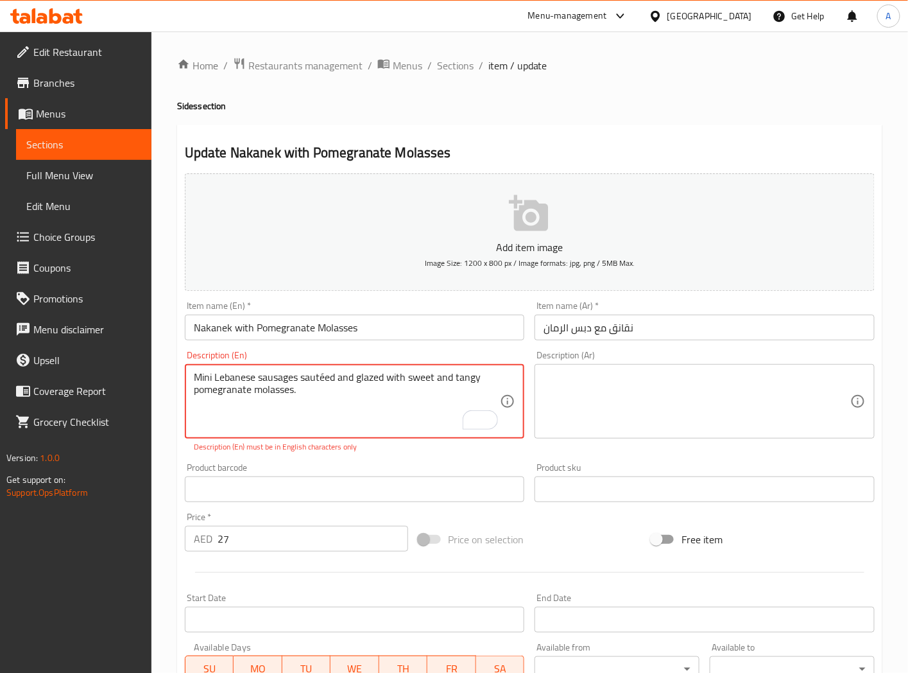
click at [608, 375] on textarea at bounding box center [697, 401] width 307 height 61
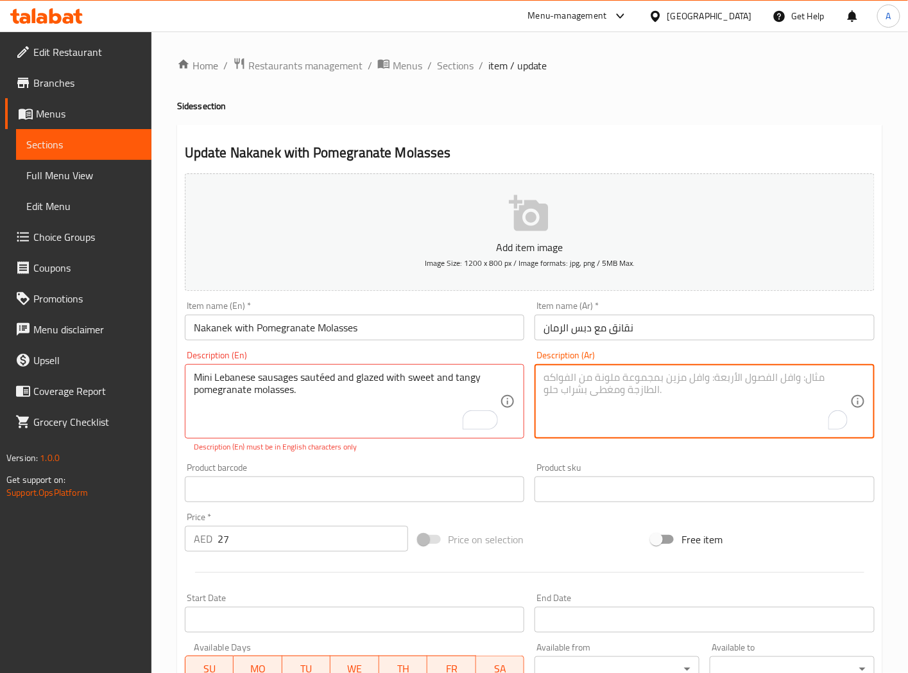
paste textarea "نقانق لبنانية صغيرة مقلية ومغطاة بدبس الرمان الحلو والحامض."
type textarea "نقانق لبنانية صغيرة مقلية ومغطاة بدبس الرمان الحلو والحامض."
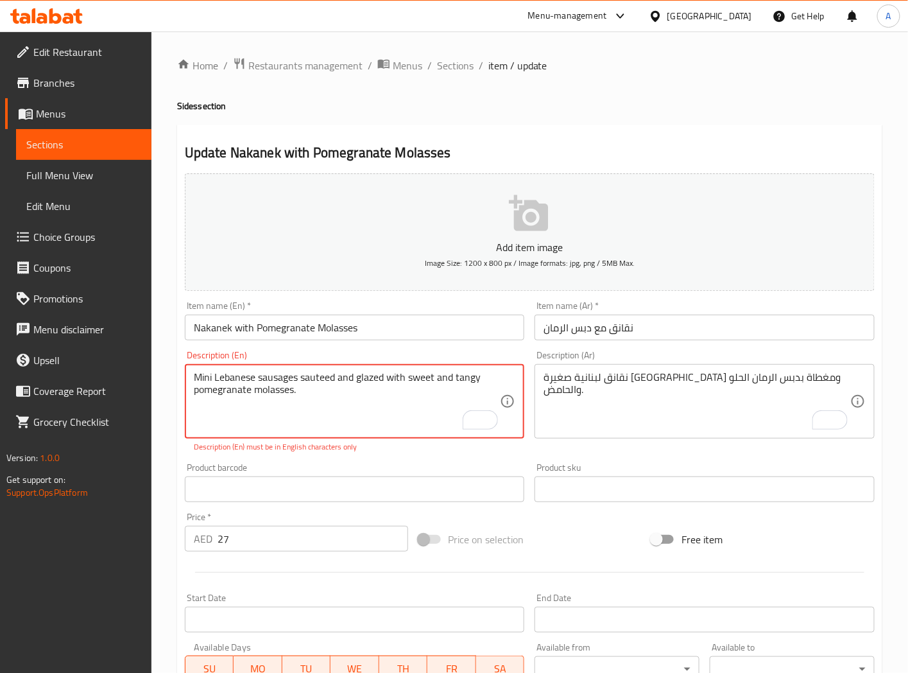
type textarea "Mini Lebanese sausages sauteed and glazed with sweet and tangy pomegranate mola…"
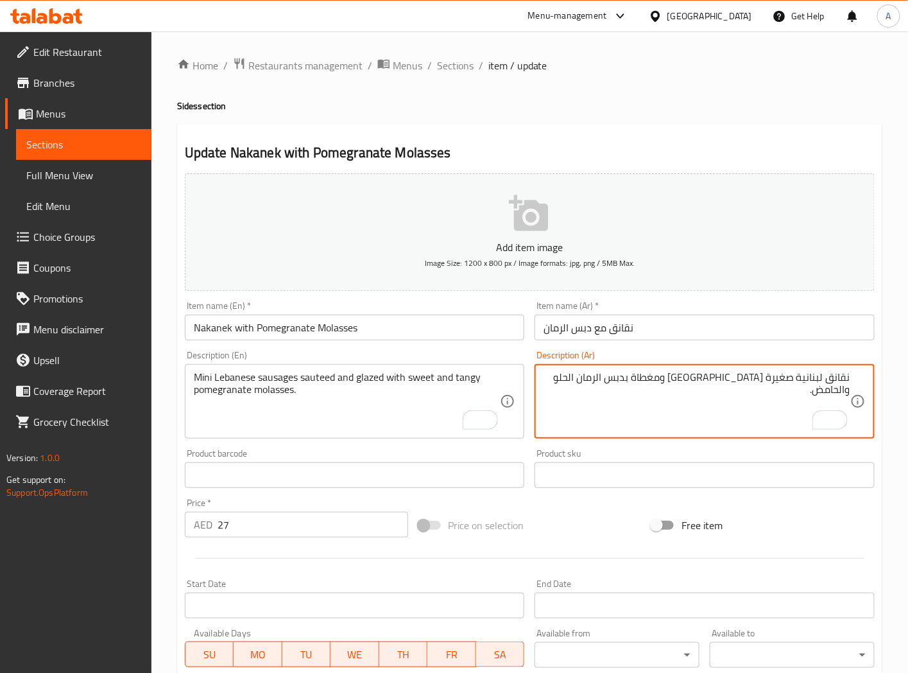
click at [837, 383] on textarea "نقانق لبنانية صغيرة مقلية ومغطاة بدبس الرمان الحلو والحامض." at bounding box center [697, 401] width 307 height 61
click at [761, 381] on textarea "سجق لبناني مينى مقلية ومغطاة بدبس الرمان الحلو والحامض." at bounding box center [697, 401] width 307 height 61
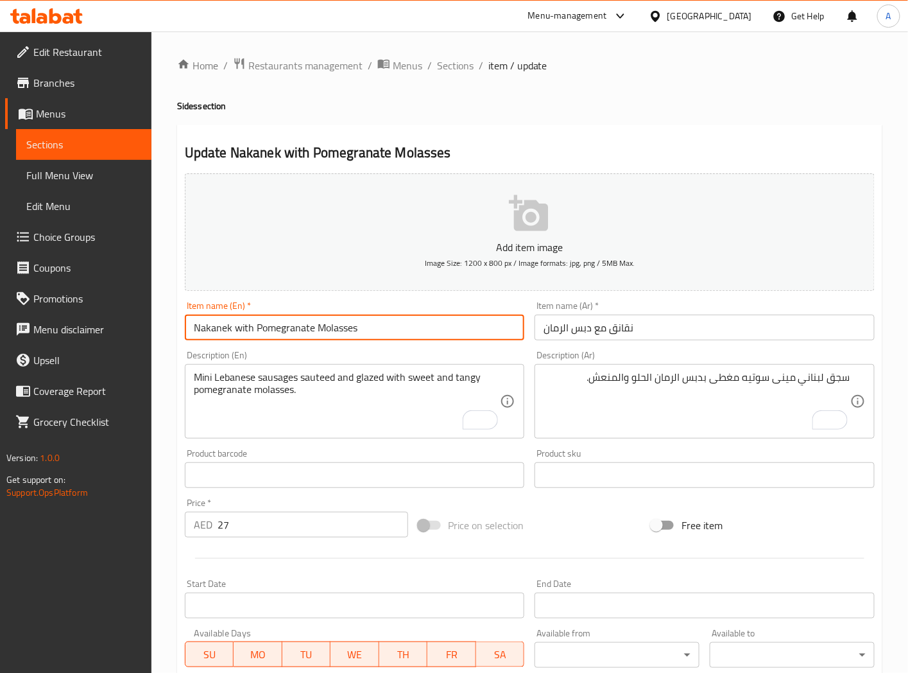
click at [403, 329] on input "Nakanek with Pomegranate Molasses" at bounding box center [355, 328] width 340 height 26
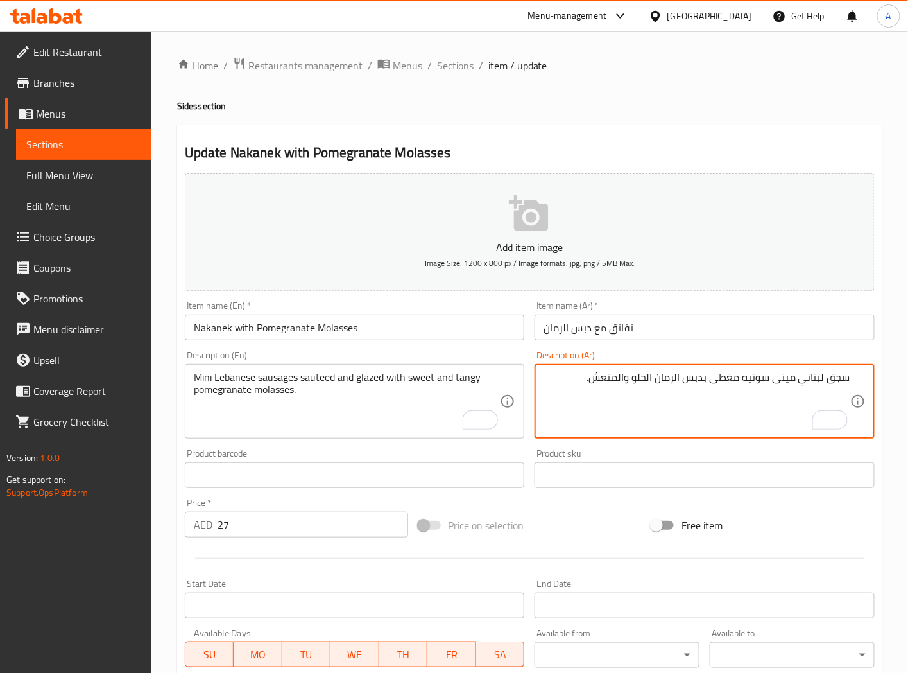
drag, startPoint x: 785, startPoint y: 383, endPoint x: 800, endPoint y: 412, distance: 33.3
click at [786, 382] on textarea "سجق لبناني مينى سوتيه مغطى بدبس الرمان الحلو والمنعش." at bounding box center [697, 401] width 307 height 61
paste textarea "ينىم"
type textarea "سجق لبناني سوتيه مينى مغطى بدبس الرمان الحلو والمنعش."
click at [386, 330] on input "Nakanek with Pomegranate Molasses" at bounding box center [355, 328] width 340 height 26
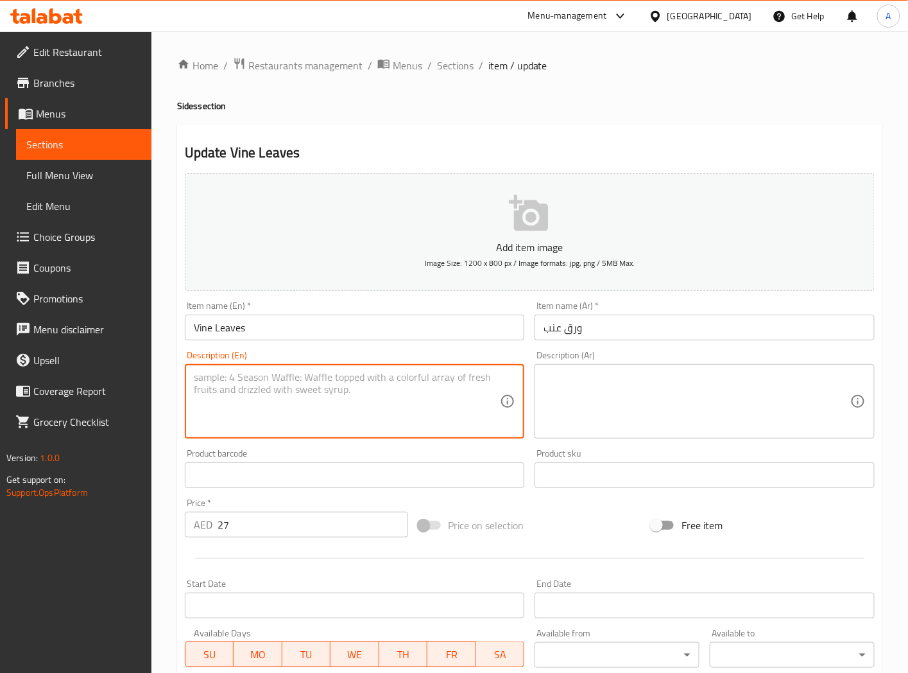
click at [258, 381] on textarea at bounding box center [347, 401] width 307 height 61
paste textarea "Grape leaves stuffed with rice, herbs, and spices — served cold with a squeeze …"
type textarea "Grape leaves stuffed with rice, herbs, and spices — served cold with a squeeze …"
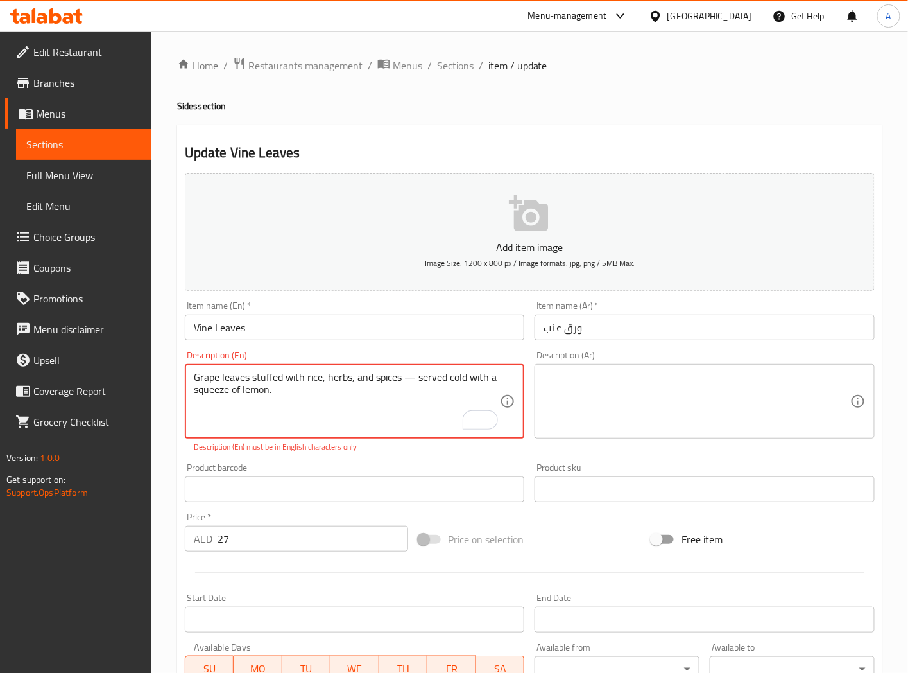
click at [593, 388] on textarea at bounding box center [697, 401] width 307 height 61
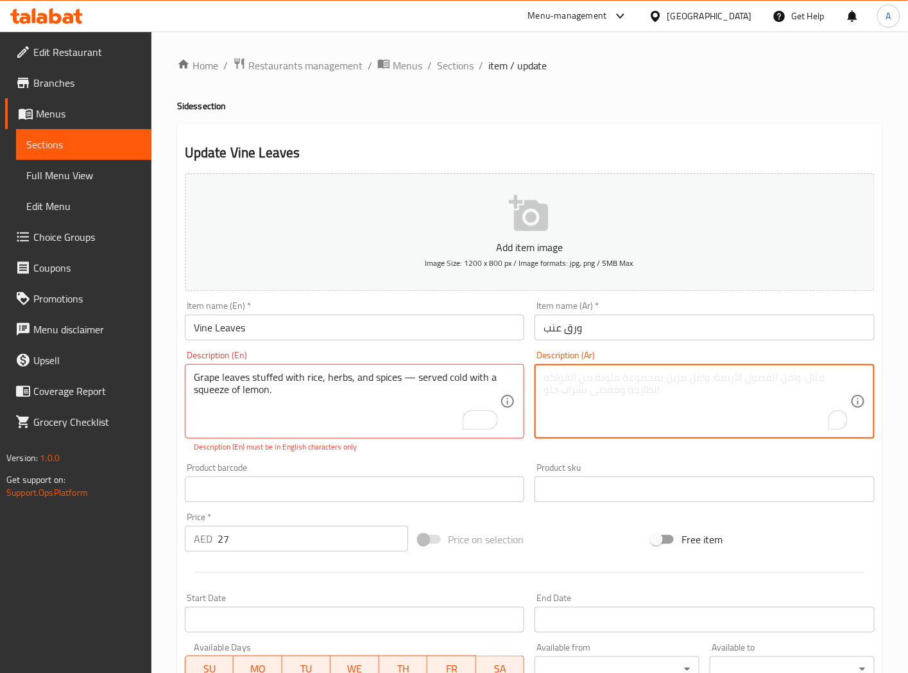
paste textarea "أوراق العنب المحشوة بالأرز والأعشاب والتوابل - تقدم باردة مع عصر الليمون."
type textarea "أوراق العنب المحشوة بالأرز والأعشاب والتوابل - تقدم باردة مع عصر الليمون."
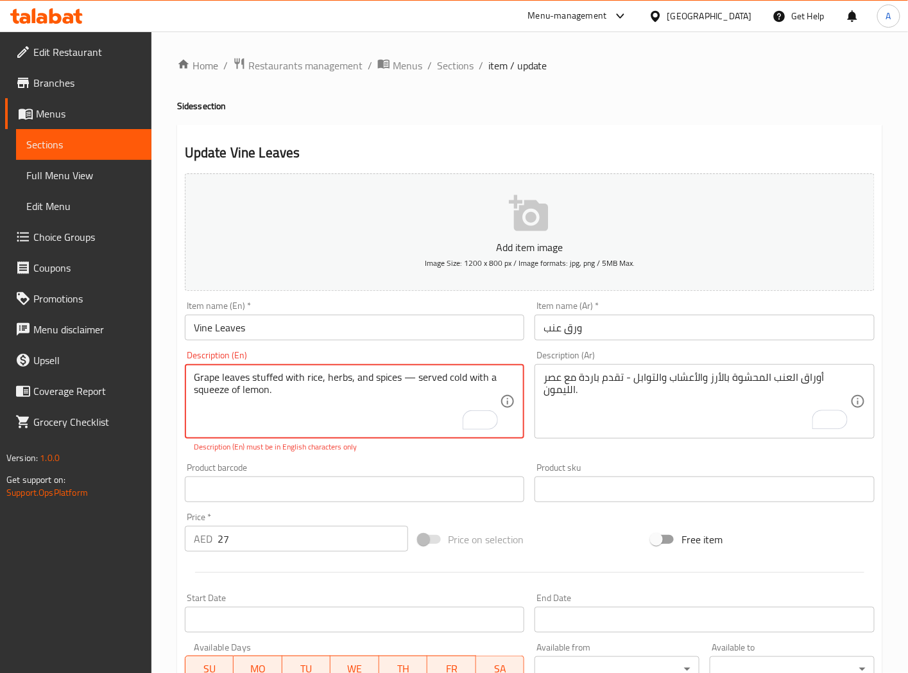
click at [409, 376] on textarea "Grape leaves stuffed with rice, herbs, and spices — served cold with a squeeze …" at bounding box center [347, 401] width 307 height 61
click at [409, 379] on textarea "Grape leaves stuffed with rice, herbs, and spices — served cold with a squeeze …" at bounding box center [347, 401] width 307 height 61
click at [411, 379] on textarea "Grape leaves stuffed with rice, herbs, and spices —served cold with a squeeze o…" at bounding box center [347, 401] width 307 height 61
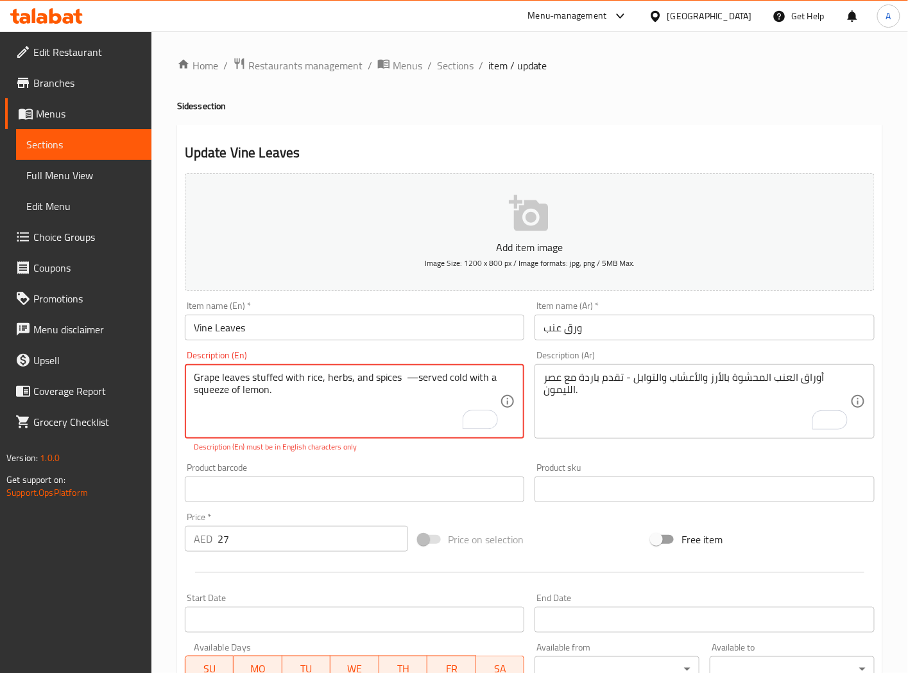
click at [409, 393] on textarea "Grape leaves stuffed with rice, herbs, and spices —served cold with a squeeze o…" at bounding box center [347, 401] width 307 height 61
drag, startPoint x: 403, startPoint y: 381, endPoint x: 413, endPoint y: 379, distance: 9.7
click at [413, 379] on textarea "Grape leaves stuffed with rice, herbs, and spices —served cold with a squeeze o…" at bounding box center [347, 401] width 307 height 61
click at [342, 404] on textarea "Grape leaves stuffed with rice, herbs, and spices. served cold with a squeeze o…" at bounding box center [347, 401] width 307 height 61
type textarea "Grape leaves stuffed with rice, herbs, and spices. served cold with a squeeze o…"
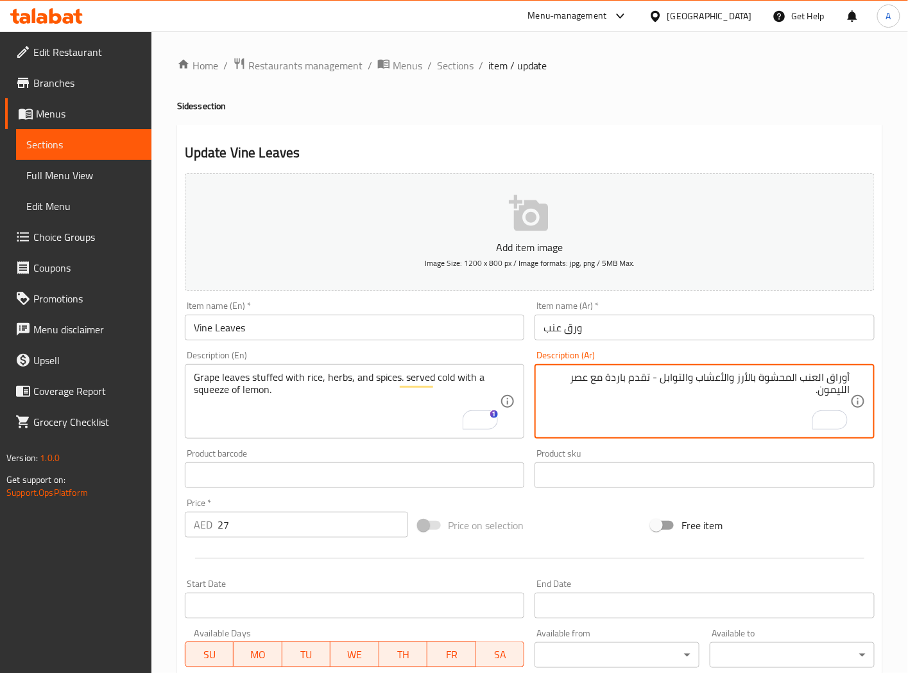
click at [576, 327] on input "ورق عنب" at bounding box center [705, 328] width 340 height 26
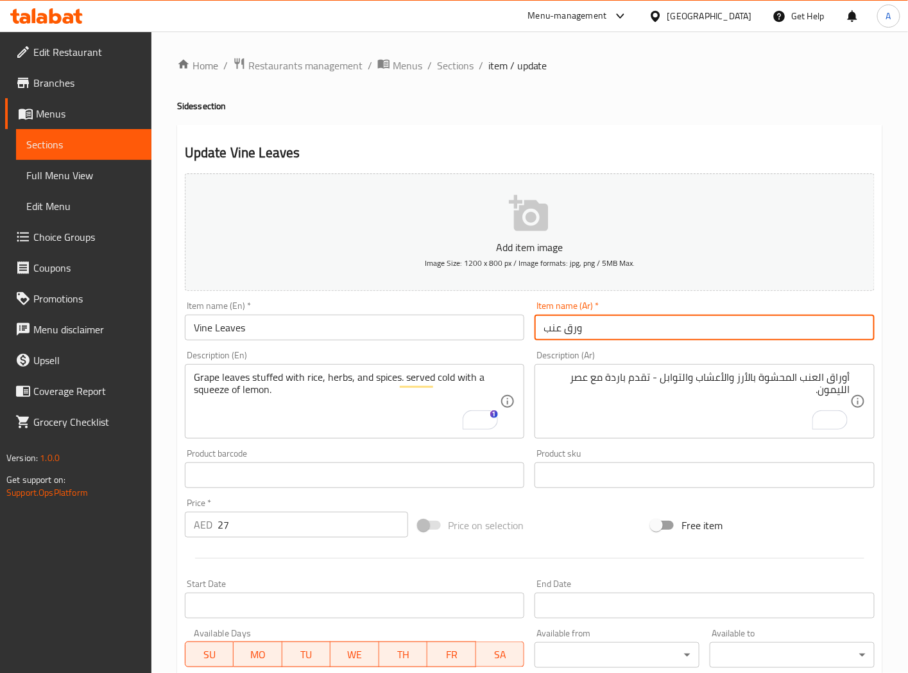
click at [576, 327] on input "ورق عنب" at bounding box center [705, 328] width 340 height 26
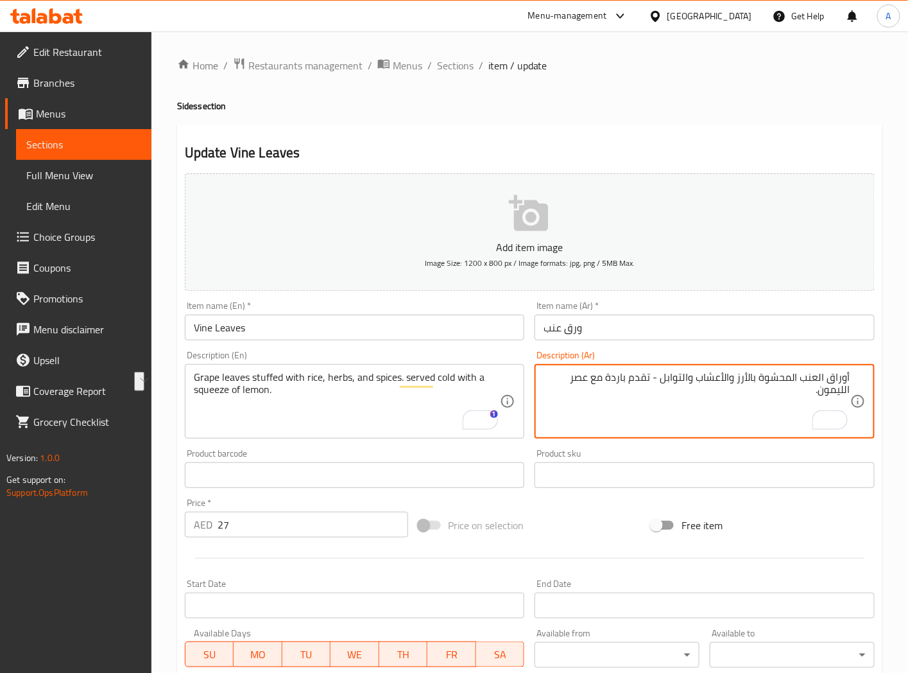
drag, startPoint x: 804, startPoint y: 377, endPoint x: 861, endPoint y: 377, distance: 57.1
paste textarea "ورق"
type textarea "ورق عنب محشو بالأرز والأعشاب والتوابل. يقدم بارد مع عصرة ليمون."
click at [322, 331] on input "Vine Leaves" at bounding box center [355, 328] width 340 height 26
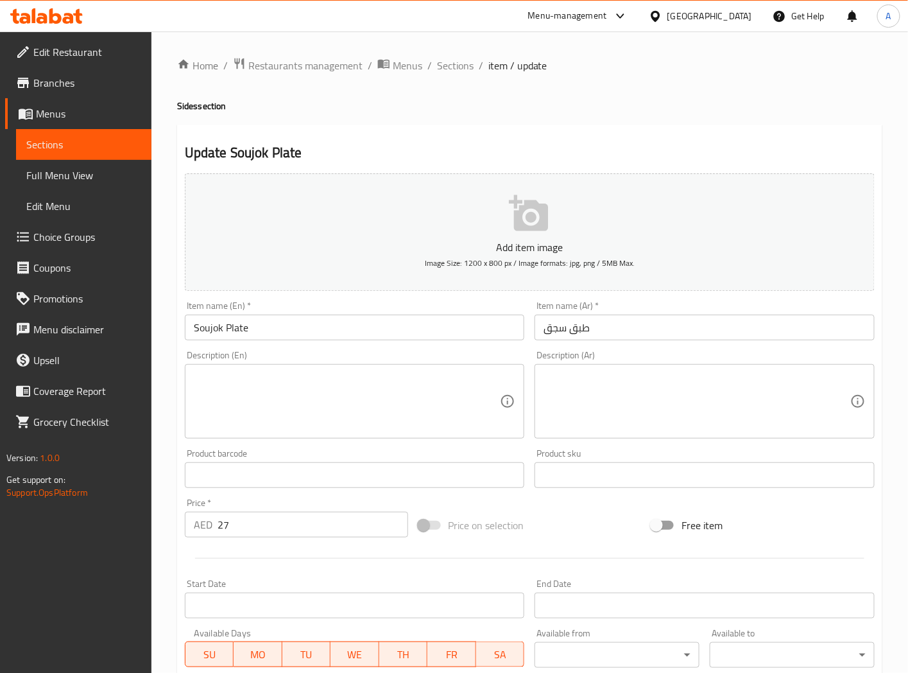
click at [254, 390] on textarea at bounding box center [347, 401] width 307 height 61
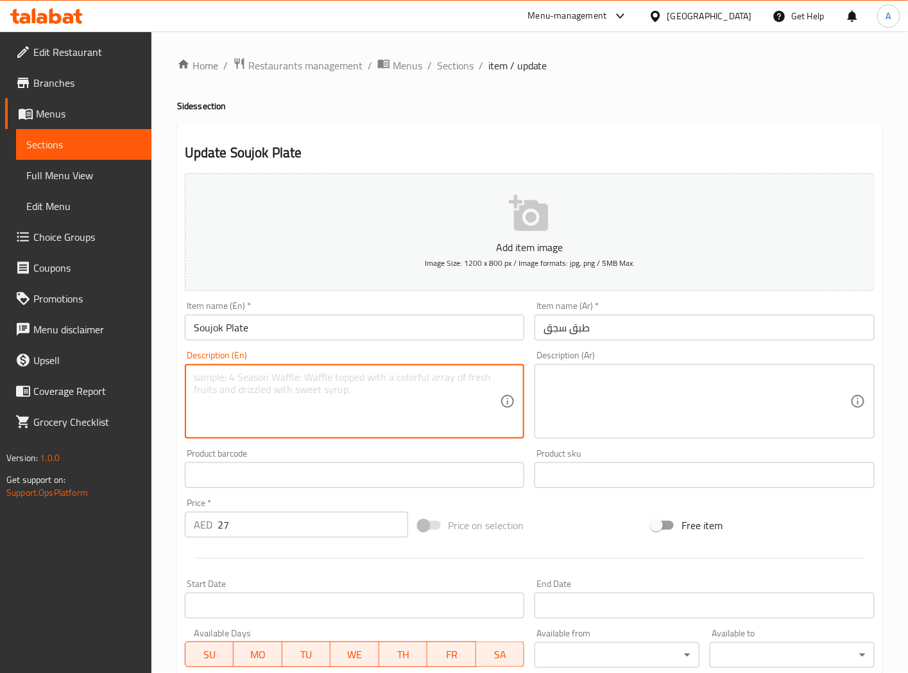
paste textarea "Spicy Armenian-Lebanese sausage slices sautéed in olive oil and served hot."
type textarea "Spicy Armenian-Lebanese sausage slices sautéed in olive oil and served hot."
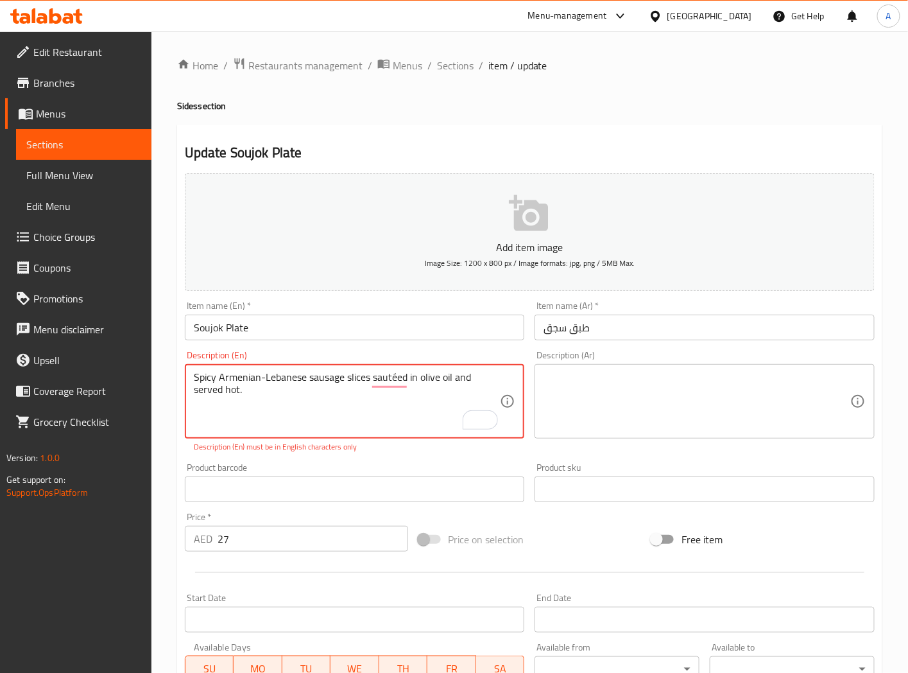
click at [605, 387] on textarea at bounding box center [697, 401] width 307 height 61
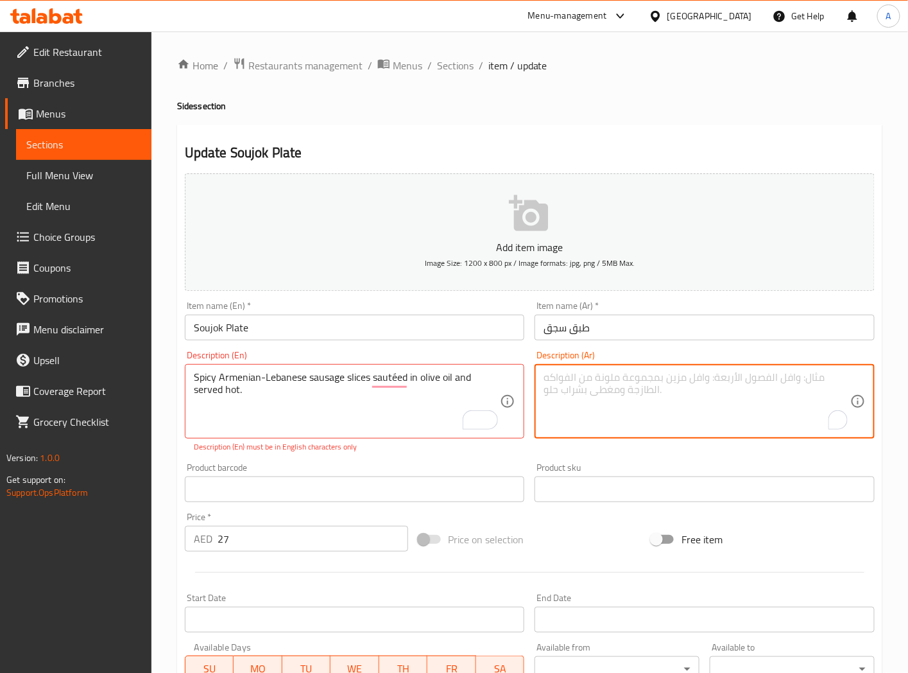
paste textarea "شرائح سجق أرمنية لبنانية حارة مقلية بزيت الزيتون وتقدم ساخنة."
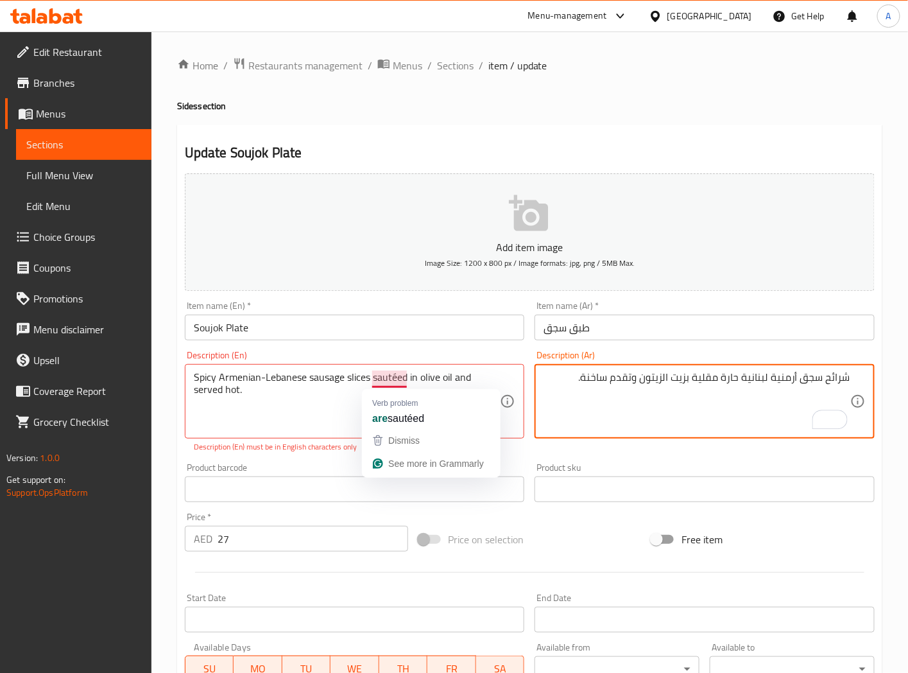
type textarea "شرائح سجق أرمنية لبنانية حارة مقلية بزيت الزيتون وتقدم ساخنة."
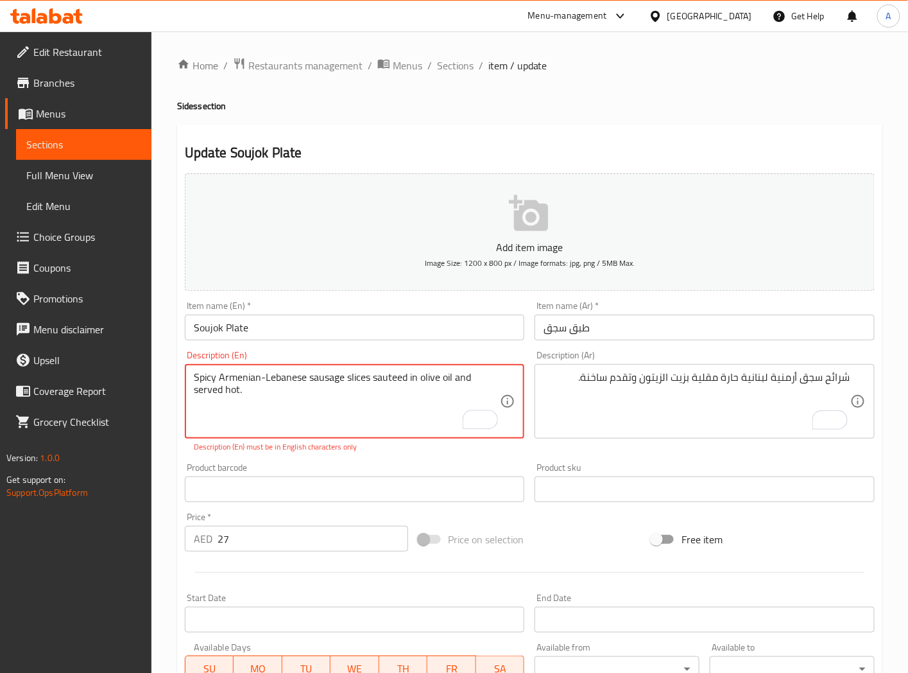
click at [246, 390] on textarea "Spicy Armenian-Lebanese sausage slices sauteed in olive oil and served hot." at bounding box center [347, 401] width 307 height 61
click at [265, 379] on textarea "Spicy Armenian-Lebanese sausage slices sauteed in olive oil and served hot." at bounding box center [347, 401] width 307 height 61
click at [361, 392] on textarea "Spicy Armenian-Lebanese sausage slices sauteed in olive oil and served hot." at bounding box center [347, 401] width 307 height 61
type textarea "Spicy Armenian-Lebanese sausage slices sauteed in olive oil and served hot."
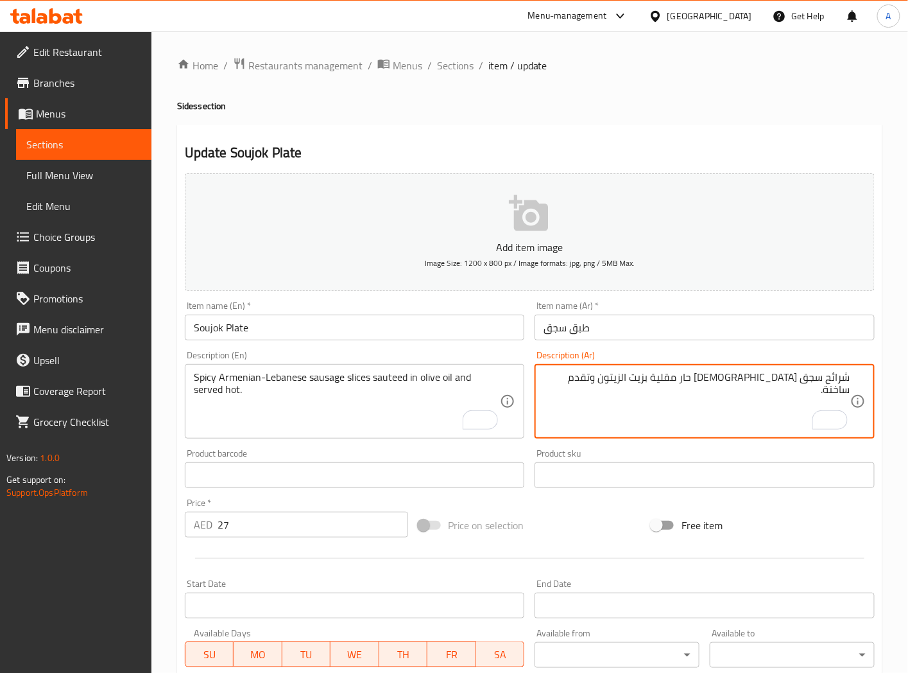
click at [709, 381] on textarea "شرائح سجق [DEMOGRAPHIC_DATA] حار مقلية بزيت الزيتون وتقدم ساخنة." at bounding box center [697, 401] width 307 height 61
type textarea "شرائح سجق [DEMOGRAPHIC_DATA] حار سوتيه فى زيت زيتون وتقدم ساخنة."
click at [433, 325] on input "Soujok Plate" at bounding box center [355, 328] width 340 height 26
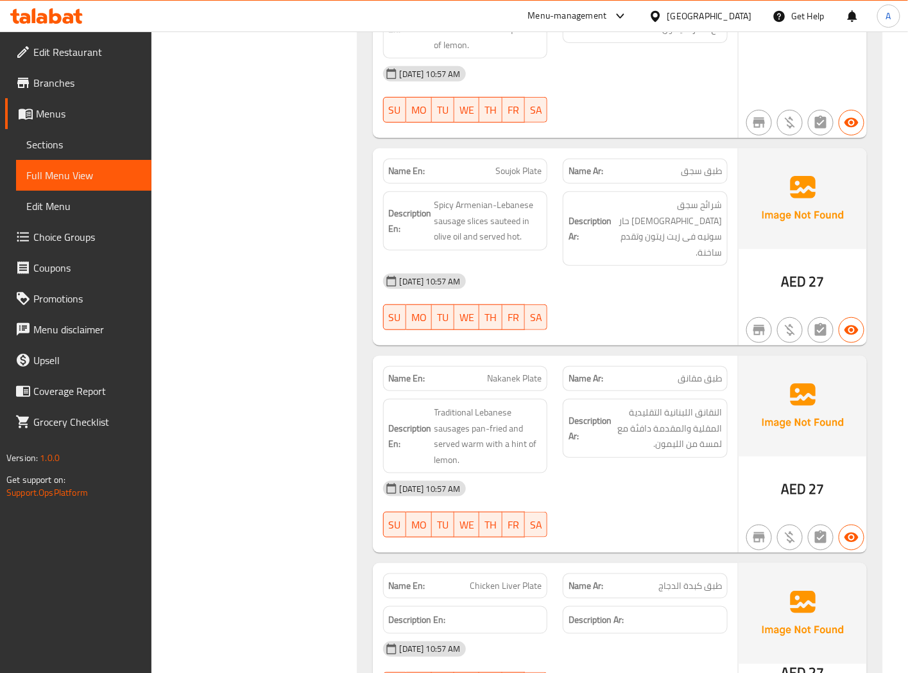
click at [510, 372] on span "Nakanek Plate" at bounding box center [514, 378] width 55 height 13
copy span "Nakanek Plate"
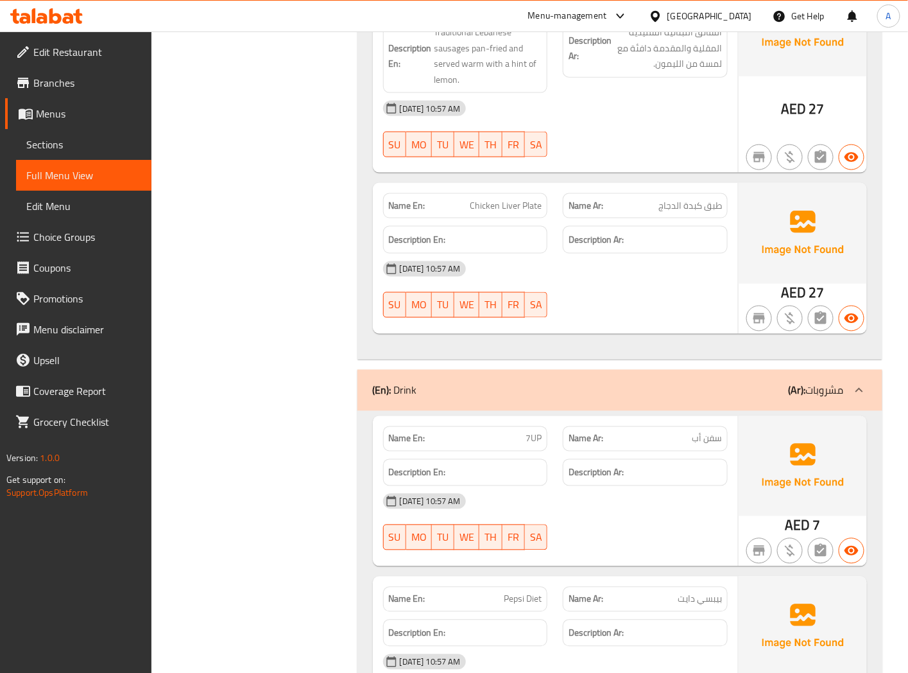
scroll to position [8899, 0]
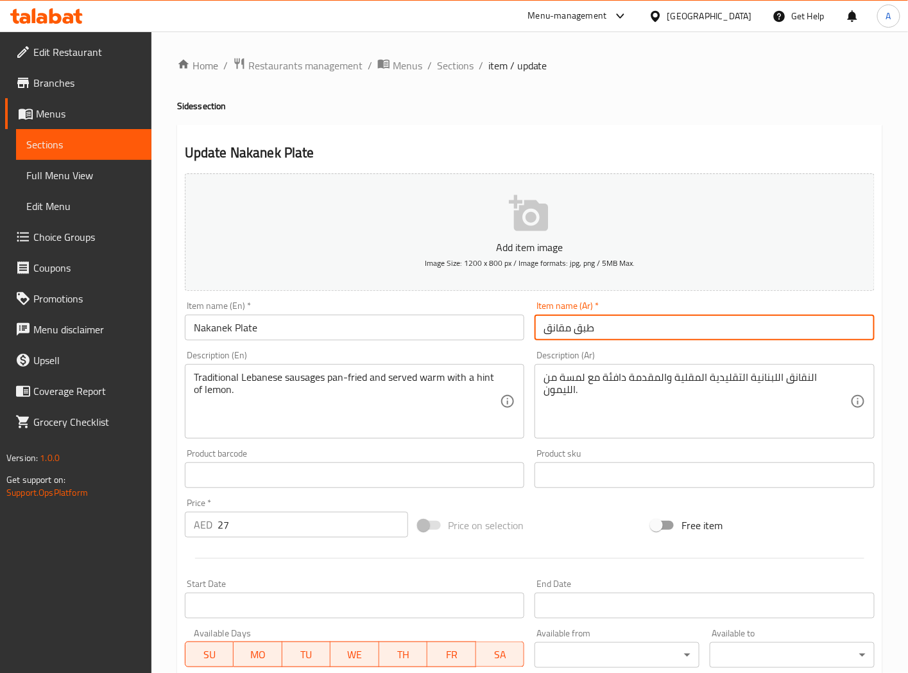
click at [569, 329] on input "طبق مقانق" at bounding box center [705, 328] width 340 height 26
type input "طبق نقانق"
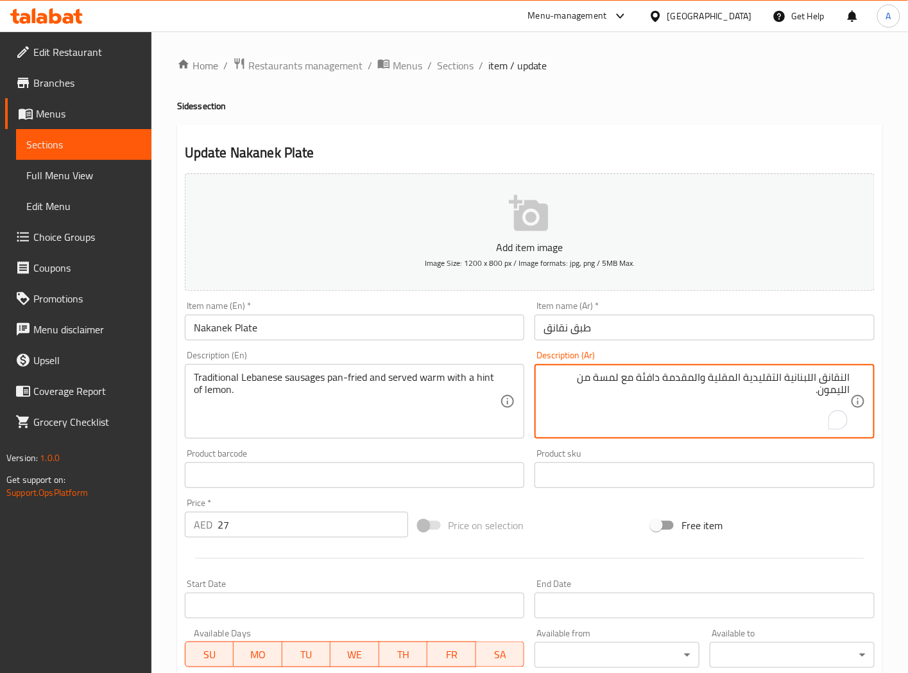
click at [832, 383] on textarea "النقانق اللبنانية التقليدية المقلية والمقدمة دافئة مع لمسة من الليمون." at bounding box center [697, 401] width 307 height 61
click at [757, 377] on textarea "سجق لبناني تقليدى المقلية والمقدمة دافئة مع لمسة من الليمون." at bounding box center [697, 401] width 307 height 61
click at [849, 377] on textarea "سجق لبناني تقليدى مقلي ويقدم دافئ مع لمسة من الليمون." at bounding box center [697, 401] width 307 height 61
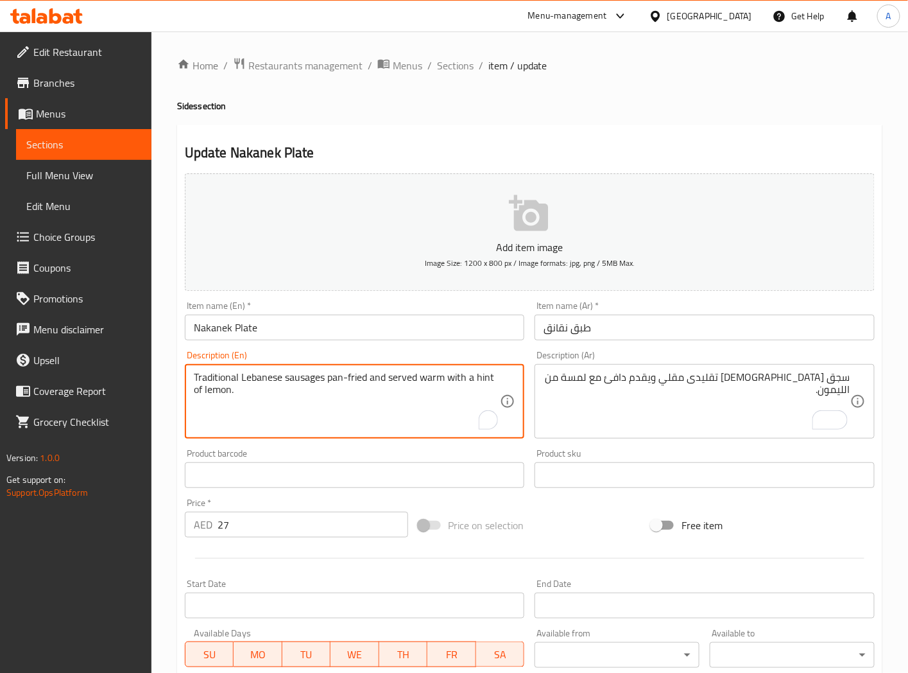
drag, startPoint x: 327, startPoint y: 379, endPoint x: 441, endPoint y: 146, distance: 259.2
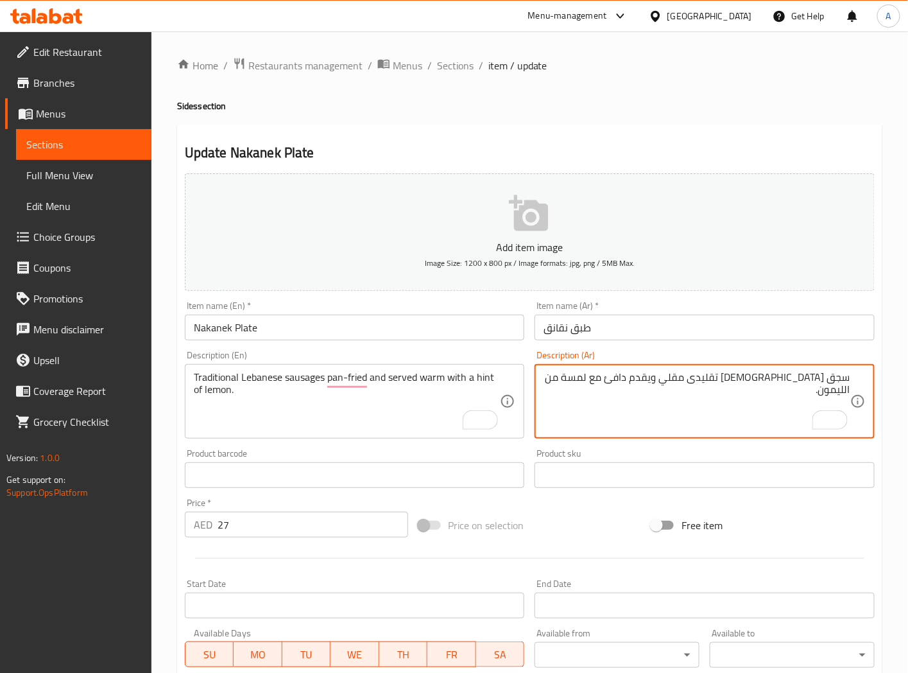
click at [751, 377] on textarea "سجق لبناني تقليدى مقلي ويقدم دافئ مع لمسة من الليمون." at bounding box center [697, 401] width 307 height 61
paste textarea "بالطاسة"
type textarea "سجق [DEMOGRAPHIC_DATA] تقليدى مقلي بالطاسة ويقدم دافئ مع لمسة من الليمون."
click at [438, 332] on input "Nakanek Plate" at bounding box center [355, 328] width 340 height 26
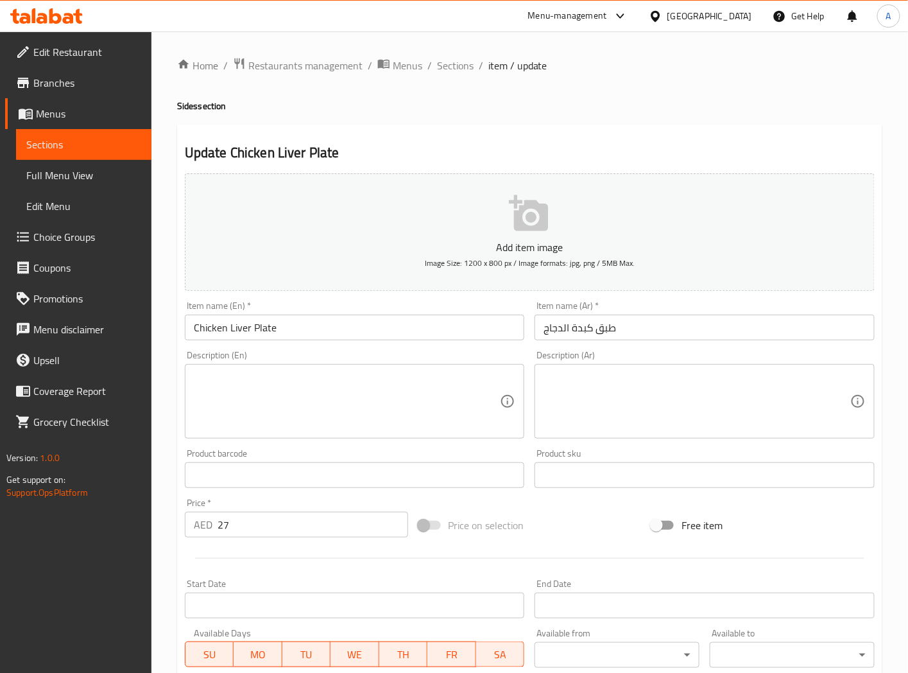
click at [214, 380] on textarea at bounding box center [347, 401] width 307 height 61
paste textarea "Tender chicken livers sautéed with garlic, lemon juice, and pomegranate molasse…"
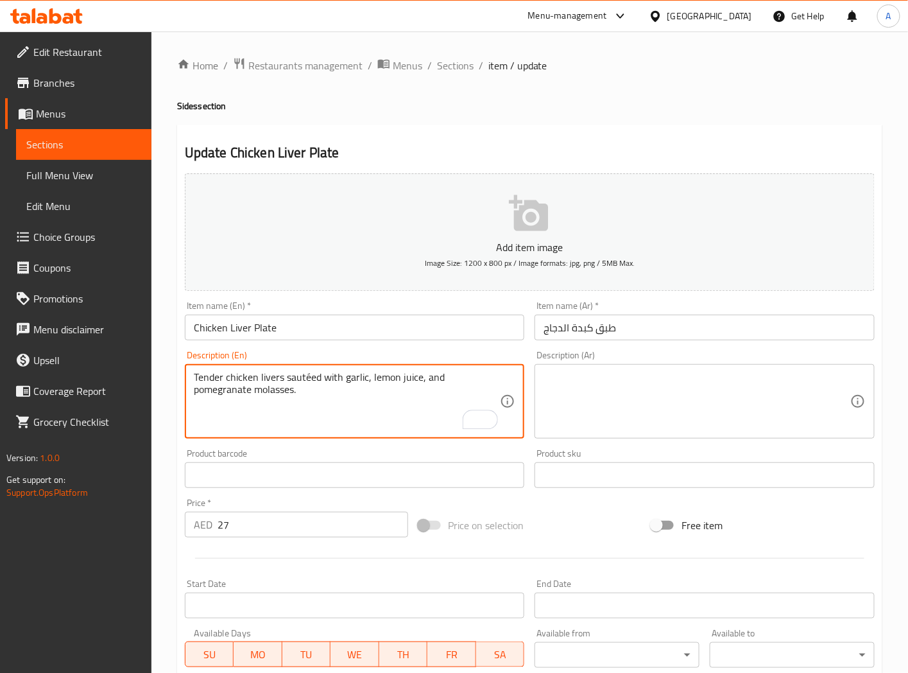
type textarea "Tender chicken livers sautéed with garlic, lemon juice, and pomegranate molasse…"
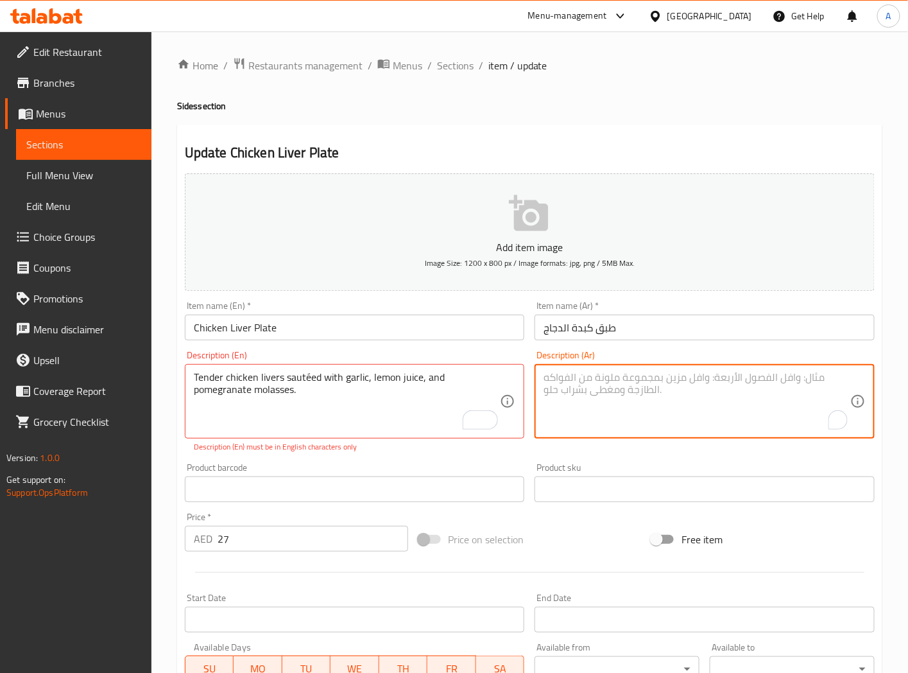
click at [606, 393] on textarea "To enrich screen reader interactions, please activate Accessibility in Grammarl…" at bounding box center [697, 401] width 307 height 61
paste textarea "أكباد دجاج طرية مطهوة مع الثوم وعصير الليمون ودبس الرمان."
type textarea "أكباد دجاج طرية مطهوة مع الثوم وعصير الليمون ودبس الرمان."
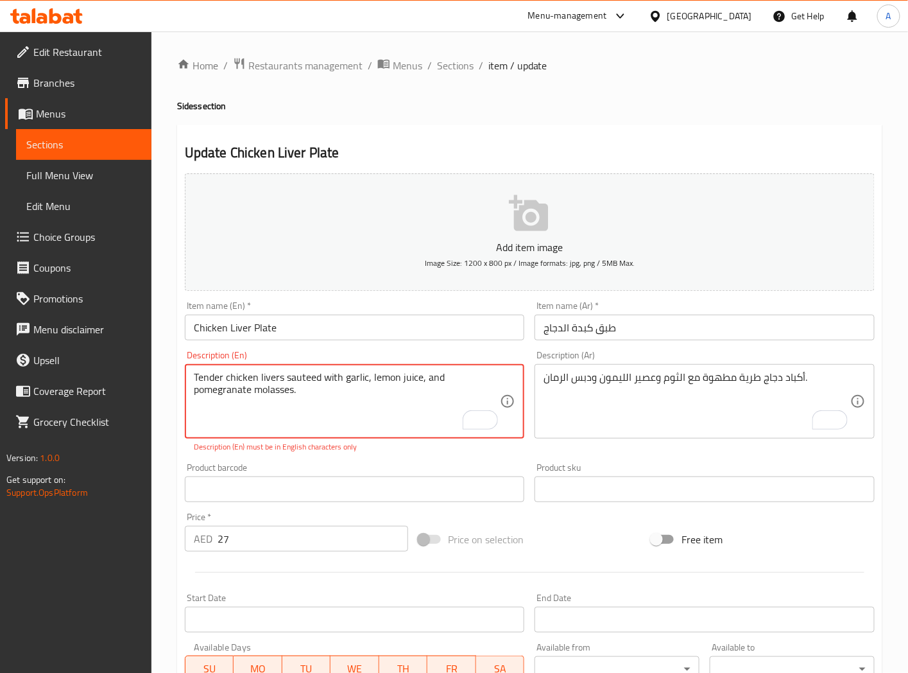
type textarea "Tender chicken livers sauteed with garlic, lemon juice, and pomegranate molasse…"
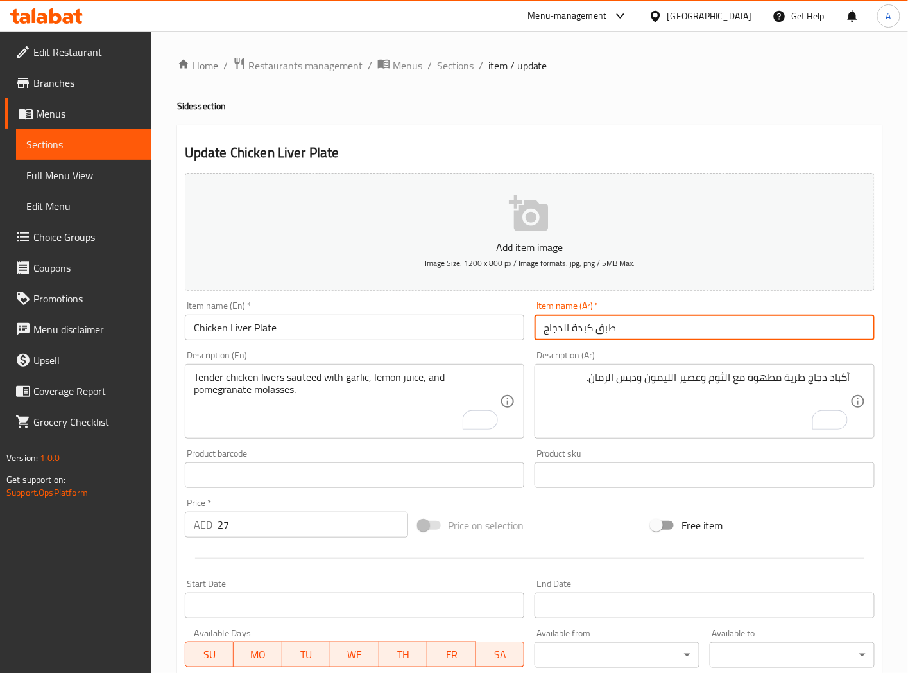
click at [582, 331] on input "طبق كبدة الدجاج" at bounding box center [705, 328] width 340 height 26
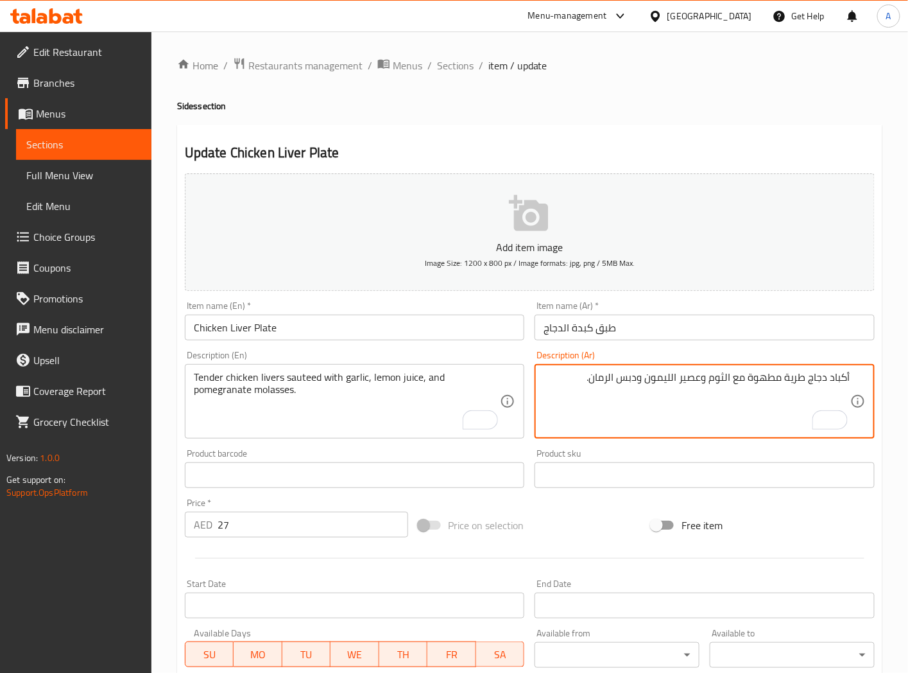
click at [838, 379] on textarea "أكباد دجاج طرية مطهوة مع الثوم وعصير الليمون ودبس الرمان." at bounding box center [697, 401] width 307 height 61
paste textarea "كبدة"
click at [768, 379] on textarea "كبدة دجاج طرية مطهوة مع الثوم وعصير الليمون ودبس الرمان." at bounding box center [697, 401] width 307 height 61
type textarea "كبدة دجاج طرية سوتيه مع الثوم وعصير الليمون ودبس الرمان."
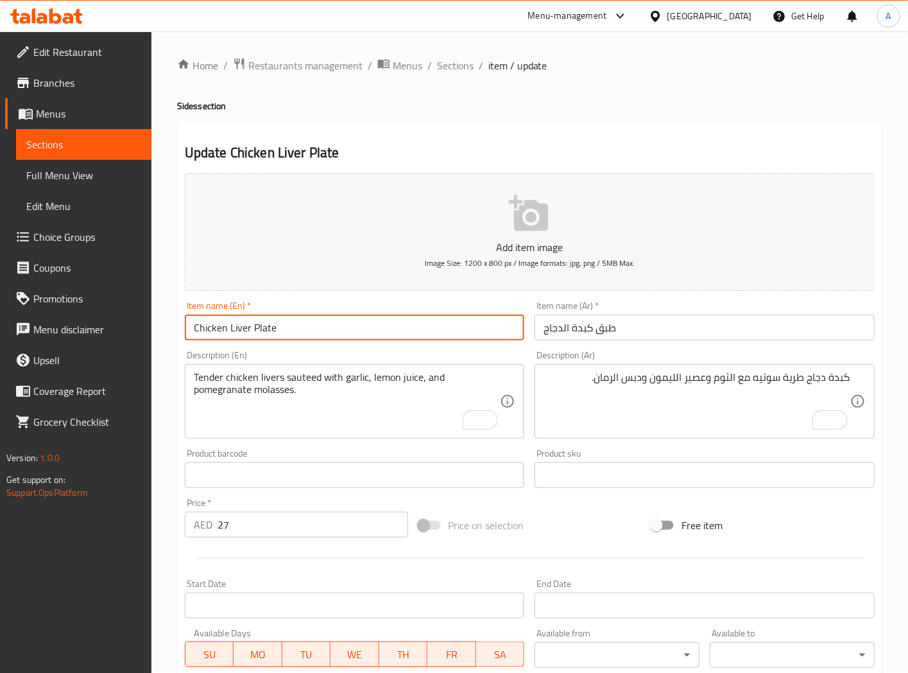
click at [390, 329] on input "Chicken Liver Plate" at bounding box center [355, 328] width 340 height 26
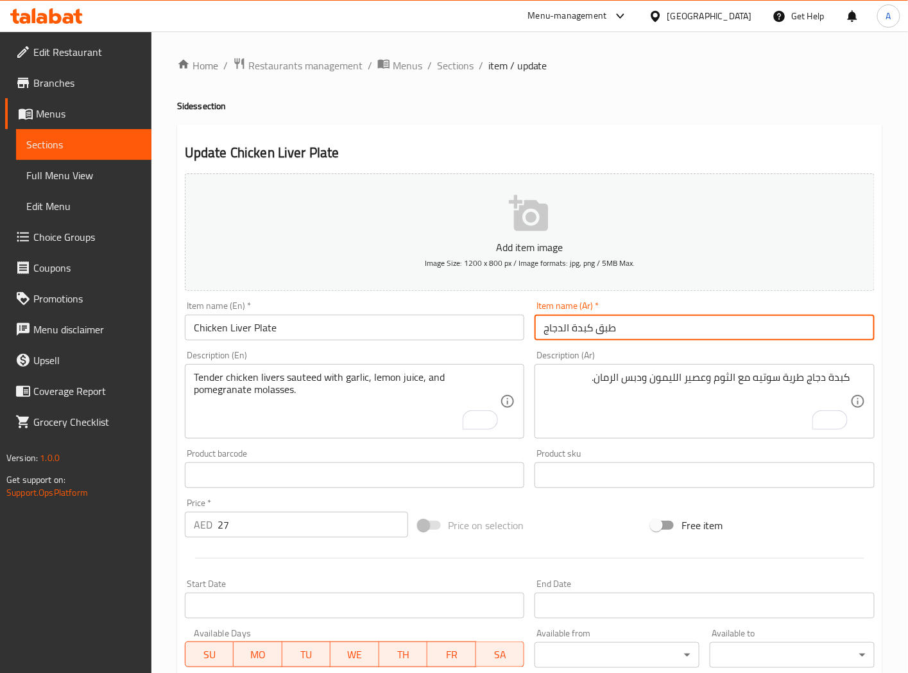
click at [563, 327] on input "طبق كبدة الدجاج" at bounding box center [705, 328] width 340 height 26
type input "طبق كبدة دجاج"
click at [430, 328] on input "Chicken Liver Plate" at bounding box center [355, 328] width 340 height 26
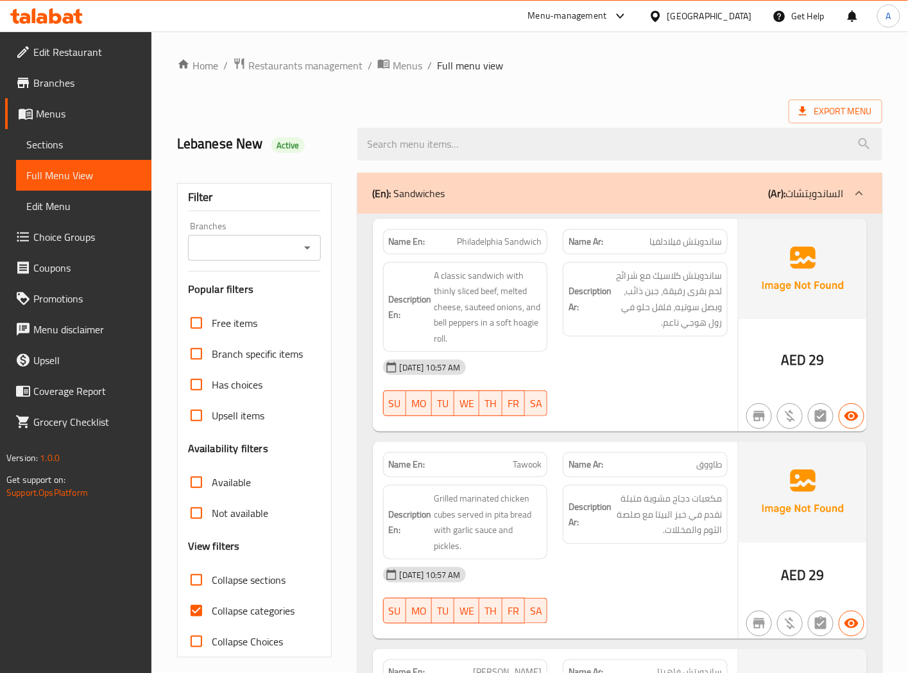
click at [341, 123] on div "Lebanese New Active" at bounding box center [259, 144] width 180 height 57
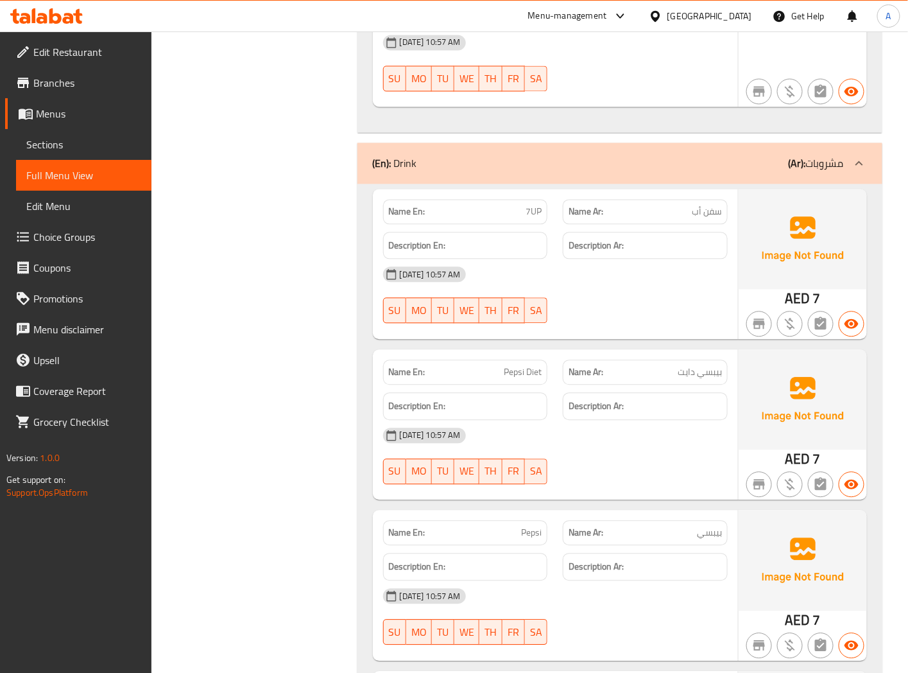
scroll to position [8962, 0]
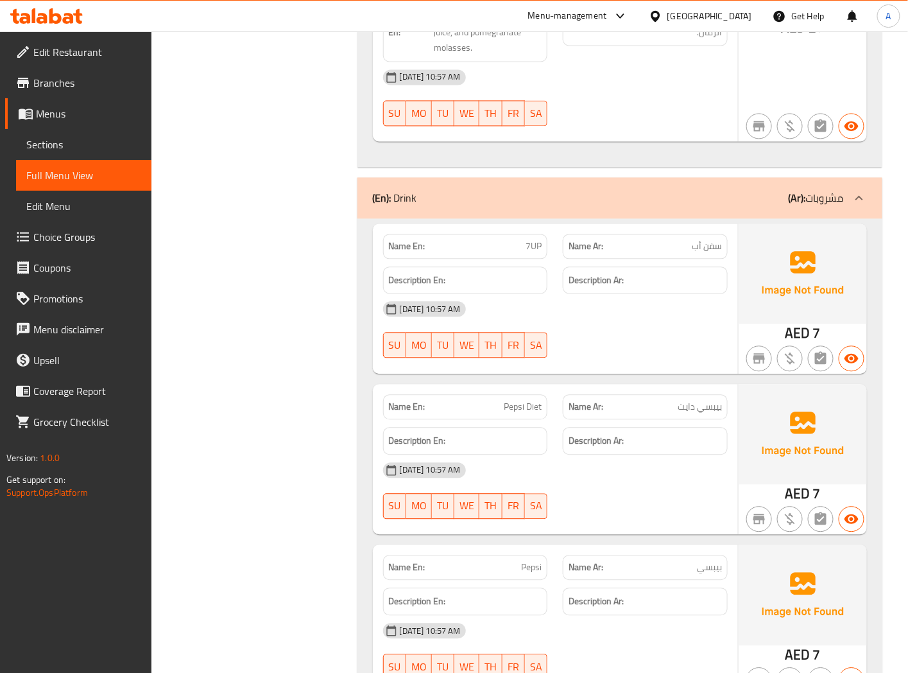
click at [508, 401] on span "Pepsi Diet" at bounding box center [523, 407] width 38 height 13
copy span "Pepsi Diet"
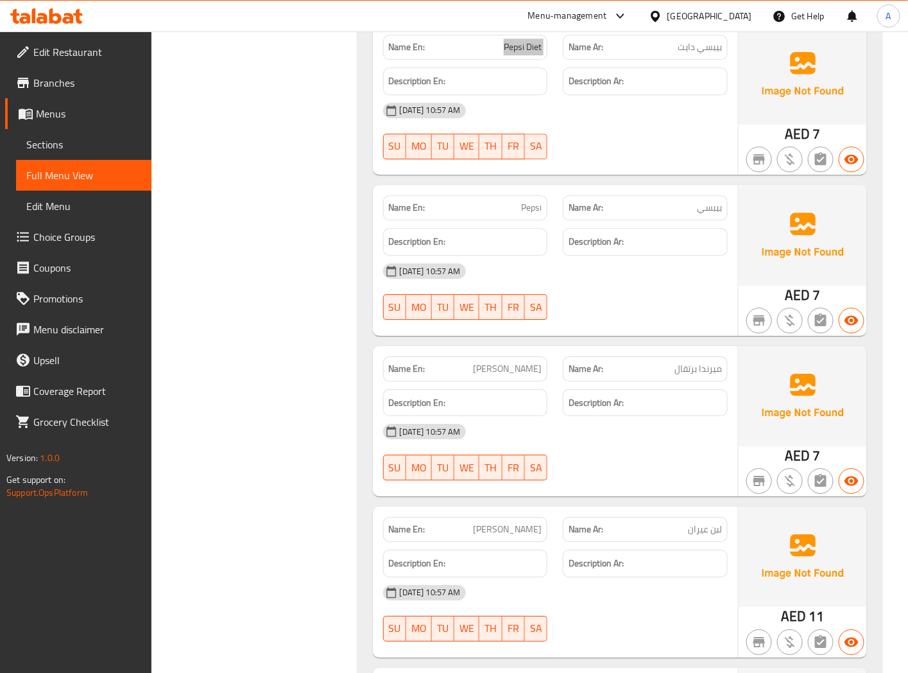
scroll to position [9390, 0]
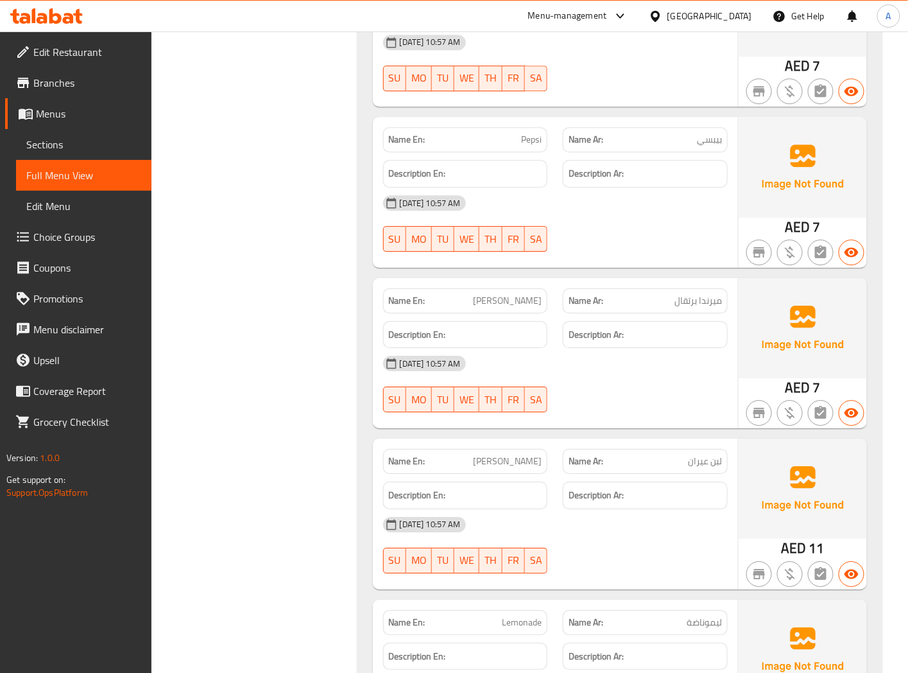
click at [523, 454] on span "[PERSON_NAME]" at bounding box center [507, 460] width 69 height 13
copy span "[PERSON_NAME]"
click at [508, 454] on span "[PERSON_NAME]" at bounding box center [507, 460] width 69 height 13
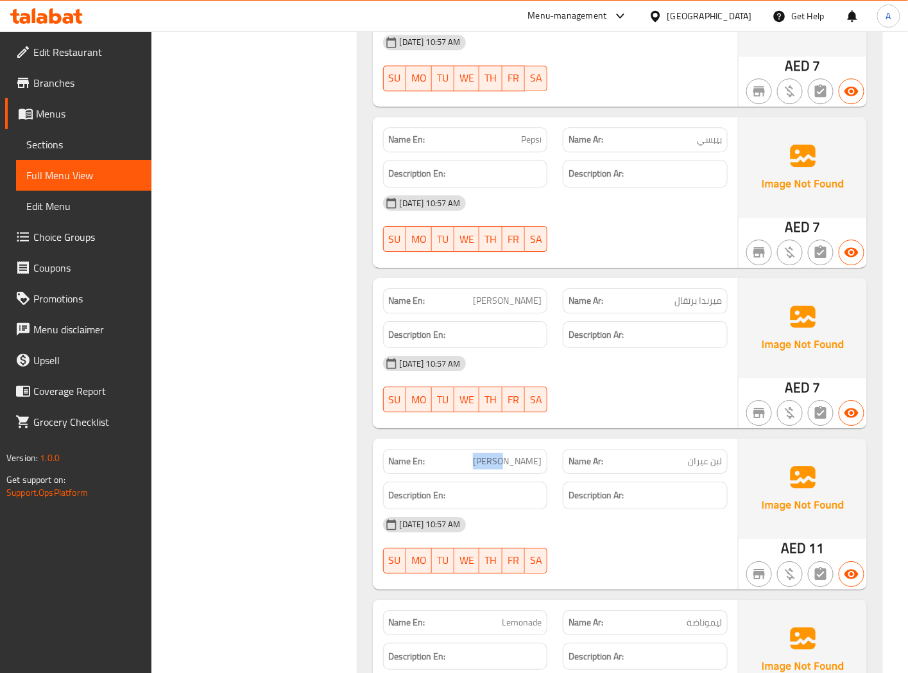
click at [508, 454] on span "[PERSON_NAME]" at bounding box center [507, 460] width 69 height 13
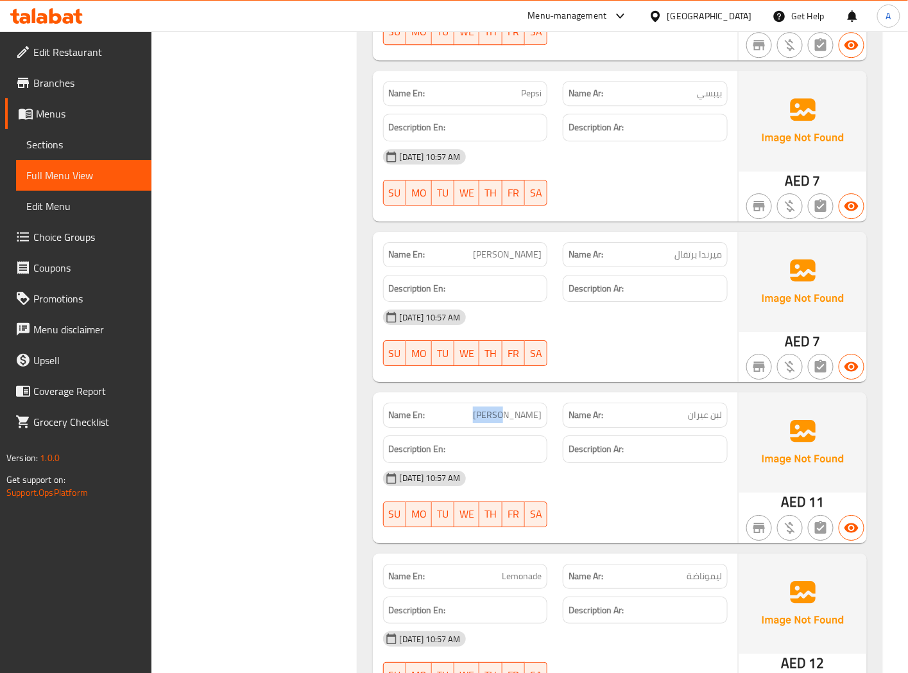
scroll to position [9462, 0]
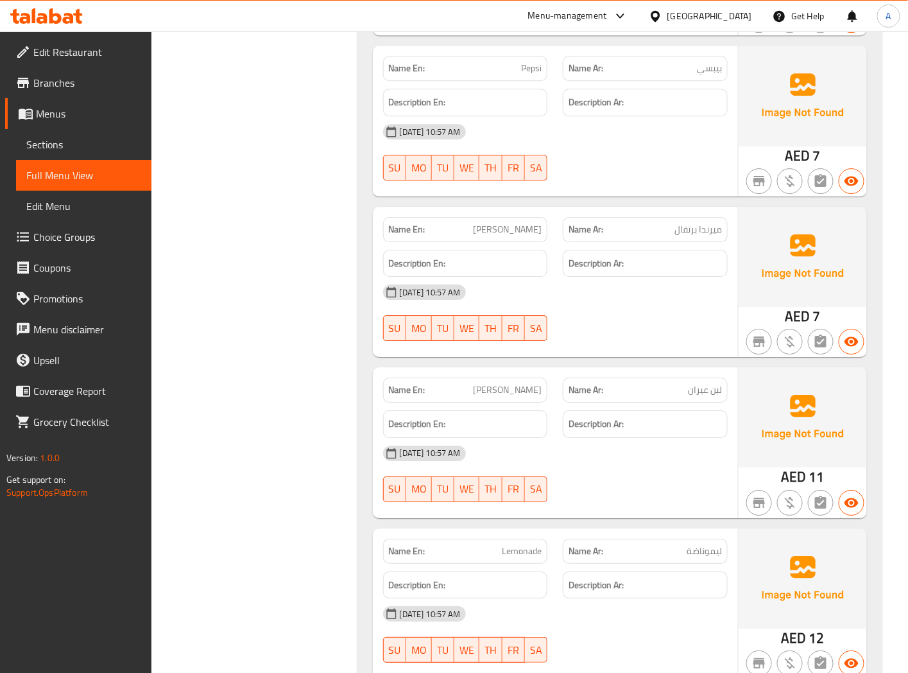
click at [523, 544] on span "Lemonade" at bounding box center [522, 550] width 40 height 13
copy span "Lemonade"
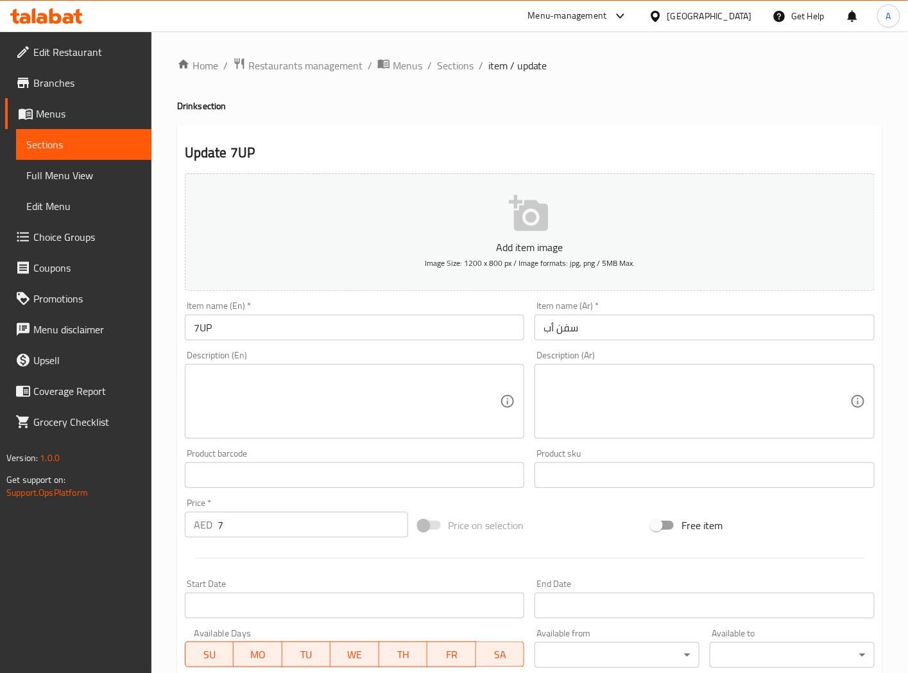
drag, startPoint x: 589, startPoint y: 328, endPoint x: 400, endPoint y: 330, distance: 189.4
click at [418, 328] on div "Add item image Image Size: 1200 x 800 px / Image formats: jpg, png / 5MB Max. I…" at bounding box center [530, 444] width 700 height 553
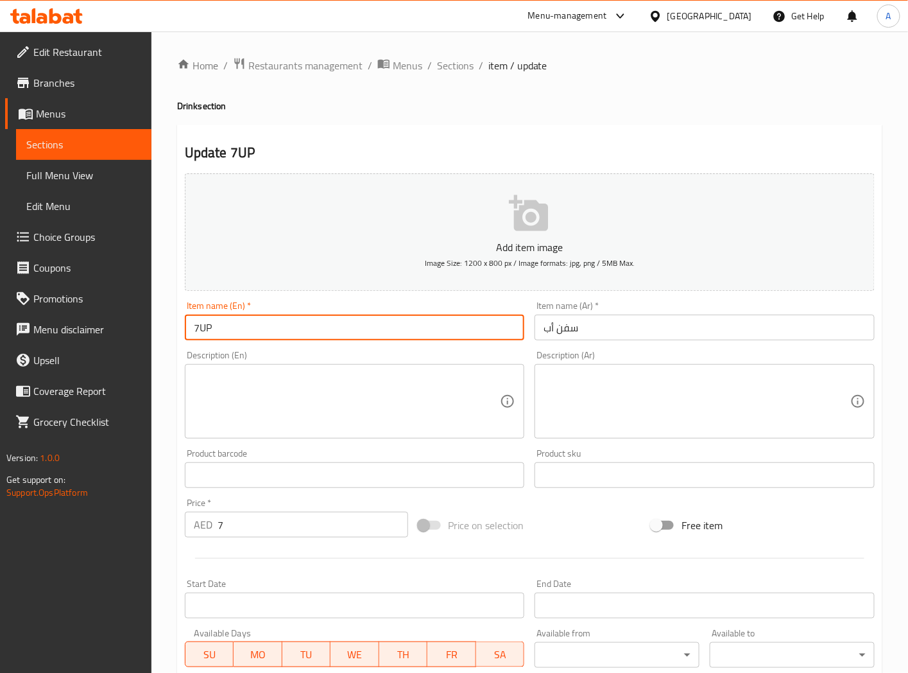
click at [392, 331] on input "7UP" at bounding box center [355, 328] width 340 height 26
click at [344, 332] on input "7UP" at bounding box center [355, 328] width 340 height 26
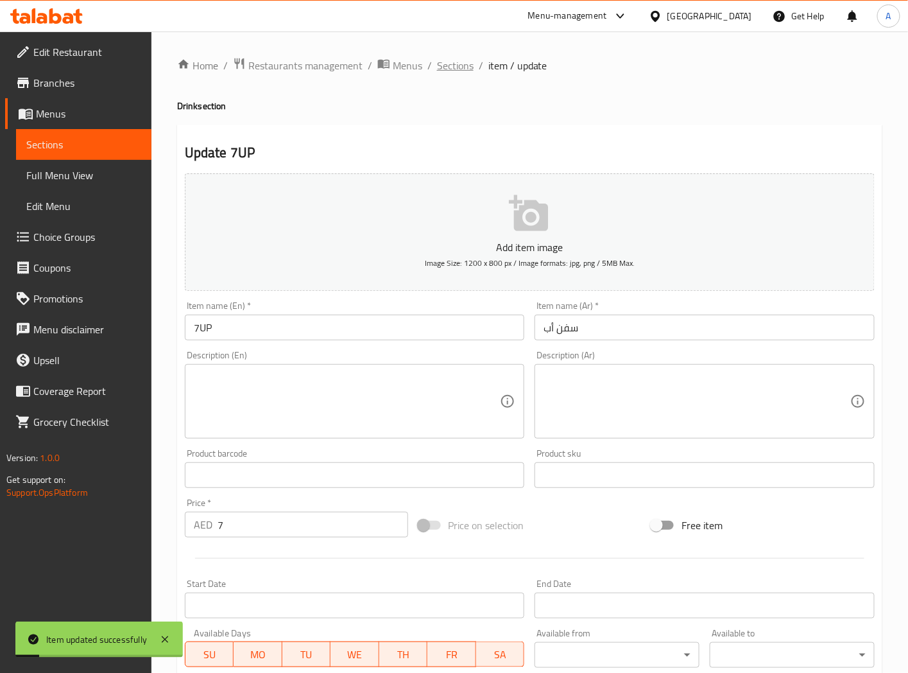
click at [461, 73] on span "Sections" at bounding box center [455, 65] width 37 height 15
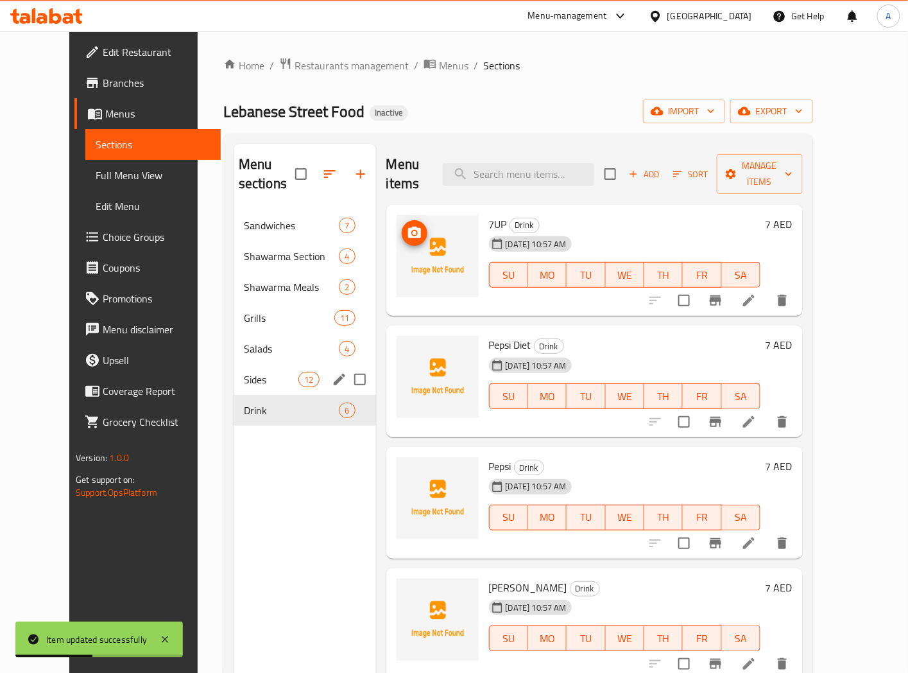
drag, startPoint x: 216, startPoint y: 350, endPoint x: 216, endPoint y: 387, distance: 36.6
click at [234, 364] on div "Sides 12" at bounding box center [305, 379] width 142 height 31
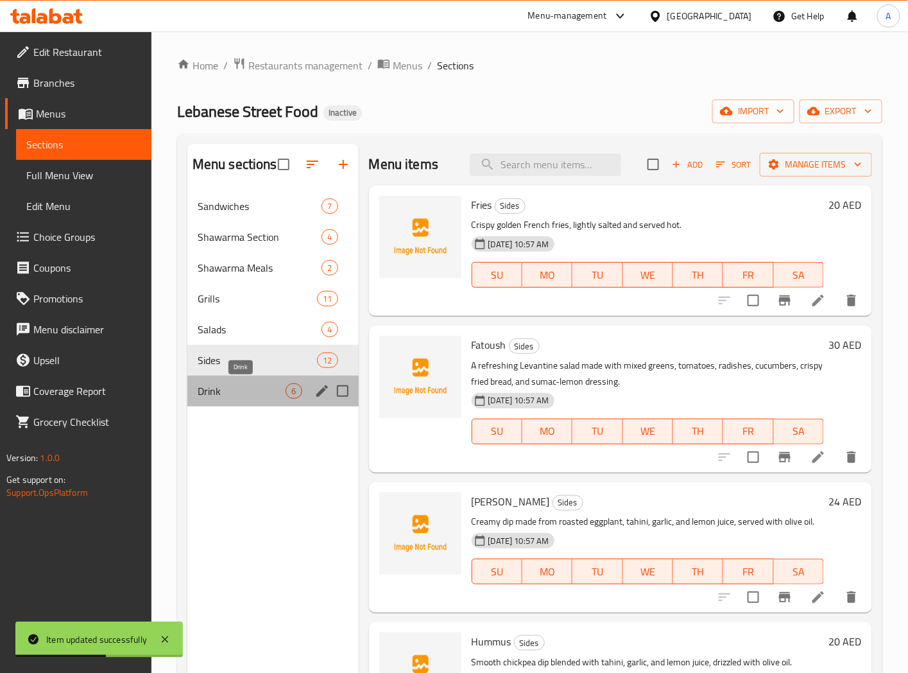
click at [216, 388] on span "Drink" at bounding box center [242, 390] width 89 height 15
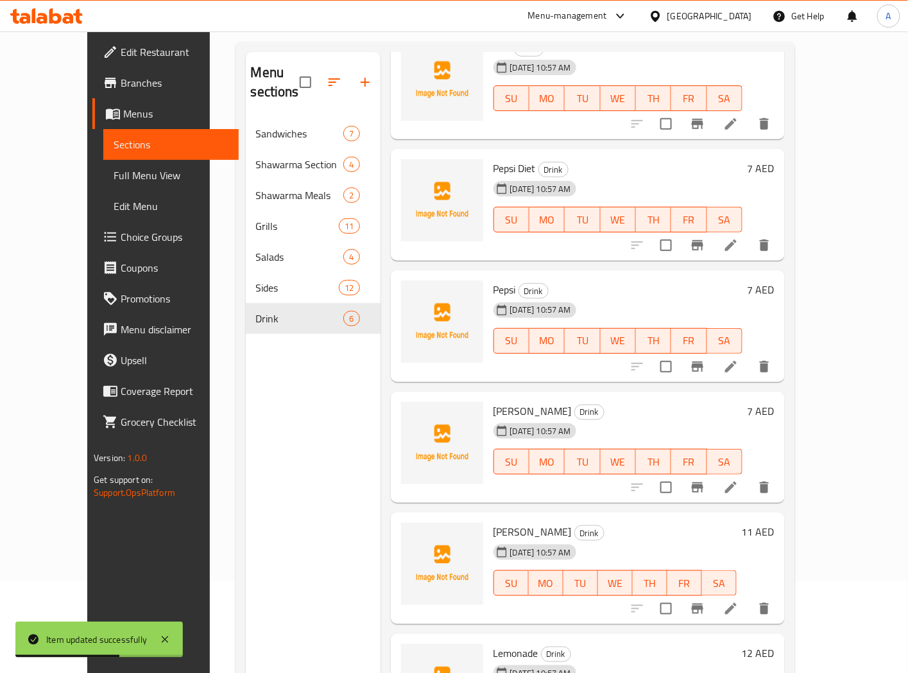
scroll to position [180, 0]
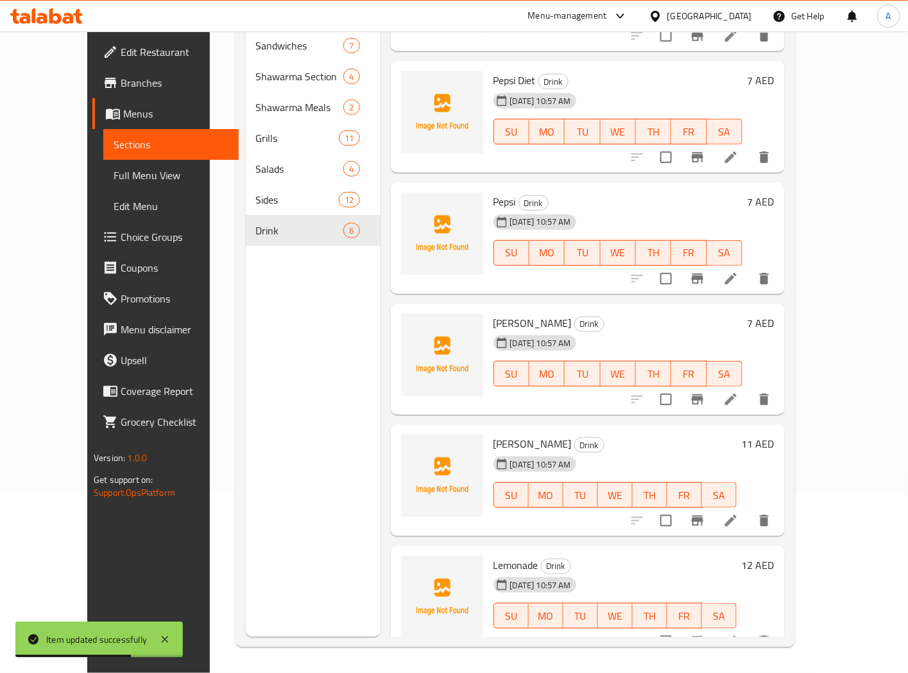
click at [649, 435] on h6 "[PERSON_NAME] Drink" at bounding box center [615, 444] width 243 height 18
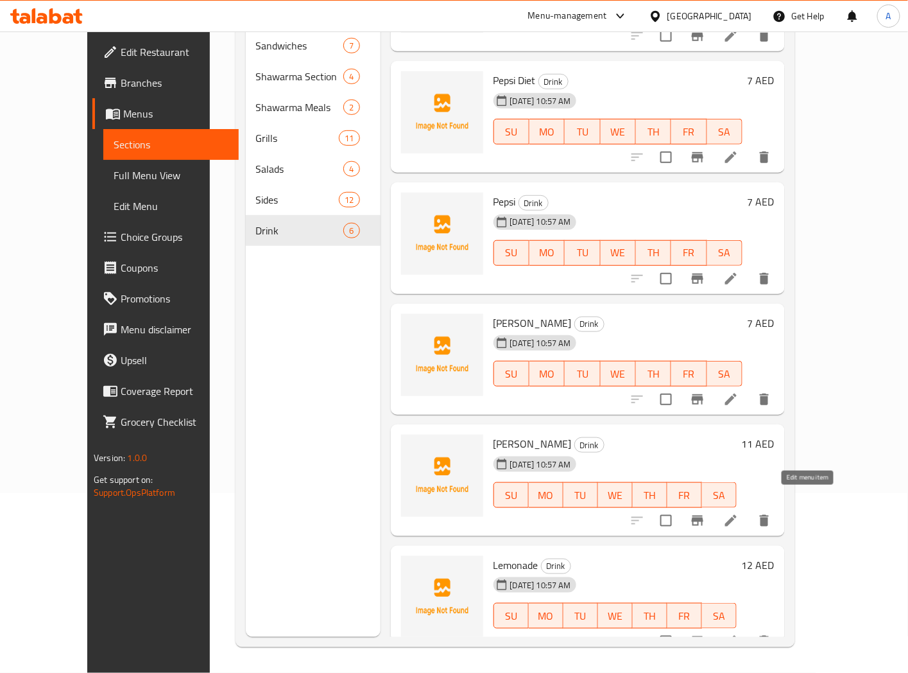
click at [739, 513] on icon at bounding box center [730, 520] width 15 height 15
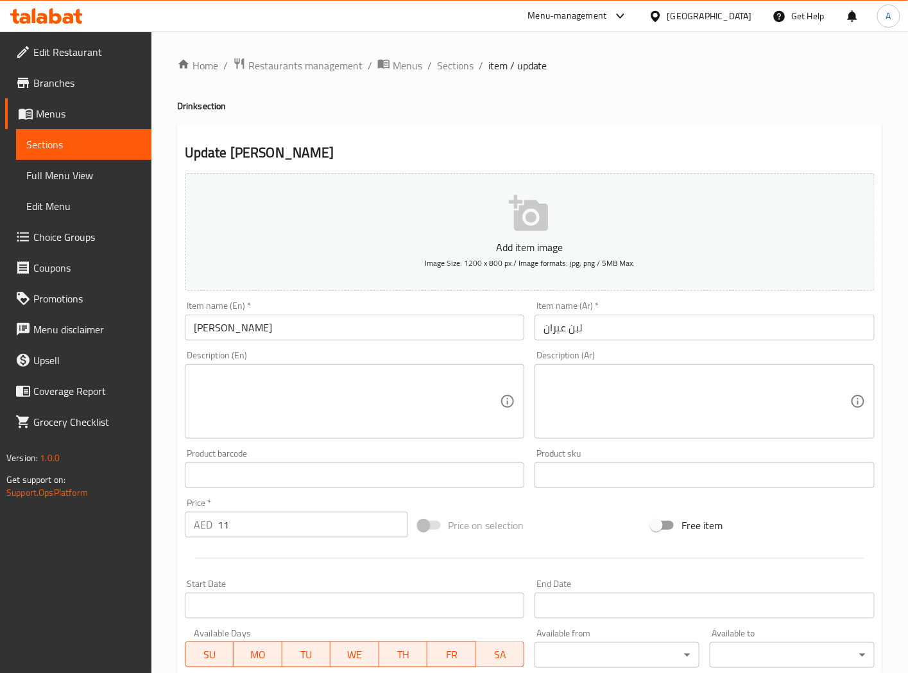
click at [528, 350] on div "Description (En) Description (En)" at bounding box center [355, 394] width 350 height 98
click at [573, 327] on input "لبن عيران" at bounding box center [705, 328] width 340 height 26
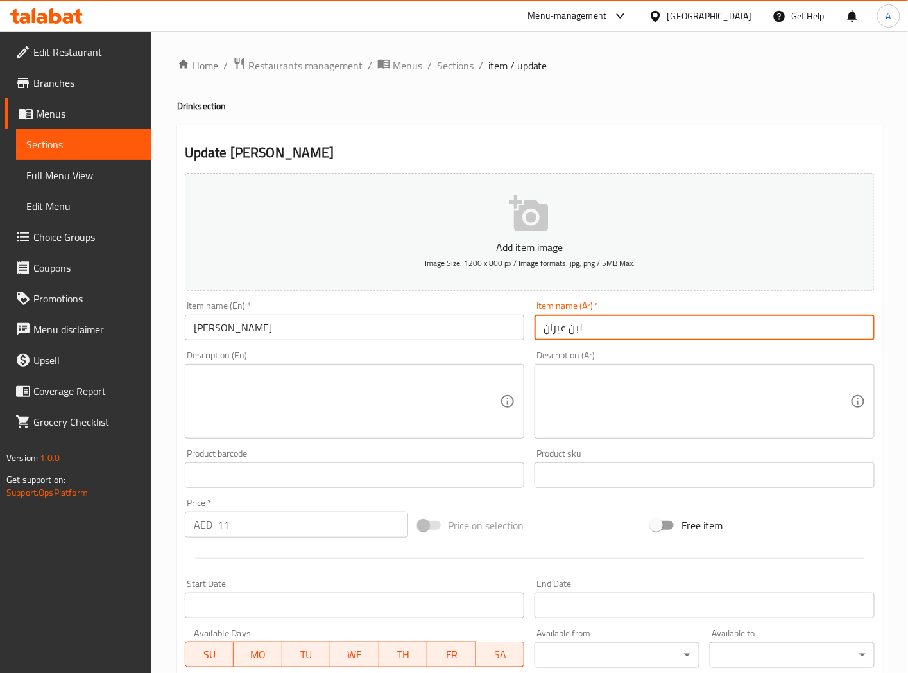
click at [573, 327] on input "لبن عيران" at bounding box center [705, 328] width 340 height 26
type input "زبادى عيران"
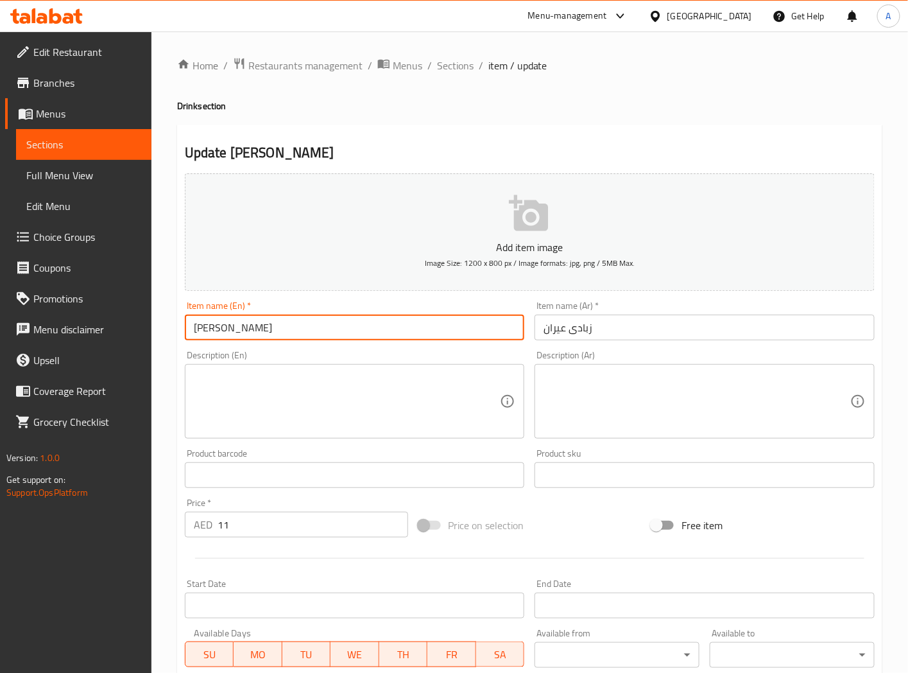
click at [354, 332] on input "[PERSON_NAME]" at bounding box center [355, 328] width 340 height 26
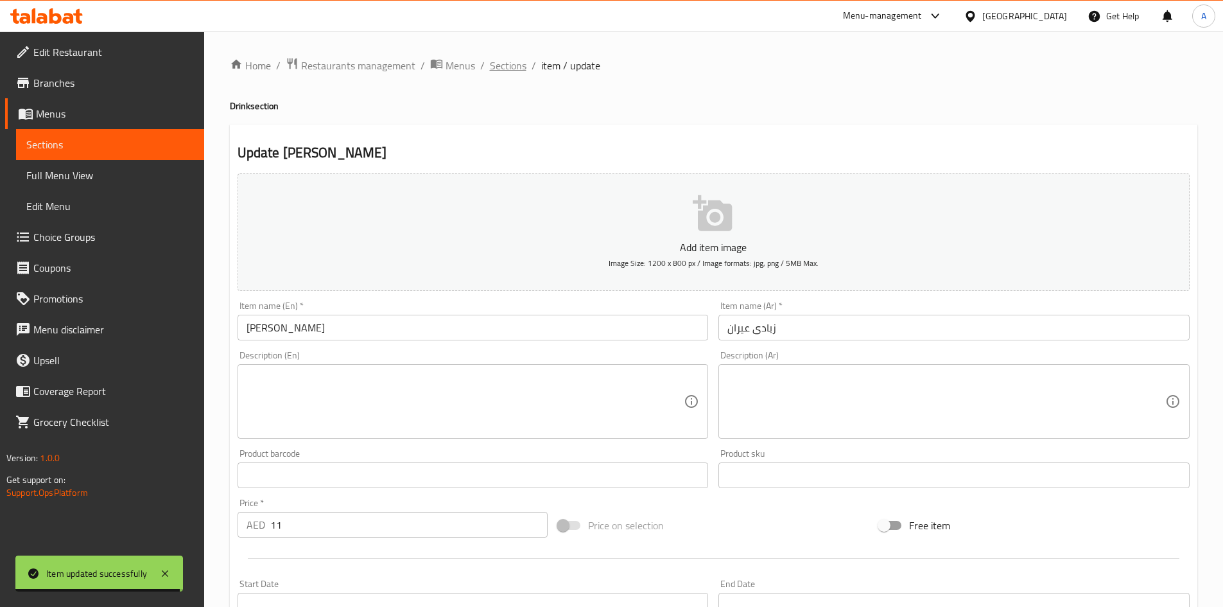
click at [511, 68] on span "Sections" at bounding box center [508, 65] width 37 height 15
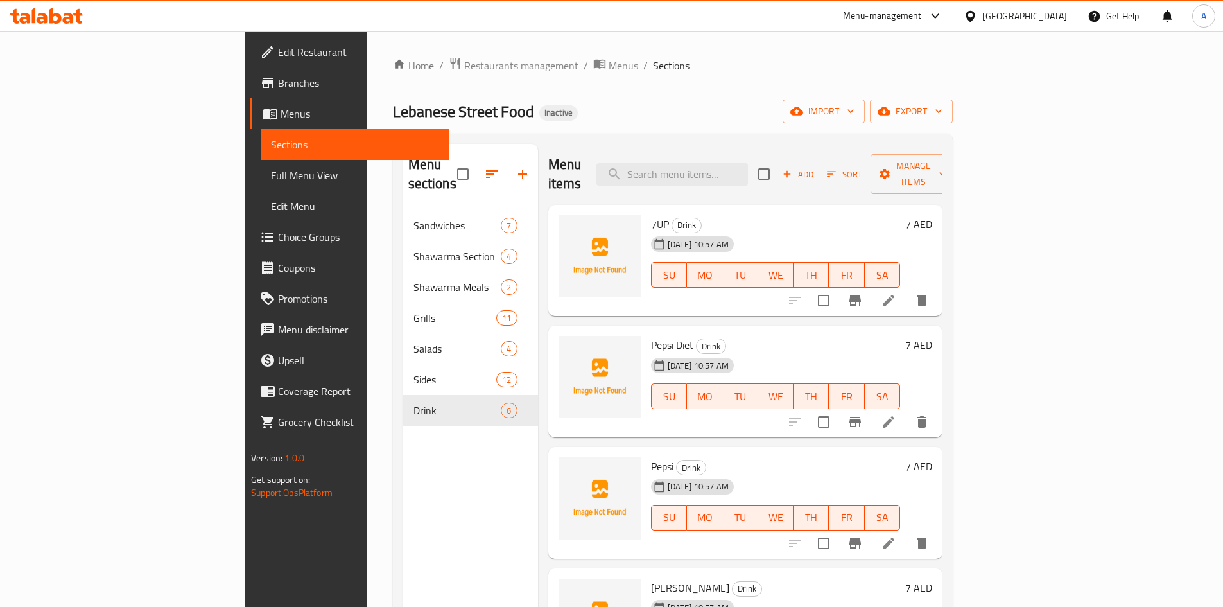
click at [278, 86] on span "Branches" at bounding box center [358, 82] width 160 height 15
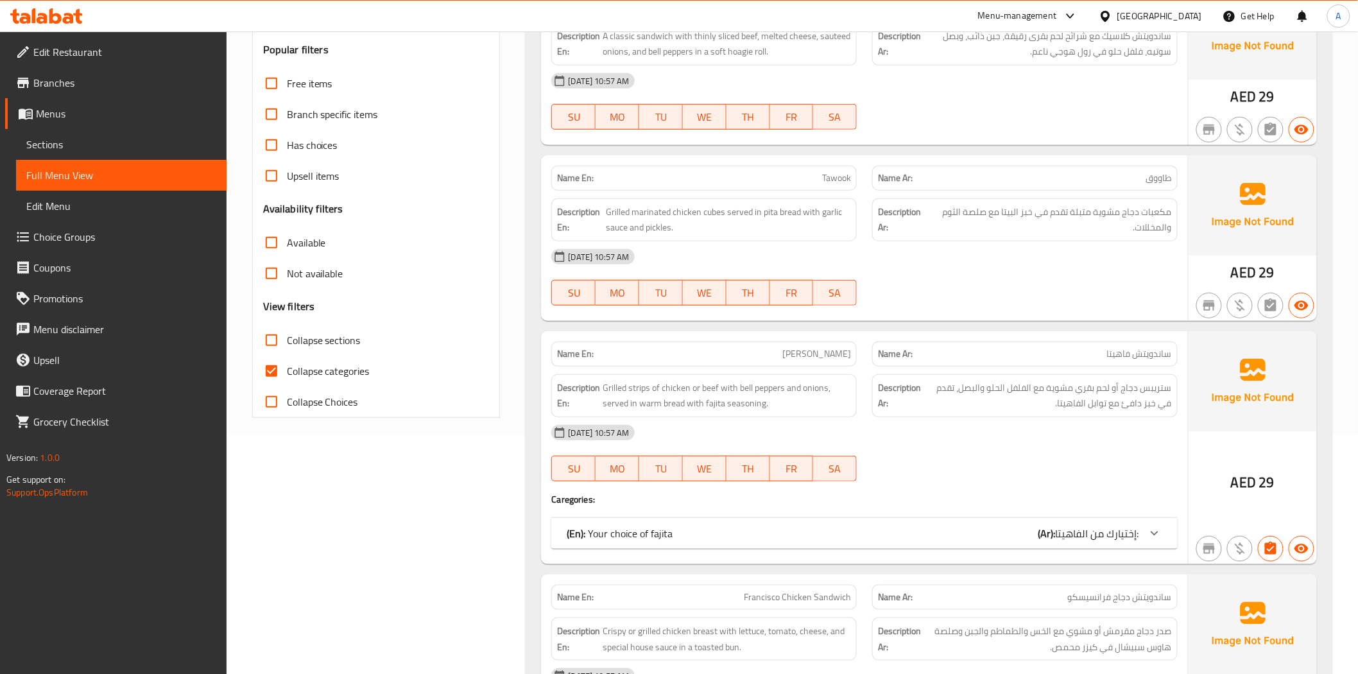
scroll to position [285, 0]
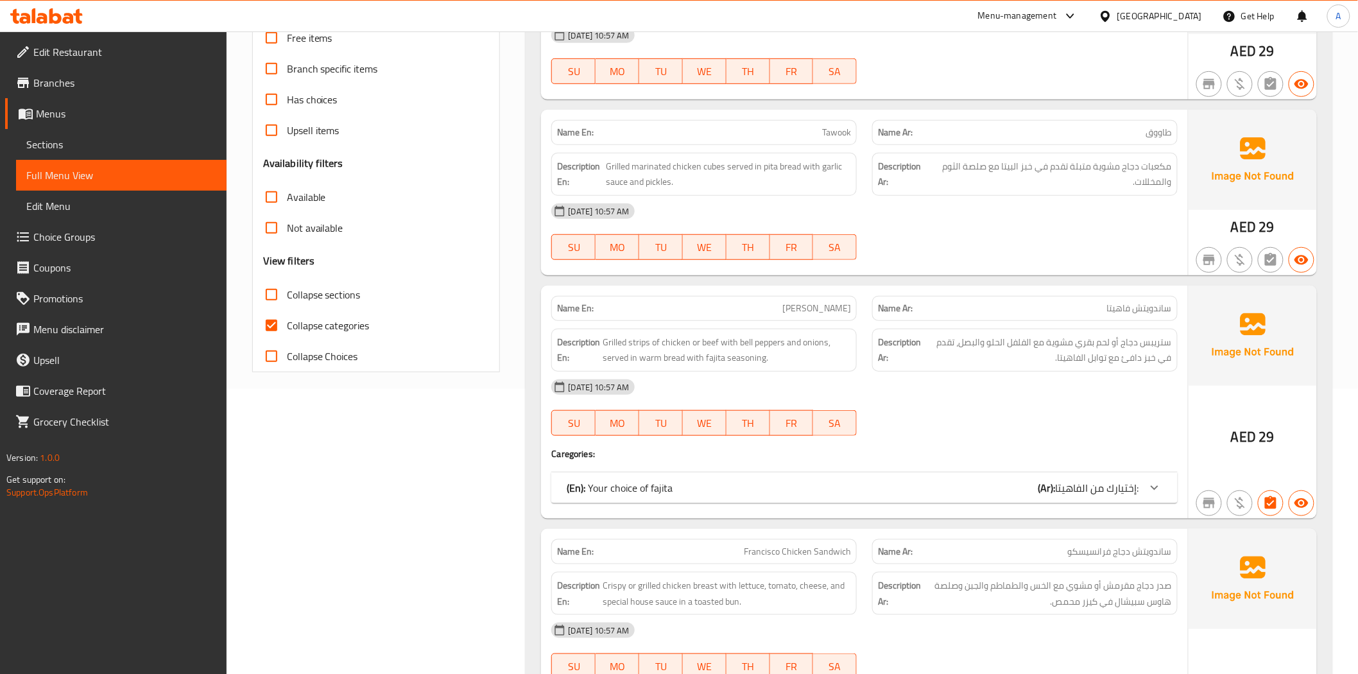
drag, startPoint x: 270, startPoint y: 325, endPoint x: 521, endPoint y: 297, distance: 252.6
click at [272, 325] on input "Collapse categories" at bounding box center [271, 325] width 31 height 31
checkbox input "false"
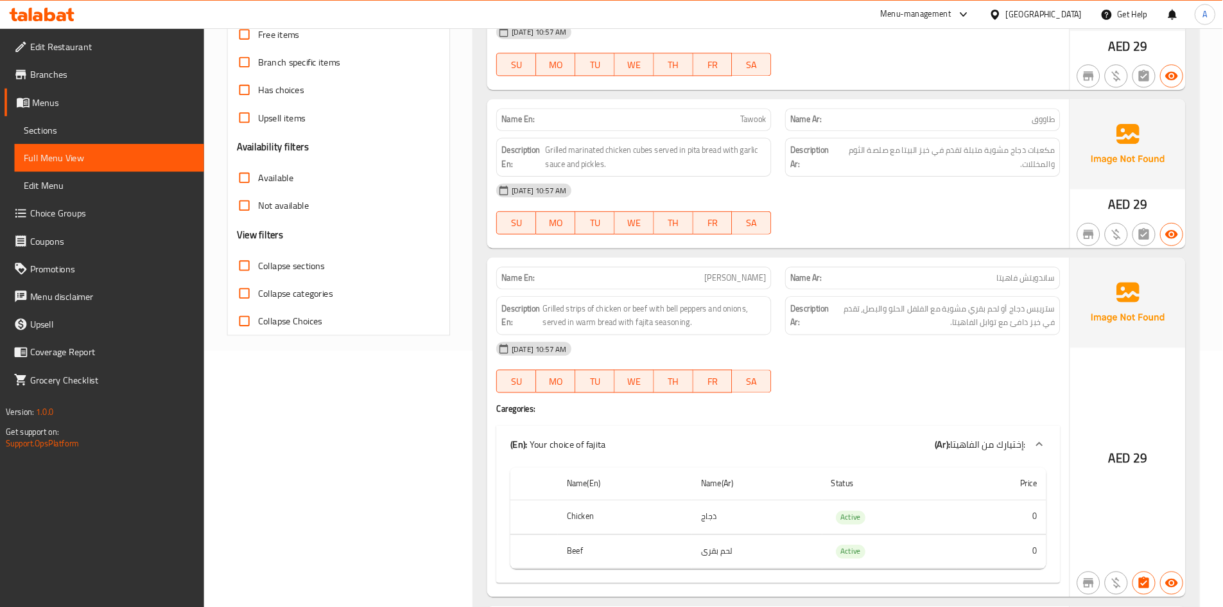
scroll to position [0, 0]
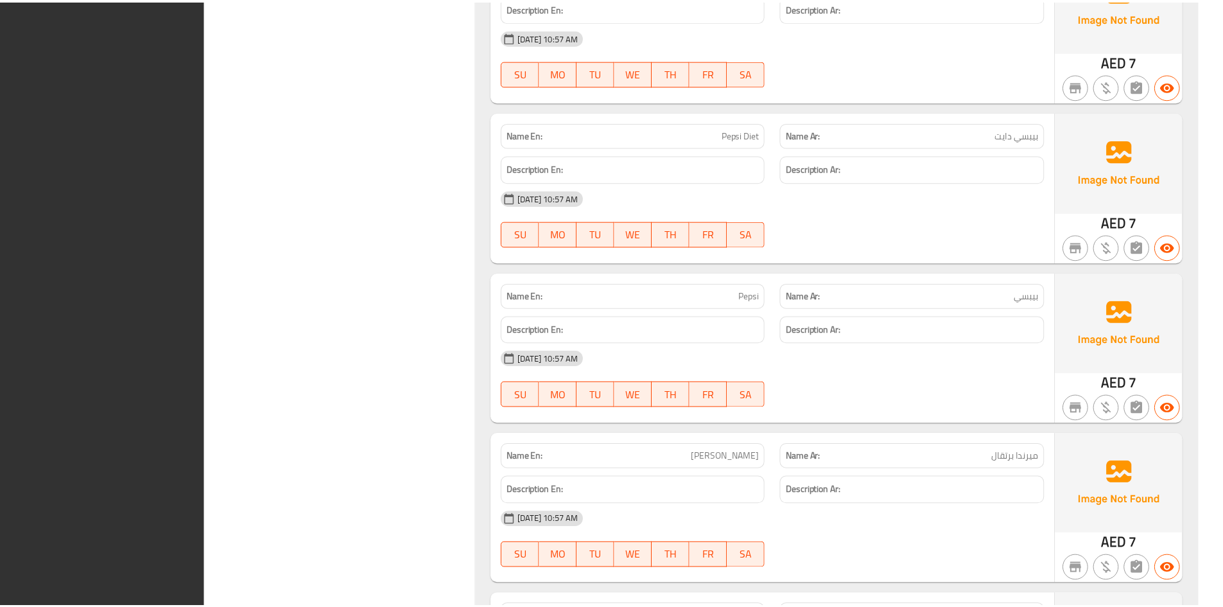
scroll to position [8945, 0]
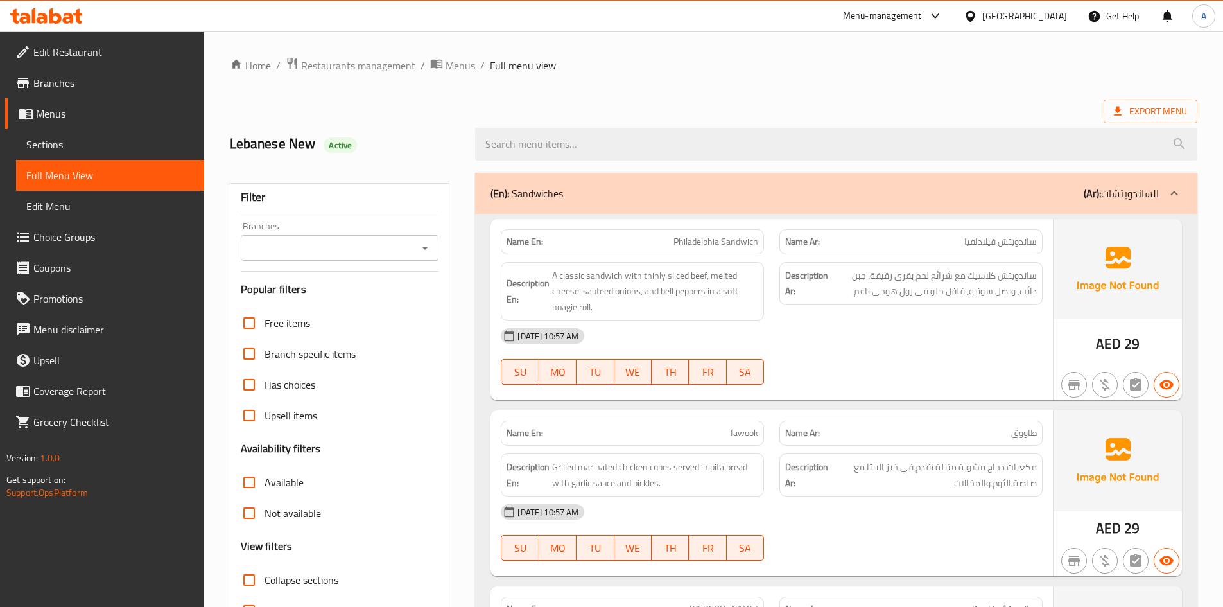
click at [51, 80] on span "Branches" at bounding box center [113, 82] width 160 height 15
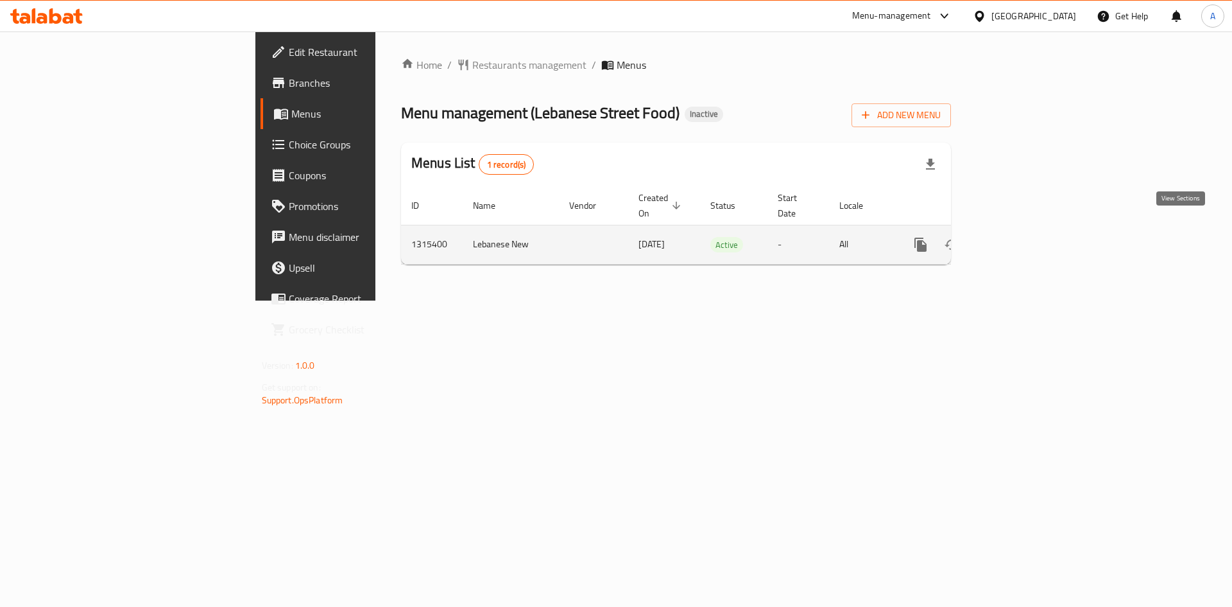
click at [1021, 237] on icon "enhanced table" at bounding box center [1013, 244] width 15 height 15
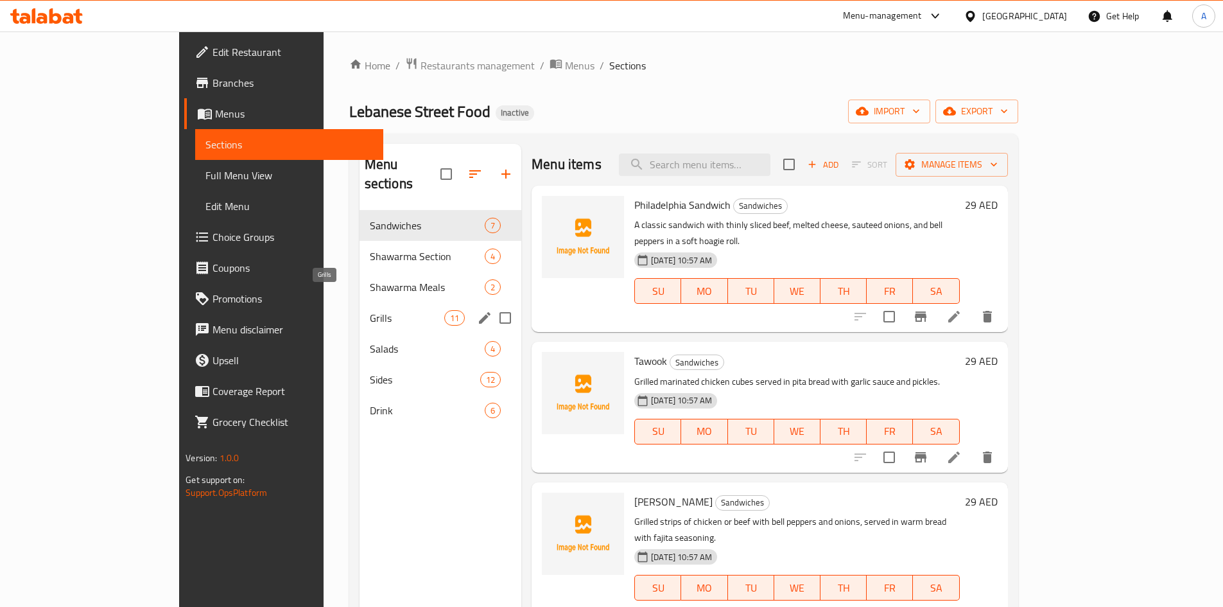
click at [370, 310] on span "Grills" at bounding box center [407, 317] width 74 height 15
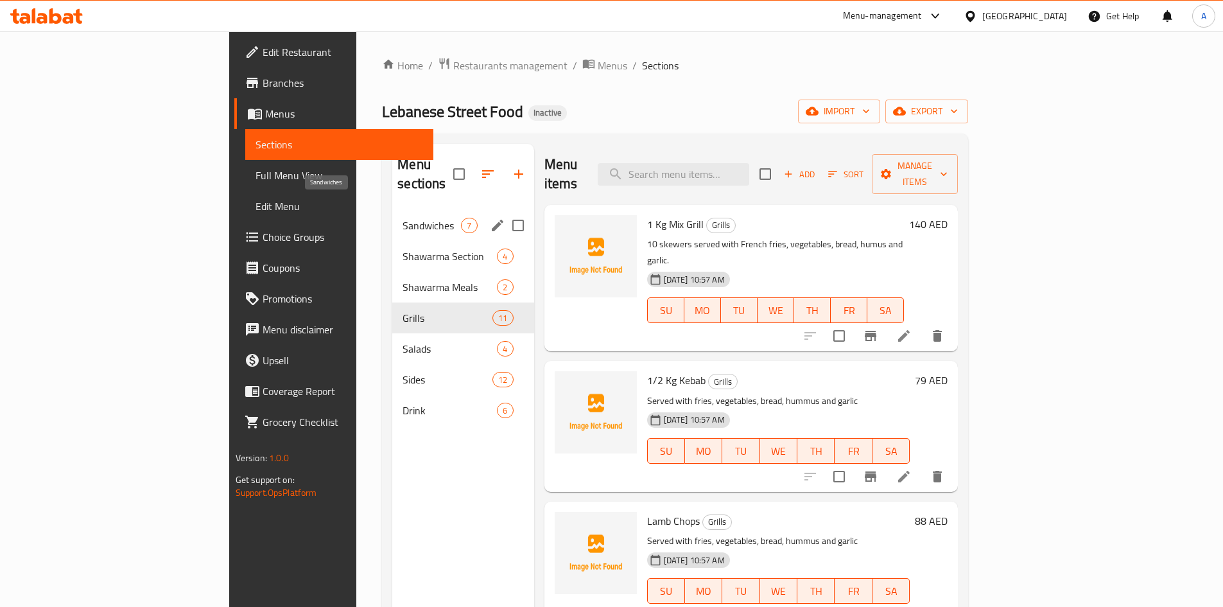
click at [402, 218] on span "Sandwiches" at bounding box center [431, 225] width 58 height 15
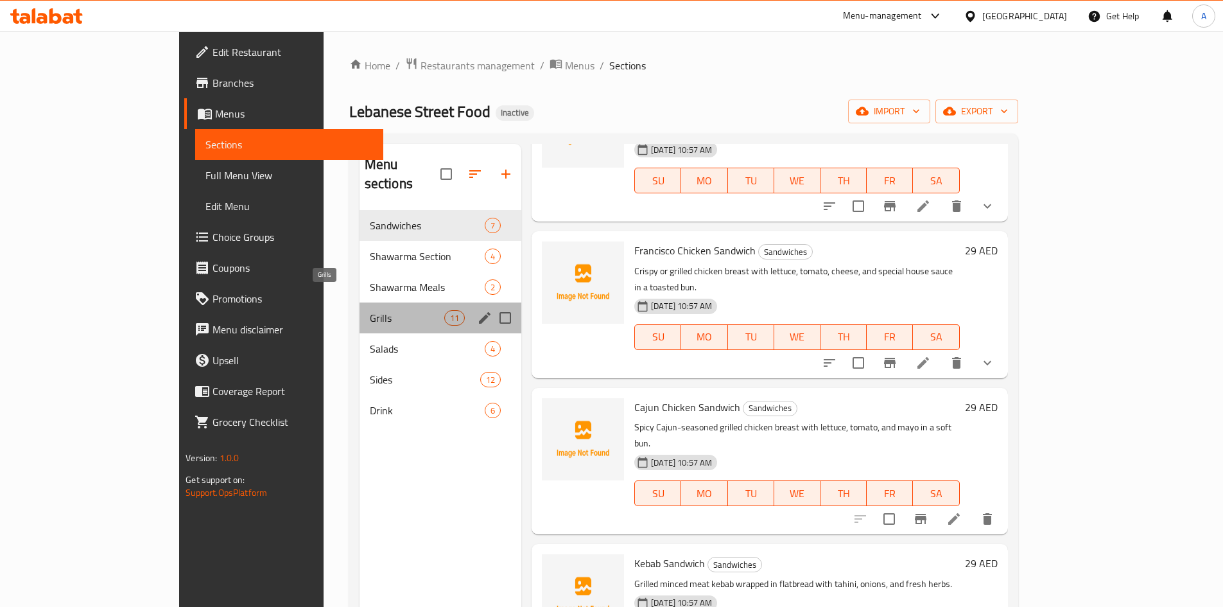
click at [370, 310] on span "Grills" at bounding box center [407, 317] width 74 height 15
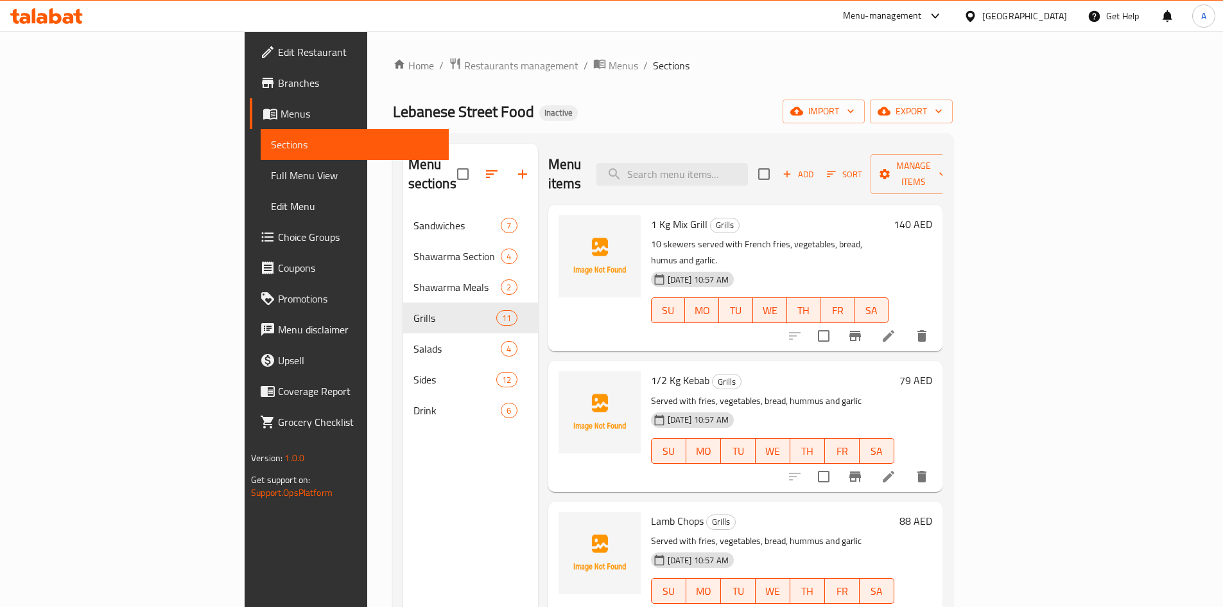
click at [620, 92] on div "Home / Restaurants management / Menus / Sections Lebanese Street Food Inactive …" at bounding box center [673, 408] width 560 height 703
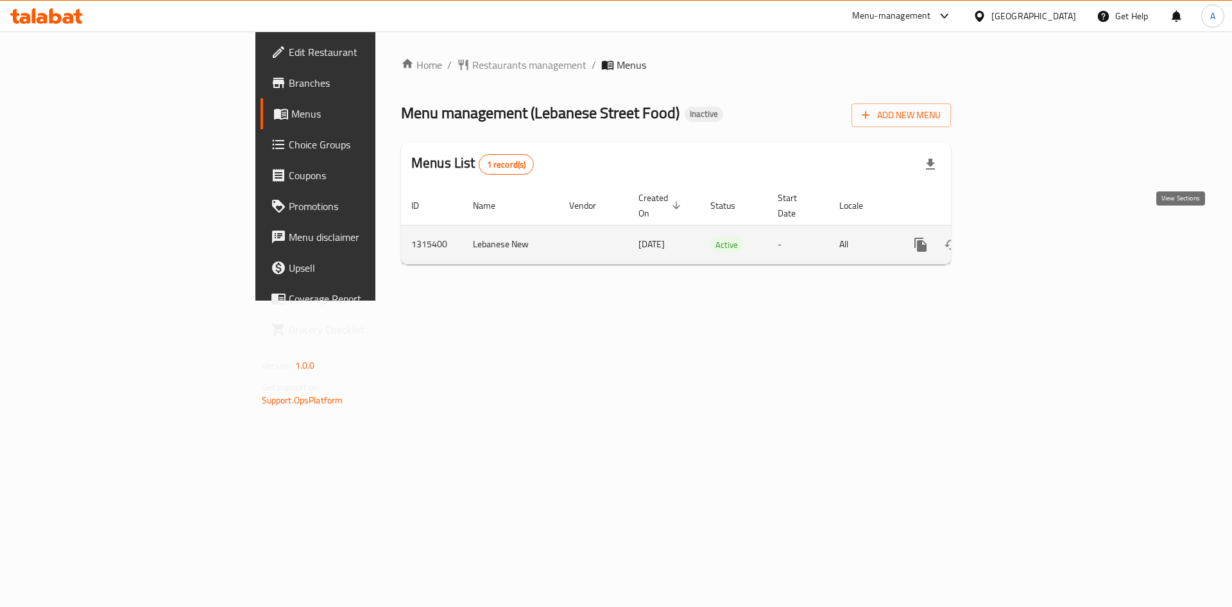
click at [1019, 239] on icon "enhanced table" at bounding box center [1014, 245] width 12 height 12
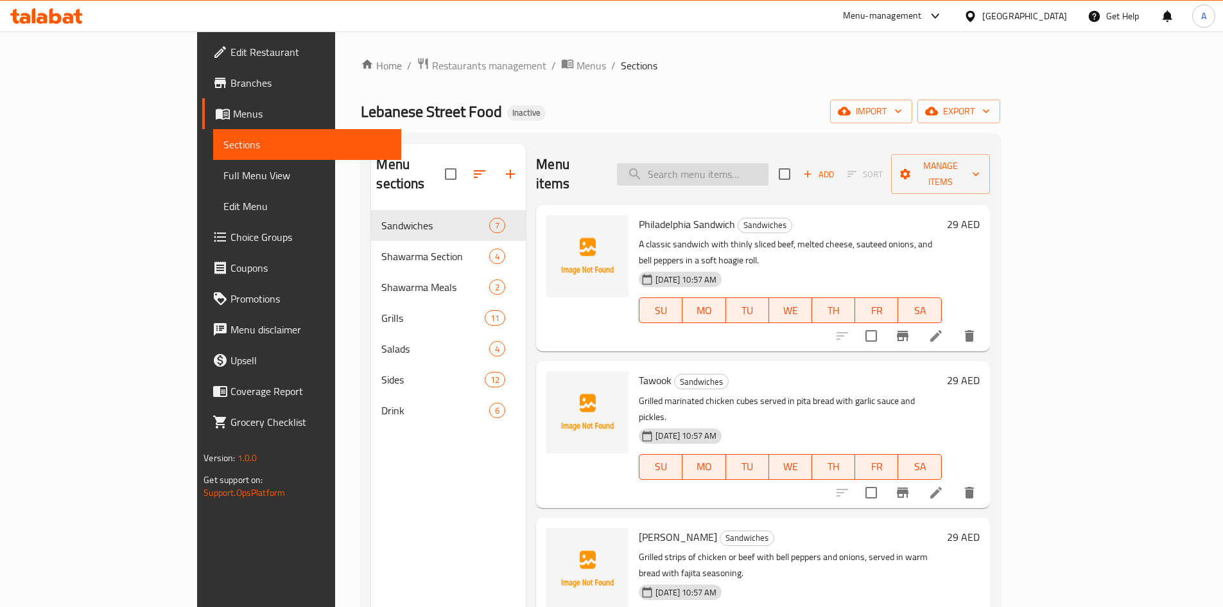
click at [755, 163] on input "search" at bounding box center [692, 174] width 151 height 22
paste input "ull Bonless Gr"
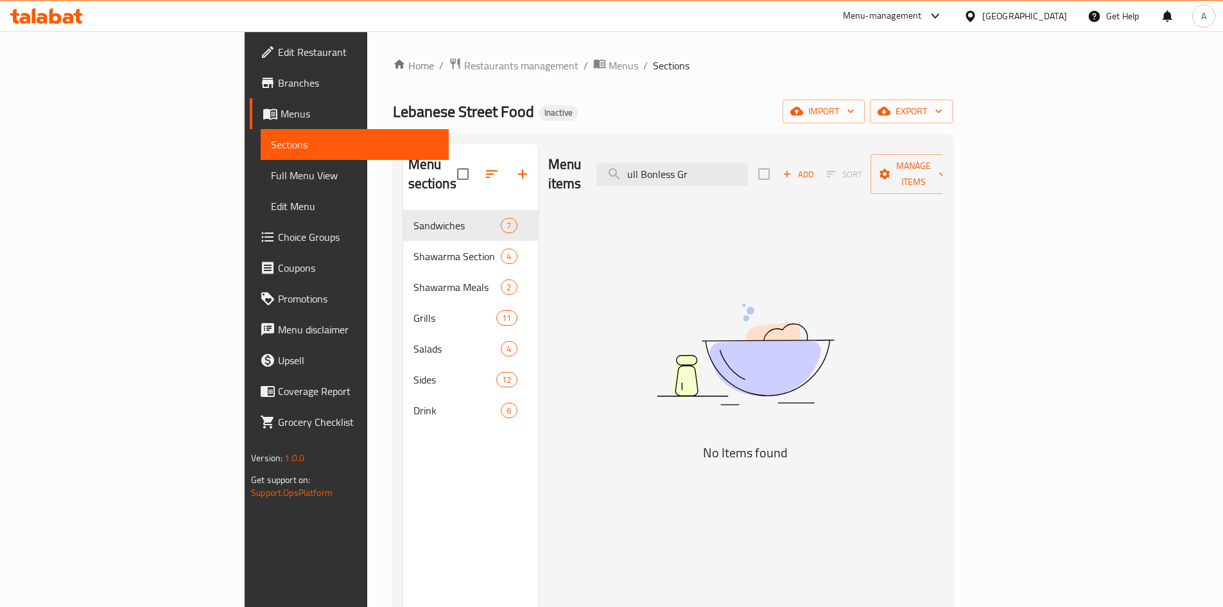
drag, startPoint x: 729, startPoint y: 164, endPoint x: 675, endPoint y: 165, distance: 53.9
click at [675, 165] on div "Menu items ull Bonless Gr Add Sort Manage items" at bounding box center [745, 174] width 394 height 61
click at [748, 166] on input "Bonless Gr" at bounding box center [671, 174] width 151 height 22
drag, startPoint x: 783, startPoint y: 166, endPoint x: 653, endPoint y: 175, distance: 130.6
click at [653, 175] on div "Menu items Bon Add Sort Manage items" at bounding box center [745, 174] width 394 height 61
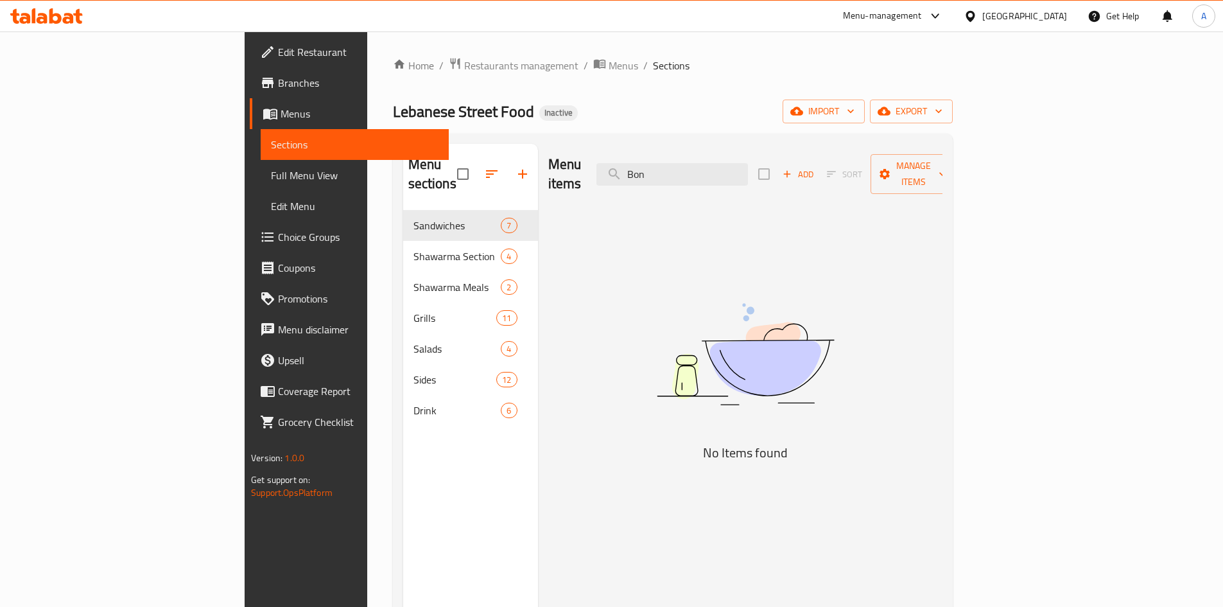
paste input "ull Bonless Gr"
click at [718, 167] on input "ull Bonless Gr" at bounding box center [671, 174] width 151 height 22
drag, startPoint x: 734, startPoint y: 166, endPoint x: 818, endPoint y: 166, distance: 83.4
click at [748, 166] on input "full Bonless Gr" at bounding box center [671, 174] width 151 height 22
type input "full"
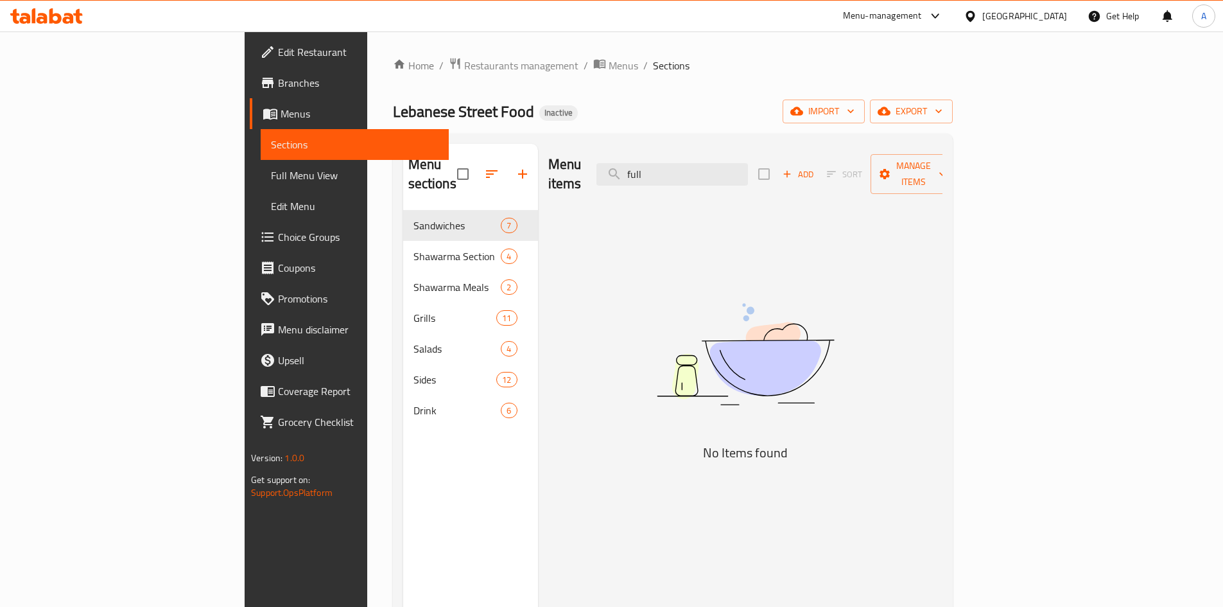
drag, startPoint x: 741, startPoint y: 162, endPoint x: 612, endPoint y: 199, distance: 134.7
click at [617, 197] on div "Menu items full Add Sort Manage items No Items found" at bounding box center [740, 447] width 404 height 607
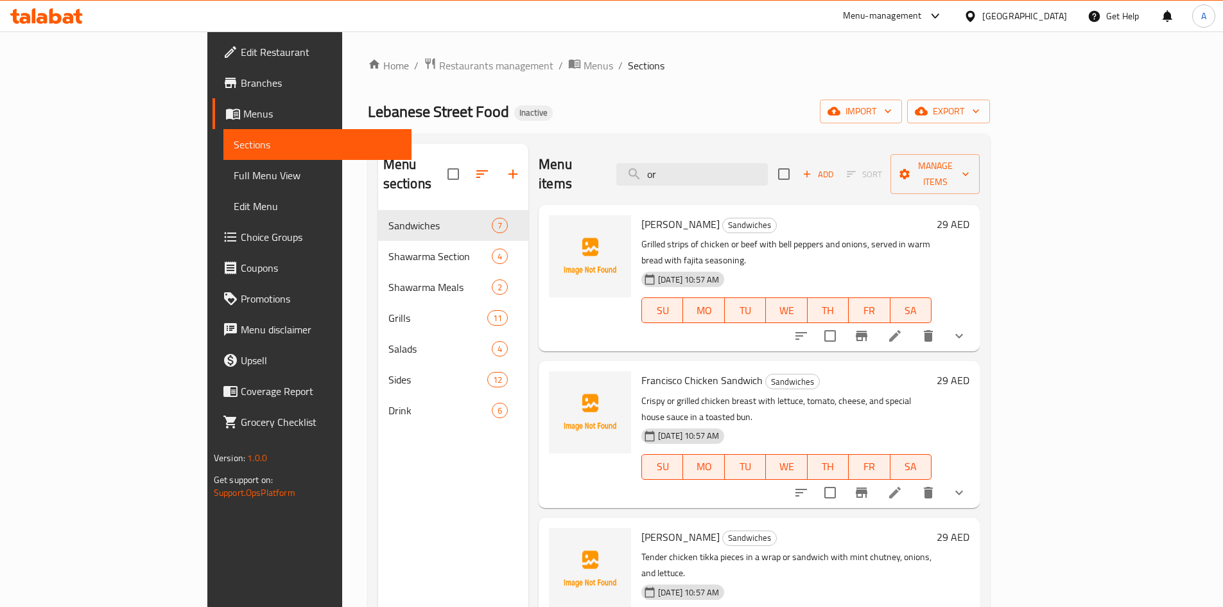
type input "or"
drag, startPoint x: 1152, startPoint y: 295, endPoint x: 1144, endPoint y: 293, distance: 7.9
click at [967, 328] on icon "show more" at bounding box center [958, 335] width 15 height 15
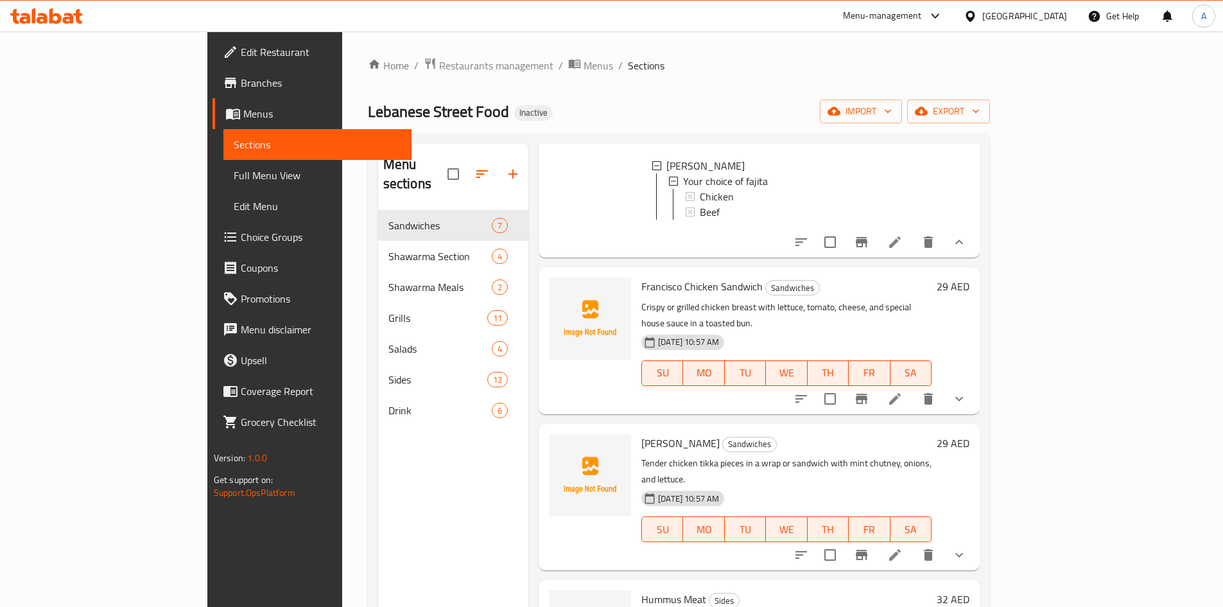
scroll to position [193, 0]
click at [967, 390] on icon "show more" at bounding box center [958, 397] width 15 height 15
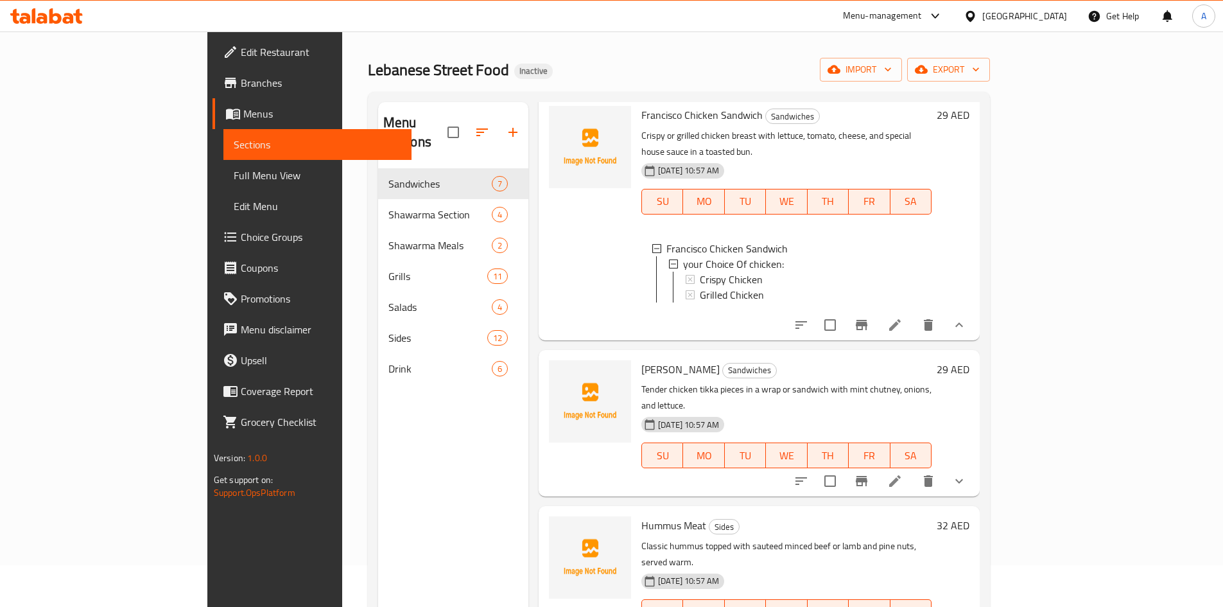
scroll to position [64, 0]
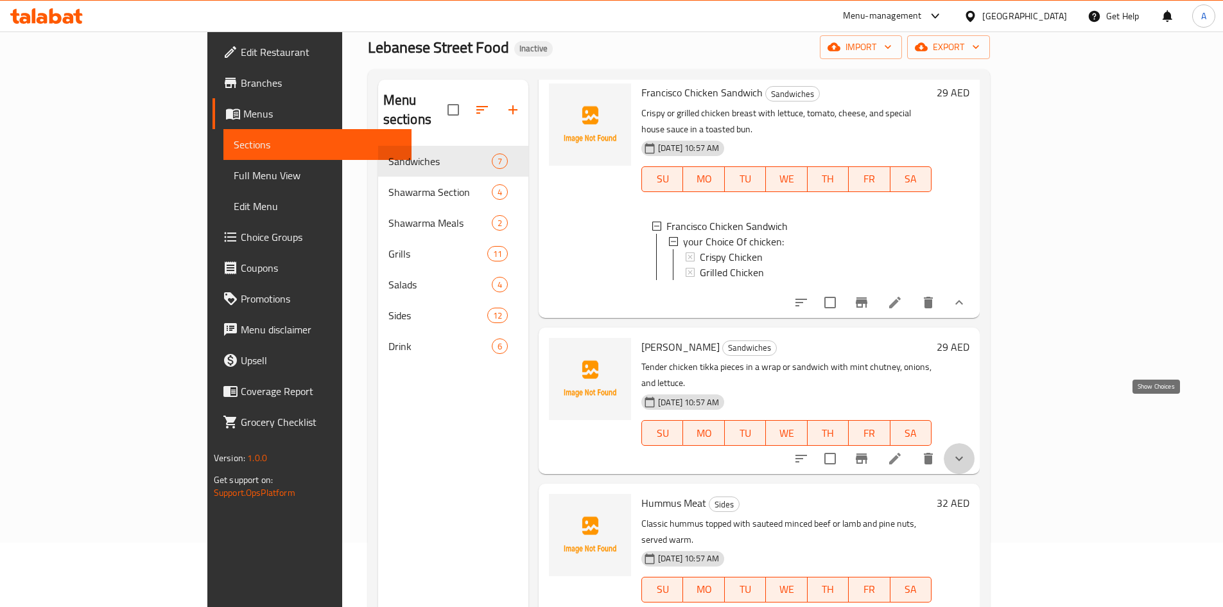
click at [967, 451] on icon "show more" at bounding box center [958, 458] width 15 height 15
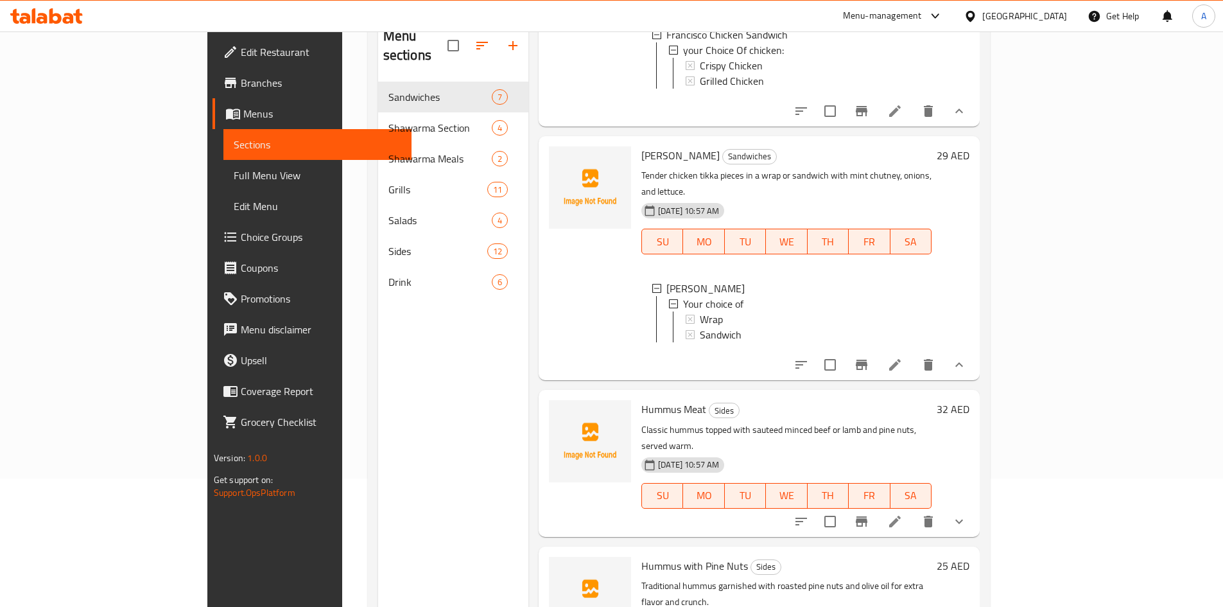
scroll to position [180, 0]
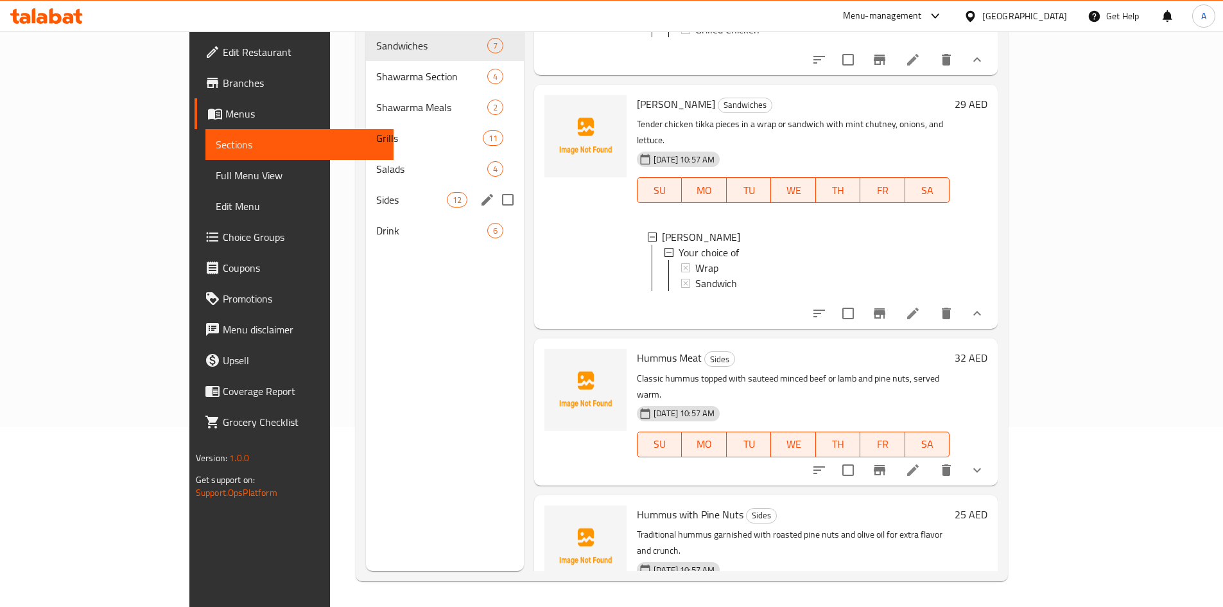
click at [376, 192] on span "Sides" at bounding box center [411, 199] width 71 height 15
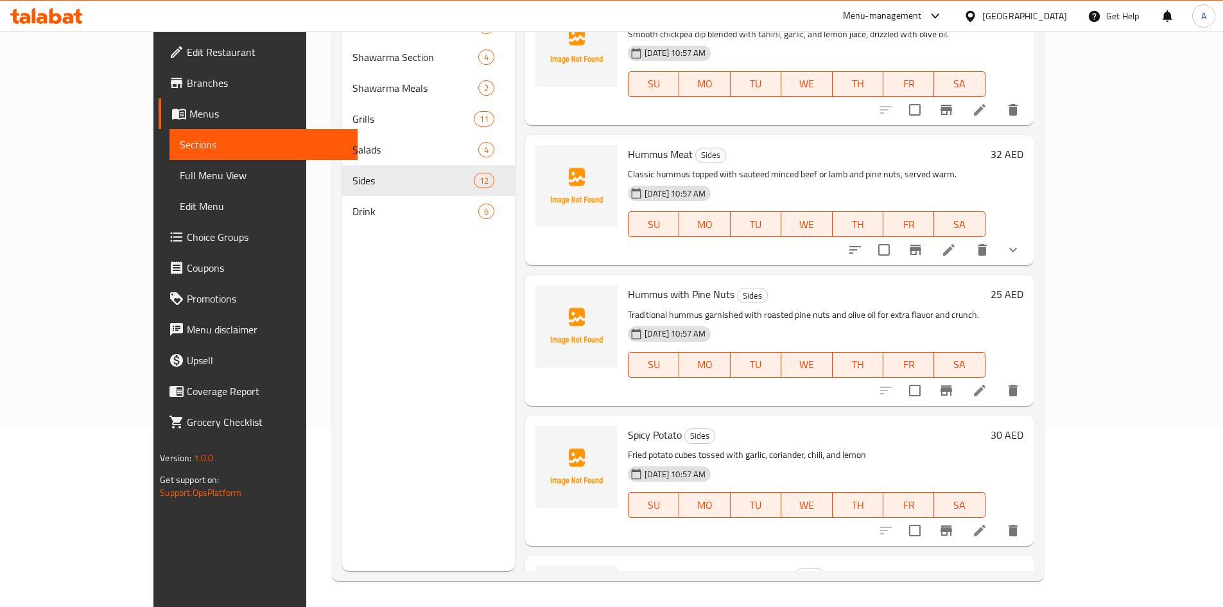
click at [1021, 242] on icon "show more" at bounding box center [1012, 249] width 15 height 15
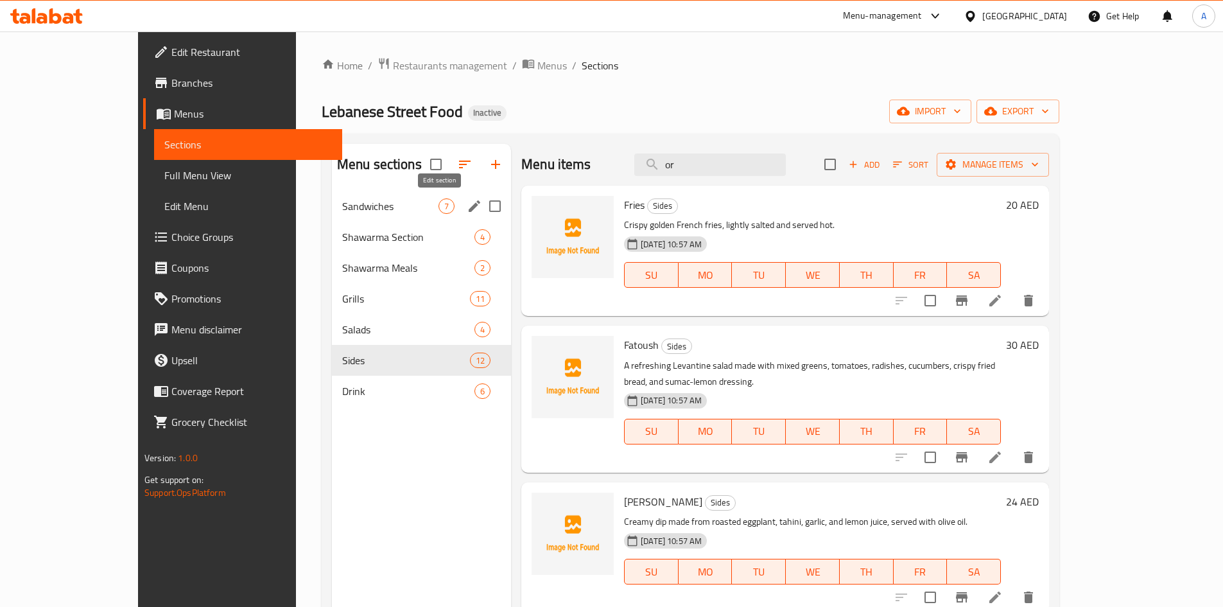
click at [467, 203] on icon "edit" at bounding box center [474, 205] width 15 height 15
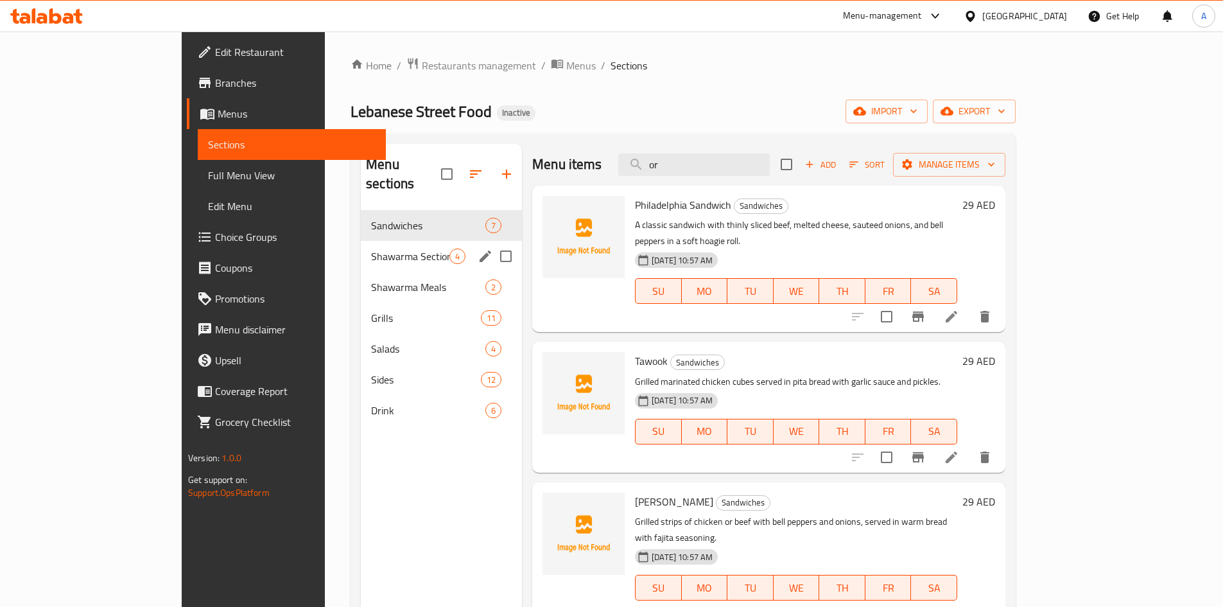
click at [479, 250] on icon "edit" at bounding box center [485, 256] width 12 height 12
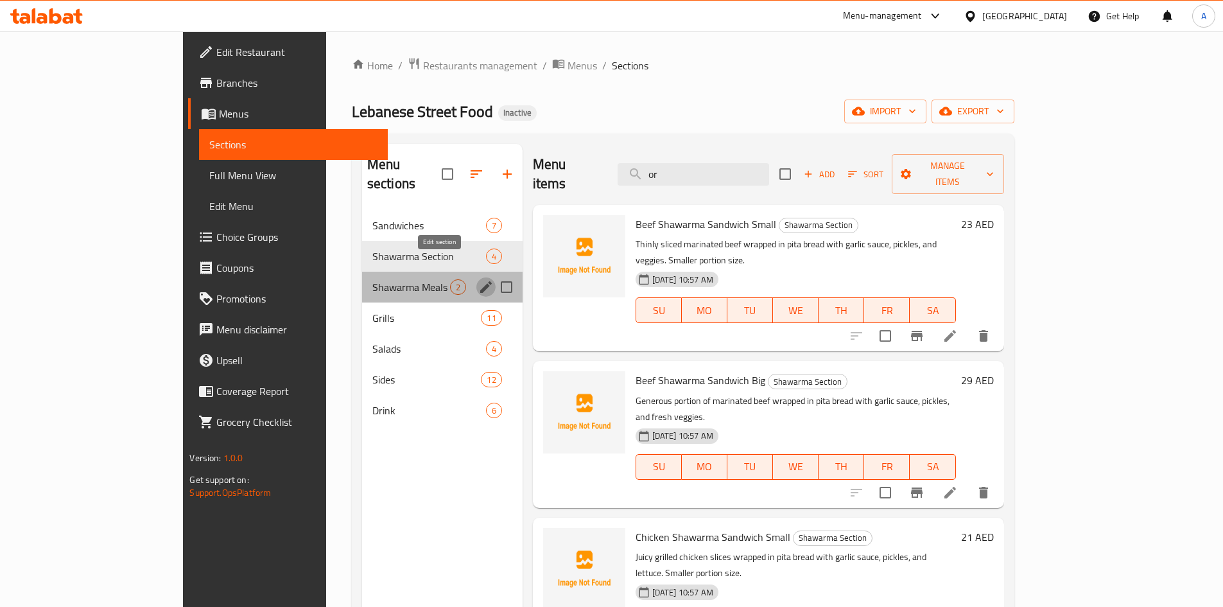
click at [478, 279] on icon "edit" at bounding box center [485, 286] width 15 height 15
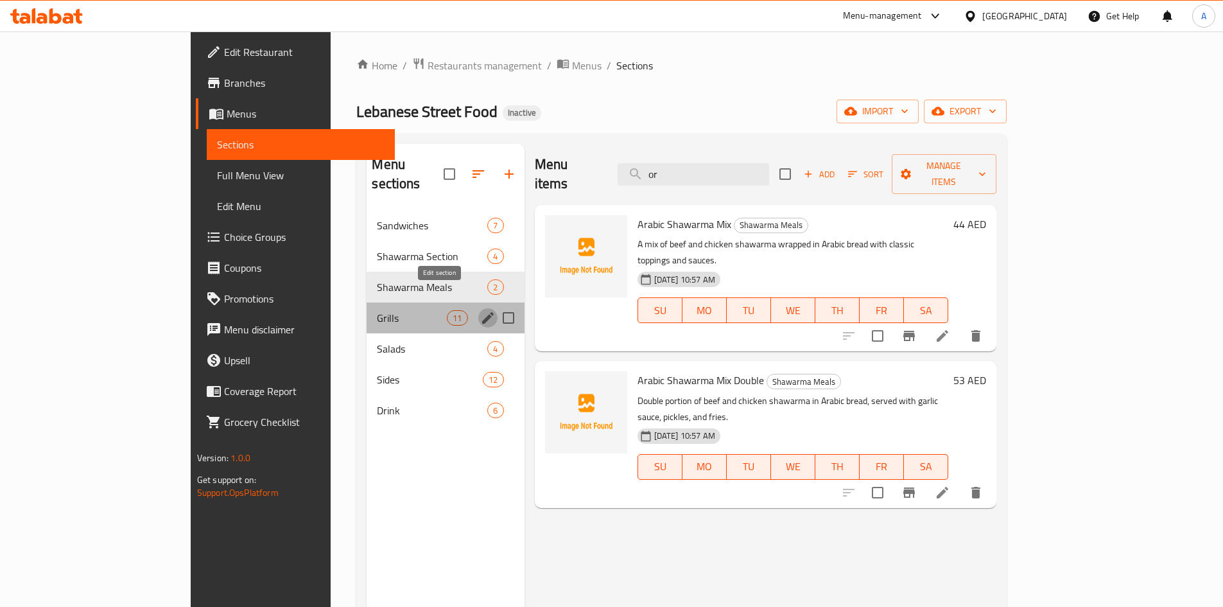
click at [480, 310] on icon "edit" at bounding box center [487, 317] width 15 height 15
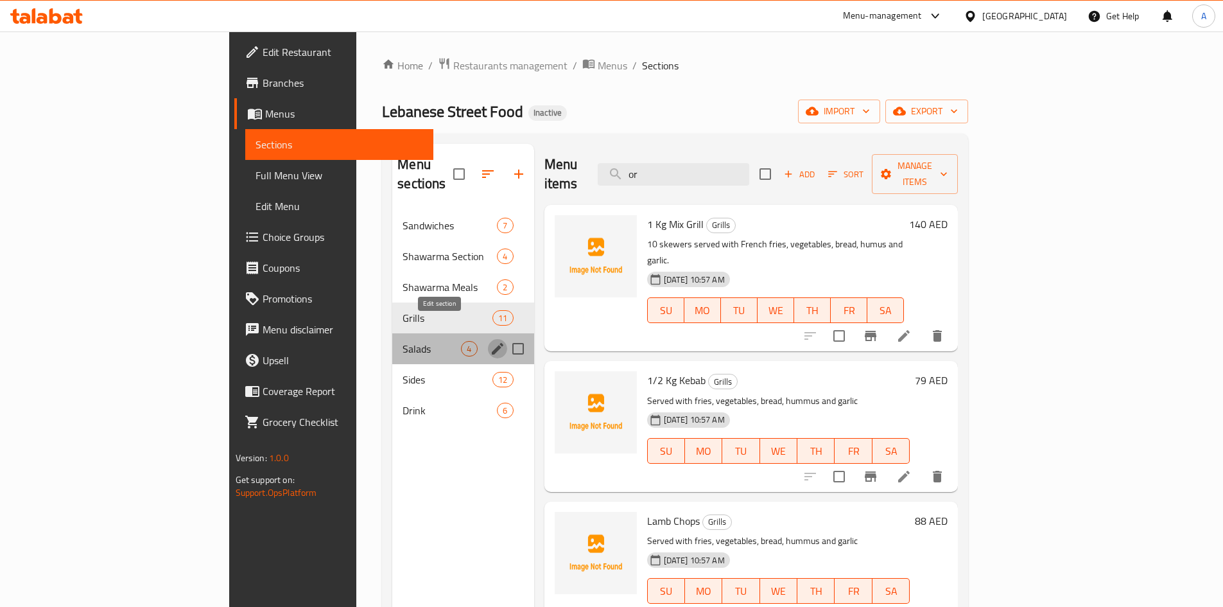
click at [490, 341] on icon "edit" at bounding box center [497, 348] width 15 height 15
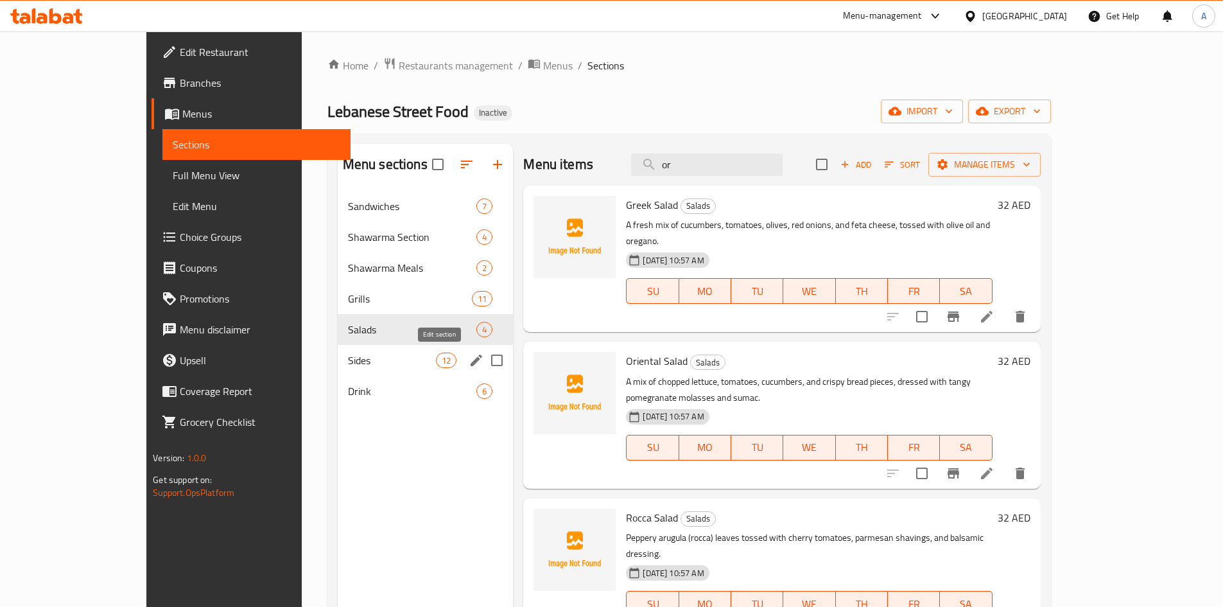
click at [469, 357] on icon "edit" at bounding box center [476, 359] width 15 height 15
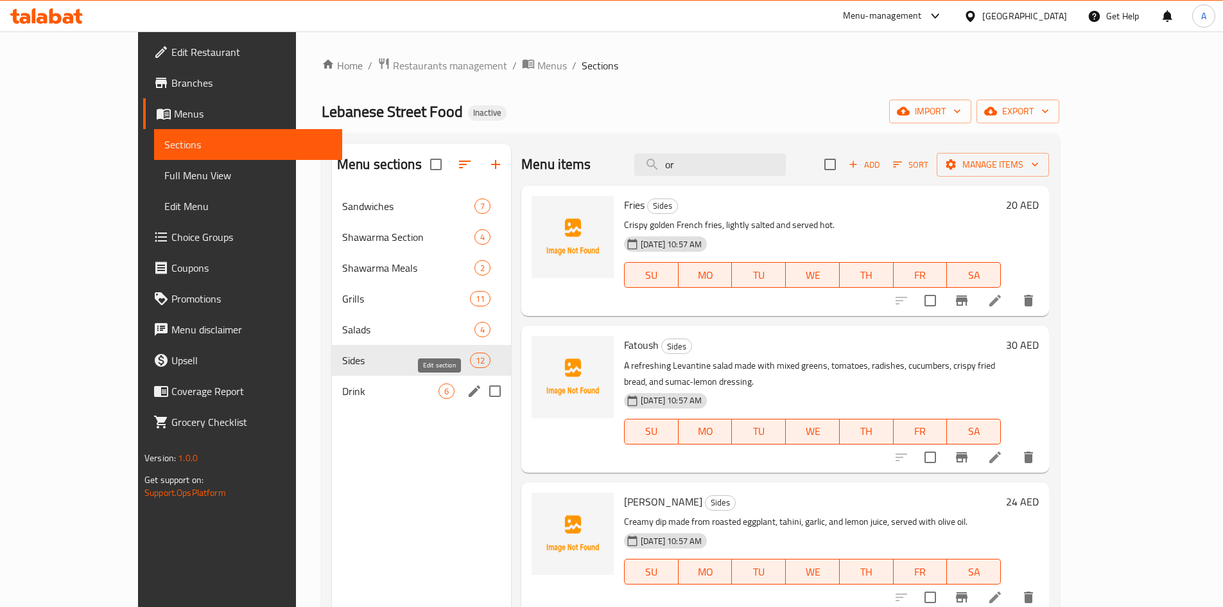
click at [467, 386] on icon "edit" at bounding box center [474, 390] width 15 height 15
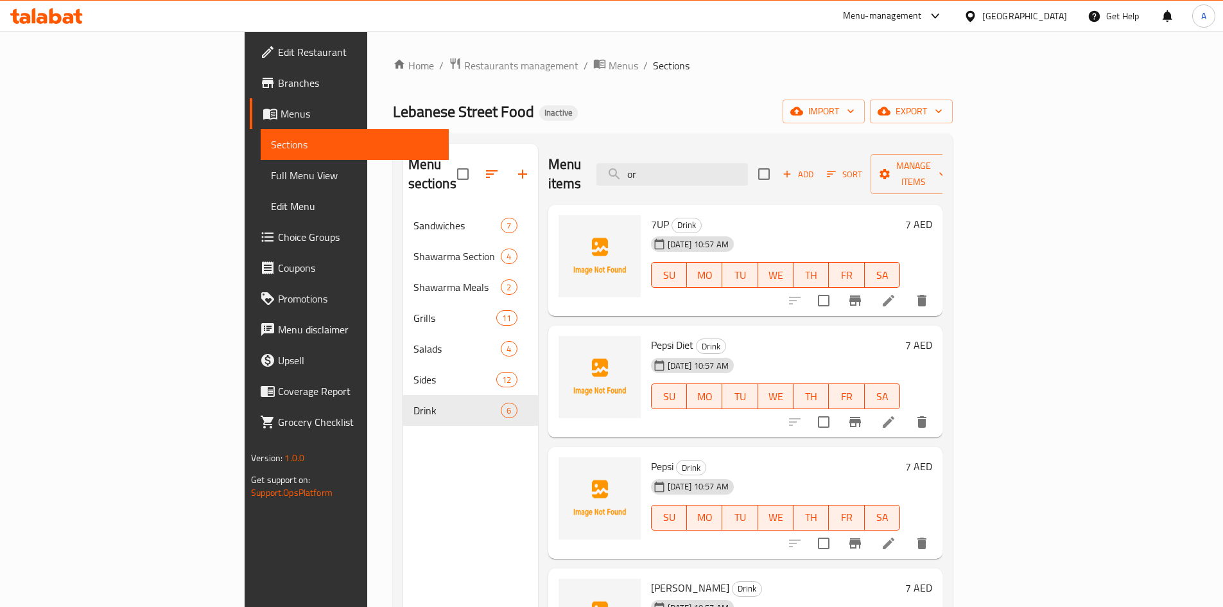
click at [278, 75] on span "Branches" at bounding box center [358, 82] width 160 height 15
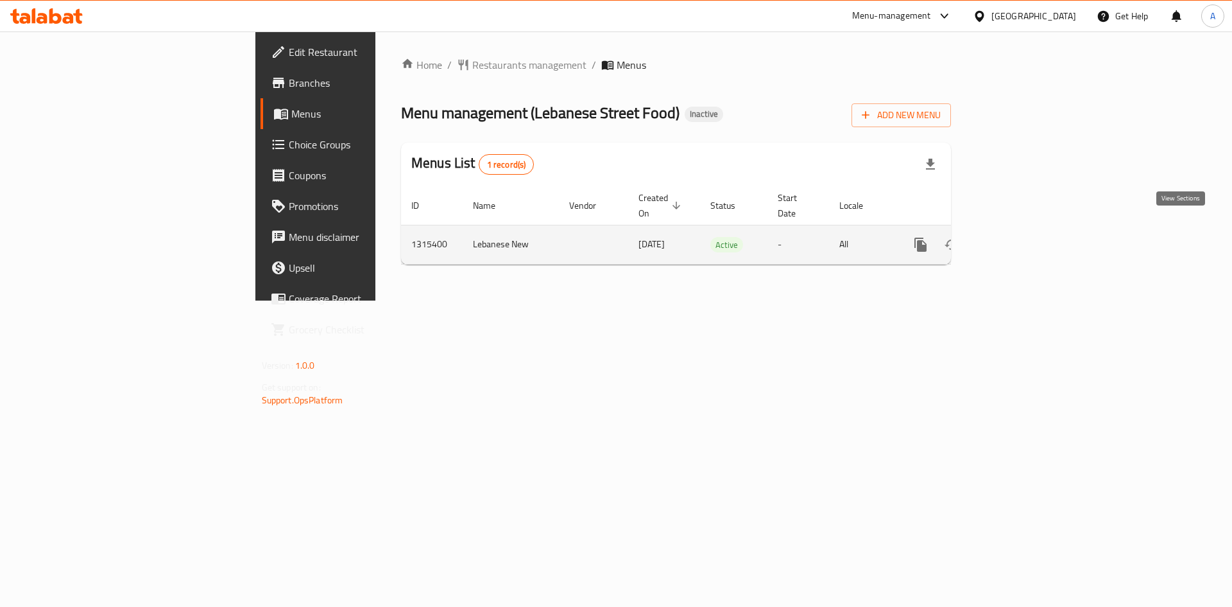
click at [1021, 237] on icon "enhanced table" at bounding box center [1013, 244] width 15 height 15
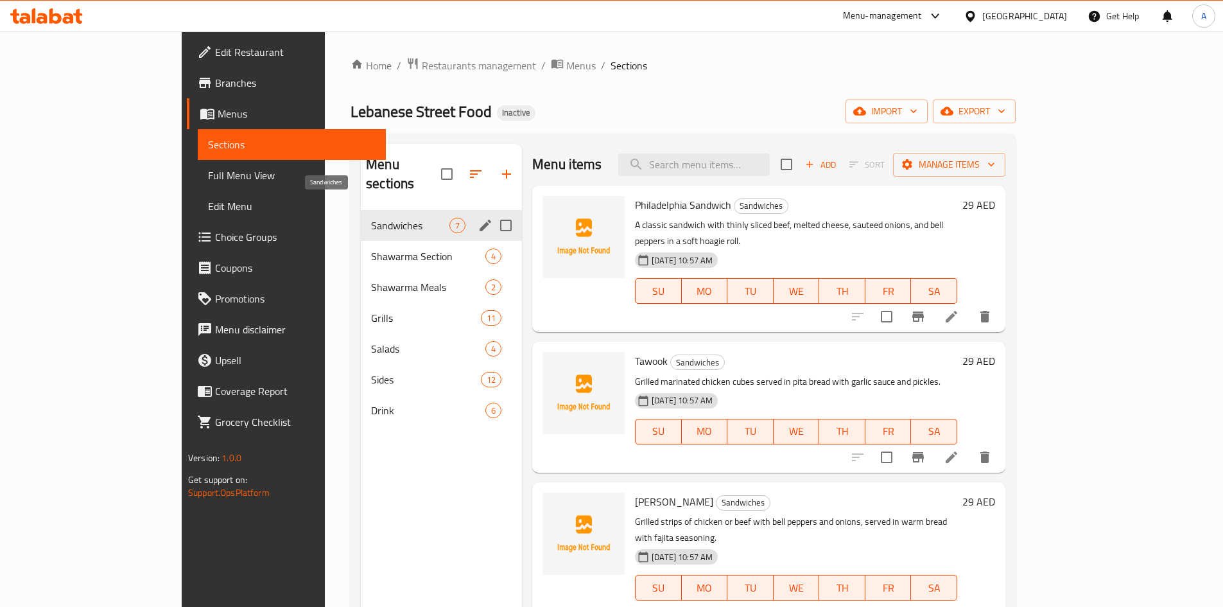
click at [371, 218] on span "Sandwiches" at bounding box center [410, 225] width 78 height 15
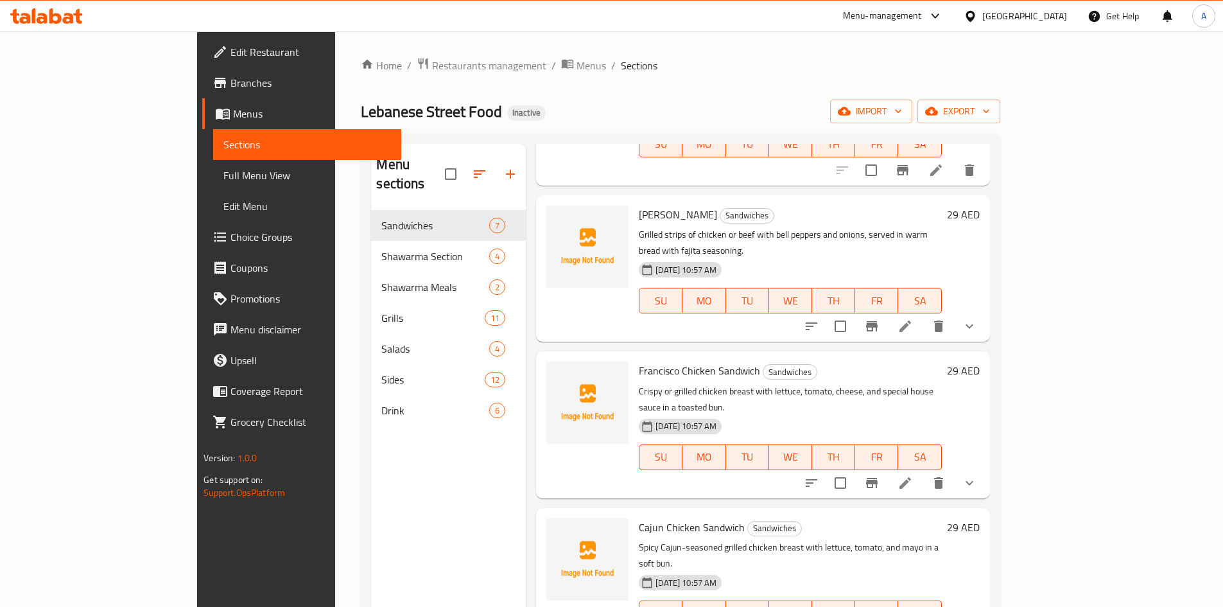
scroll to position [385, 0]
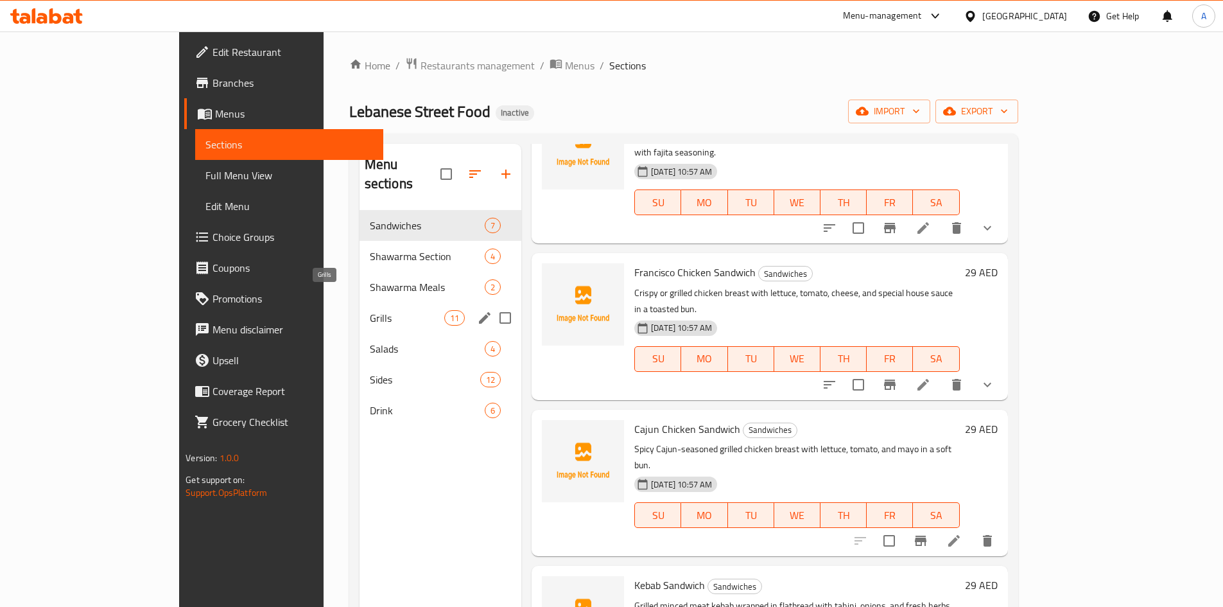
click at [370, 310] on span "Grills" at bounding box center [407, 317] width 74 height 15
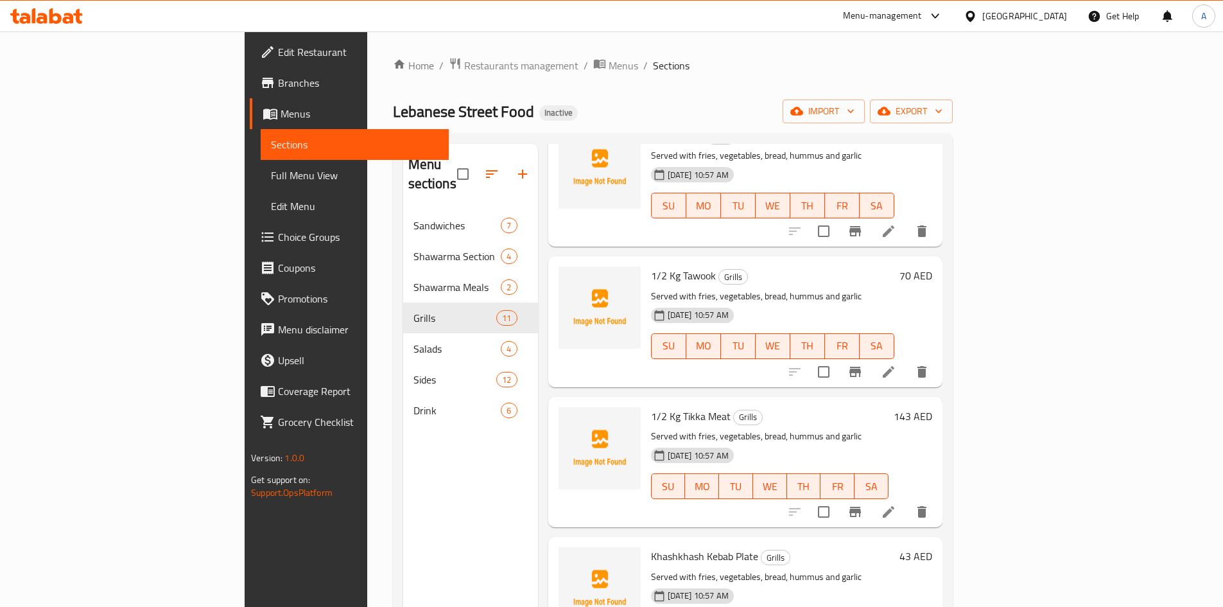
click at [271, 171] on span "Full Menu View" at bounding box center [355, 175] width 168 height 15
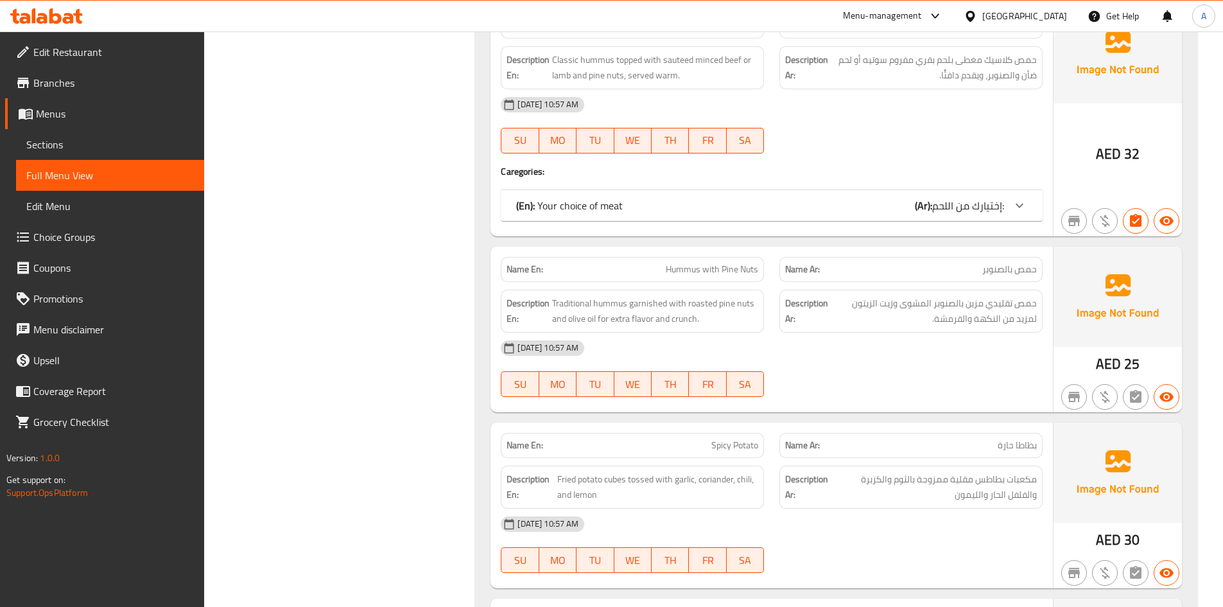
scroll to position [4891, 0]
